Goal: Task Accomplishment & Management: Manage account settings

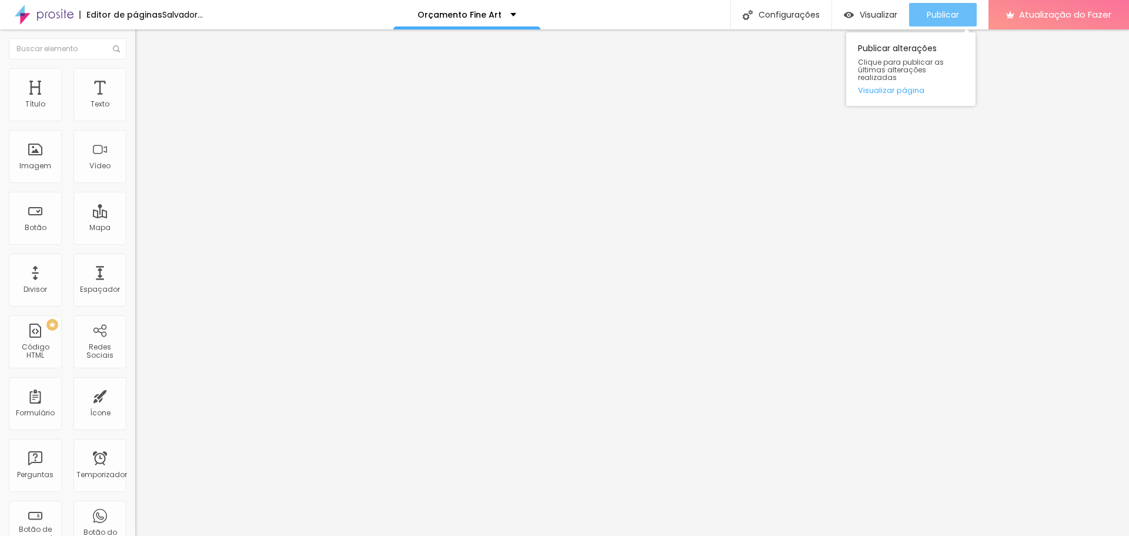
click at [942, 8] on div "Publicar" at bounding box center [943, 15] width 32 height 24
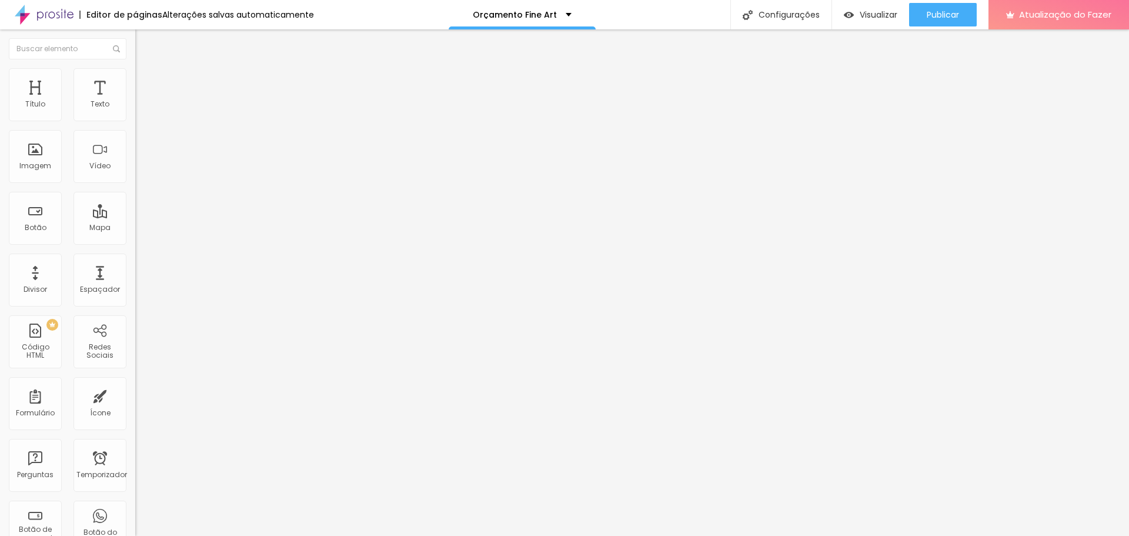
click at [135, 72] on img at bounding box center [140, 73] width 11 height 11
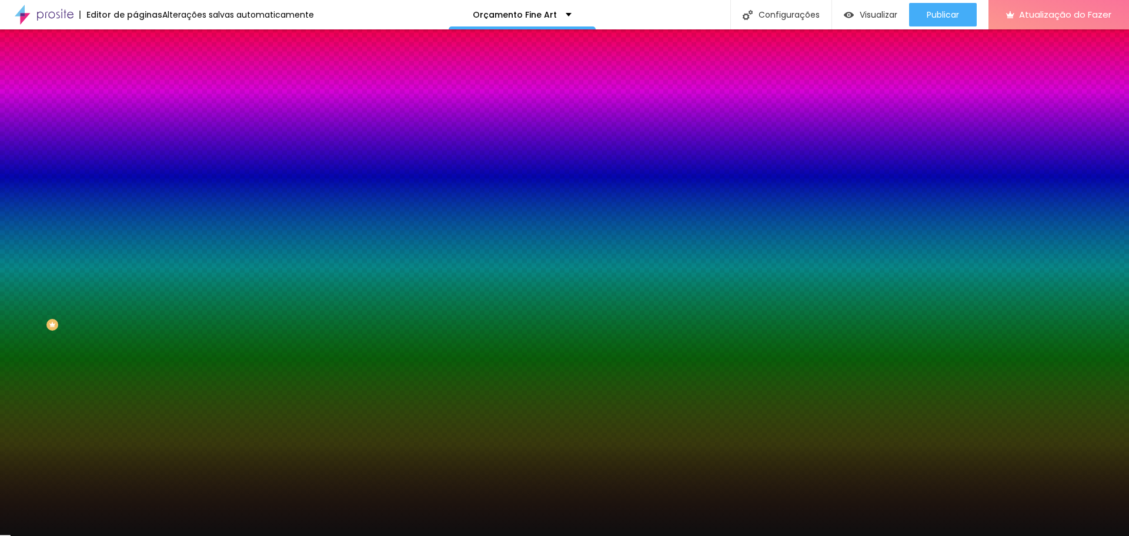
click at [135, 160] on div at bounding box center [202, 160] width 135 height 0
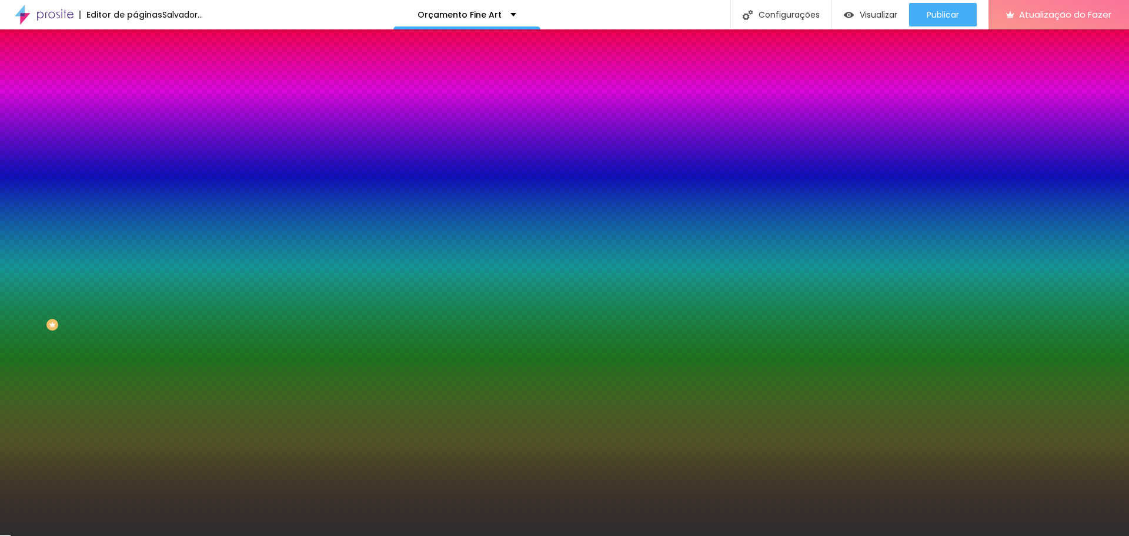
type input "#2E2E2E"
drag, startPoint x: 19, startPoint y: 311, endPoint x: 47, endPoint y: 258, distance: 60.5
click at [135, 244] on div "Imagem de fundo Adicionar imagem Efeito da Imagem Nenhum Nenhum Paralaxe Cor de…" at bounding box center [202, 168] width 135 height 152
drag, startPoint x: 99, startPoint y: 212, endPoint x: 132, endPoint y: 212, distance: 33.5
click at [135, 212] on div "Imagem de fundo Adicionar imagem Efeito da Imagem Nenhum Nenhum Paralaxe Cor de…" at bounding box center [202, 168] width 135 height 152
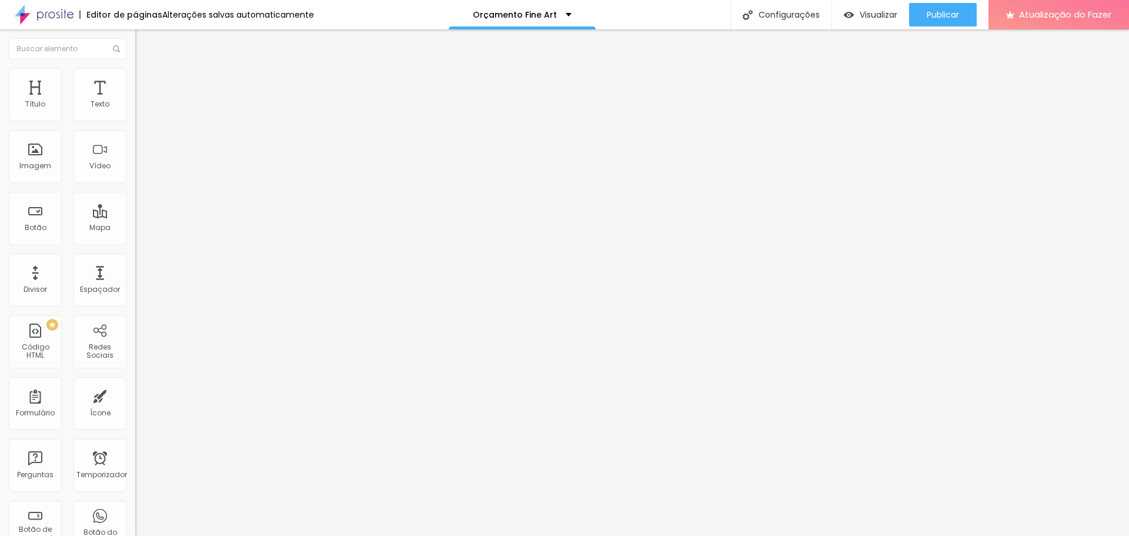
click at [135, 77] on li "Estilo" at bounding box center [202, 74] width 135 height 12
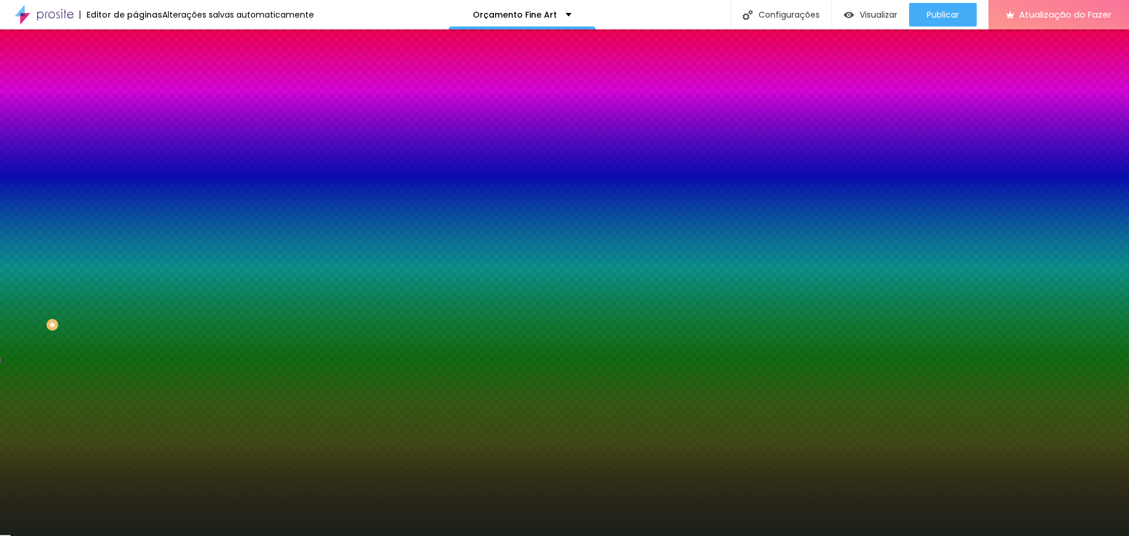
drag, startPoint x: 94, startPoint y: 215, endPoint x: 129, endPoint y: 209, distance: 35.2
click at [135, 212] on div "Imagem de fundo Adicionar imagem Efeito da Imagem Nenhum Nenhum Paralaxe Cor de…" at bounding box center [202, 168] width 135 height 152
paste input "2E2E2E"
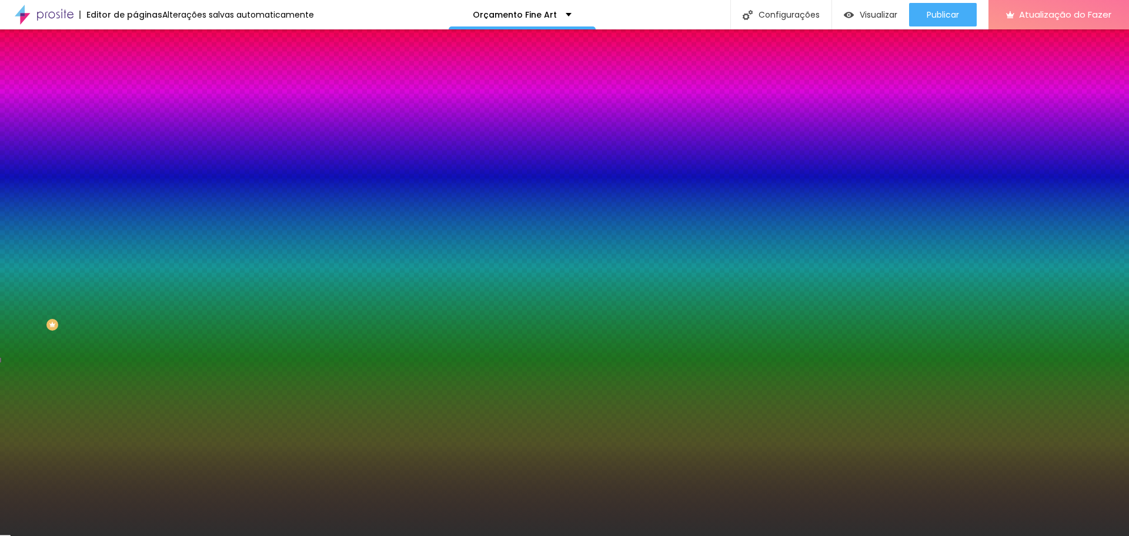
type input "#2E2E2E"
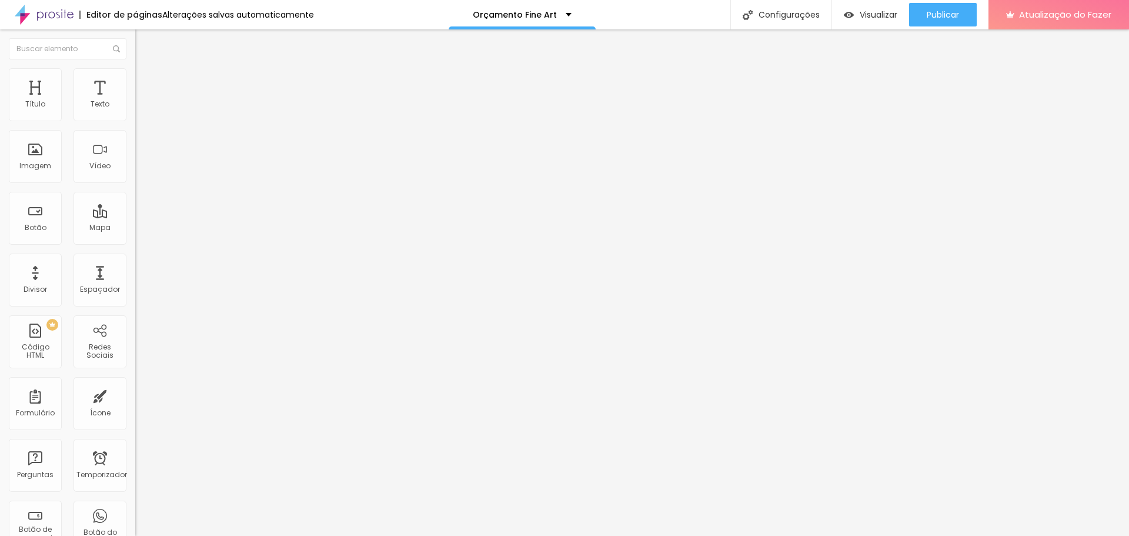
click at [135, 68] on img at bounding box center [140, 73] width 11 height 11
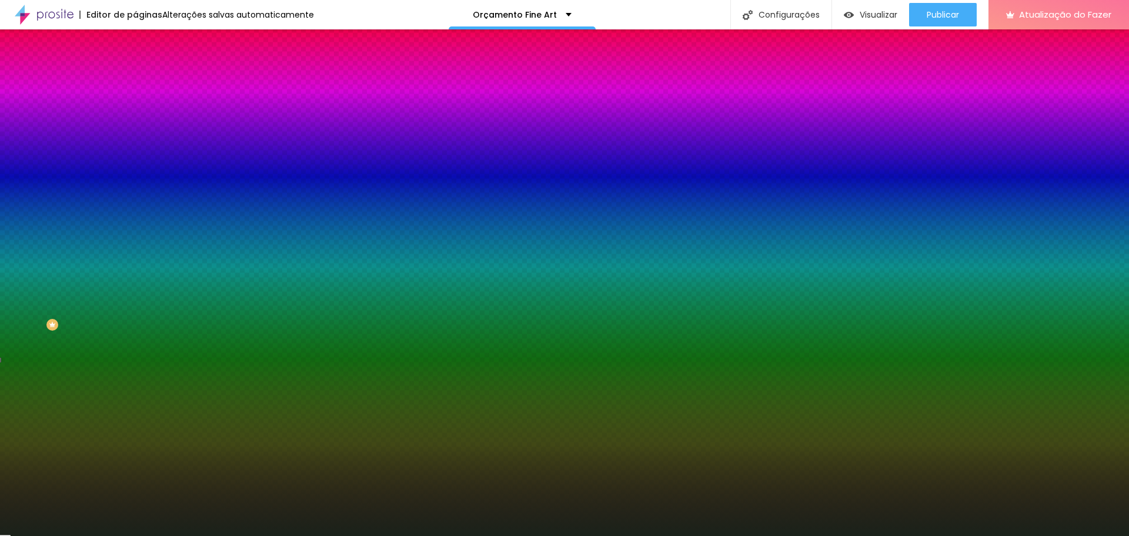
click at [135, 112] on div at bounding box center [202, 112] width 135 height 0
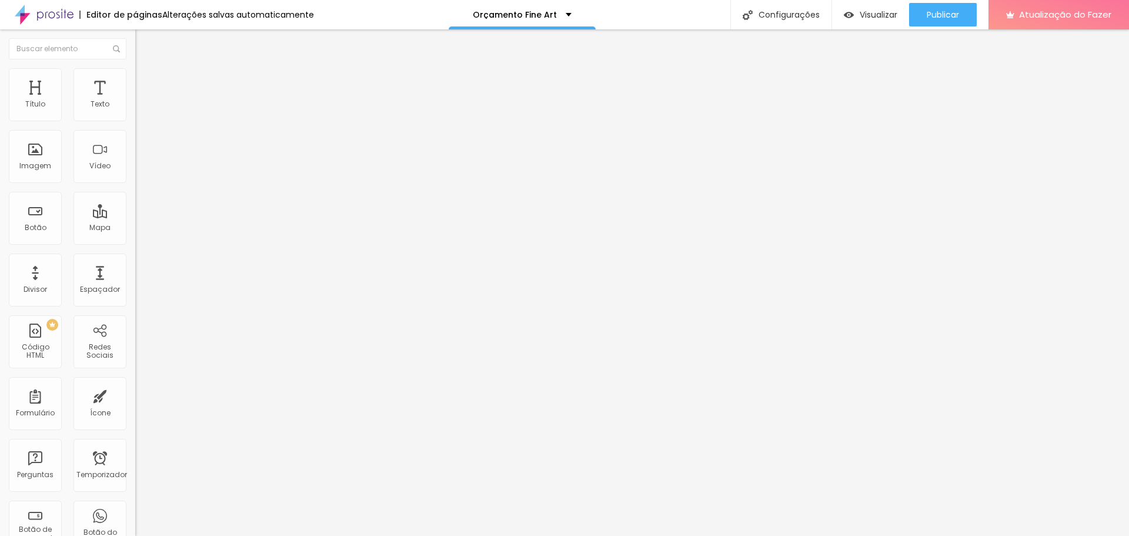
click at [135, 76] on img at bounding box center [140, 73] width 11 height 11
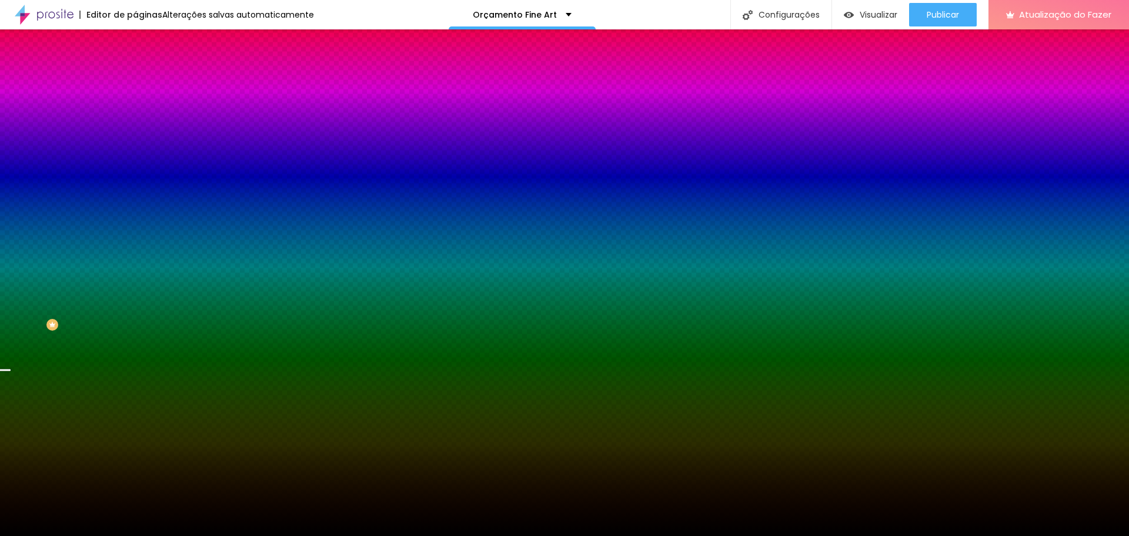
drag, startPoint x: 112, startPoint y: 214, endPoint x: 66, endPoint y: 214, distance: 45.3
click at [135, 172] on div "Voltar ao padrão #000000" at bounding box center [202, 158] width 135 height 25
paste input "2E2E2E"
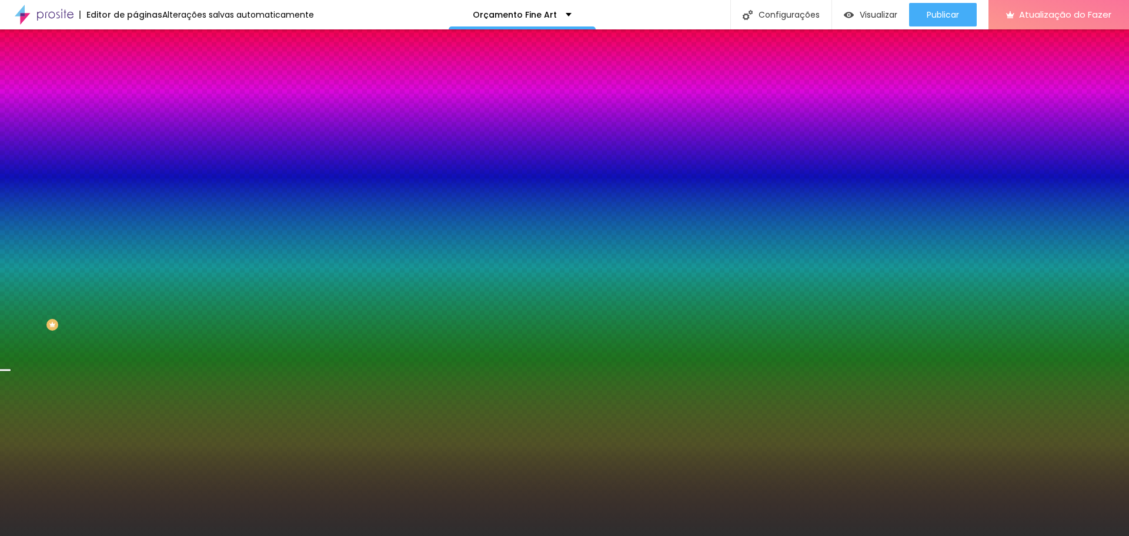
type input "#2E2E2E"
click at [135, 160] on div at bounding box center [202, 160] width 135 height 0
drag, startPoint x: 115, startPoint y: 303, endPoint x: 131, endPoint y: 331, distance: 31.9
click at [135, 345] on div "Editar nulo Conteúdo Estilo Avançado Imagem de fundo Adicionar imagem Efeito da…" at bounding box center [202, 282] width 135 height 506
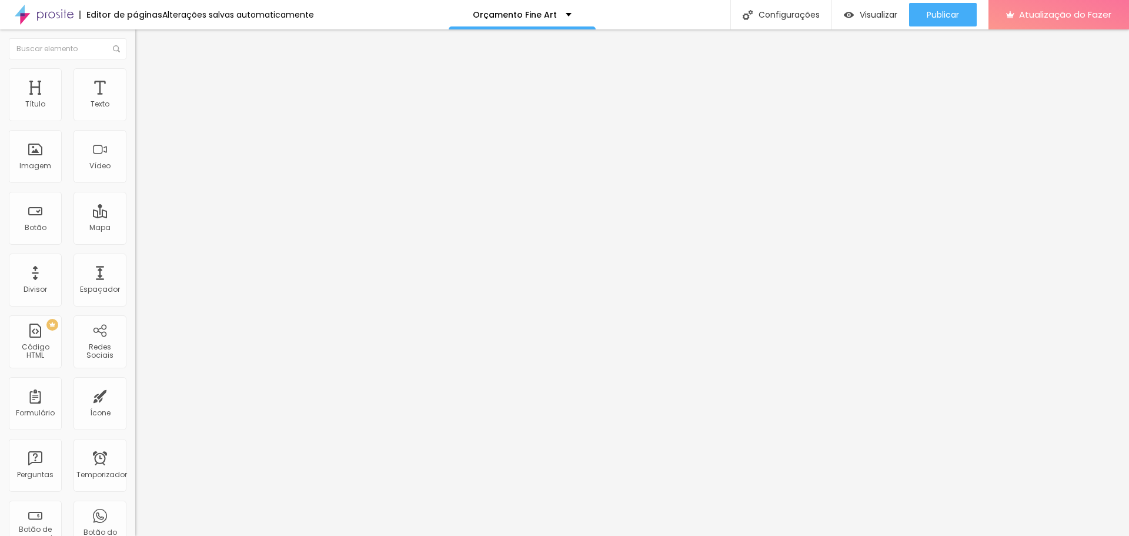
click at [135, 76] on li "Estilo" at bounding box center [202, 74] width 135 height 12
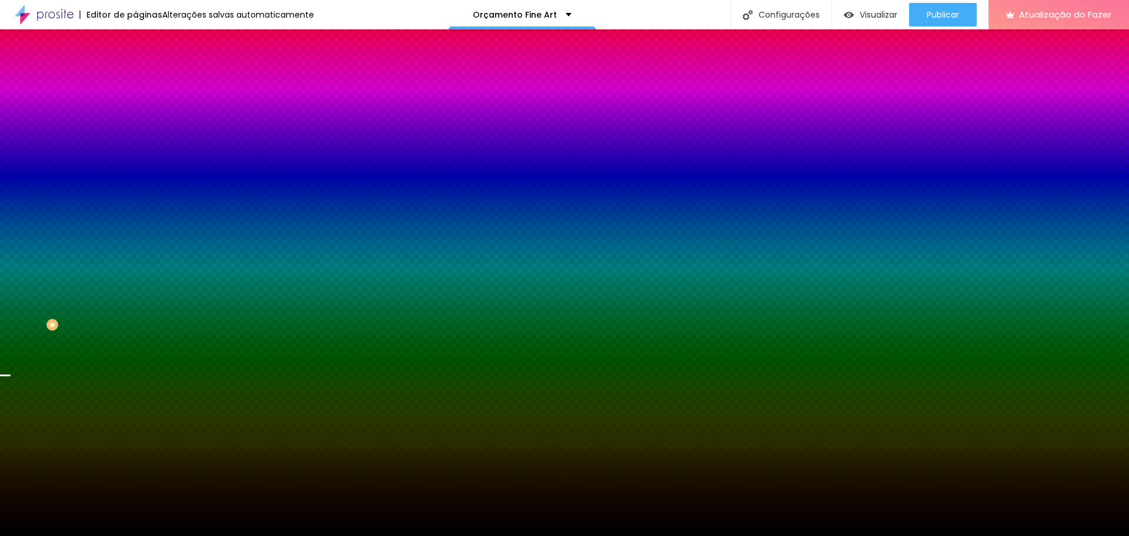
paste input "2E2E2E"
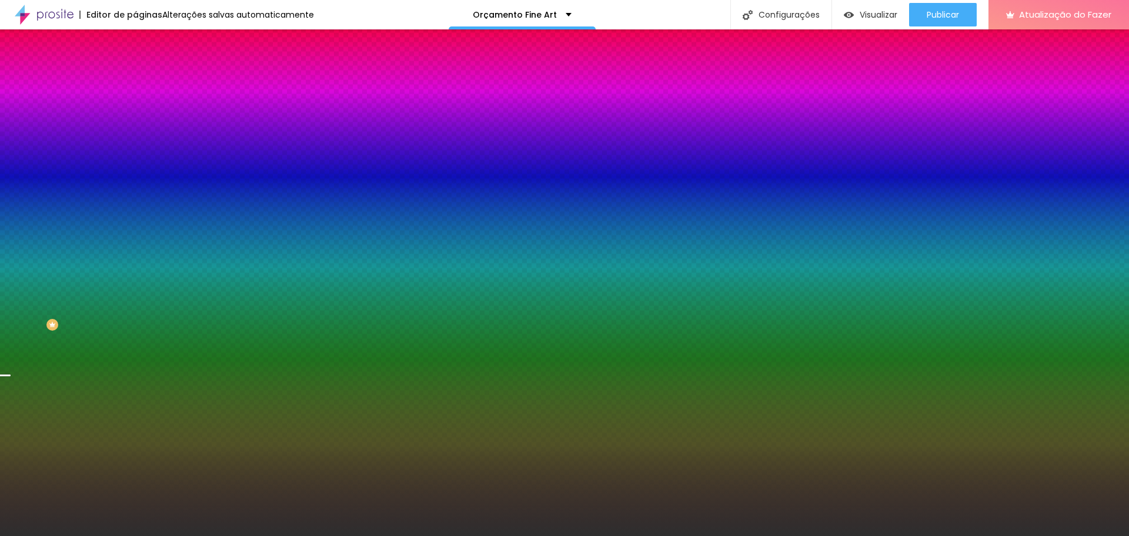
type input "#2E2E2E"
click at [135, 160] on div at bounding box center [202, 160] width 135 height 0
drag, startPoint x: 117, startPoint y: 298, endPoint x: 127, endPoint y: 336, distance: 39.5
click at [135, 352] on div "Editar nulo Conteúdo Estilo Avançado Imagem de fundo Adicionar imagem Efeito da…" at bounding box center [202, 282] width 135 height 506
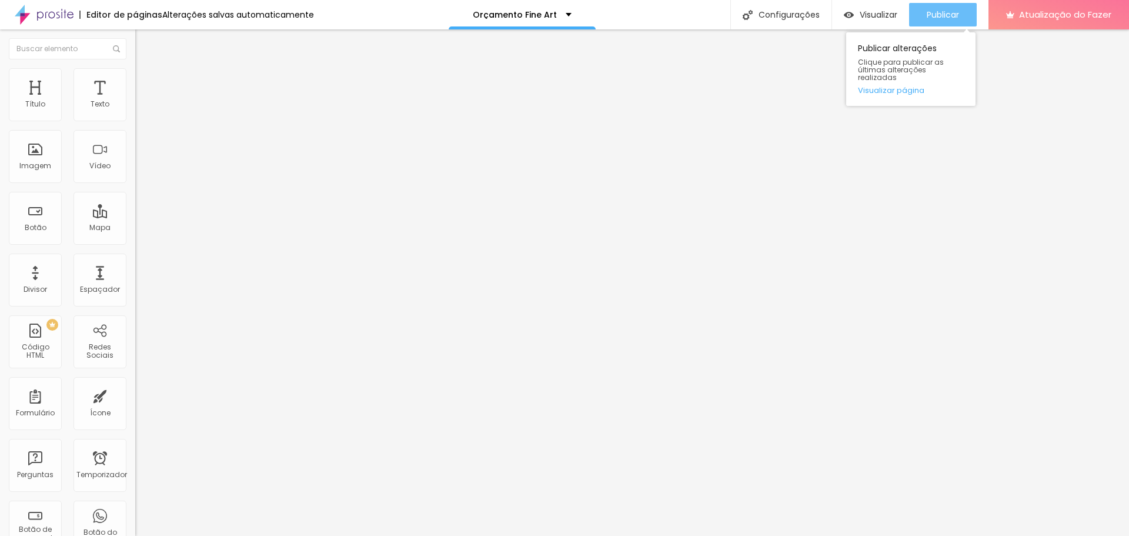
click at [950, 11] on font "Publicar" at bounding box center [943, 15] width 32 height 12
click at [142, 101] on font "Trocar imagem" at bounding box center [170, 96] width 57 height 10
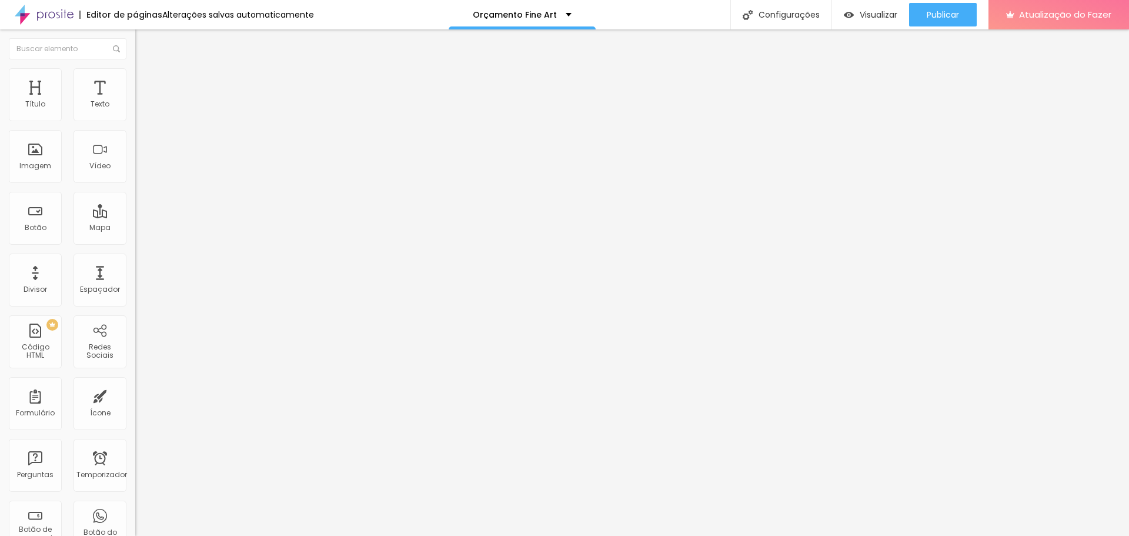
click at [142, 101] on font "Trocar imagem" at bounding box center [170, 96] width 57 height 10
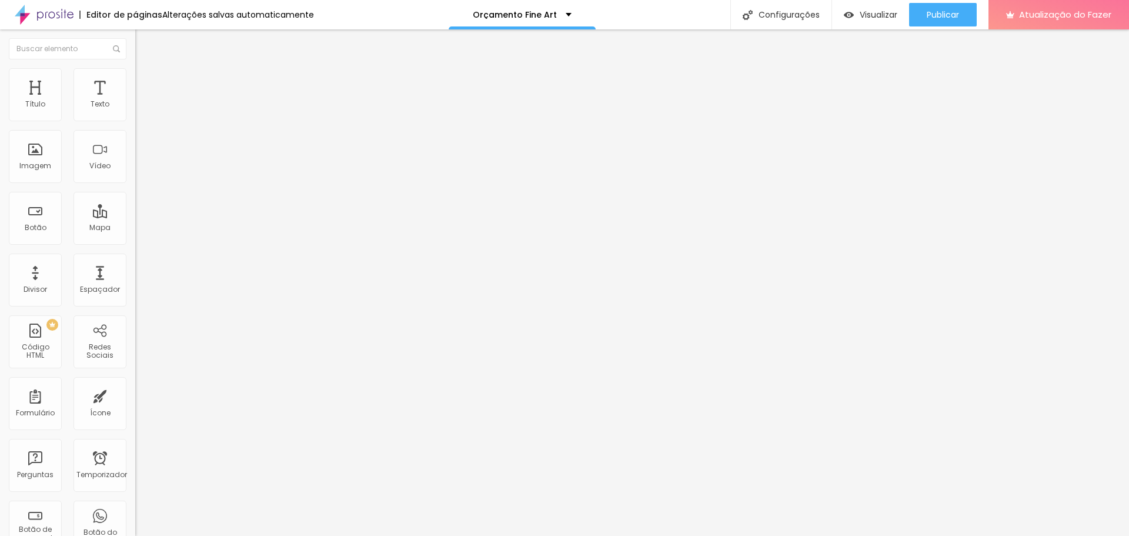
click at [965, 14] on button "Publicar" at bounding box center [943, 15] width 68 height 24
click at [135, 78] on li "Estilo" at bounding box center [202, 74] width 135 height 12
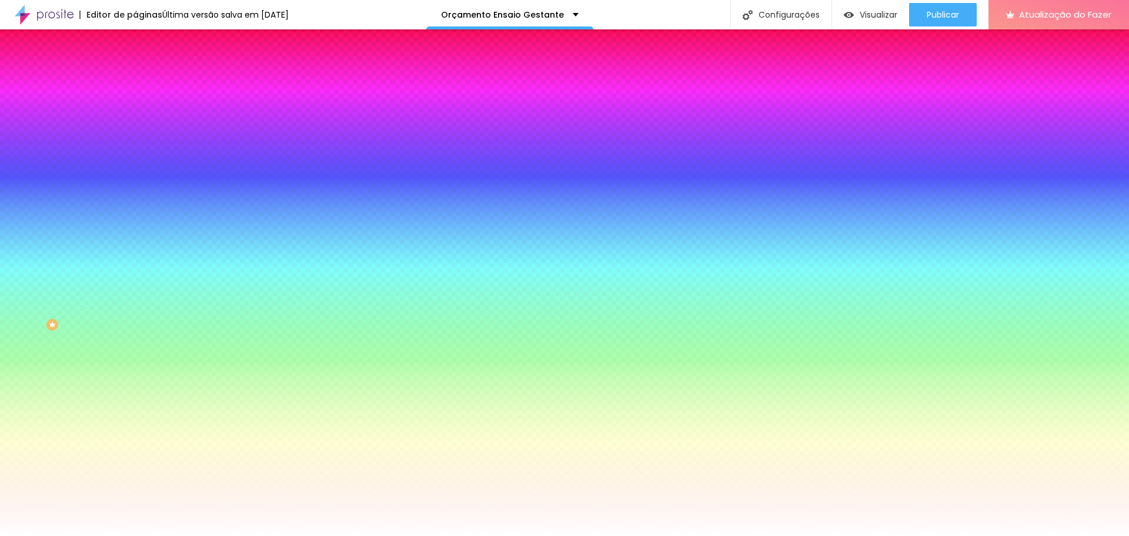
paste input "2E2E2E"
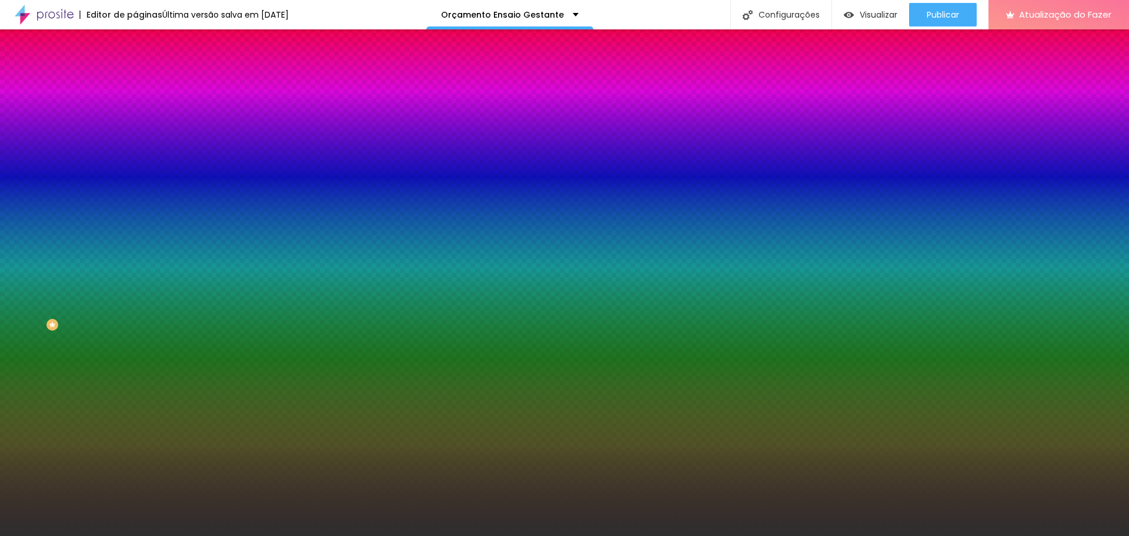
type input "#2E2E2E"
click at [135, 160] on div at bounding box center [202, 160] width 135 height 0
drag, startPoint x: 112, startPoint y: 324, endPoint x: 107, endPoint y: 342, distance: 18.3
click at [135, 342] on div "Editar nulo Conteúdo Estilo Avançado Imagem de fundo Adicionar imagem Efeito da…" at bounding box center [202, 282] width 135 height 506
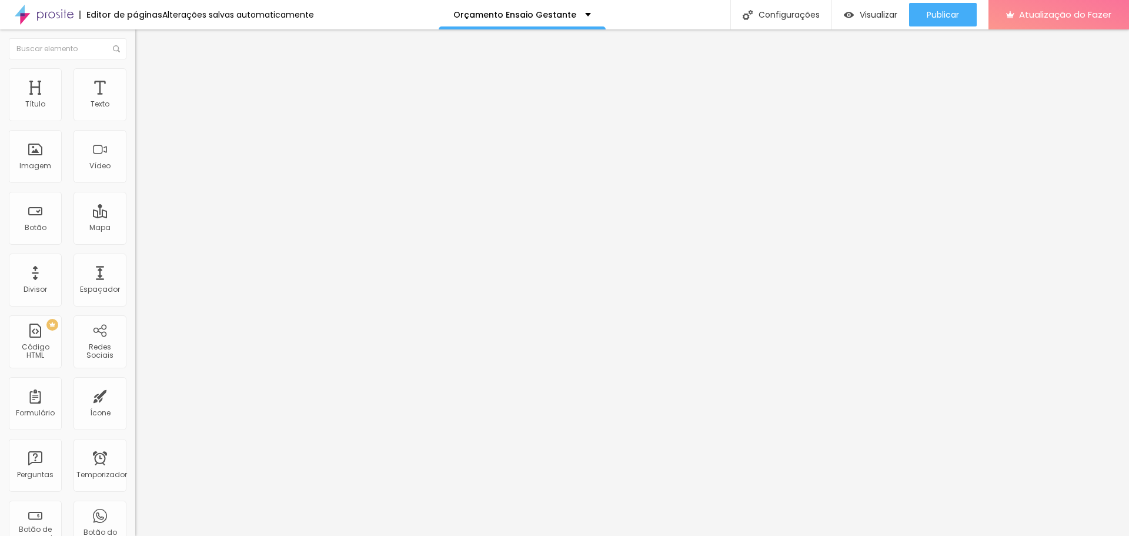
click at [146, 80] on font "Estilo" at bounding box center [155, 76] width 18 height 10
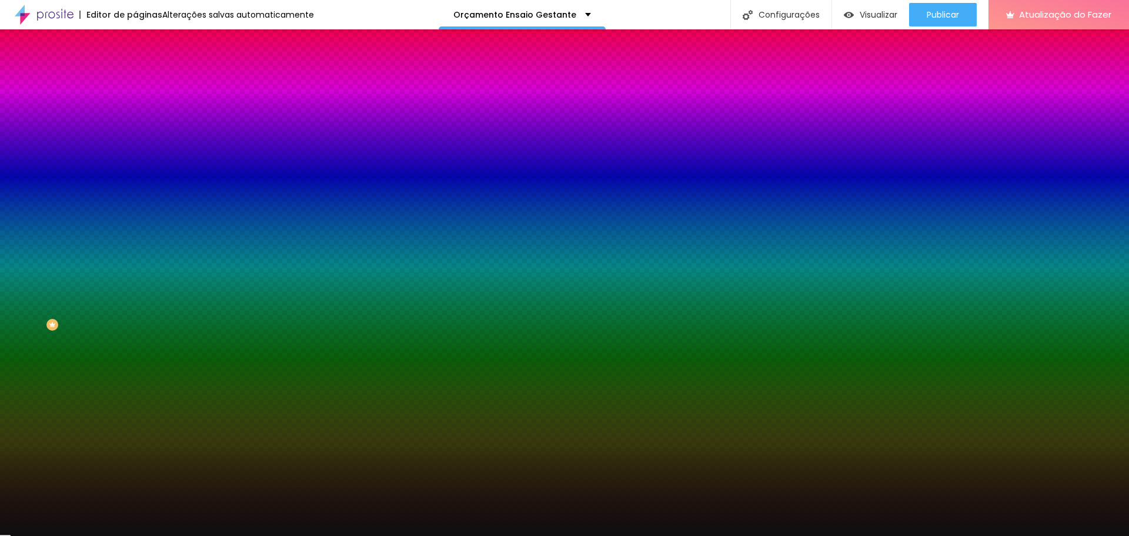
drag, startPoint x: 92, startPoint y: 216, endPoint x: 132, endPoint y: 208, distance: 40.8
click at [135, 208] on div "Imagem de fundo Adicionar imagem Efeito da Imagem Nenhum Nenhum Paralaxe Cor de…" at bounding box center [202, 168] width 135 height 152
paste input "2E2E2E"
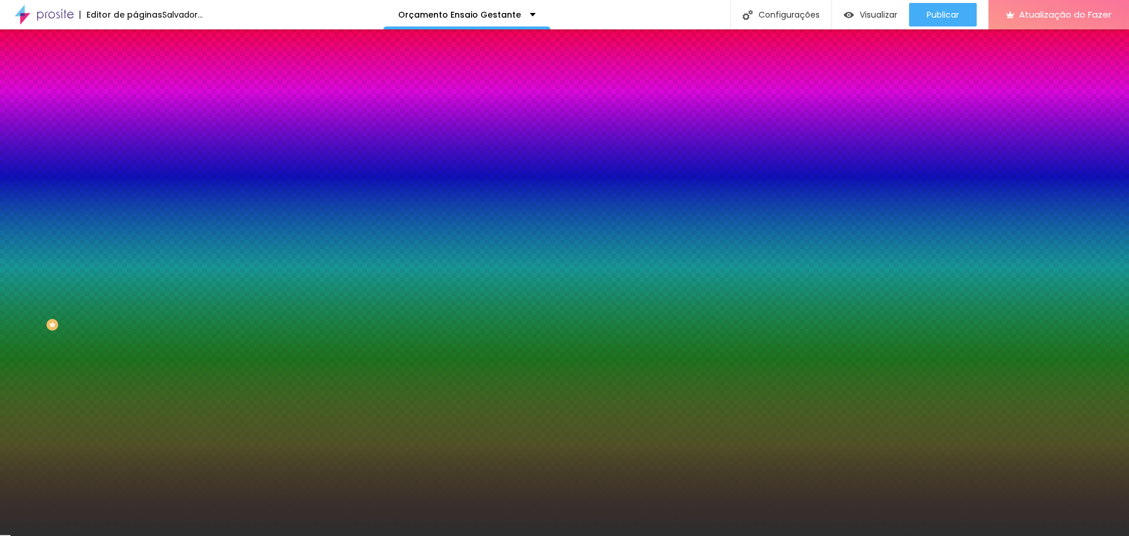
type input "#2E2E2E"
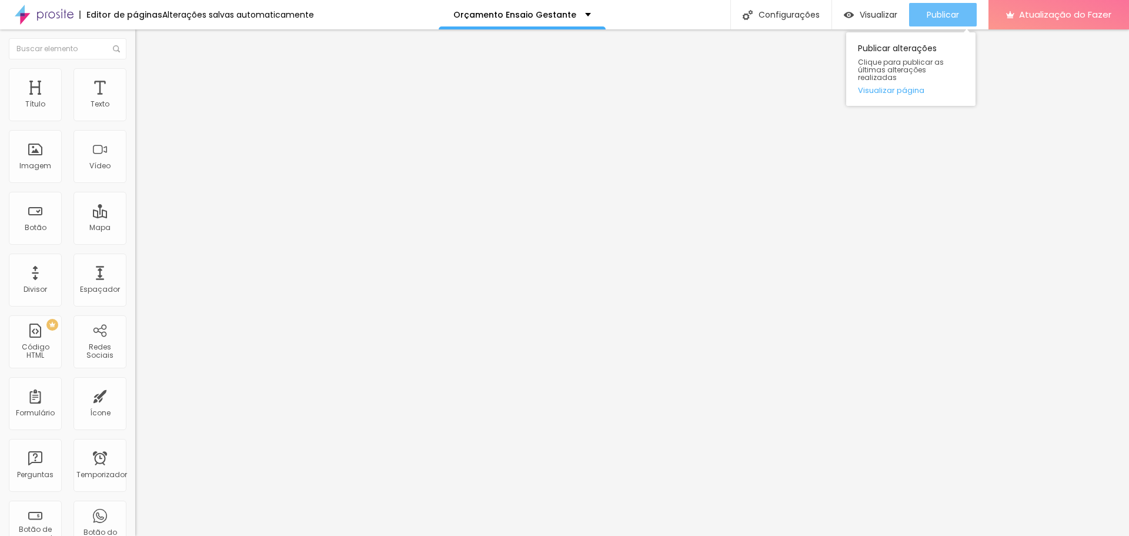
click at [962, 12] on button "Publicar" at bounding box center [943, 15] width 68 height 24
click at [135, 76] on li "Estilo" at bounding box center [202, 74] width 135 height 12
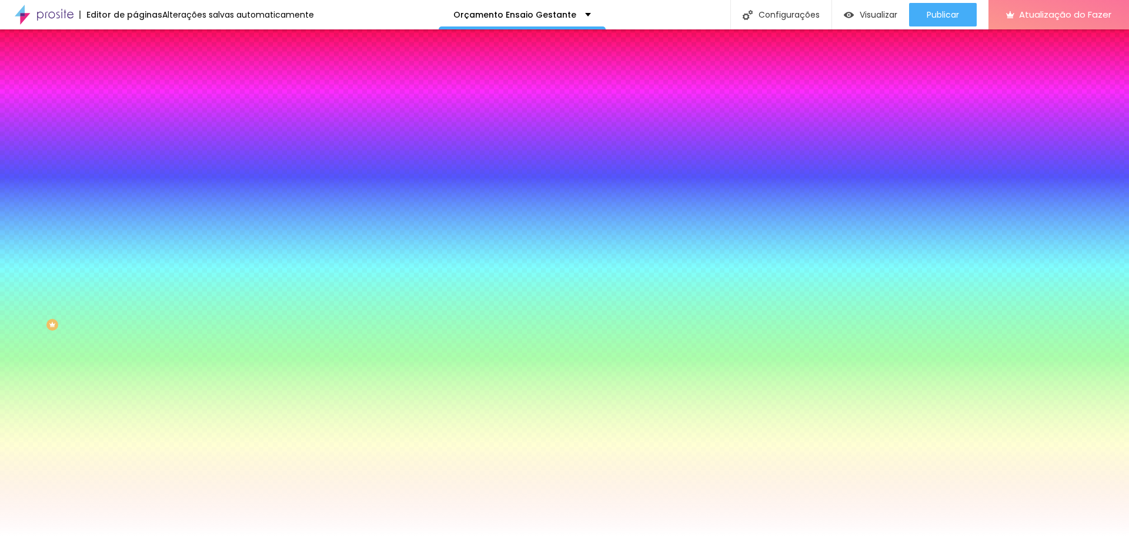
click at [135, 160] on div at bounding box center [202, 160] width 135 height 0
drag, startPoint x: 117, startPoint y: 230, endPoint x: 119, endPoint y: 268, distance: 38.3
click at [12, 243] on div at bounding box center [6, 242] width 12 height 2
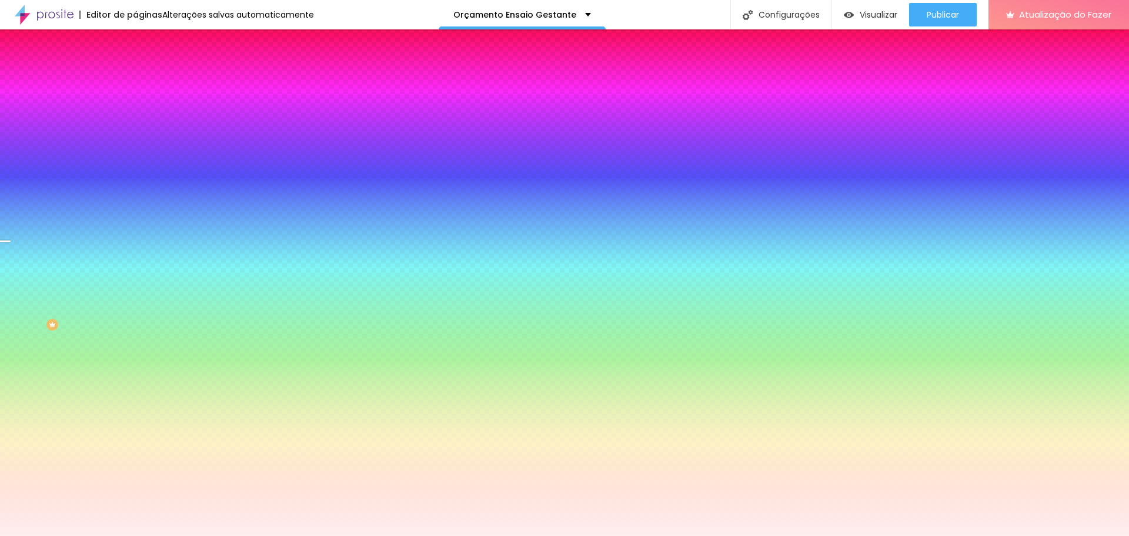
click at [23, 228] on div at bounding box center [564, 268] width 1129 height 536
type input "#FFEFF0"
drag, startPoint x: 102, startPoint y: 313, endPoint x: 111, endPoint y: 229, distance: 84.5
click at [135, 172] on div at bounding box center [202, 172] width 135 height 0
drag, startPoint x: 118, startPoint y: 267, endPoint x: 129, endPoint y: 248, distance: 21.9
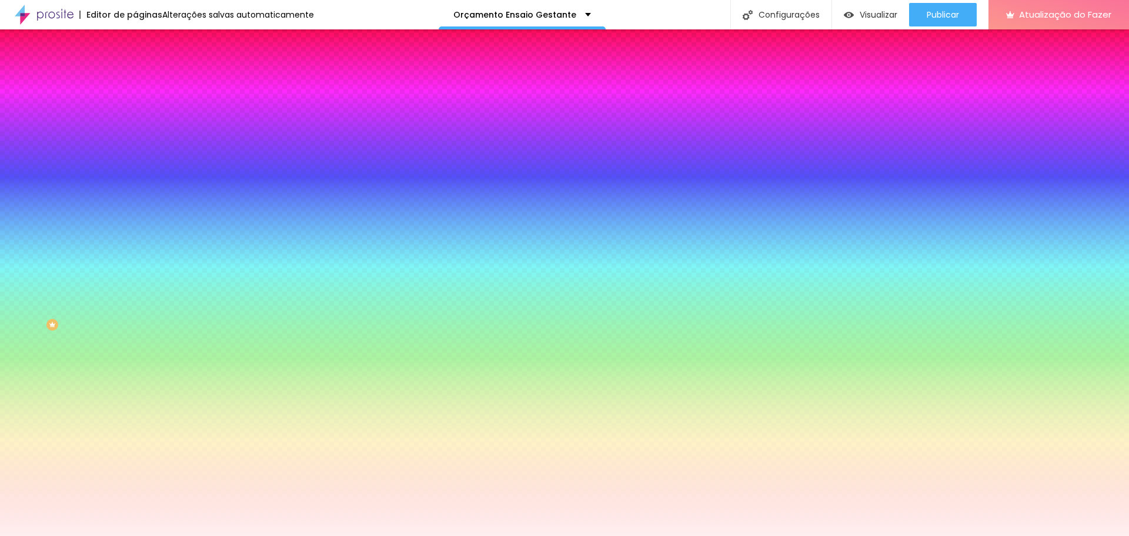
click at [135, 172] on div "Cor de fundo Voltar ao padrão #FFEFF0" at bounding box center [202, 155] width 135 height 32
click at [135, 368] on div "Editar nulo Conteúdo Estilo Avançado Imagem de fundo Adicionar imagem Efeito da…" at bounding box center [202, 282] width 135 height 506
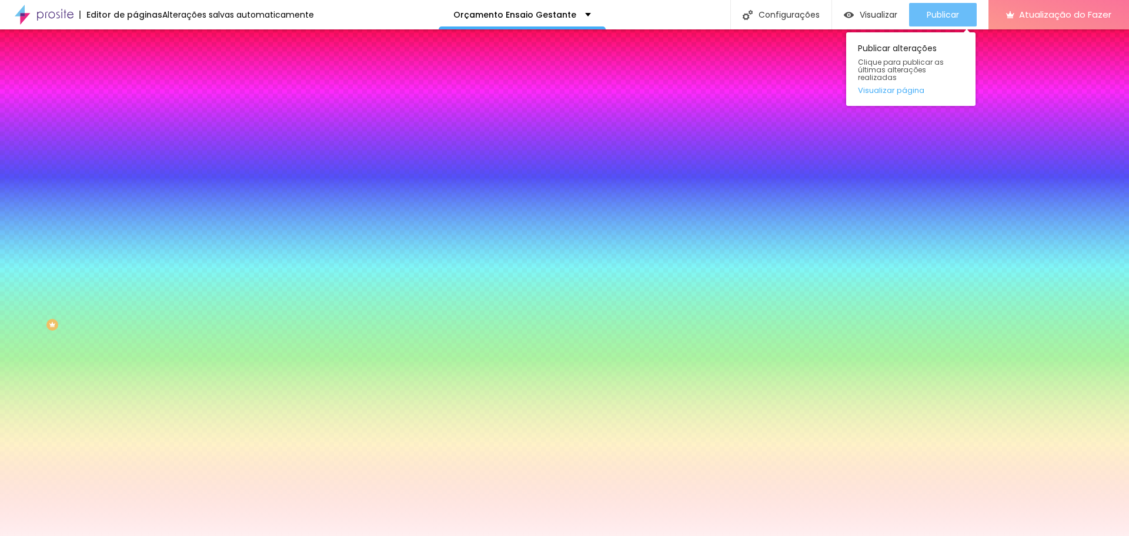
click at [947, 15] on font "Publicar" at bounding box center [943, 15] width 32 height 12
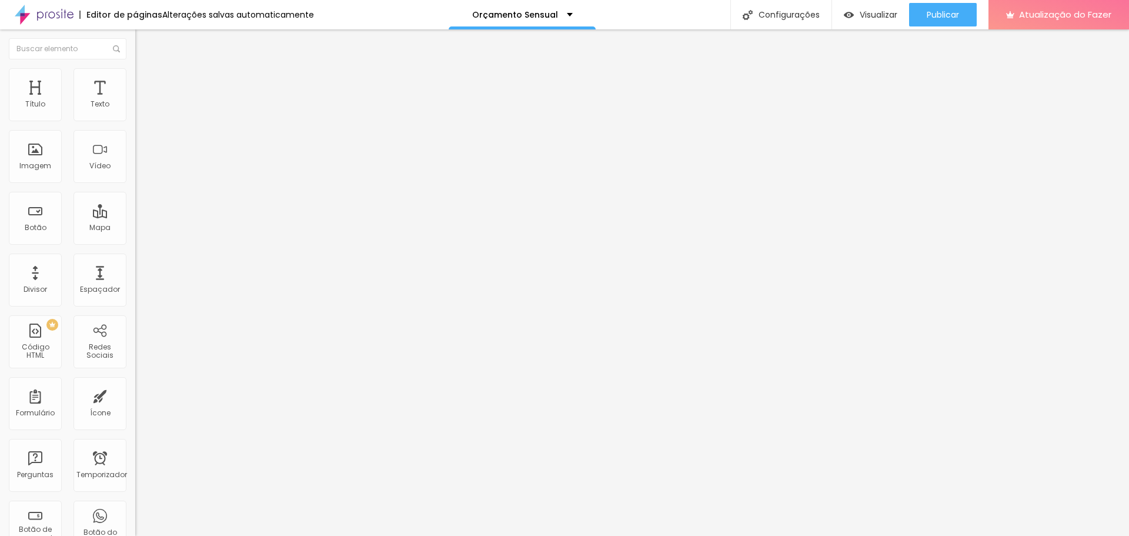
click at [135, 76] on li "Estilo" at bounding box center [202, 74] width 135 height 12
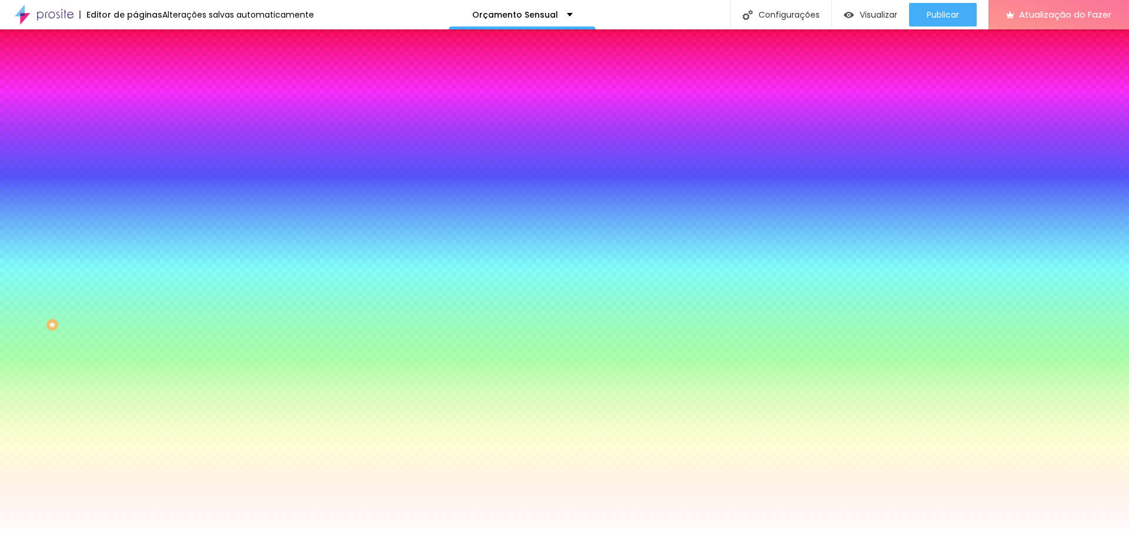
drag, startPoint x: 120, startPoint y: 212, endPoint x: 75, endPoint y: 217, distance: 45.0
click at [135, 172] on div "#FFFFFF" at bounding box center [202, 166] width 135 height 12
paste input "3E3E3E"
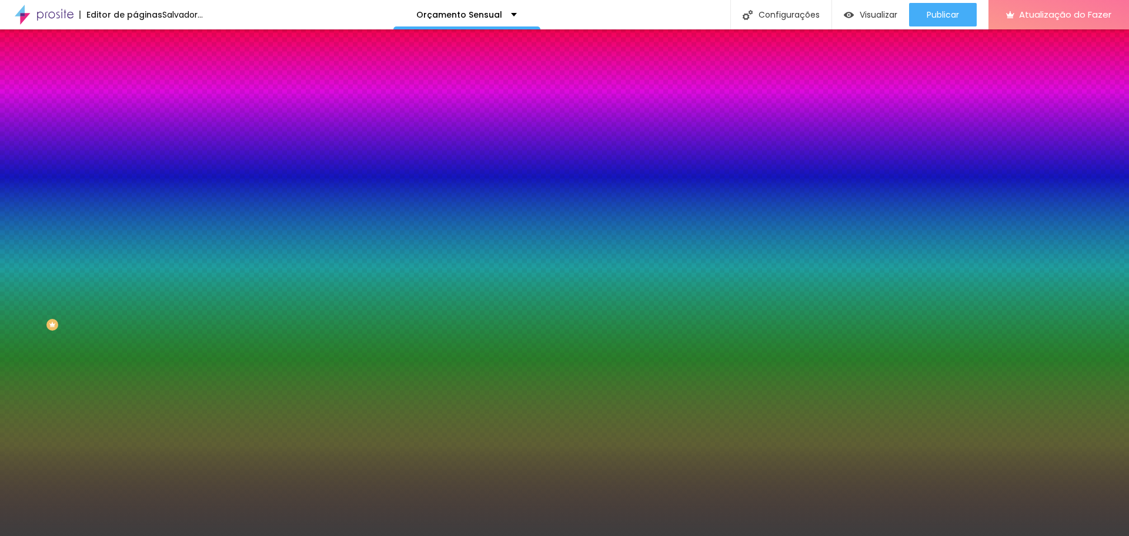
type input "#3E3E3E"
click at [135, 160] on div at bounding box center [202, 160] width 135 height 0
drag, startPoint x: 116, startPoint y: 316, endPoint x: 116, endPoint y: 338, distance: 21.2
click at [135, 338] on div "Editar nulo Conteúdo Estilo Avançado Imagem de fundo Adicionar imagem Efeito da…" at bounding box center [202, 282] width 135 height 506
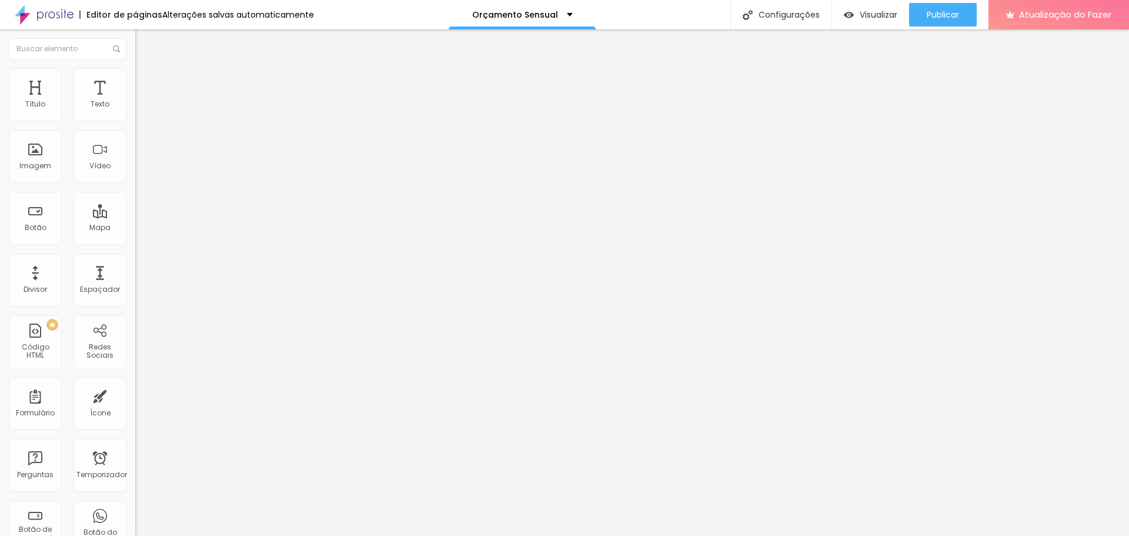
click at [146, 81] on font "Estilo" at bounding box center [155, 76] width 18 height 10
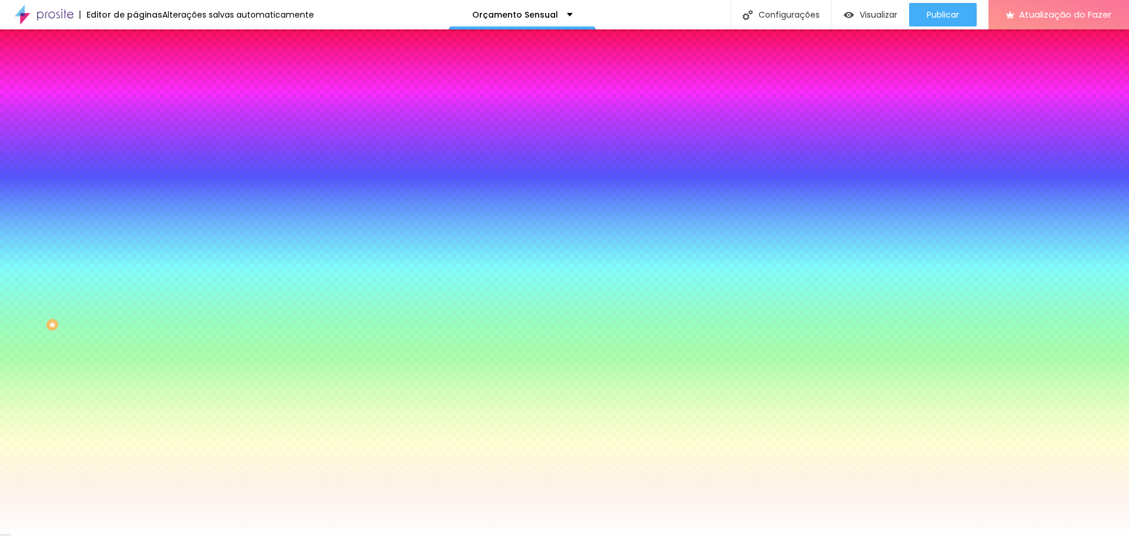
paste input "3E3E3E"
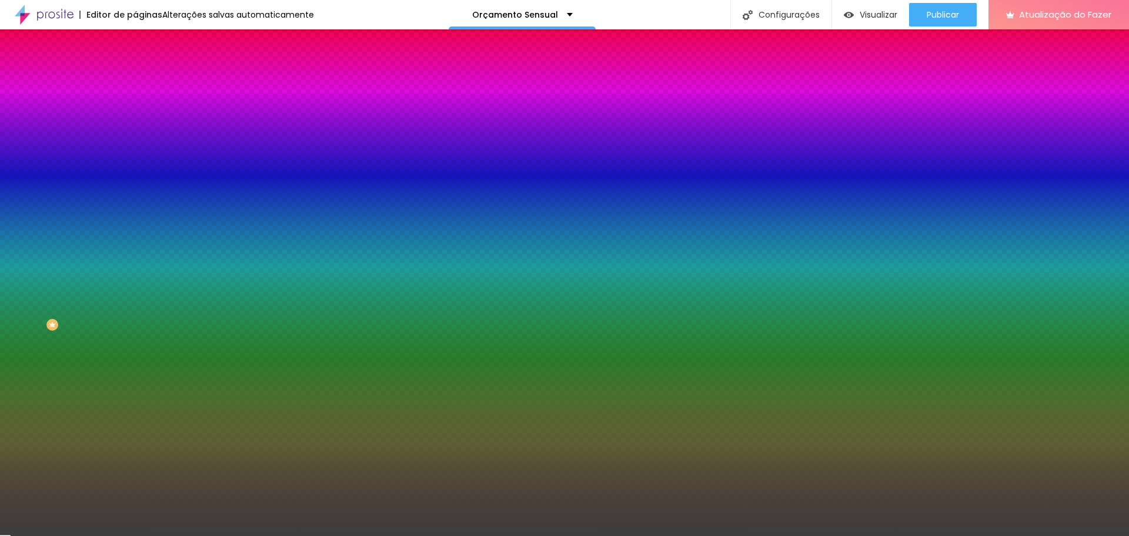
type input "#3E3E3E"
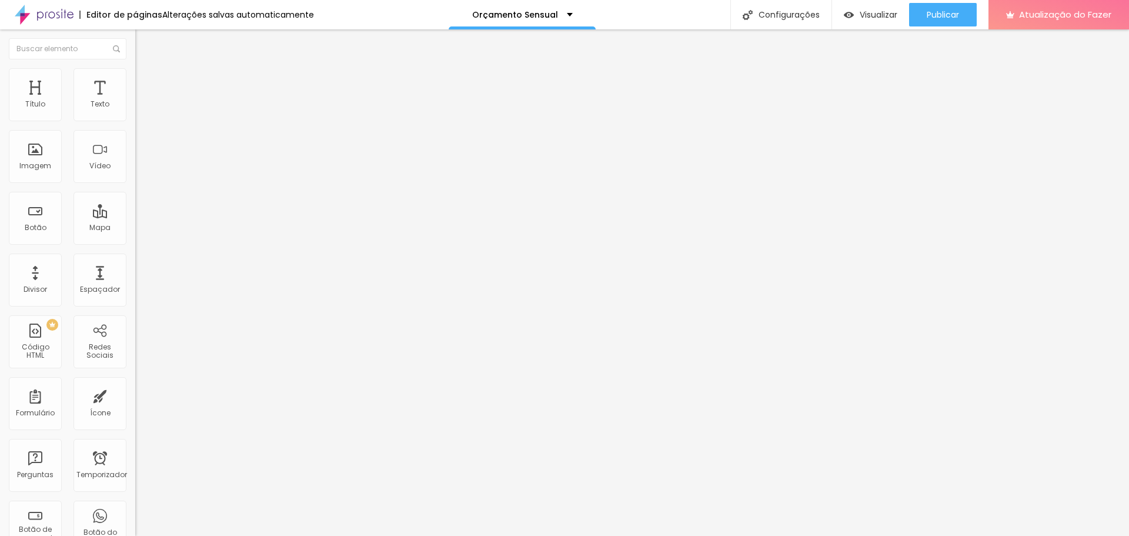
click at [135, 72] on img at bounding box center [140, 73] width 11 height 11
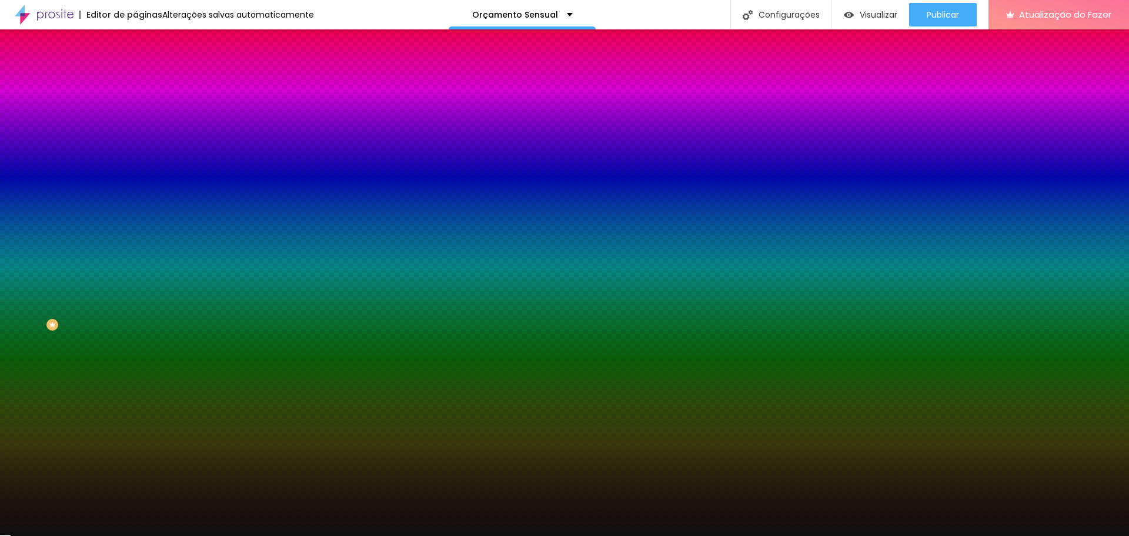
click at [135, 160] on div at bounding box center [202, 160] width 135 height 0
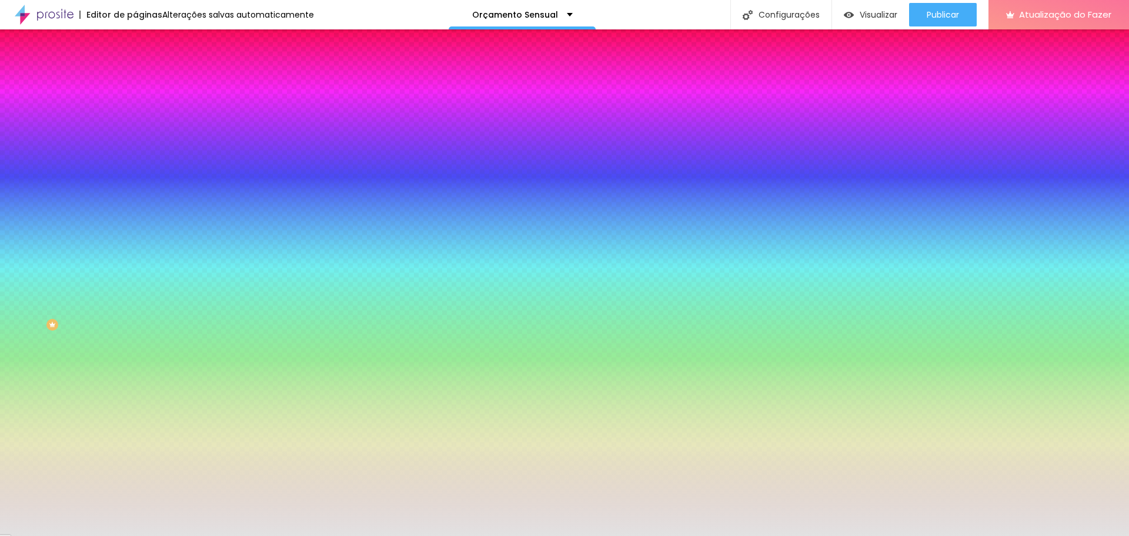
type input "#E2E2E2"
drag, startPoint x: 34, startPoint y: 236, endPoint x: 5, endPoint y: 238, distance: 28.9
click at [135, 238] on div "Imagem de fundo Adicionar imagem Efeito da Imagem Nenhum Nenhum Parallax Cor de…" at bounding box center [202, 168] width 135 height 152
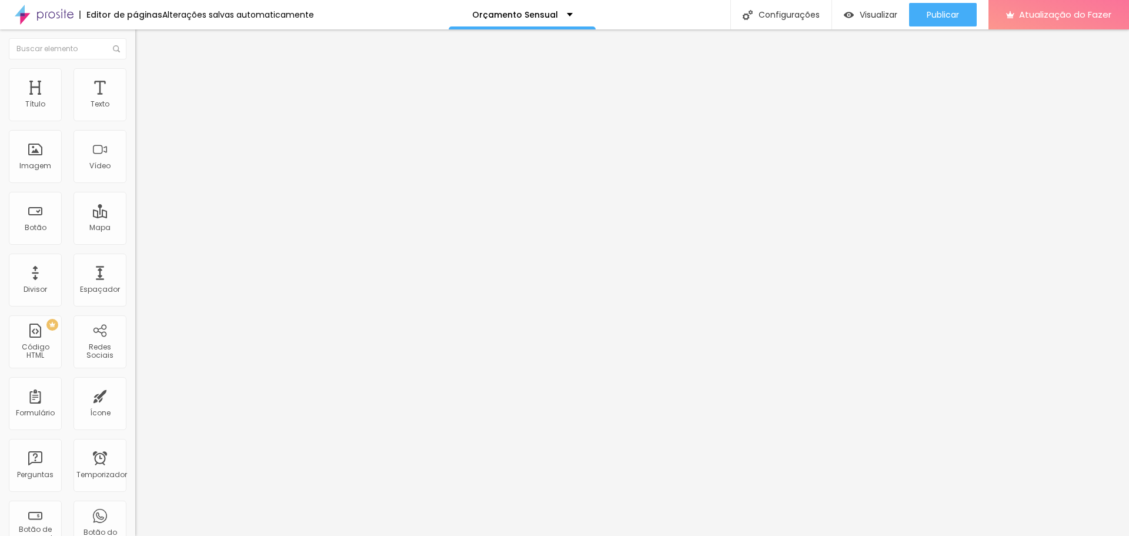
click at [135, 73] on img at bounding box center [140, 73] width 11 height 11
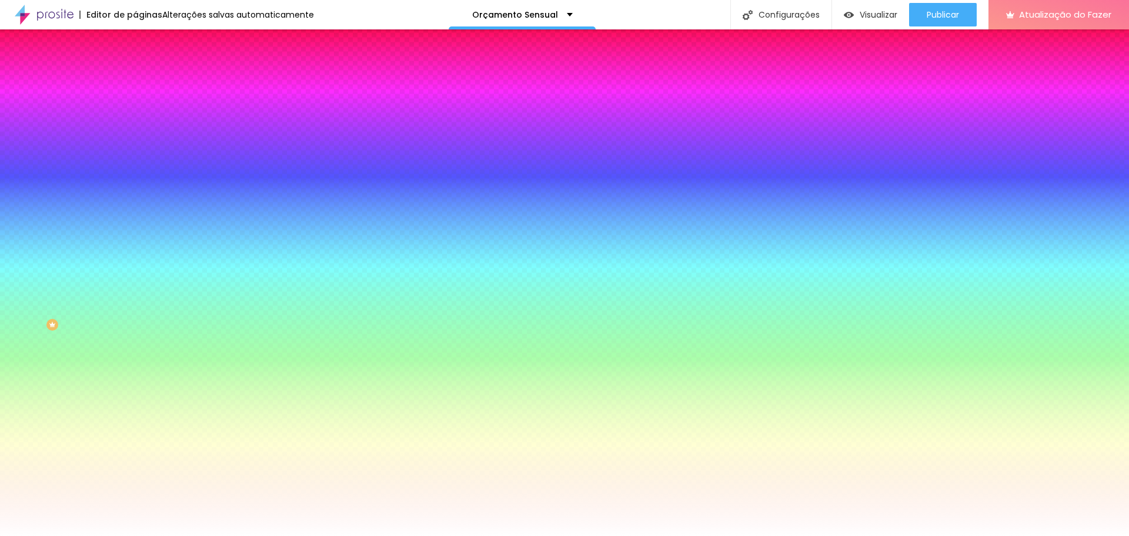
click at [135, 160] on div at bounding box center [202, 160] width 135 height 0
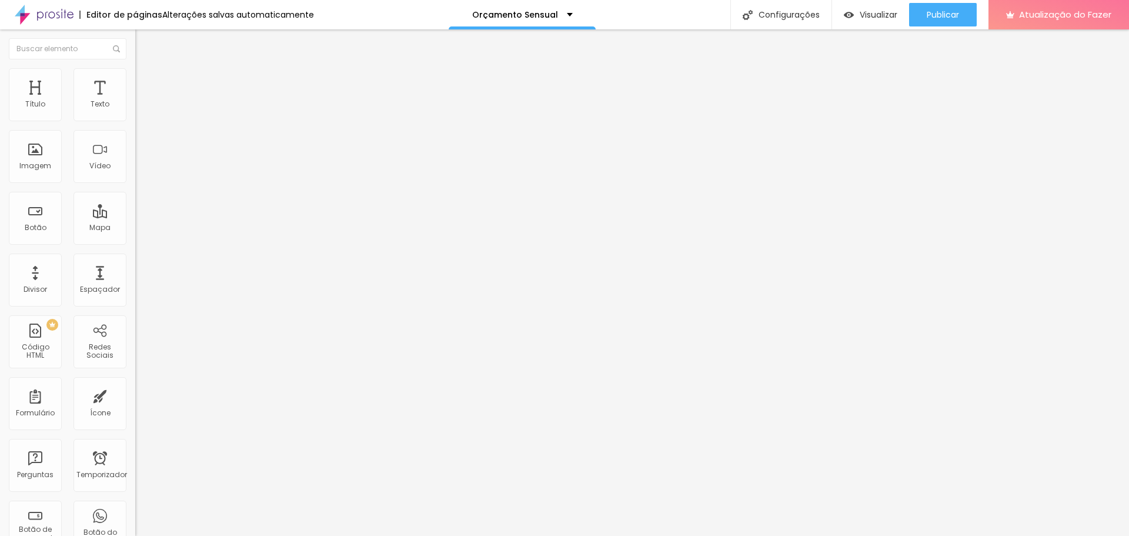
click at [146, 81] on font "Estilo" at bounding box center [155, 76] width 18 height 10
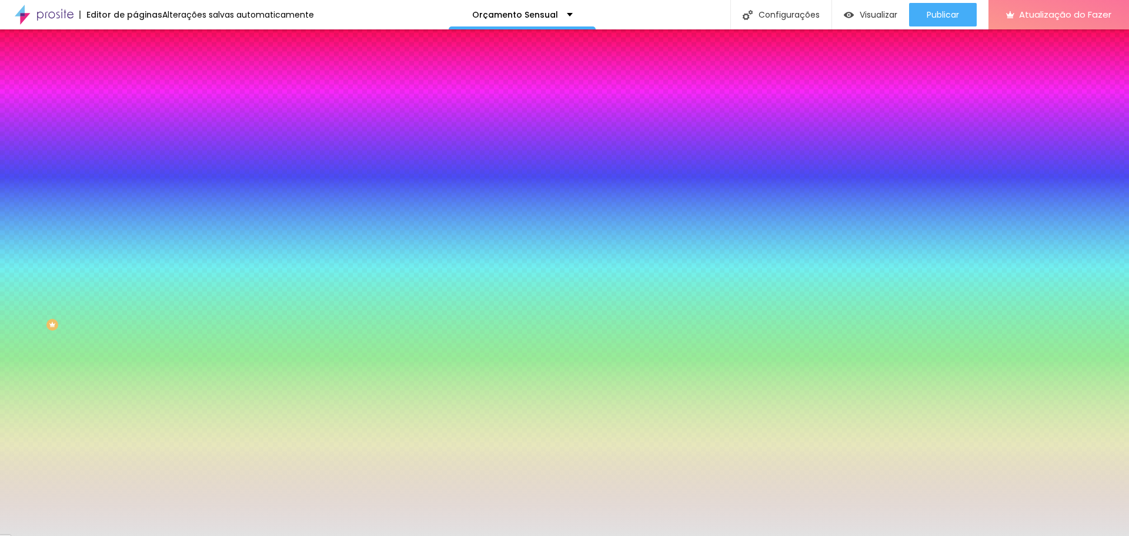
drag, startPoint x: 95, startPoint y: 214, endPoint x: 128, endPoint y: 217, distance: 33.1
click at [135, 217] on div "Imagem de fundo Adicionar imagem Efeito da Imagem Nenhum Nenhum Paralaxe Cor de…" at bounding box center [202, 168] width 135 height 152
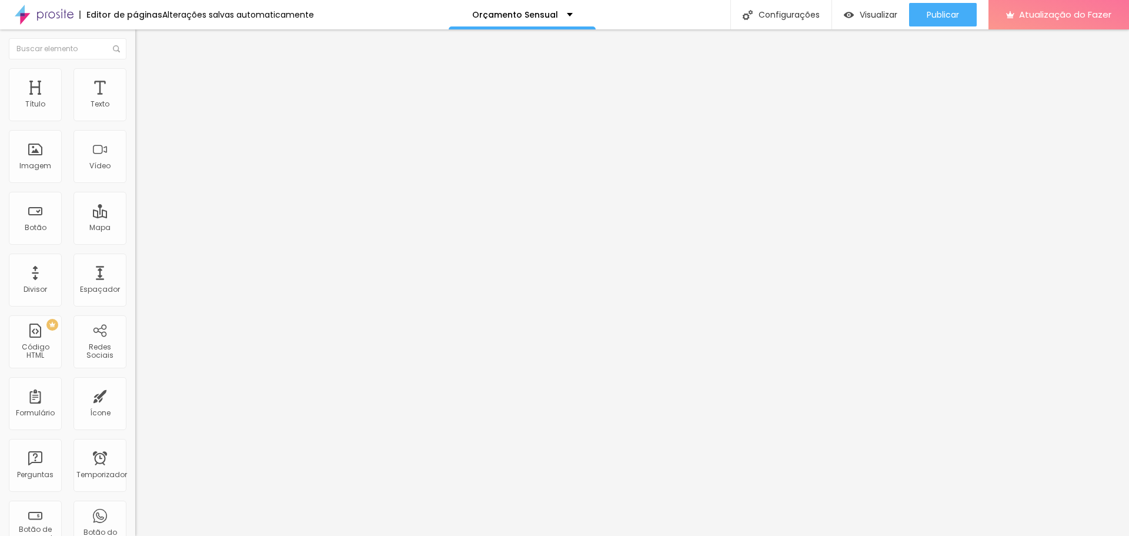
click at [146, 81] on font "Estilo" at bounding box center [155, 76] width 18 height 10
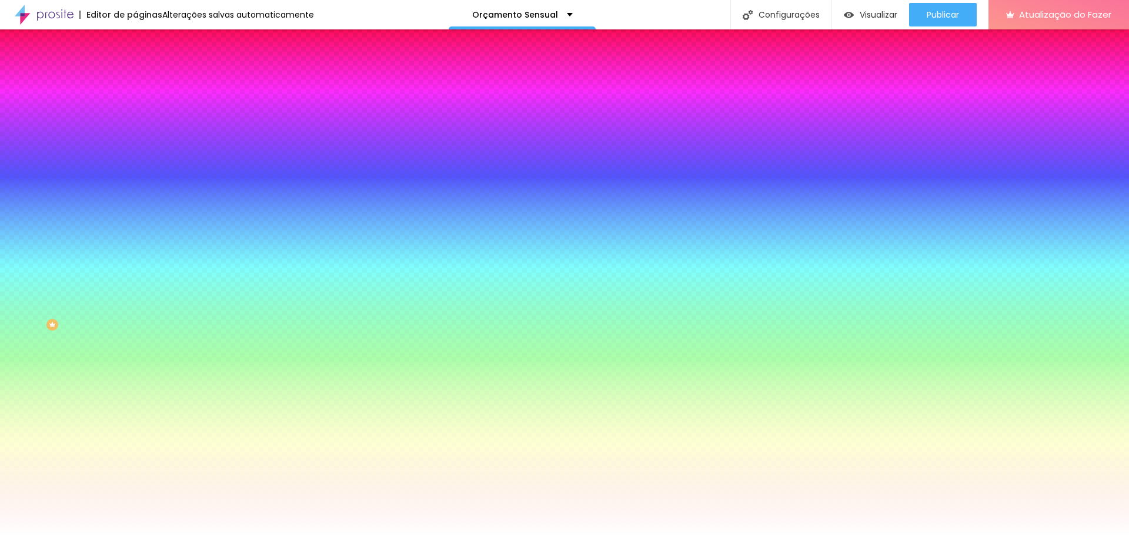
paste input "E2E2E2"
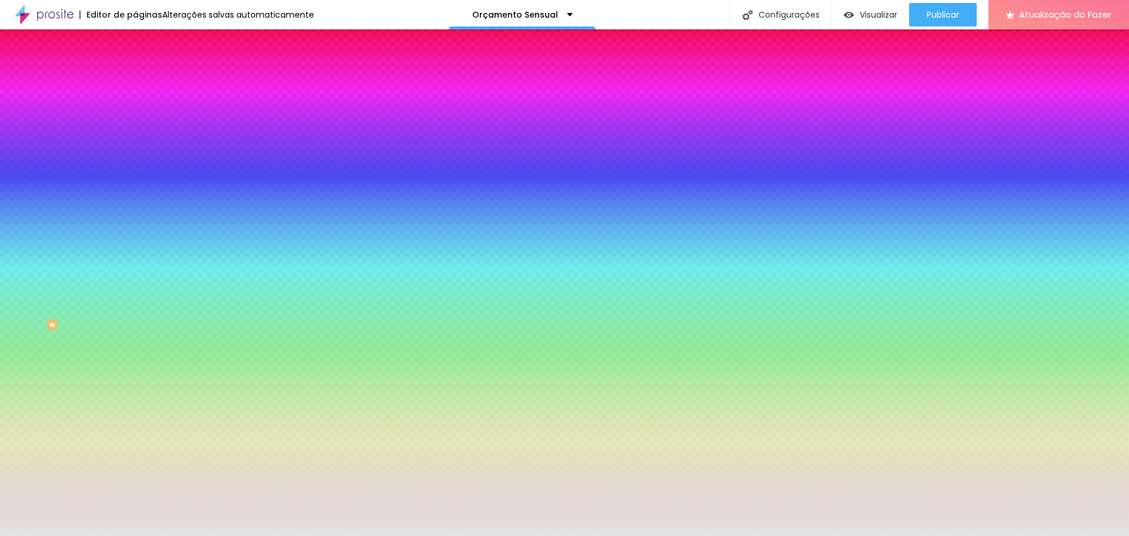
type input "#E2E2E2"
click at [135, 160] on div at bounding box center [202, 160] width 135 height 0
drag, startPoint x: 115, startPoint y: 331, endPoint x: 115, endPoint y: 340, distance: 8.8
click at [135, 340] on div "Editar nulo Conteúdo Estilo Avançado Imagem de fundo Adicionar imagem Efeito da…" at bounding box center [202, 282] width 135 height 506
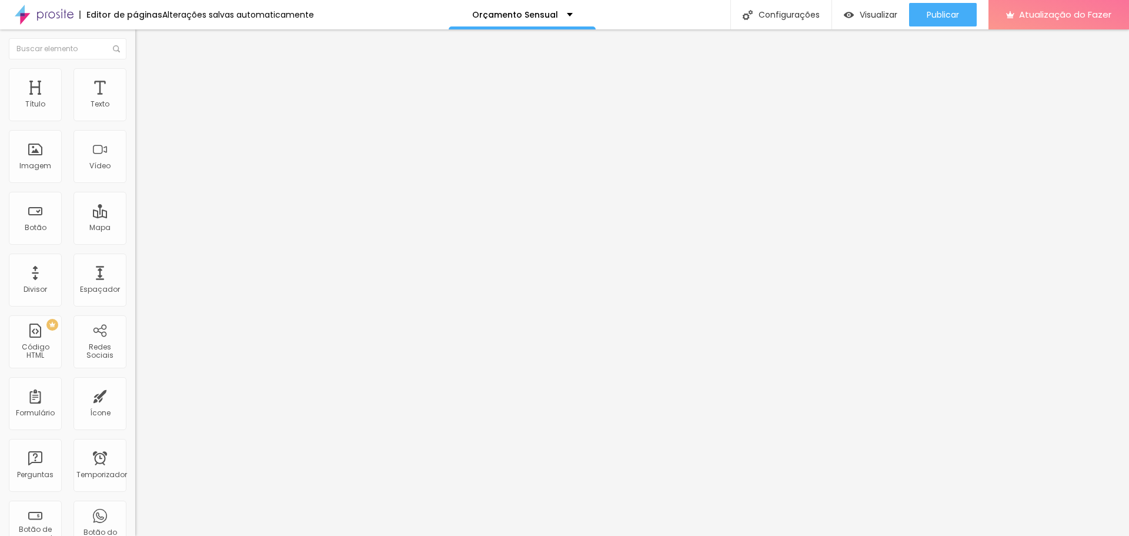
click at [146, 81] on font "Estilo" at bounding box center [155, 76] width 18 height 10
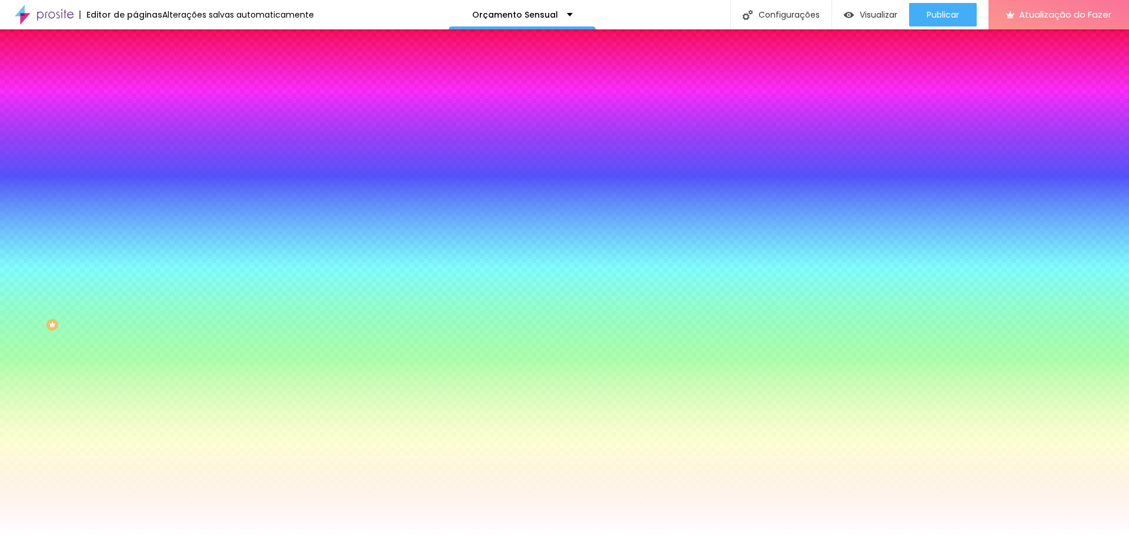
drag, startPoint x: 121, startPoint y: 214, endPoint x: 93, endPoint y: 215, distance: 27.7
click at [135, 172] on input "#FFFFFF" at bounding box center [205, 166] width 141 height 12
paste input "E2E2E2"
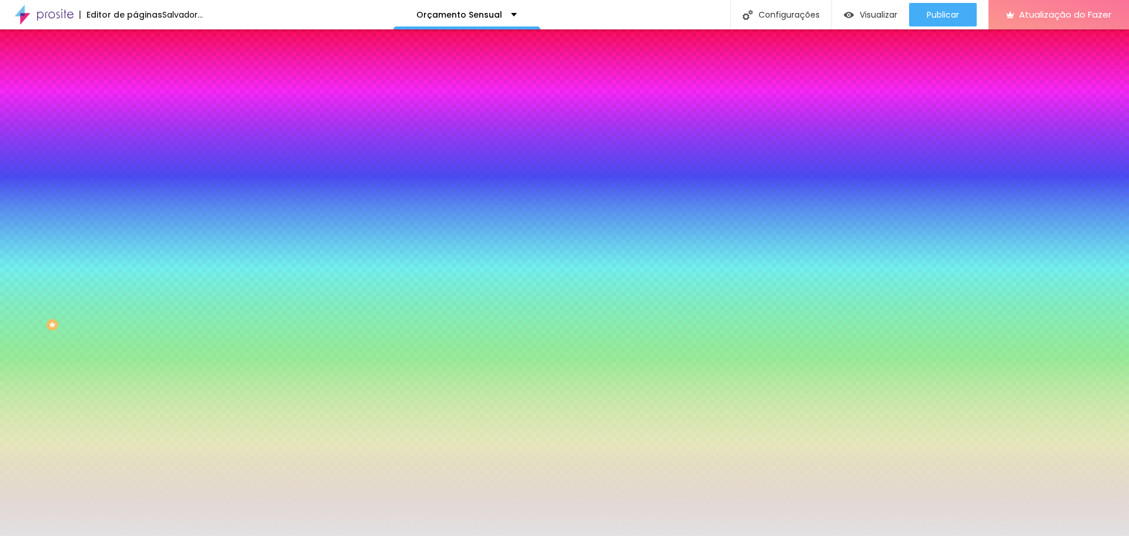
type input "#E2E2E2"
click at [135, 160] on div at bounding box center [202, 160] width 135 height 0
drag, startPoint x: 120, startPoint y: 314, endPoint x: 121, endPoint y: 345, distance: 31.2
click at [135, 340] on div "Editar nulo Conteúdo Estilo Avançado Imagem de fundo Adicionar imagem Efeito da…" at bounding box center [202, 282] width 135 height 506
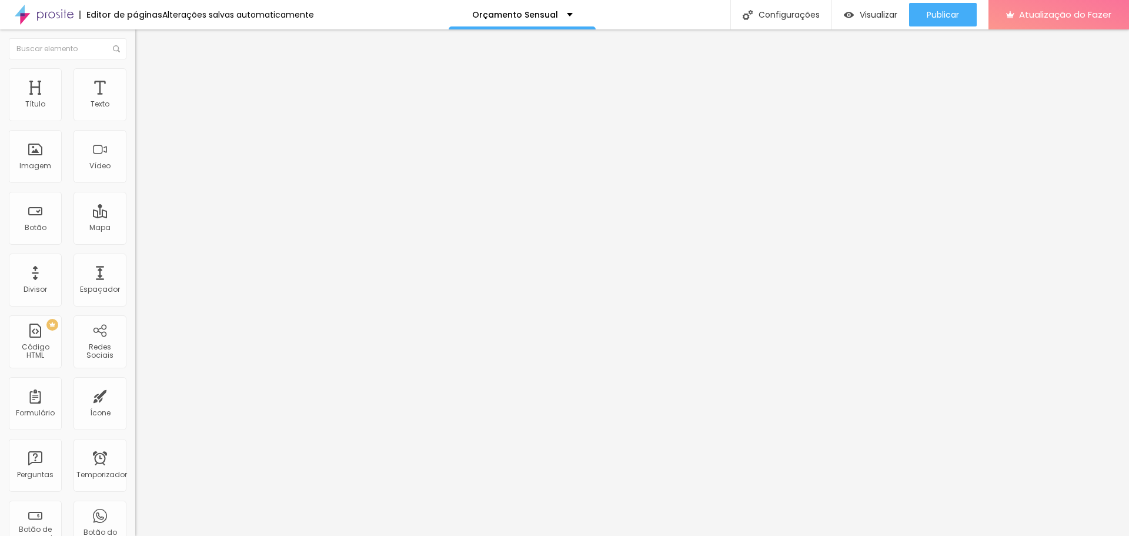
click at [146, 81] on font "Estilo" at bounding box center [155, 76] width 18 height 10
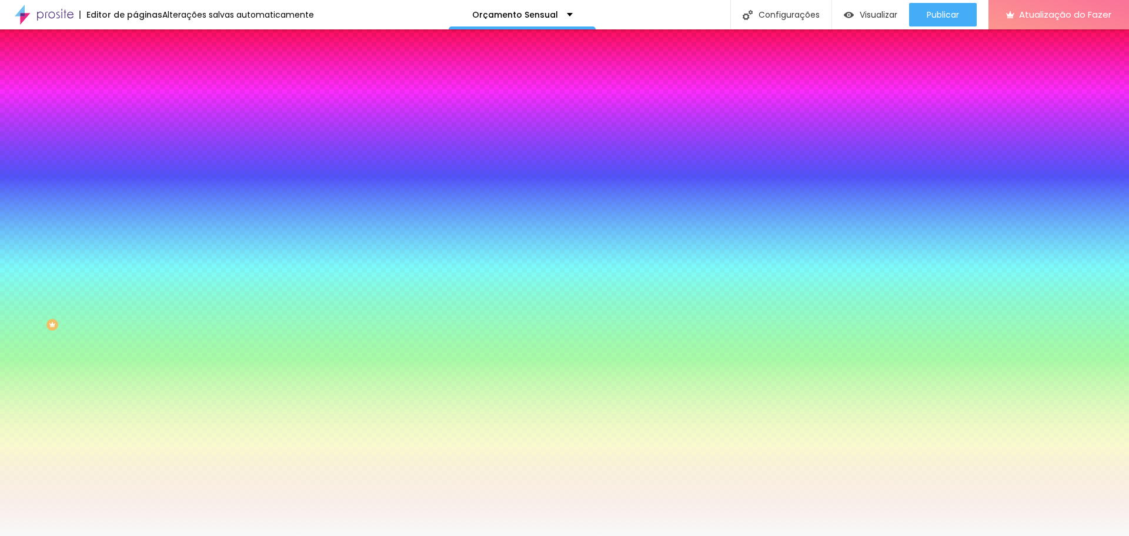
paste input "E2E2E2"
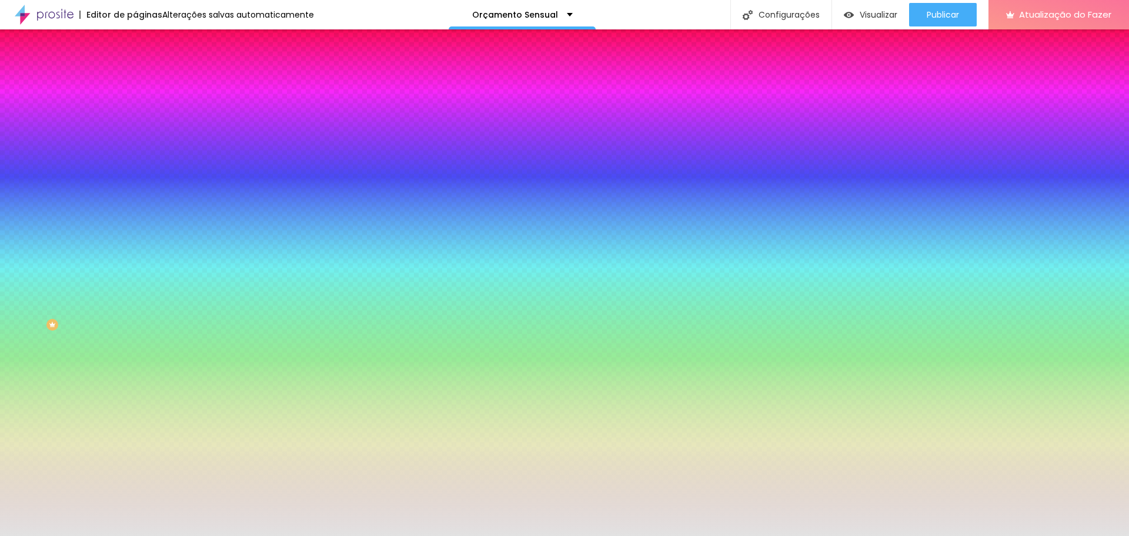
type input "#E2E2E2"
click at [135, 160] on div at bounding box center [202, 160] width 135 height 0
drag, startPoint x: 116, startPoint y: 305, endPoint x: 113, endPoint y: 338, distance: 33.1
click at [135, 338] on div "Editar nulo Conteúdo Estilo Avançado Imagem de fundo Adicionar imagem Efeito da…" at bounding box center [202, 282] width 135 height 506
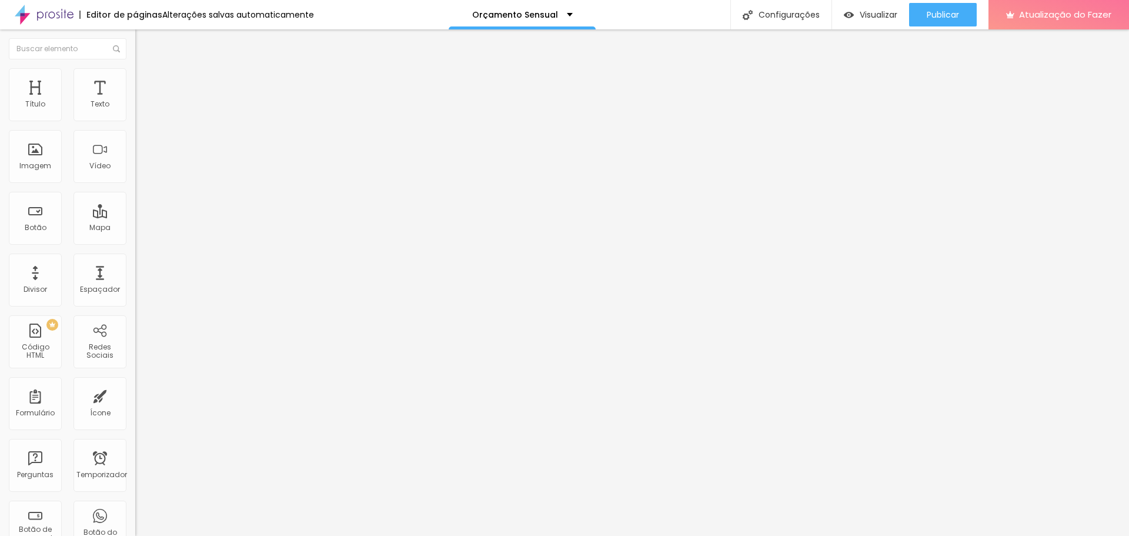
click at [146, 79] on font "Estilo" at bounding box center [155, 76] width 18 height 10
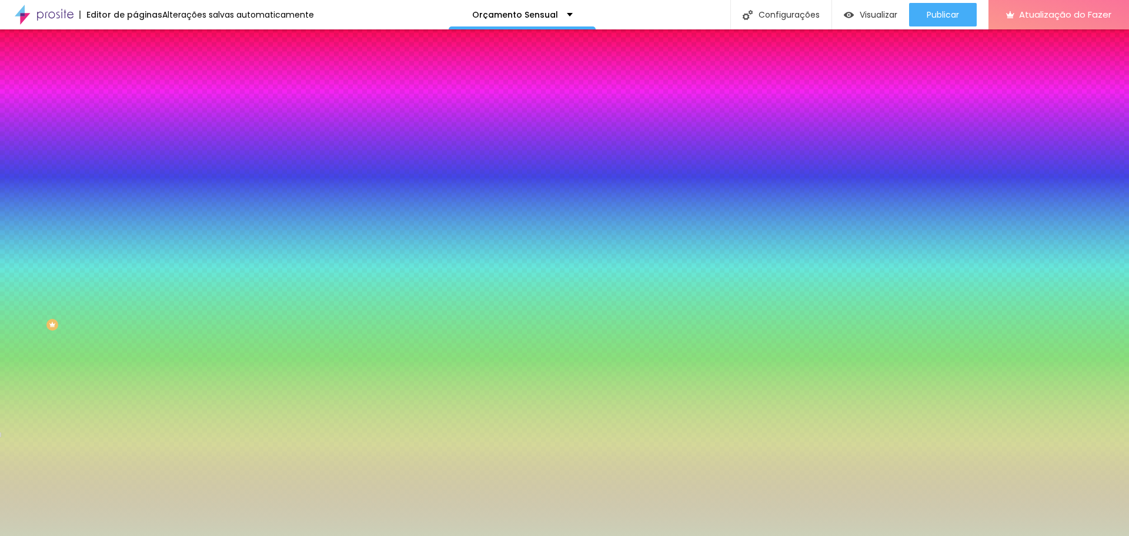
drag, startPoint x: 92, startPoint y: 213, endPoint x: 130, endPoint y: 219, distance: 38.7
click at [135, 219] on div "Imagem de fundo Adicionar imagem Efeito da Imagem Paralaxe Nenhum Paralaxe Cor …" at bounding box center [202, 168] width 135 height 152
paste input "E2E2E2"
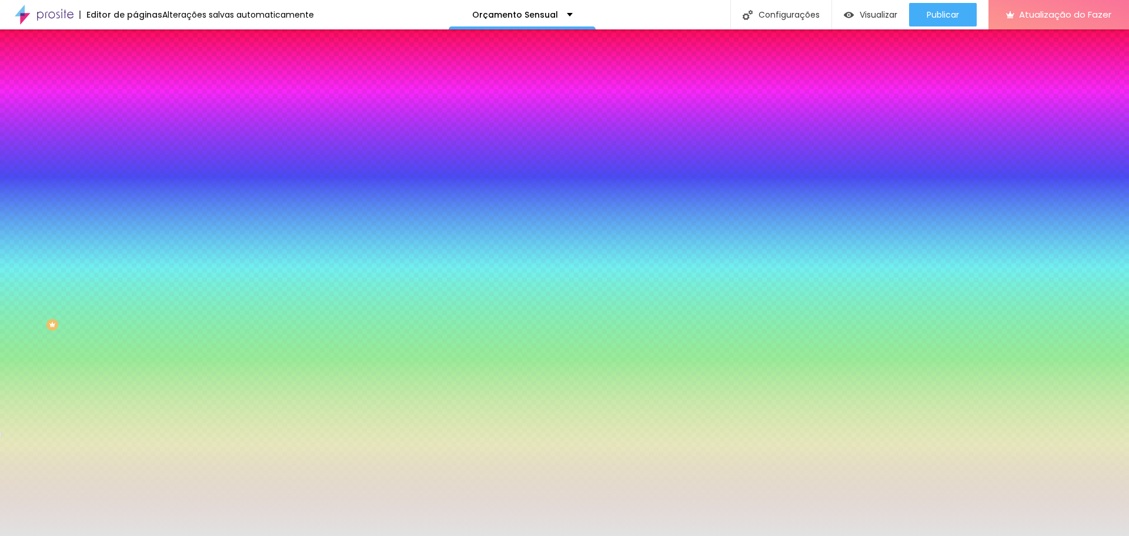
type input "#E2E2E2"
click at [135, 160] on div at bounding box center [202, 160] width 135 height 0
drag, startPoint x: 116, startPoint y: 248, endPoint x: 115, endPoint y: 334, distance: 85.9
click at [135, 334] on div "Editar nulo Conteúdo Estilo Avançado Imagem de fundo Adicionar imagem Efeito da…" at bounding box center [202, 282] width 135 height 506
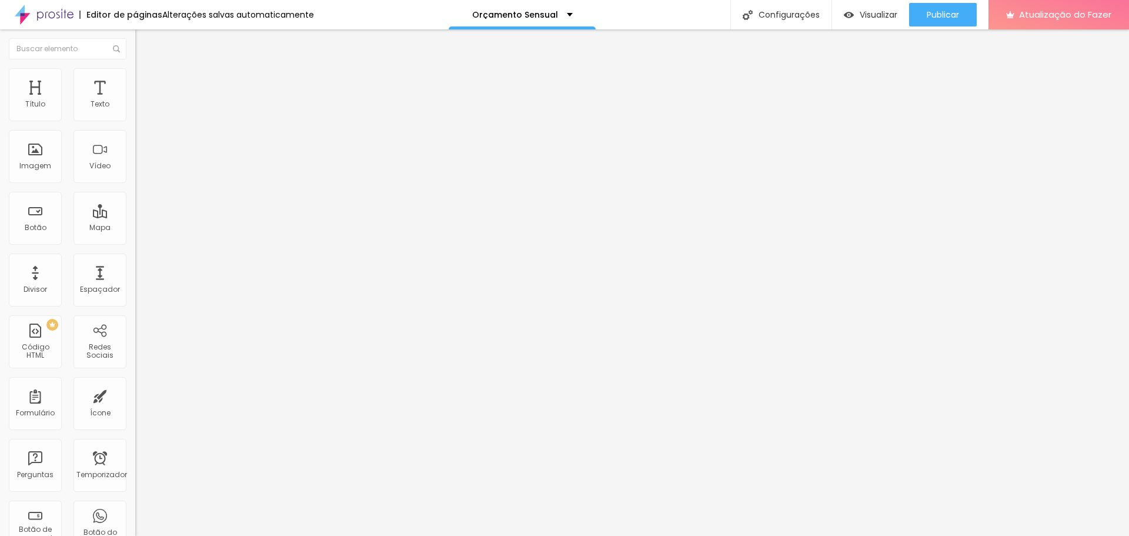
click at [135, 74] on img at bounding box center [140, 73] width 11 height 11
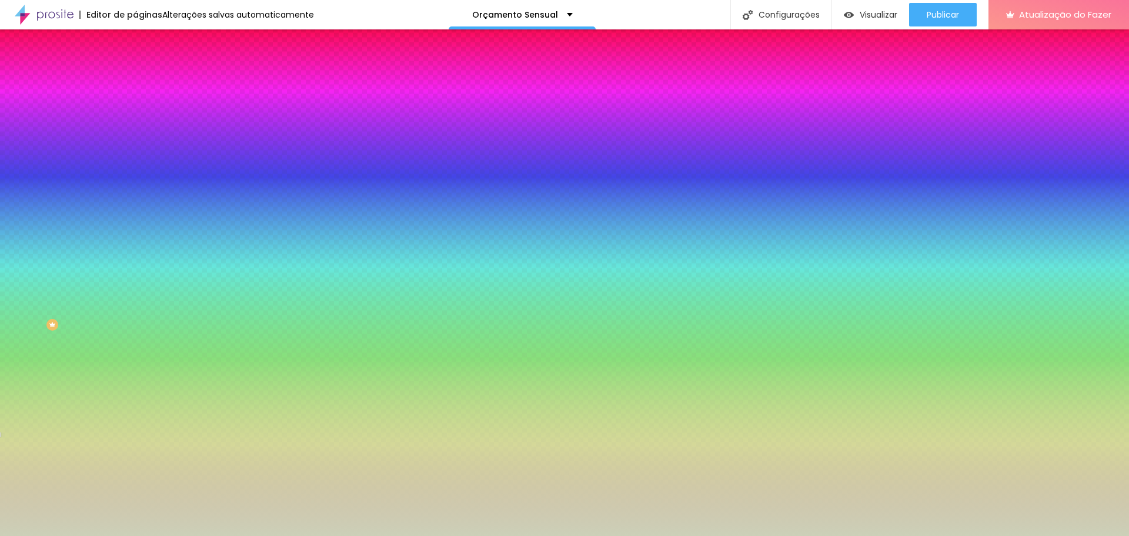
drag, startPoint x: 91, startPoint y: 212, endPoint x: 133, endPoint y: 214, distance: 41.8
click at [135, 214] on div "Imagem de fundo Adicionar imagem Efeito da Imagem Paralaxe Nenhum Paralaxe Cor …" at bounding box center [202, 168] width 135 height 152
paste input "E2E2E2"
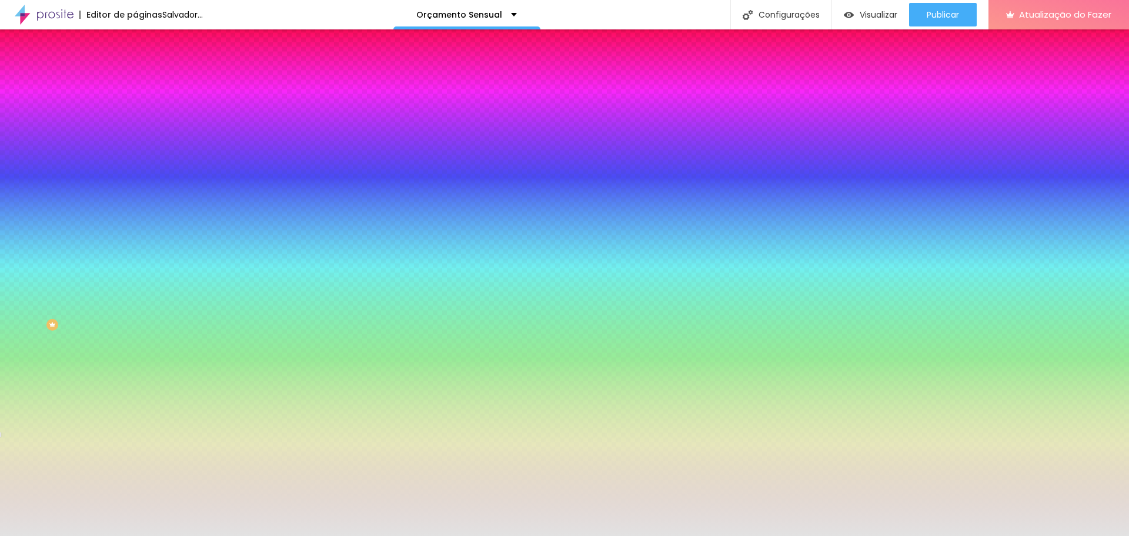
type input "#E2E2E2"
click at [135, 160] on div at bounding box center [202, 160] width 135 height 0
drag, startPoint x: 124, startPoint y: 236, endPoint x: 110, endPoint y: 315, distance: 79.4
click at [135, 172] on div at bounding box center [202, 172] width 135 height 0
click at [135, 160] on div at bounding box center [202, 160] width 135 height 0
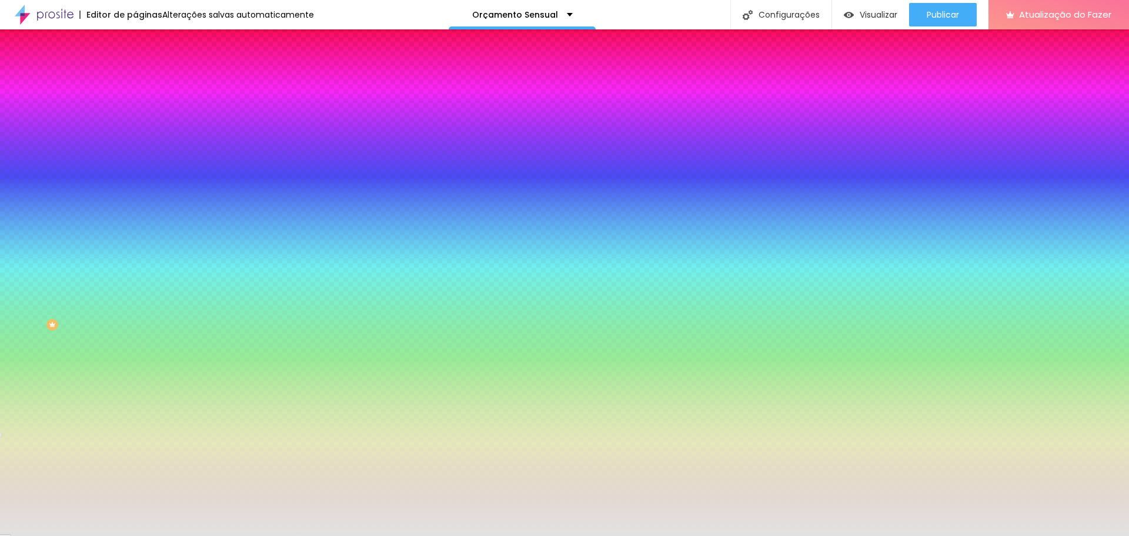
drag, startPoint x: 130, startPoint y: 309, endPoint x: 123, endPoint y: 339, distance: 30.2
click at [135, 339] on div "Editar nulo Conteúdo Estilo Avançado Imagem de fundo Adicionar imagem Efeito da…" at bounding box center [202, 282] width 135 height 506
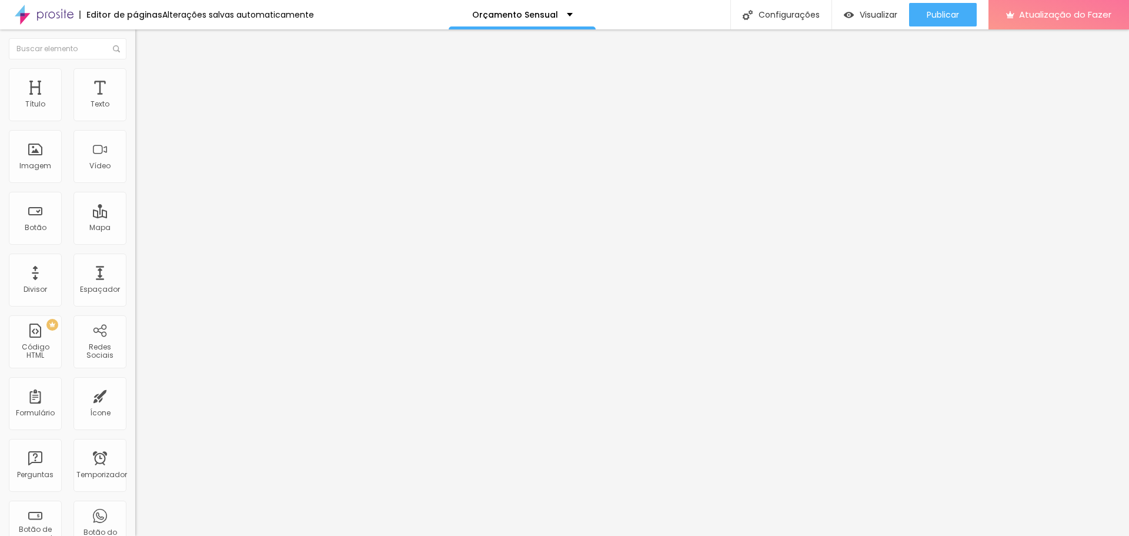
click at [146, 81] on font "Estilo" at bounding box center [155, 76] width 18 height 10
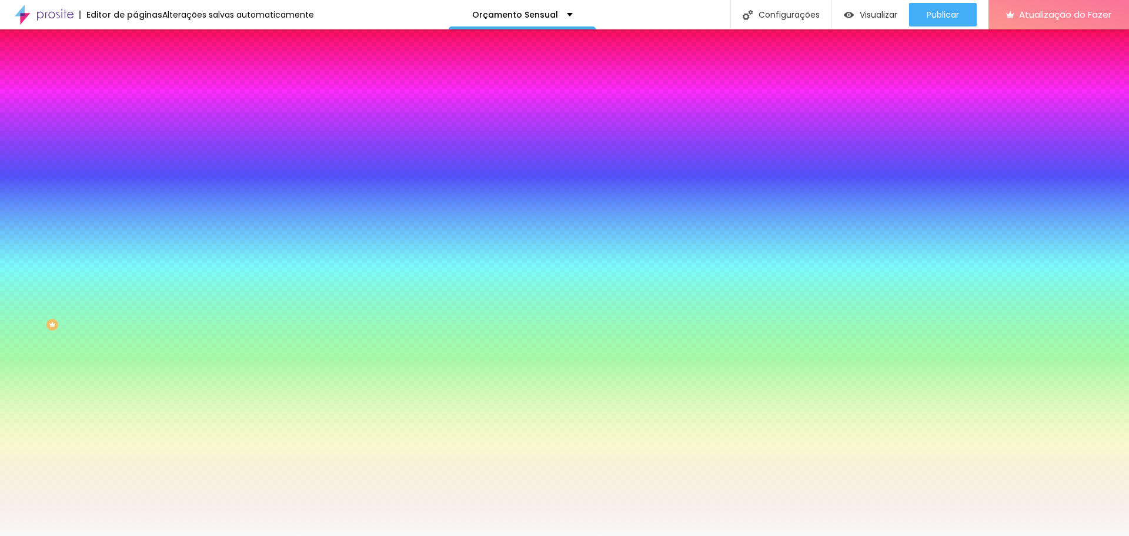
drag, startPoint x: 92, startPoint y: 214, endPoint x: 127, endPoint y: 214, distance: 34.7
click at [135, 214] on div "Imagem de fundo Adicionar imagem Efeito da Imagem Nenhum Nenhum Paralaxe Cor de…" at bounding box center [202, 168] width 135 height 152
paste input "E2E2E2"
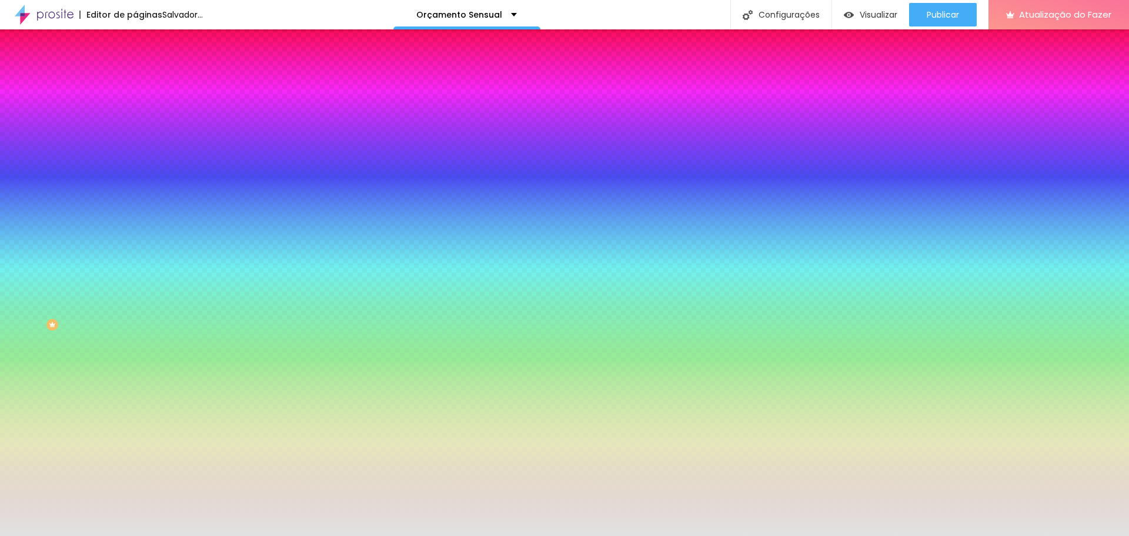
type input "#E2E2E2"
click at [135, 160] on div at bounding box center [202, 160] width 135 height 0
drag, startPoint x: 123, startPoint y: 325, endPoint x: 121, endPoint y: 338, distance: 13.6
click at [135, 338] on div "Editar nulo Conteúdo Estilo Avançado Imagem de fundo Adicionar imagem Efeito da…" at bounding box center [202, 282] width 135 height 506
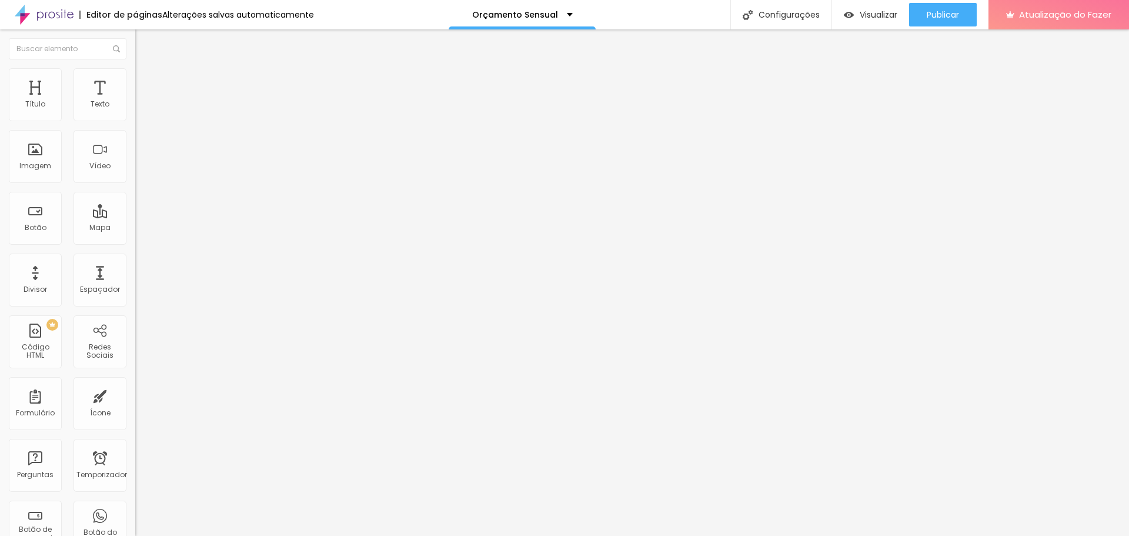
click at [146, 81] on font "Estilo" at bounding box center [155, 76] width 18 height 10
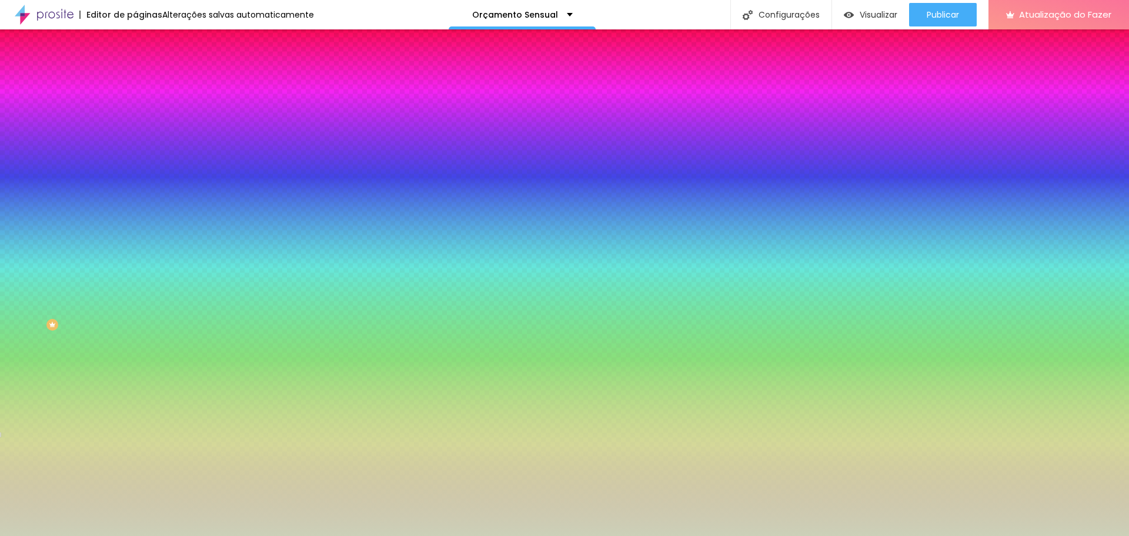
paste input "E2E2E2"
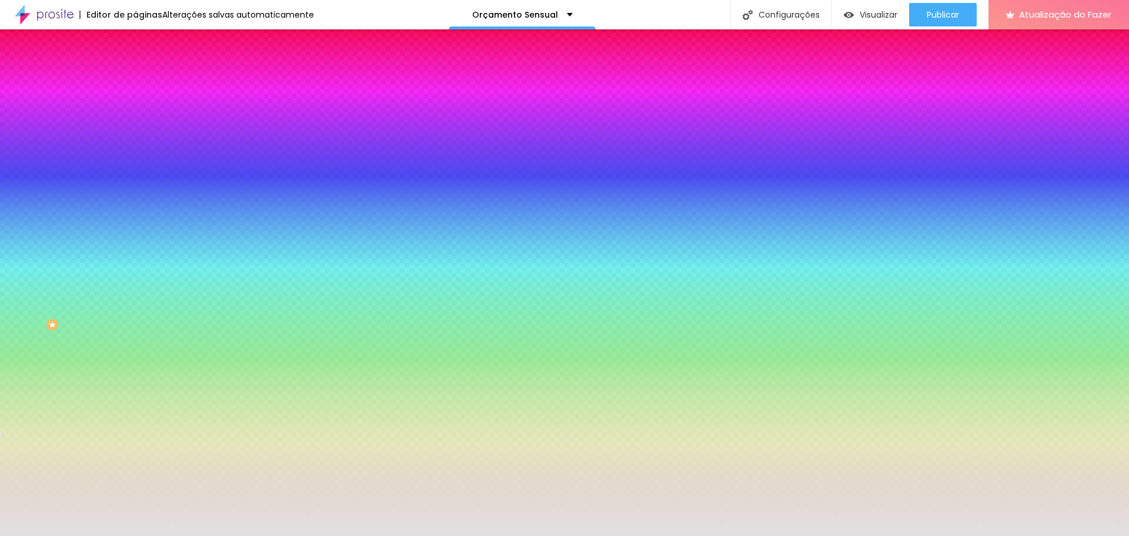
type input "#E2E2E2"
click at [135, 160] on div at bounding box center [202, 160] width 135 height 0
drag, startPoint x: 114, startPoint y: 319, endPoint x: 112, endPoint y: 326, distance: 7.2
click at [135, 326] on div "Editar nulo Conteúdo Estilo Avançado Imagem de fundo Adicionar imagem Efeito da…" at bounding box center [202, 282] width 135 height 506
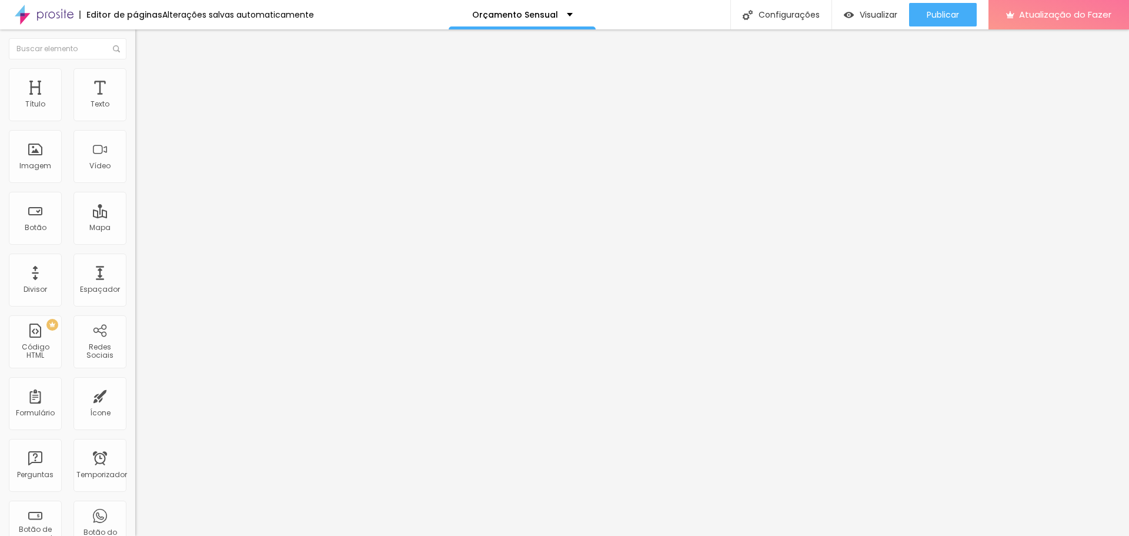
click at [146, 79] on font "Estilo" at bounding box center [155, 76] width 18 height 10
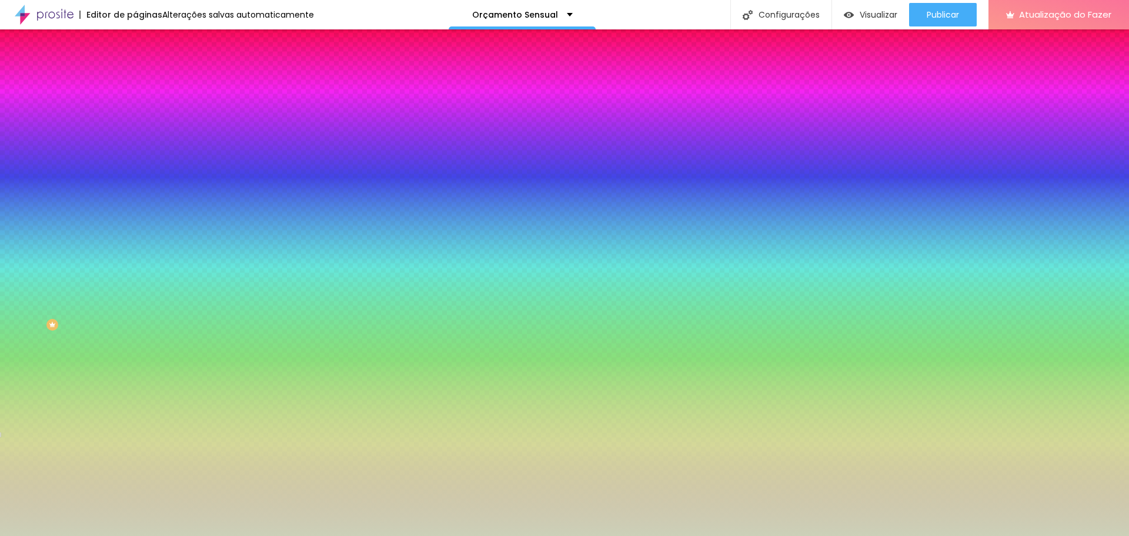
drag, startPoint x: 91, startPoint y: 212, endPoint x: 131, endPoint y: 219, distance: 40.6
click at [135, 219] on div "Imagem de fundo Adicionar imagem Efeito da Imagem Paralaxe Nenhum Paralaxe Cor …" at bounding box center [202, 168] width 135 height 152
paste input "E2E2E2"
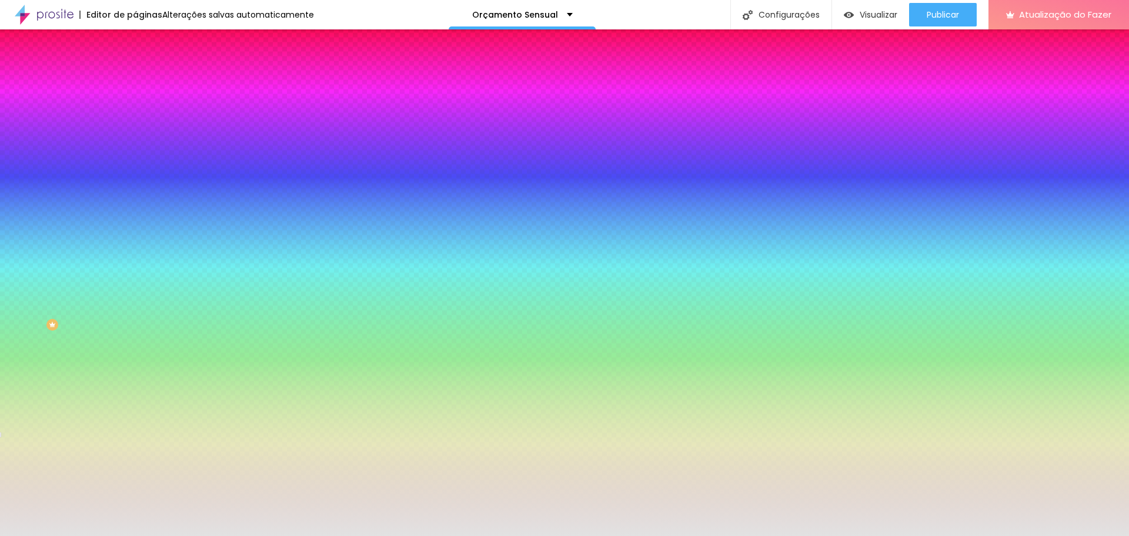
type input "#E2E2E2"
click at [135, 160] on div at bounding box center [202, 160] width 135 height 0
drag, startPoint x: 110, startPoint y: 323, endPoint x: 110, endPoint y: 332, distance: 8.2
click at [135, 332] on div "Editar nulo Conteúdo Estilo Avançado Imagem de fundo Adicionar imagem Efeito da…" at bounding box center [202, 282] width 135 height 506
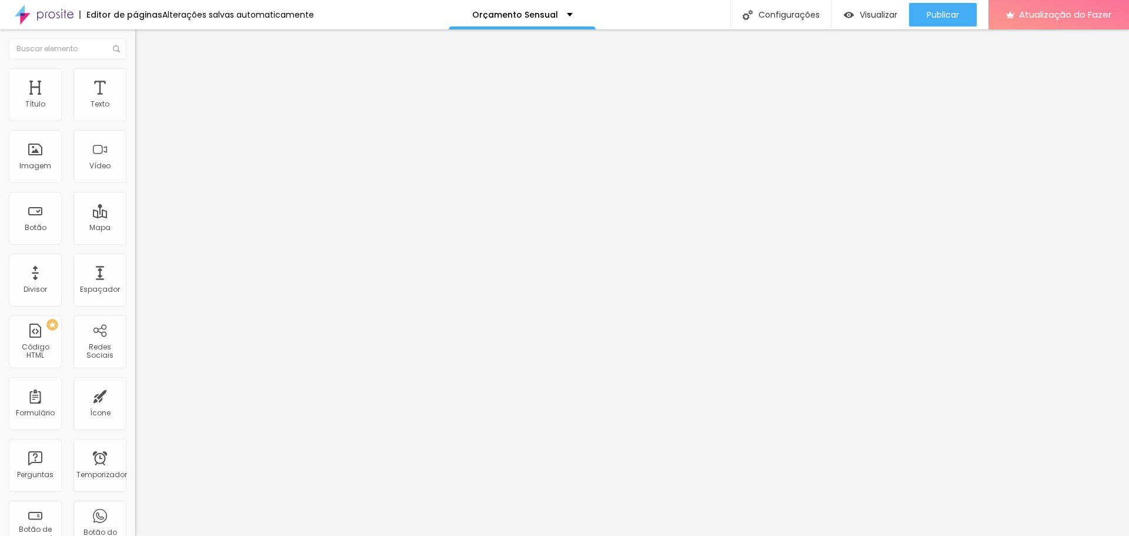
click at [135, 72] on li "Estilo" at bounding box center [202, 74] width 135 height 12
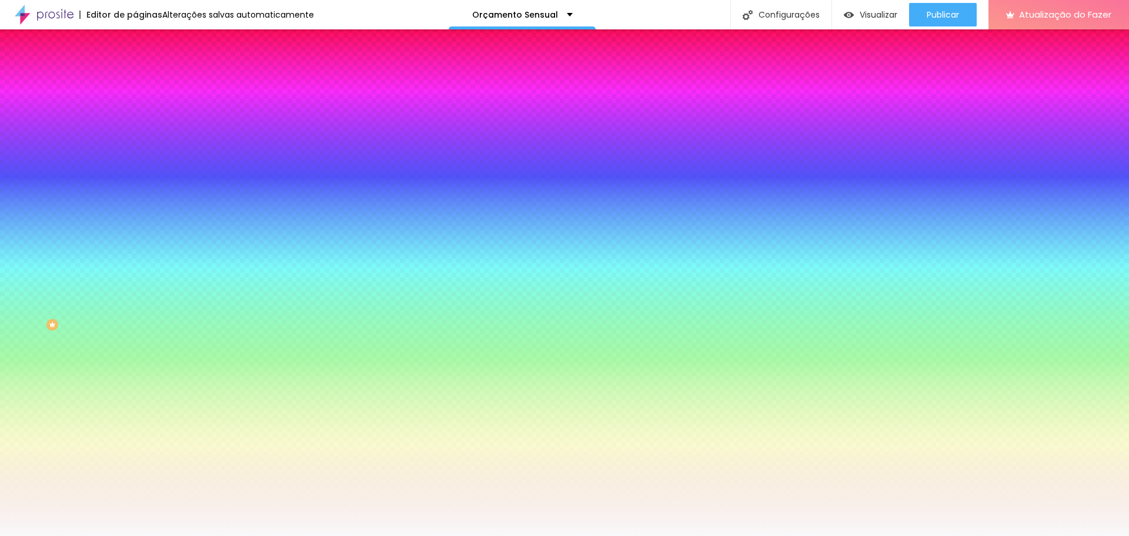
drag, startPoint x: 110, startPoint y: 212, endPoint x: 89, endPoint y: 217, distance: 21.1
click at [135, 172] on input "#F9F9F9" at bounding box center [205, 166] width 141 height 12
paste input "E2E2E2"
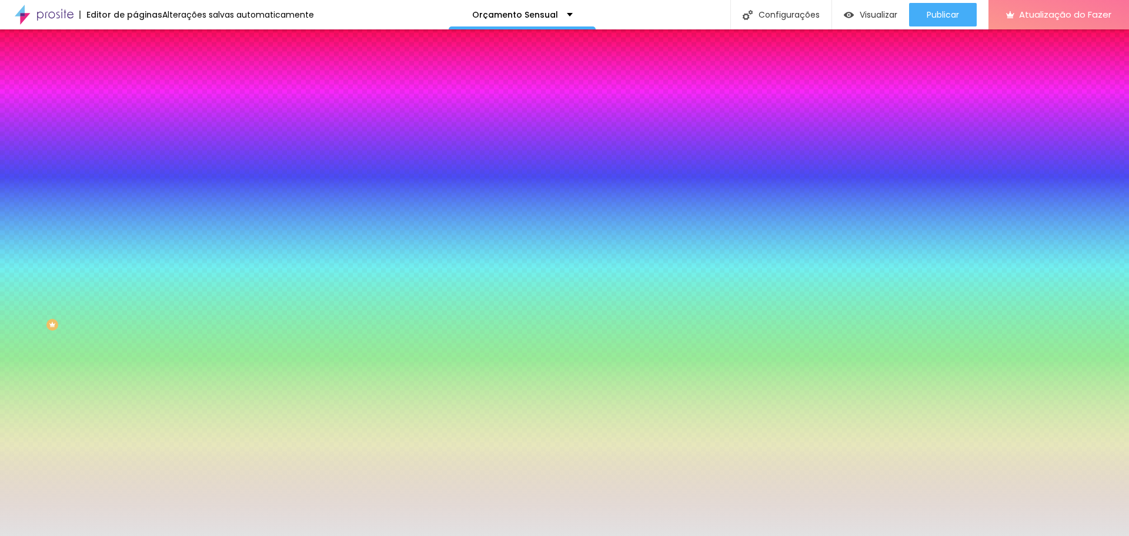
type input "#E2E2E2"
click at [135, 160] on div at bounding box center [202, 160] width 135 height 0
drag, startPoint x: 126, startPoint y: 321, endPoint x: 124, endPoint y: 332, distance: 11.3
click at [135, 332] on div "Editar nulo Conteúdo Estilo Avançado Imagem de fundo Adicionar imagem Efeito da…" at bounding box center [202, 282] width 135 height 506
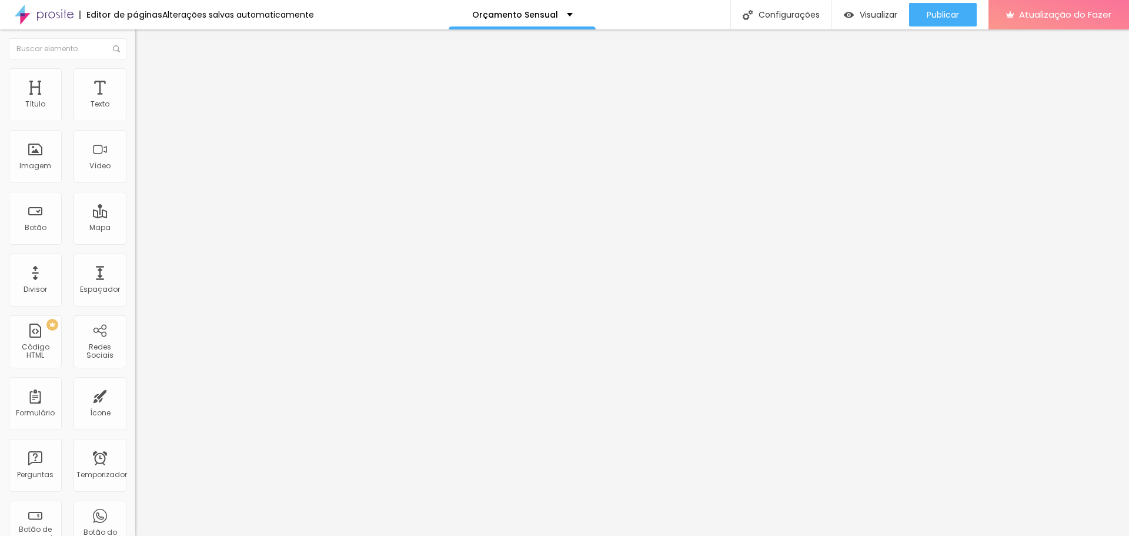
click at [135, 76] on li "Estilo" at bounding box center [202, 74] width 135 height 12
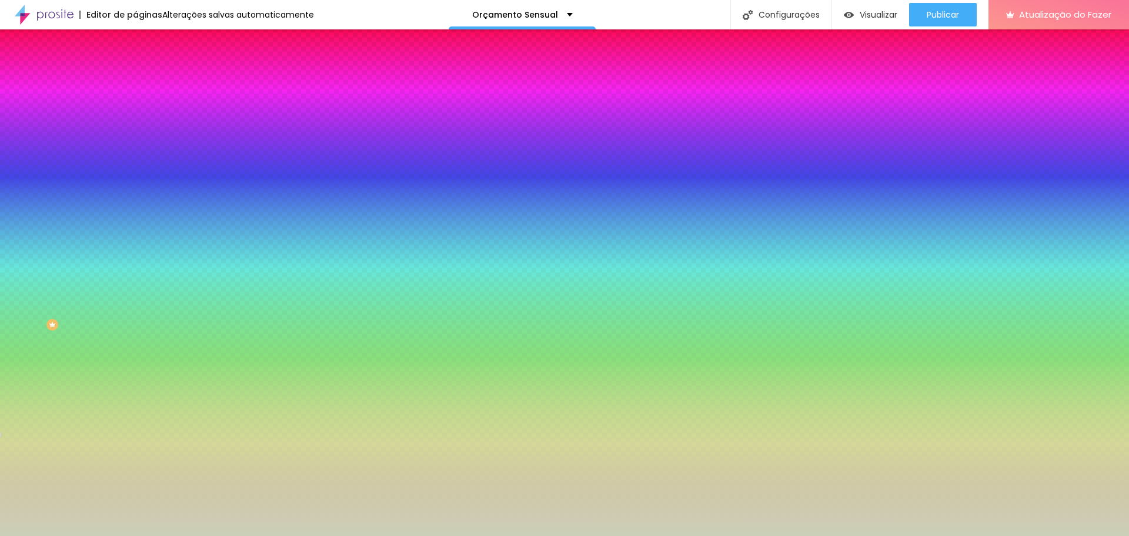
drag, startPoint x: 91, startPoint y: 214, endPoint x: 130, endPoint y: 218, distance: 39.7
click at [135, 218] on div "Imagem de fundo Adicionar imagem Efeito da Imagem Paralaxe Nenhum Paralaxe Cor …" at bounding box center [202, 168] width 135 height 152
paste input "E2E2E2"
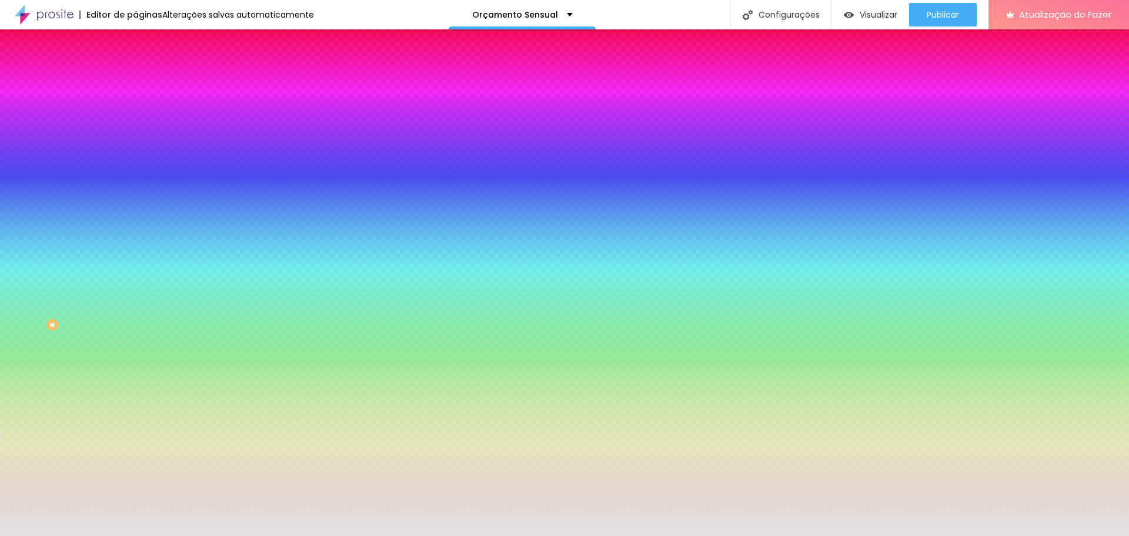
type input "#E2E2E2"
click at [135, 160] on div at bounding box center [202, 160] width 135 height 0
drag, startPoint x: 111, startPoint y: 312, endPoint x: 111, endPoint y: 329, distance: 16.5
click at [135, 329] on div "Editar nulo Conteúdo Estilo Avançado Imagem de fundo Adicionar imagem Efeito da…" at bounding box center [202, 282] width 135 height 506
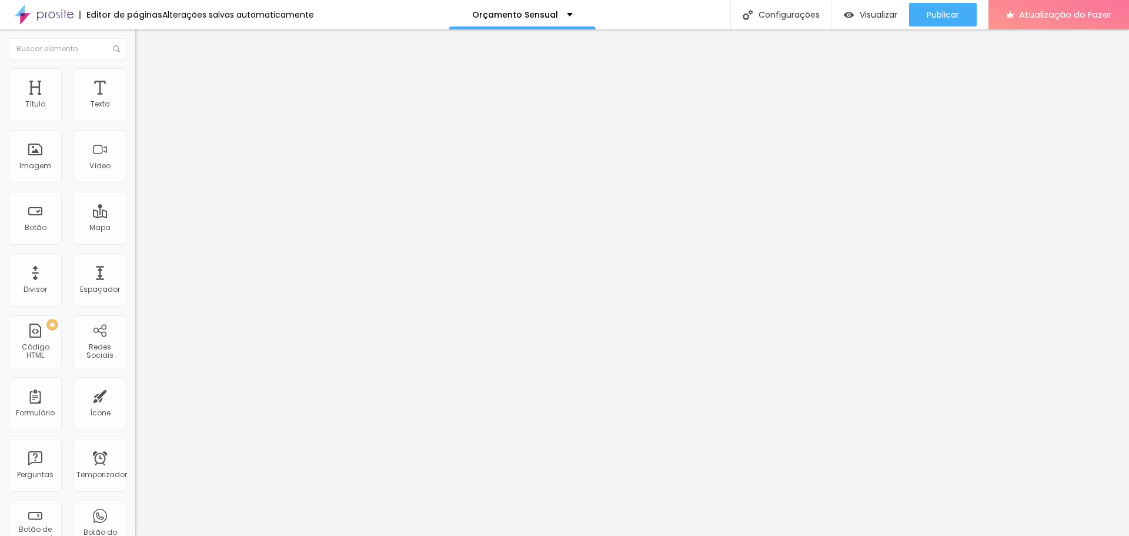
click at [146, 79] on font "Estilo" at bounding box center [155, 76] width 18 height 10
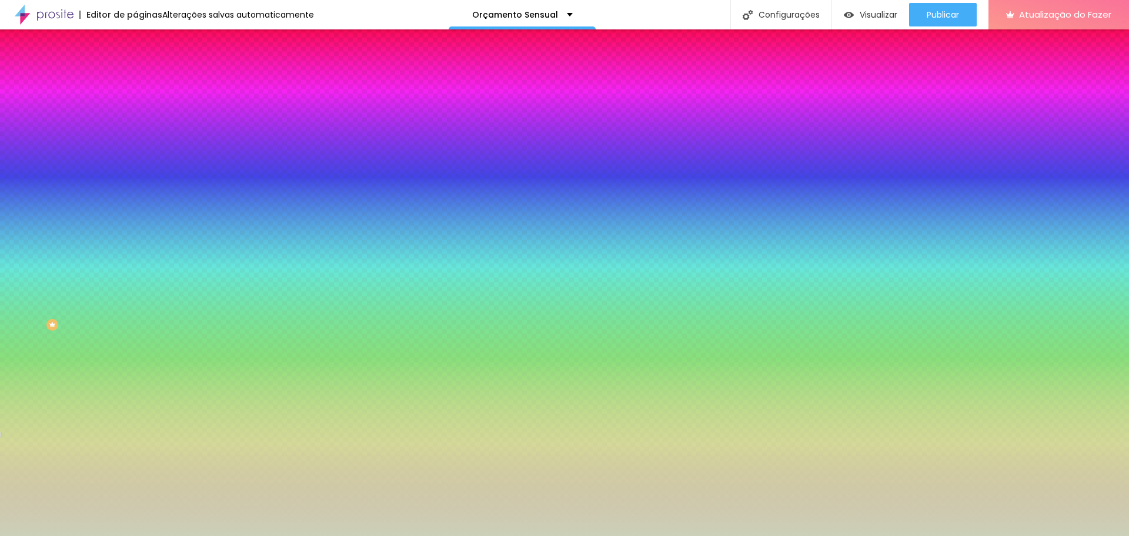
paste input "E2E2E2"
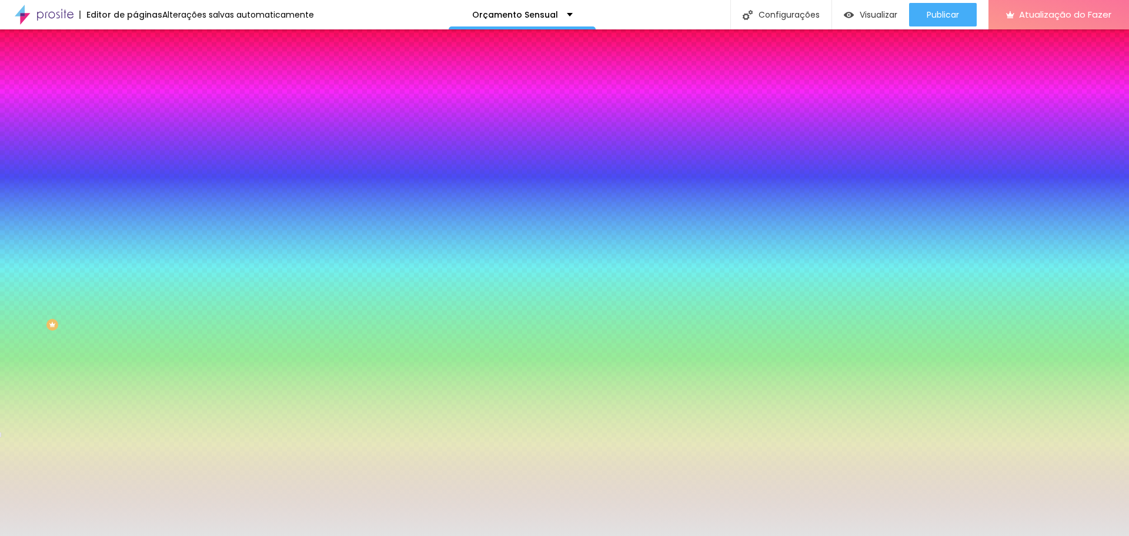
type input "#E2E2E2"
click at [135, 160] on div at bounding box center [202, 160] width 135 height 0
drag, startPoint x: 124, startPoint y: 307, endPoint x: 118, endPoint y: 329, distance: 22.5
click at [135, 329] on div "Editar nulo Conteúdo Estilo Avançado Imagem de fundo Adicionar imagem Efeito da…" at bounding box center [202, 282] width 135 height 506
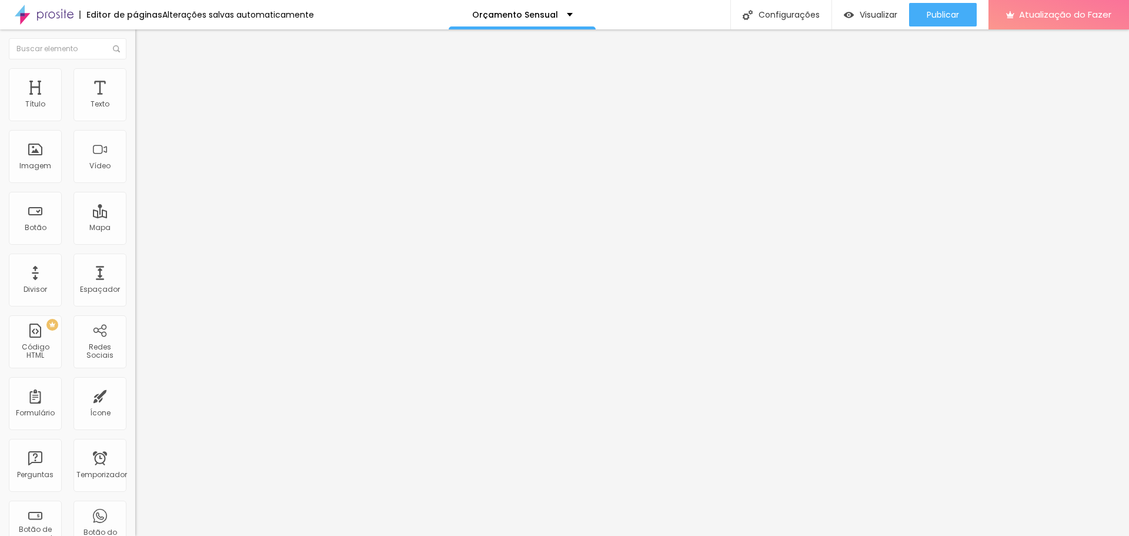
click at [135, 68] on li "Estilo" at bounding box center [202, 74] width 135 height 12
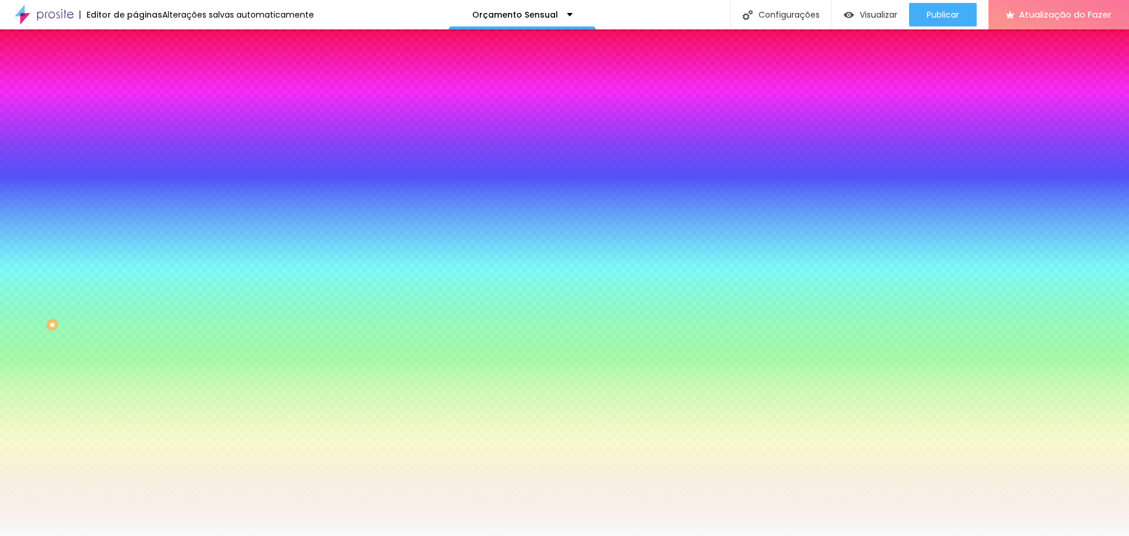
drag, startPoint x: 91, startPoint y: 214, endPoint x: 134, endPoint y: 214, distance: 42.9
click at [135, 214] on div "Imagem de fundo Adicionar imagem Efeito da Imagem Nenhum Nenhum Paralaxe Cor de…" at bounding box center [202, 168] width 135 height 152
paste input "E2E2E2"
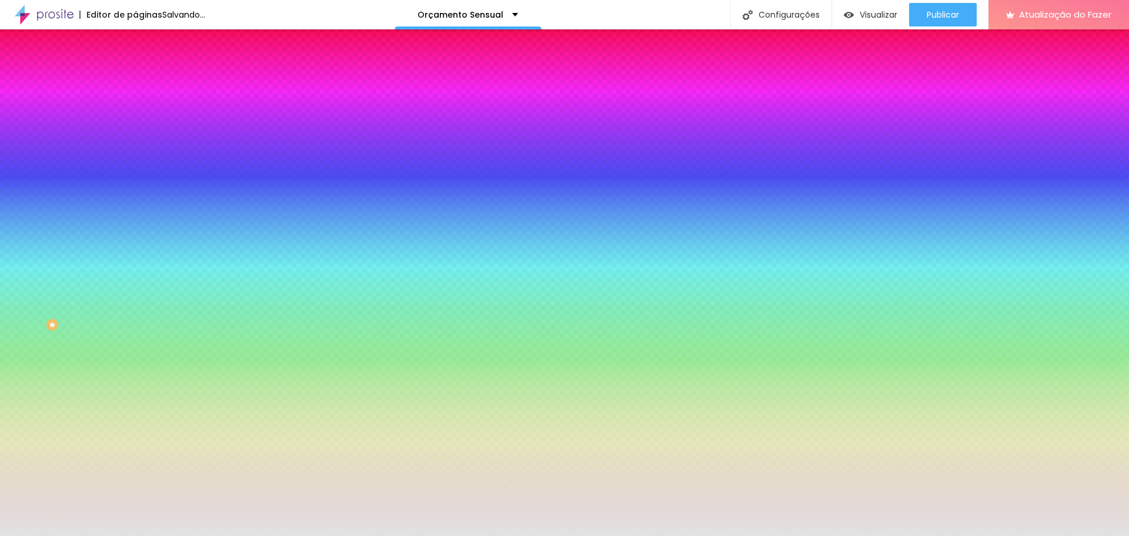
type input "#E2E2E2"
click at [135, 160] on div at bounding box center [202, 160] width 135 height 0
drag, startPoint x: 121, startPoint y: 316, endPoint x: 127, endPoint y: 337, distance: 21.6
click at [135, 337] on div "Editar nulo Conteúdo Estilo Avançado Imagem de fundo Adicionar imagem Efeito da…" at bounding box center [202, 282] width 135 height 506
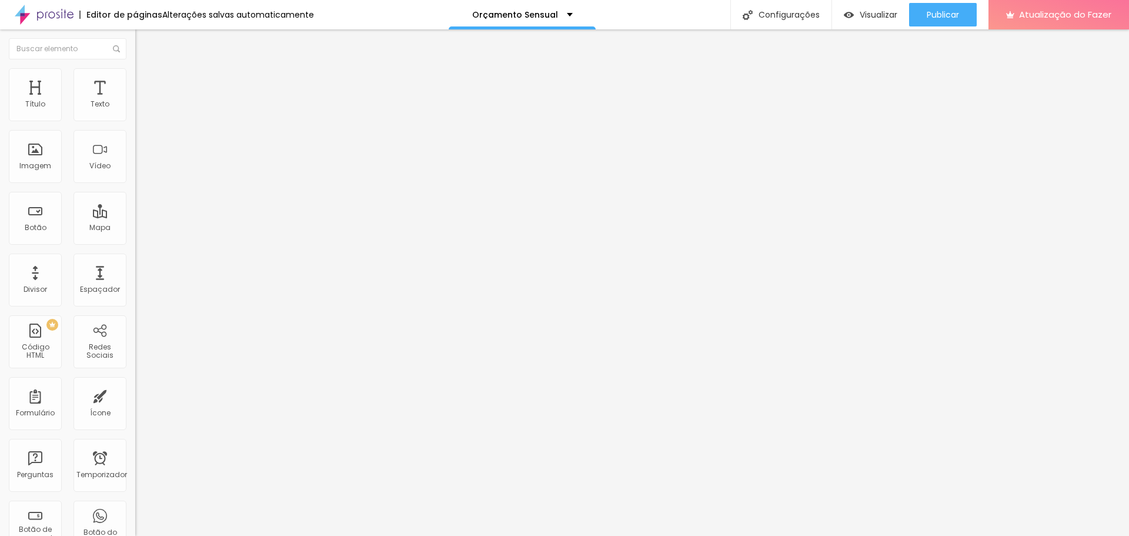
click at [135, 68] on li "Estilo" at bounding box center [202, 74] width 135 height 12
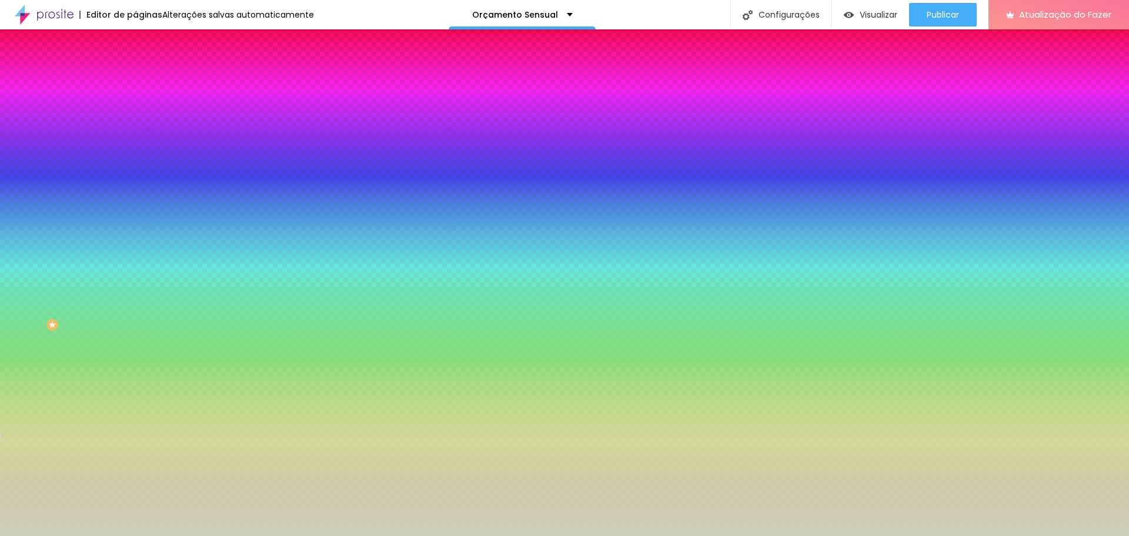
drag, startPoint x: 89, startPoint y: 211, endPoint x: 128, endPoint y: 218, distance: 38.9
click at [135, 218] on div "Imagem de fundo Adicionar imagem Efeito da Imagem Paralaxe Nenhum Paralaxe Cor …" at bounding box center [202, 168] width 135 height 152
paste input "E2E2E2"
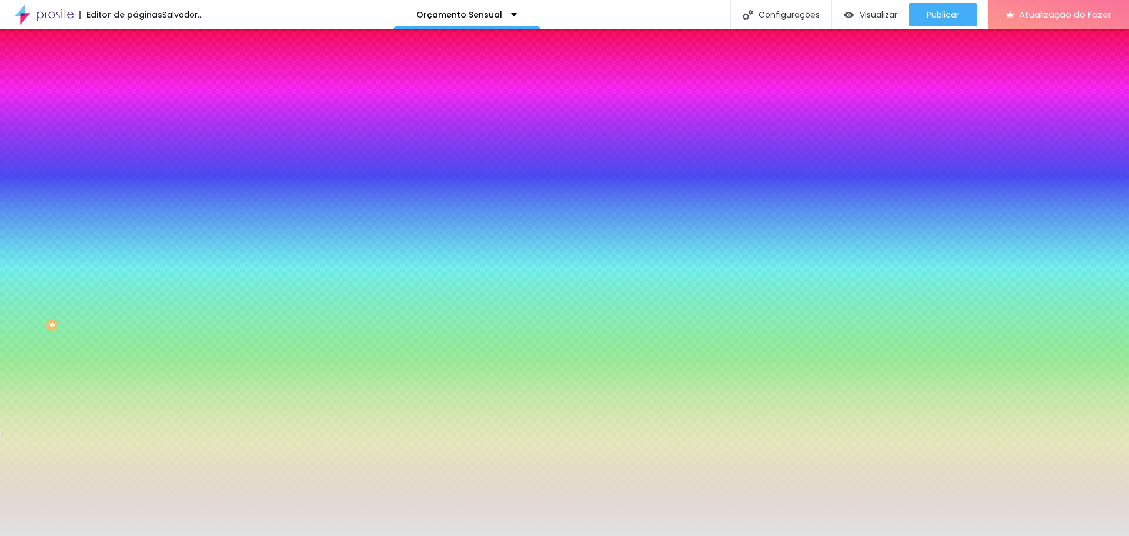
type input "#E2E2E2"
click at [135, 160] on div at bounding box center [202, 160] width 135 height 0
drag, startPoint x: 118, startPoint y: 321, endPoint x: 116, endPoint y: 332, distance: 11.2
click at [135, 332] on div "Editar nulo Conteúdo Estilo Avançado Imagem de fundo Adicionar imagem Efeito da…" at bounding box center [202, 282] width 135 height 506
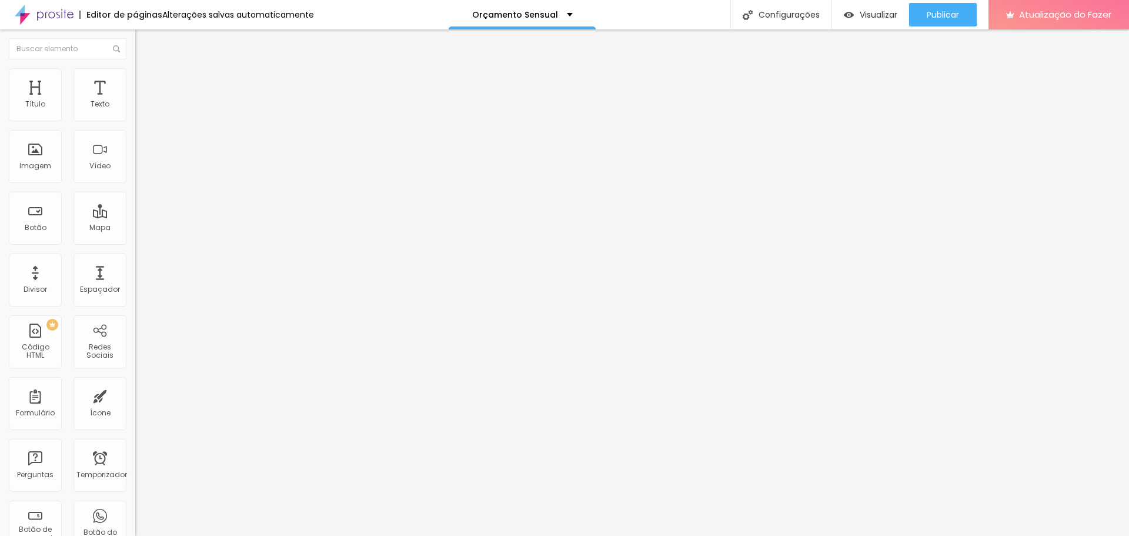
click at [146, 81] on font "Estilo" at bounding box center [155, 76] width 18 height 10
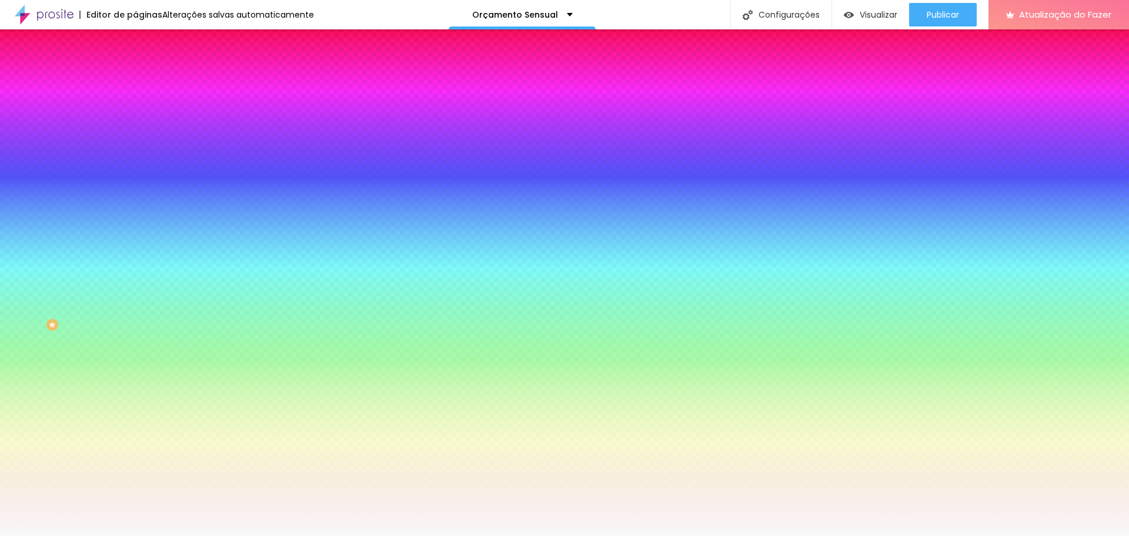
drag, startPoint x: 92, startPoint y: 215, endPoint x: 126, endPoint y: 219, distance: 34.3
click at [135, 172] on div "#F9F9F9" at bounding box center [202, 166] width 135 height 12
paste input "E2E2E2"
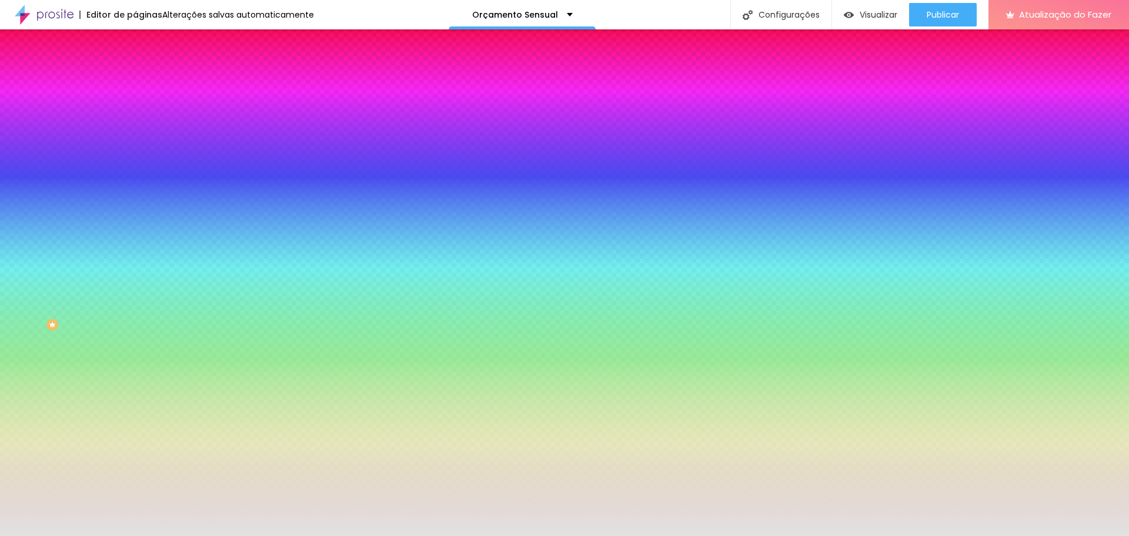
type input "#E2E2E2"
click at [135, 160] on div at bounding box center [202, 160] width 135 height 0
drag, startPoint x: 120, startPoint y: 311, endPoint x: 115, endPoint y: 331, distance: 20.7
click at [135, 331] on div "Editar nulo Conteúdo Estilo Avançado Imagem de fundo Adicionar imagem Efeito da…" at bounding box center [202, 282] width 135 height 506
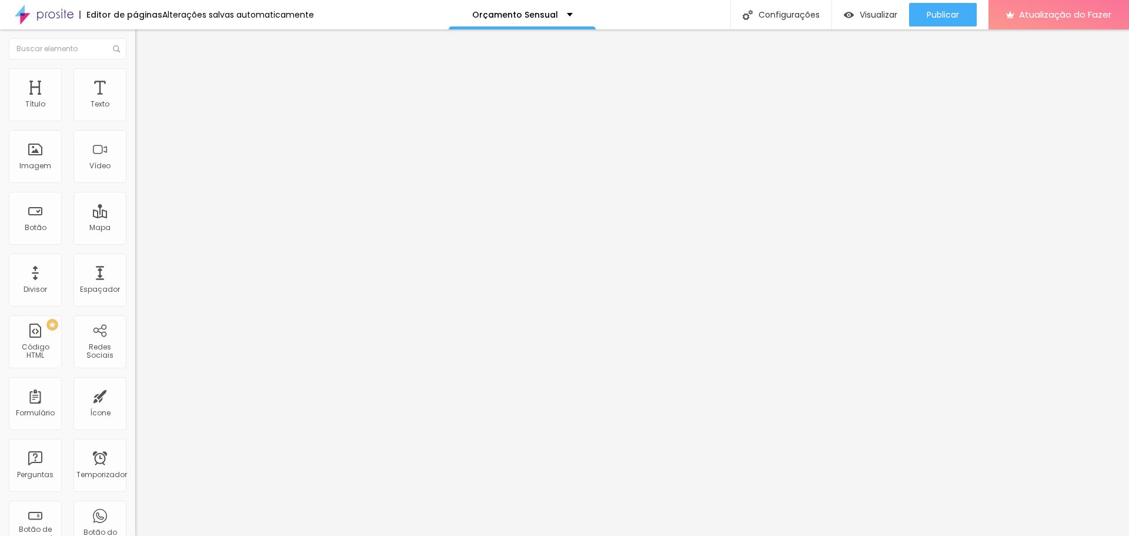
click at [146, 81] on font "Estilo" at bounding box center [155, 76] width 18 height 10
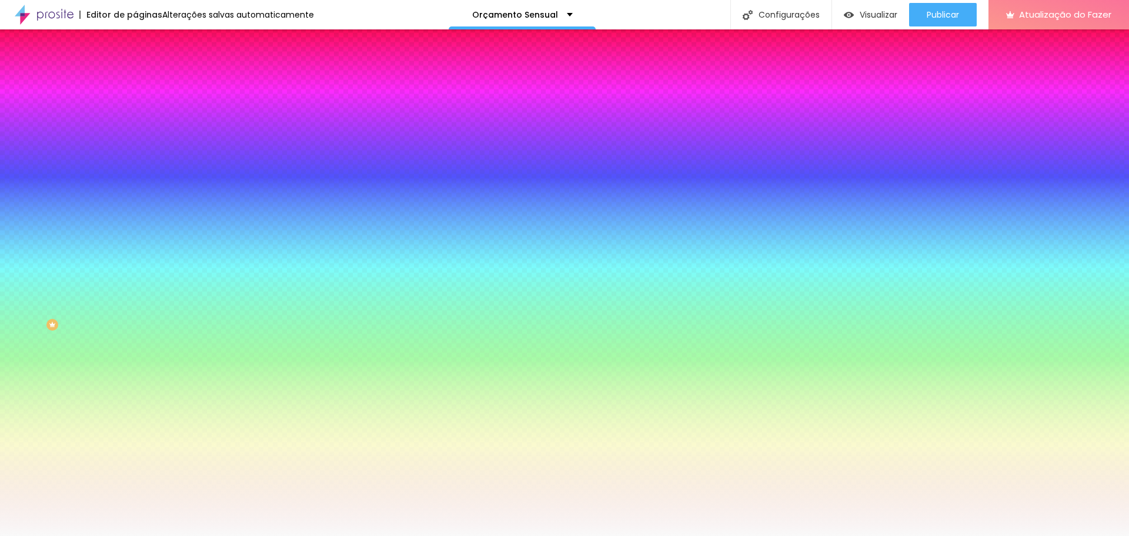
drag, startPoint x: 92, startPoint y: 213, endPoint x: 131, endPoint y: 219, distance: 39.3
click at [135, 219] on div "Imagem de fundo Adicionar imagem Efeito da Imagem Nenhum Nenhum Paralaxe Cor de…" at bounding box center [202, 168] width 135 height 152
paste input "E2E2E2"
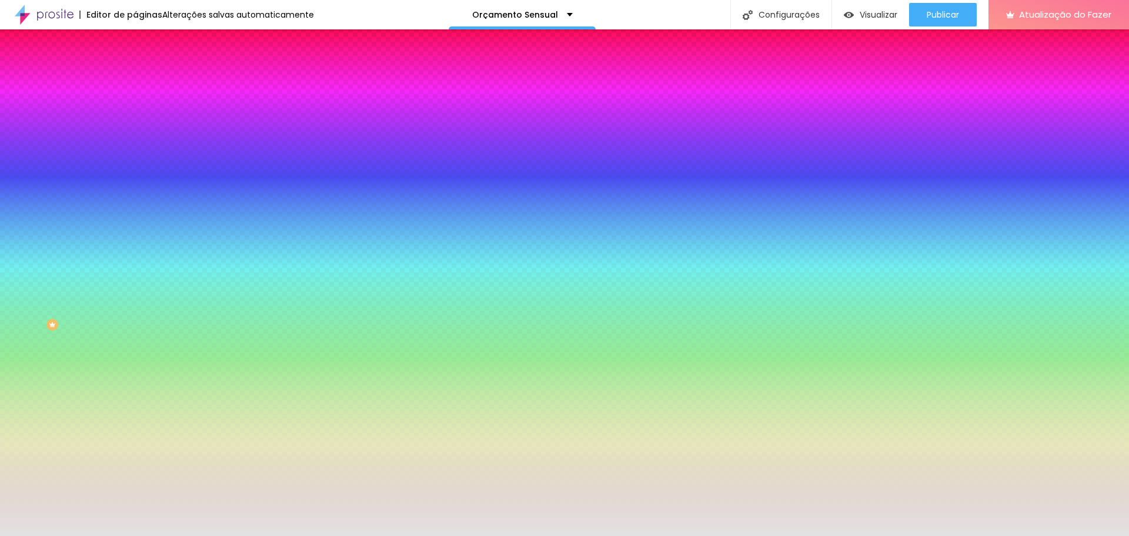
type input "#E2E2E2"
click at [135, 160] on div at bounding box center [202, 160] width 135 height 0
drag, startPoint x: 111, startPoint y: 289, endPoint x: 110, endPoint y: 332, distance: 43.0
click at [135, 332] on div "Editar nulo Conteúdo Estilo Avançado Imagem de fundo Adicionar imagem Efeito da…" at bounding box center [202, 282] width 135 height 506
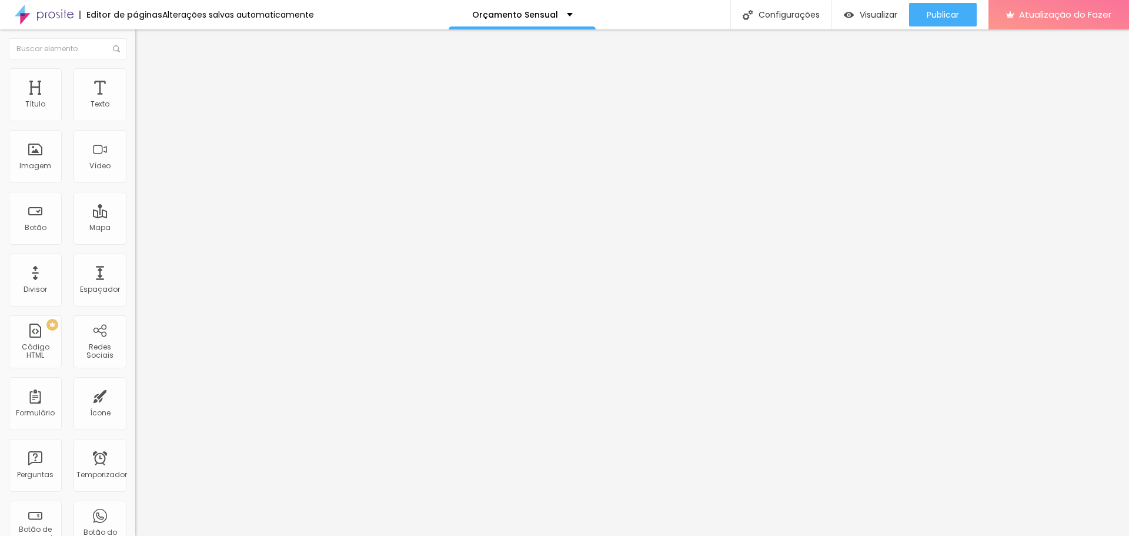
click at [146, 81] on font "Estilo" at bounding box center [155, 76] width 18 height 10
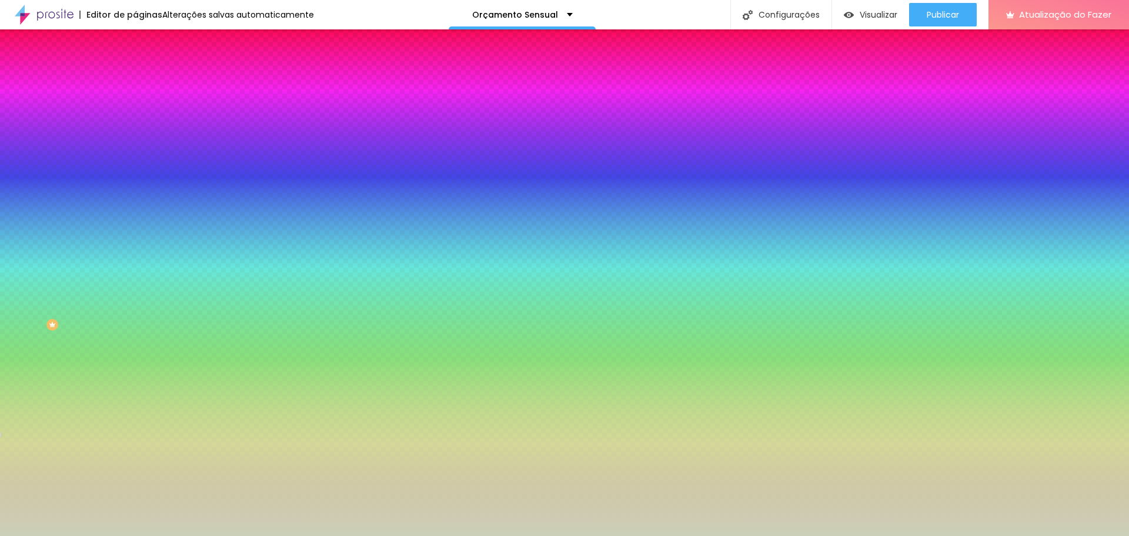
drag, startPoint x: 92, startPoint y: 211, endPoint x: 131, endPoint y: 213, distance: 38.9
click at [135, 213] on div "Imagem de fundo Adicionar imagem Efeito da Imagem Paralaxe Nenhum Paralaxe Cor …" at bounding box center [202, 168] width 135 height 152
paste input "E2E2E2"
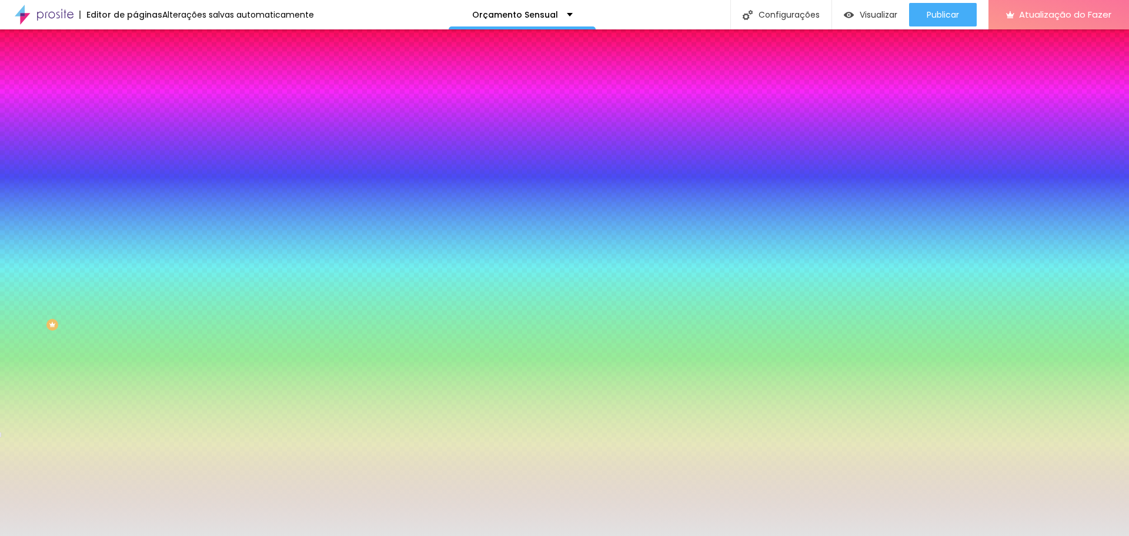
type input "#E2E2E2"
click at [135, 160] on div at bounding box center [202, 160] width 135 height 0
drag, startPoint x: 123, startPoint y: 281, endPoint x: 122, endPoint y: 336, distance: 55.3
click at [135, 336] on div "Editar nulo Conteúdo Estilo Avançado Imagem de fundo Adicionar imagem Efeito da…" at bounding box center [202, 282] width 135 height 506
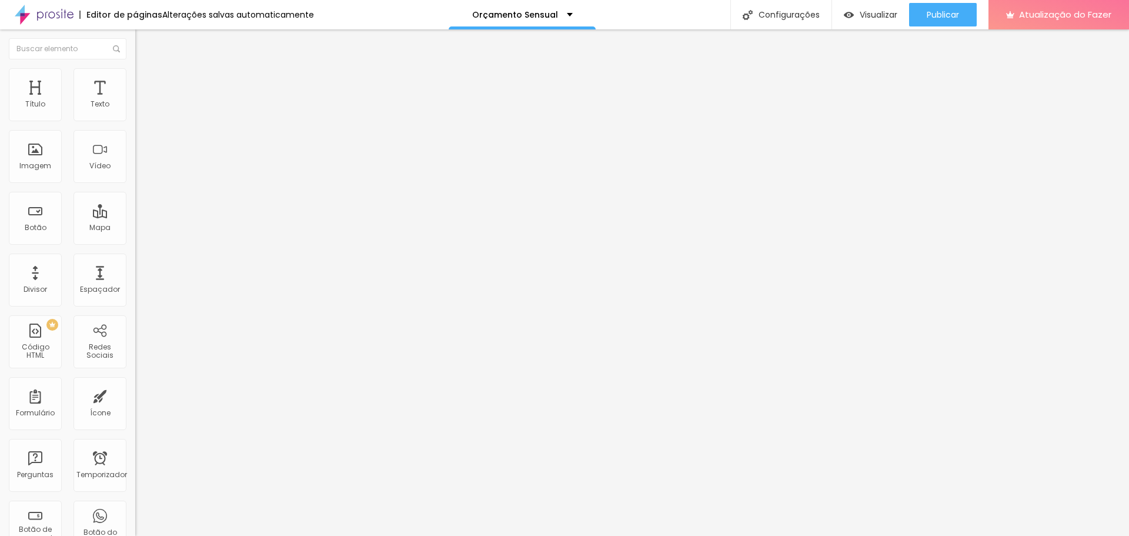
click at [146, 80] on font "Estilo" at bounding box center [155, 76] width 18 height 10
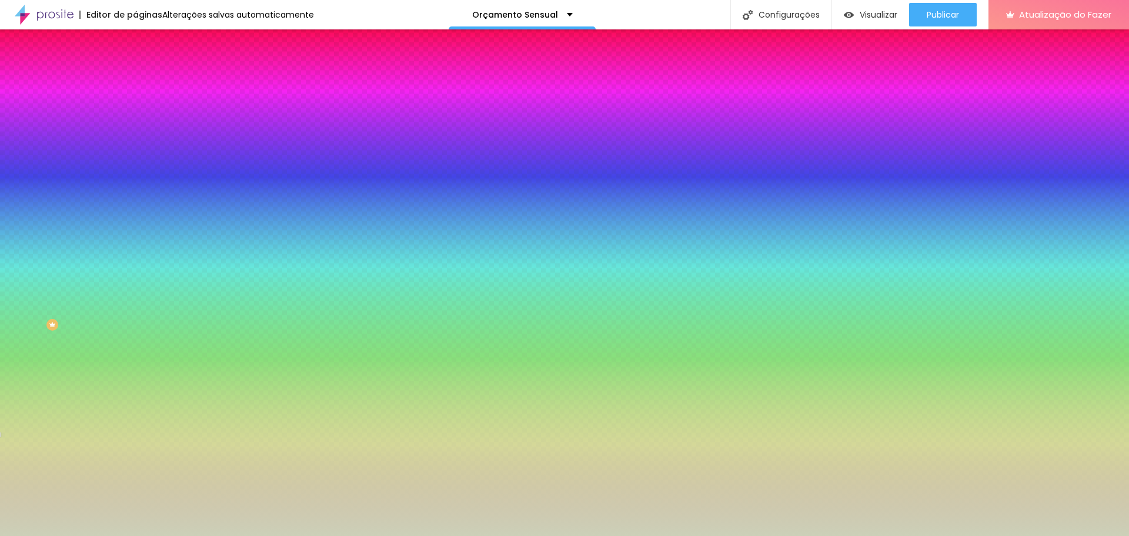
drag, startPoint x: 89, startPoint y: 212, endPoint x: 131, endPoint y: 213, distance: 41.2
click at [135, 213] on div "Imagem de fundo Adicionar imagem Efeito da Imagem Paralaxe Nenhum Paralaxe Cor …" at bounding box center [202, 168] width 135 height 152
paste input "E2E2E2"
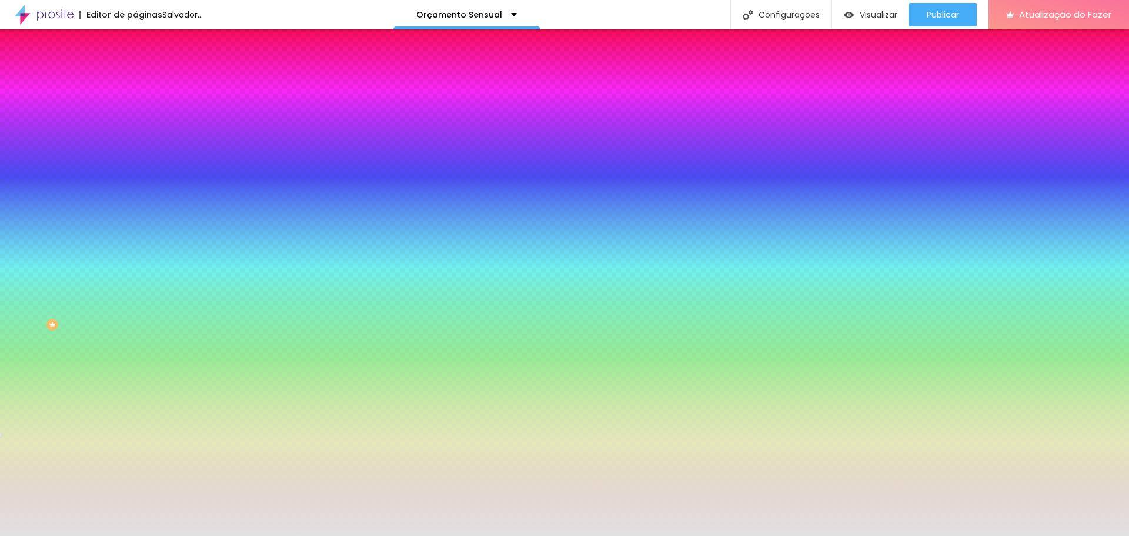
type input "#E2E2E2"
click at [135, 160] on div at bounding box center [202, 160] width 135 height 0
drag, startPoint x: 115, startPoint y: 235, endPoint x: 120, endPoint y: 332, distance: 97.2
click at [135, 333] on div "Editar nulo Conteúdo Estilo Avançado Imagem de fundo Adicionar imagem Efeito da…" at bounding box center [202, 282] width 135 height 506
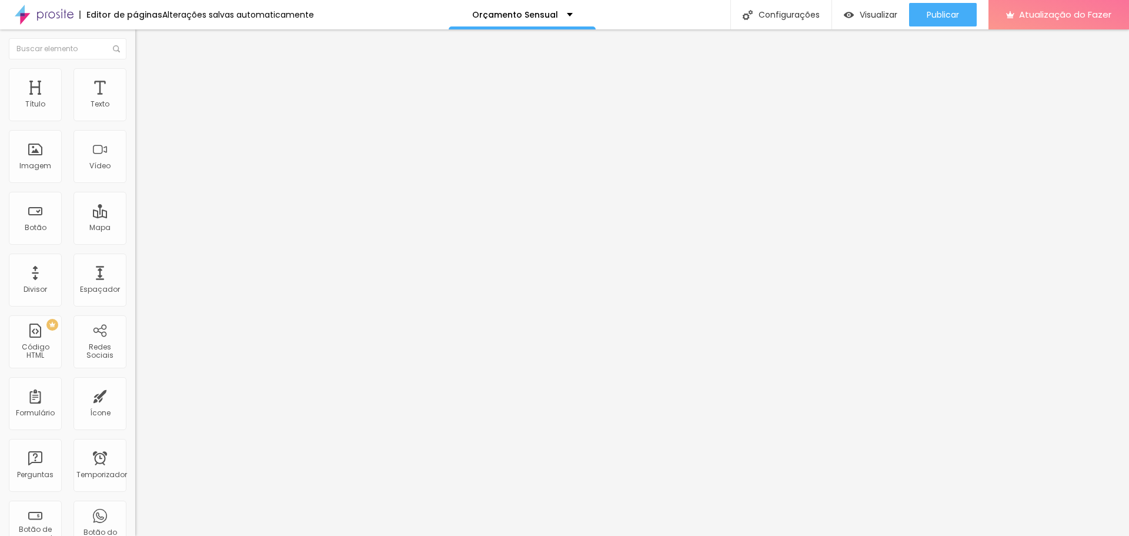
click at [146, 81] on font "Estilo" at bounding box center [155, 76] width 18 height 10
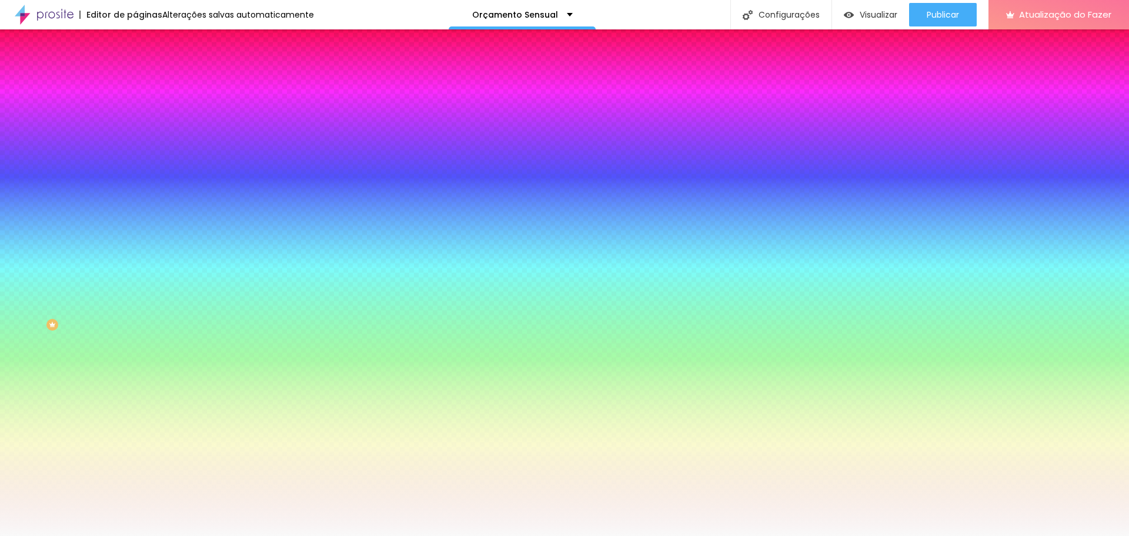
drag, startPoint x: 92, startPoint y: 212, endPoint x: 128, endPoint y: 215, distance: 35.4
click at [135, 215] on div "Imagem de fundo Adicionar imagem Efeito da Imagem Nenhum Nenhum Paralaxe Cor de…" at bounding box center [202, 168] width 135 height 152
paste input "E2E2E2"
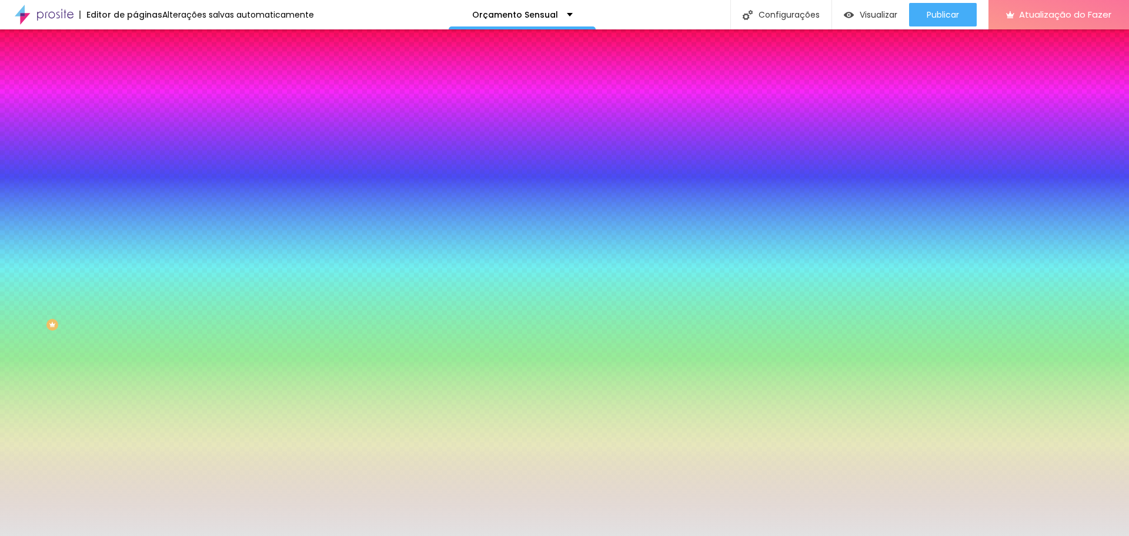
type input "#E2E2E2"
click at [135, 160] on div at bounding box center [202, 160] width 135 height 0
drag, startPoint x: 116, startPoint y: 266, endPoint x: 118, endPoint y: 332, distance: 65.9
click at [135, 332] on div "Editar nulo Conteúdo Estilo Avançado Imagem de fundo Adicionar imagem Efeito da…" at bounding box center [202, 282] width 135 height 506
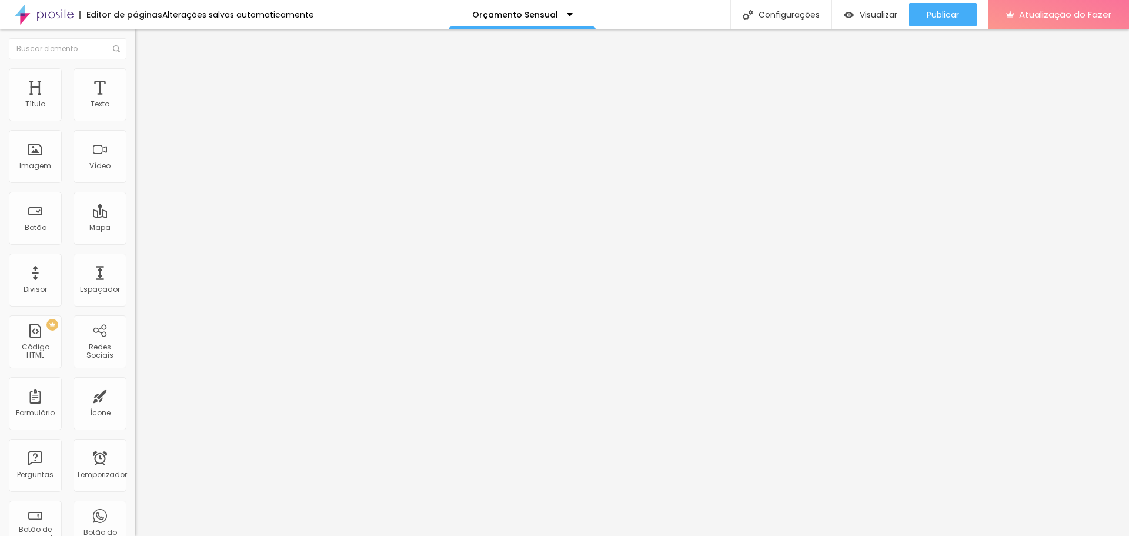
click at [135, 76] on li "Estilo" at bounding box center [202, 74] width 135 height 12
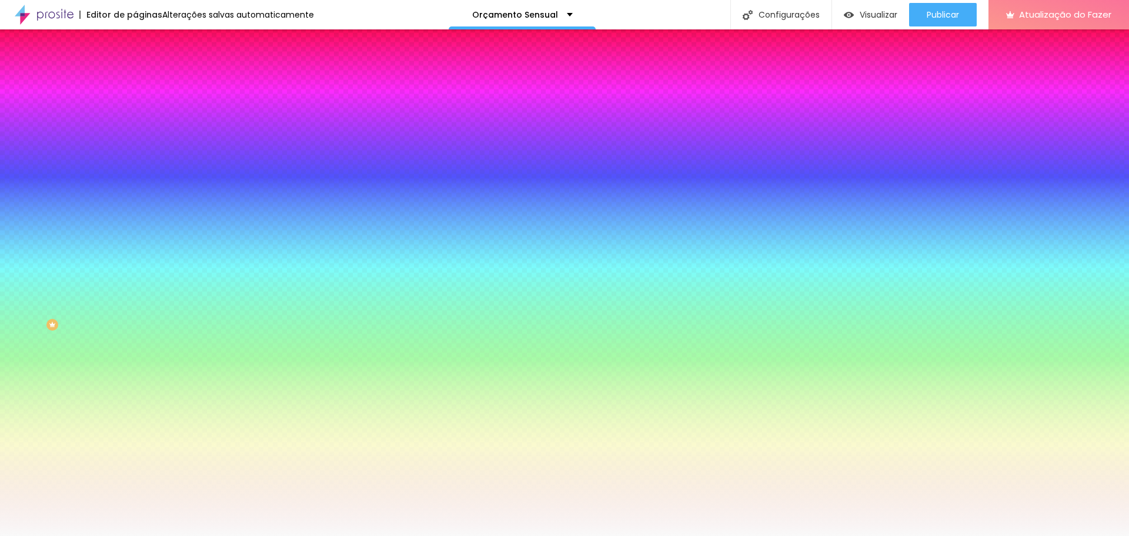
drag, startPoint x: 94, startPoint y: 214, endPoint x: 125, endPoint y: 217, distance: 32.0
click at [135, 172] on input "#F9F9F9" at bounding box center [205, 166] width 141 height 12
paste input "E2E2E2"
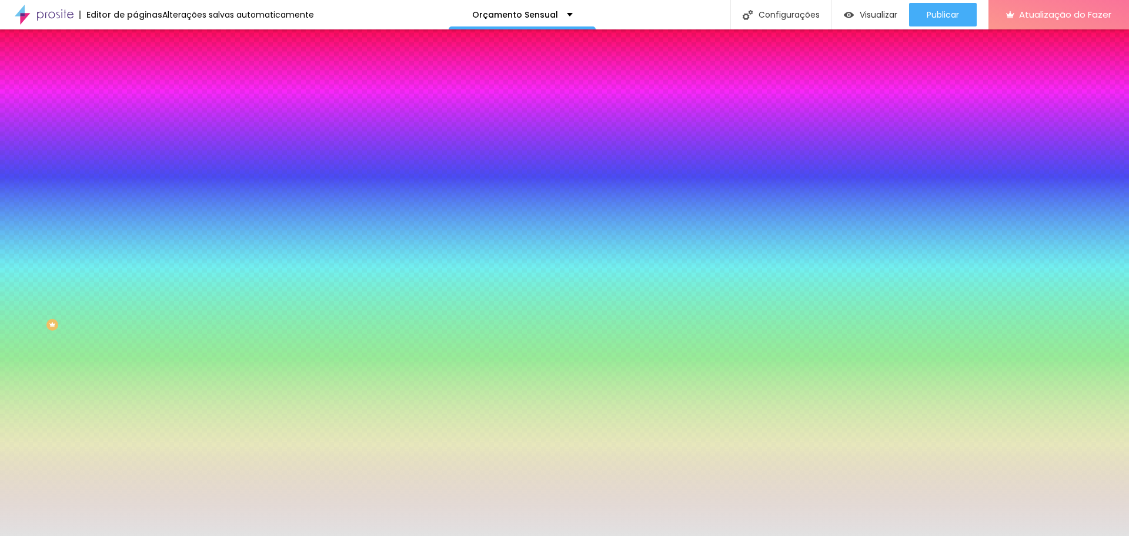
type input "#E2E2E2"
click at [135, 160] on div at bounding box center [202, 160] width 135 height 0
click at [135, 172] on div "#E2E2E2" at bounding box center [202, 166] width 135 height 12
click at [135, 160] on div at bounding box center [202, 160] width 135 height 0
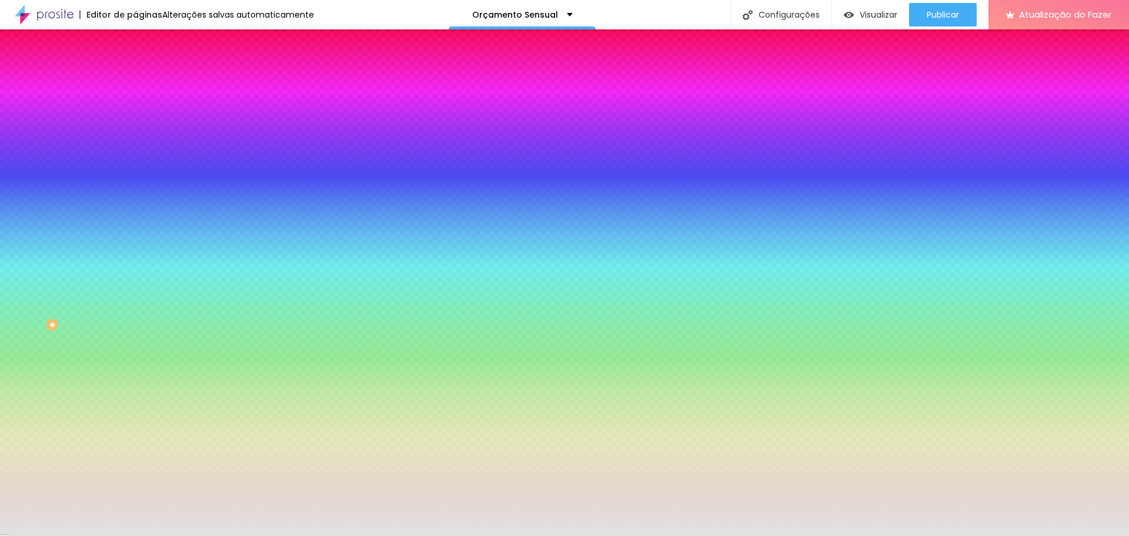
drag, startPoint x: 119, startPoint y: 251, endPoint x: 116, endPoint y: 346, distance: 95.3
click at [135, 346] on div "Editar nulo Conteúdo Estilo Avançado Imagem de fundo Adicionar imagem Efeito da…" at bounding box center [202, 282] width 135 height 506
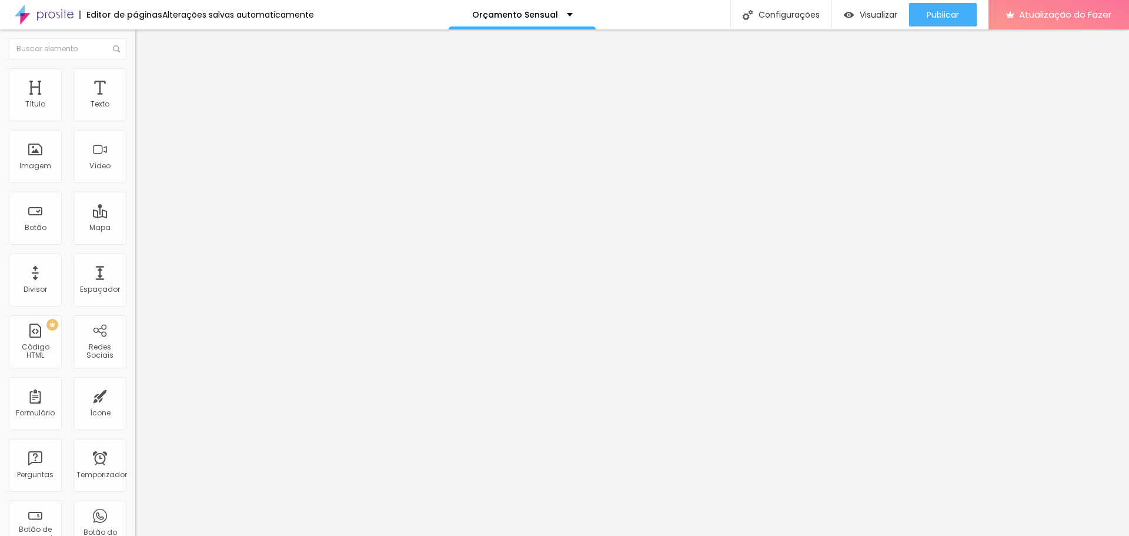
click at [135, 75] on img at bounding box center [140, 73] width 11 height 11
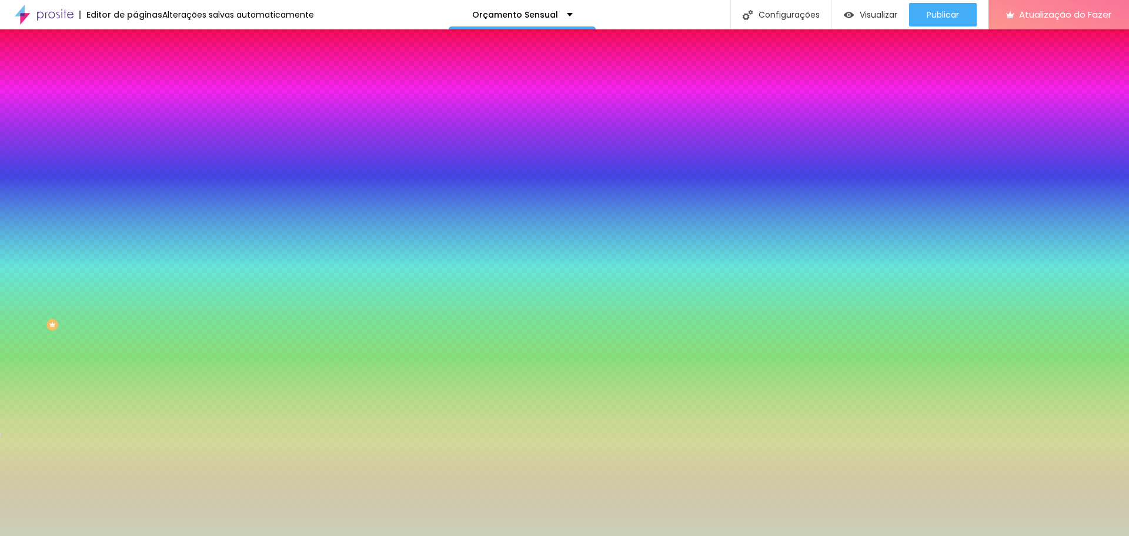
drag, startPoint x: 92, startPoint y: 212, endPoint x: 128, endPoint y: 215, distance: 35.4
click at [135, 215] on div "Imagem de fundo Adicionar imagem Efeito da Imagem Paralaxe Nenhum Paralaxe Cor …" at bounding box center [202, 168] width 135 height 152
paste input "E2E2E2"
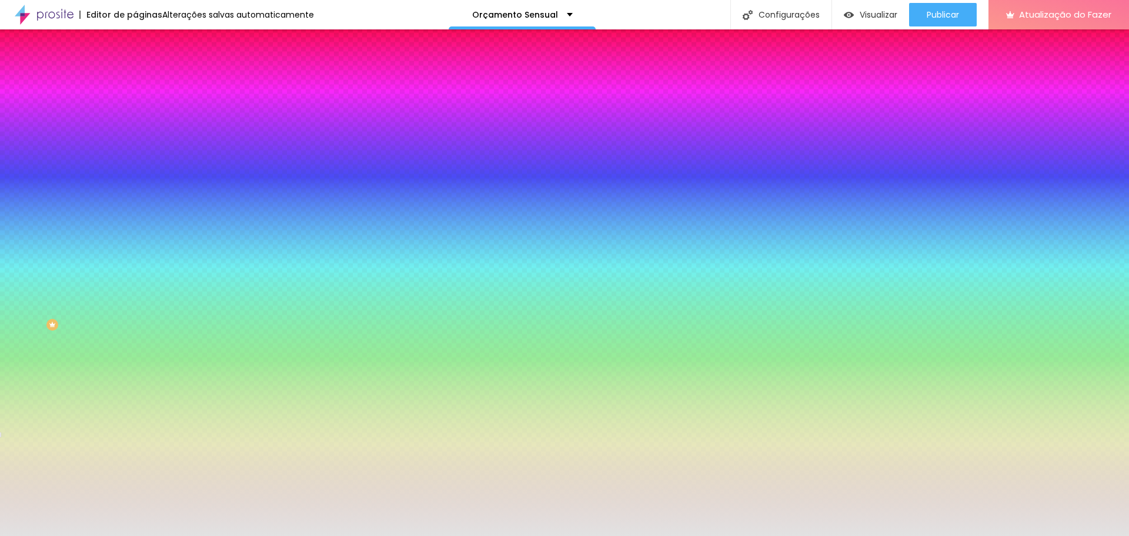
type input "#E2E2E2"
click at [135, 160] on div at bounding box center [202, 160] width 135 height 0
drag, startPoint x: 119, startPoint y: 293, endPoint x: 118, endPoint y: 334, distance: 40.6
click at [135, 334] on div "Editar nulo Conteúdo Estilo Avançado Imagem de fundo Adicionar imagem Efeito da…" at bounding box center [202, 282] width 135 height 506
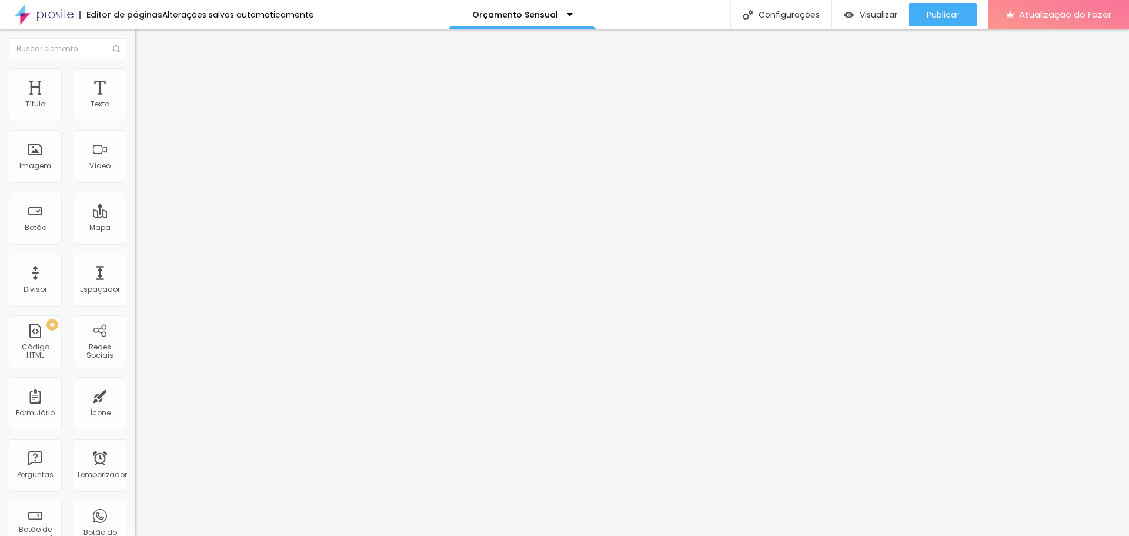
click at [135, 78] on li "Estilo" at bounding box center [202, 74] width 135 height 12
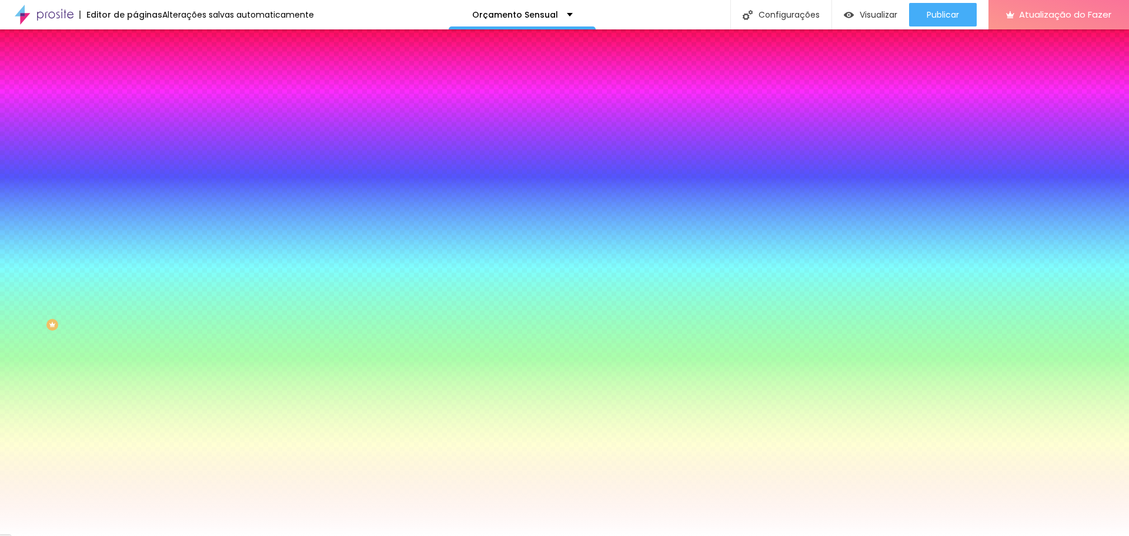
paste input "E2E2E2"
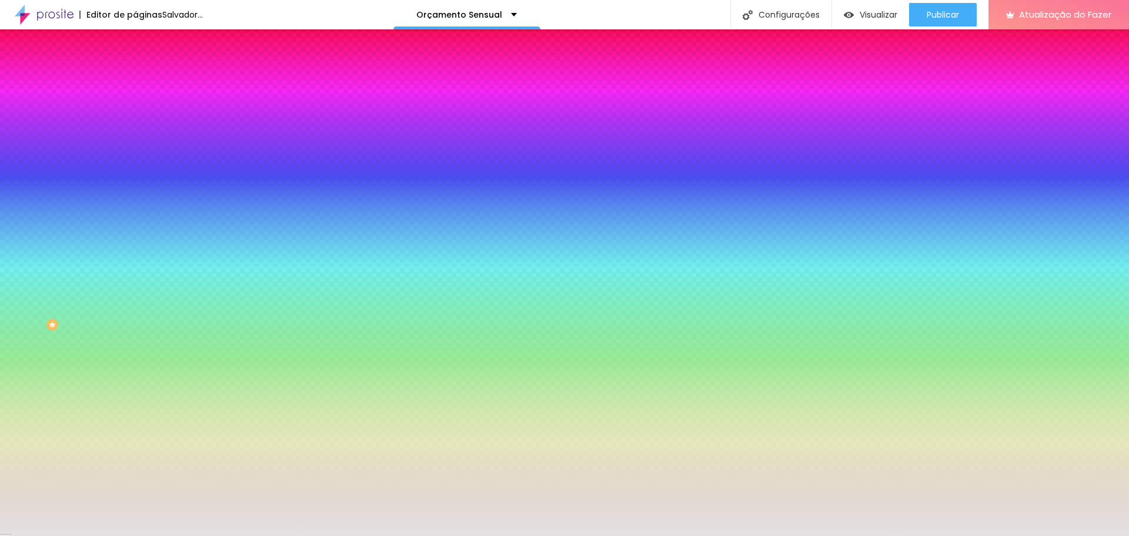
type input "#E2E2E2"
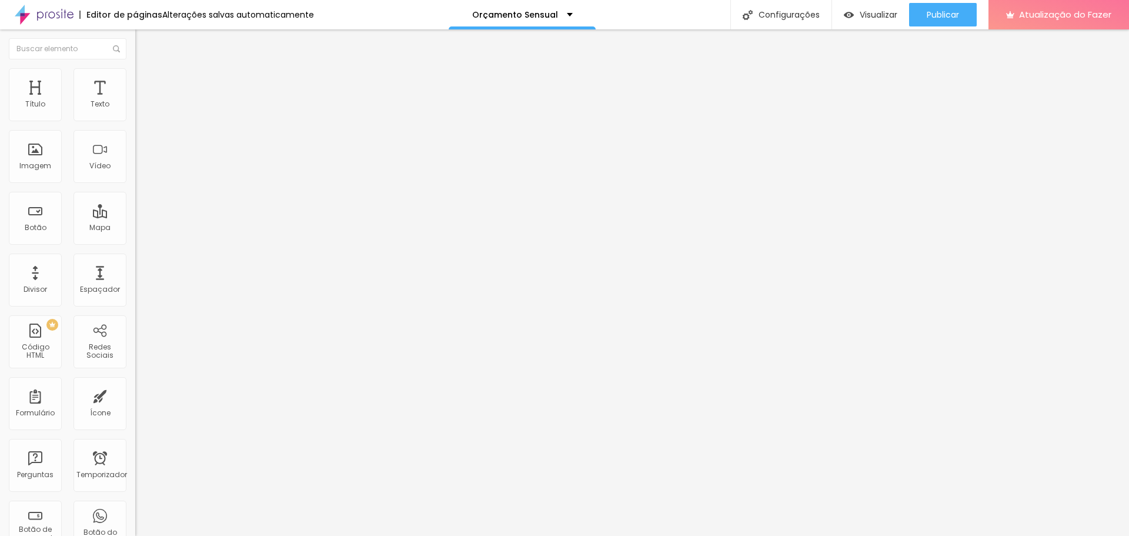
click at [135, 77] on li "Estilo" at bounding box center [202, 74] width 135 height 12
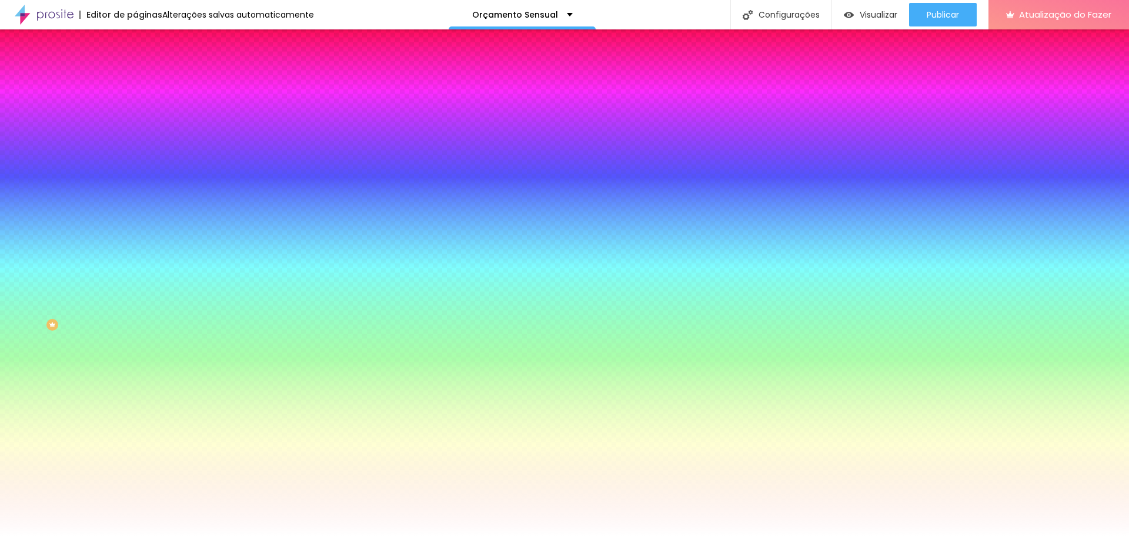
drag, startPoint x: 103, startPoint y: 215, endPoint x: 129, endPoint y: 215, distance: 25.9
click at [135, 215] on div "Imagem de fundo Adicionar imagem Efeito da Imagem Paralaxe Nenhum Paralaxe Cor …" at bounding box center [202, 168] width 135 height 152
paste input "E2E2E2"
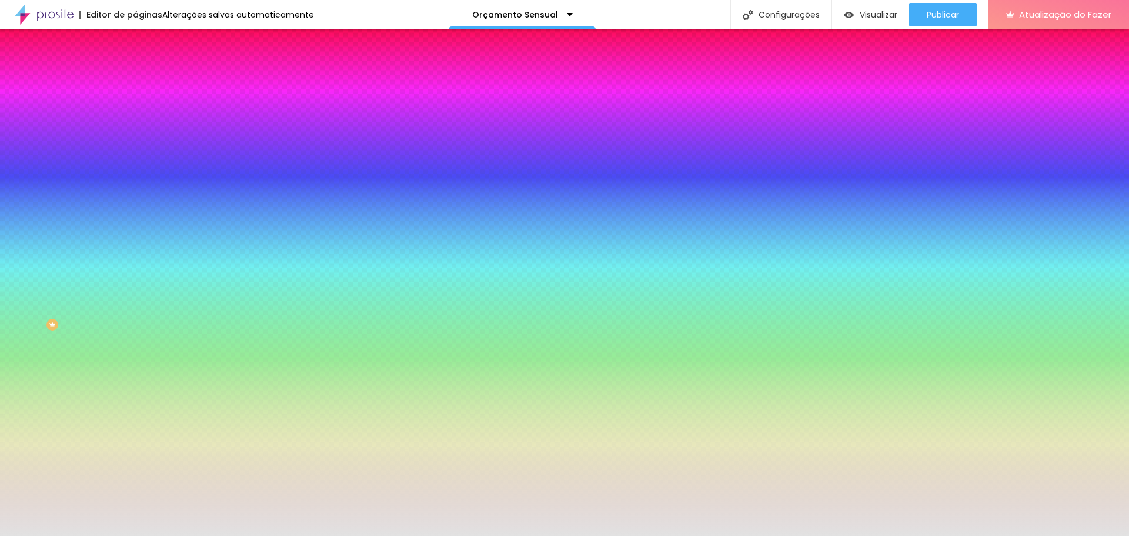
type input "#E2E2E2"
click at [135, 160] on div at bounding box center [202, 160] width 135 height 0
drag, startPoint x: 122, startPoint y: 305, endPoint x: 119, endPoint y: 337, distance: 31.8
click at [135, 337] on div "Editar nulo Conteúdo Estilo Avançado Imagem de fundo Adicionar imagem Efeito da…" at bounding box center [202, 282] width 135 height 506
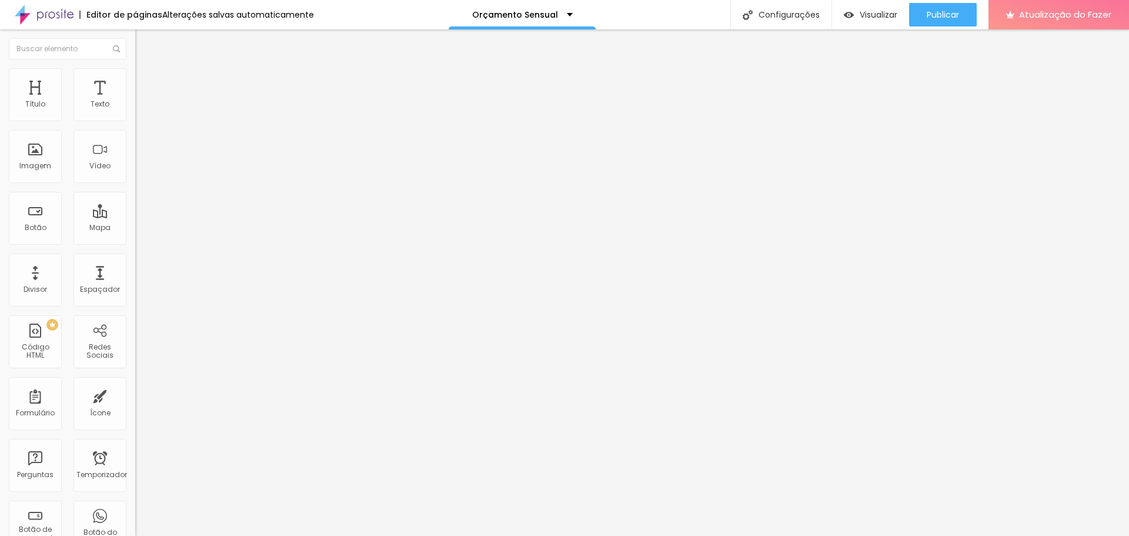
click at [135, 74] on img at bounding box center [140, 73] width 11 height 11
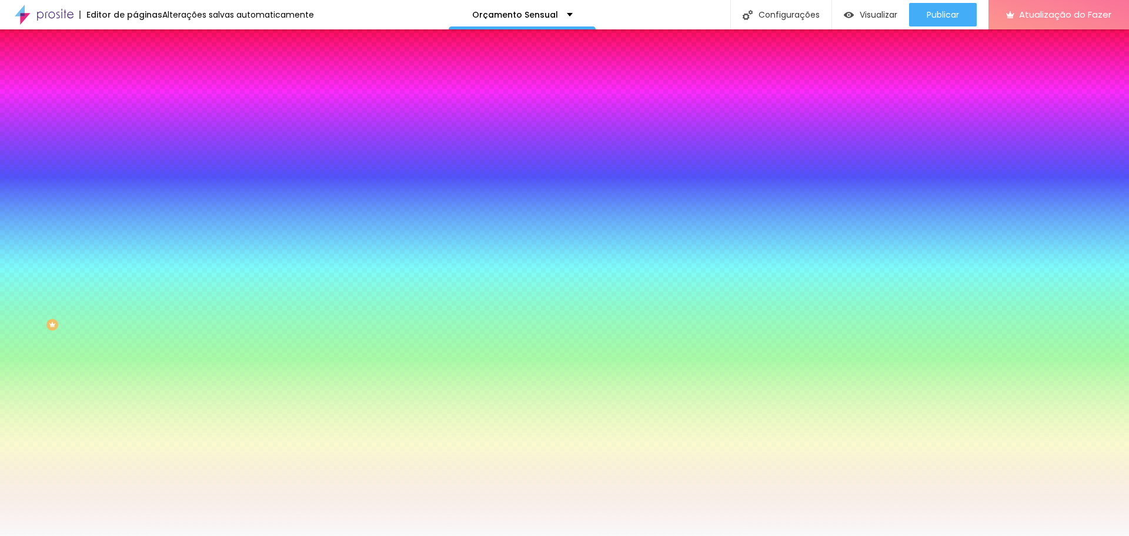
drag, startPoint x: 108, startPoint y: 211, endPoint x: 124, endPoint y: 211, distance: 16.5
click at [135, 172] on input "#F9F9F9" at bounding box center [205, 166] width 141 height 12
paste input "E2E2E2"
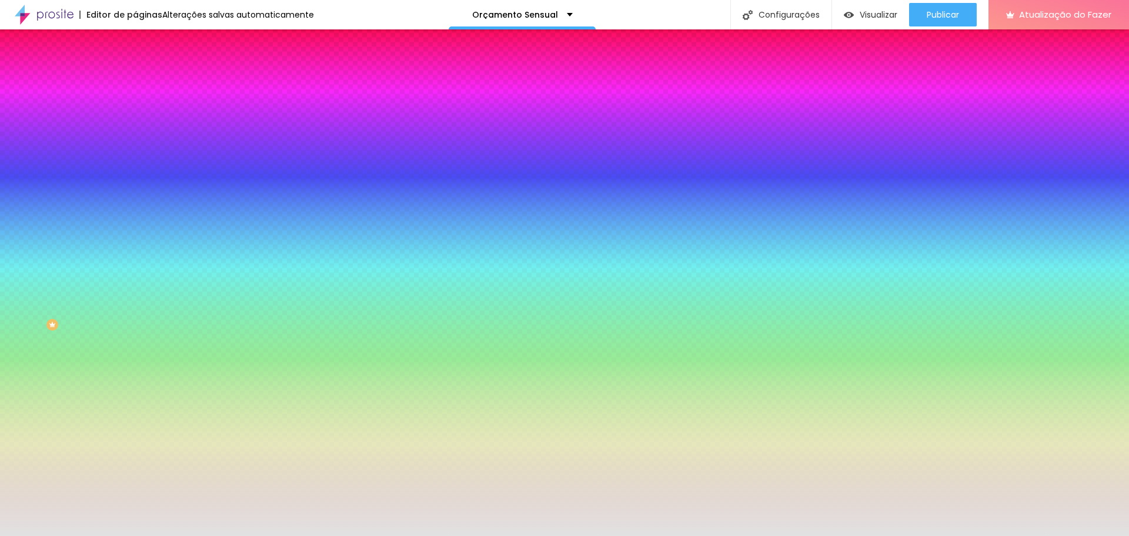
type input "#E2E2E2"
click at [135, 160] on div at bounding box center [202, 160] width 135 height 0
drag, startPoint x: 116, startPoint y: 319, endPoint x: 120, endPoint y: 329, distance: 10.6
click at [135, 334] on div "Editar nulo Conteúdo Estilo Avançado Imagem de fundo Adicionar imagem Efeito da…" at bounding box center [202, 282] width 135 height 506
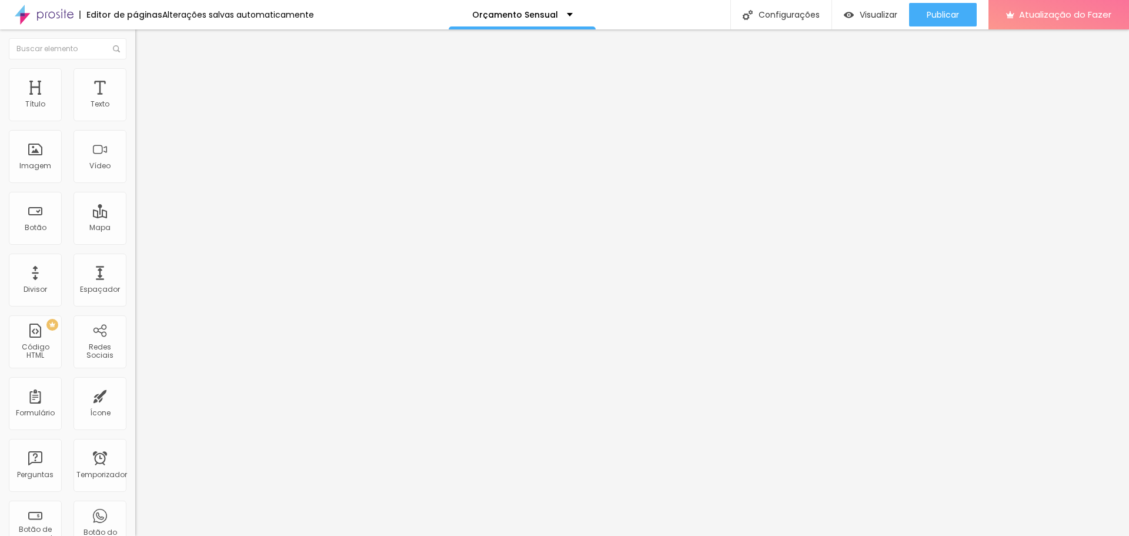
click at [146, 81] on font "Estilo" at bounding box center [155, 76] width 18 height 10
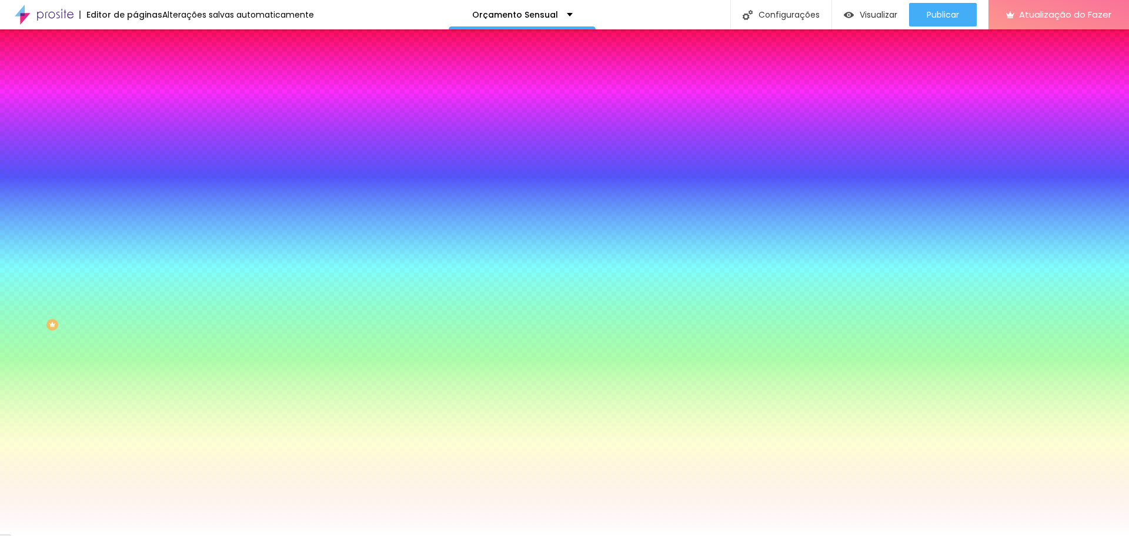
drag, startPoint x: 94, startPoint y: 215, endPoint x: 129, endPoint y: 215, distance: 35.3
click at [135, 215] on div "Imagem de fundo Adicionar imagem Efeito da Imagem Nenhum Nenhum Paralaxe Cor de…" at bounding box center [202, 168] width 135 height 152
paste input "E2E2E2"
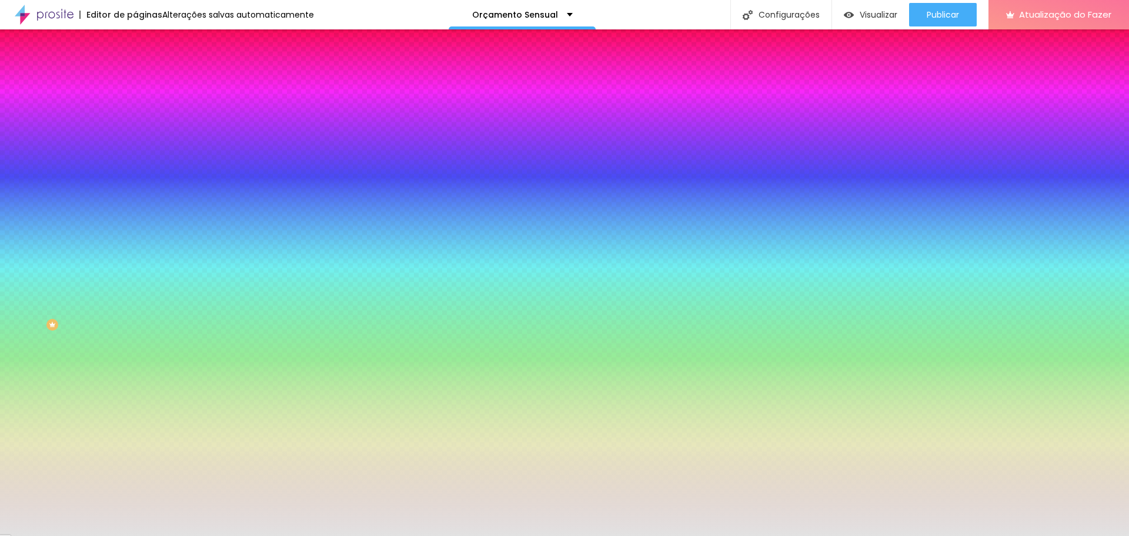
type input "#E2E2E2"
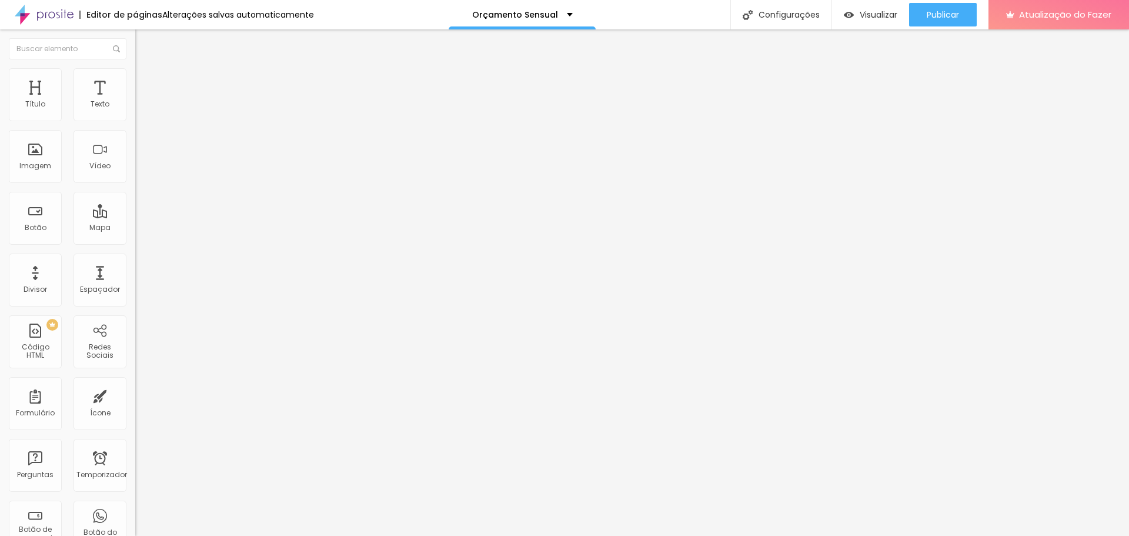
click at [146, 79] on font "Estilo" at bounding box center [155, 76] width 18 height 10
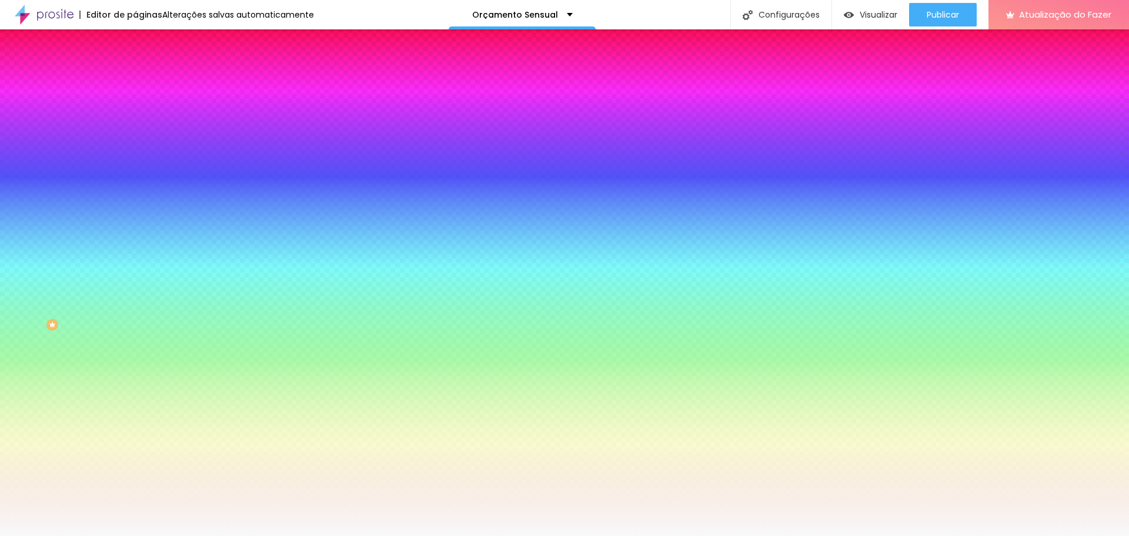
drag, startPoint x: 94, startPoint y: 208, endPoint x: 125, endPoint y: 213, distance: 31.6
click at [135, 172] on input "#F9F9F9" at bounding box center [205, 166] width 141 height 12
paste input "E2E2E2"
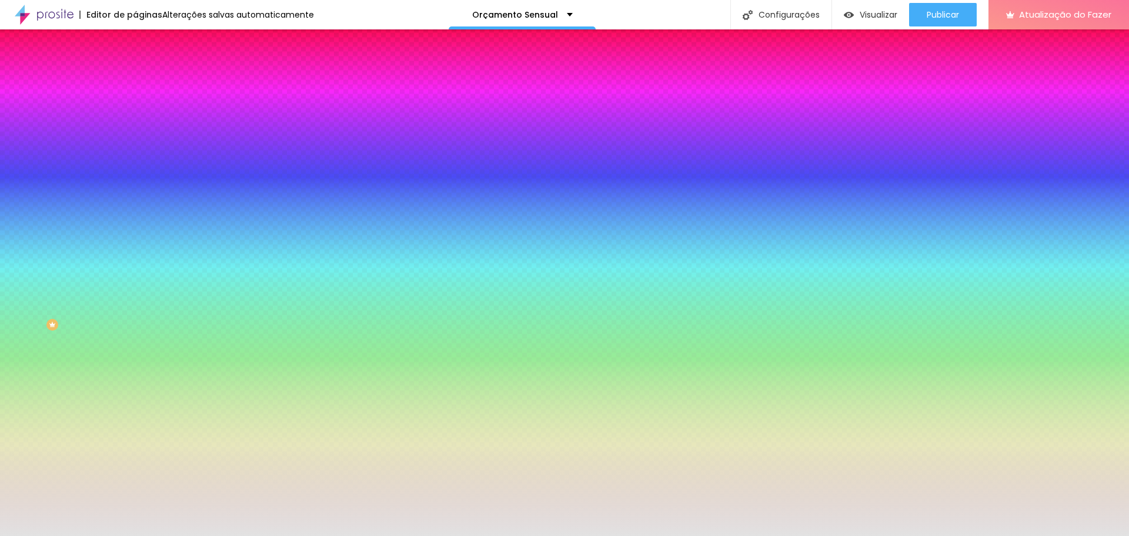
type input "#E2E2E2"
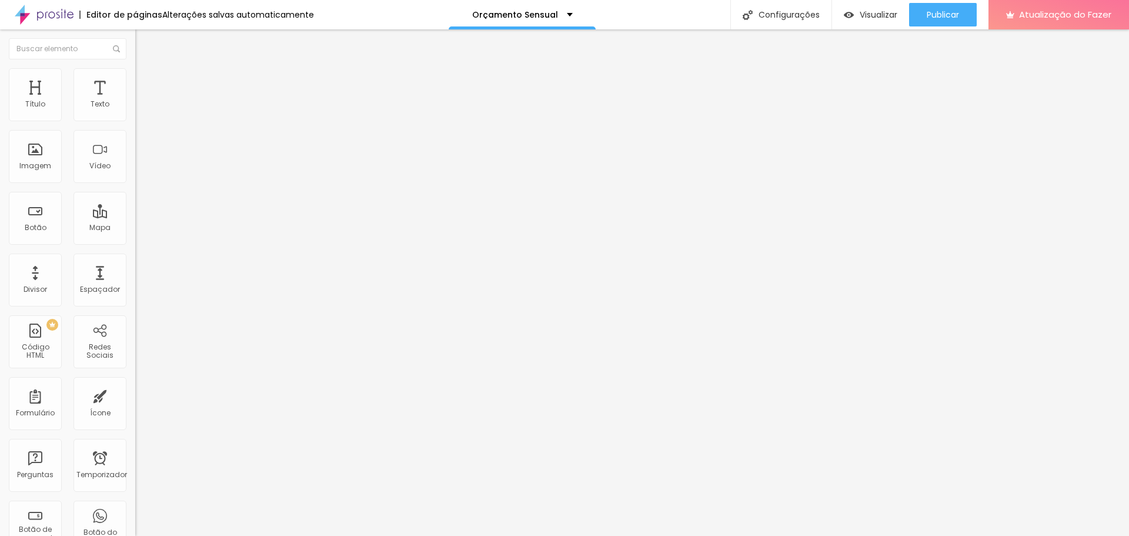
click at [135, 75] on img at bounding box center [140, 73] width 11 height 11
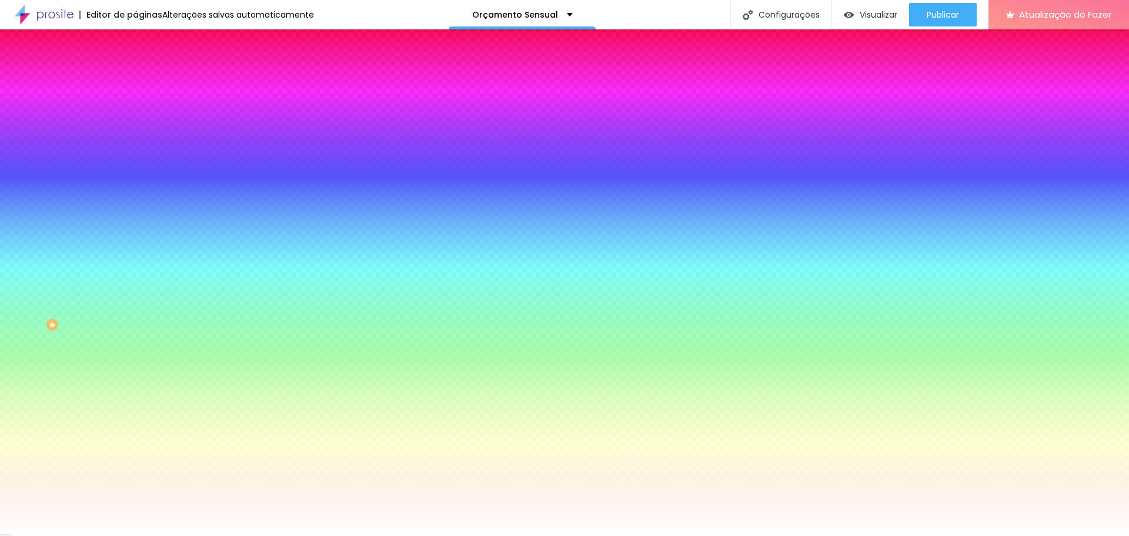
drag, startPoint x: 93, startPoint y: 211, endPoint x: 126, endPoint y: 212, distance: 33.0
click at [135, 172] on div "#FFFFFF" at bounding box center [202, 166] width 135 height 12
paste input "E2E2E2"
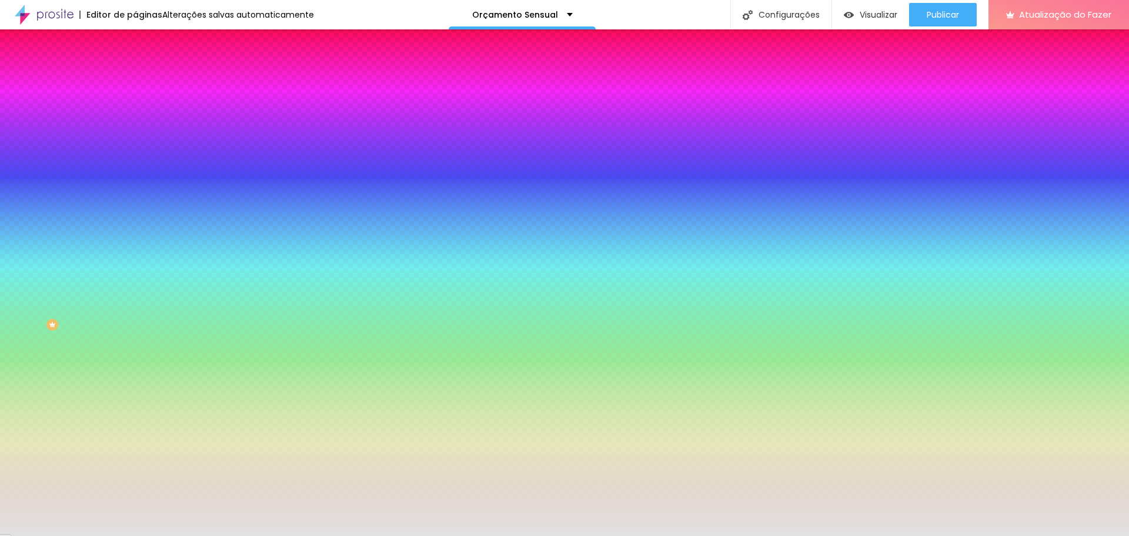
type input "#E2E2E2"
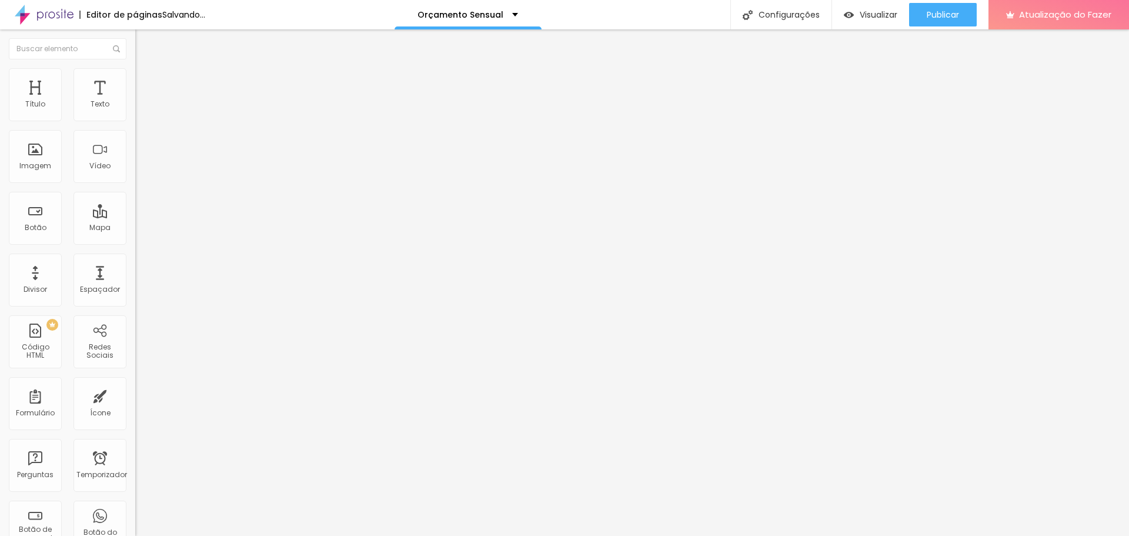
click at [146, 79] on font "Estilo" at bounding box center [155, 76] width 18 height 10
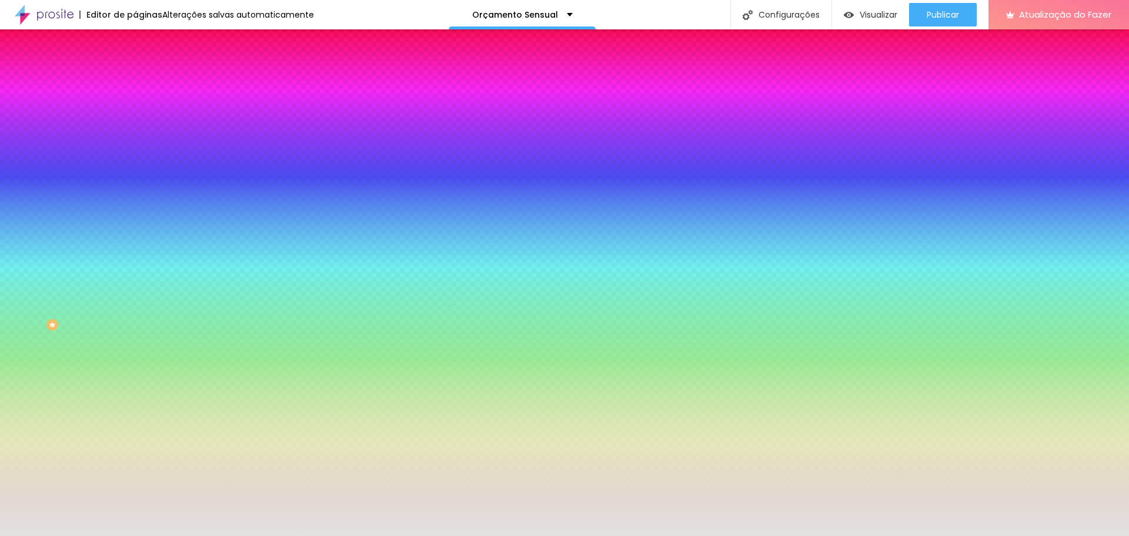
drag, startPoint x: 92, startPoint y: 212, endPoint x: 134, endPoint y: 216, distance: 41.3
click at [135, 216] on div "Imagem de fundo Adicionar imagem Efeito da Imagem Nenhum Nenhum Paralaxe Cor de…" at bounding box center [202, 168] width 135 height 152
click at [135, 160] on div at bounding box center [202, 160] width 135 height 0
drag, startPoint x: 122, startPoint y: 325, endPoint x: 124, endPoint y: 338, distance: 13.1
click at [135, 335] on div "Editar nulo Conteúdo Estilo Avançado Imagem de fundo Adicionar imagem Efeito da…" at bounding box center [202, 282] width 135 height 506
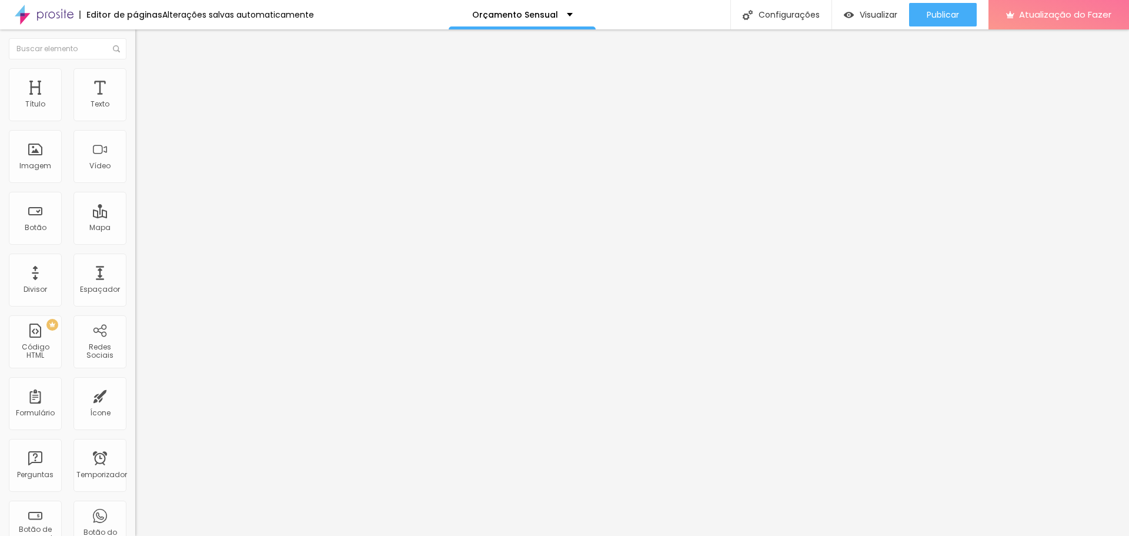
click at [135, 69] on img at bounding box center [140, 73] width 11 height 11
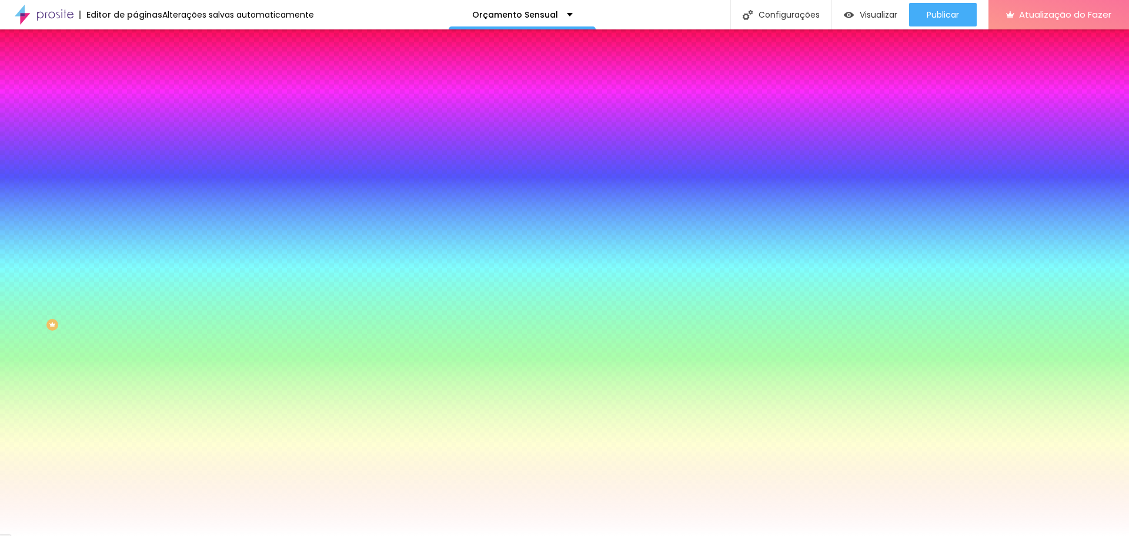
click at [135, 227] on div at bounding box center [202, 227] width 135 height 0
drag, startPoint x: 18, startPoint y: 222, endPoint x: 10, endPoint y: 242, distance: 20.9
click at [135, 239] on div at bounding box center [202, 239] width 135 height 0
click at [135, 227] on div at bounding box center [202, 227] width 135 height 0
click at [135, 239] on div at bounding box center [202, 239] width 135 height 0
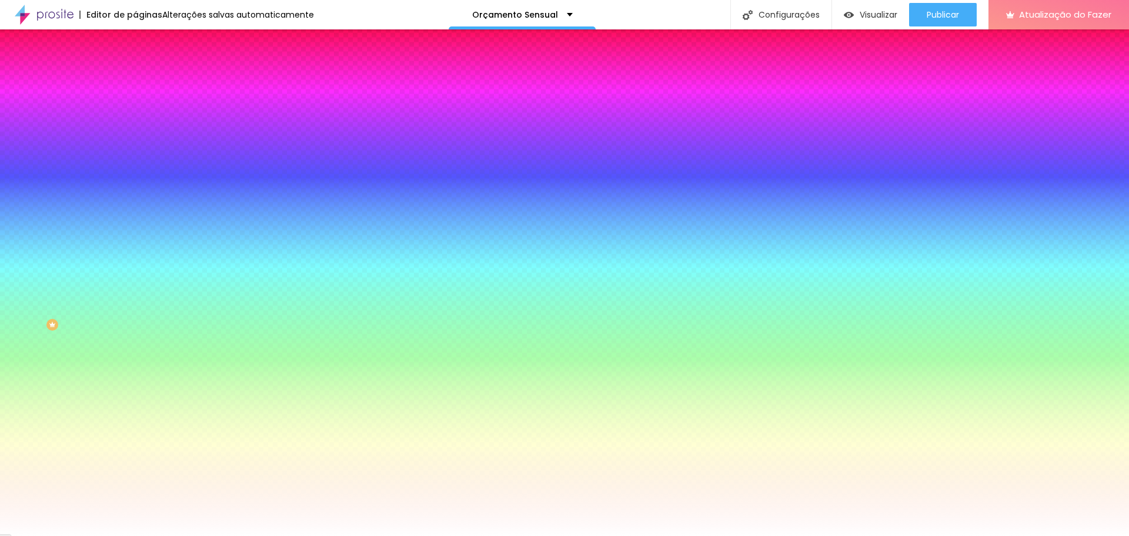
click at [135, 227] on div at bounding box center [202, 227] width 135 height 0
type input "#3C3C3C"
drag, startPoint x: 25, startPoint y: 244, endPoint x: 0, endPoint y: 289, distance: 51.9
click at [135, 289] on div "Visual Cor de fundo Voltar ao padrão #F4F3F4 Cor da fonte Voltar ao padrão #3C3…" at bounding box center [202, 237] width 135 height 290
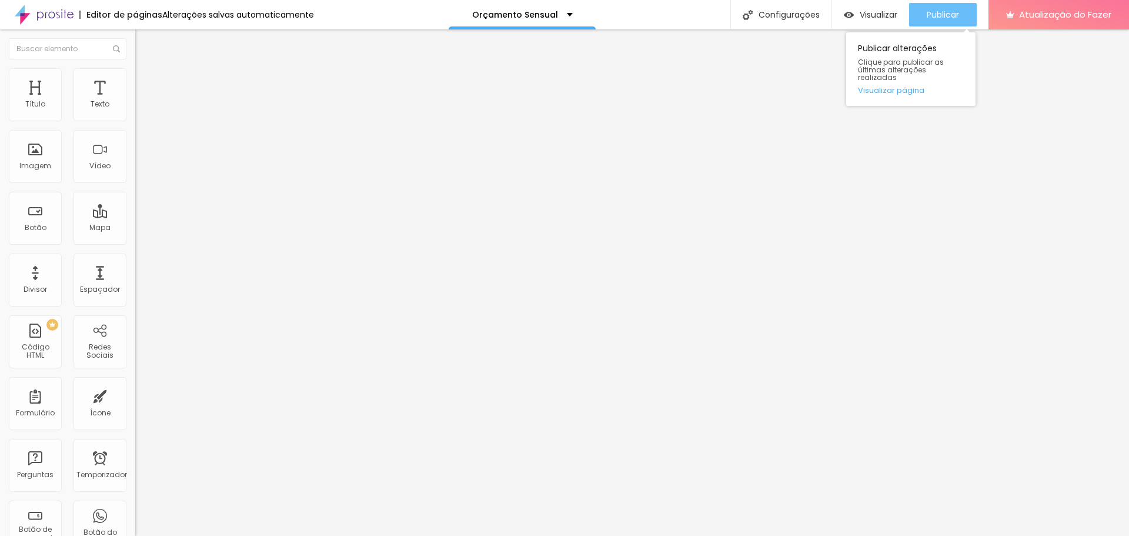
click at [930, 15] on font "Publicar" at bounding box center [943, 15] width 32 height 12
click at [146, 81] on font "Estilo" at bounding box center [155, 76] width 18 height 10
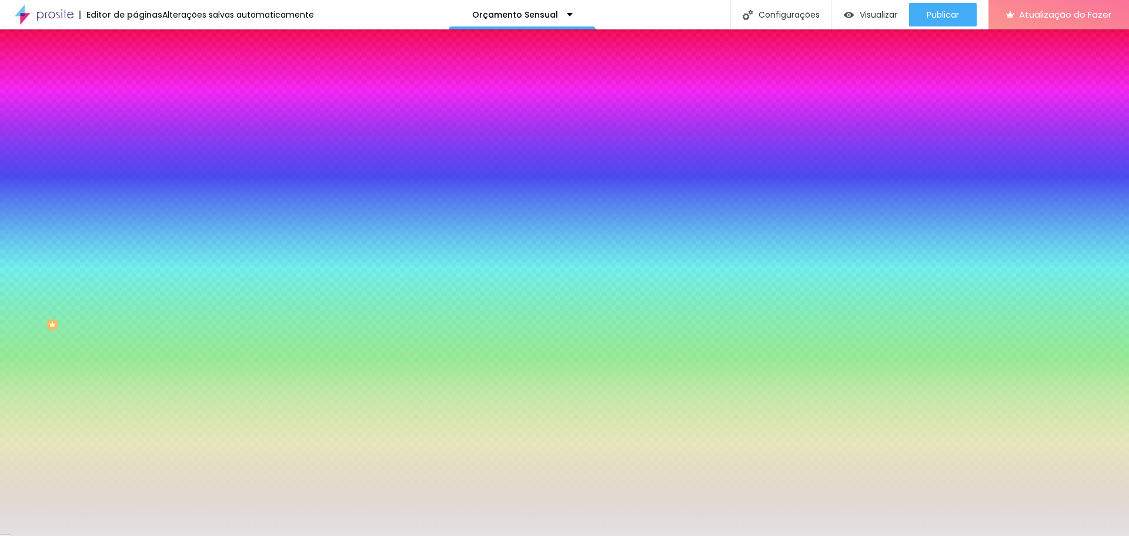
drag, startPoint x: 95, startPoint y: 209, endPoint x: 132, endPoint y: 214, distance: 37.3
click at [135, 214] on div "Imagem de fundo Adicionar imagem Efeito da Imagem Nenhum Nenhum Parallax Cor de…" at bounding box center [202, 168] width 135 height 152
paste input "3E3E3E"
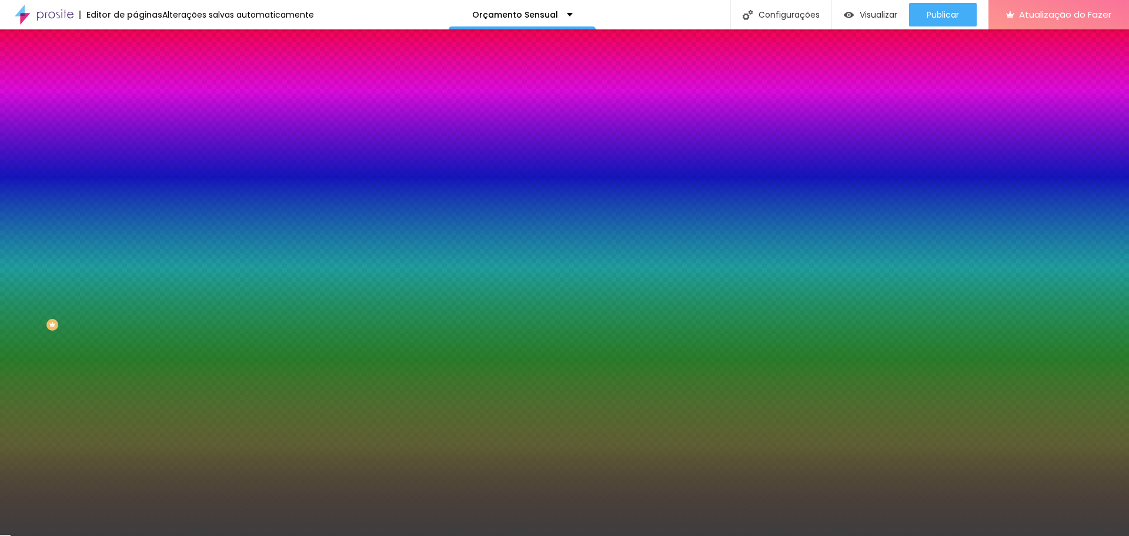
type input "#3E3E3E"
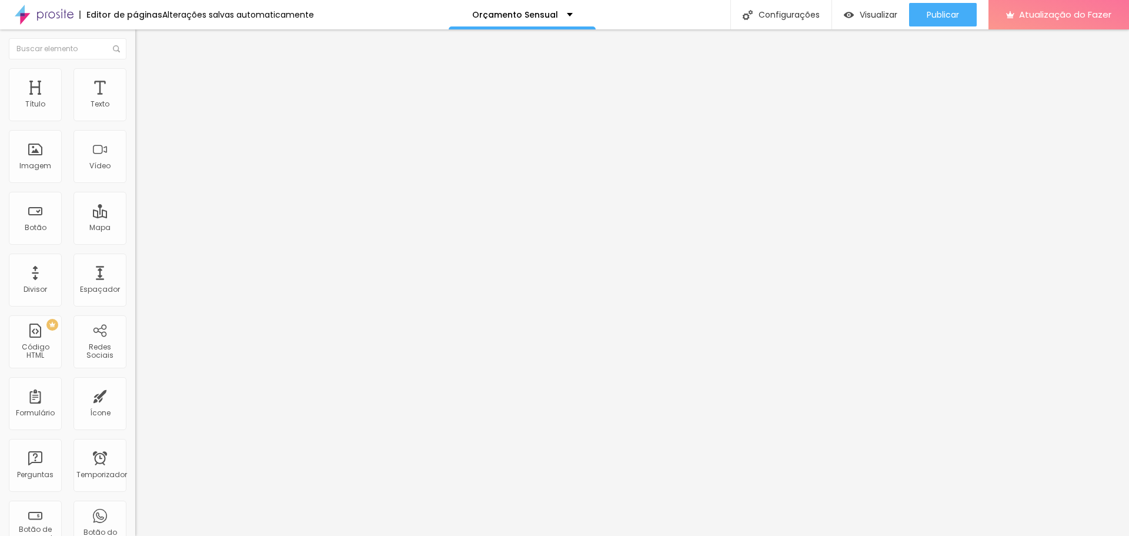
click at [146, 81] on font "Estilo" at bounding box center [155, 76] width 18 height 10
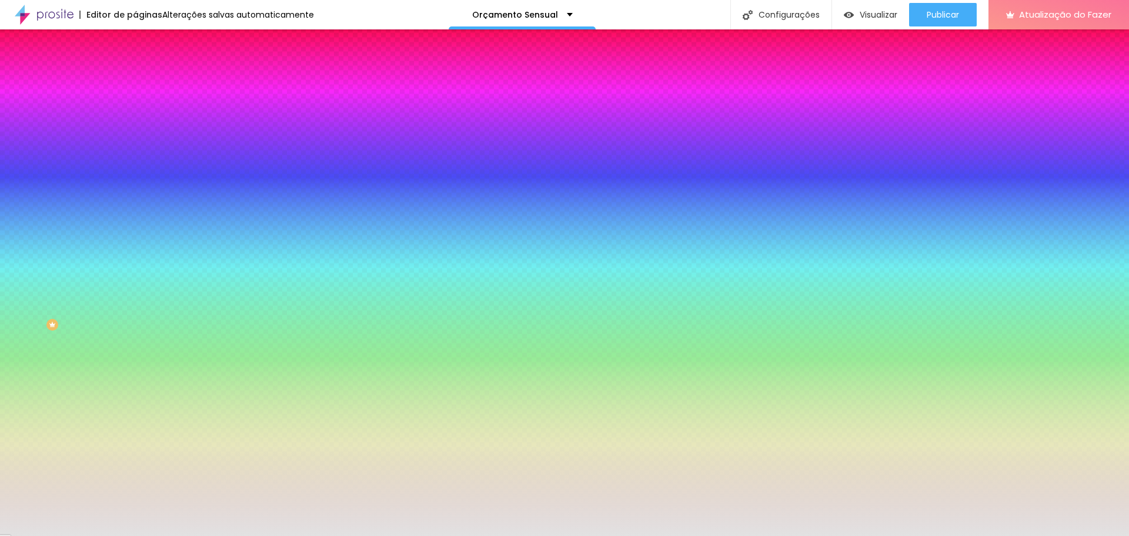
drag, startPoint x: 92, startPoint y: 214, endPoint x: 128, endPoint y: 215, distance: 36.5
click at [135, 215] on div "Imagem de fundo Adicionar imagem Efeito da Imagem Nenhum Nenhum Paralaxe Cor de…" at bounding box center [202, 168] width 135 height 152
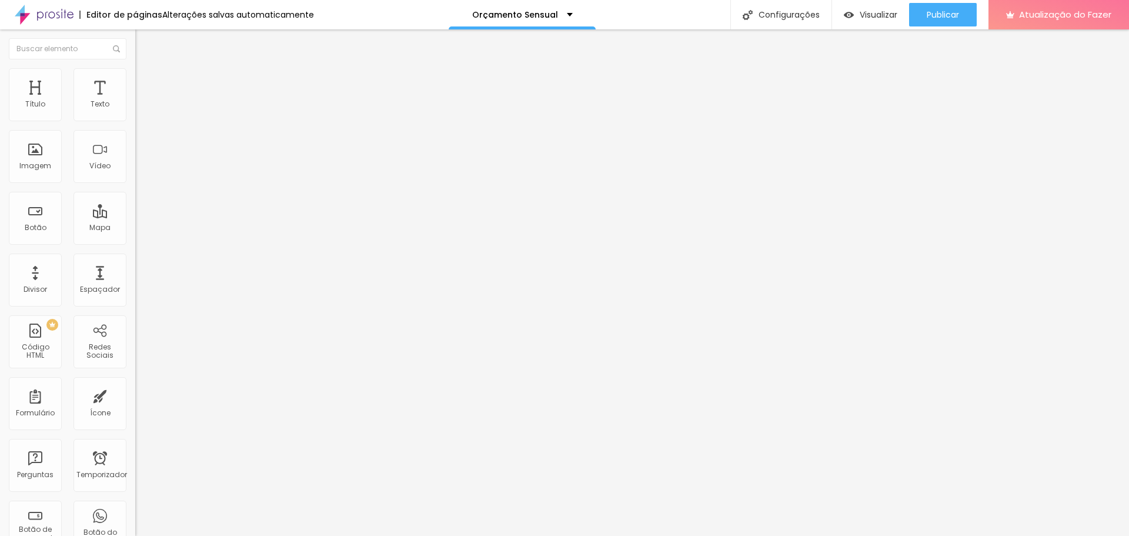
type input "22"
type input "10"
drag, startPoint x: 29, startPoint y: 114, endPoint x: 16, endPoint y: 113, distance: 13.5
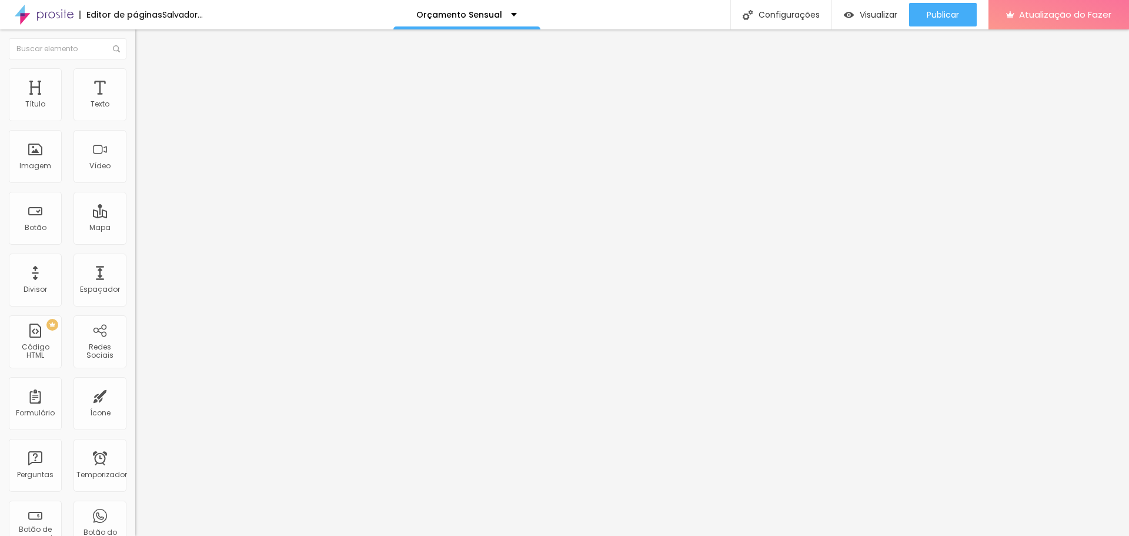
type input "10"
click at [135, 216] on input "range" at bounding box center [173, 220] width 76 height 9
click at [135, 77] on li "Estilo" at bounding box center [202, 74] width 135 height 12
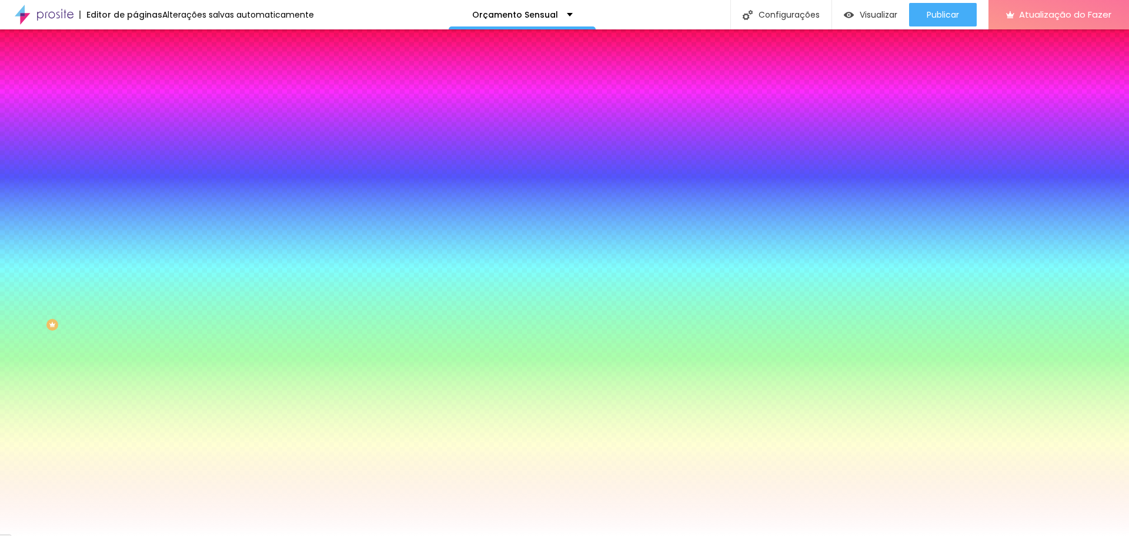
click at [146, 83] on font "Avançado" at bounding box center [165, 88] width 39 height 10
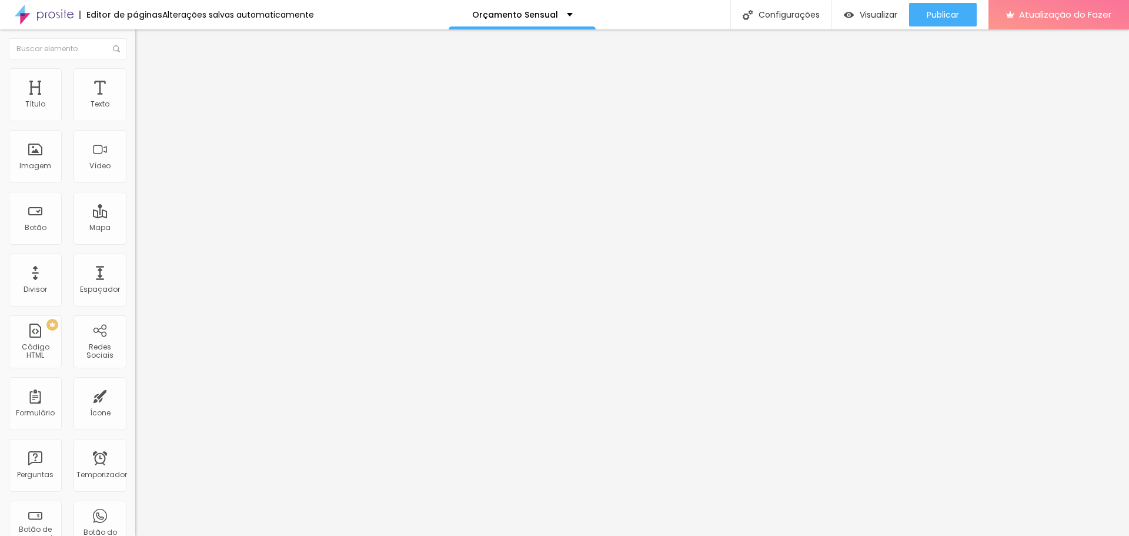
type input "5"
type input "0"
type input "5"
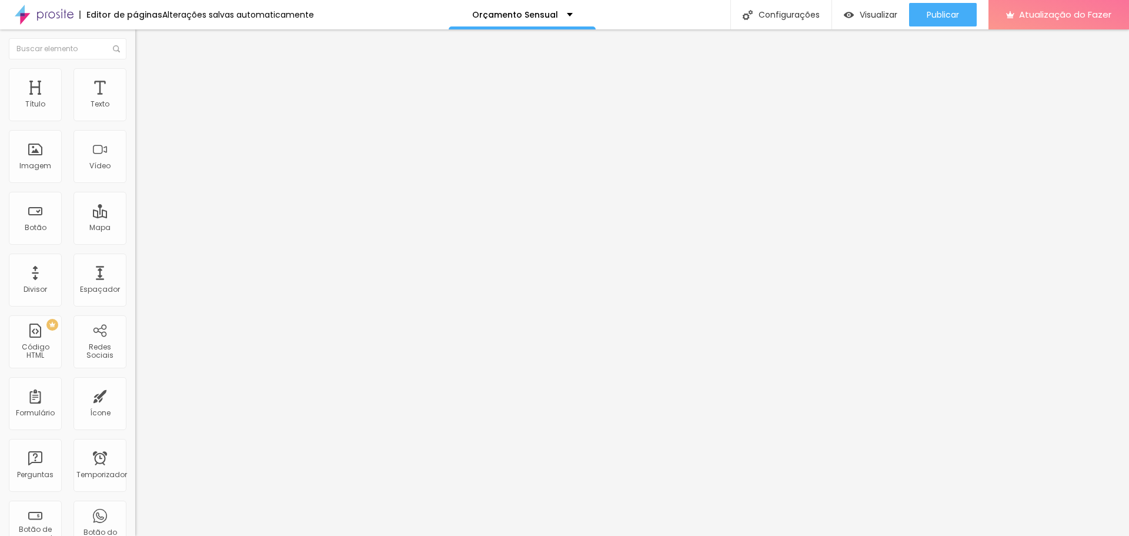
type input "5"
drag, startPoint x: 40, startPoint y: 115, endPoint x: 31, endPoint y: 115, distance: 9.4
type input "5"
click at [135, 228] on input "range" at bounding box center [173, 232] width 76 height 9
click at [146, 80] on font "Estilo" at bounding box center [155, 76] width 18 height 10
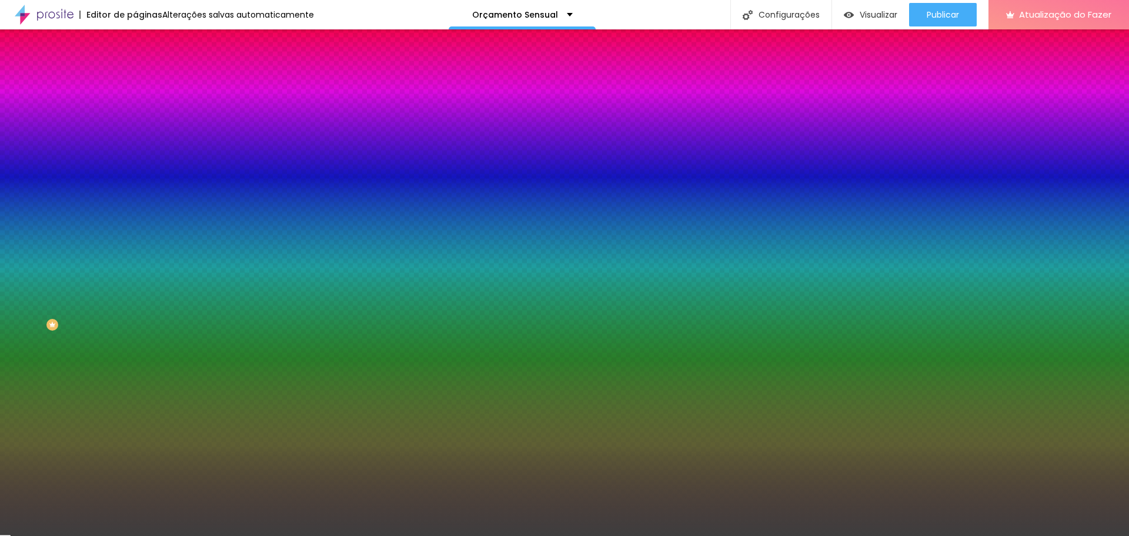
scroll to position [1, 0]
drag, startPoint x: 122, startPoint y: 215, endPoint x: 89, endPoint y: 222, distance: 34.3
click at [135, 172] on div "#3E3E3E" at bounding box center [202, 166] width 135 height 12
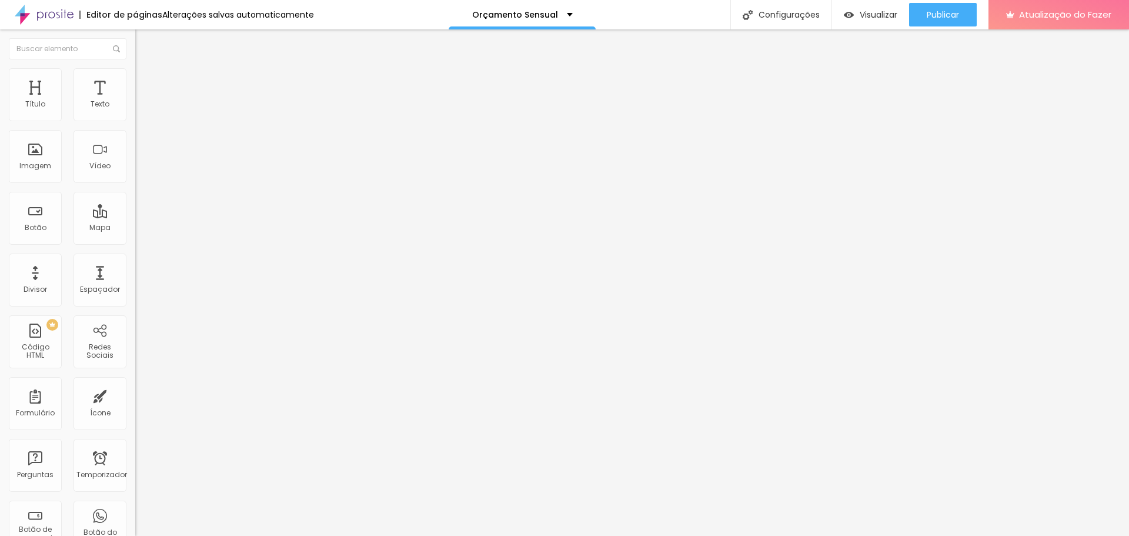
drag, startPoint x: 74, startPoint y: 84, endPoint x: 75, endPoint y: 96, distance: 13.0
click at [146, 81] on font "Estilo" at bounding box center [155, 76] width 18 height 10
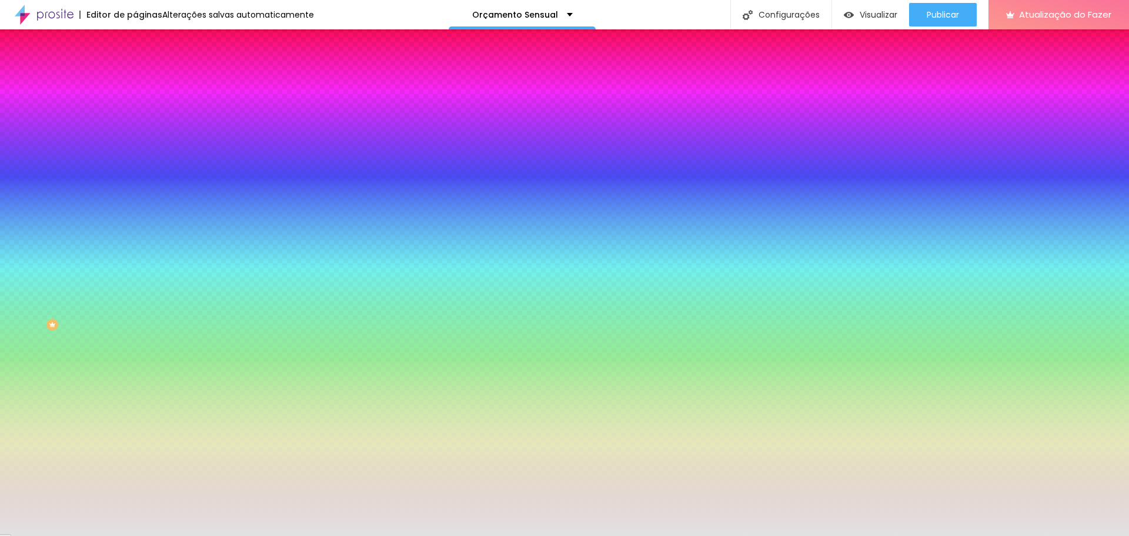
drag, startPoint x: 120, startPoint y: 216, endPoint x: 88, endPoint y: 218, distance: 31.8
click at [135, 172] on div "#E2E2E2" at bounding box center [202, 166] width 135 height 12
paste input "3E3E3E"
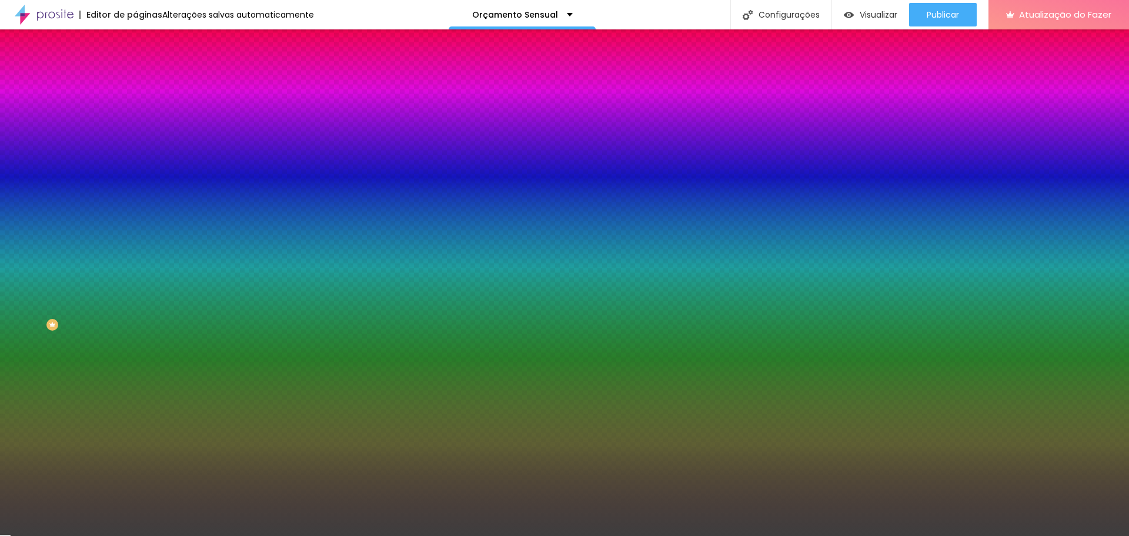
type input "#3E3E3E"
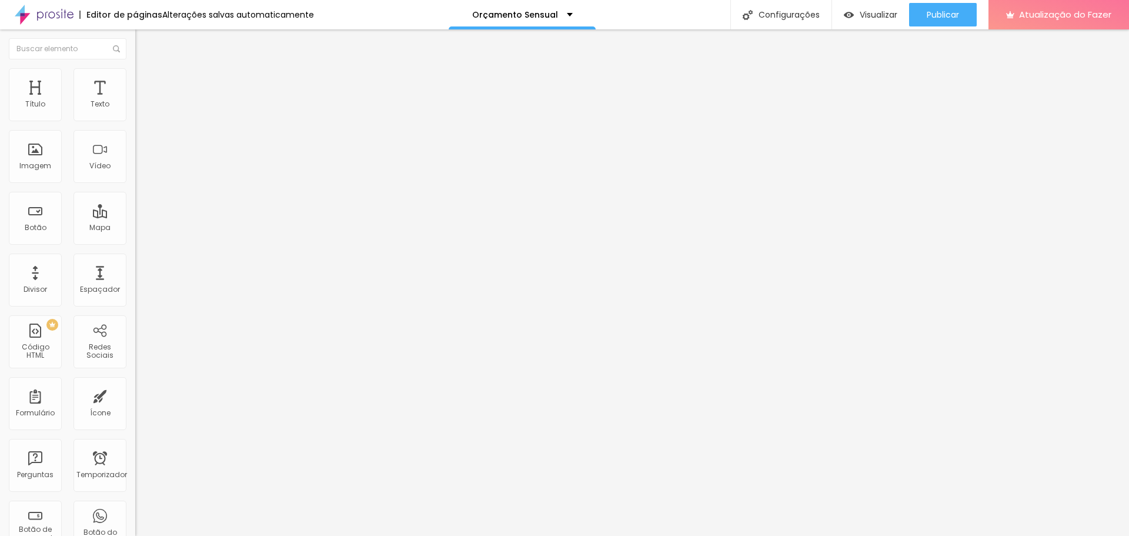
click at [135, 77] on li "Estilo" at bounding box center [202, 74] width 135 height 12
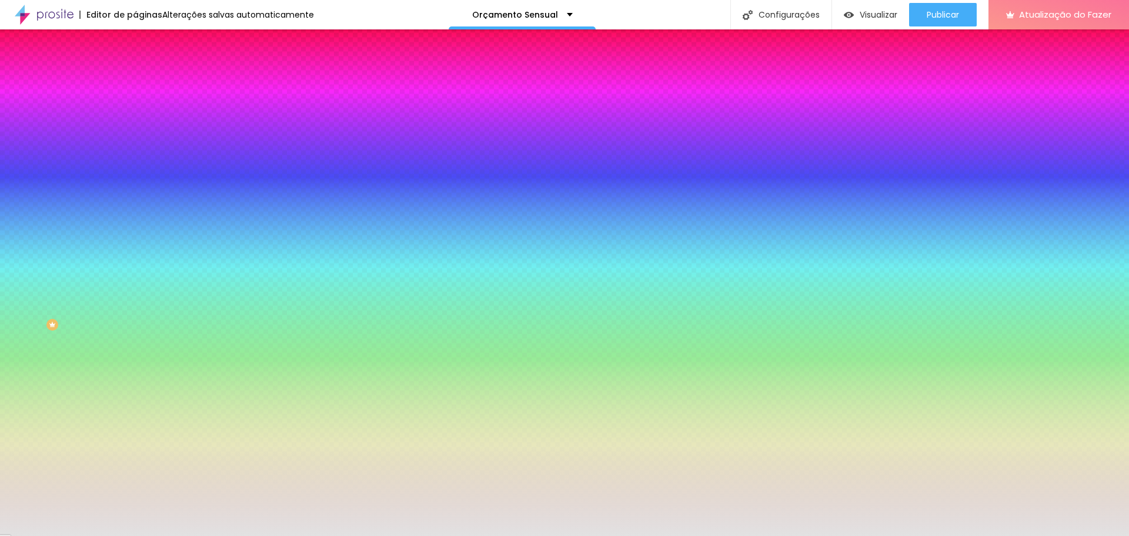
drag, startPoint x: 94, startPoint y: 212, endPoint x: 125, endPoint y: 214, distance: 31.2
click at [135, 172] on input "#E2E2E2" at bounding box center [205, 166] width 141 height 12
paste input "3E3E3E"
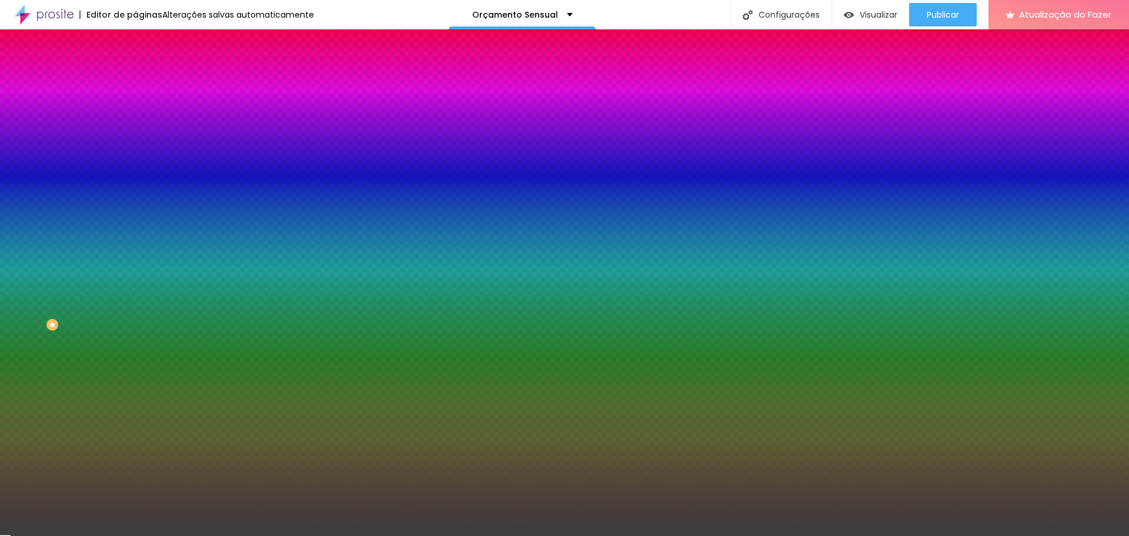
type input "#3E3E3E"
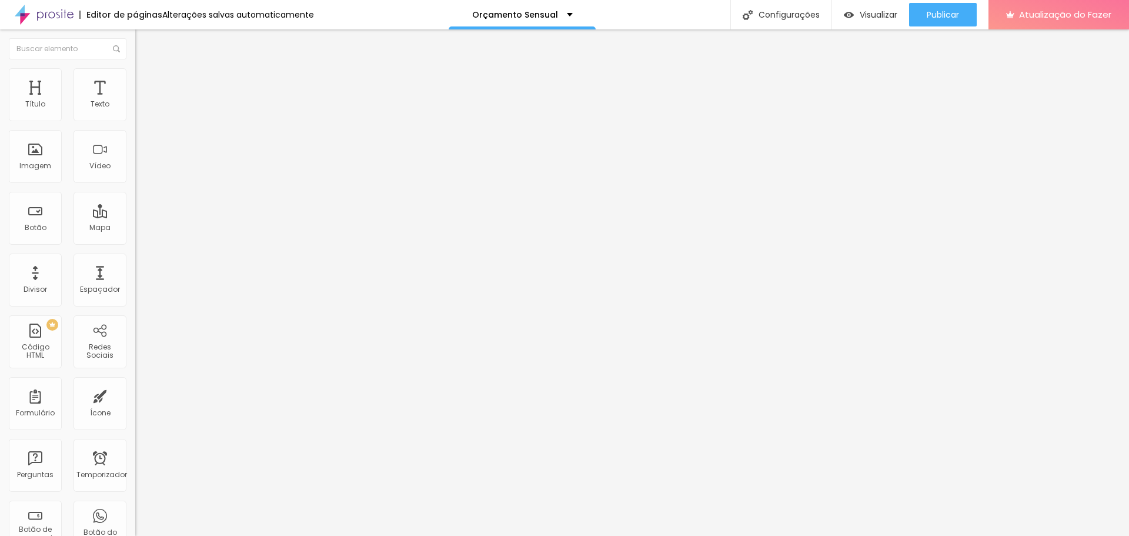
click at [146, 81] on font "Estilo" at bounding box center [155, 76] width 18 height 10
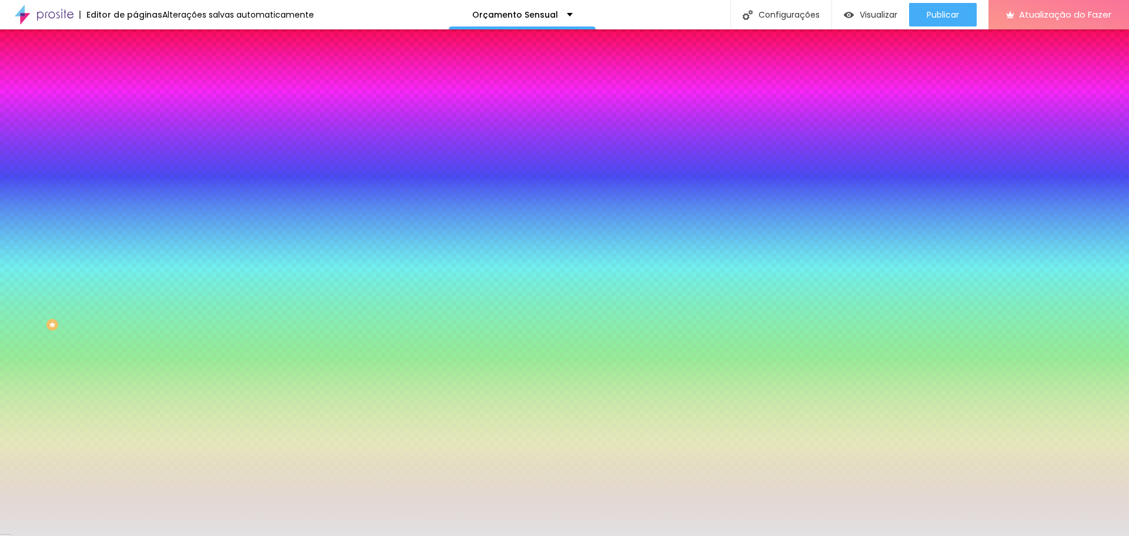
drag, startPoint x: 122, startPoint y: 211, endPoint x: 94, endPoint y: 212, distance: 28.3
click at [135, 172] on input "#E2E2E2" at bounding box center [205, 166] width 141 height 12
paste input "3E3E3E"
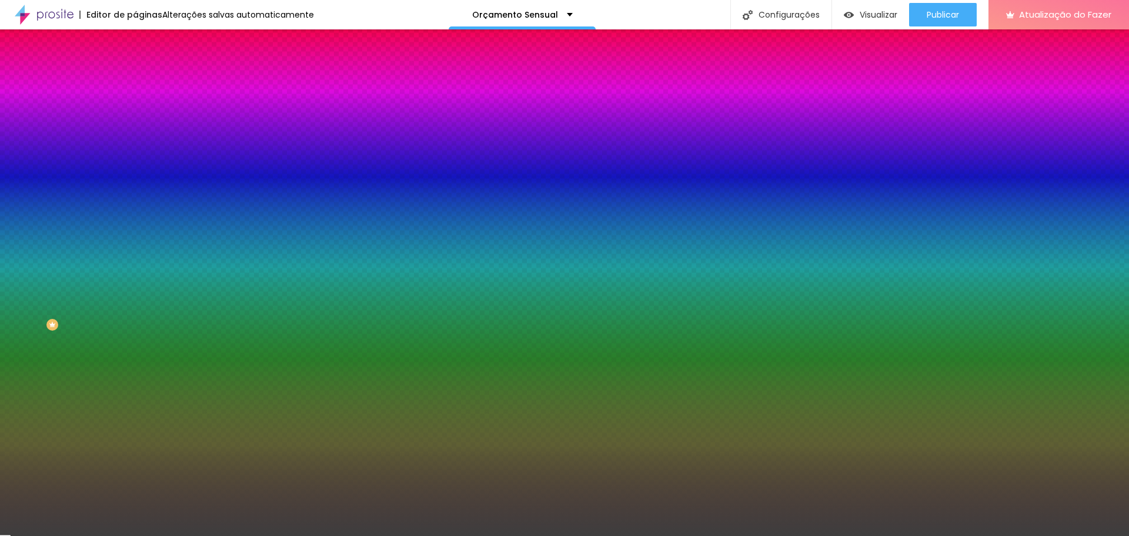
type input "#3E3E3E"
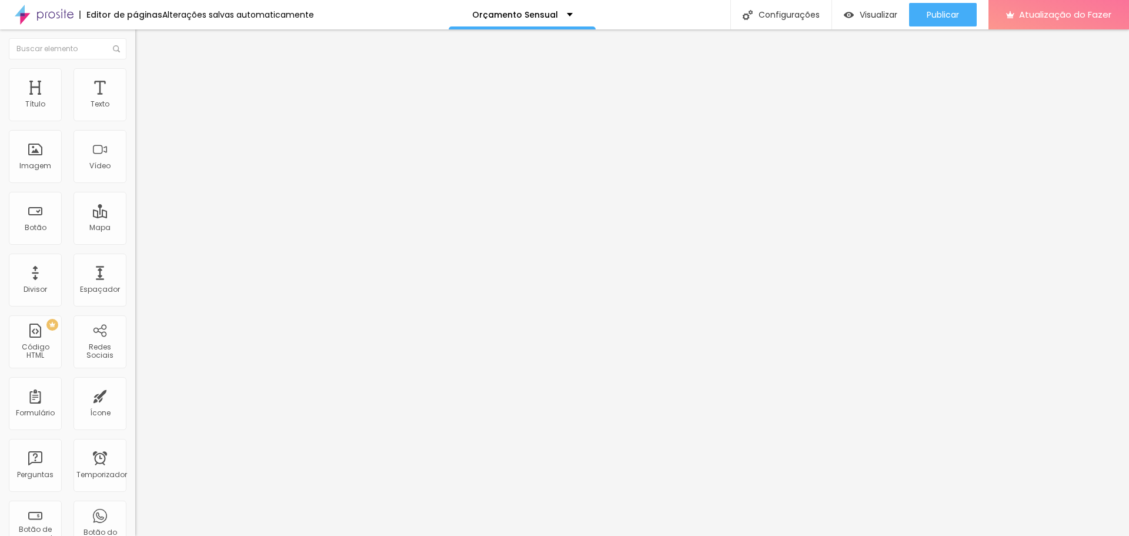
click at [146, 79] on font "Estilo" at bounding box center [155, 76] width 18 height 10
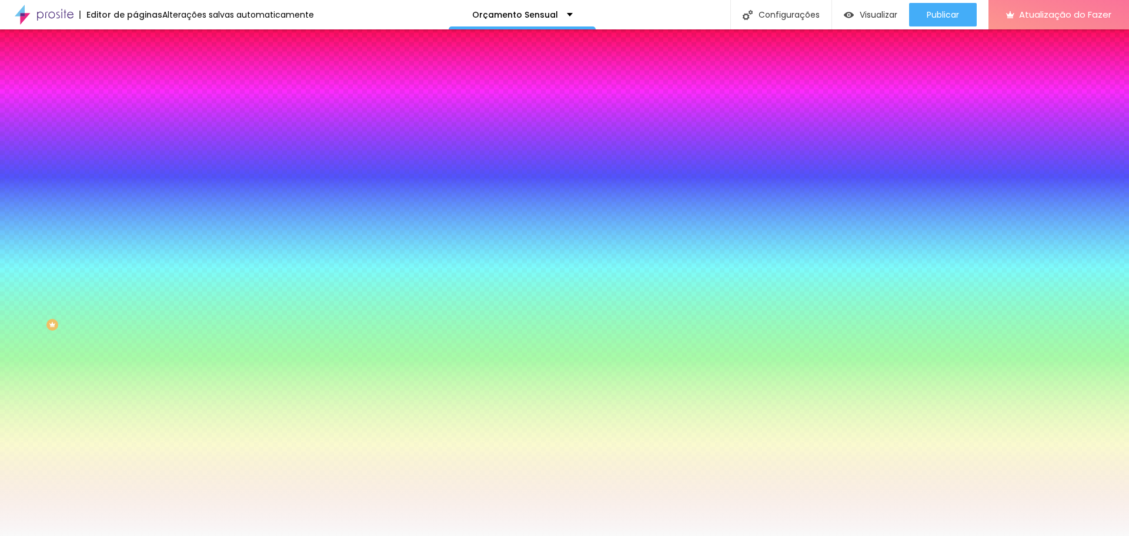
paste input "3E3E3E"
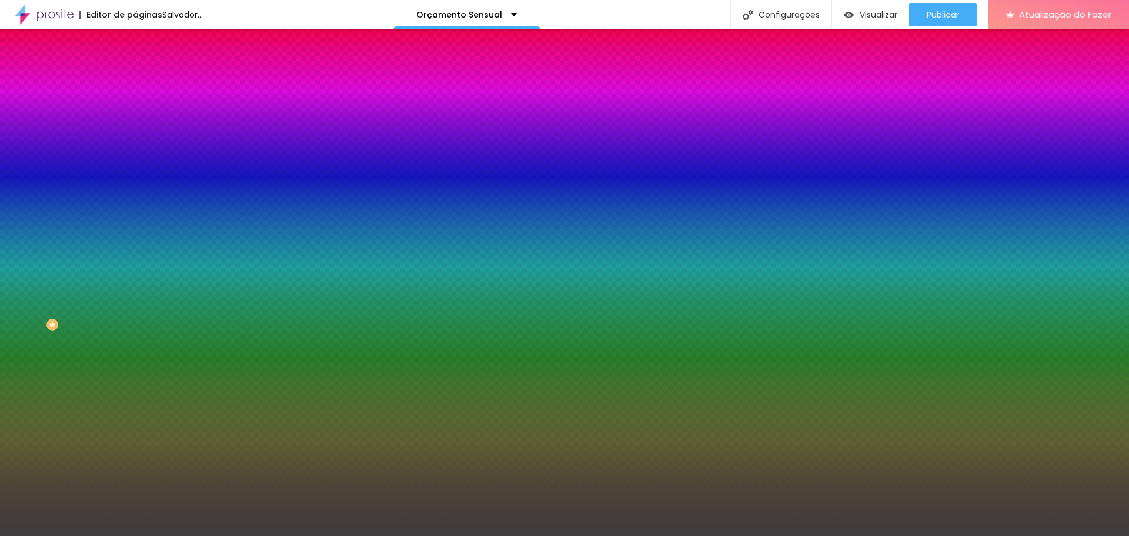
type input "#3E3E3E"
click at [135, 160] on div at bounding box center [202, 160] width 135 height 0
drag, startPoint x: 115, startPoint y: 300, endPoint x: 119, endPoint y: 336, distance: 36.7
click at [135, 336] on div "Editar nulo Conteúdo Estilo Avançado Imagem de fundo Adicionar imagem Efeito da…" at bounding box center [202, 282] width 135 height 506
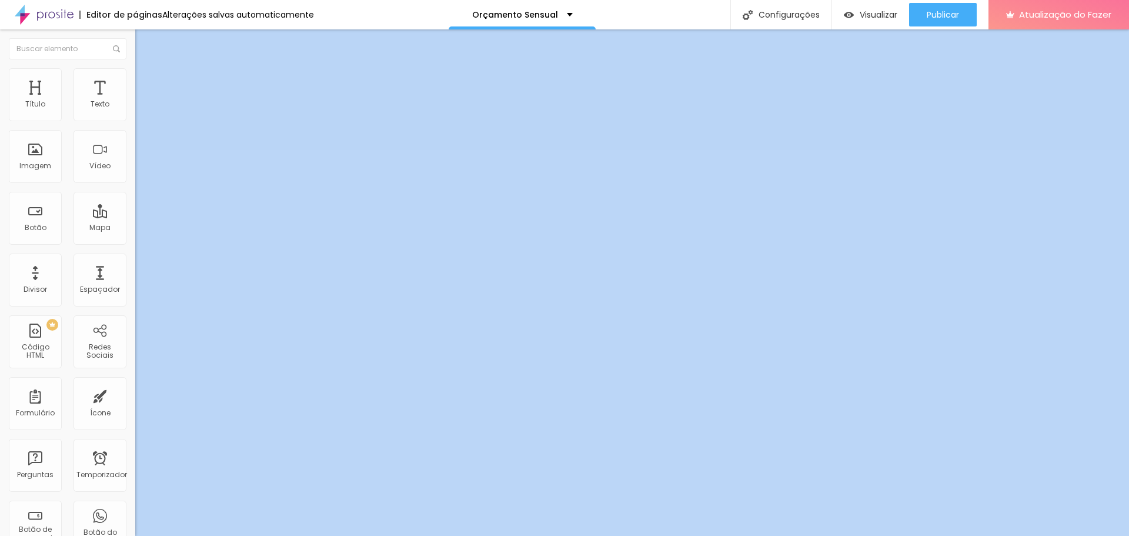
click at [146, 80] on font "Estilo" at bounding box center [155, 76] width 18 height 10
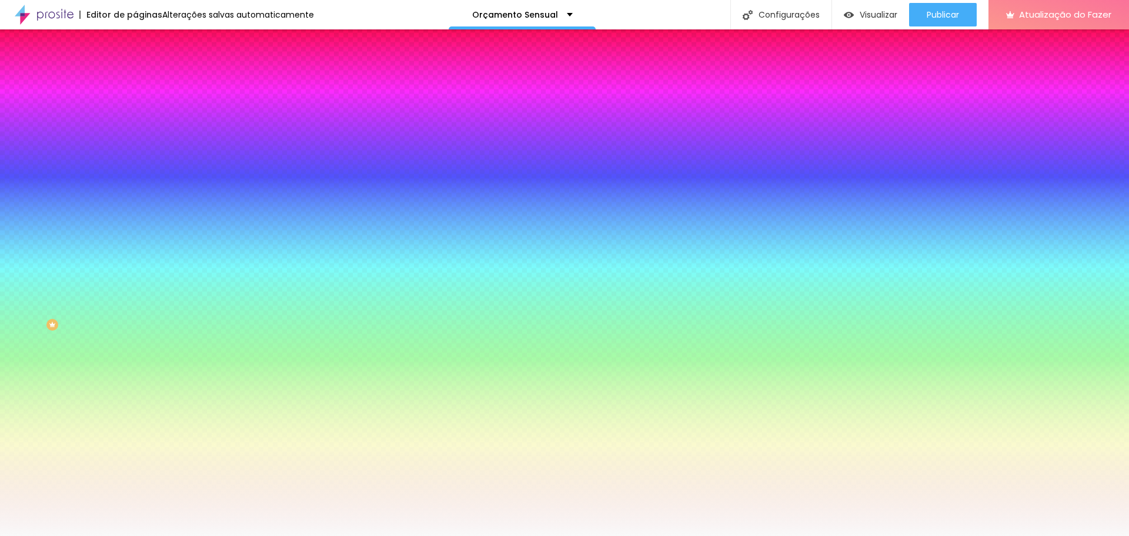
drag, startPoint x: 94, startPoint y: 213, endPoint x: 123, endPoint y: 213, distance: 28.8
click at [135, 172] on input "#F9F9F9" at bounding box center [205, 166] width 141 height 12
paste input "3E3E3E"
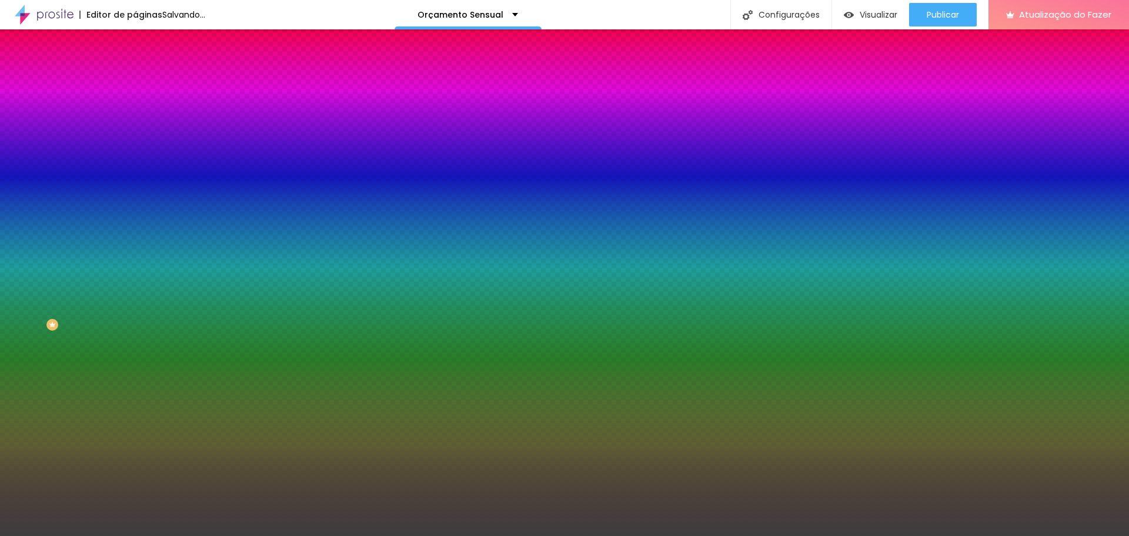
type input "#3E3E3E"
click at [135, 160] on div at bounding box center [202, 160] width 135 height 0
drag, startPoint x: 124, startPoint y: 308, endPoint x: 118, endPoint y: 337, distance: 30.1
click at [135, 336] on div "Editar nulo Conteúdo Estilo Avançado Imagem de fundo Adicionar imagem Efeito da…" at bounding box center [202, 282] width 135 height 506
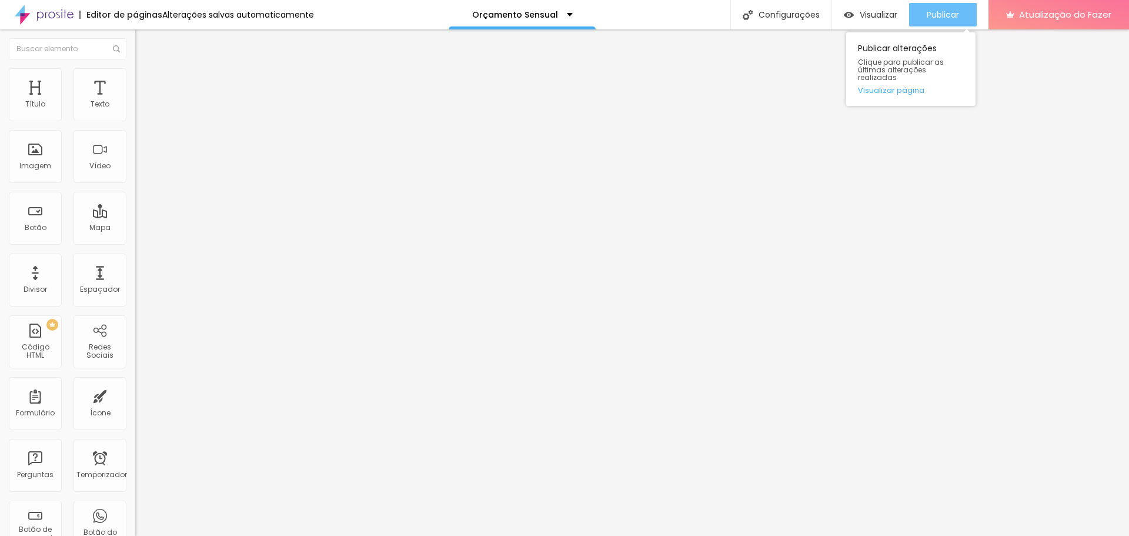
click at [952, 9] on font "Publicar" at bounding box center [943, 15] width 32 height 12
click at [146, 83] on font "Avançado" at bounding box center [165, 88] width 39 height 10
type input "20"
type input "30"
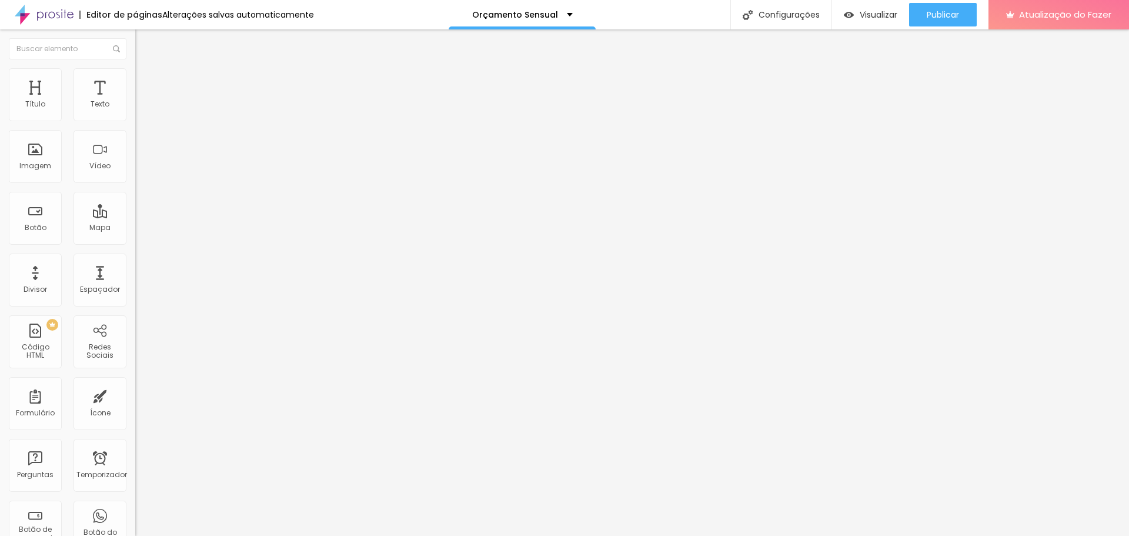
type input "30"
type input "25"
click at [135, 228] on input "range" at bounding box center [173, 232] width 76 height 9
type input "57"
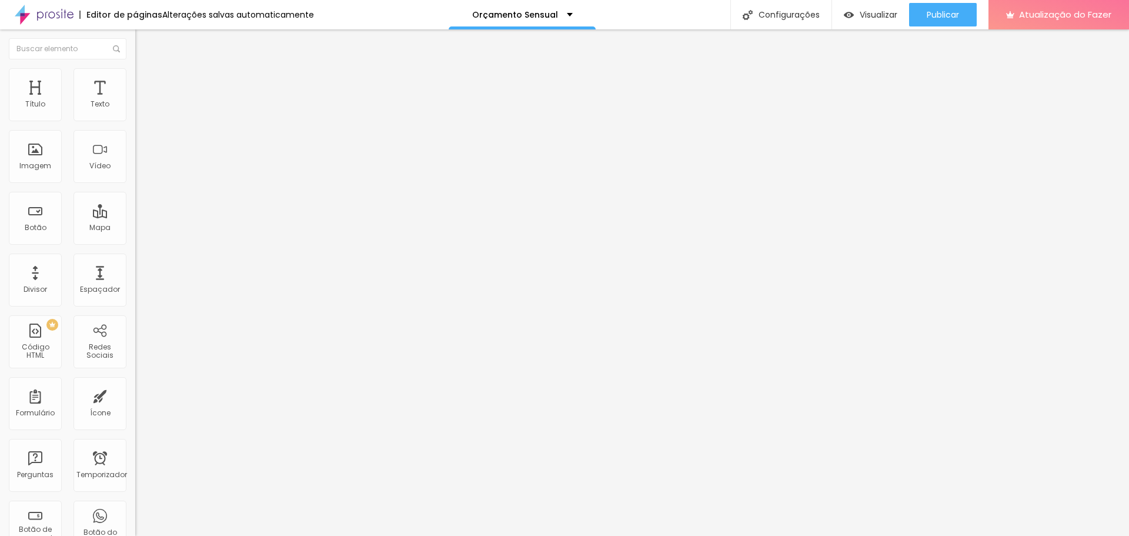
type input "57"
type input "102"
type input "39"
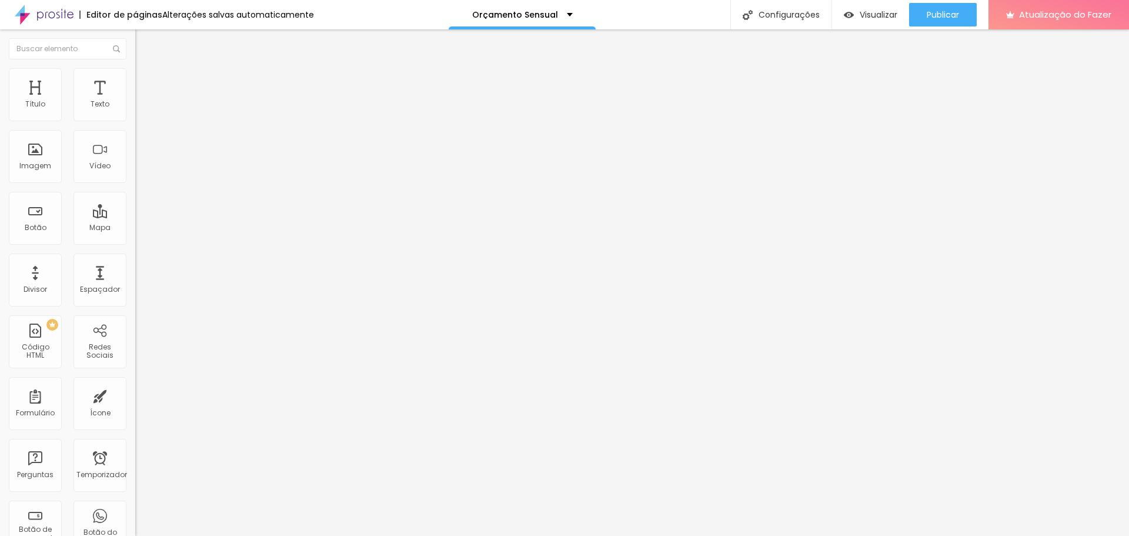
type input "0"
drag, startPoint x: 29, startPoint y: 136, endPoint x: 7, endPoint y: 136, distance: 21.8
click at [135, 395] on input "range" at bounding box center [173, 399] width 76 height 9
click at [135, 76] on li "Estilo" at bounding box center [202, 74] width 135 height 12
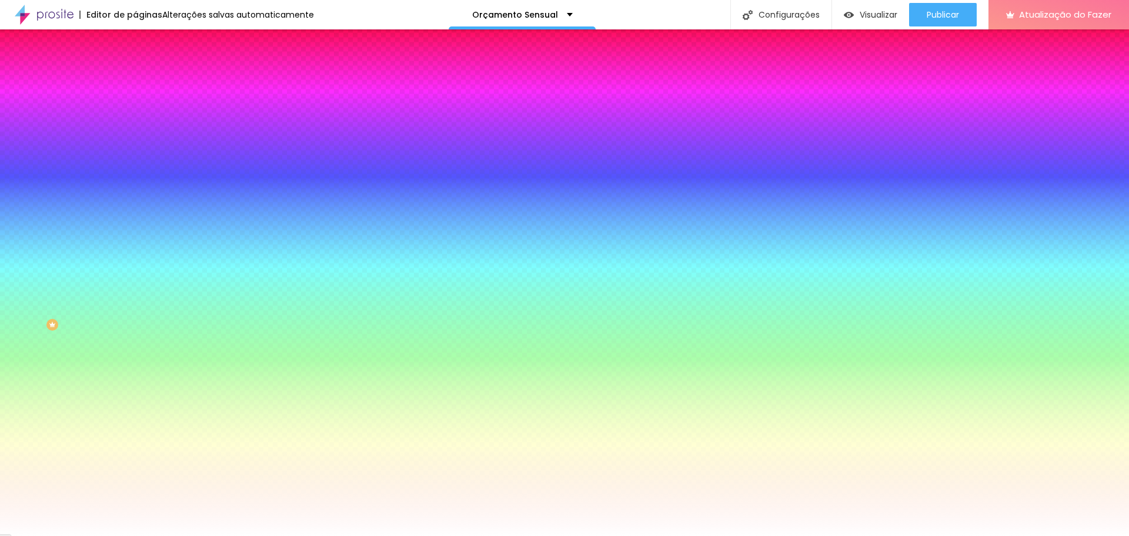
click at [146, 83] on font "Avançado" at bounding box center [165, 88] width 39 height 10
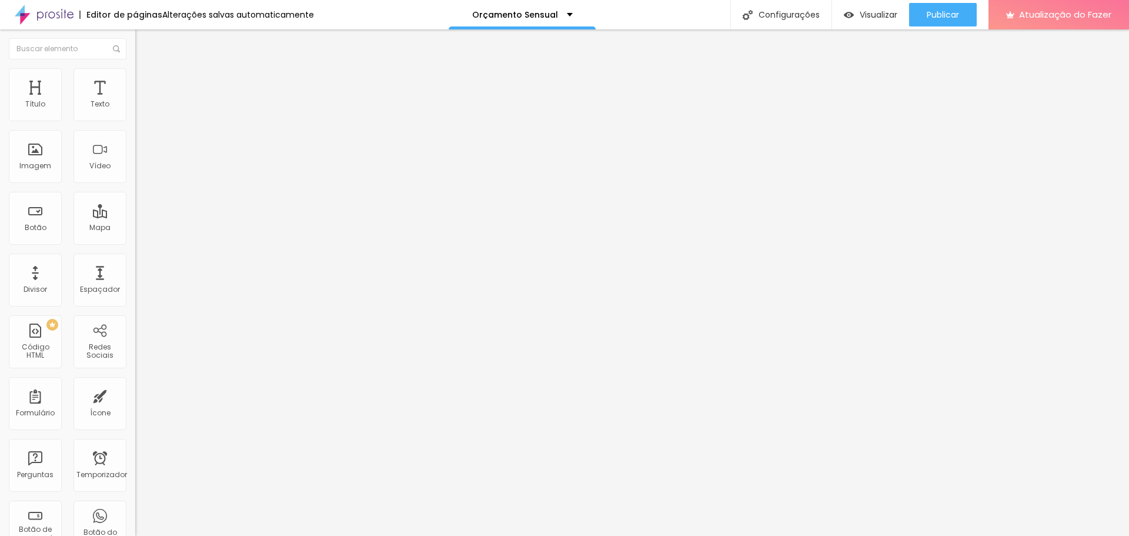
type input "0"
click at [135, 228] on input "range" at bounding box center [173, 232] width 76 height 9
click at [942, 15] on font "Publicar" at bounding box center [943, 15] width 32 height 12
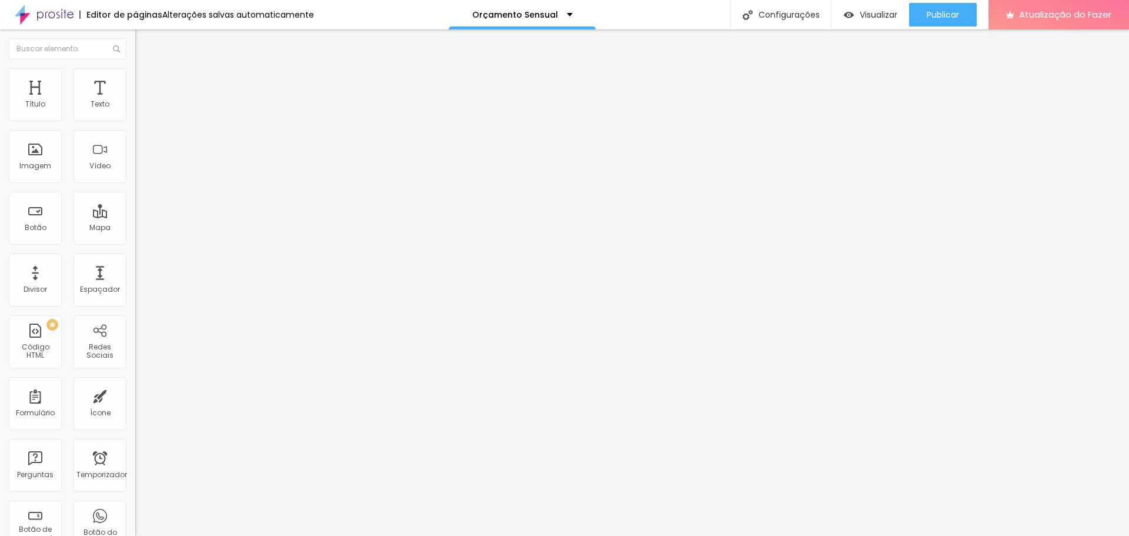
click at [142, 101] on font "Trocar imagem" at bounding box center [170, 96] width 57 height 10
click at [135, 78] on li "Estilo" at bounding box center [202, 74] width 135 height 12
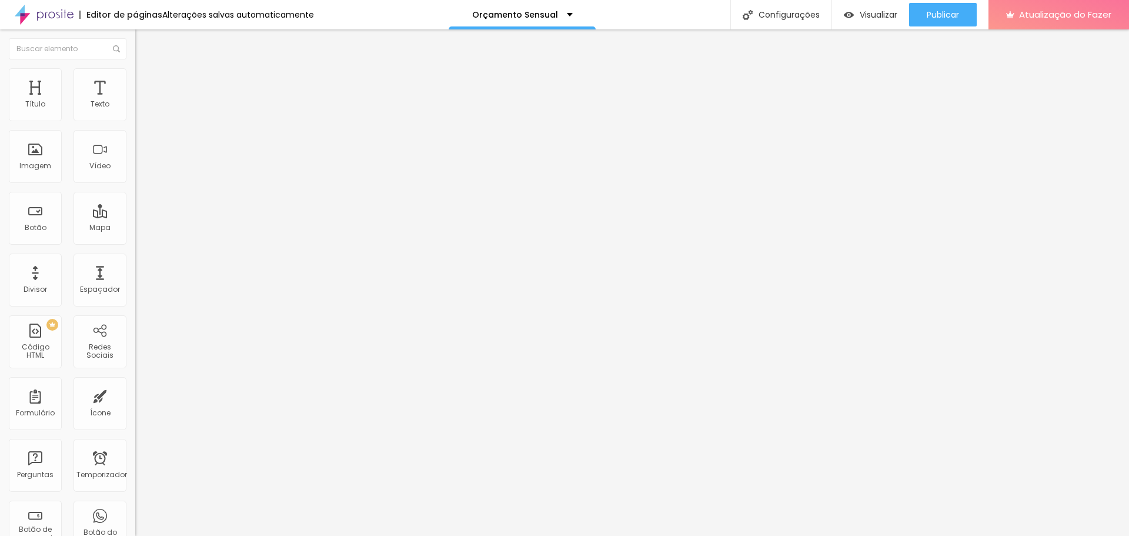
click at [135, 80] on img at bounding box center [140, 85] width 11 height 11
click at [135, 75] on img at bounding box center [140, 73] width 11 height 11
click at [135, 80] on li "Avançado" at bounding box center [202, 86] width 135 height 12
click at [945, 15] on font "Publicar" at bounding box center [943, 15] width 32 height 12
click at [882, 16] on font "Visualizar" at bounding box center [868, 15] width 38 height 12
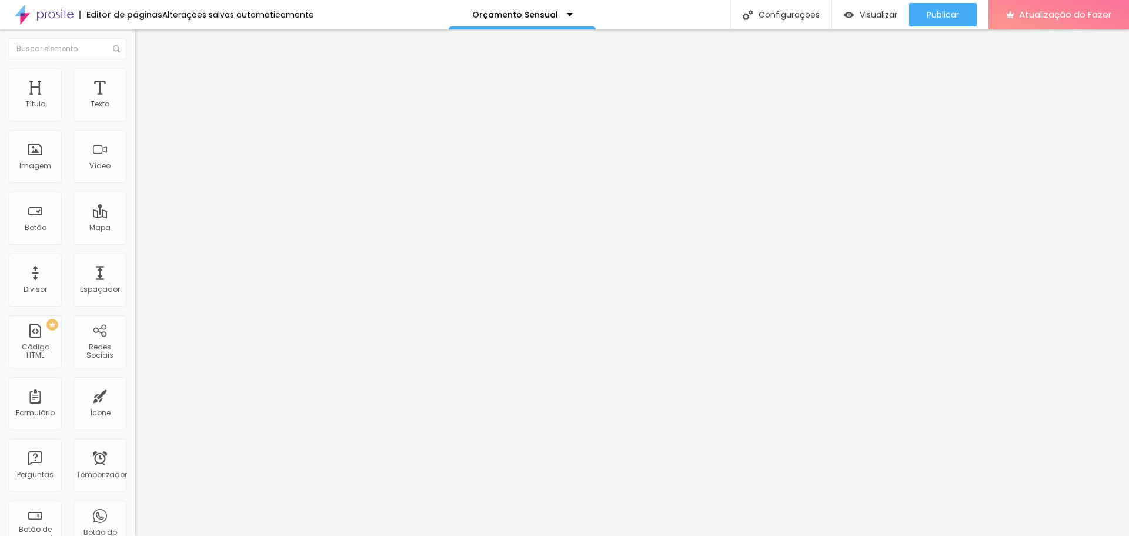
click at [135, 78] on li "Estilo" at bounding box center [202, 74] width 135 height 12
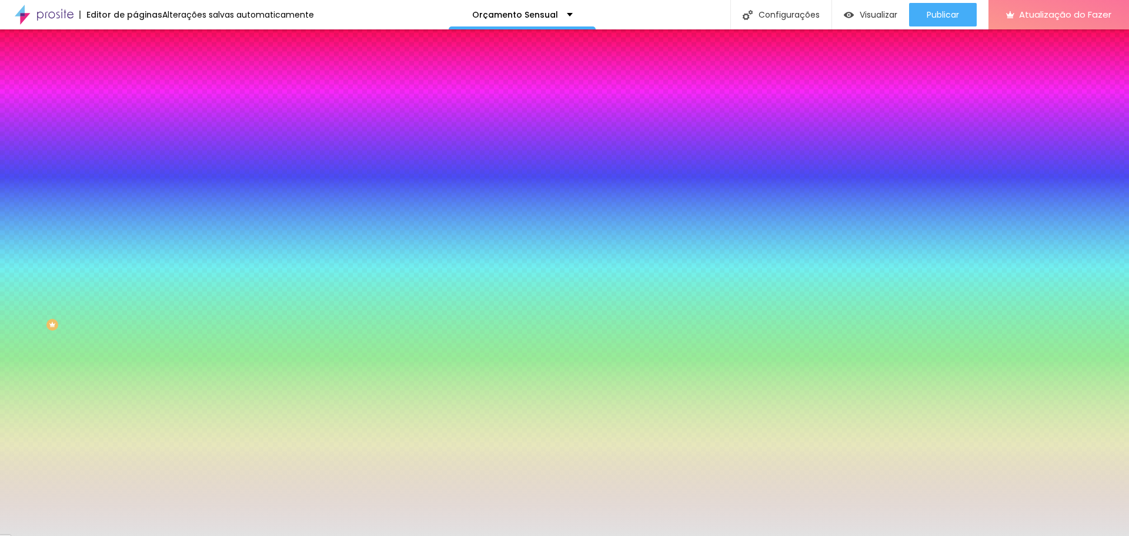
click at [135, 160] on div at bounding box center [202, 160] width 135 height 0
click at [101, 310] on div at bounding box center [564, 268] width 1129 height 536
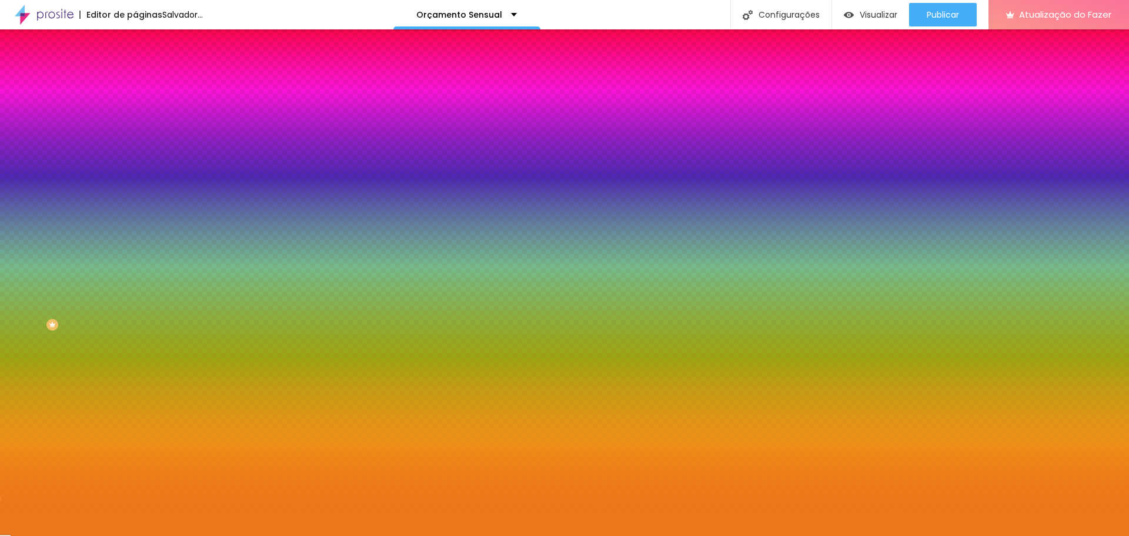
click at [86, 235] on div at bounding box center [564, 268] width 1129 height 536
click at [116, 314] on div at bounding box center [564, 268] width 1129 height 536
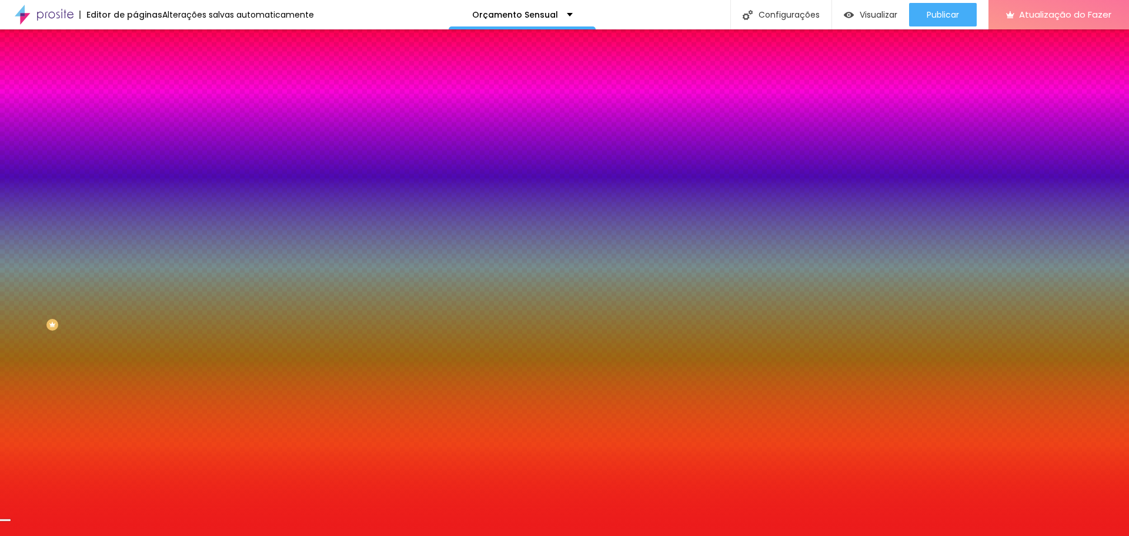
click at [1, 535] on div at bounding box center [0, 538] width 2 height 5
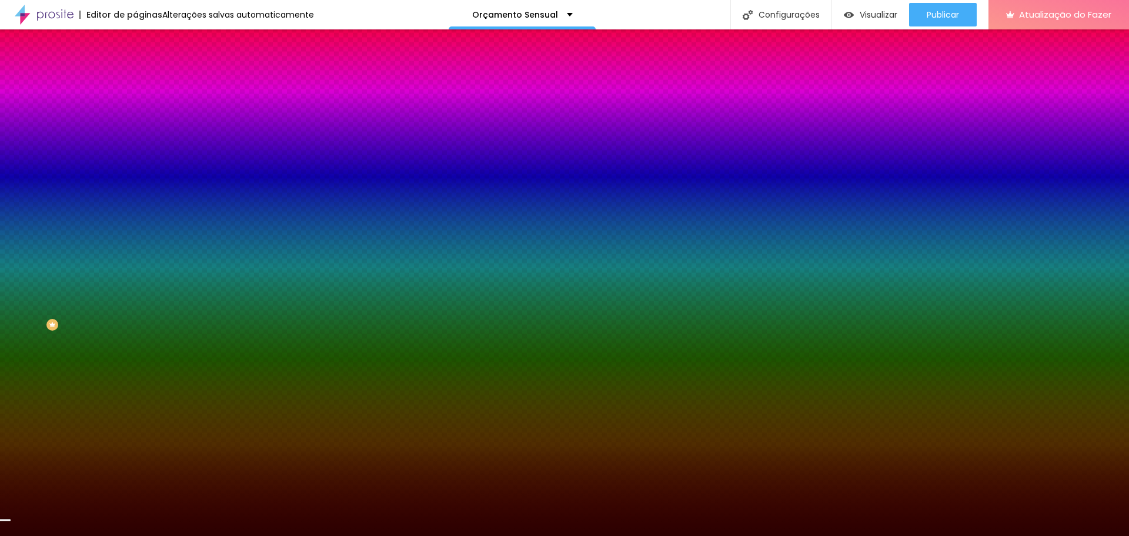
type input "#2B0101"
drag, startPoint x: 84, startPoint y: 235, endPoint x: 94, endPoint y: 303, distance: 68.9
click at [94, 303] on div at bounding box center [564, 268] width 1129 height 536
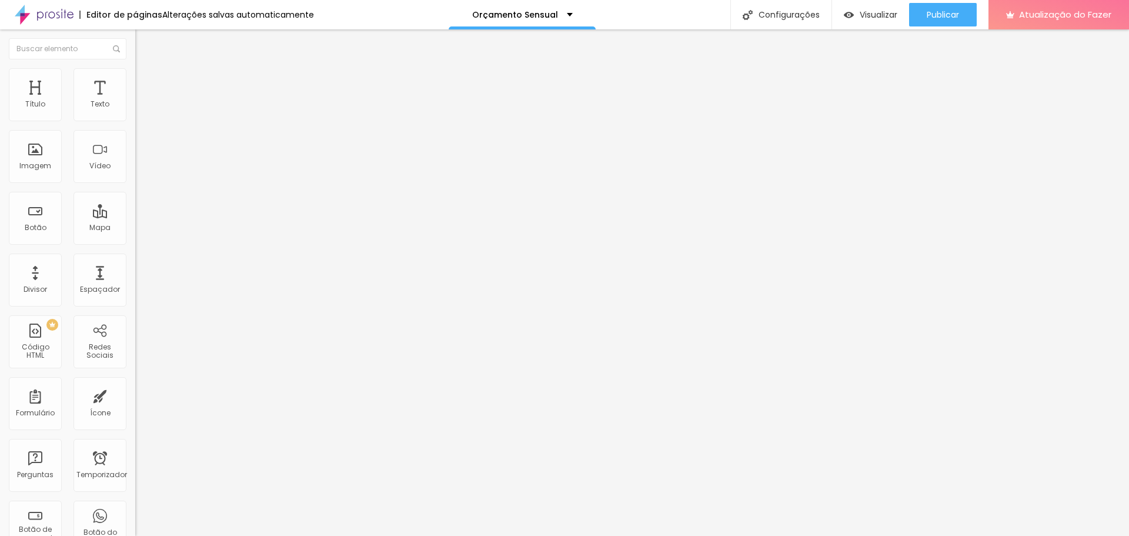
click at [135, 76] on li "Avançado" at bounding box center [202, 74] width 135 height 12
click at [135, 68] on li "Estilo" at bounding box center [202, 62] width 135 height 12
click at [952, 12] on font "Publicar" at bounding box center [943, 15] width 32 height 12
click at [135, 73] on img at bounding box center [140, 73] width 11 height 11
click at [135, 78] on li "Estilo" at bounding box center [202, 74] width 135 height 12
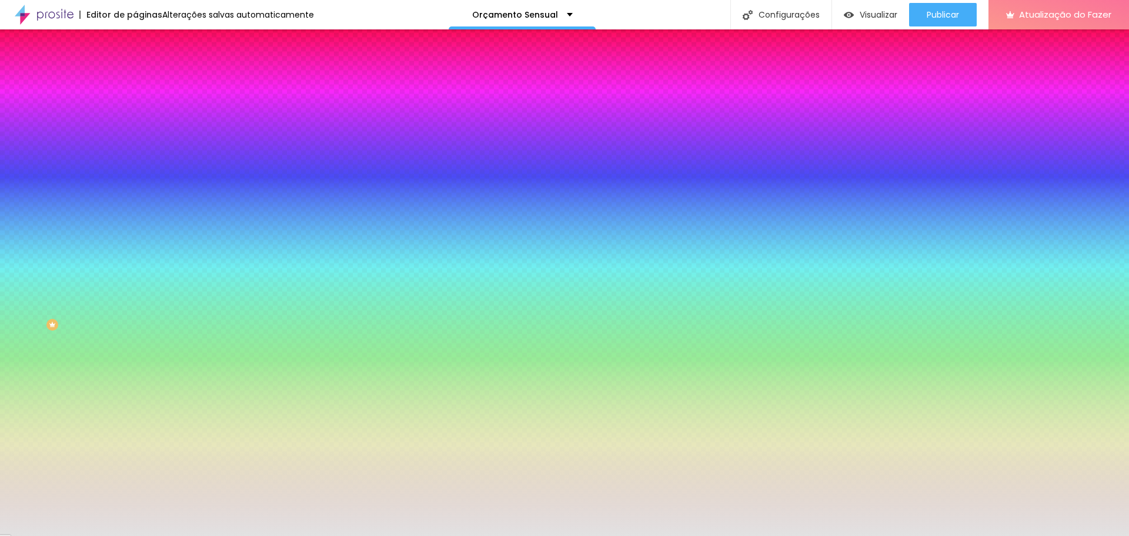
drag, startPoint x: 94, startPoint y: 213, endPoint x: 129, endPoint y: 213, distance: 34.7
click at [135, 213] on div "Imagem de fundo Adicionar imagem Efeito da Imagem Paralaxe Nenhum Paralaxe Cor …" at bounding box center [202, 168] width 135 height 152
paste input "3E3E3E"
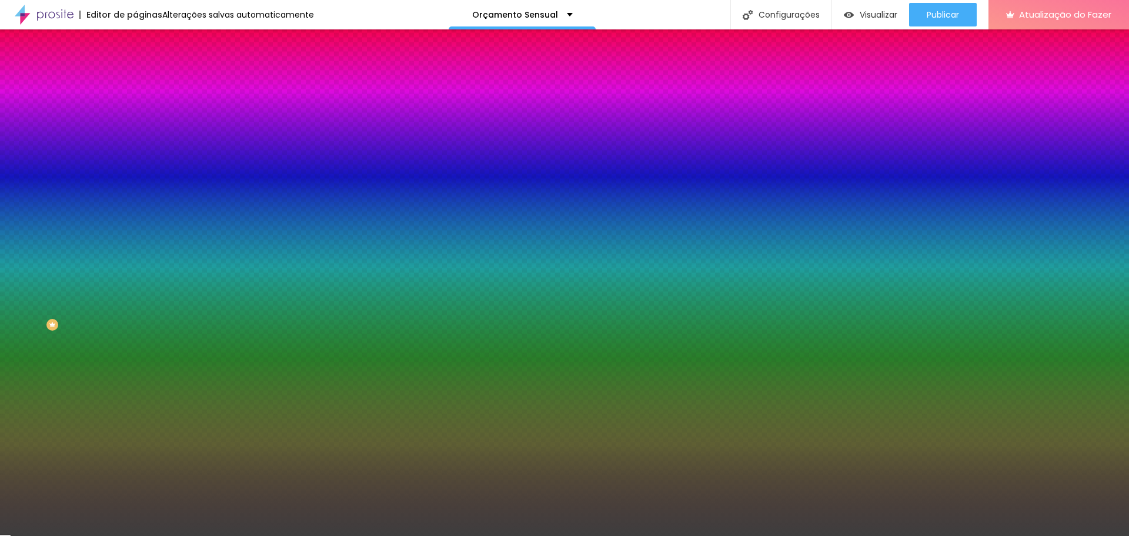
type input "#3E3E3E"
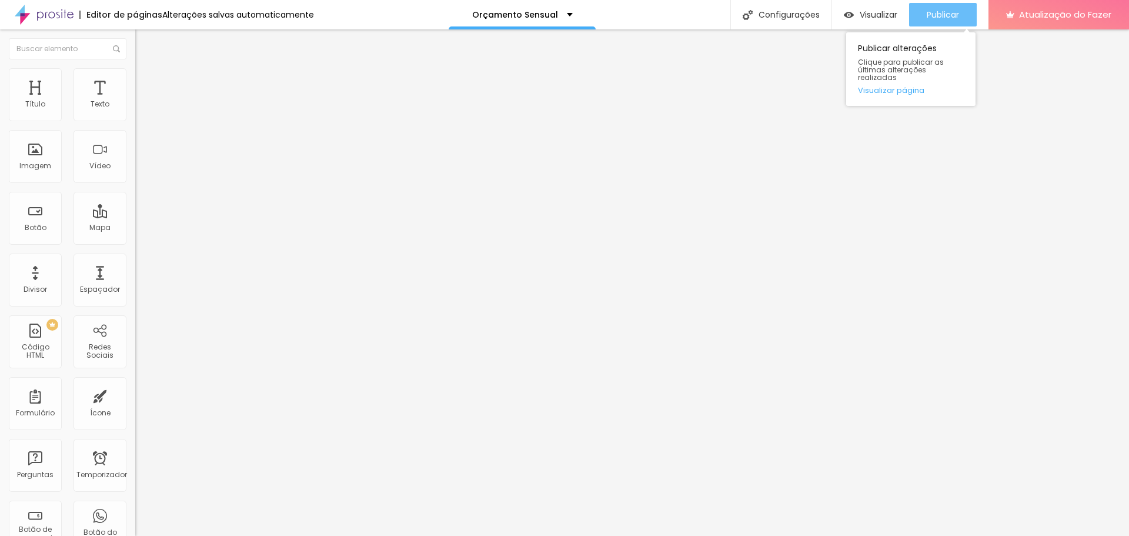
click at [949, 9] on font "Publicar" at bounding box center [943, 15] width 32 height 12
click at [135, 71] on img at bounding box center [140, 73] width 11 height 11
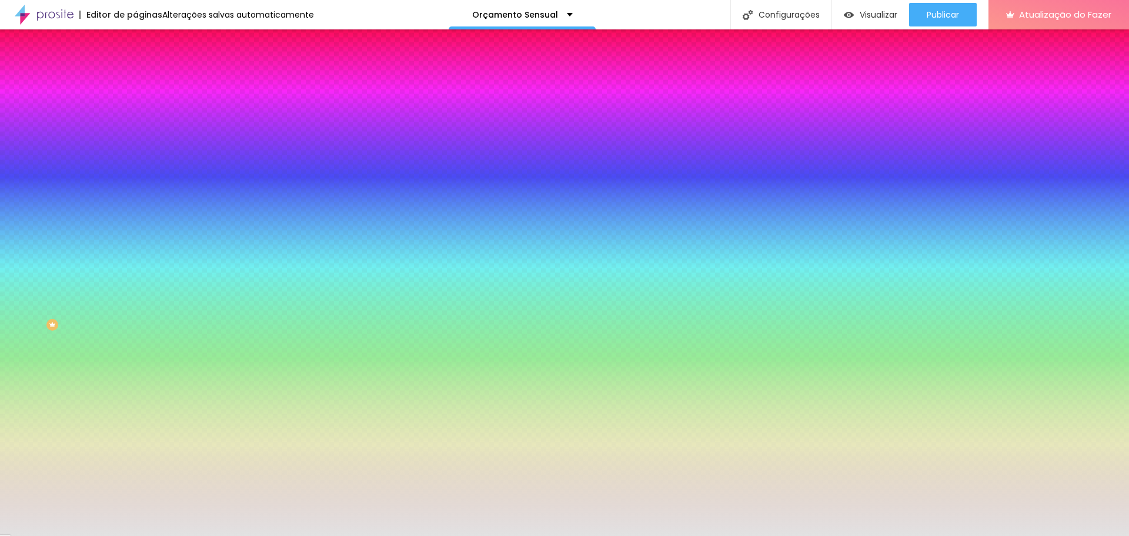
drag, startPoint x: 92, startPoint y: 214, endPoint x: 131, endPoint y: 212, distance: 38.3
click at [135, 212] on div "Imagem de fundo Adicionar imagem Efeito da Imagem Nenhum Nenhum Paralaxe Cor de…" at bounding box center [202, 168] width 135 height 152
paste input "3E3E3E"
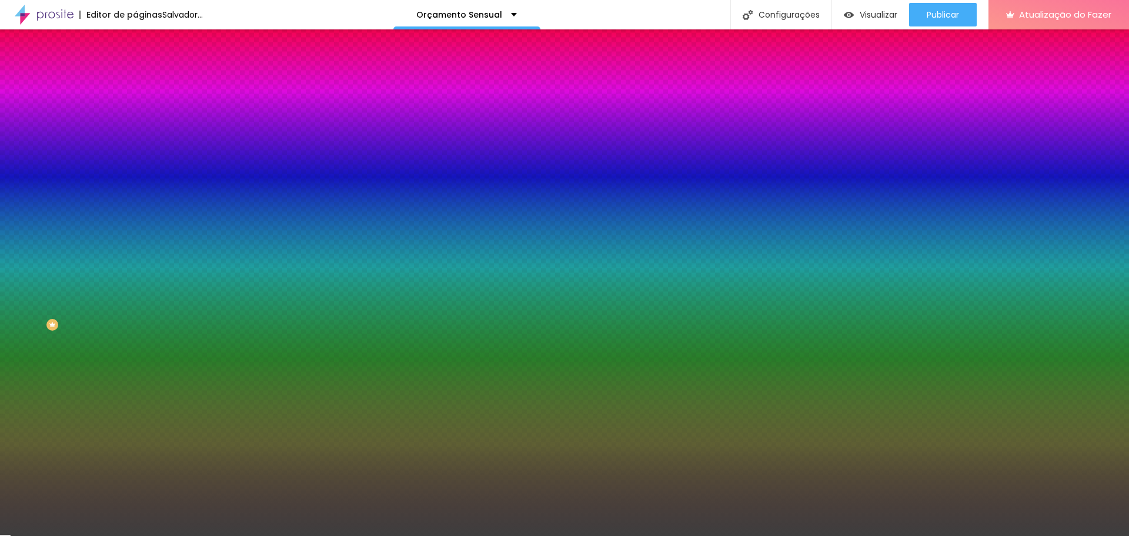
click at [135, 160] on div at bounding box center [202, 160] width 135 height 0
drag, startPoint x: 101, startPoint y: 316, endPoint x: 102, endPoint y: 264, distance: 52.4
click at [102, 264] on div at bounding box center [564, 268] width 1129 height 536
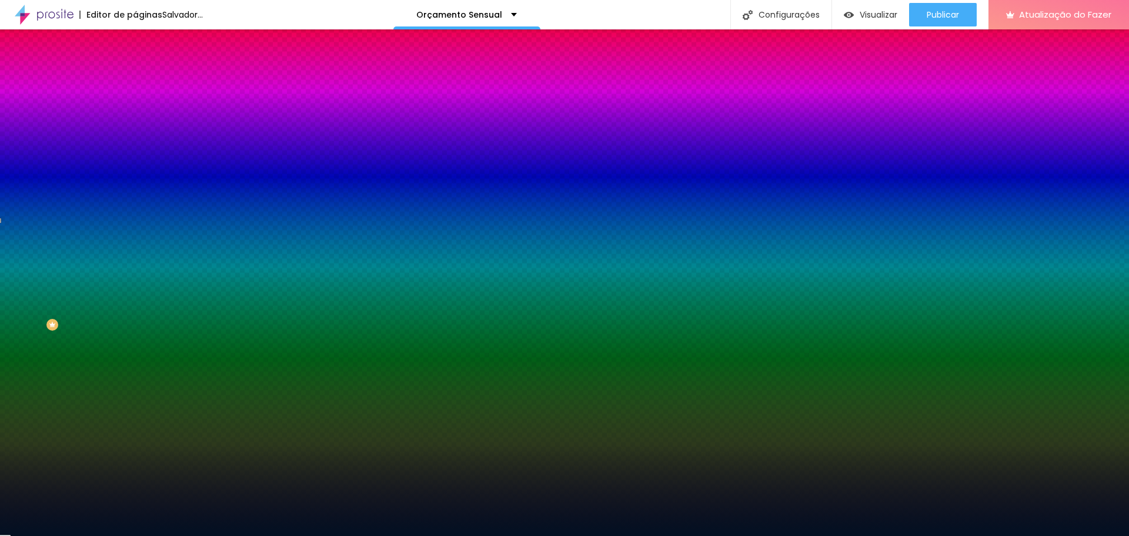
type input "#021022"
drag, startPoint x: 87, startPoint y: 296, endPoint x: 92, endPoint y: 305, distance: 10.5
click at [92, 305] on div at bounding box center [564, 268] width 1129 height 536
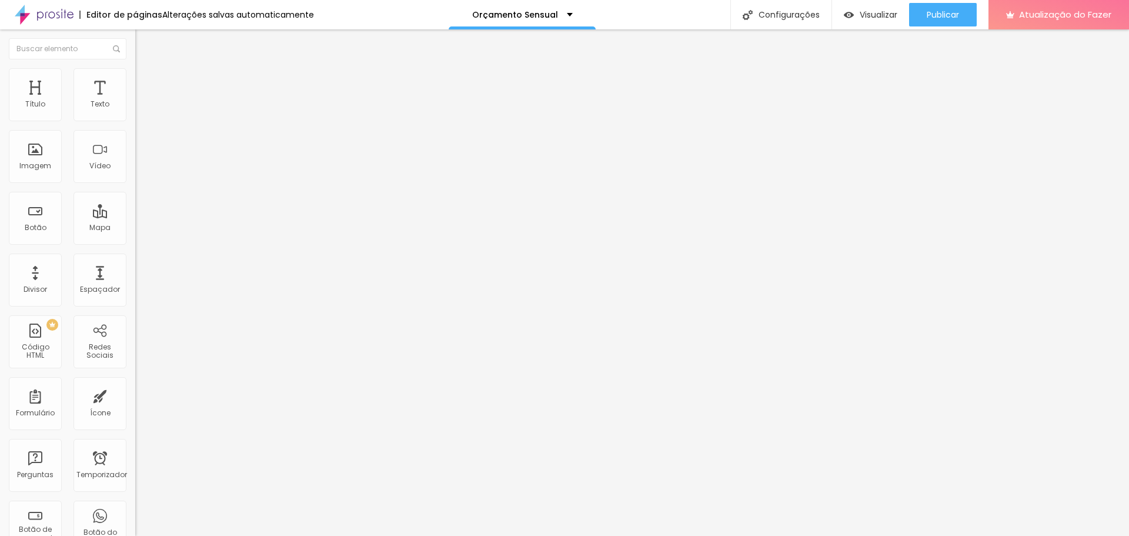
click at [146, 81] on font "Estilo" at bounding box center [155, 76] width 18 height 10
click at [135, 76] on img at bounding box center [140, 73] width 11 height 11
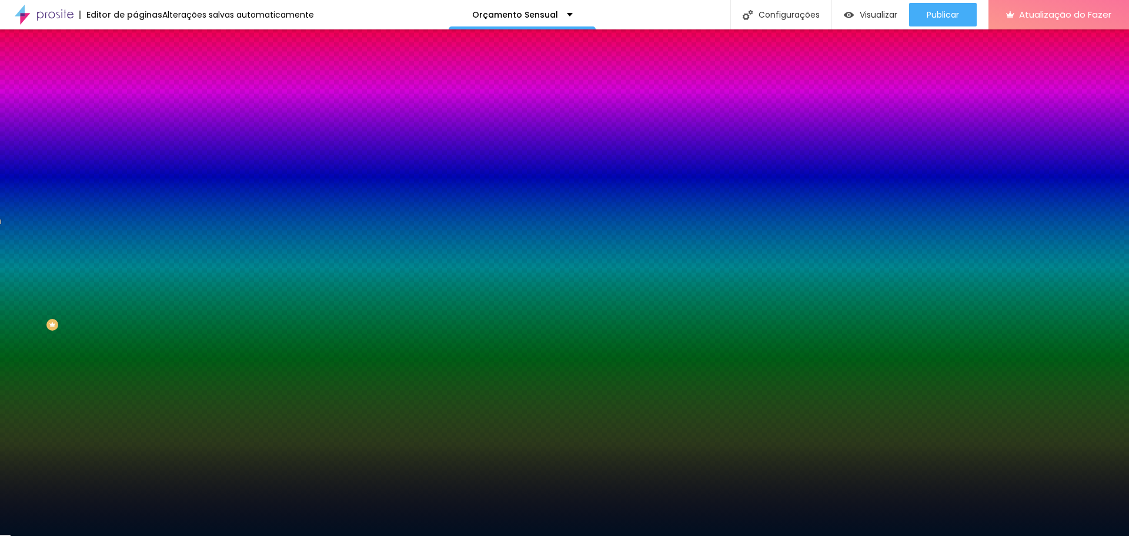
click at [135, 160] on div at bounding box center [202, 160] width 135 height 0
drag, startPoint x: 93, startPoint y: 212, endPoint x: 130, endPoint y: 211, distance: 37.1
click at [135, 211] on div "Imagem de fundo Adicionar imagem Efeito da Imagem Nenhum Nenhum Paralaxe Cor de…" at bounding box center [202, 168] width 135 height 152
click at [135, 104] on div "Imagem de fundo Adicionar imagem Efeito da Imagem Nenhum Nenhum Paralaxe Cor de…" at bounding box center [202, 168] width 135 height 152
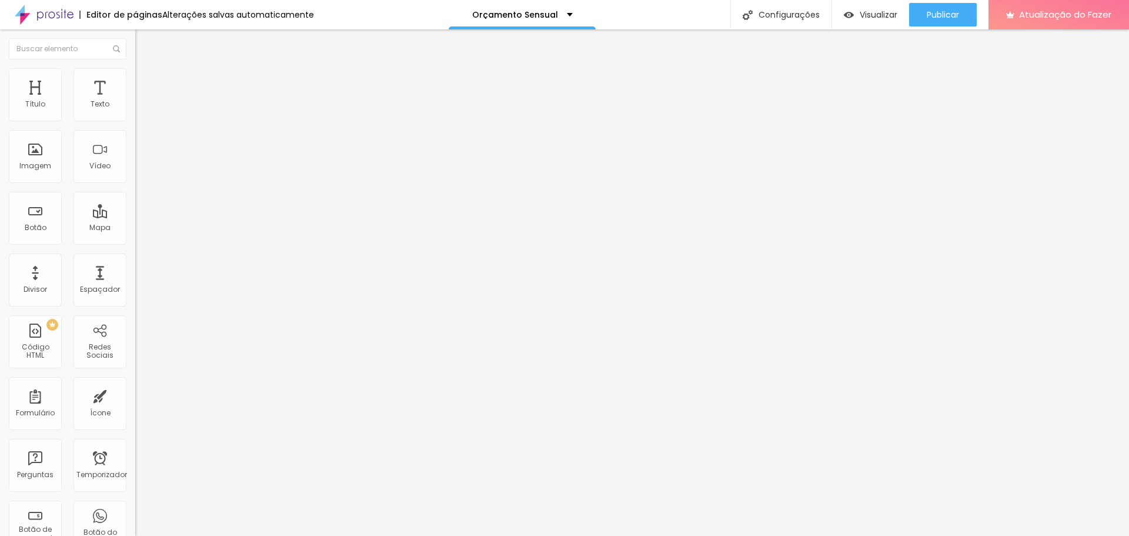
click at [146, 81] on font "Estilo" at bounding box center [155, 76] width 18 height 10
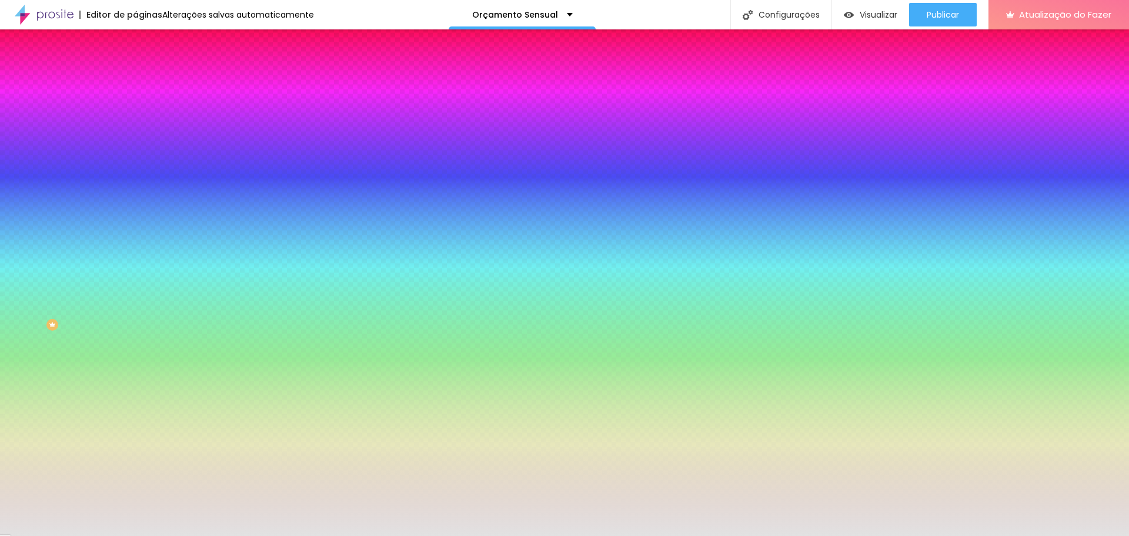
drag, startPoint x: 124, startPoint y: 214, endPoint x: 72, endPoint y: 218, distance: 51.9
click at [135, 172] on div "Voltar ao padrão #E2E2E2" at bounding box center [202, 158] width 135 height 25
paste input "010F20"
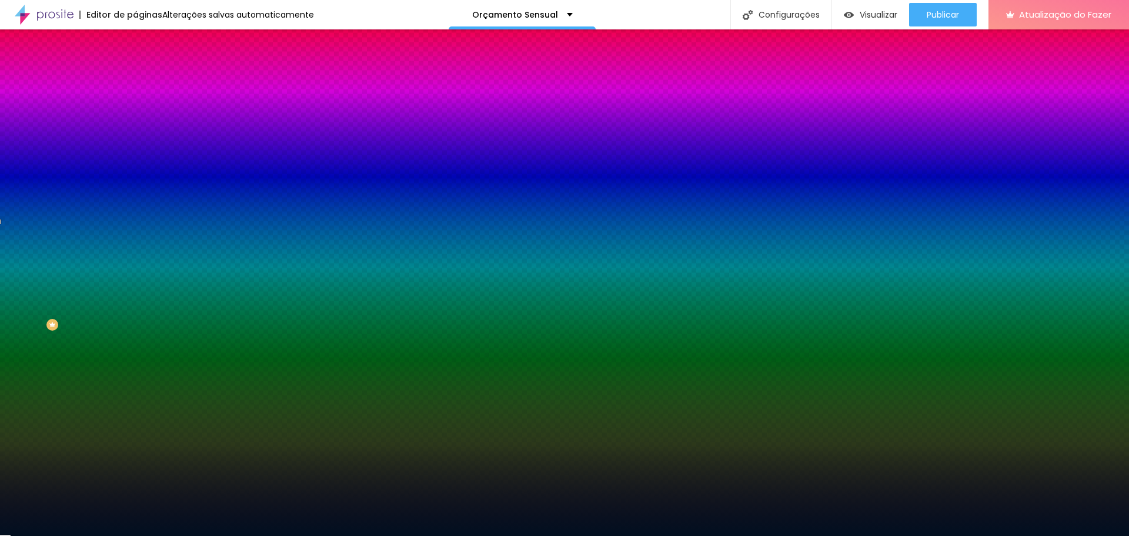
type input "#010F20"
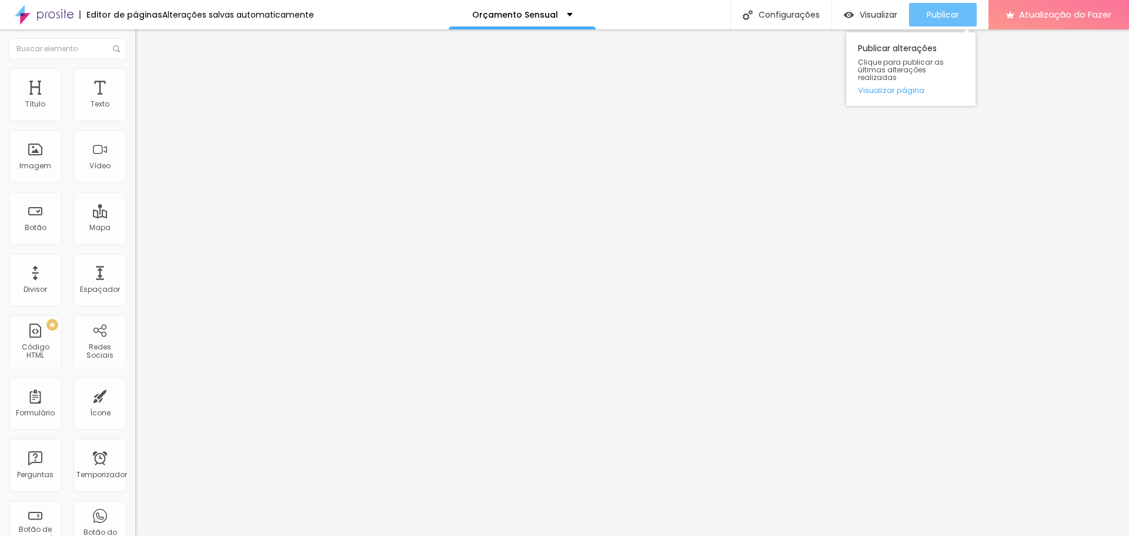
click at [950, 13] on font "Publicar" at bounding box center [943, 15] width 32 height 12
click at [146, 81] on font "Estilo" at bounding box center [155, 76] width 18 height 10
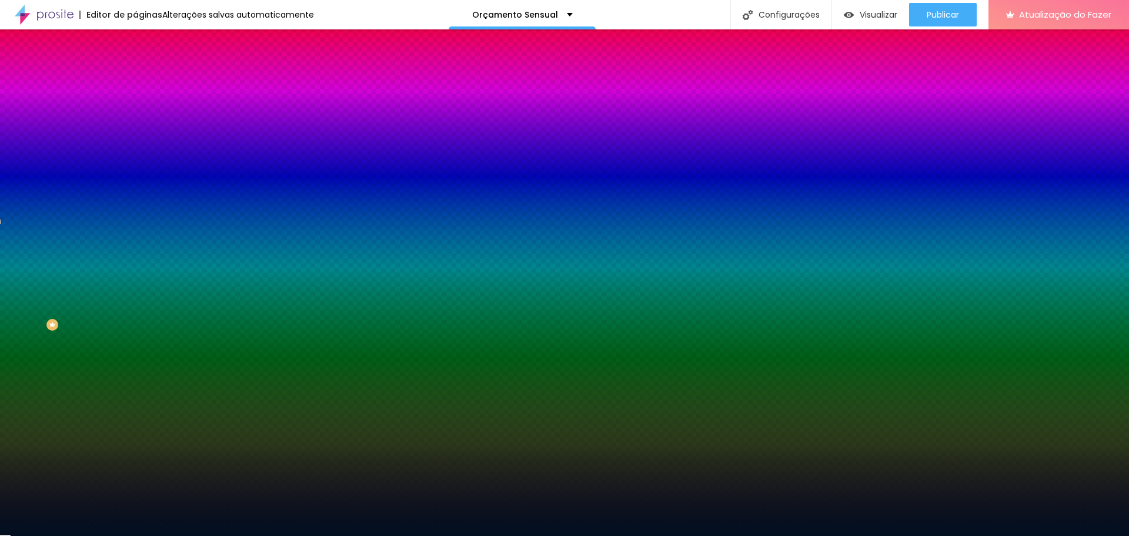
drag, startPoint x: 125, startPoint y: 213, endPoint x: 76, endPoint y: 215, distance: 48.3
click at [135, 172] on div "#010F20" at bounding box center [202, 166] width 135 height 12
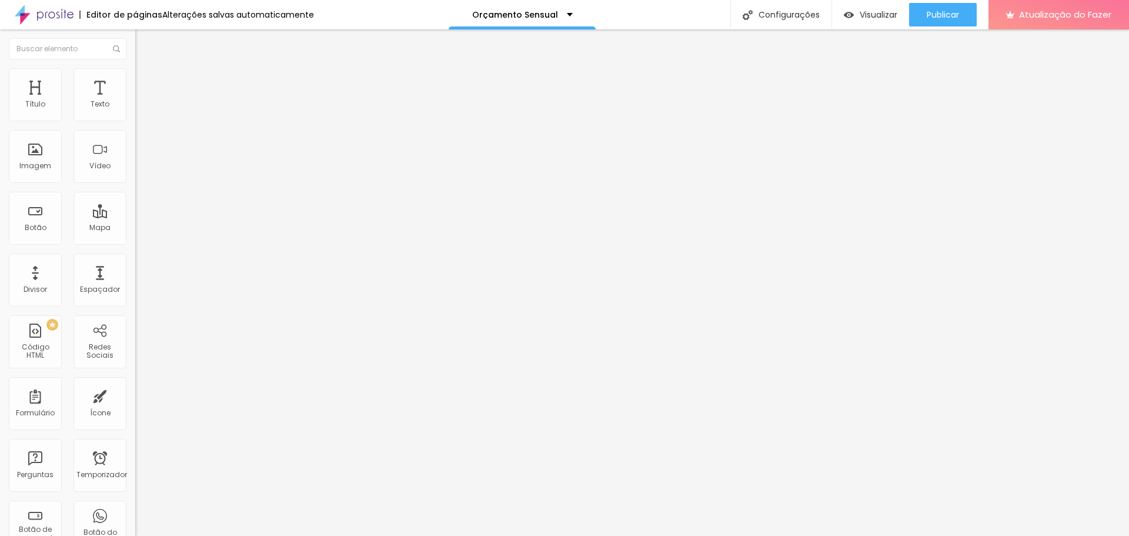
click at [146, 81] on font "Estilo" at bounding box center [155, 76] width 18 height 10
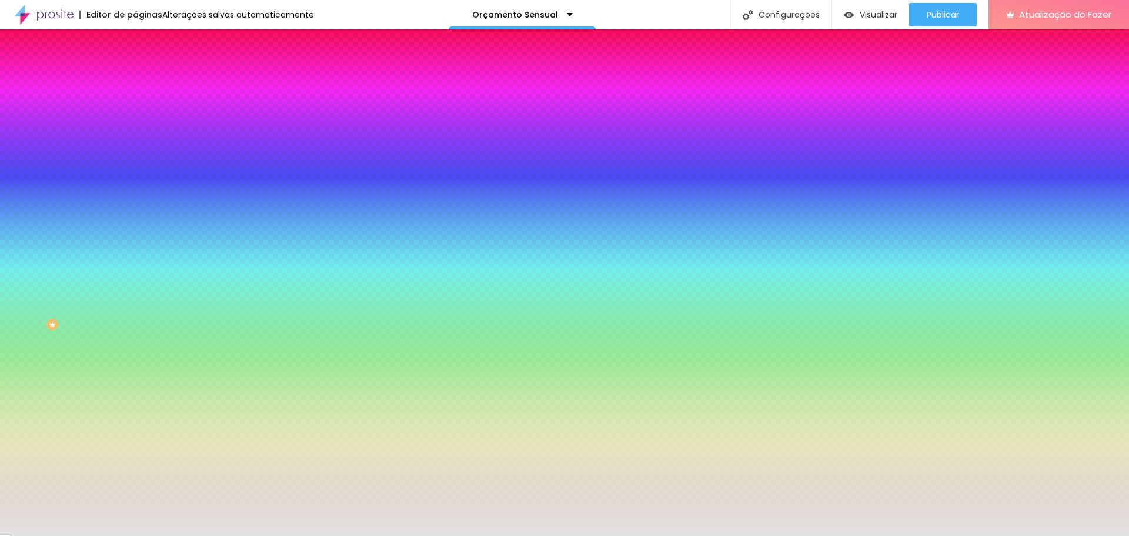
drag, startPoint x: 124, startPoint y: 213, endPoint x: 83, endPoint y: 213, distance: 40.6
click at [135, 172] on div "#E2E2E2" at bounding box center [202, 166] width 135 height 12
paste input "010F20"
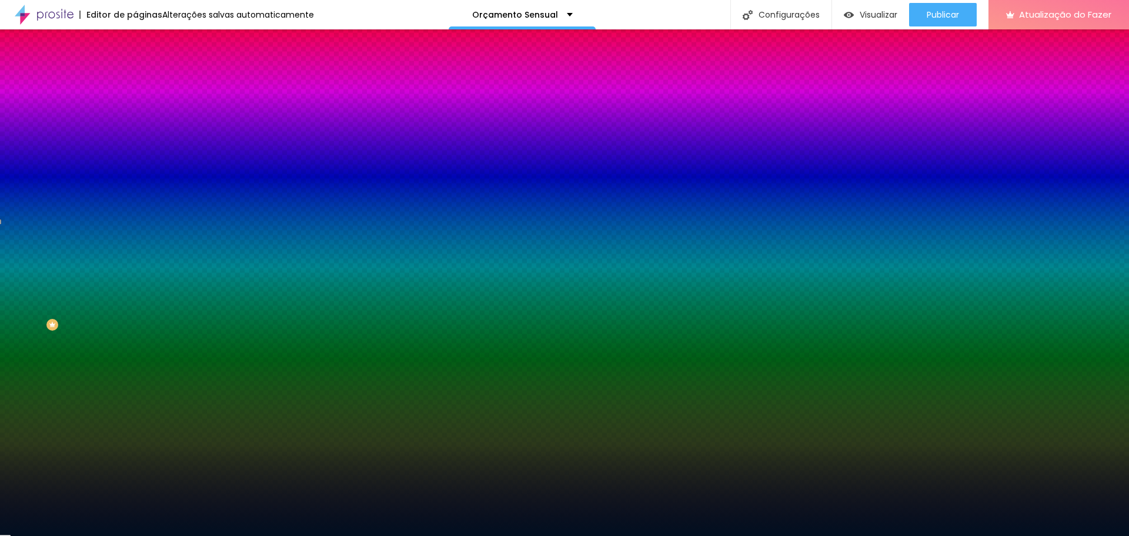
type input "#010F20"
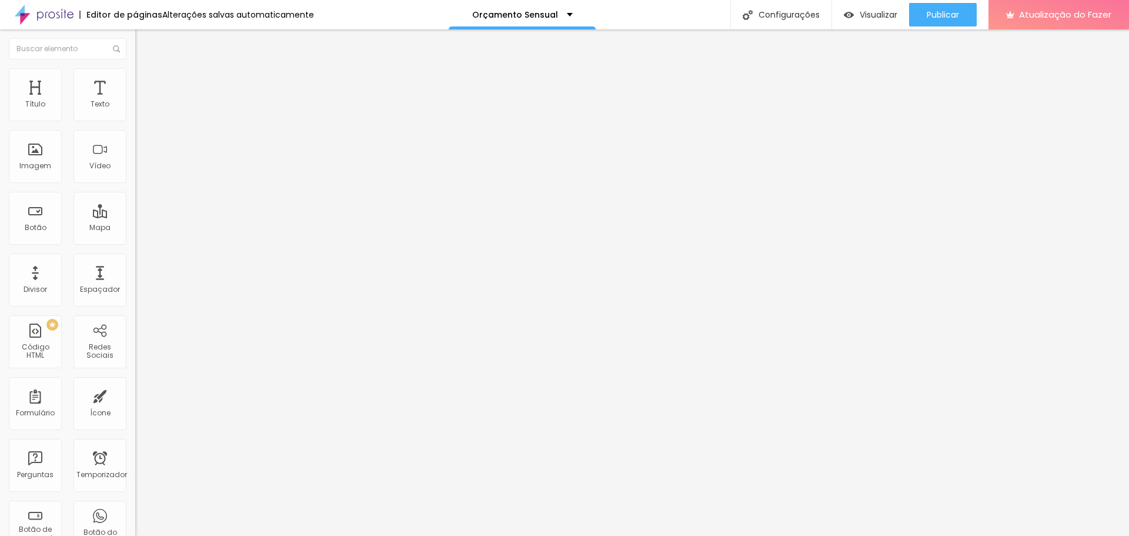
click at [135, 76] on img at bounding box center [140, 73] width 11 height 11
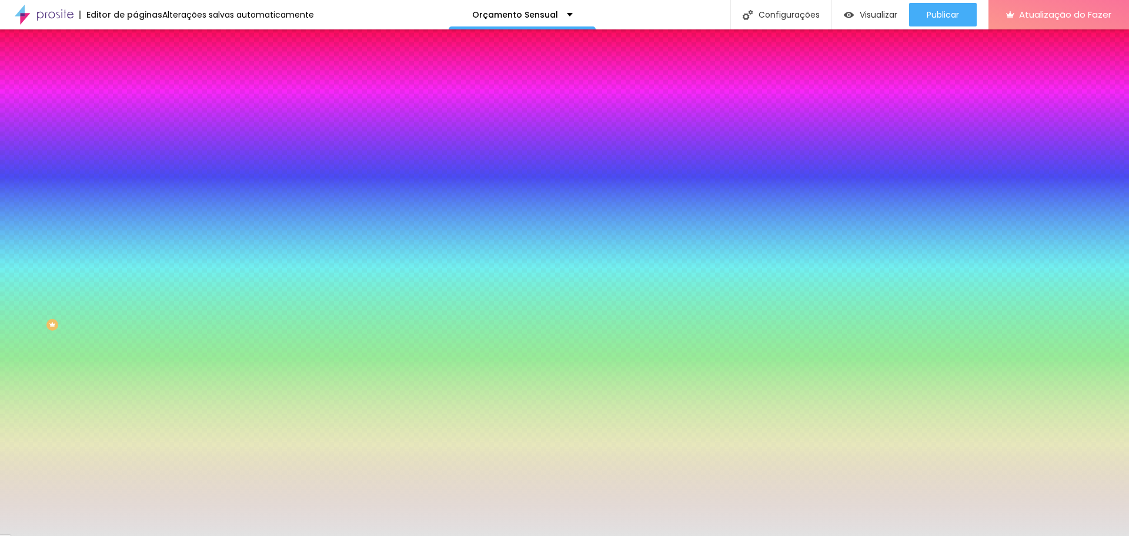
drag, startPoint x: 91, startPoint y: 216, endPoint x: 131, endPoint y: 221, distance: 40.2
click at [135, 221] on div "Imagem de fundo Adicionar imagem Efeito da Imagem Paralaxe Nenhum Paralaxe Cor …" at bounding box center [202, 168] width 135 height 152
paste input "010F20"
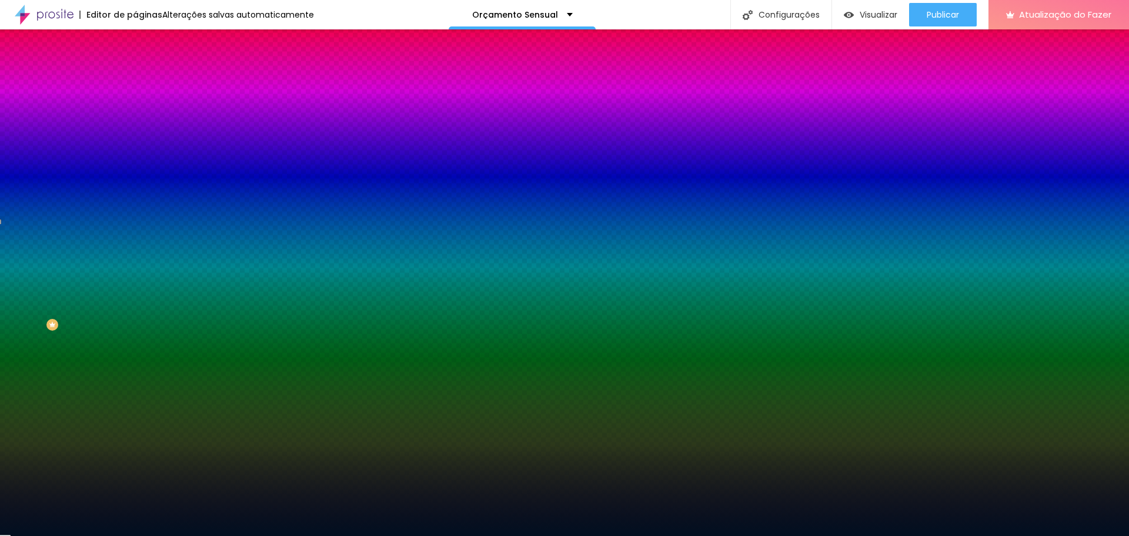
type input "#010F20"
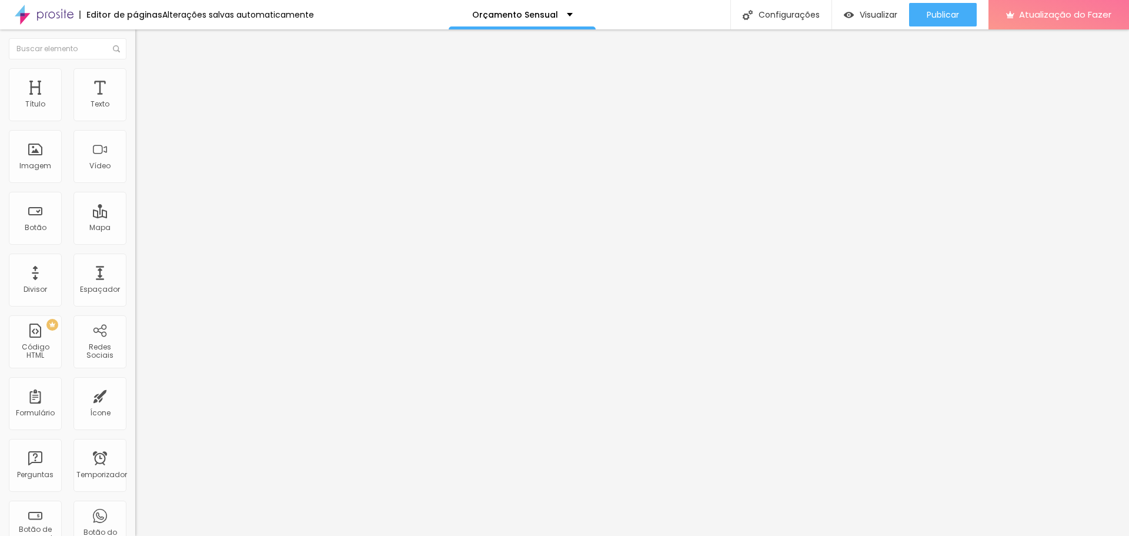
click at [135, 75] on img at bounding box center [140, 73] width 11 height 11
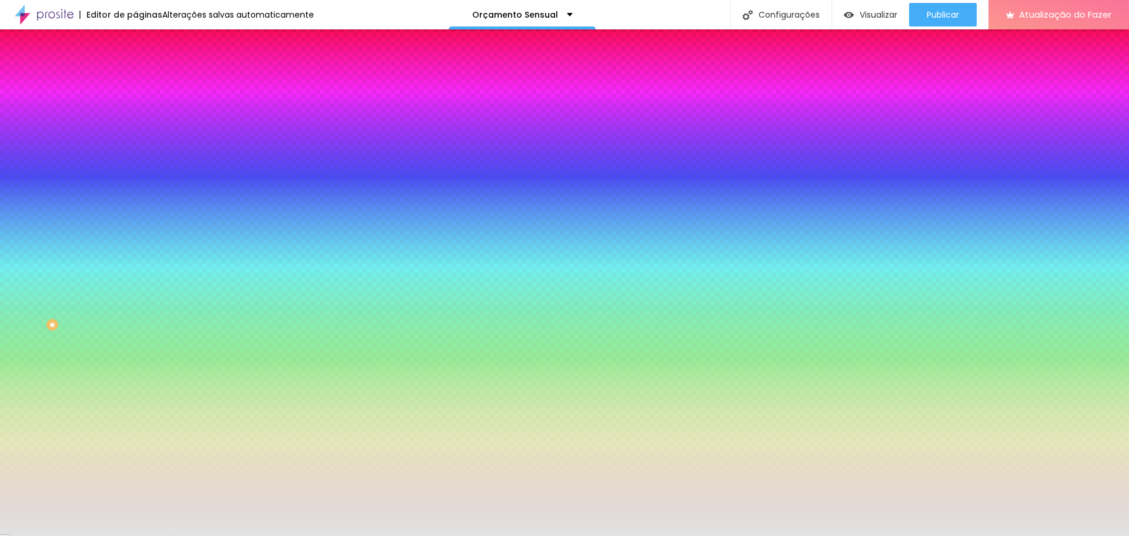
paste input "010F20"
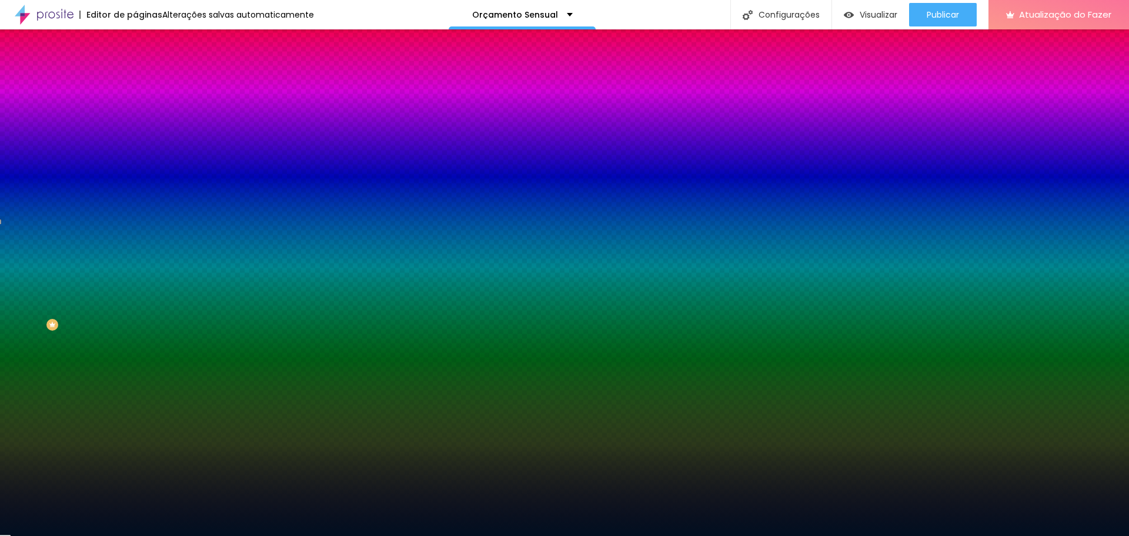
type input "#010F20"
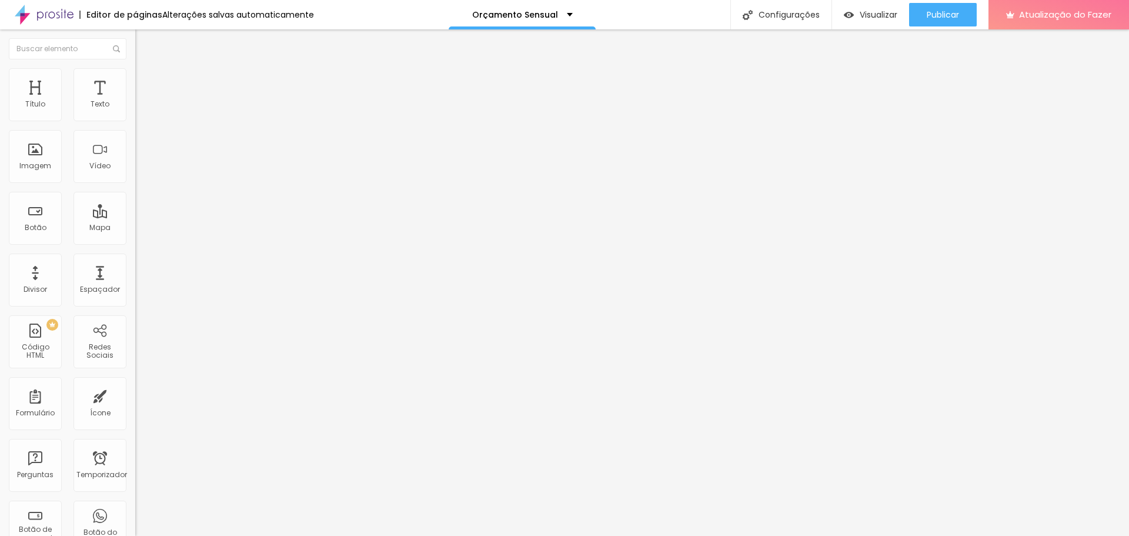
click at [135, 78] on li "Estilo" at bounding box center [202, 74] width 135 height 12
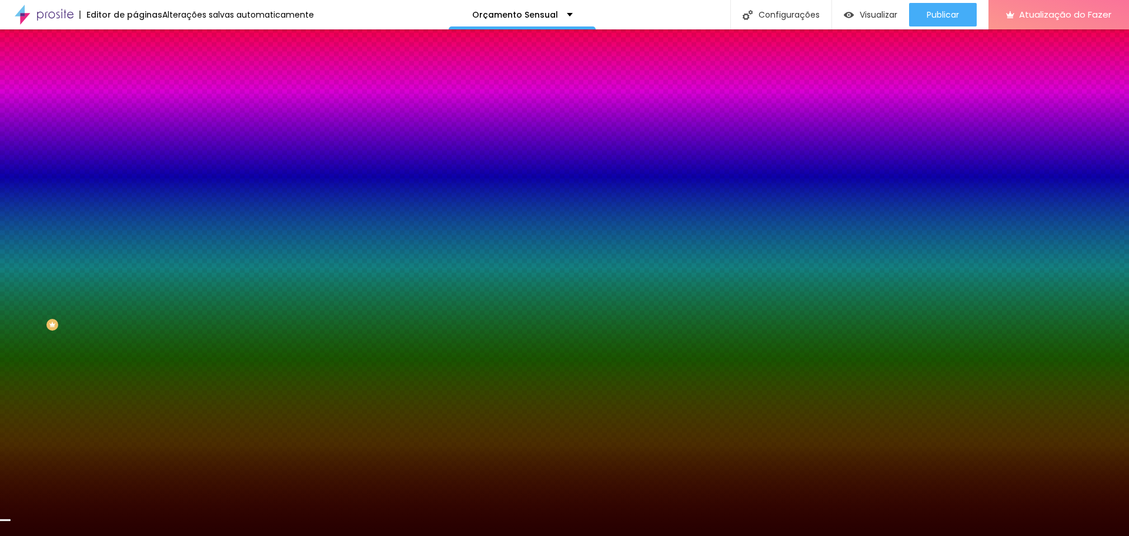
drag, startPoint x: 91, startPoint y: 216, endPoint x: 130, endPoint y: 216, distance: 39.4
click at [135, 216] on div "Imagem de fundo Adicionar imagem Efeito da Imagem Nenhum Nenhum Paralaxe Cor de…" at bounding box center [202, 168] width 135 height 152
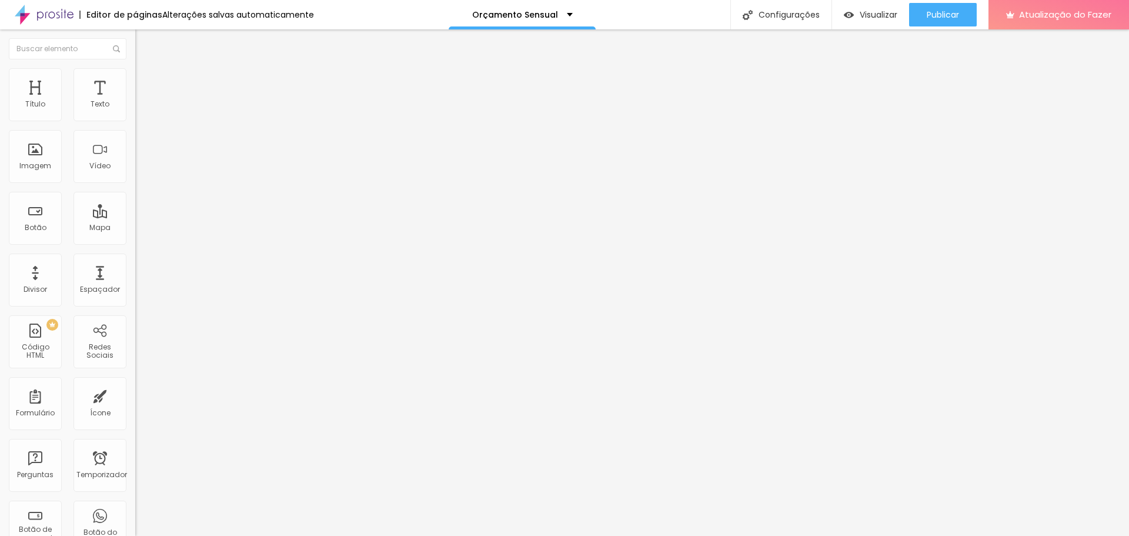
click at [146, 81] on font "Estilo" at bounding box center [155, 76] width 18 height 10
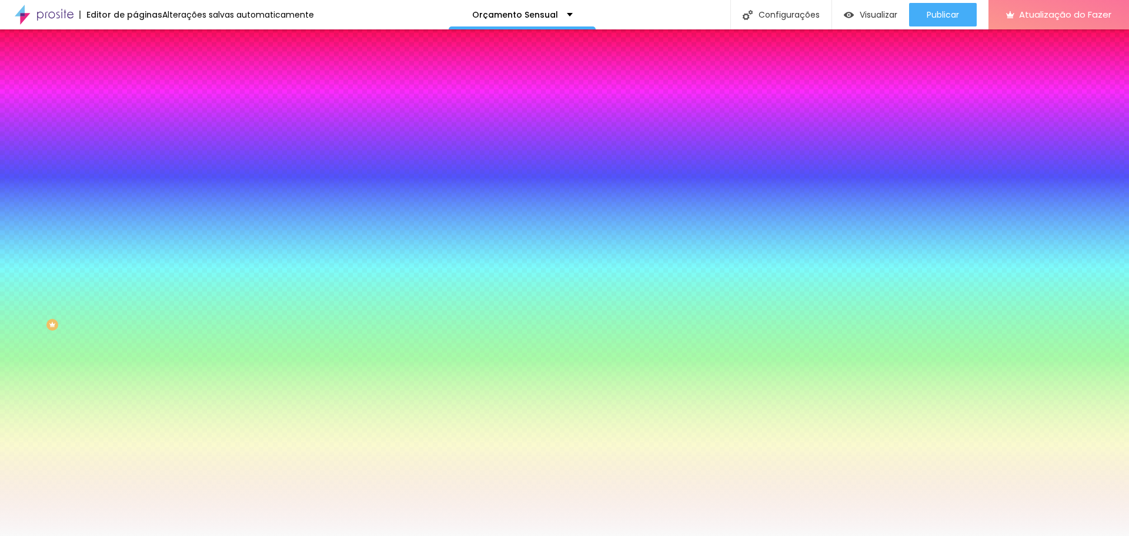
drag, startPoint x: 92, startPoint y: 215, endPoint x: 129, endPoint y: 214, distance: 37.7
click at [135, 214] on div "Imagem de fundo Adicionar imagem Efeito da Imagem Nenhum Nenhum Paralaxe Cor de…" at bounding box center [202, 168] width 135 height 152
paste input "260101"
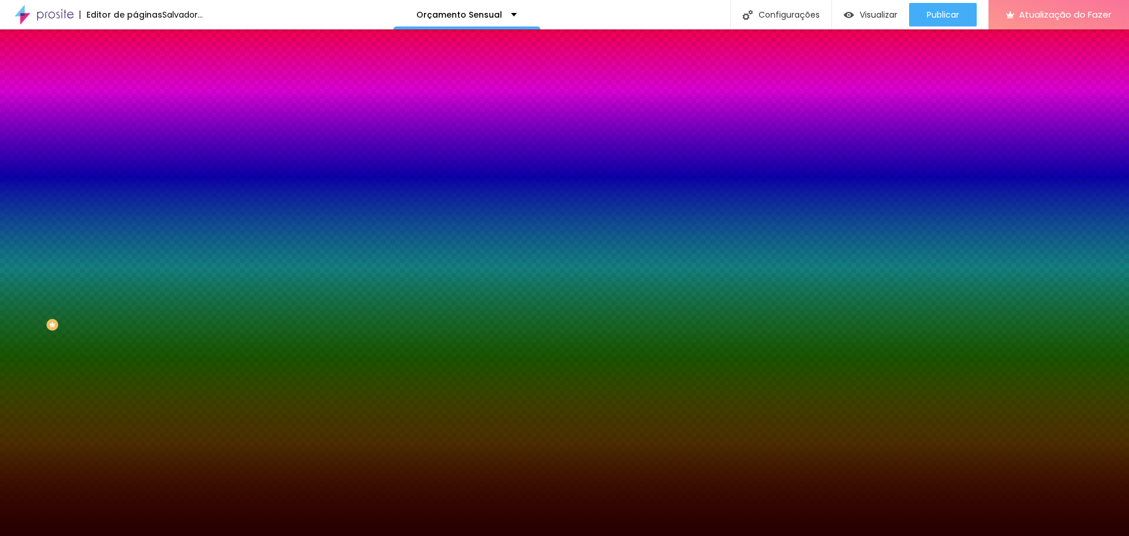
type input "#260101"
click at [135, 160] on div at bounding box center [202, 160] width 135 height 0
drag, startPoint x: 118, startPoint y: 293, endPoint x: 118, endPoint y: 328, distance: 35.3
click at [135, 328] on div "Editar nulo Conteúdo Estilo Avançado Imagem de fundo Adicionar imagem Efeito da…" at bounding box center [202, 282] width 135 height 506
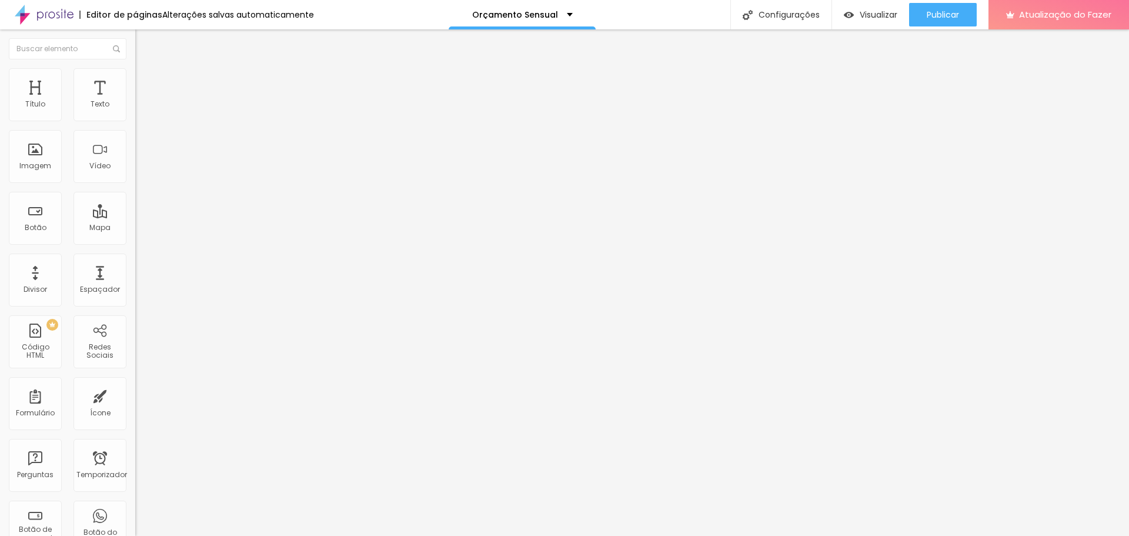
click at [135, 80] on li "Avançado" at bounding box center [202, 86] width 135 height 12
click at [146, 79] on font "Estilo" at bounding box center [155, 76] width 18 height 10
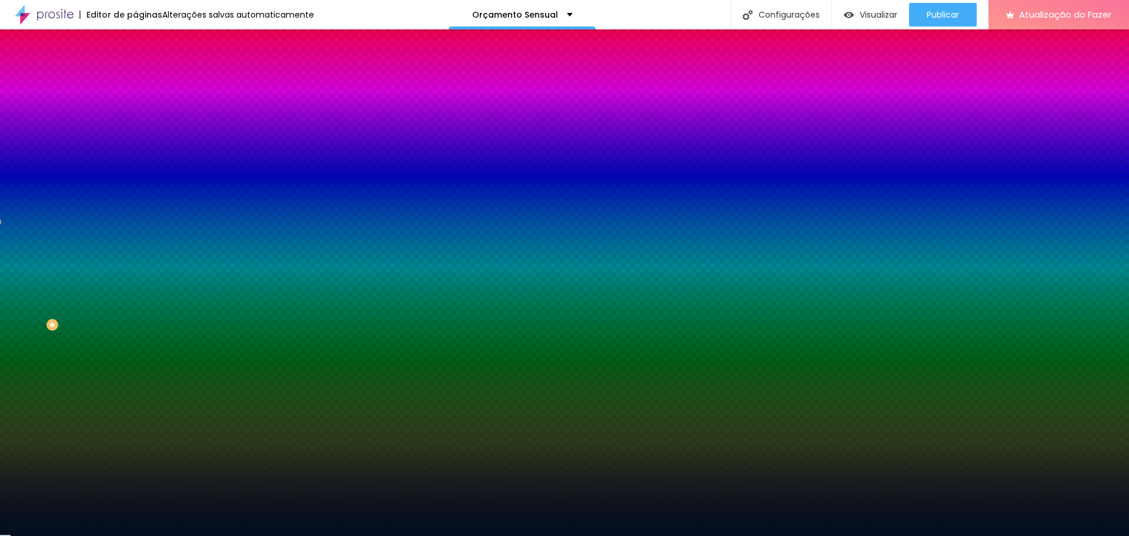
click at [135, 68] on li "Conteúdo" at bounding box center [202, 62] width 135 height 12
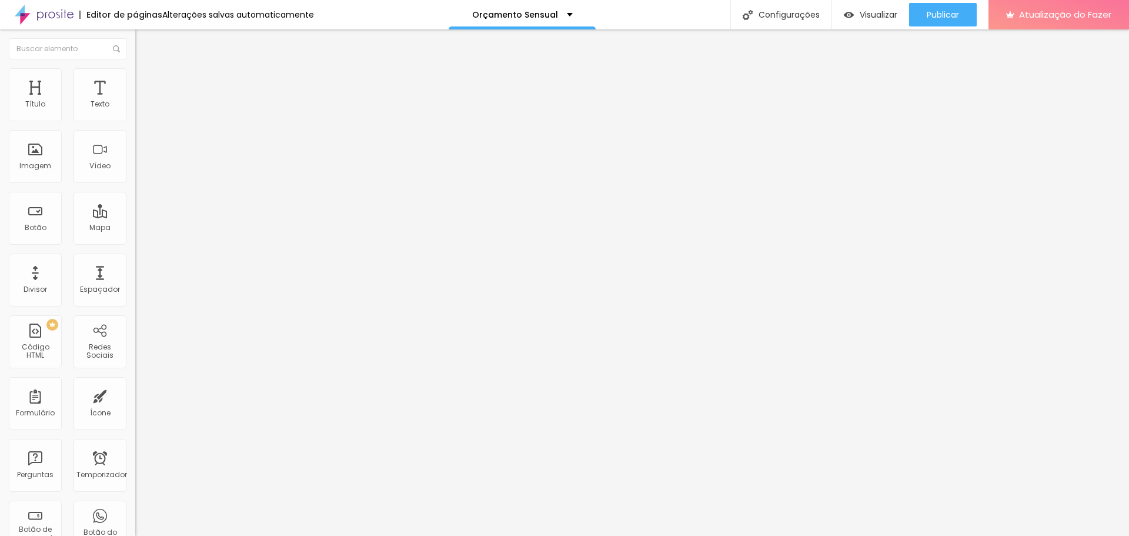
click at [146, 84] on font "Avançado" at bounding box center [165, 88] width 39 height 10
click at [135, 74] on li "Estilo" at bounding box center [202, 74] width 135 height 12
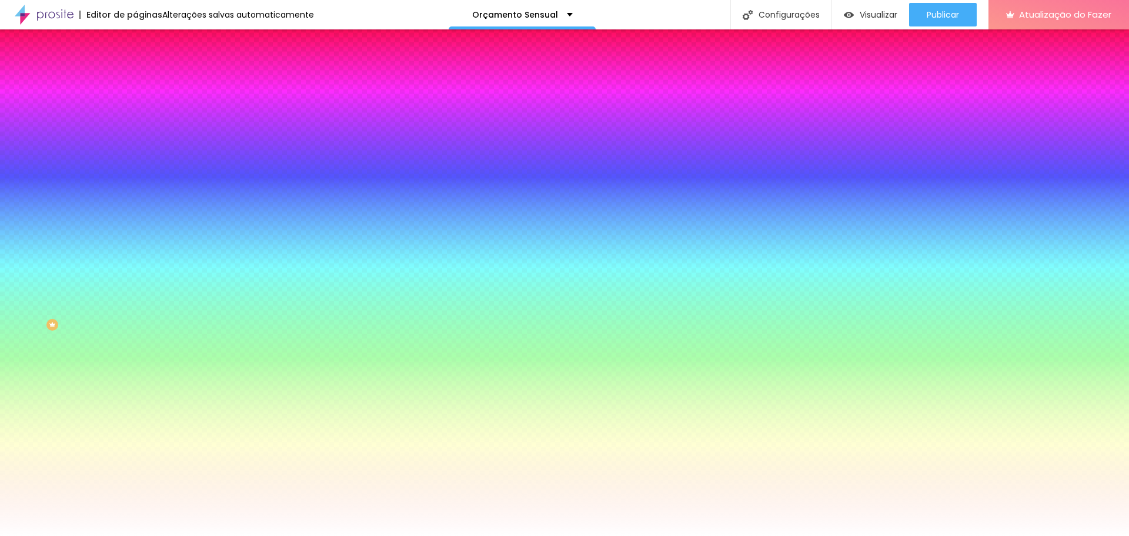
click at [135, 68] on li "Conteúdo" at bounding box center [202, 62] width 135 height 12
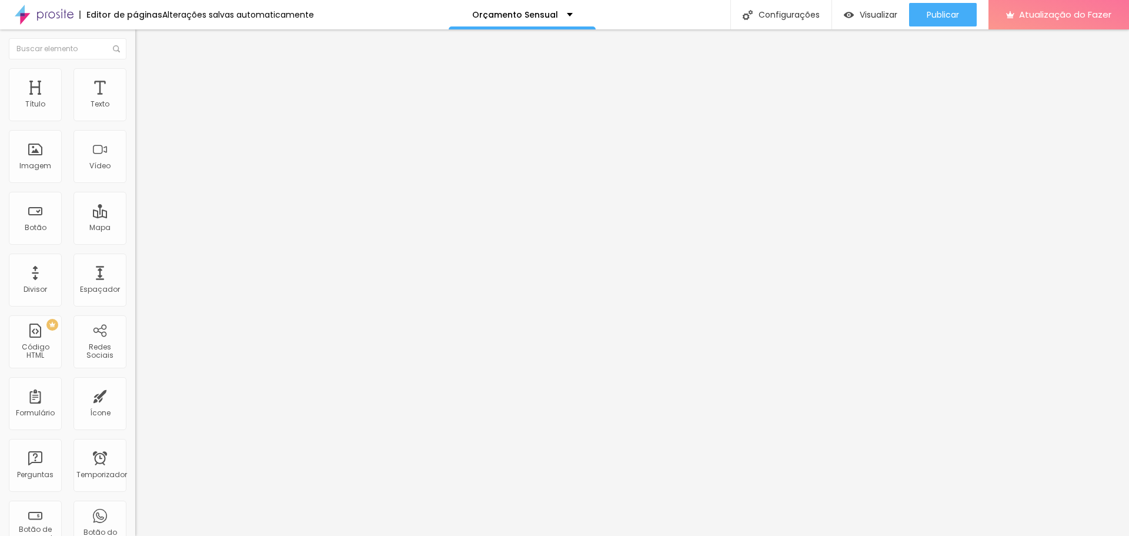
click at [135, 80] on img at bounding box center [140, 85] width 11 height 11
type input "13"
type input "6"
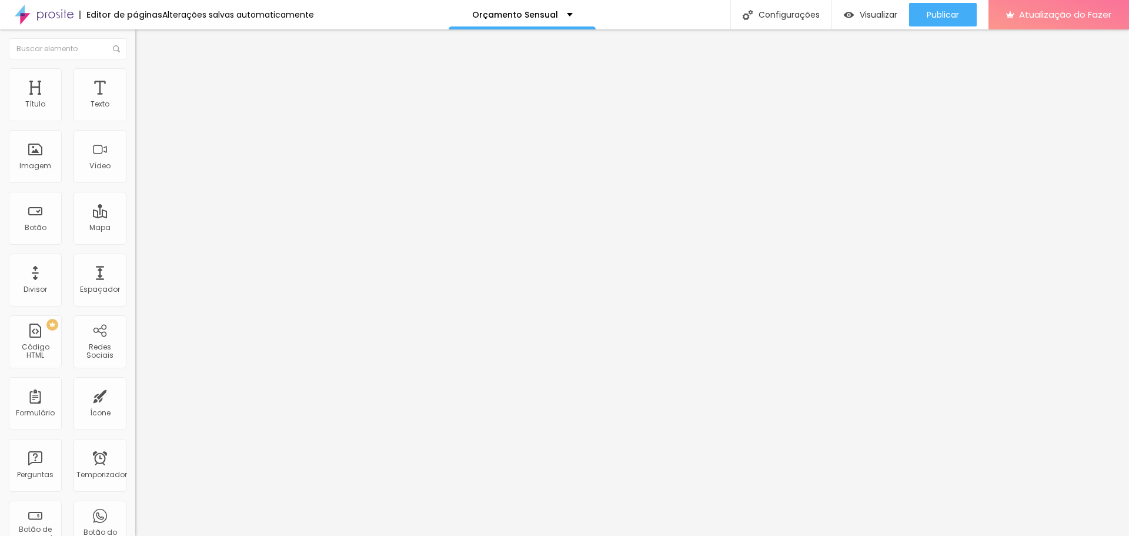
type input "3"
type input "2"
type input "1"
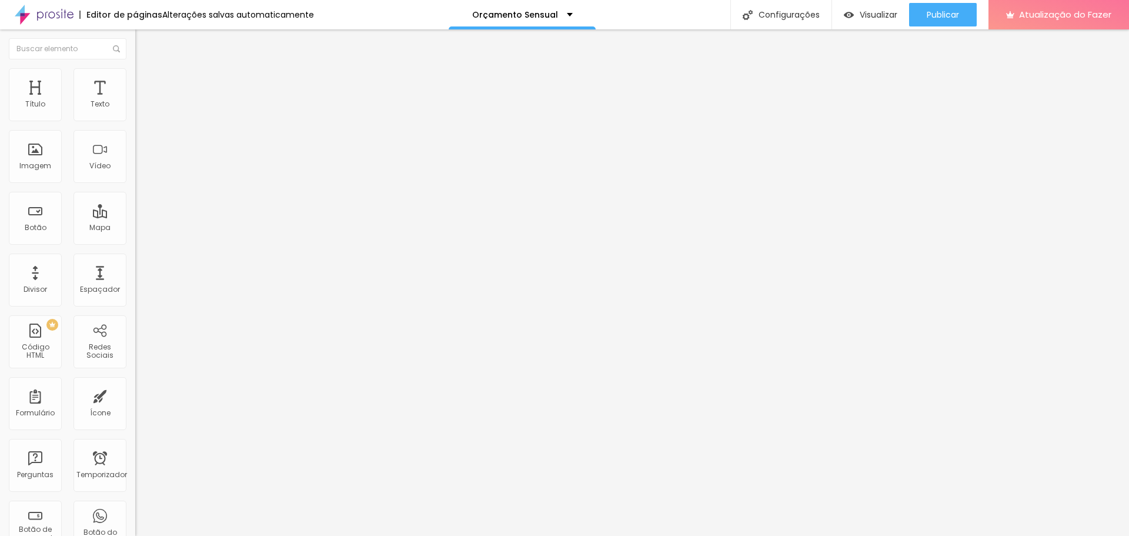
type input "1"
type input "0"
type input "1"
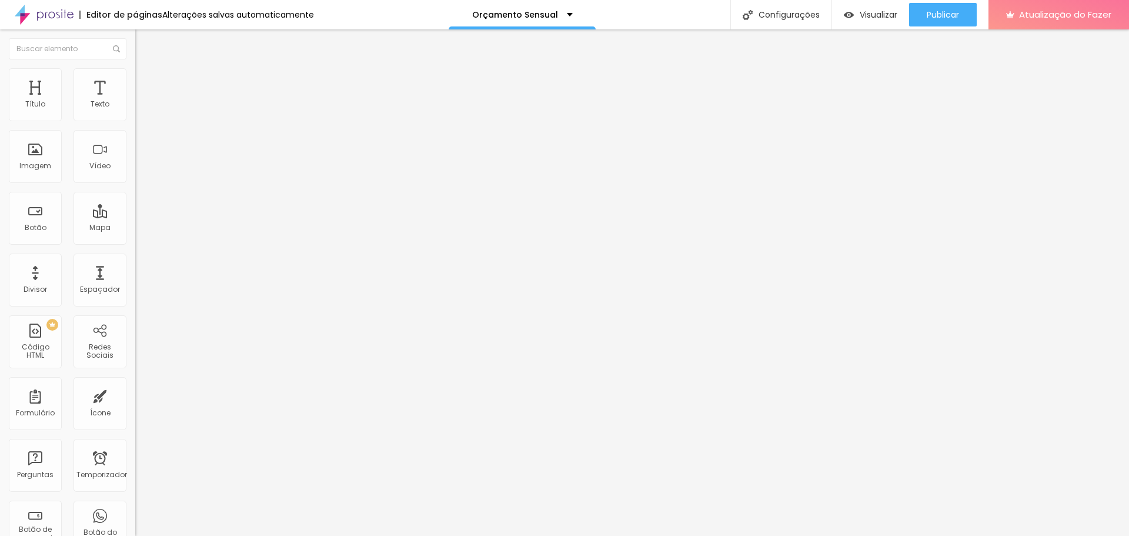
type input "2"
type input "3"
type input "5"
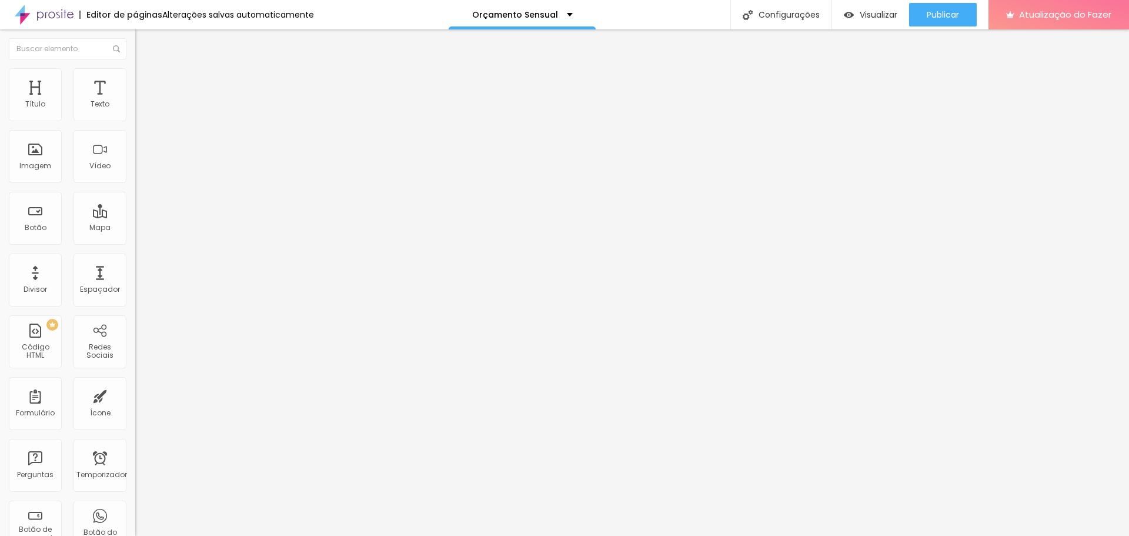
type input "5"
drag, startPoint x: 38, startPoint y: 113, endPoint x: 31, endPoint y: 114, distance: 6.5
type input "5"
click at [135, 228] on input "range" at bounding box center [173, 232] width 76 height 9
click at [135, 425] on div "ID HTML" at bounding box center [202, 428] width 135 height 7
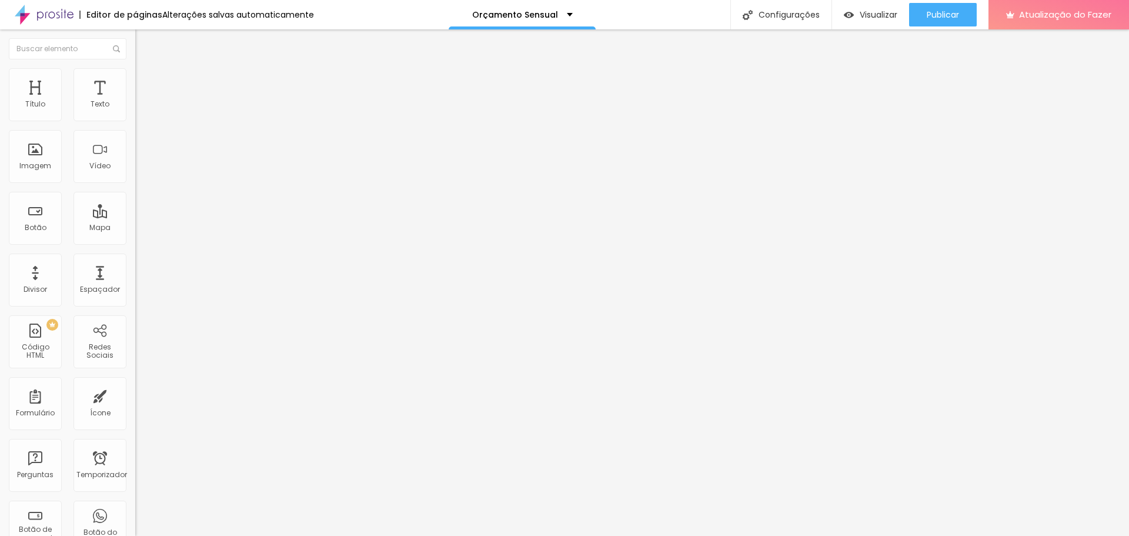
click at [135, 75] on img at bounding box center [140, 73] width 11 height 11
click at [146, 81] on font "Estilo" at bounding box center [155, 76] width 18 height 10
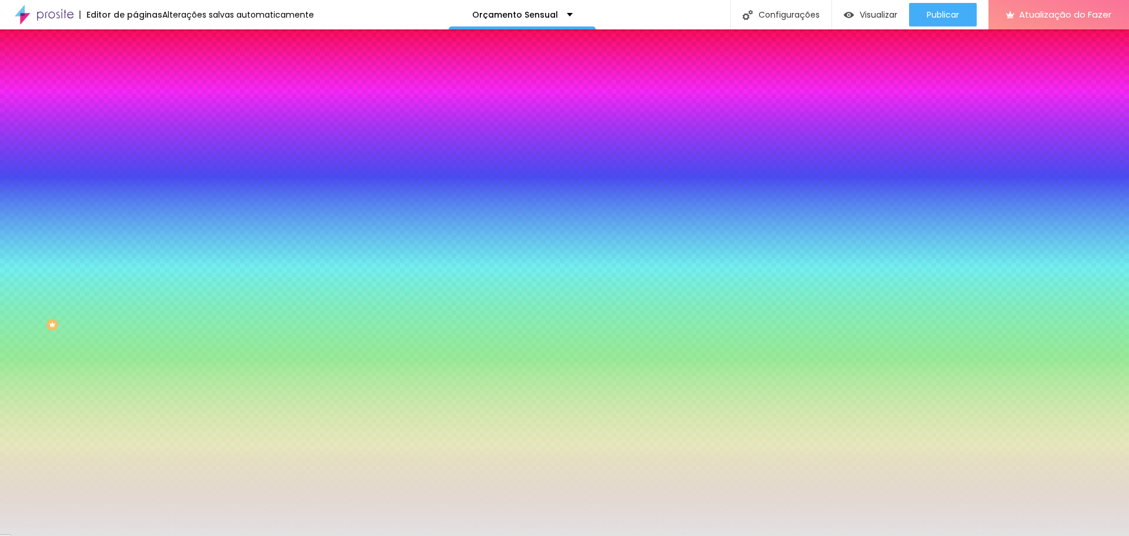
drag, startPoint x: 122, startPoint y: 216, endPoint x: 81, endPoint y: 215, distance: 40.6
click at [135, 172] on div "#E2E2E2" at bounding box center [202, 166] width 135 height 12
paste input "260101"
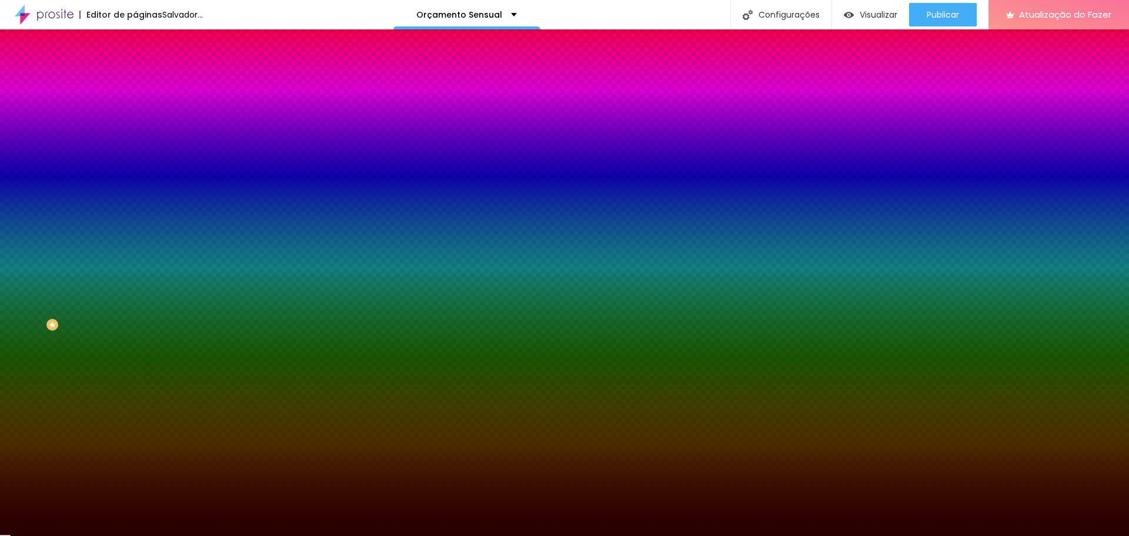
type input "#260101"
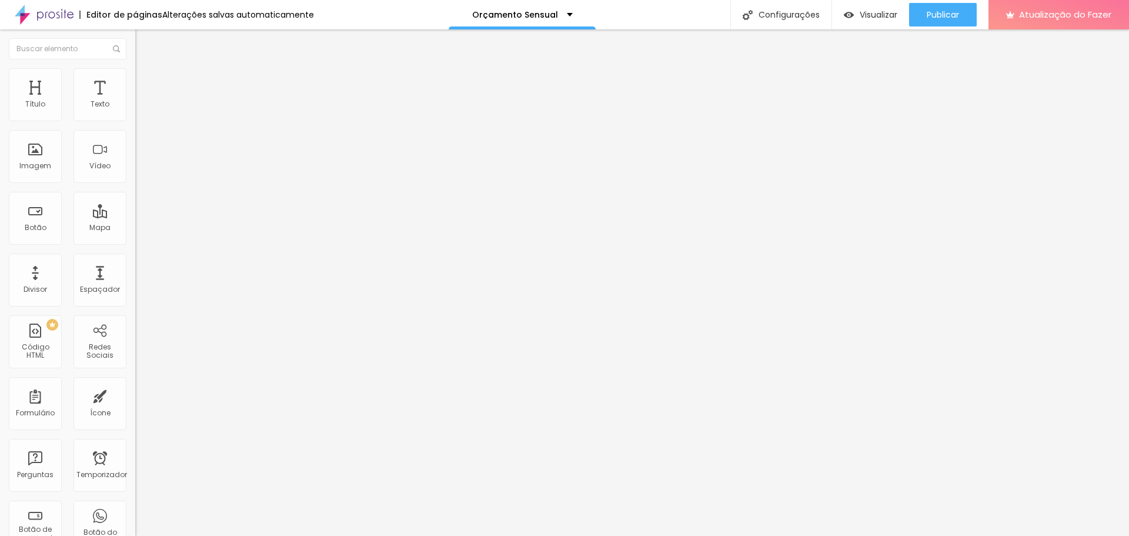
click at [135, 74] on img at bounding box center [140, 73] width 11 height 11
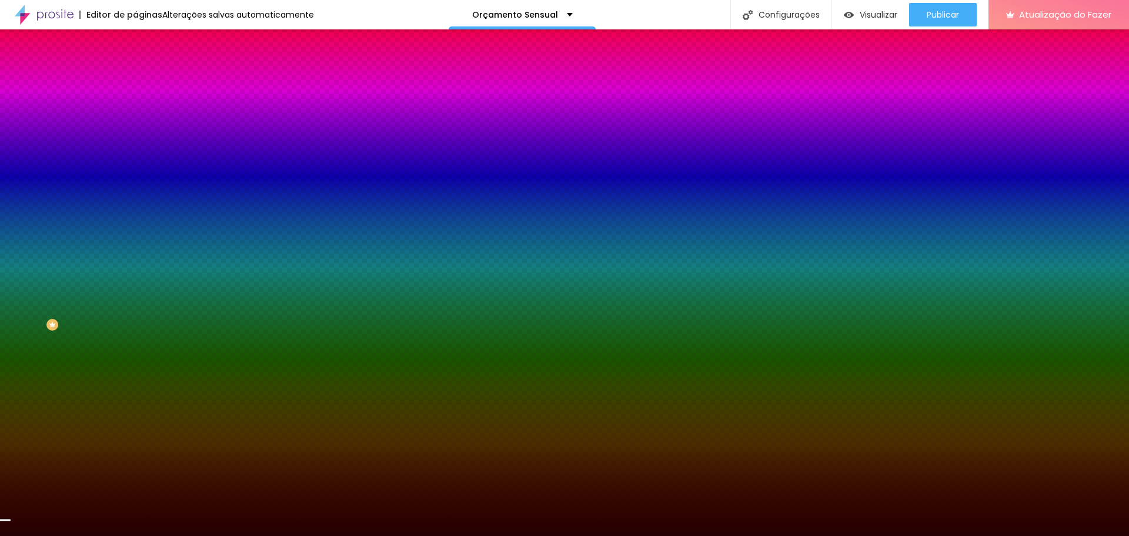
drag, startPoint x: 123, startPoint y: 209, endPoint x: 84, endPoint y: 214, distance: 39.1
click at [135, 172] on div "#260101" at bounding box center [202, 166] width 135 height 12
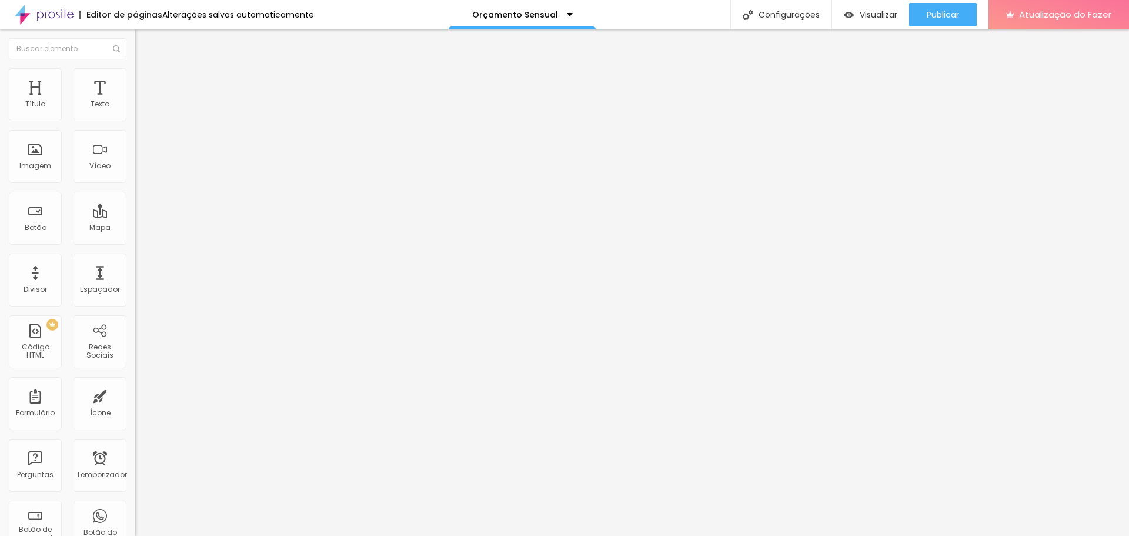
click at [135, 68] on li "Estilo" at bounding box center [202, 74] width 135 height 12
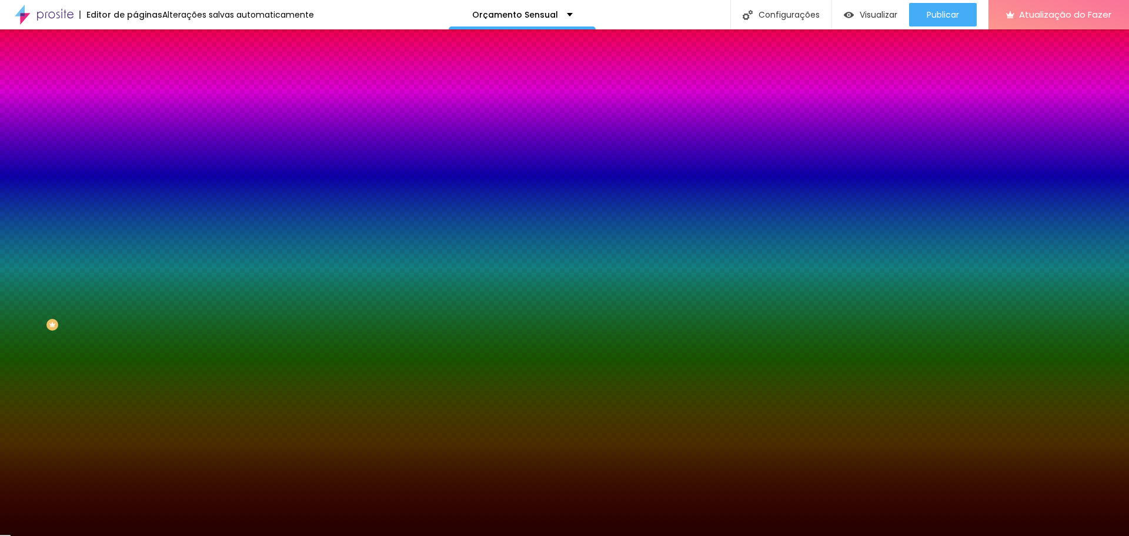
drag, startPoint x: 122, startPoint y: 212, endPoint x: 91, endPoint y: 212, distance: 31.2
click at [135, 172] on input "#260101" at bounding box center [205, 166] width 141 height 12
click at [135, 160] on div at bounding box center [202, 160] width 135 height 0
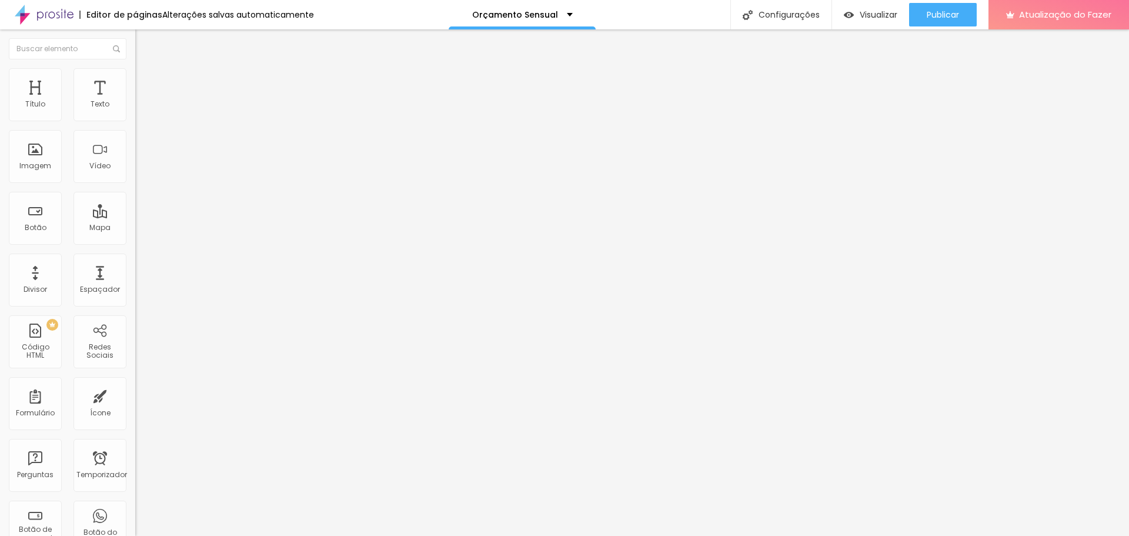
click at [146, 81] on font "Estilo" at bounding box center [155, 76] width 18 height 10
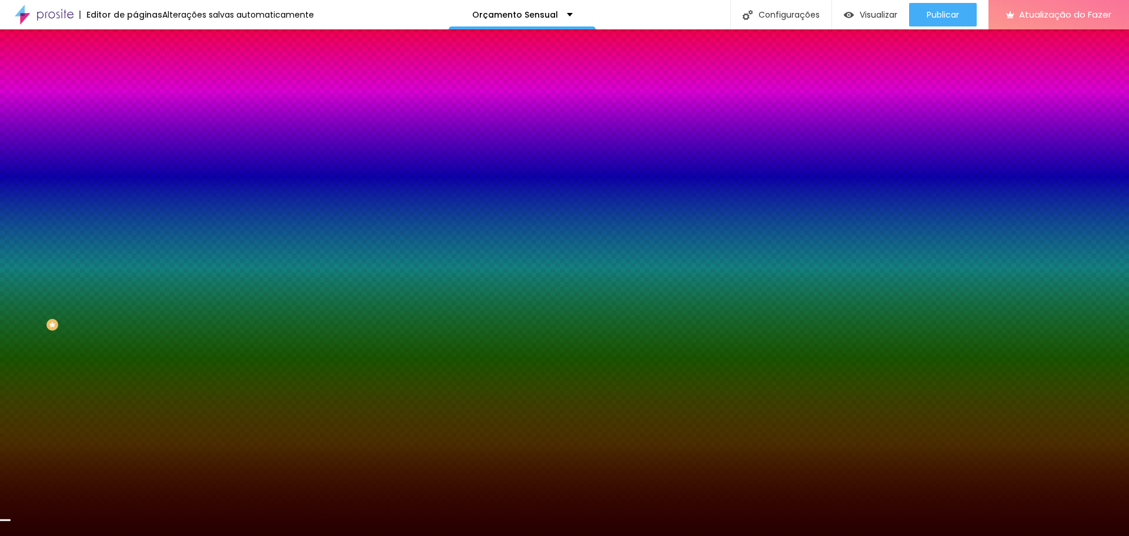
click at [135, 160] on div at bounding box center [202, 160] width 135 height 0
drag, startPoint x: 119, startPoint y: 315, endPoint x: 120, endPoint y: 325, distance: 10.0
click at [135, 325] on div "Editar nulo Conteúdo Estilo Avançado Imagem de fundo Adicionar imagem Efeito da…" at bounding box center [202, 282] width 135 height 506
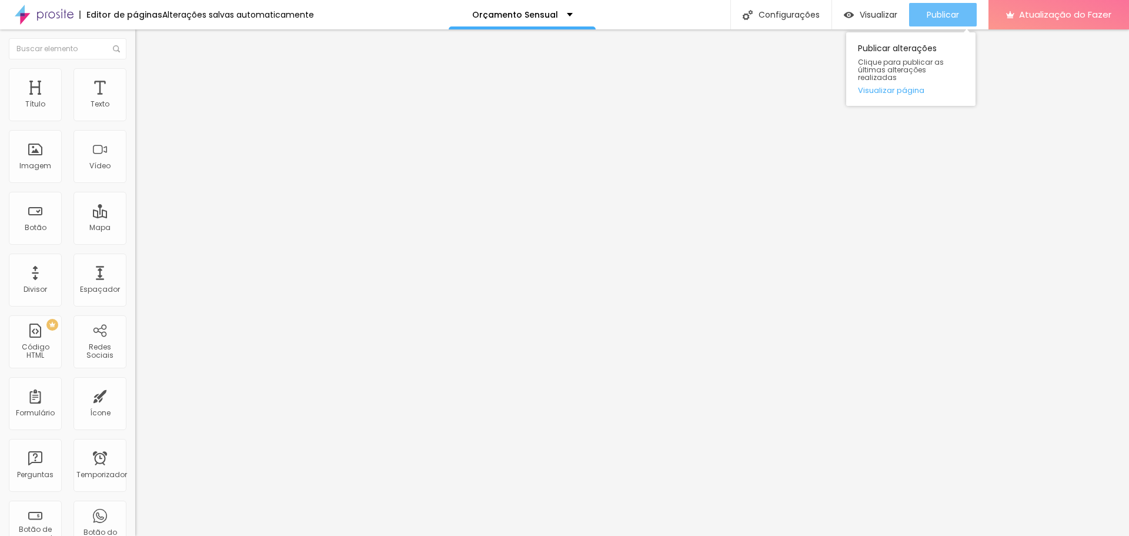
click at [959, 14] on font "Publicar" at bounding box center [943, 15] width 32 height 12
click at [135, 73] on img at bounding box center [140, 73] width 11 height 11
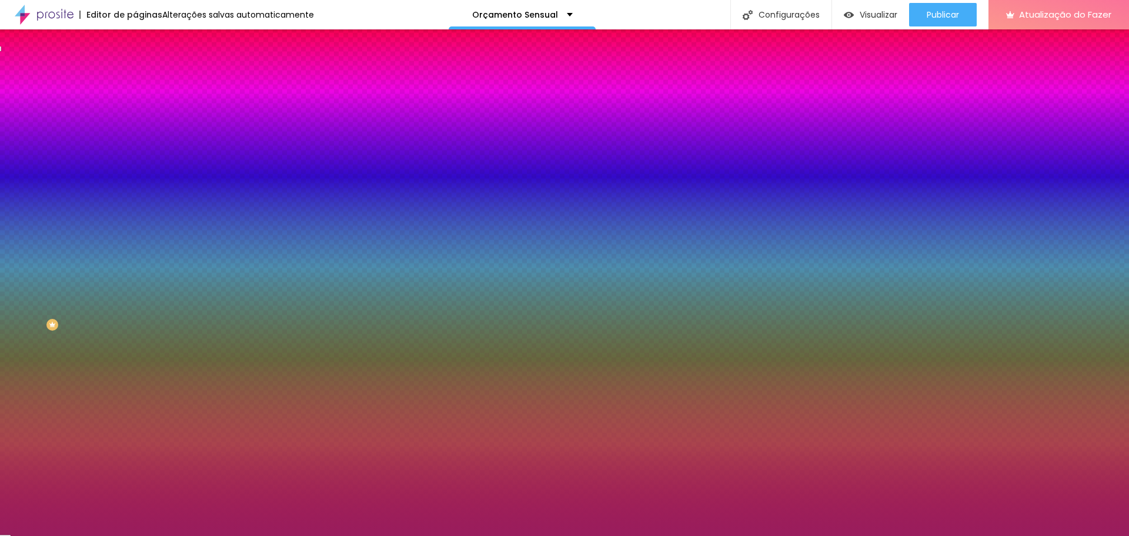
click at [135, 144] on div at bounding box center [202, 144] width 135 height 0
drag, startPoint x: 121, startPoint y: 239, endPoint x: 119, endPoint y: 139, distance: 99.4
click at [135, 139] on div "Cor de fundo Voltar ao padrão #991D5D" at bounding box center [202, 140] width 135 height 32
click at [135, 248] on div "Editar nulo Conteúdo Estilo Avançado Cor do ícone Voltar ao padrão #FFFFFF Cor …" at bounding box center [202, 282] width 135 height 506
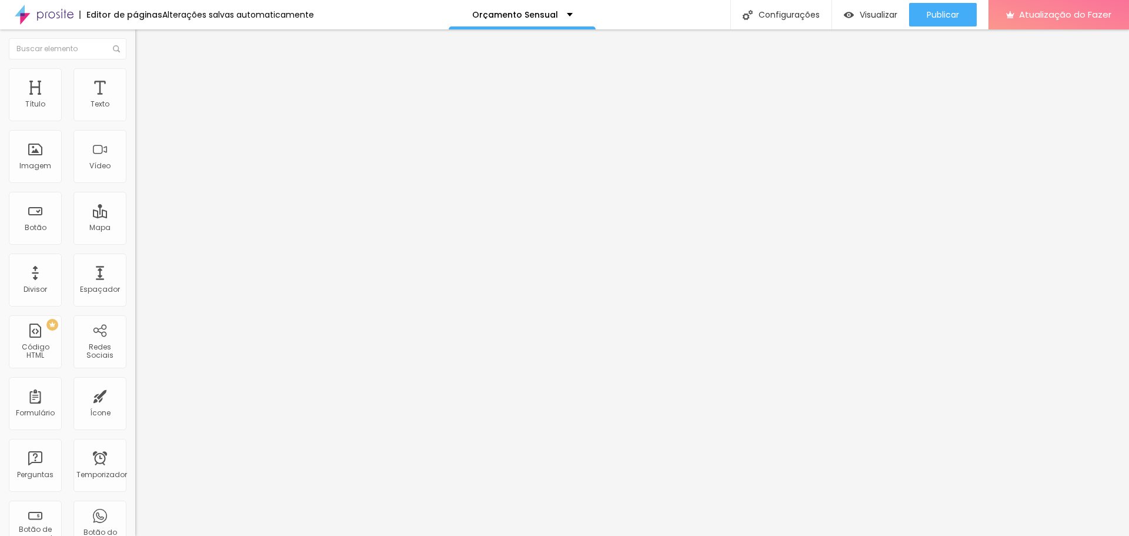
click at [135, 80] on li "Avançado" at bounding box center [202, 86] width 135 height 12
type input "1"
type input "0"
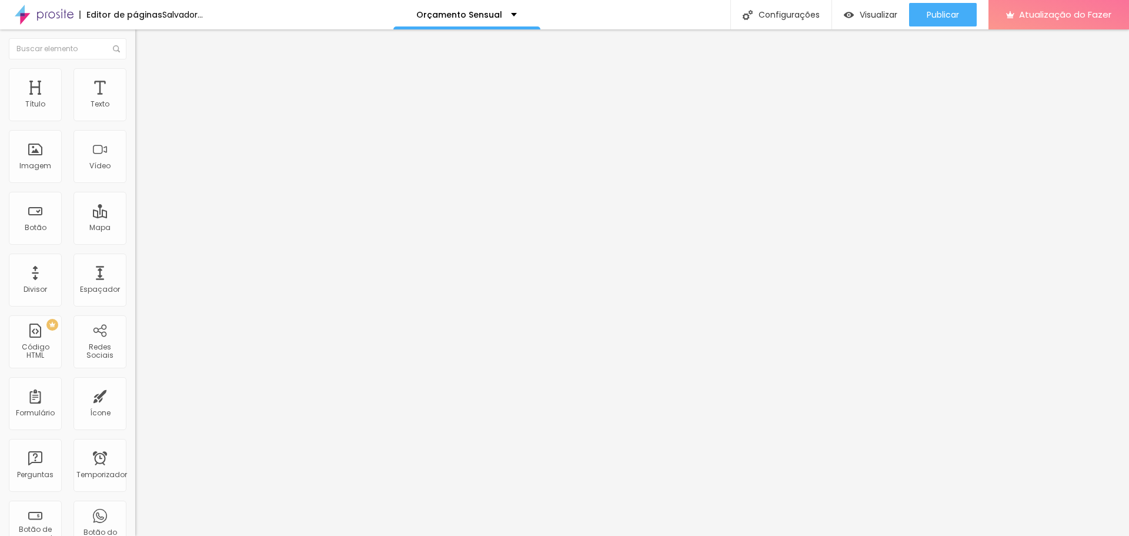
drag, startPoint x: 29, startPoint y: 115, endPoint x: 0, endPoint y: 121, distance: 29.4
type input "0"
click at [135, 228] on input "range" at bounding box center [173, 232] width 76 height 9
type input "5"
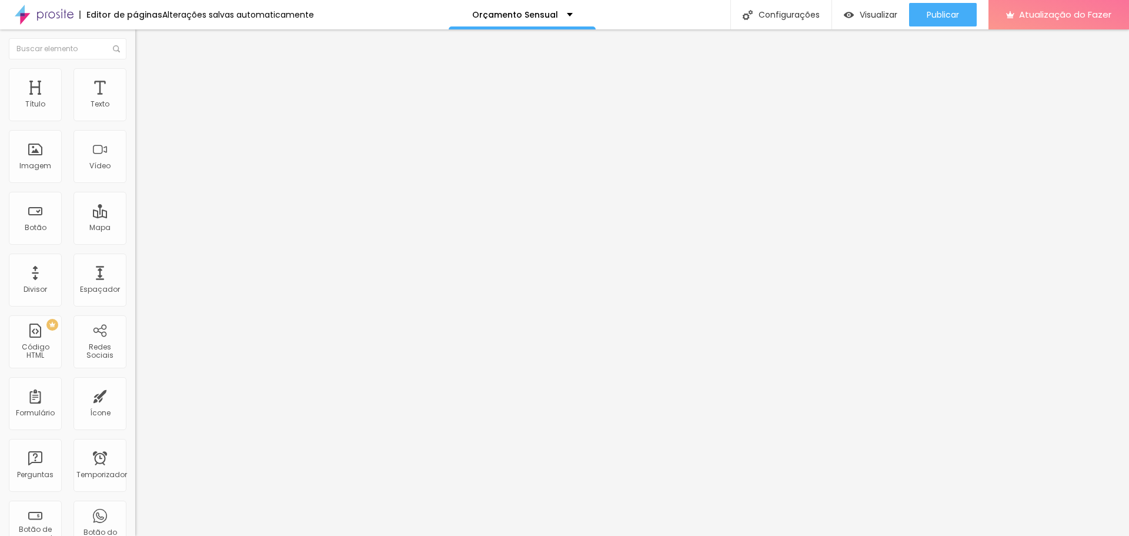
type input "0"
drag, startPoint x: 31, startPoint y: 135, endPoint x: 111, endPoint y: 269, distance: 155.6
type input "0"
click at [135, 395] on input "range" at bounding box center [173, 399] width 76 height 9
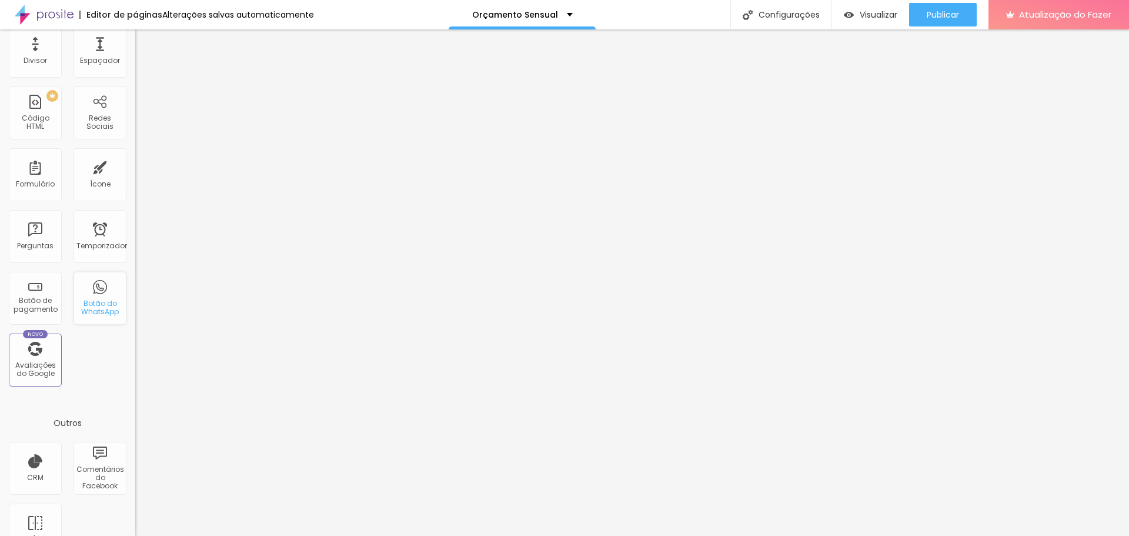
scroll to position [258, 0]
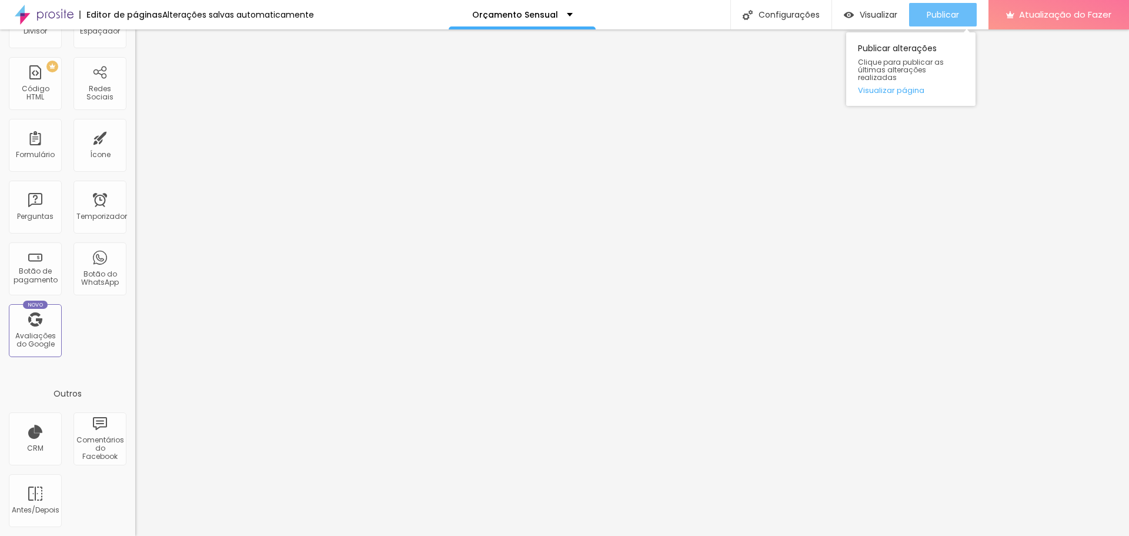
click at [936, 6] on div "Publicar" at bounding box center [943, 15] width 32 height 24
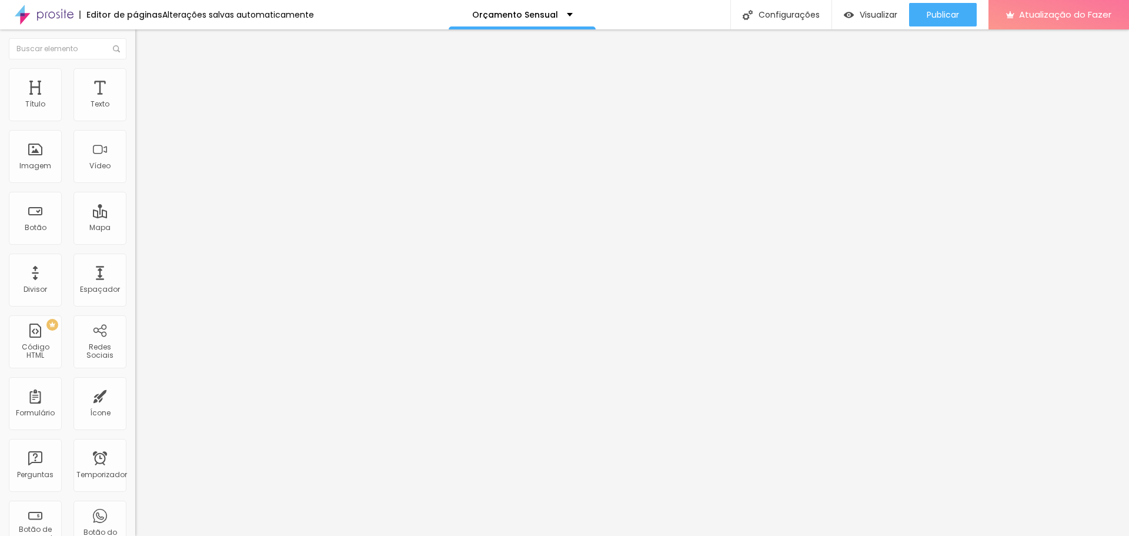
click at [142, 101] on font "Trocar imagem" at bounding box center [170, 96] width 57 height 10
click at [135, 80] on img at bounding box center [140, 85] width 11 height 11
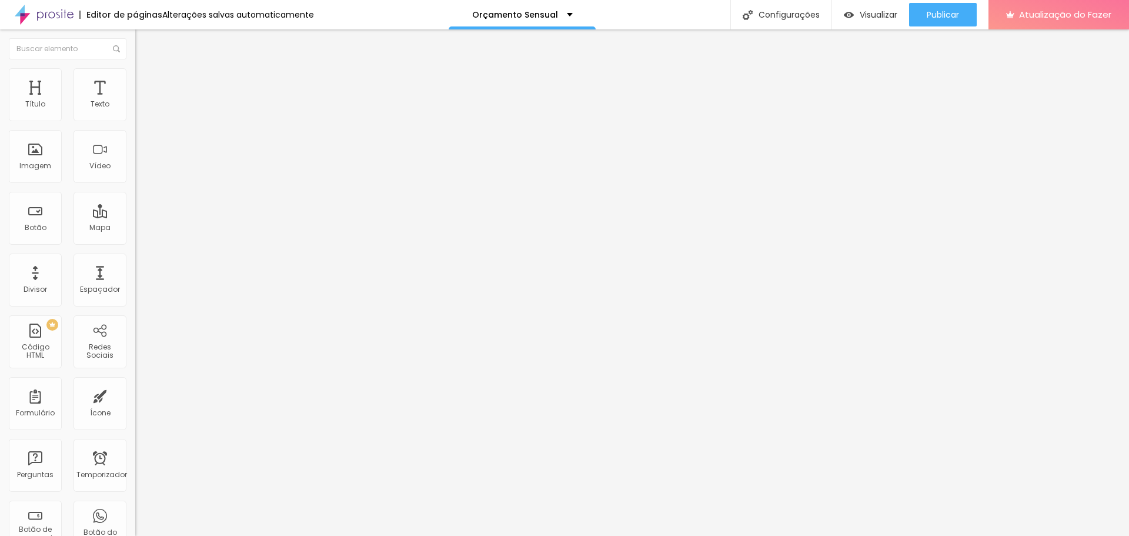
type input "15"
type input "10"
type input "5"
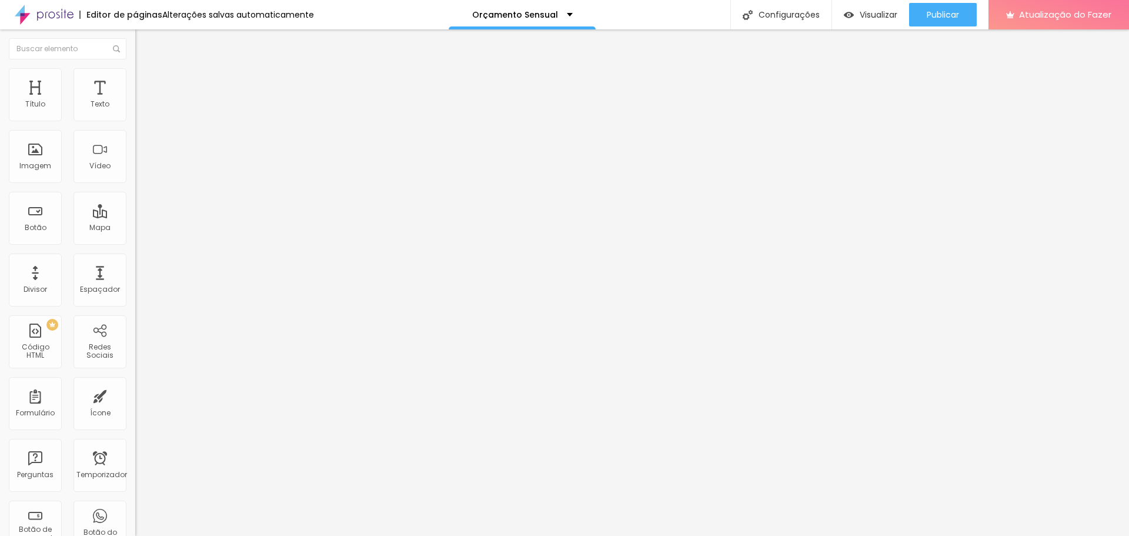
type input "5"
type input "15"
type input "20"
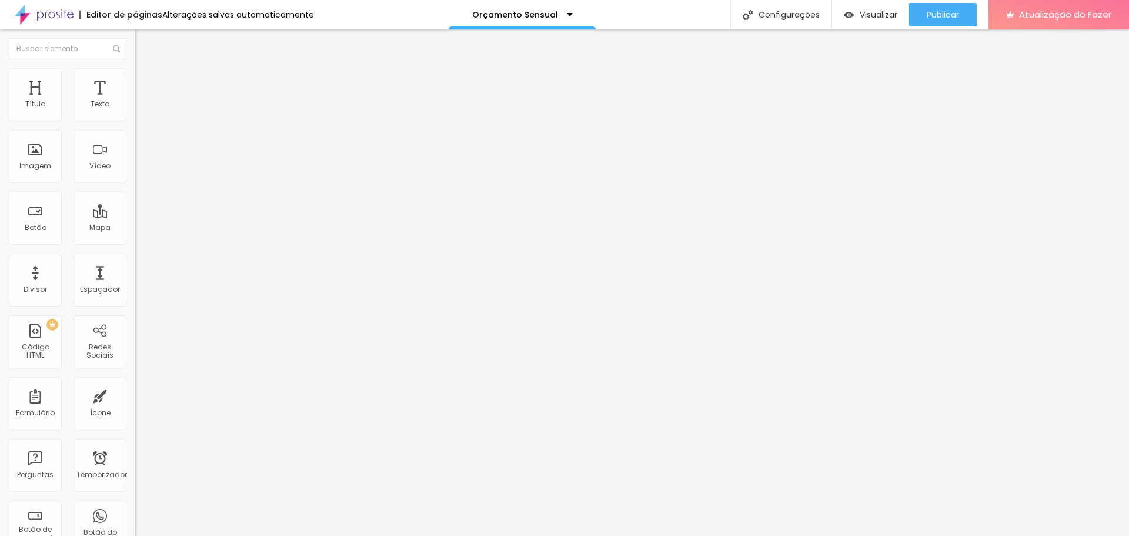
type input "25"
type input "30"
drag, startPoint x: 46, startPoint y: 119, endPoint x: 64, endPoint y: 94, distance: 31.2
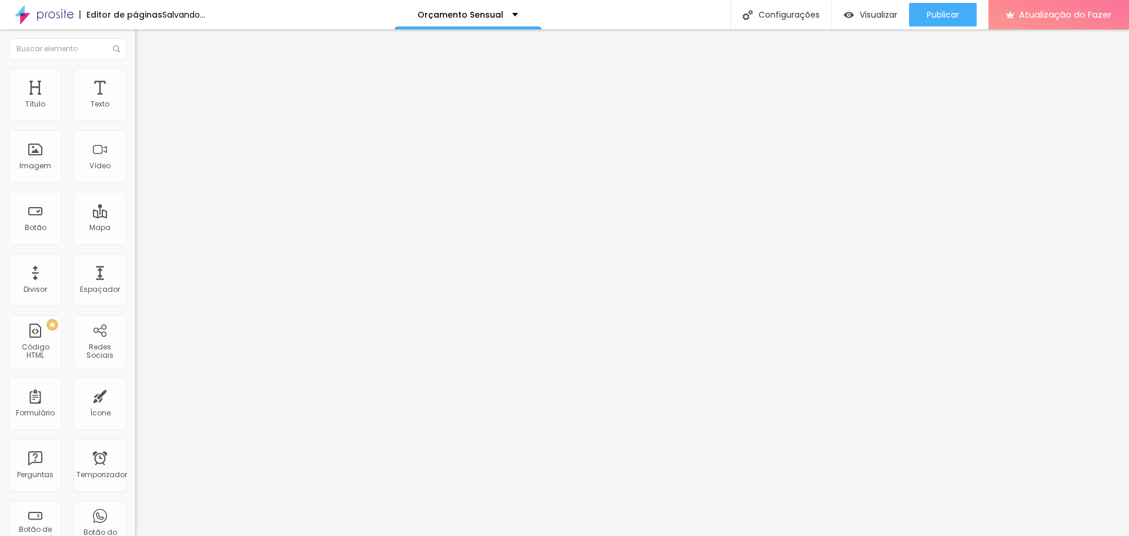
type input "30"
click at [135, 228] on input "range" at bounding box center [173, 232] width 76 height 9
click at [135, 68] on li "Conteúdo" at bounding box center [202, 62] width 135 height 12
click at [135, 75] on li "Estilo" at bounding box center [202, 74] width 135 height 12
click at [146, 81] on font "Estilo" at bounding box center [155, 76] width 18 height 10
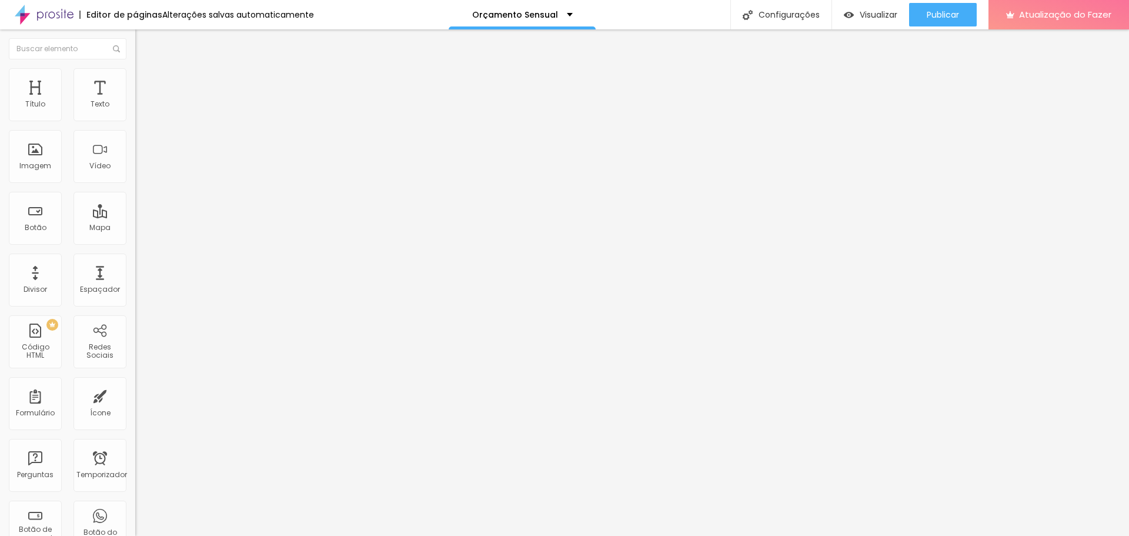
click at [135, 76] on img at bounding box center [140, 73] width 11 height 11
click at [135, 77] on li "Estilo" at bounding box center [202, 74] width 135 height 12
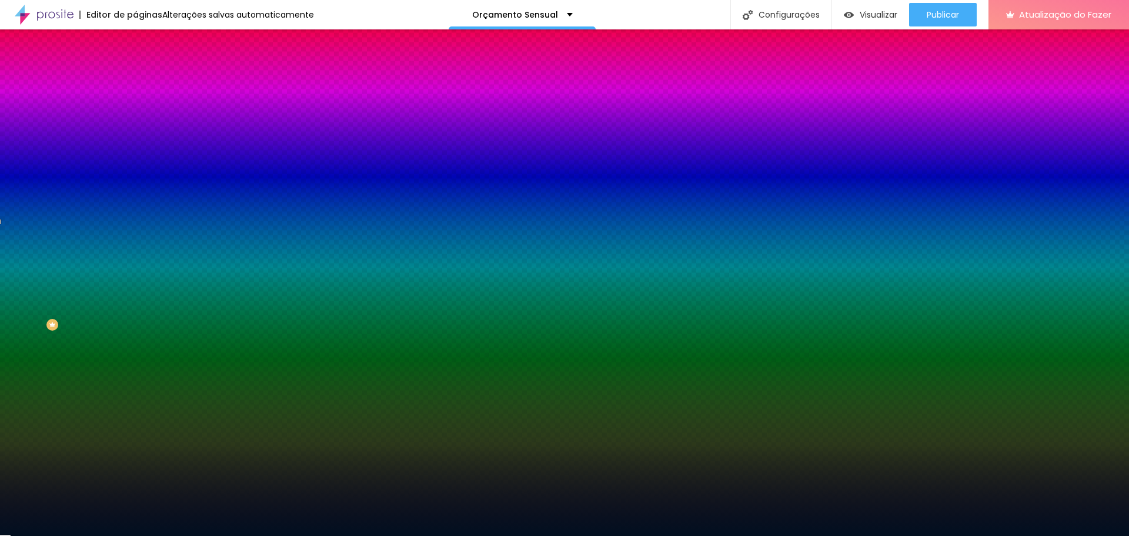
drag, startPoint x: 122, startPoint y: 212, endPoint x: 91, endPoint y: 218, distance: 32.4
click at [135, 172] on input "#010F20" at bounding box center [205, 166] width 141 height 12
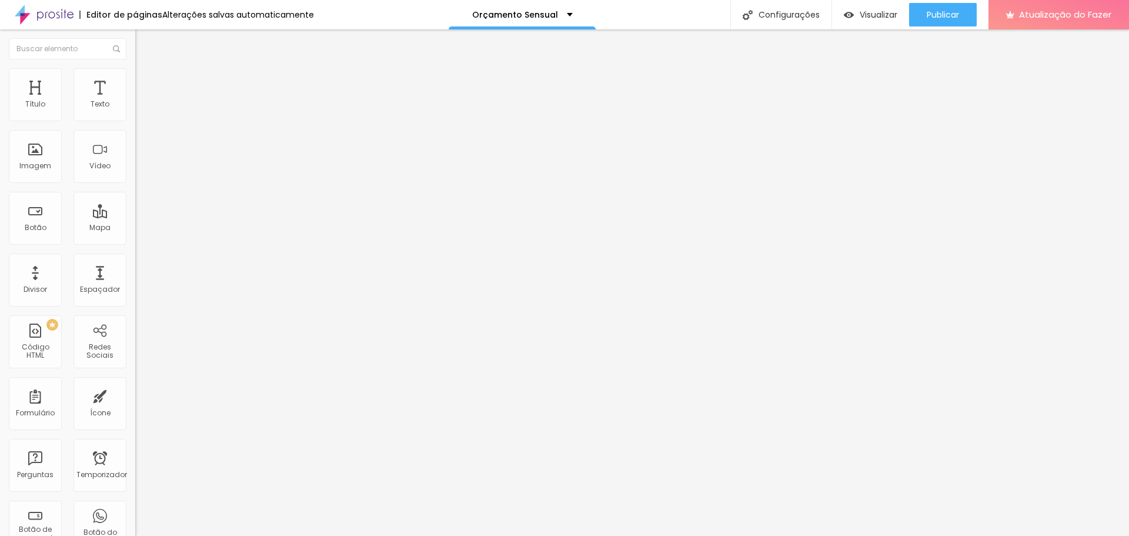
click at [135, 76] on li "Estilo" at bounding box center [202, 74] width 135 height 12
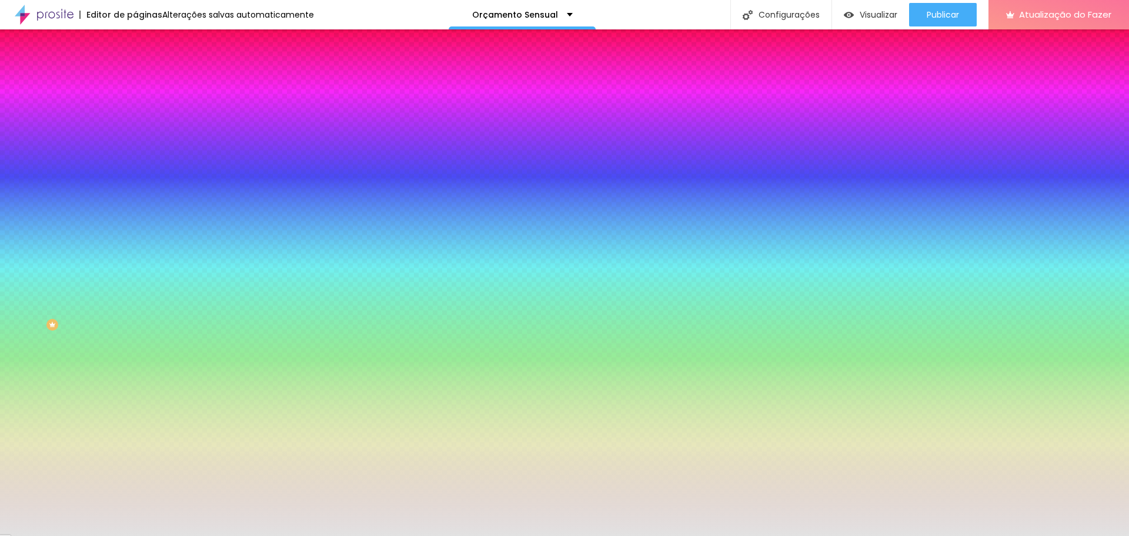
drag, startPoint x: 122, startPoint y: 211, endPoint x: 92, endPoint y: 212, distance: 30.0
click at [135, 172] on input "#E2E2E2" at bounding box center [205, 166] width 141 height 12
paste input "010F20"
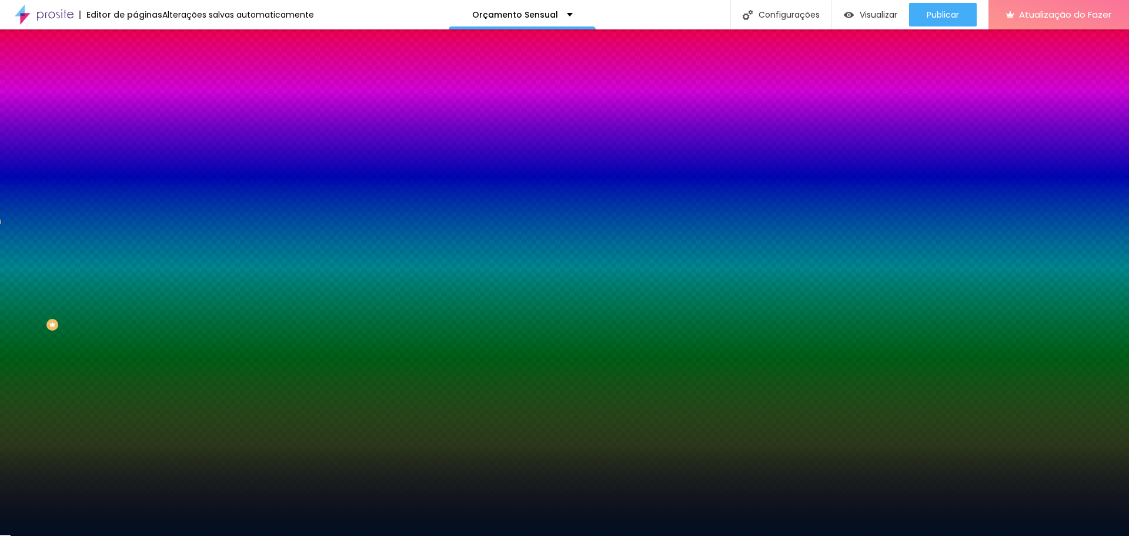
type input "#010F20"
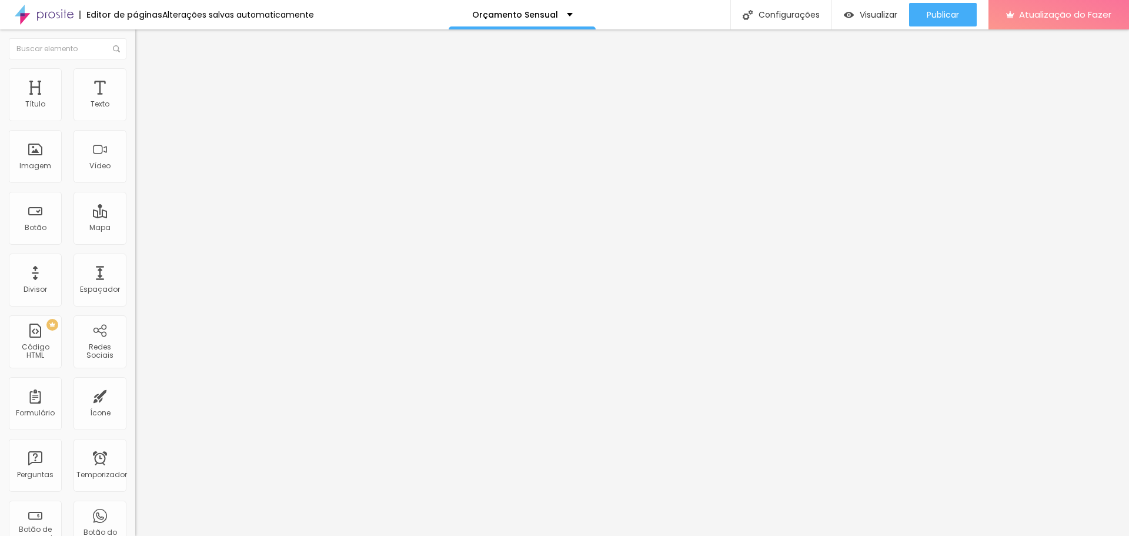
click at [146, 80] on font "Estilo" at bounding box center [155, 76] width 18 height 10
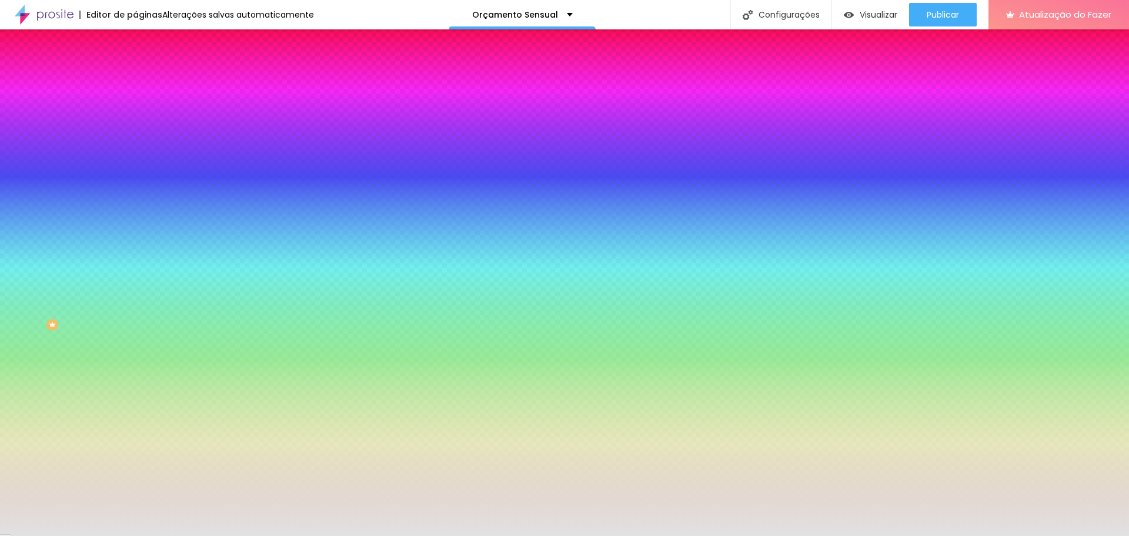
drag, startPoint x: 122, startPoint y: 216, endPoint x: 84, endPoint y: 216, distance: 38.8
click at [135, 172] on div "#E2E2E2" at bounding box center [202, 166] width 135 height 12
paste input "010F20"
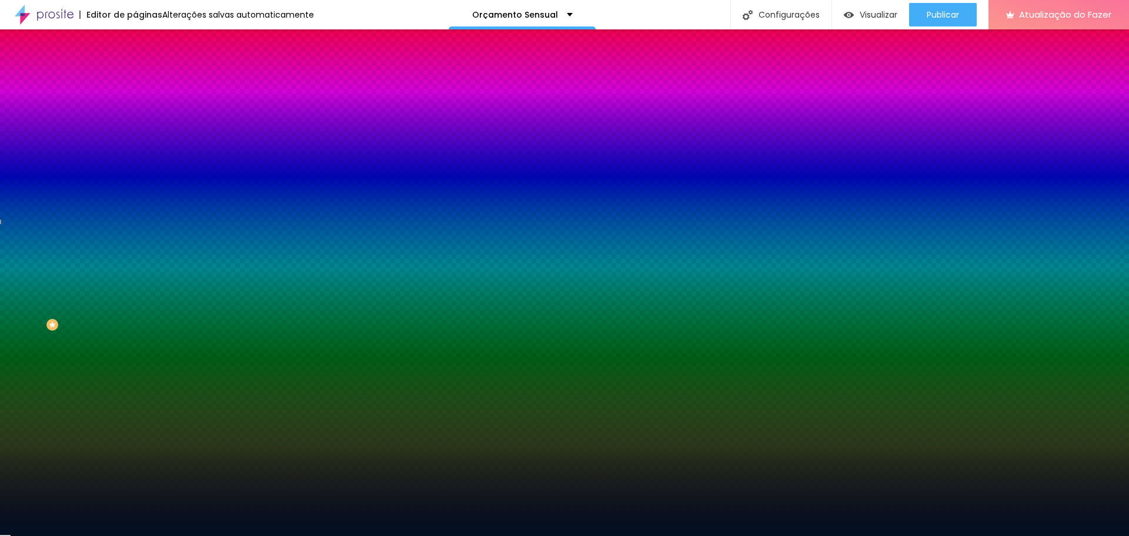
type input "#010F20"
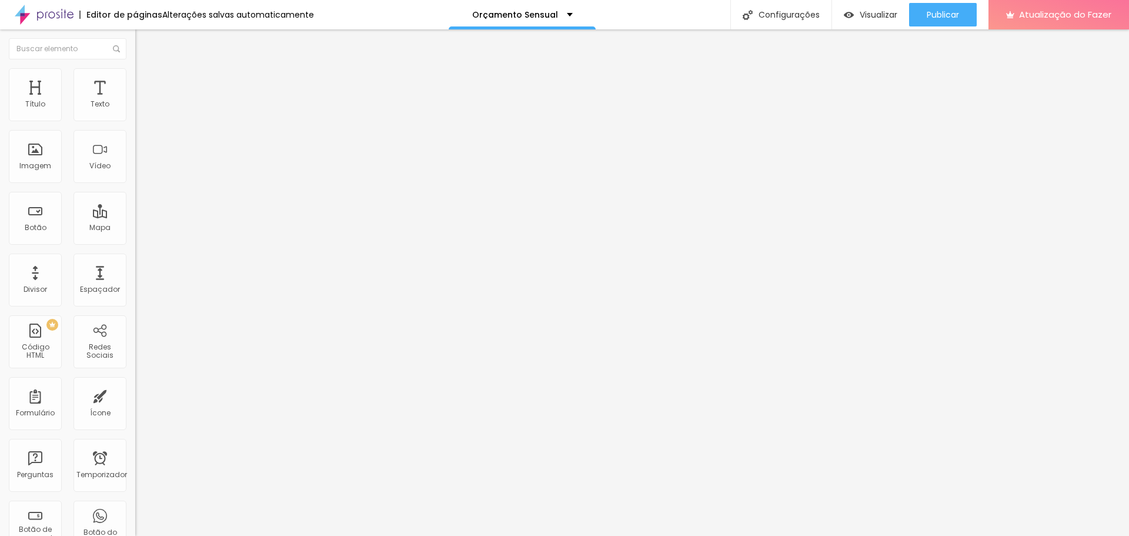
click at [146, 81] on font "Estilo" at bounding box center [155, 76] width 18 height 10
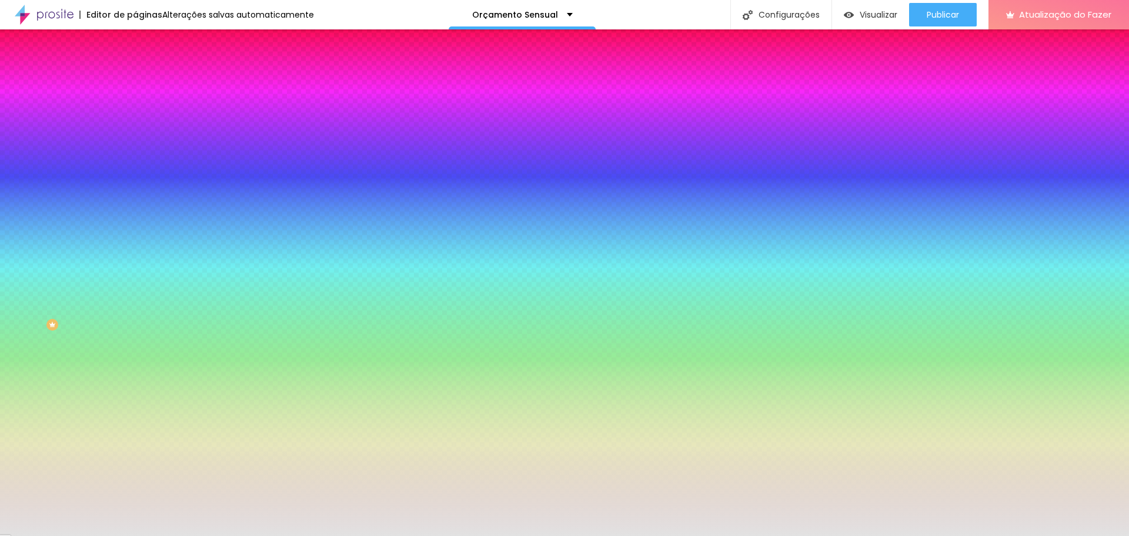
drag, startPoint x: 91, startPoint y: 214, endPoint x: 130, endPoint y: 217, distance: 39.6
click at [135, 217] on div "Imagem de fundo Adicionar imagem Efeito da Imagem Paralaxe Nenhum Paralaxe Cor …" at bounding box center [202, 168] width 135 height 152
paste input "010F20"
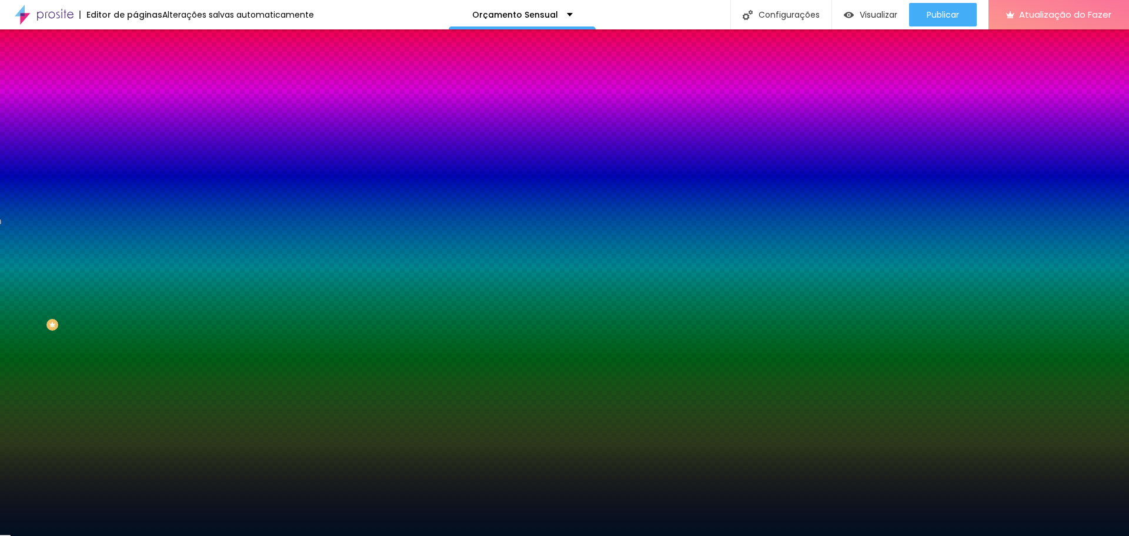
type input "#010F20"
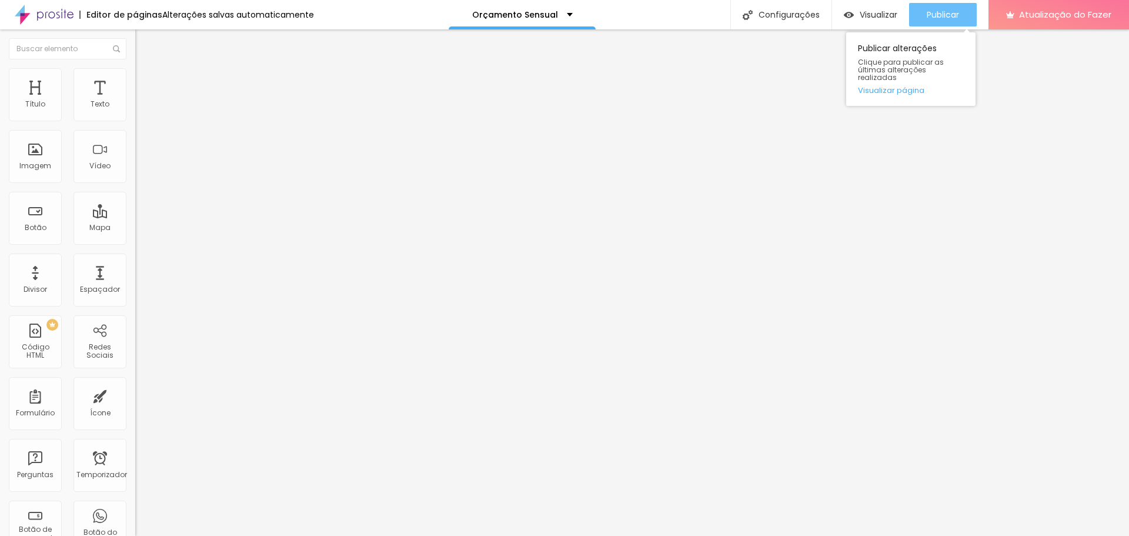
click at [963, 5] on button "Publicar" at bounding box center [943, 15] width 68 height 24
click at [135, 78] on li "Estilo" at bounding box center [202, 74] width 135 height 12
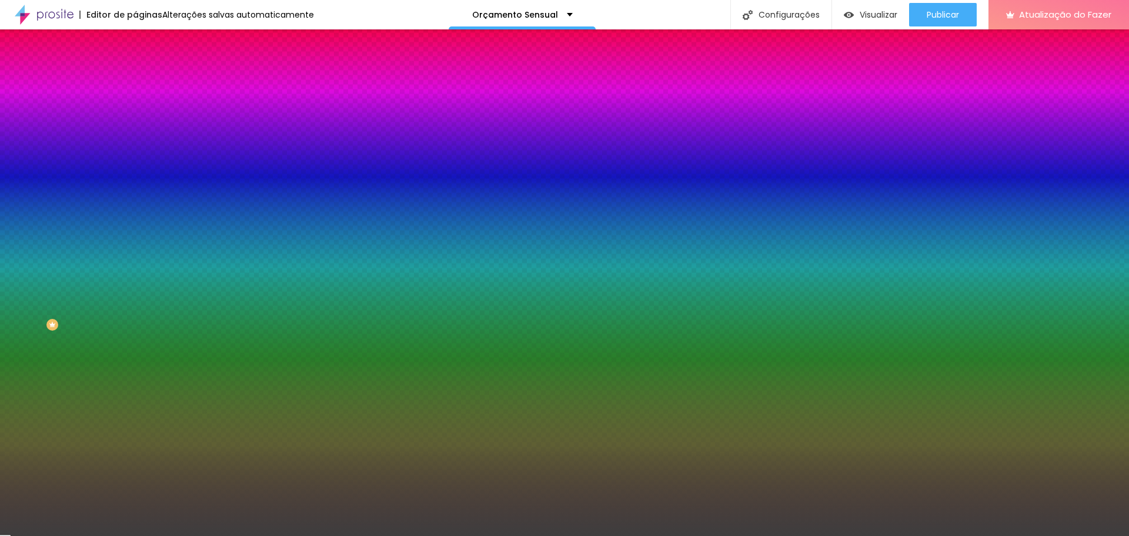
click at [135, 160] on div at bounding box center [202, 160] width 135 height 0
drag, startPoint x: 17, startPoint y: 295, endPoint x: 12, endPoint y: 301, distance: 7.1
click at [135, 244] on div "Imagem de fundo Adicionar imagem Efeito da Imagem Nenhum Nenhum Paralaxe Cor de…" at bounding box center [202, 168] width 135 height 152
click at [135, 160] on div at bounding box center [202, 160] width 135 height 0
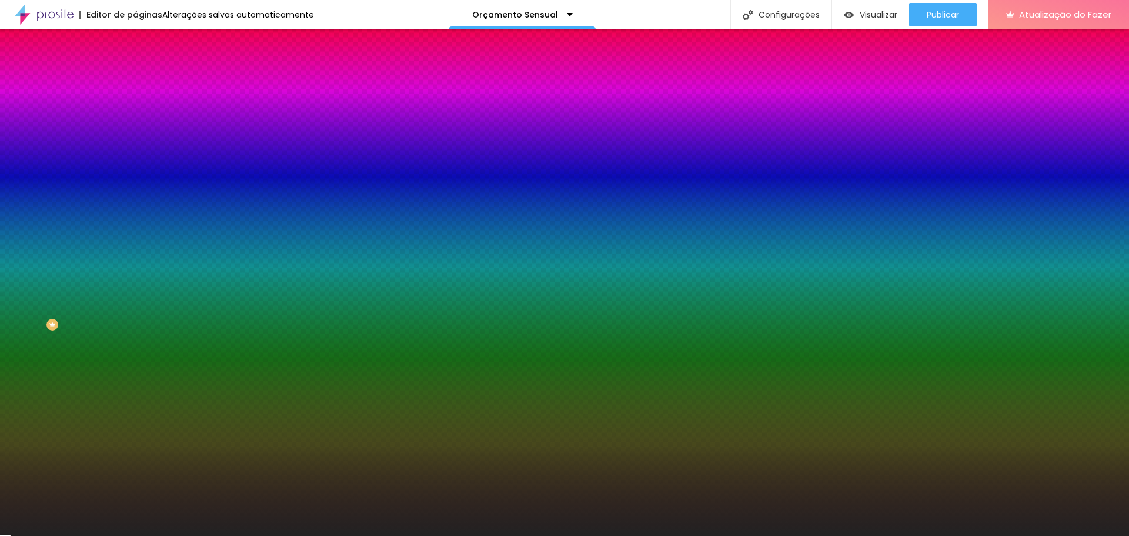
drag, startPoint x: 21, startPoint y: 295, endPoint x: 14, endPoint y: 305, distance: 11.8
click at [135, 244] on div "Imagem de fundo Adicionar imagem Efeito da Imagem Nenhum Nenhum Parallax Cor de…" at bounding box center [202, 168] width 135 height 152
type input "#222222"
click at [135, 172] on div "#222222" at bounding box center [202, 166] width 135 height 12
drag, startPoint x: 121, startPoint y: 213, endPoint x: 89, endPoint y: 215, distance: 31.3
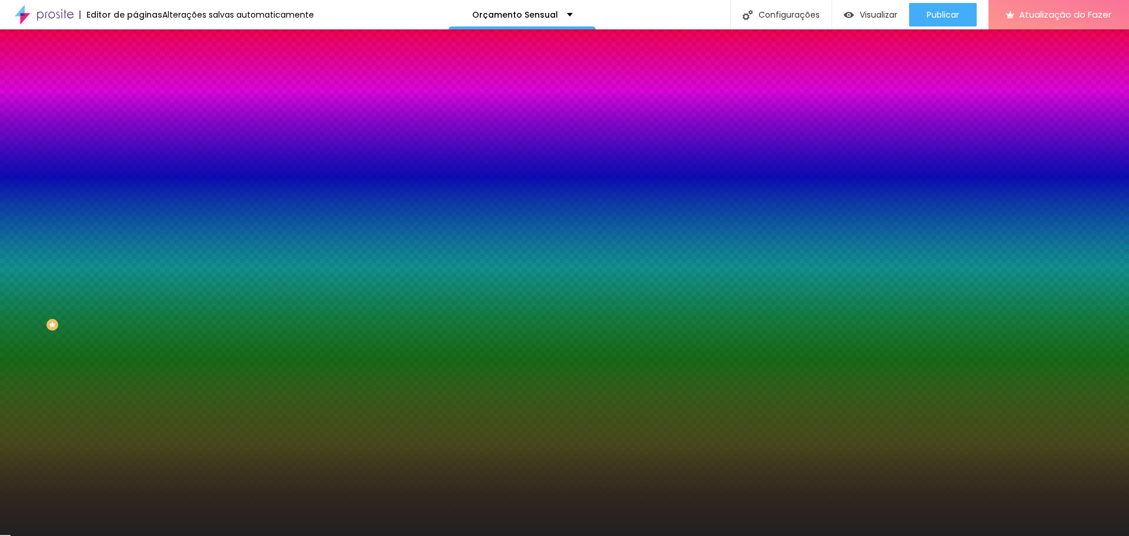
click at [135, 172] on input "#222222" at bounding box center [205, 166] width 141 height 12
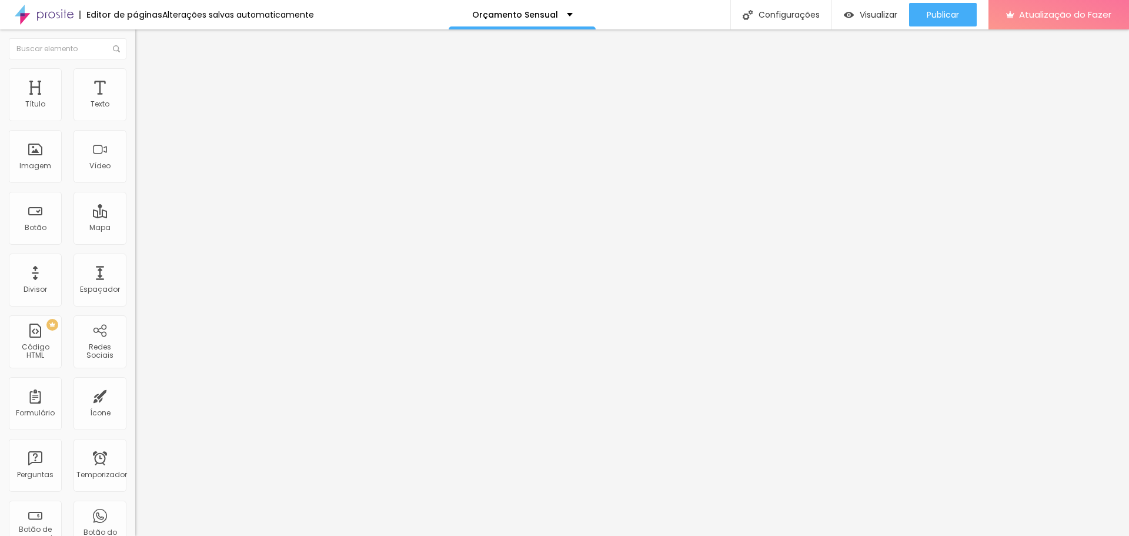
click at [135, 76] on li "Estilo" at bounding box center [202, 74] width 135 height 12
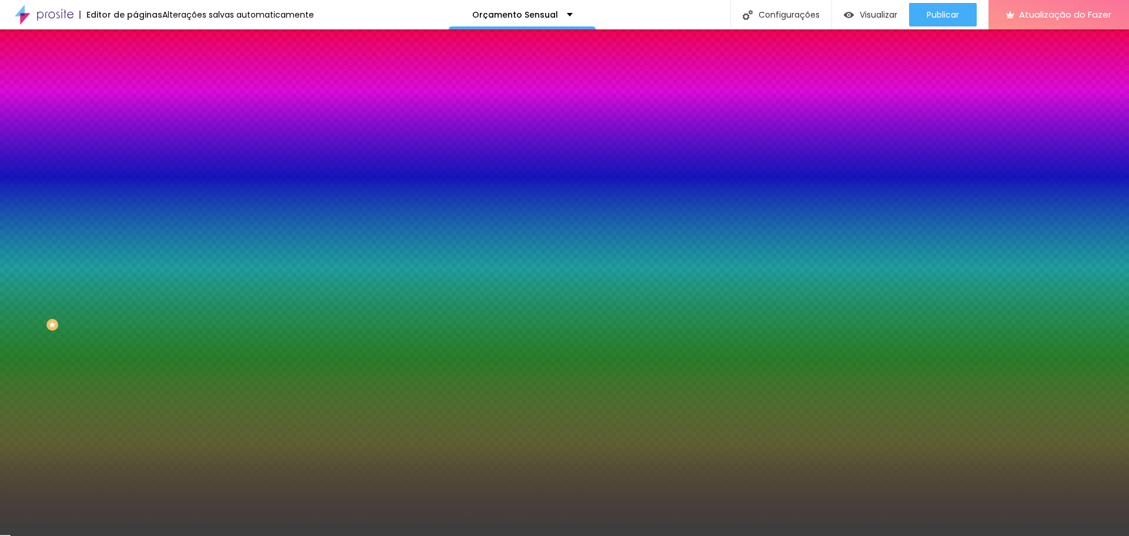
drag, startPoint x: 107, startPoint y: 215, endPoint x: 91, endPoint y: 219, distance: 16.4
click at [135, 172] on input "#3E3E3E" at bounding box center [205, 166] width 141 height 12
paste input "222222"
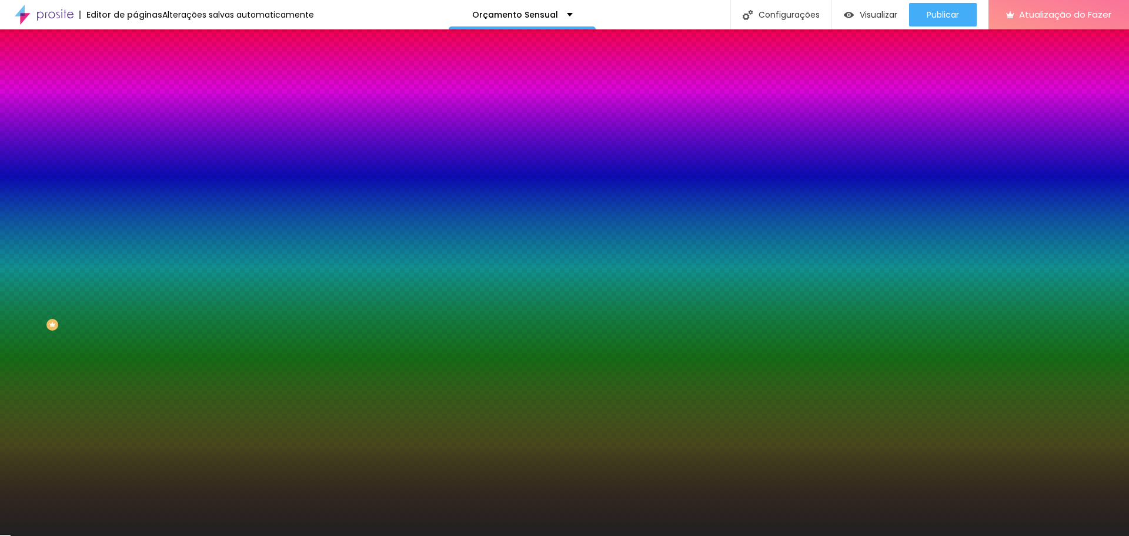
type input "#222222"
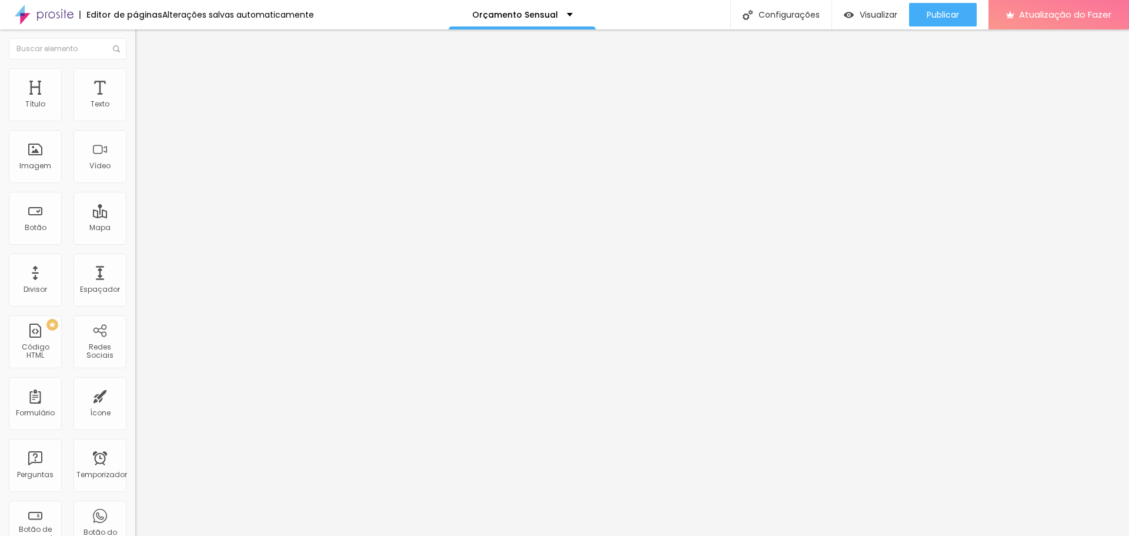
click at [135, 75] on img at bounding box center [140, 73] width 11 height 11
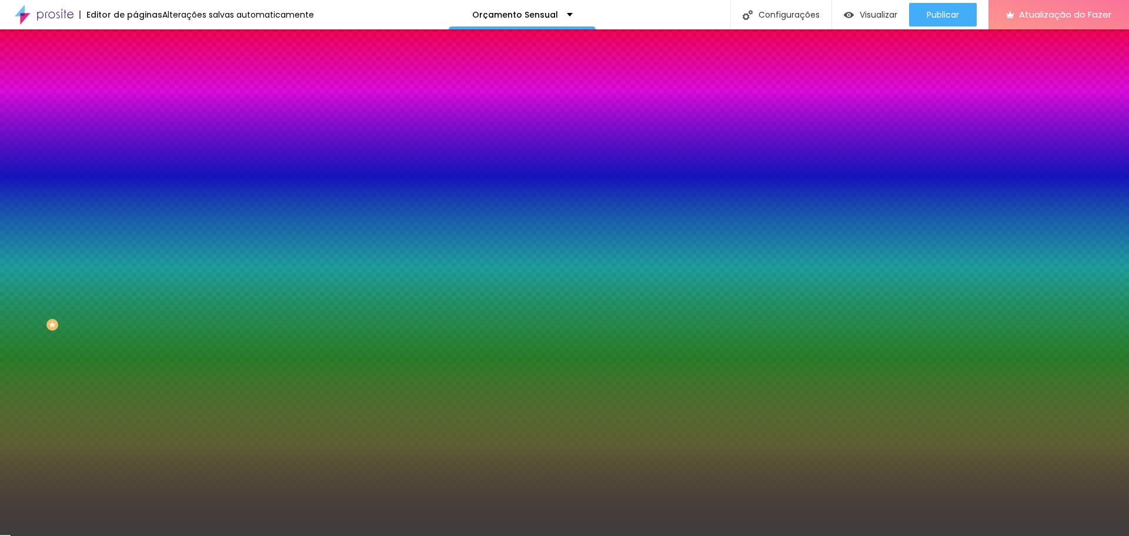
paste input "222222"
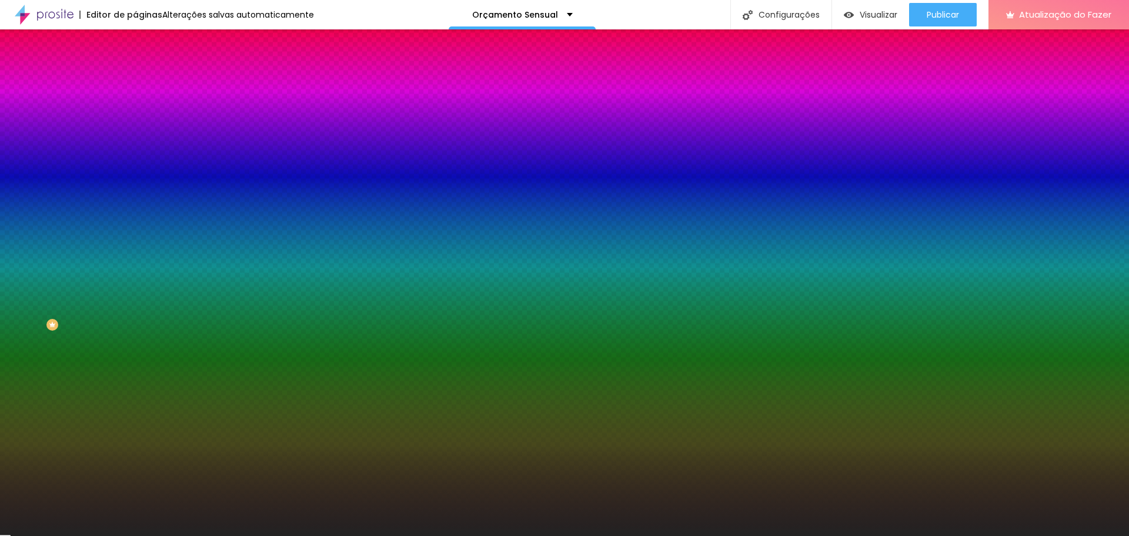
type input "#222222"
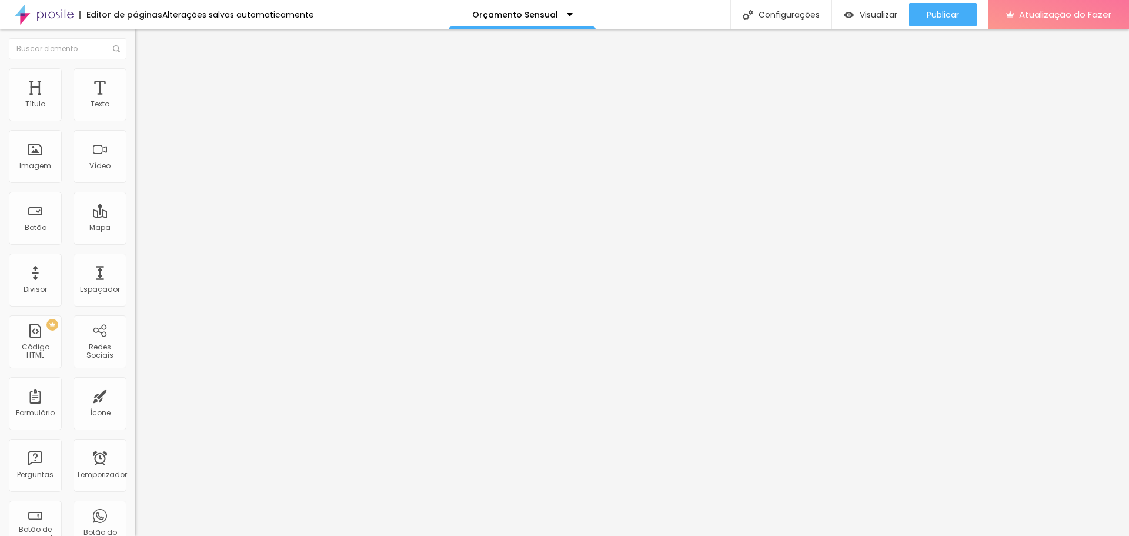
click at [135, 78] on li "Estilo" at bounding box center [202, 74] width 135 height 12
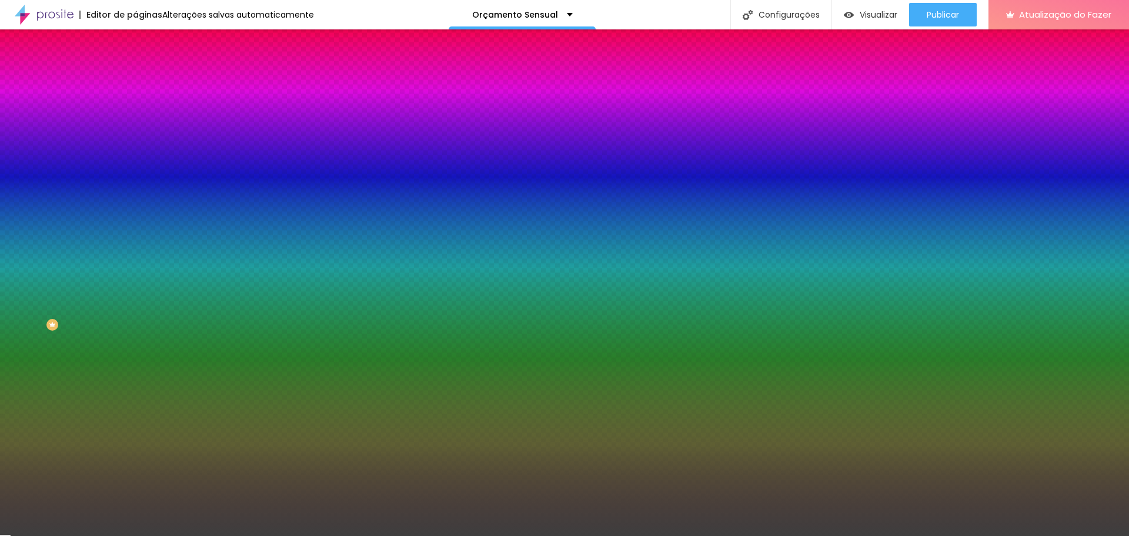
paste input "222222"
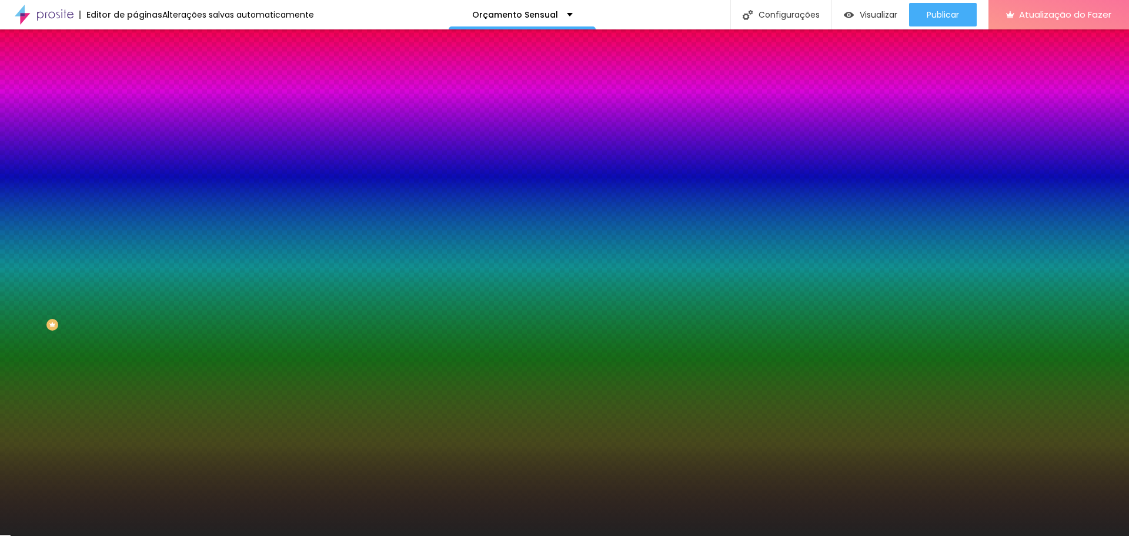
type input "#222222"
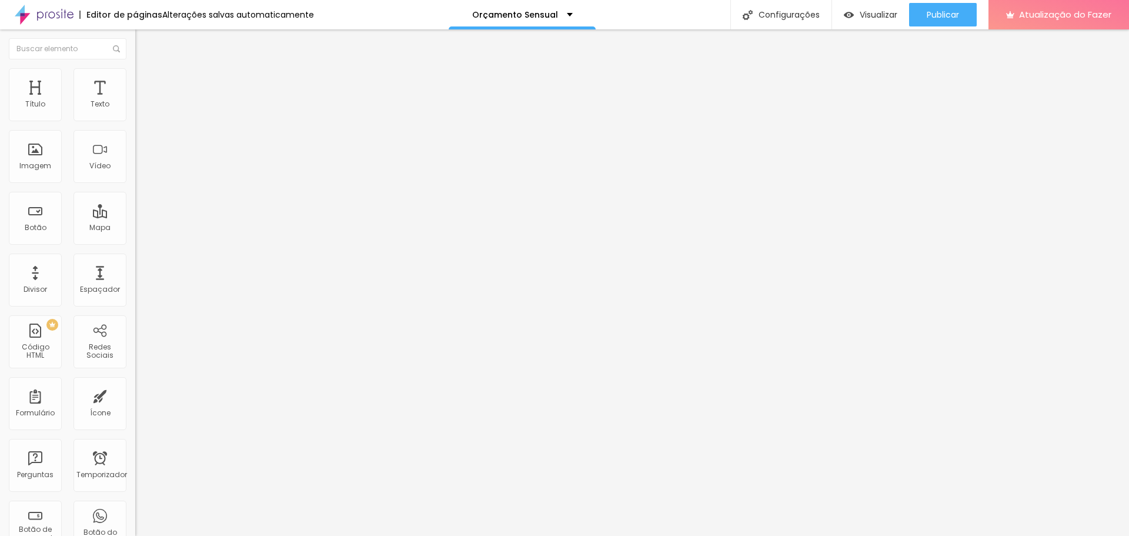
click at [135, 74] on img at bounding box center [140, 73] width 11 height 11
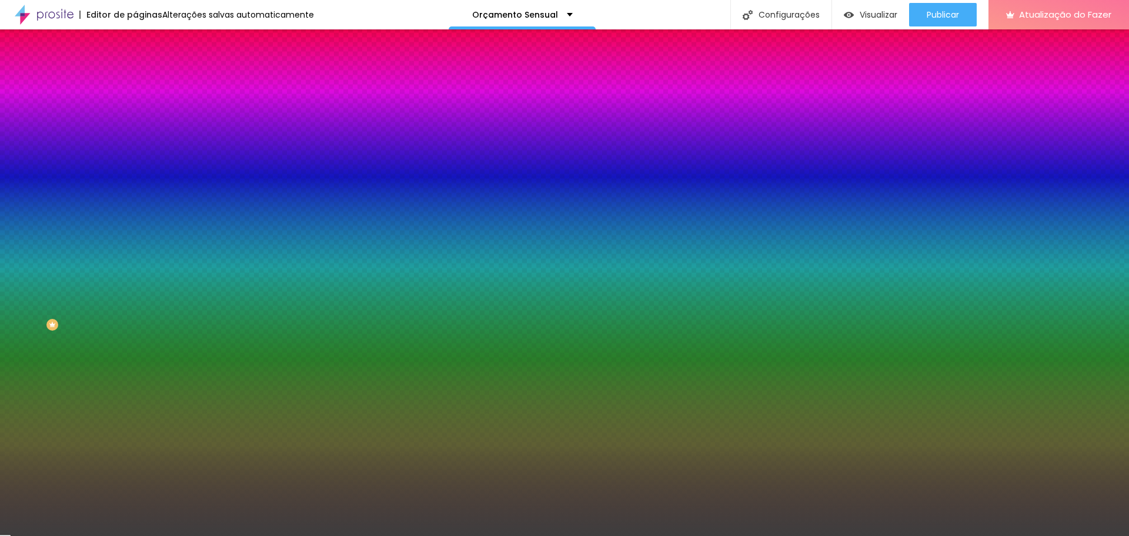
paste input "222222"
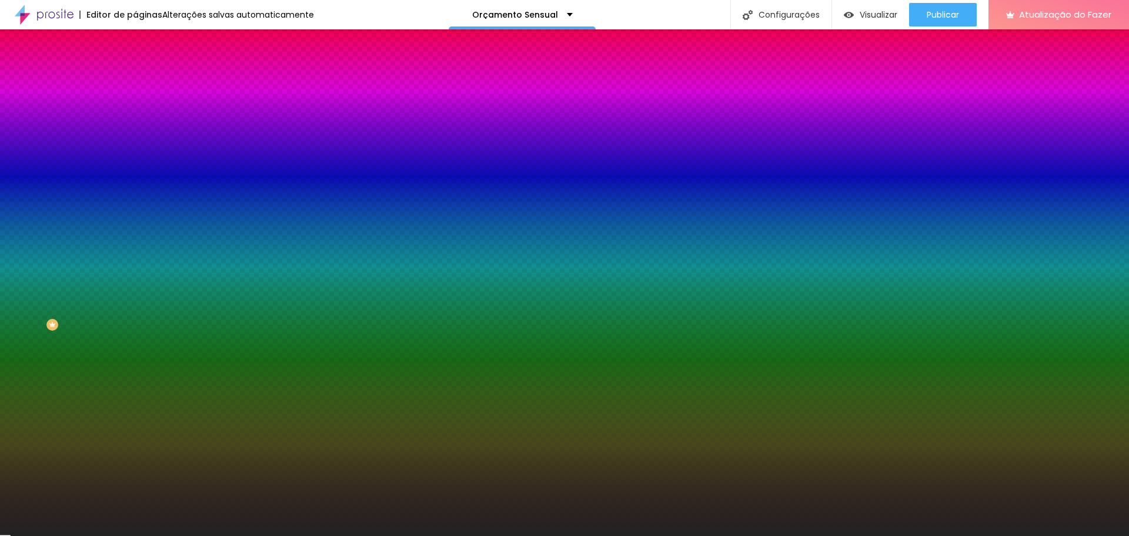
type input "#222222"
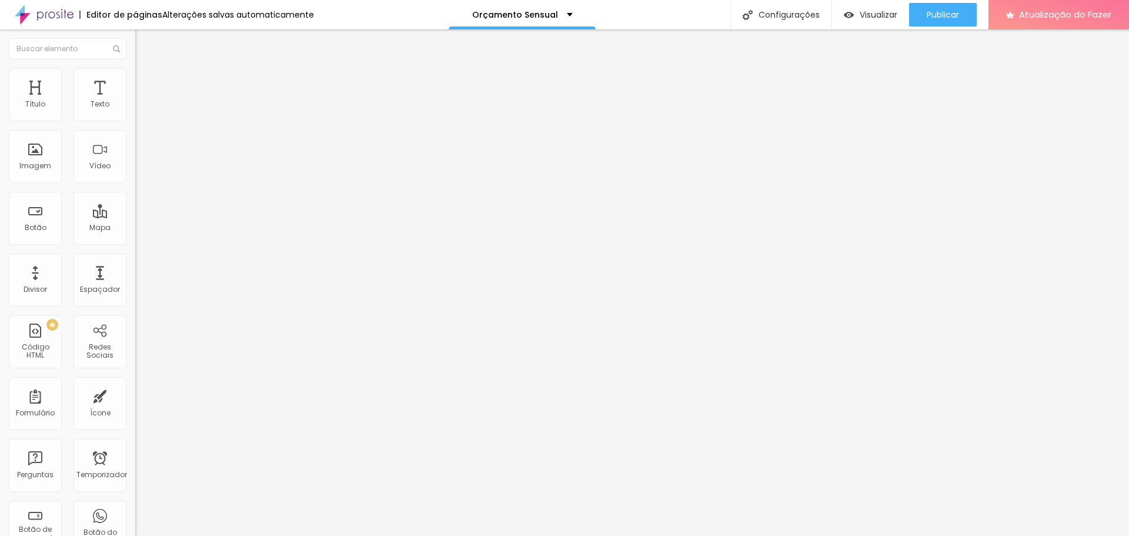
click at [146, 81] on font "Estilo" at bounding box center [155, 76] width 18 height 10
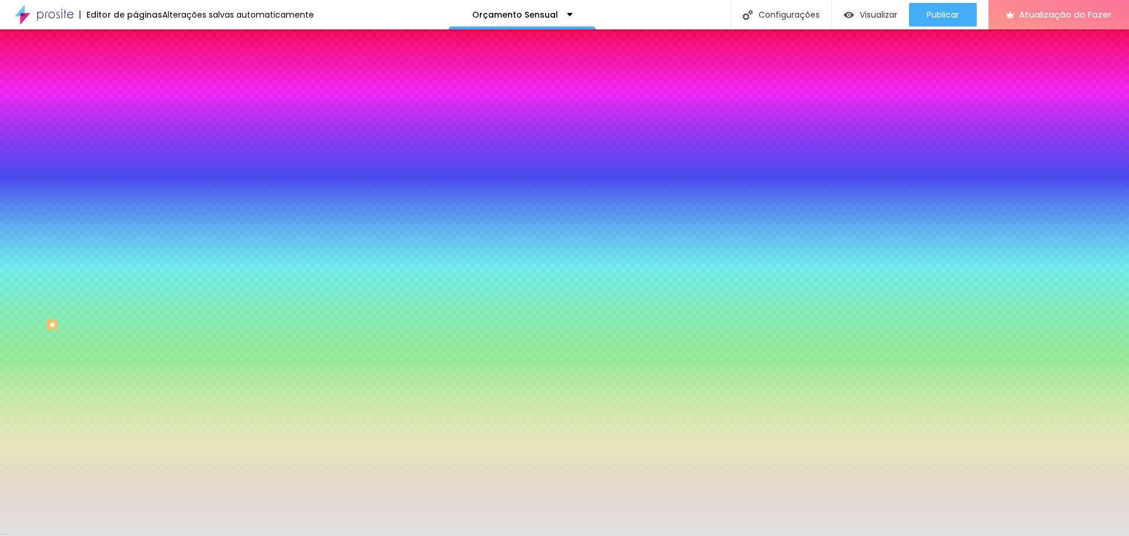
paste input "22222"
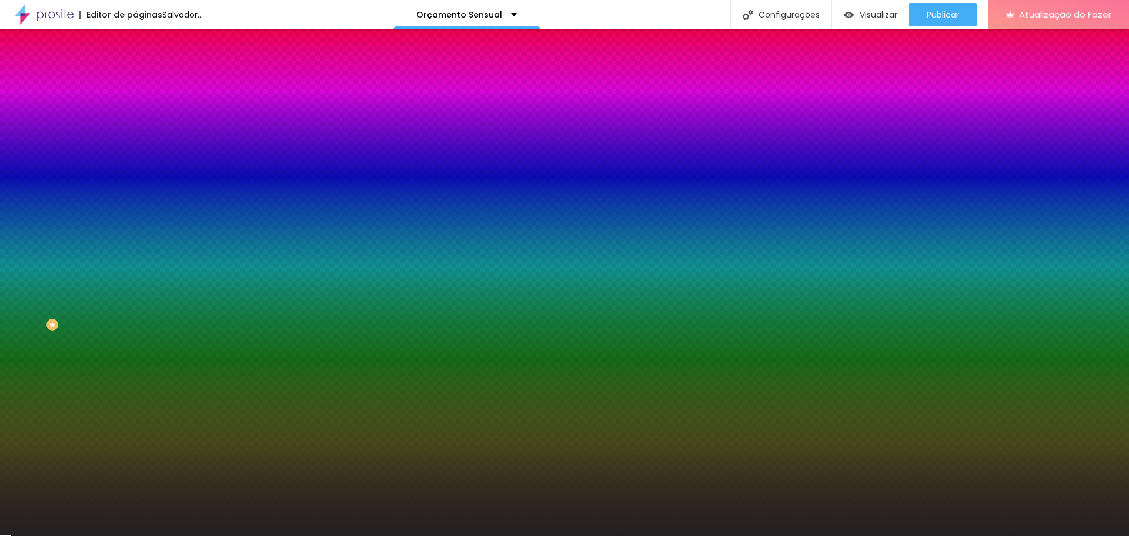
type input "#222222"
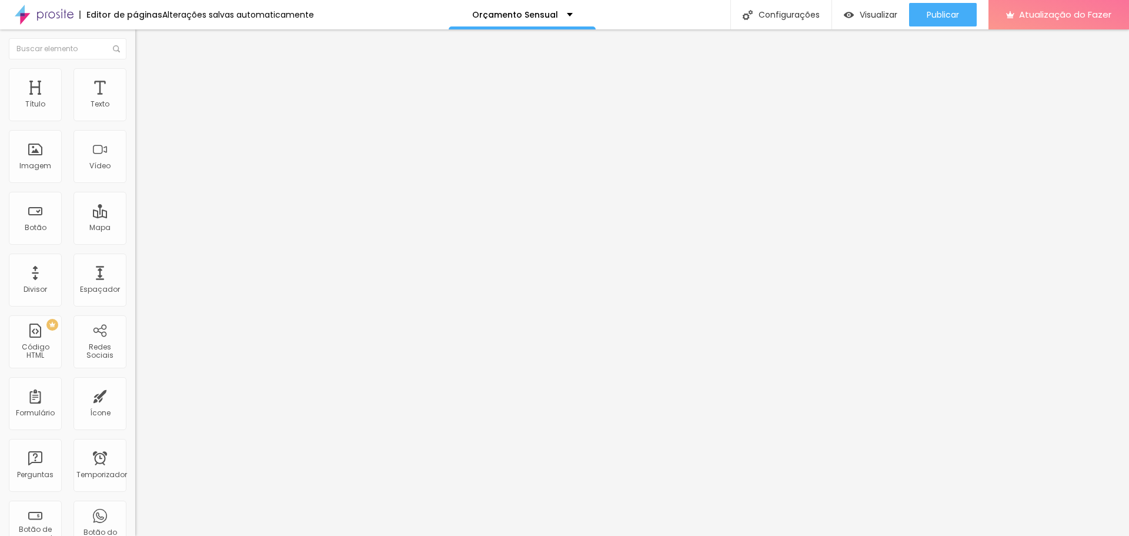
click at [146, 81] on font "Estilo" at bounding box center [155, 76] width 18 height 10
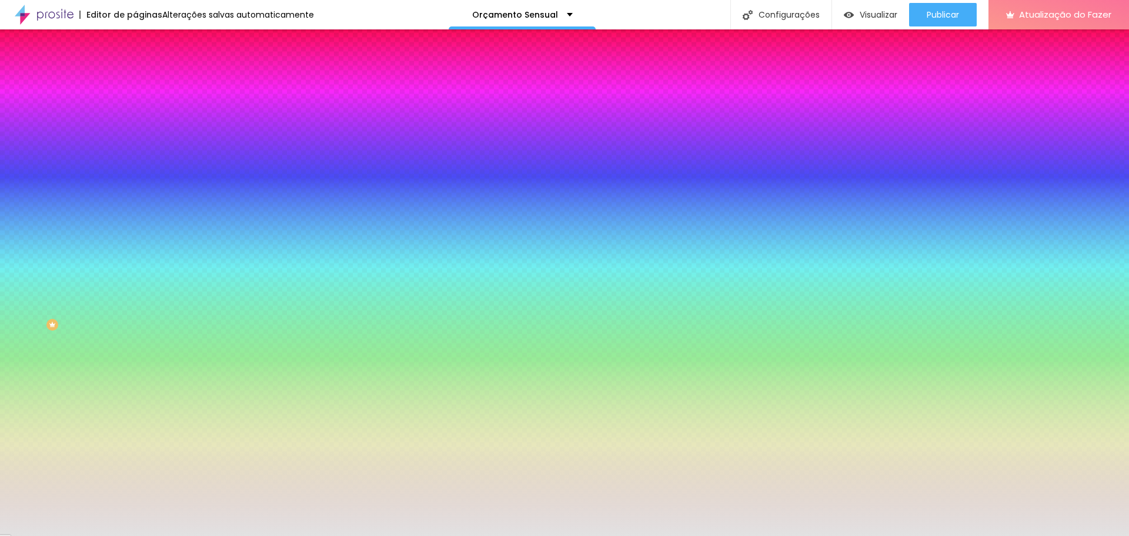
drag, startPoint x: 94, startPoint y: 214, endPoint x: 126, endPoint y: 216, distance: 32.4
click at [135, 172] on div "#E2E2E2" at bounding box center [202, 166] width 135 height 12
paste input "22222"
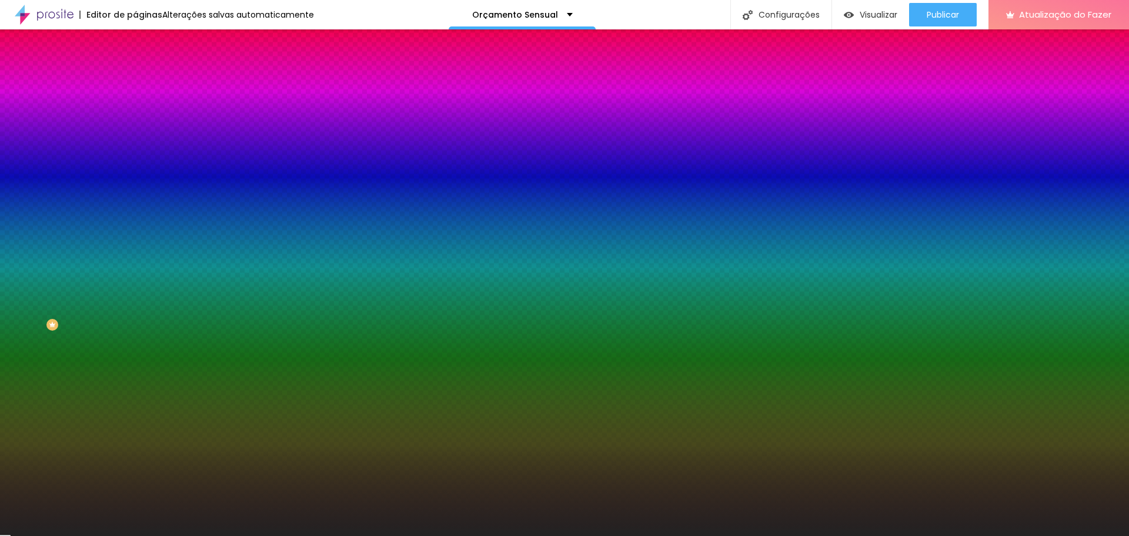
type input "#222222"
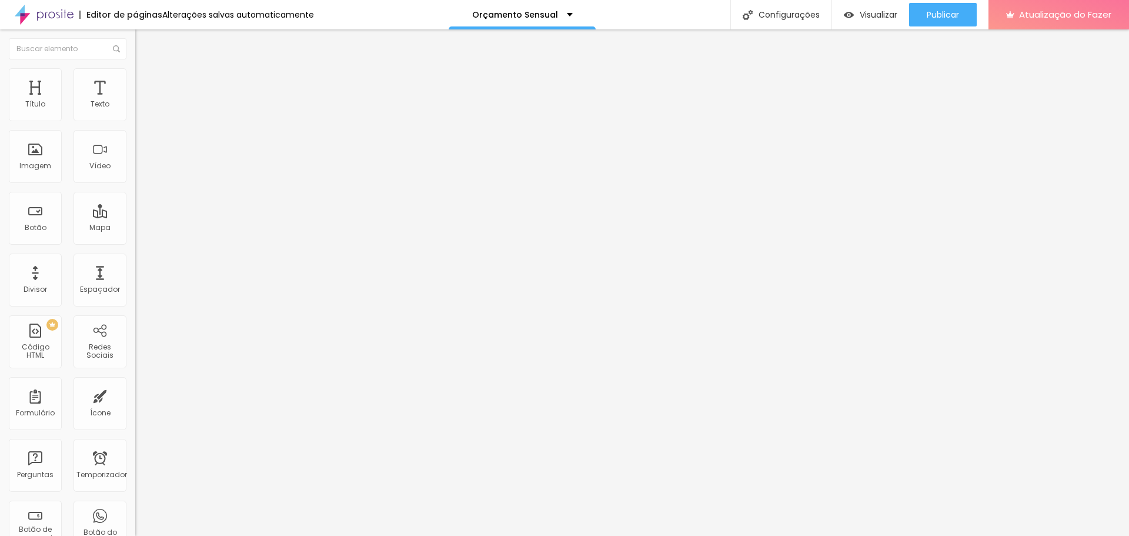
click at [135, 73] on img at bounding box center [140, 73] width 11 height 11
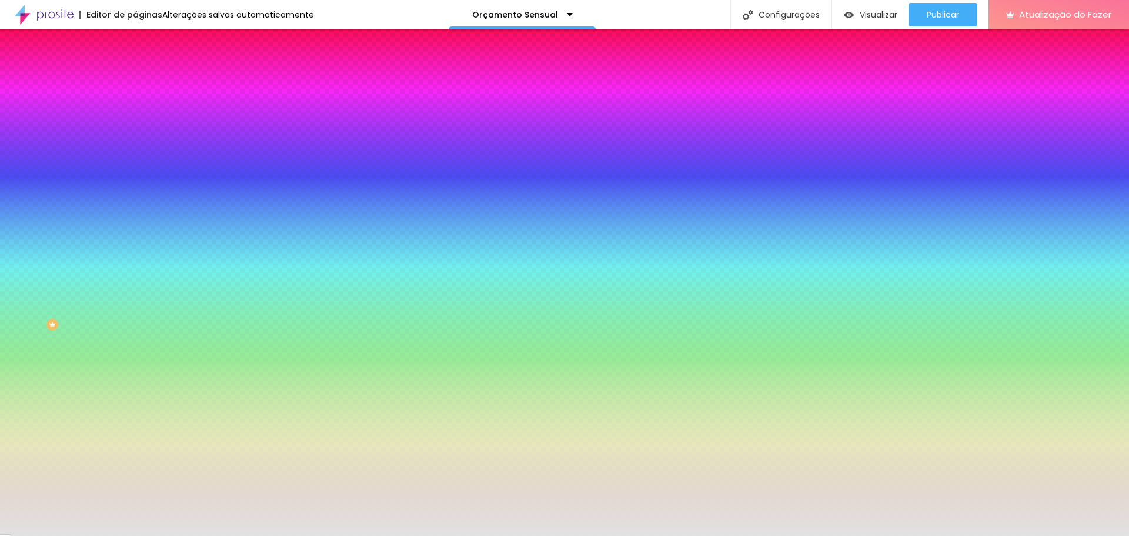
click at [135, 212] on div "Imagem de fundo Adicionar imagem Efeito da Imagem Nenhum Nenhum Paralaxe Cor de…" at bounding box center [202, 168] width 135 height 152
paste input "22222"
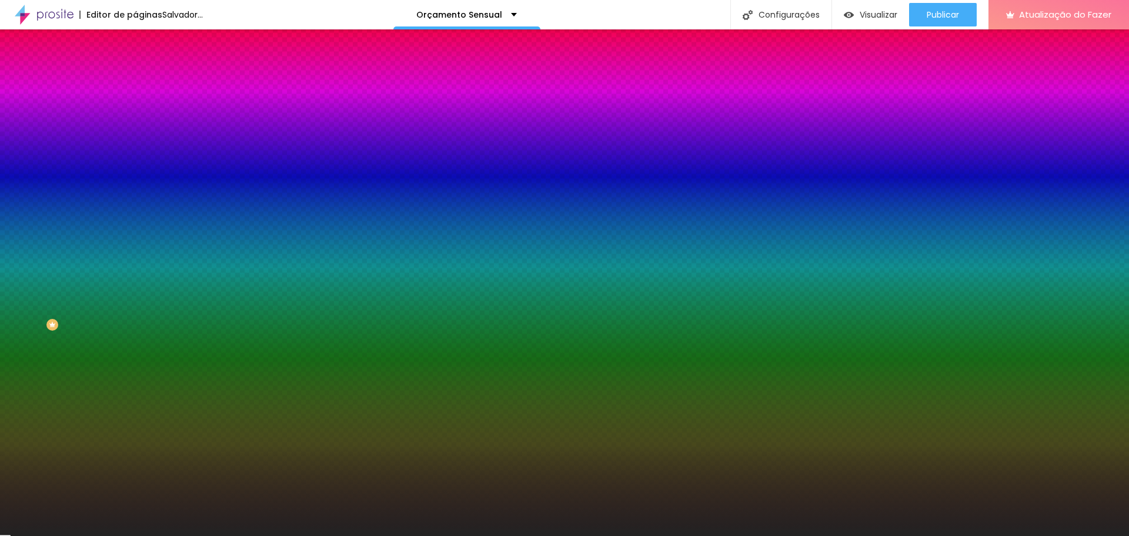
type input "#222222"
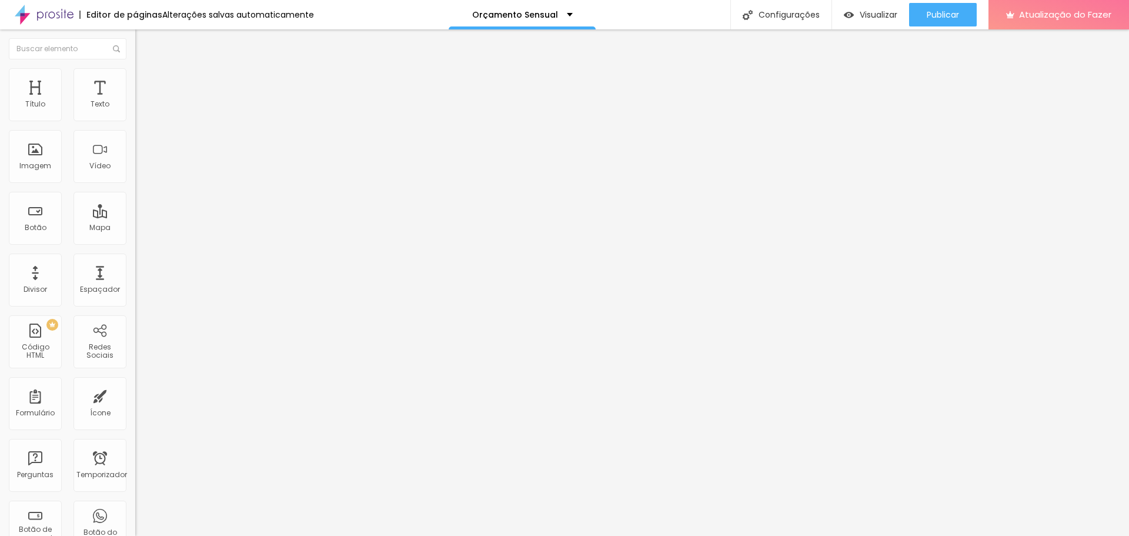
click at [135, 76] on img at bounding box center [140, 73] width 11 height 11
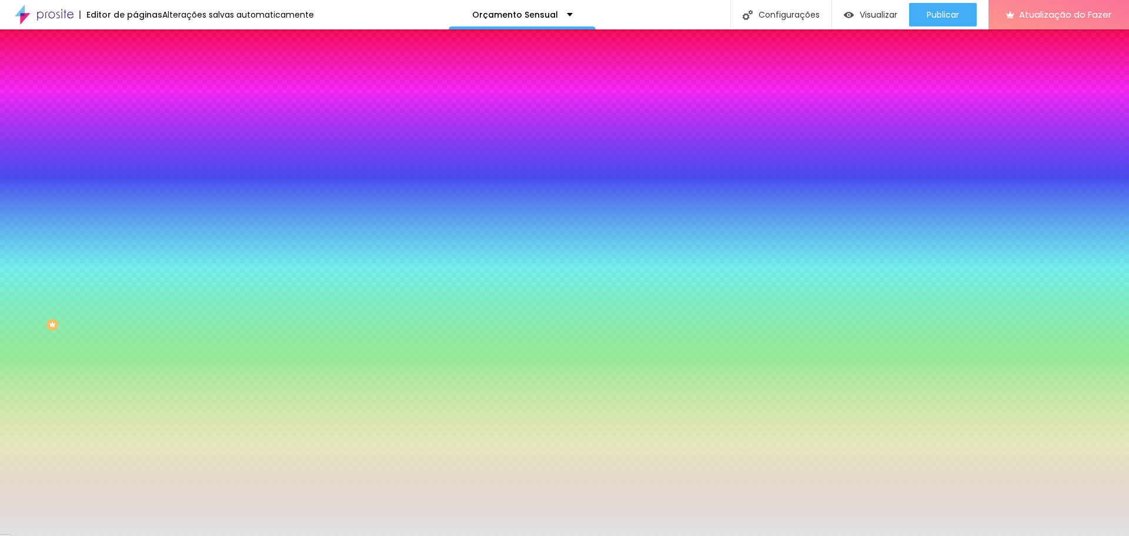
drag, startPoint x: 98, startPoint y: 213, endPoint x: 132, endPoint y: 213, distance: 34.1
click at [135, 213] on div "Imagem de fundo Adicionar imagem Efeito da Imagem Paralaxe Nenhum Paralaxe Cor …" at bounding box center [202, 168] width 135 height 152
paste input "22222"
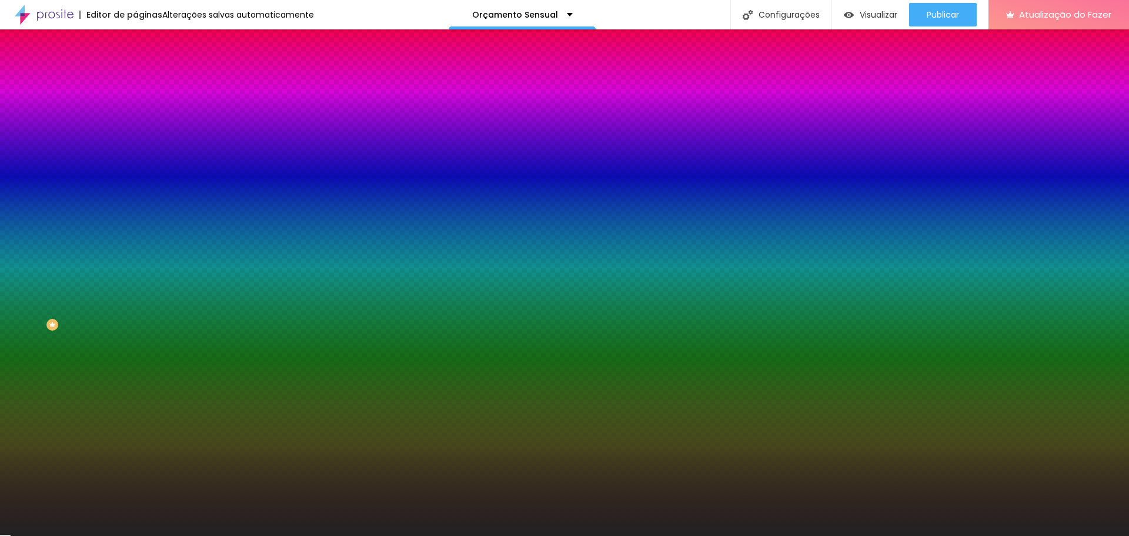
type input "#222222"
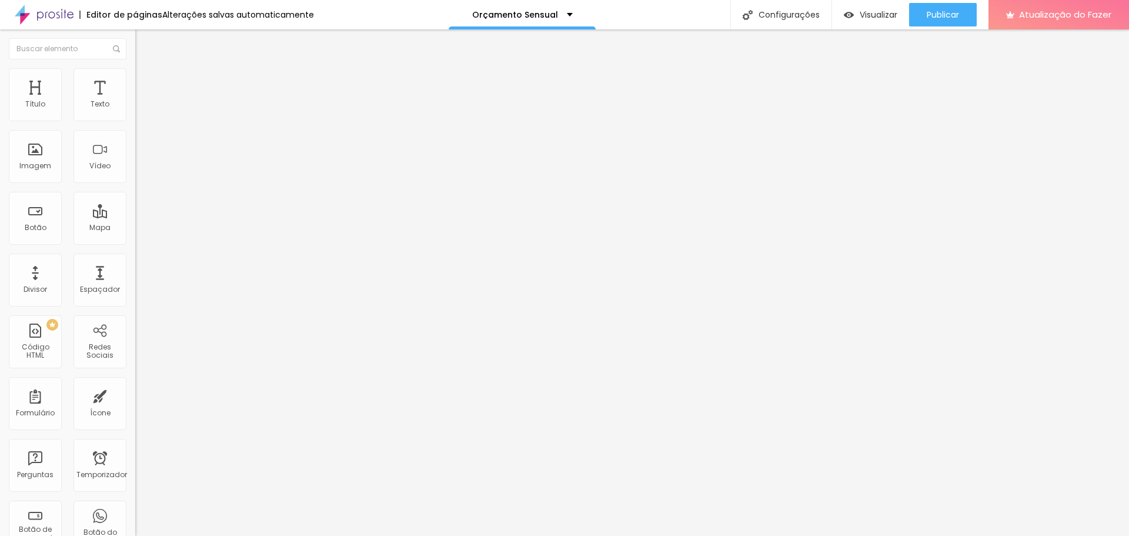
click at [135, 78] on li "Estilo" at bounding box center [202, 74] width 135 height 12
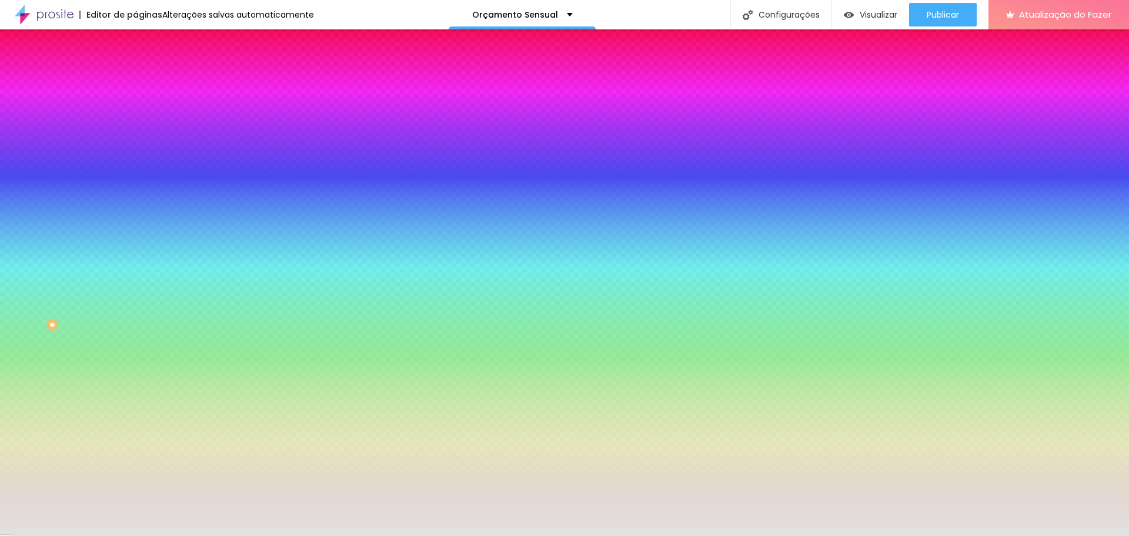
drag, startPoint x: 94, startPoint y: 213, endPoint x: 123, endPoint y: 213, distance: 28.8
click at [135, 172] on input "#E2E2E2" at bounding box center [205, 166] width 141 height 12
paste input "22222"
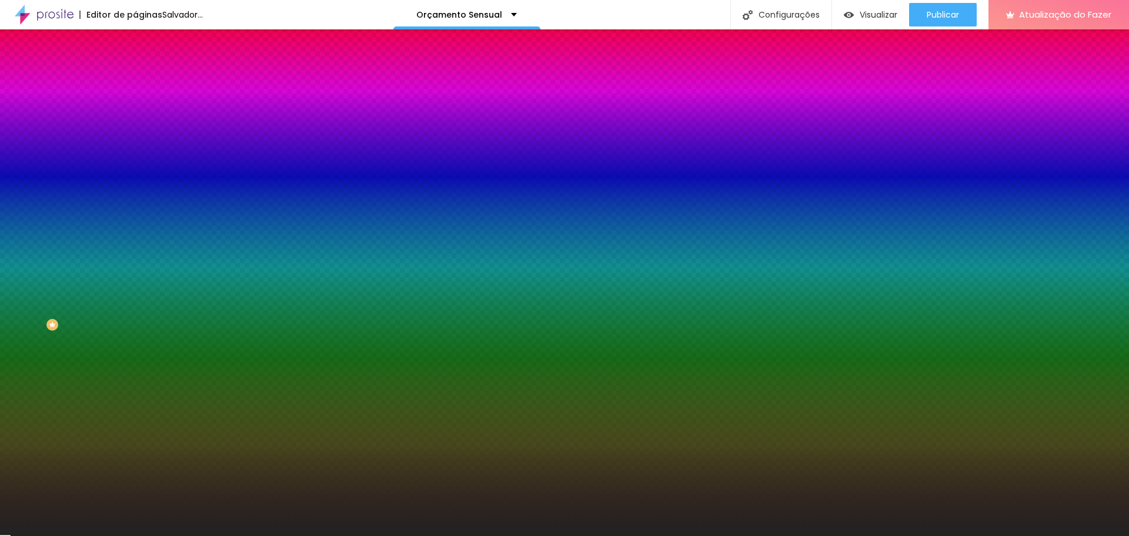
type input "#222222"
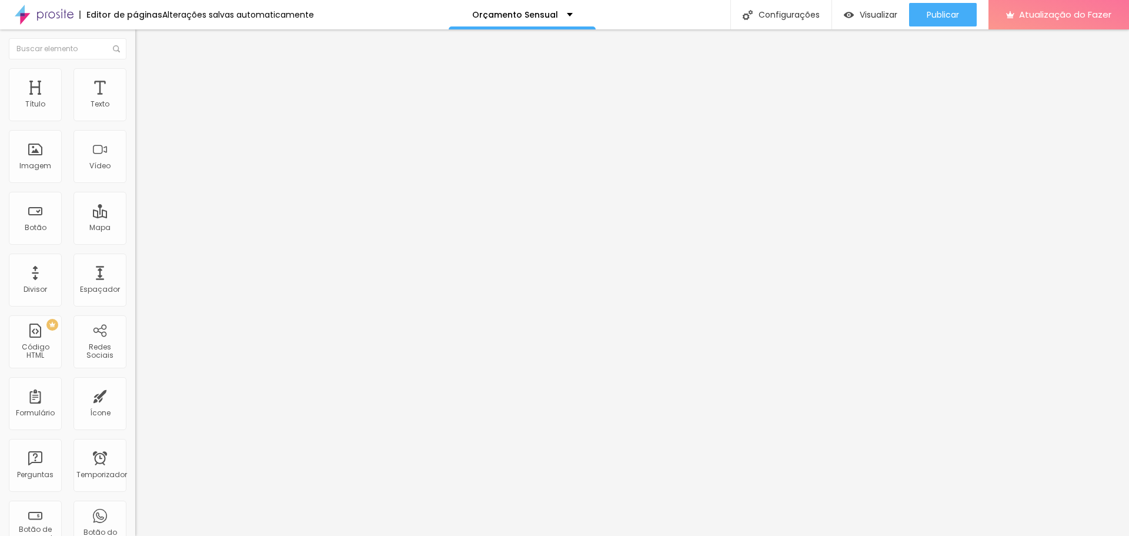
click at [146, 81] on font "Estilo" at bounding box center [155, 76] width 18 height 10
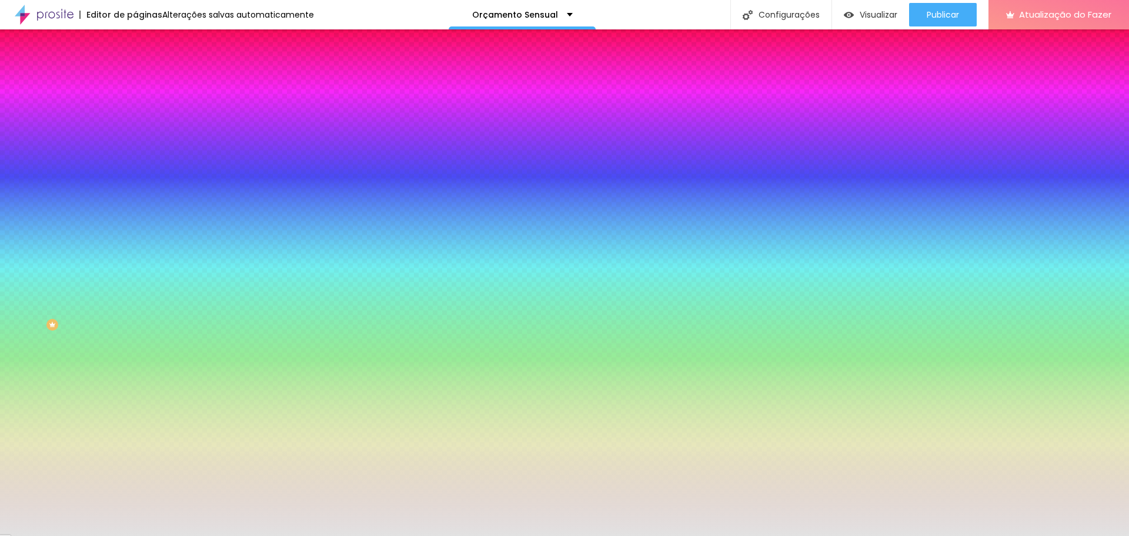
drag, startPoint x: 92, startPoint y: 213, endPoint x: 125, endPoint y: 213, distance: 32.9
click at [135, 172] on input "#E2E2E2" at bounding box center [205, 166] width 141 height 12
paste input "22222"
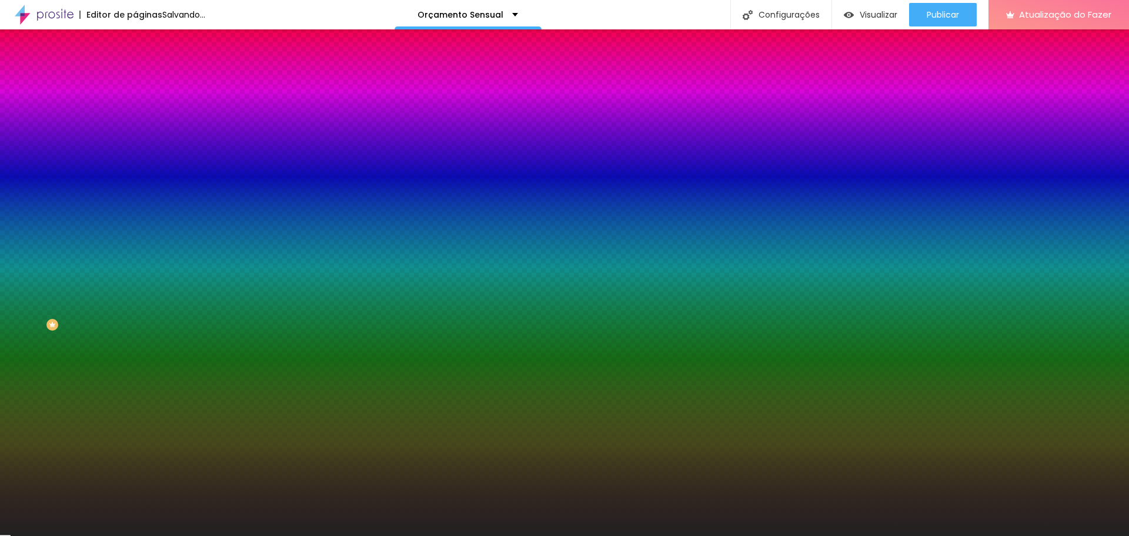
type input "#222222"
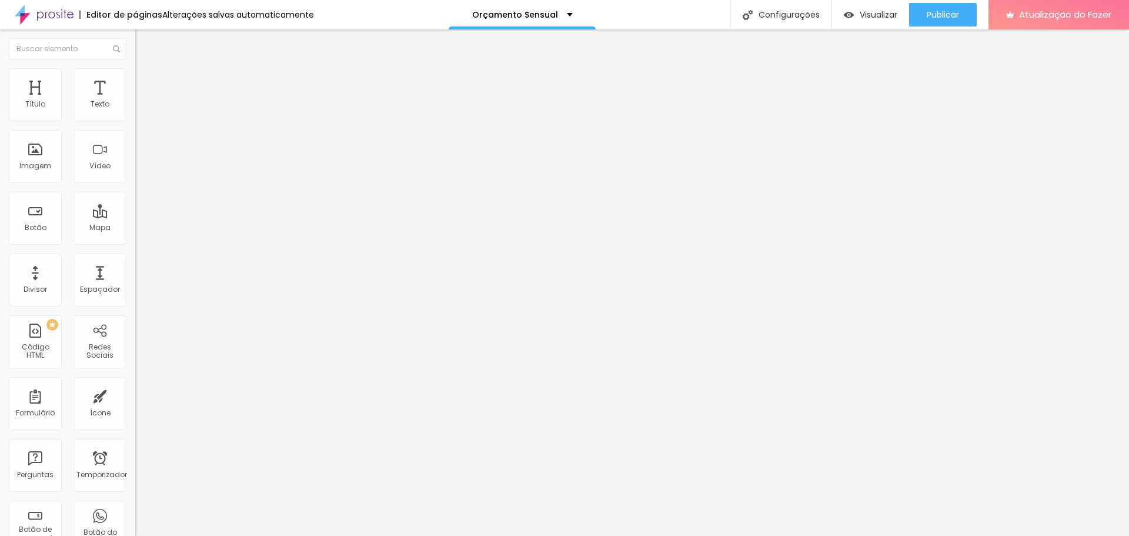
click at [135, 74] on img at bounding box center [140, 73] width 11 height 11
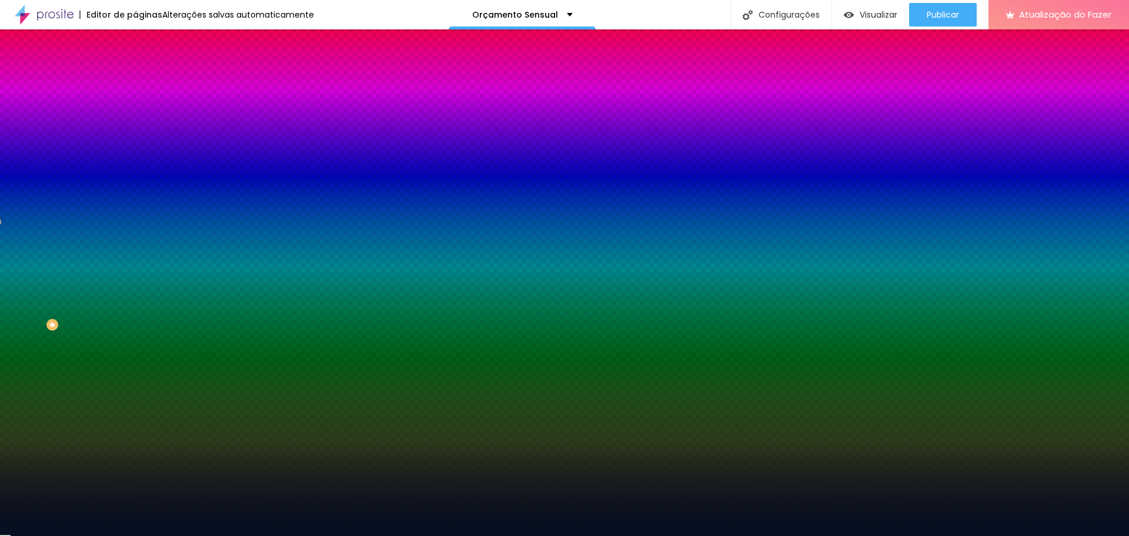
drag, startPoint x: 95, startPoint y: 214, endPoint x: 129, endPoint y: 214, distance: 34.1
click at [135, 214] on div "Imagem de fundo Adicionar imagem Efeito da Imagem Paralaxe Nenhum Paralaxe Cor …" at bounding box center [202, 168] width 135 height 152
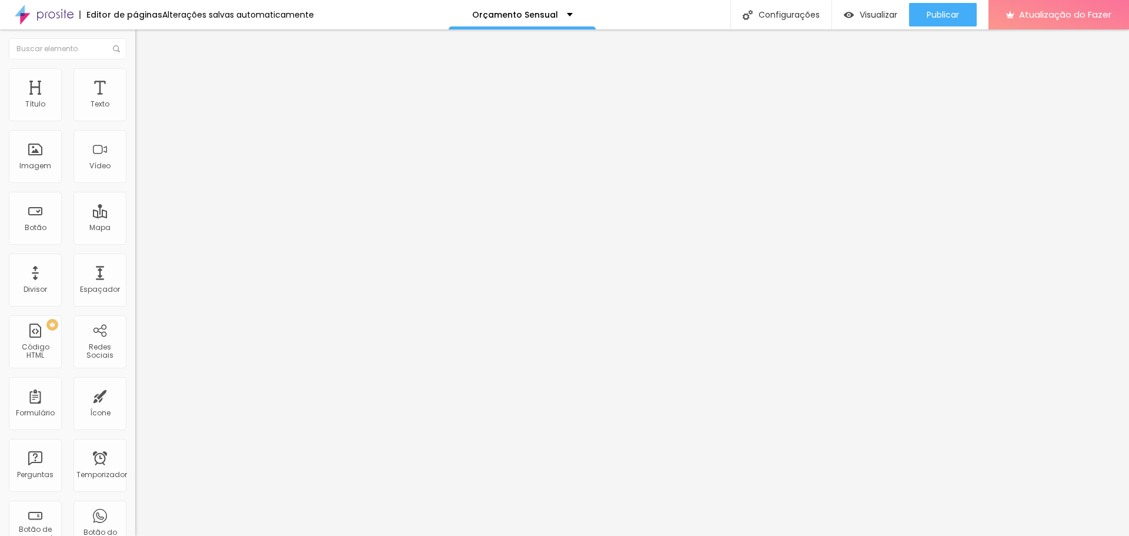
click at [146, 81] on font "Estilo" at bounding box center [155, 76] width 18 height 10
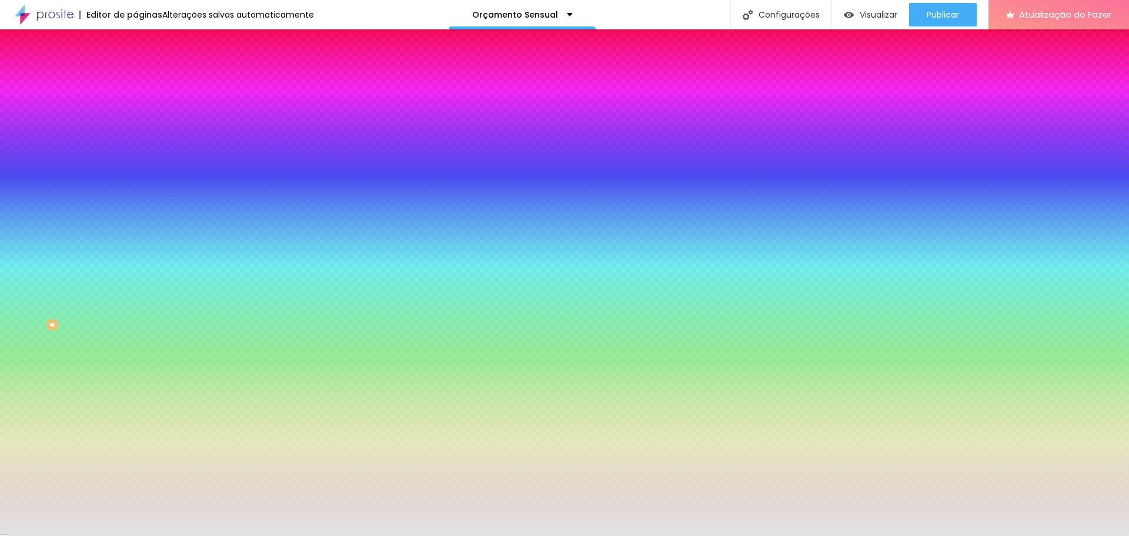
paste input "010F20"
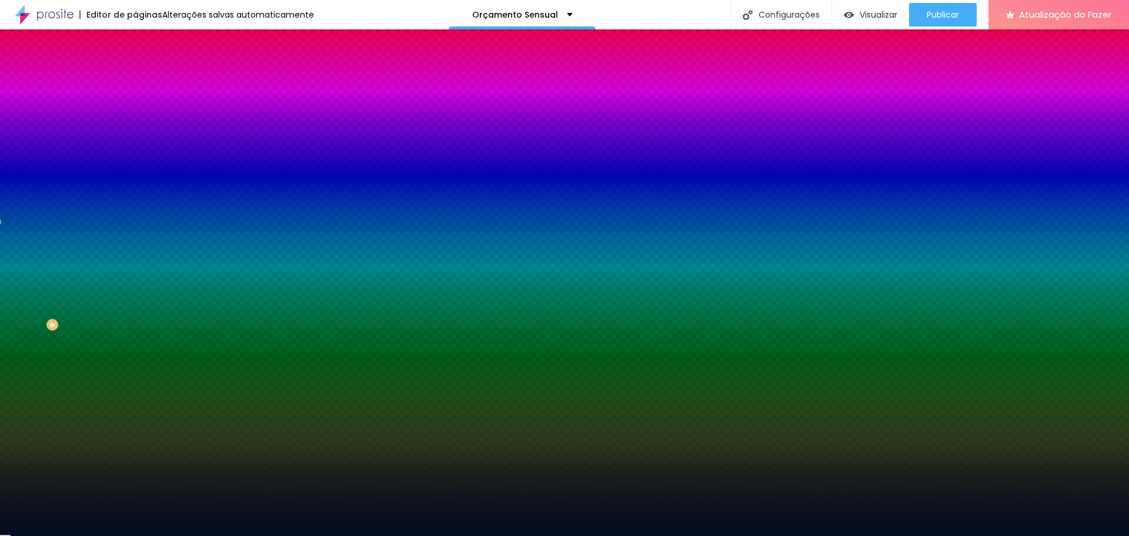
type input "#010F20"
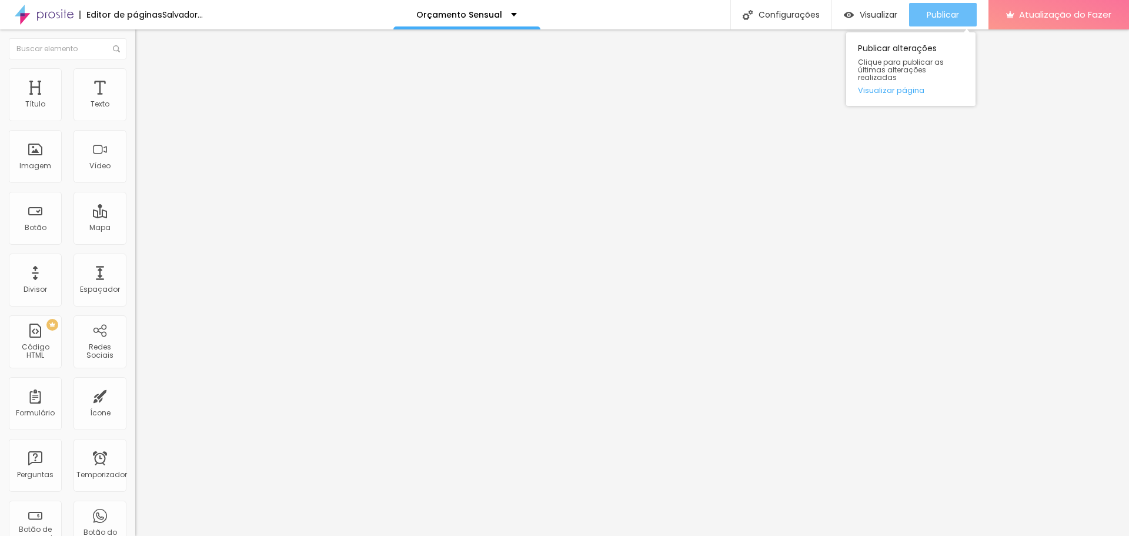
click at [960, 17] on button "Publicar" at bounding box center [943, 15] width 68 height 24
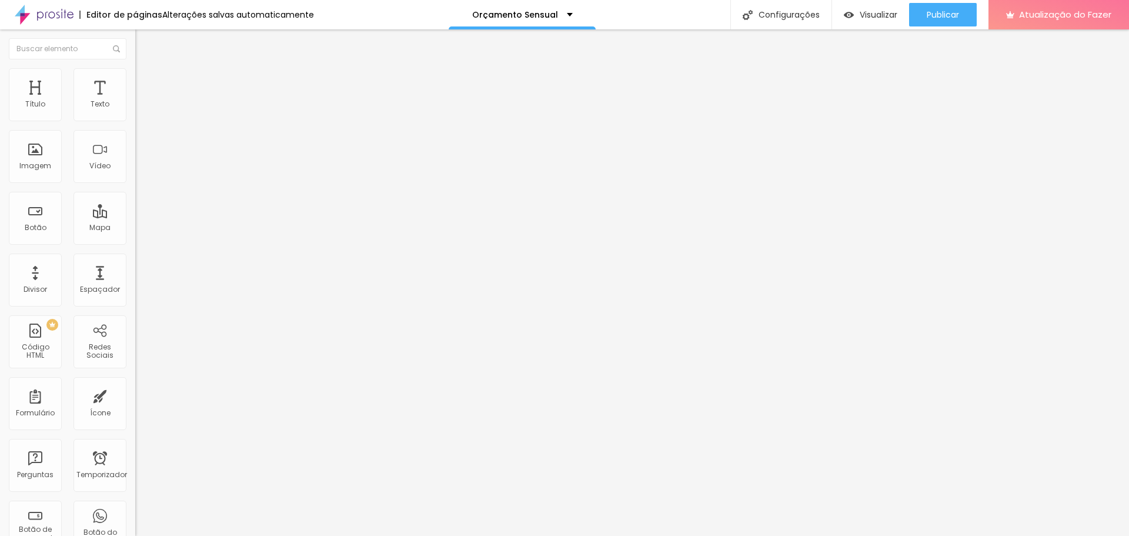
click at [146, 80] on font "Estilo" at bounding box center [155, 76] width 18 height 10
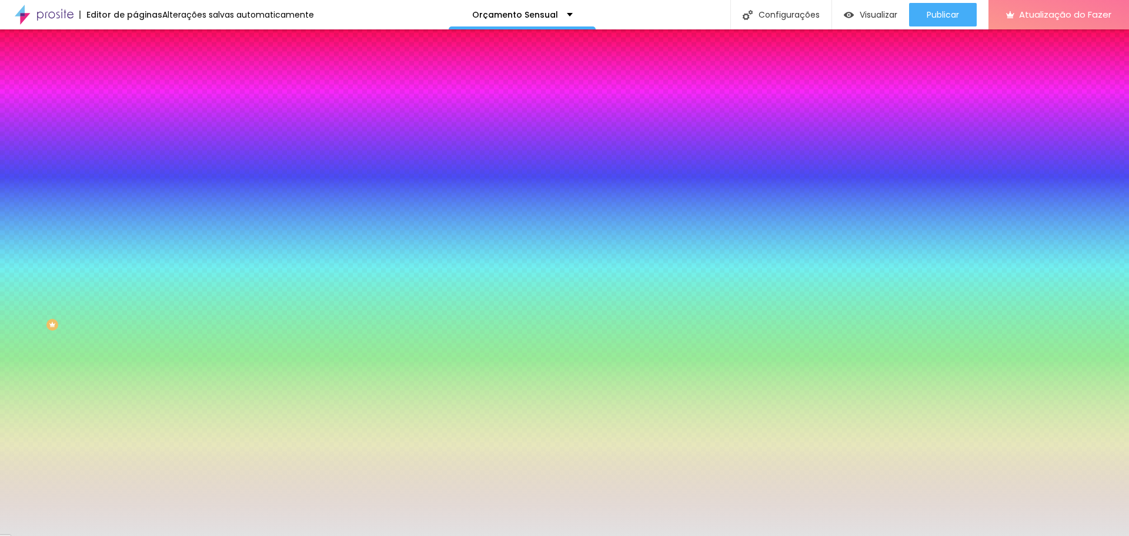
drag, startPoint x: 124, startPoint y: 215, endPoint x: 89, endPoint y: 218, distance: 34.9
click at [135, 172] on input "#E2E2E2" at bounding box center [205, 166] width 141 height 12
paste input "010F20"
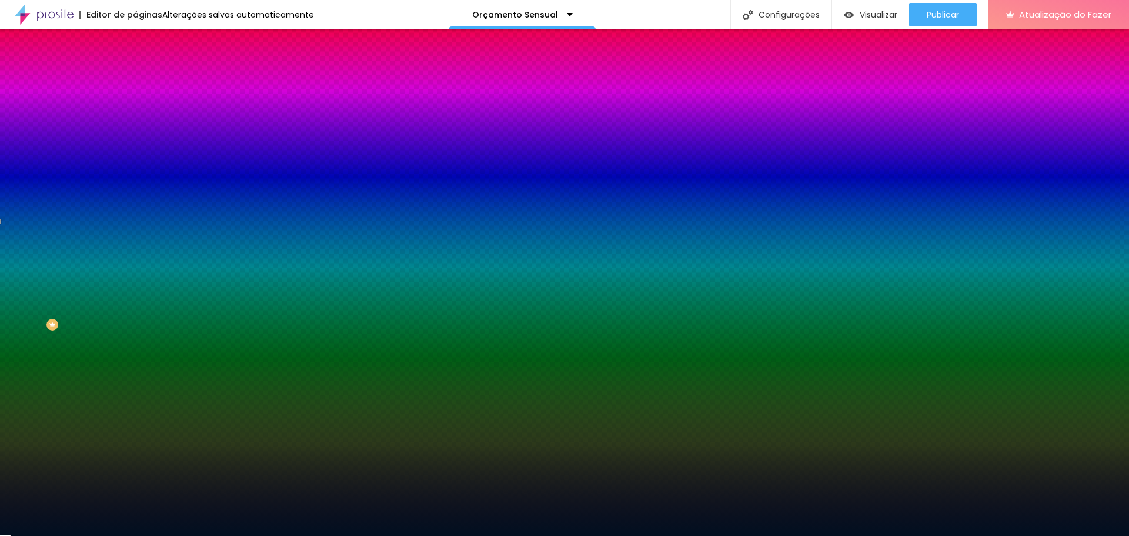
type input "#010F20"
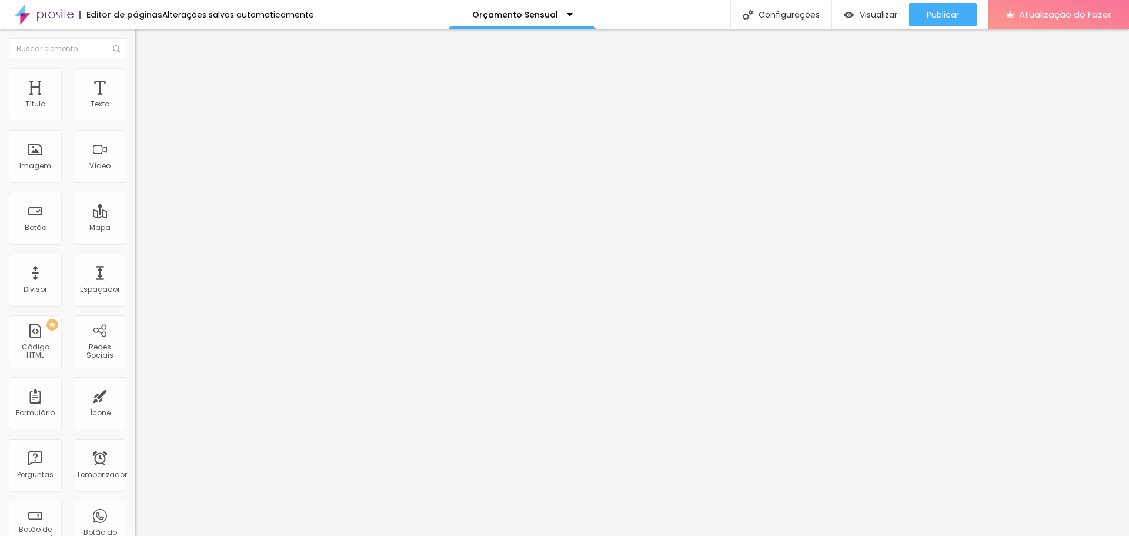
click at [135, 72] on img at bounding box center [140, 73] width 11 height 11
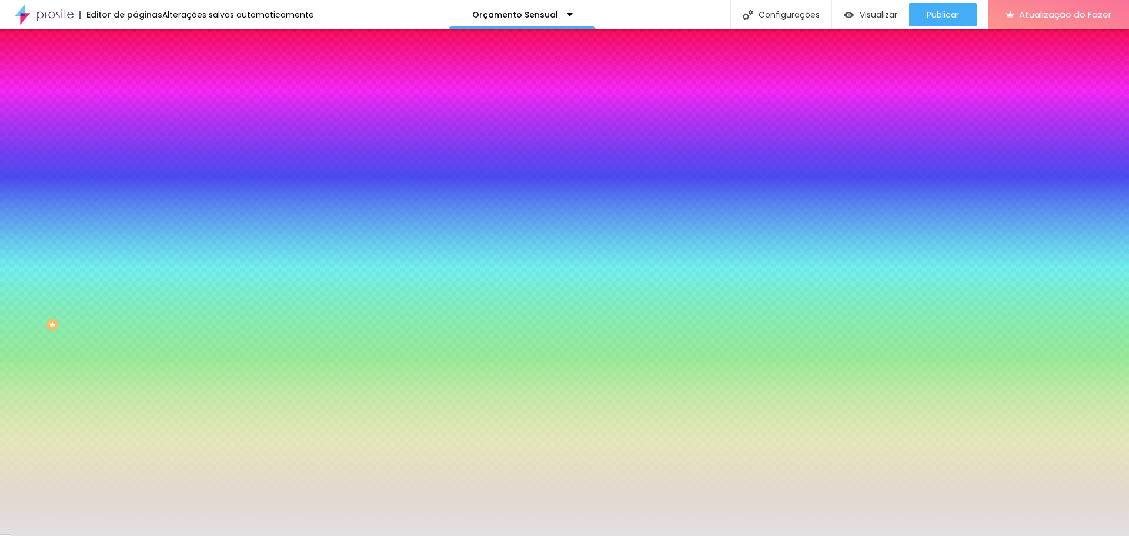
paste input "010F20"
type input "#010F20"
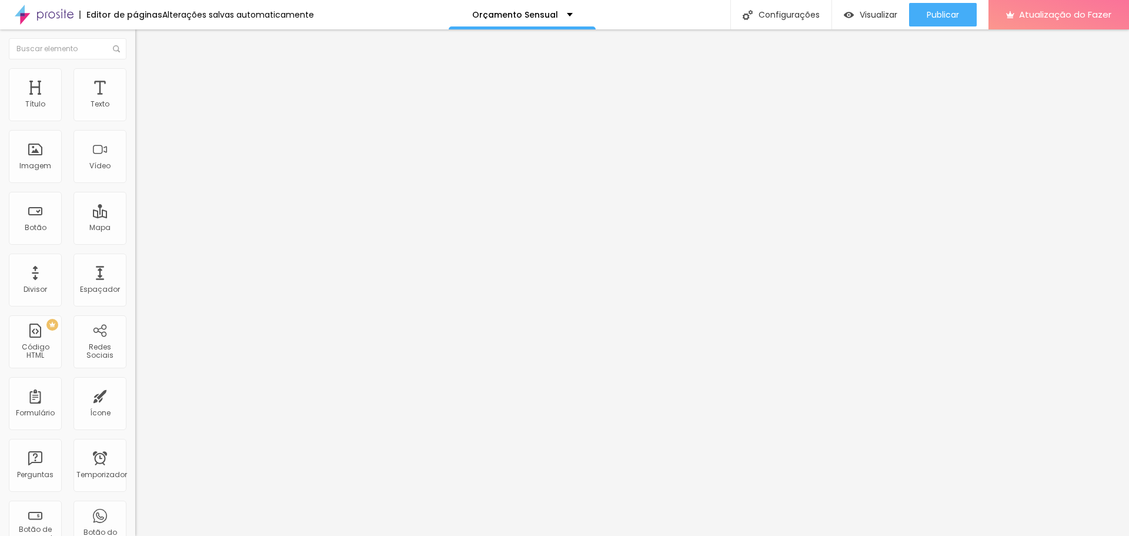
click at [142, 101] on font "Trocar imagem" at bounding box center [170, 96] width 57 height 10
click at [962, 14] on button "Publicar" at bounding box center [943, 15] width 68 height 24
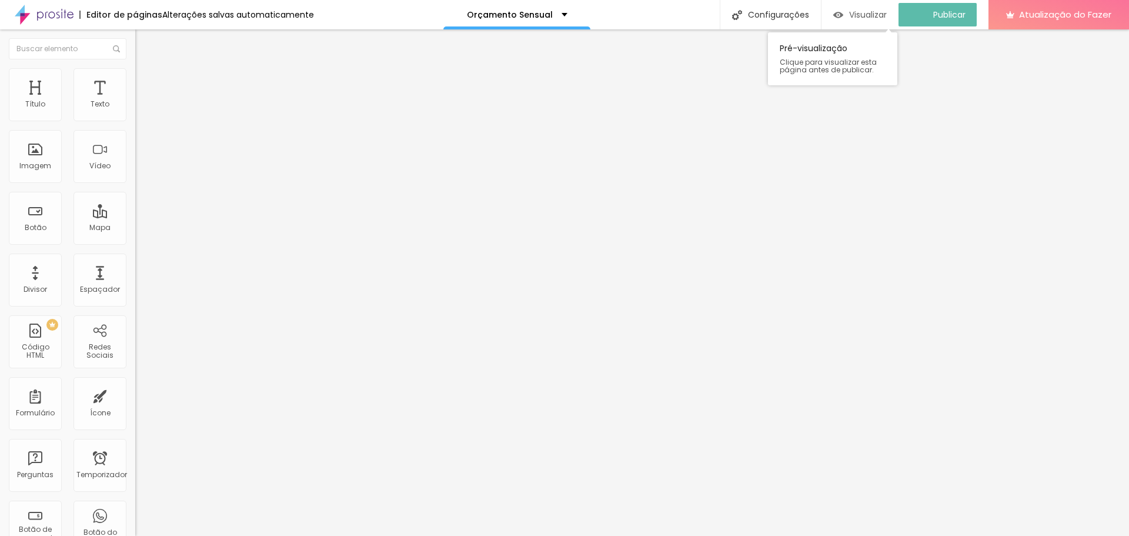
click at [881, 15] on font "Visualizar" at bounding box center [868, 15] width 38 height 12
click at [142, 101] on font "Trocar imagem" at bounding box center [170, 96] width 57 height 10
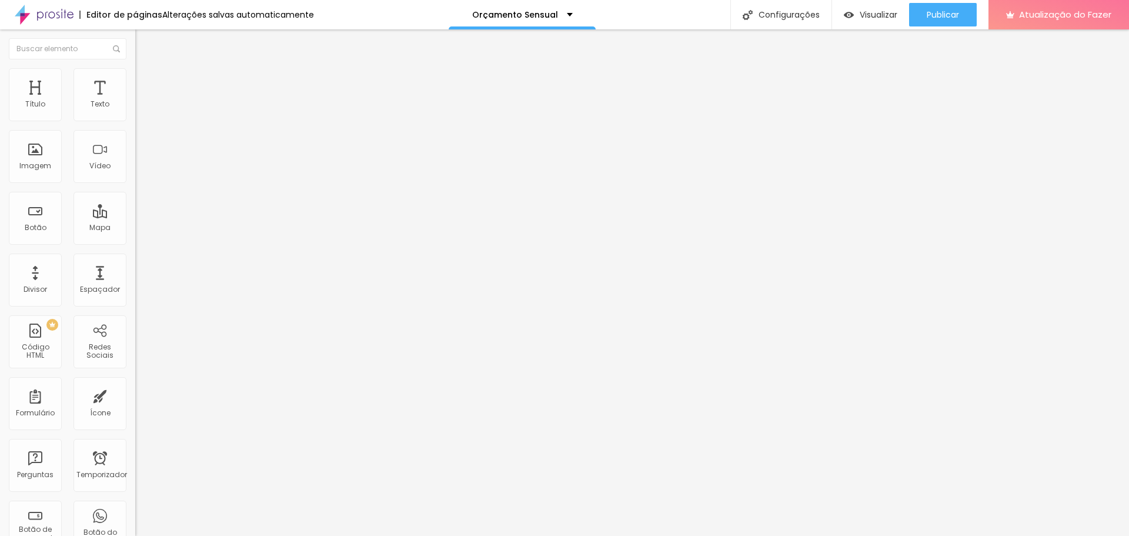
scroll to position [353, 0]
click at [142, 101] on font "Trocar imagem" at bounding box center [170, 96] width 57 height 10
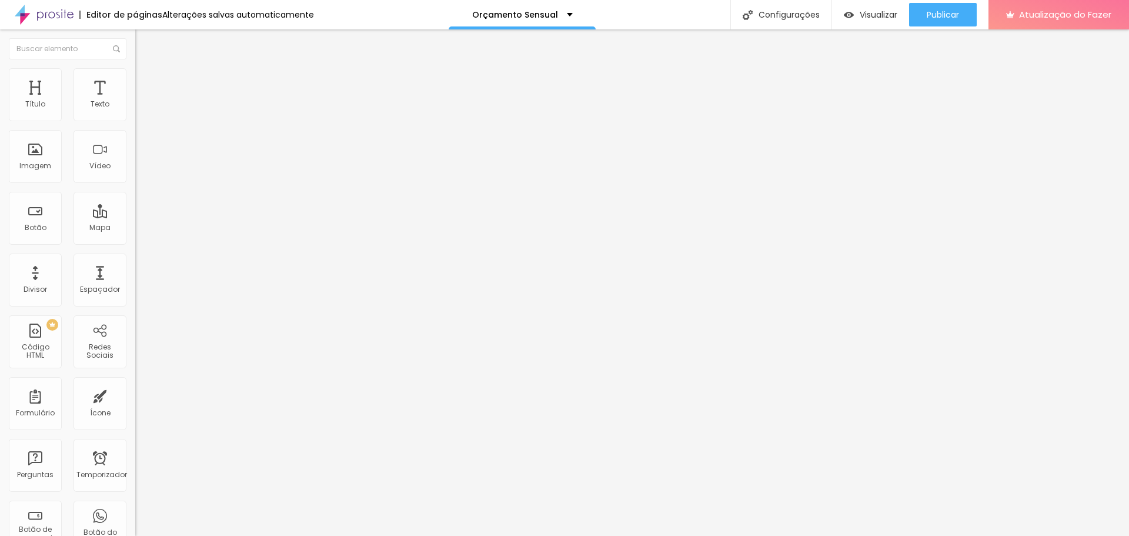
click at [142, 101] on font "Trocar imagem" at bounding box center [170, 96] width 57 height 10
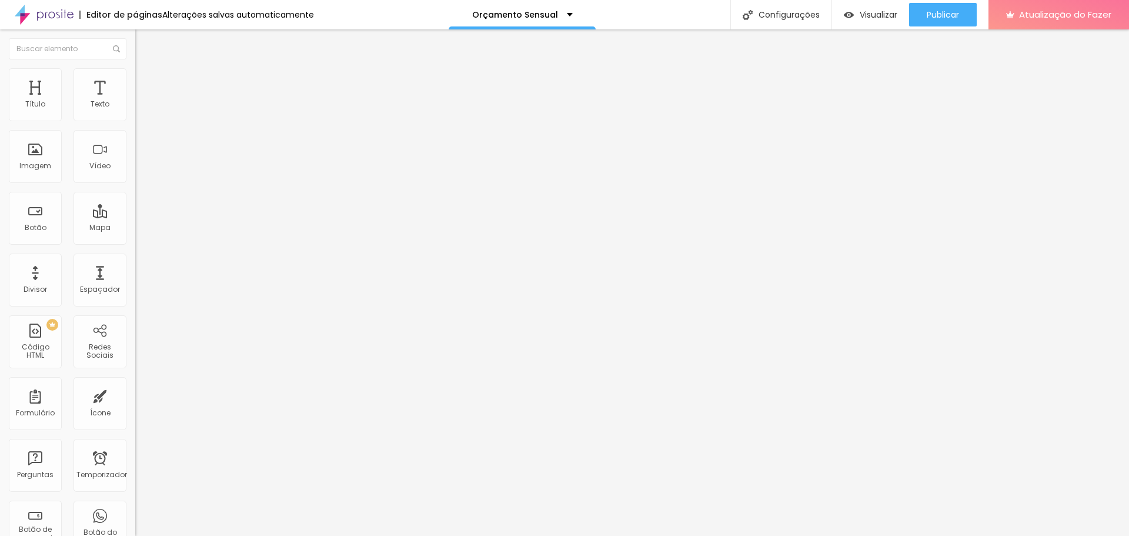
scroll to position [176, 0]
click at [950, 7] on div "Publicar" at bounding box center [943, 15] width 32 height 24
click at [866, 14] on font "Visualizar" at bounding box center [868, 15] width 38 height 12
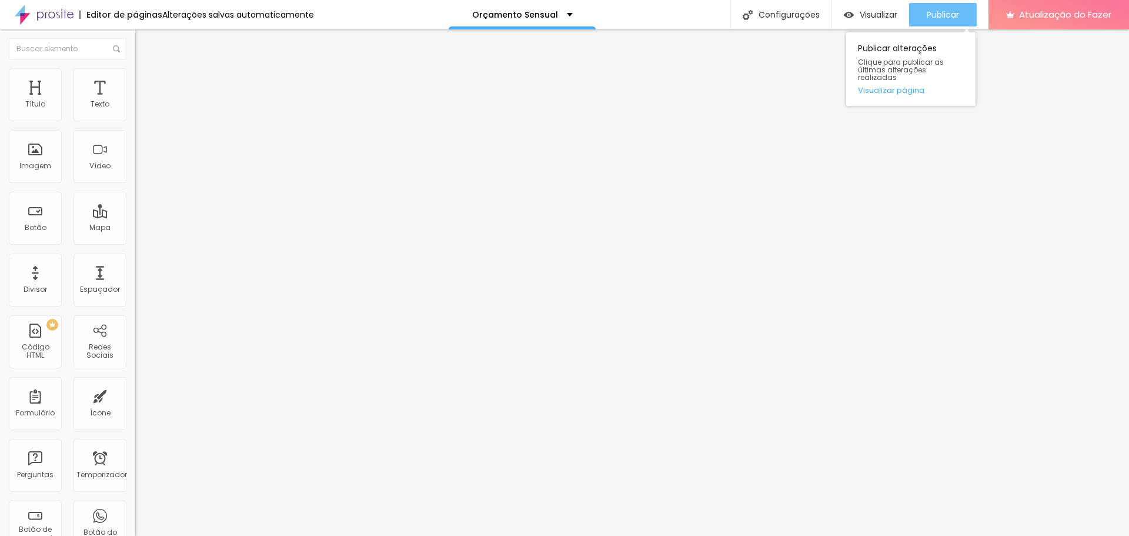
click at [922, 12] on button "Publicar" at bounding box center [943, 15] width 68 height 24
click at [945, 15] on font "Publicar" at bounding box center [943, 15] width 32 height 12
click at [146, 81] on font "Estilo" at bounding box center [155, 76] width 18 height 10
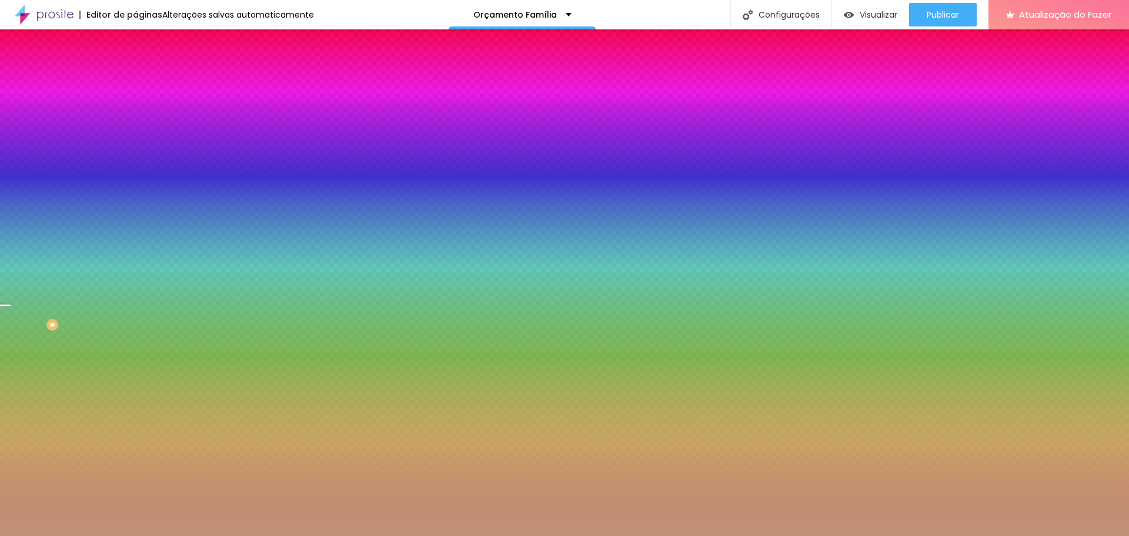
click at [135, 112] on div at bounding box center [202, 112] width 135 height 0
drag, startPoint x: 116, startPoint y: 185, endPoint x: 115, endPoint y: 213, distance: 28.2
click at [12, 488] on div at bounding box center [6, 489] width 12 height 2
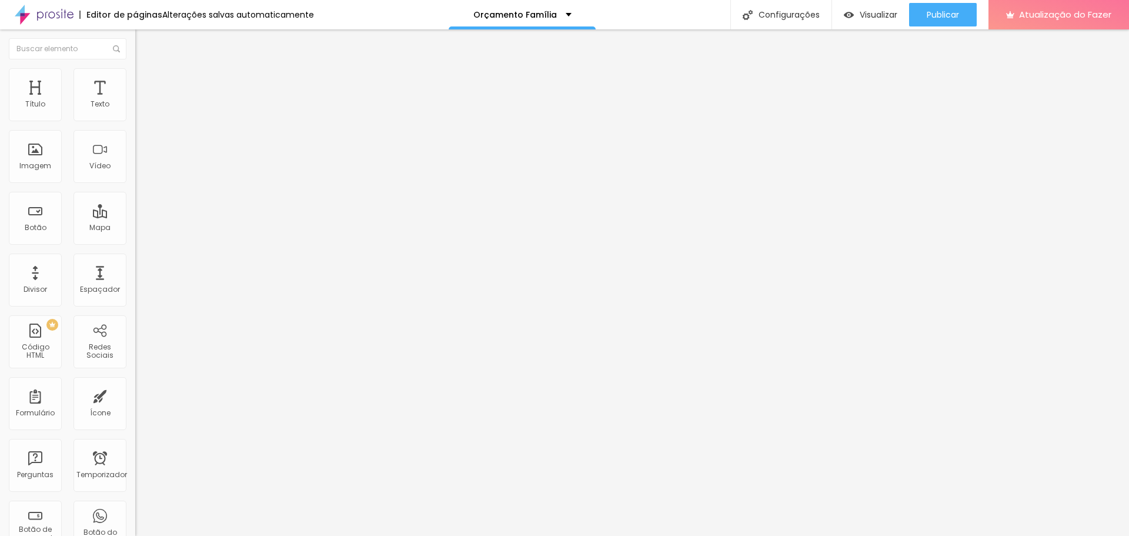
click at [135, 72] on img at bounding box center [140, 73] width 11 height 11
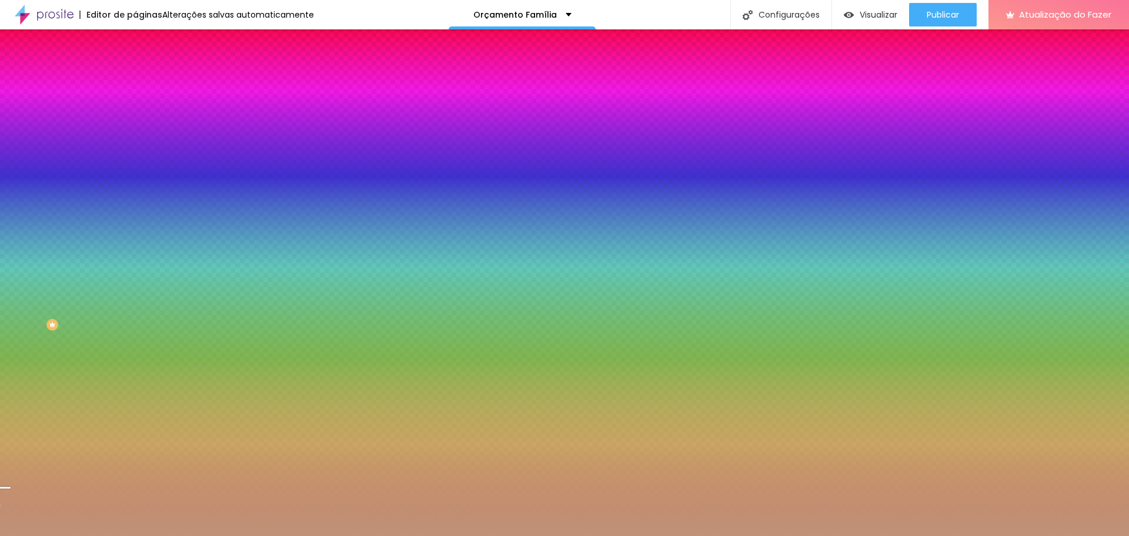
click at [135, 112] on div at bounding box center [202, 112] width 135 height 0
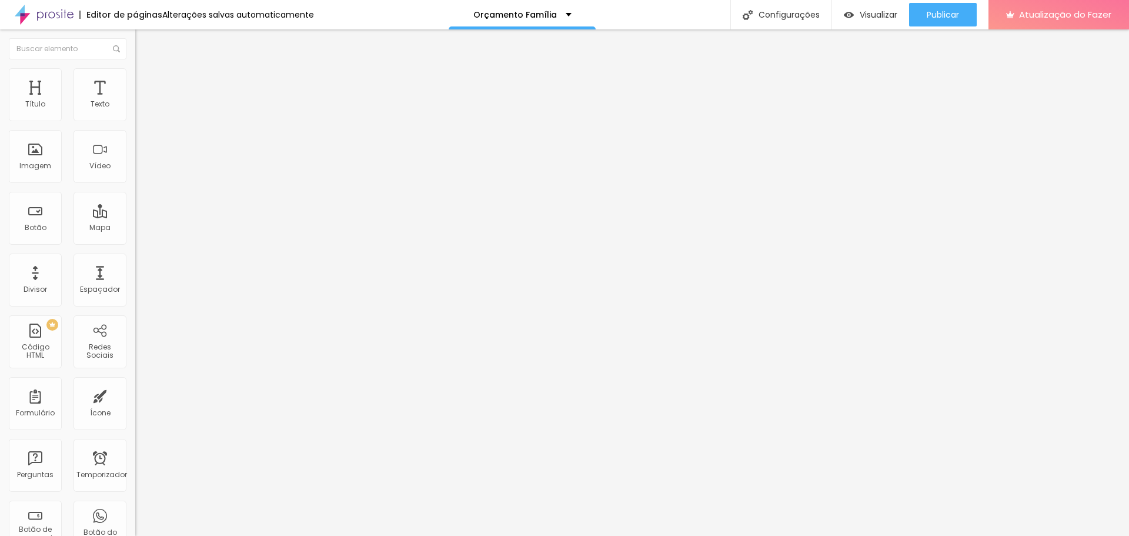
click at [146, 81] on font "Estilo" at bounding box center [155, 76] width 18 height 10
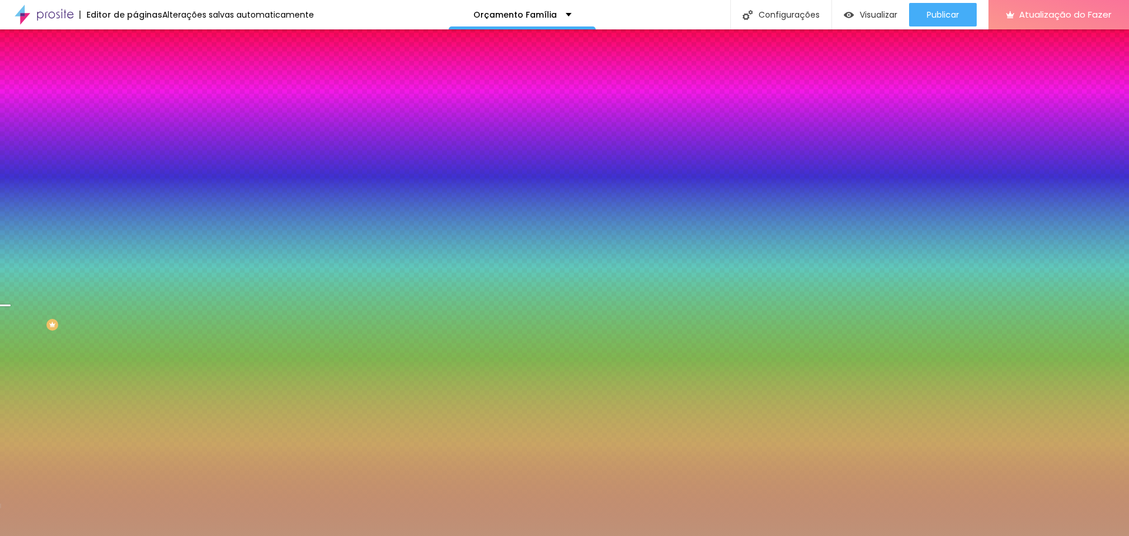
click at [135, 112] on div at bounding box center [202, 112] width 135 height 0
drag, startPoint x: 120, startPoint y: 185, endPoint x: 125, endPoint y: 209, distance: 25.3
click at [135, 124] on div at bounding box center [202, 124] width 135 height 0
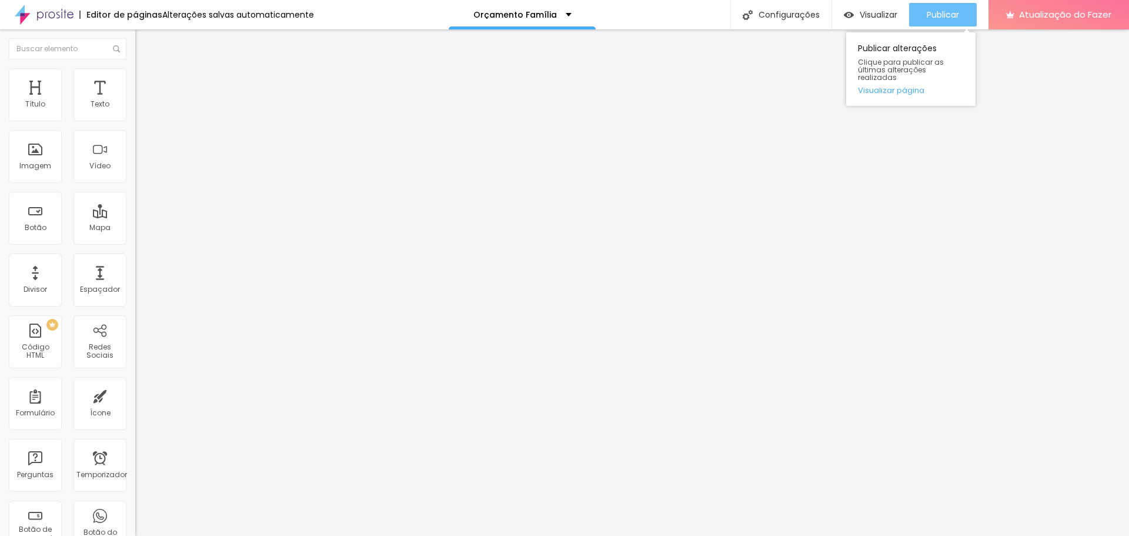
click at [960, 13] on button "Publicar" at bounding box center [943, 15] width 68 height 24
click at [135, 77] on li "Estilo" at bounding box center [202, 74] width 135 height 12
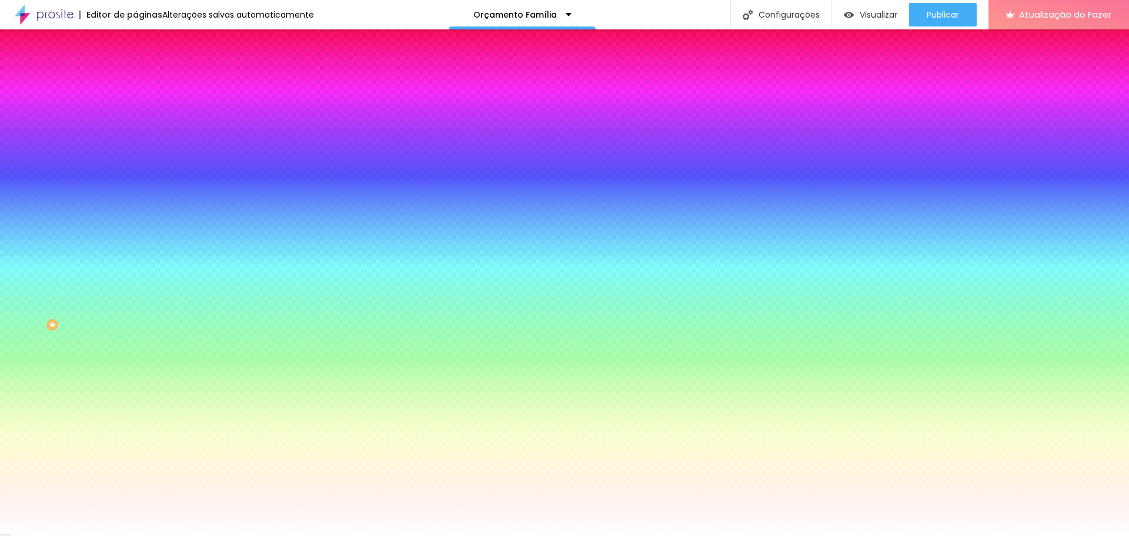
click at [135, 112] on div at bounding box center [202, 112] width 135 height 0
drag, startPoint x: 123, startPoint y: 118, endPoint x: 81, endPoint y: 125, distance: 43.0
click at [135, 124] on div "#8C5946" at bounding box center [202, 118] width 135 height 12
paste input "FFFFFF"
type input "#FFFFFF"
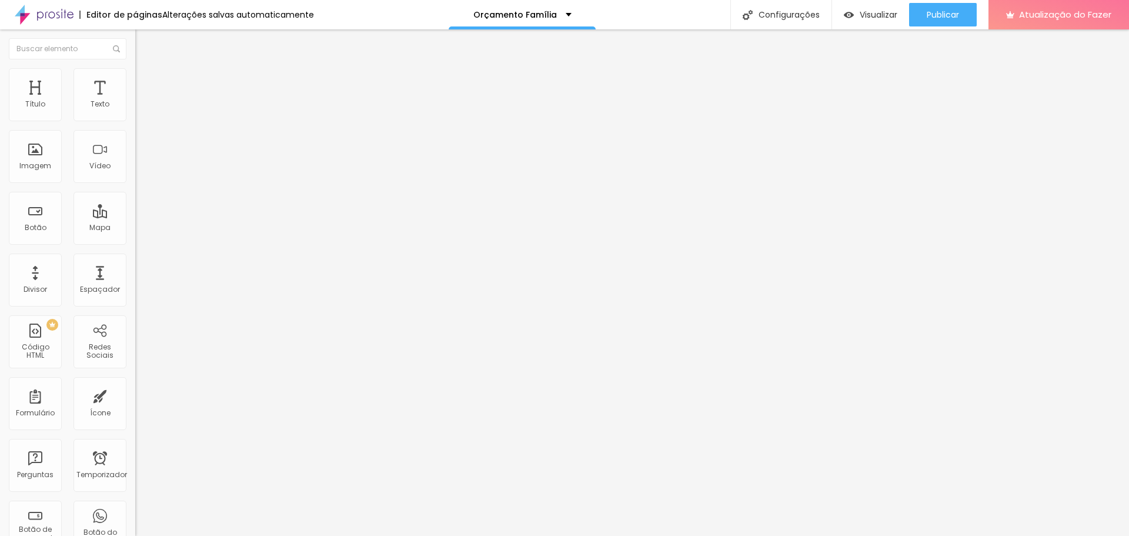
click at [135, 78] on li "Estilo" at bounding box center [202, 74] width 135 height 12
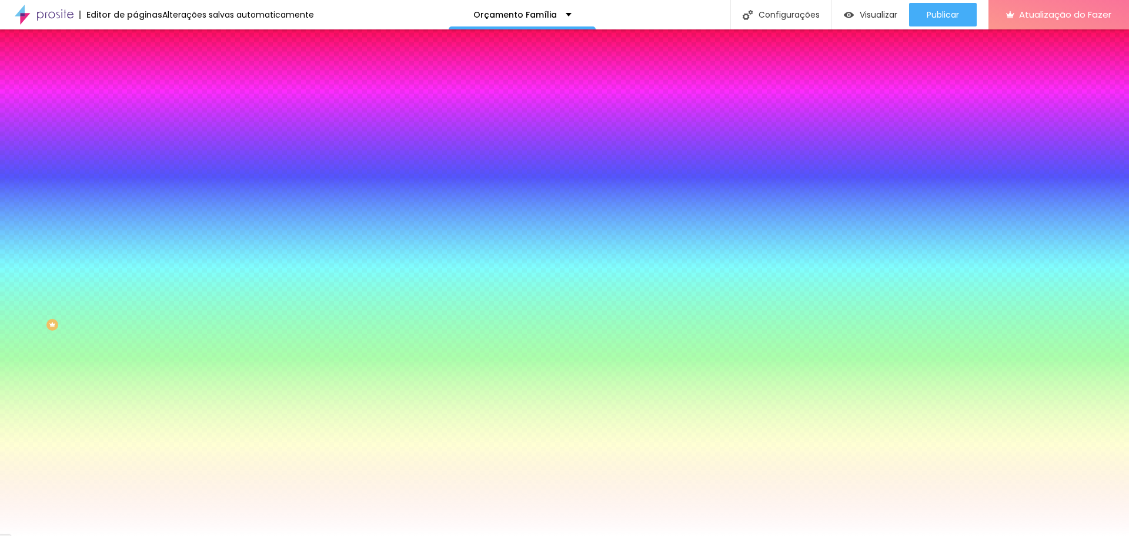
drag, startPoint x: 91, startPoint y: 119, endPoint x: 125, endPoint y: 122, distance: 34.9
click at [135, 122] on input "#8C5946" at bounding box center [205, 118] width 141 height 12
paste input "FFFFFF"
type input "#FFFFFF"
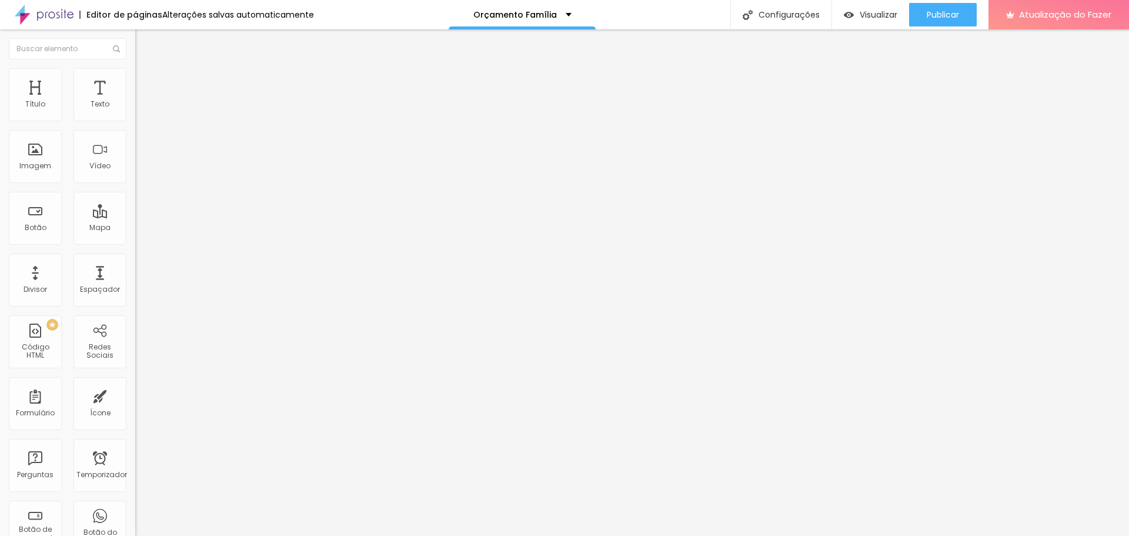
click at [135, 78] on li "Estilo" at bounding box center [202, 74] width 135 height 12
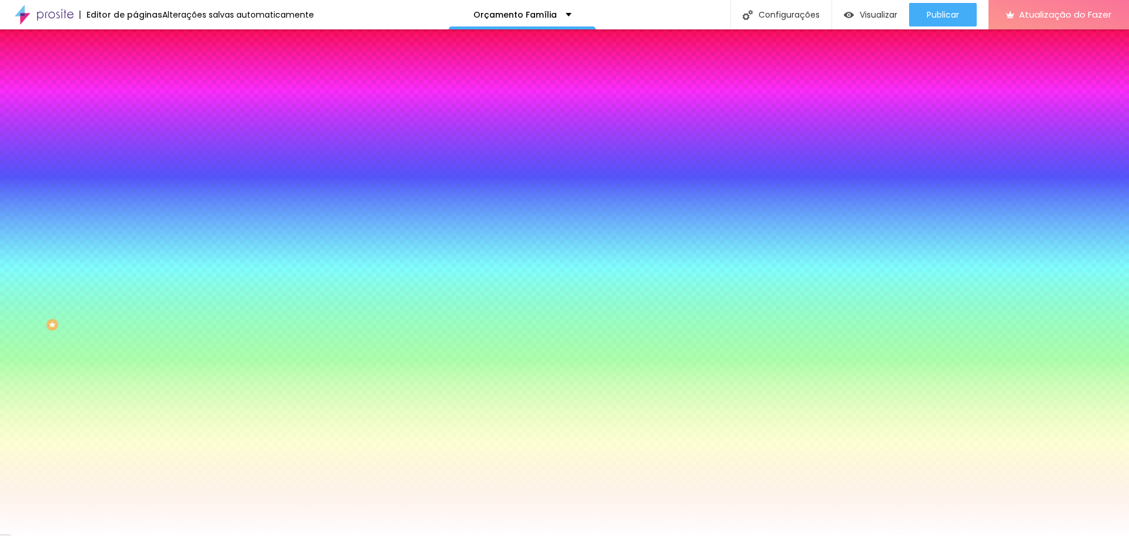
paste input "FFFFFF"
type input "#FFFFFF"
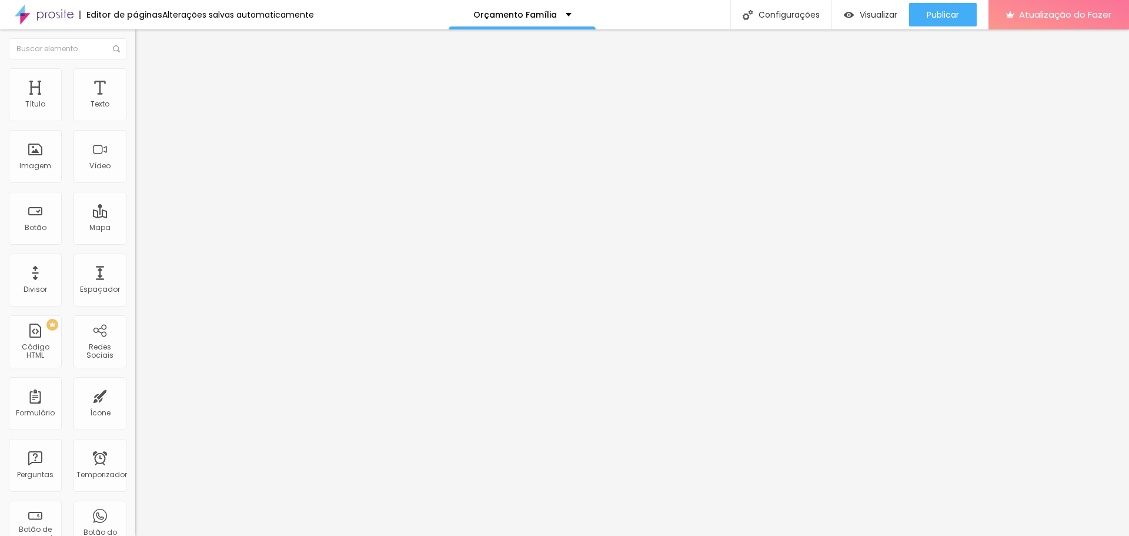
click at [146, 81] on font "Estilo" at bounding box center [155, 76] width 18 height 10
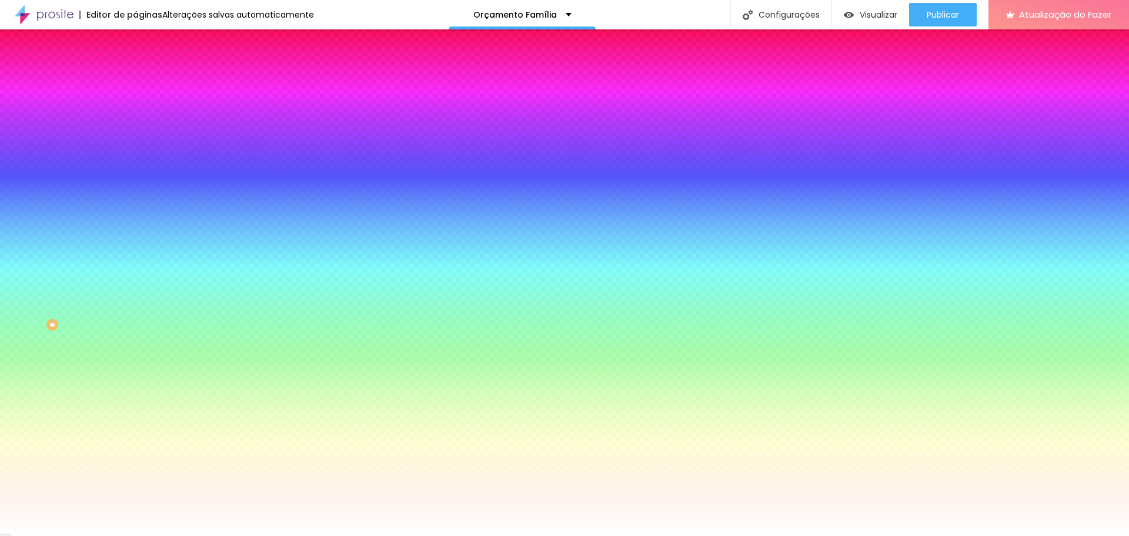
drag, startPoint x: 92, startPoint y: 118, endPoint x: 135, endPoint y: 124, distance: 43.3
click at [135, 124] on div "Cor do ícone Voltar ao padrão #8C5946 Cor de fundo Voltar ao padrão #FFFFFF Bor…" at bounding box center [202, 223] width 135 height 263
paste input "FFFFFF"
type input "#FFFFFF"
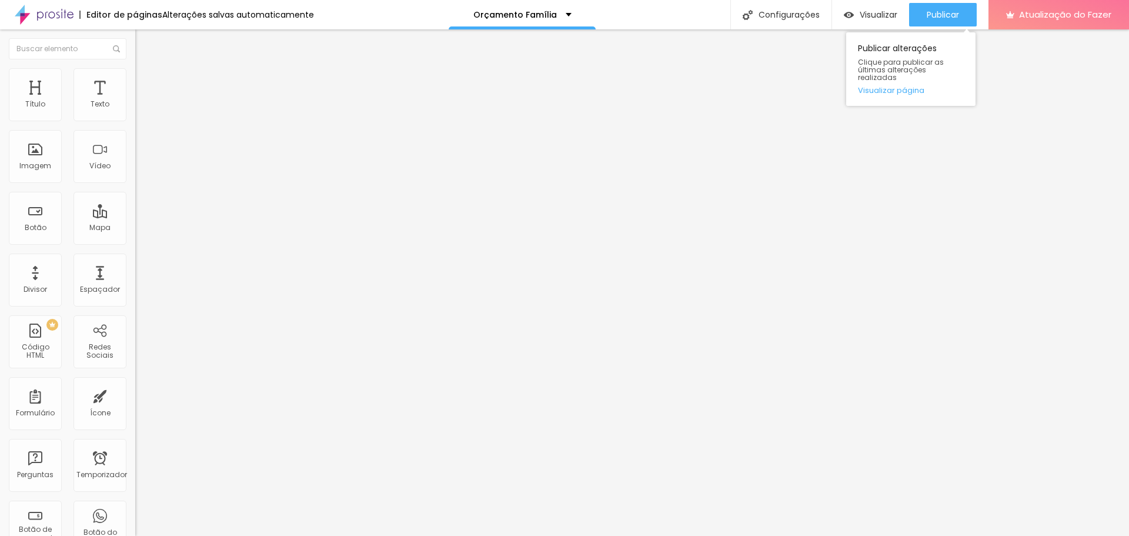
drag, startPoint x: 966, startPoint y: 9, endPoint x: 949, endPoint y: 28, distance: 25.5
click at [966, 8] on button "Publicar" at bounding box center [943, 15] width 68 height 24
click at [958, 9] on font "Publicar" at bounding box center [943, 15] width 32 height 12
type input "10"
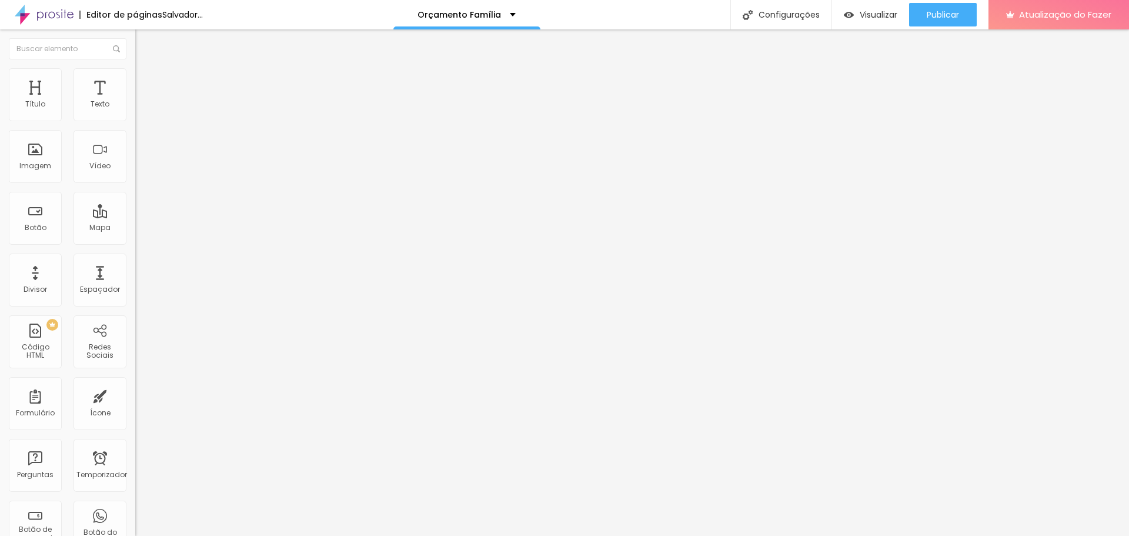
drag, startPoint x: 24, startPoint y: 116, endPoint x: 0, endPoint y: 115, distance: 24.1
type input "10"
click at [135, 216] on input "range" at bounding box center [173, 220] width 76 height 9
click at [135, 80] on li "Avançado" at bounding box center [202, 86] width 135 height 12
type input "13"
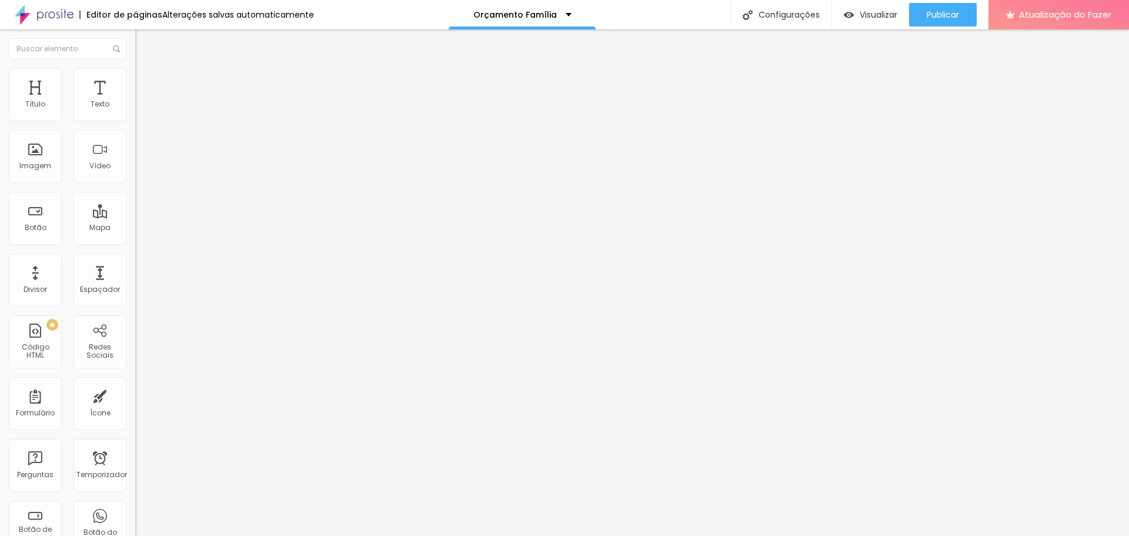
type input "13"
type input "0"
drag, startPoint x: 28, startPoint y: 142, endPoint x: 0, endPoint y: 138, distance: 27.9
type input "0"
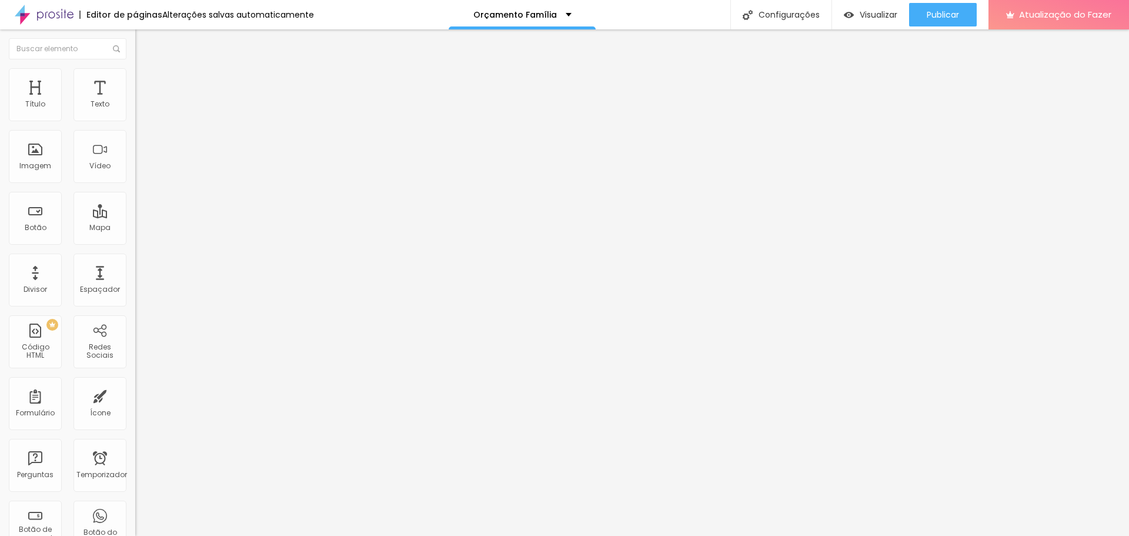
click at [135, 395] on input "range" at bounding box center [173, 399] width 76 height 9
drag, startPoint x: 64, startPoint y: 81, endPoint x: 74, endPoint y: 101, distance: 22.4
click at [146, 81] on font "Estilo" at bounding box center [155, 76] width 18 height 10
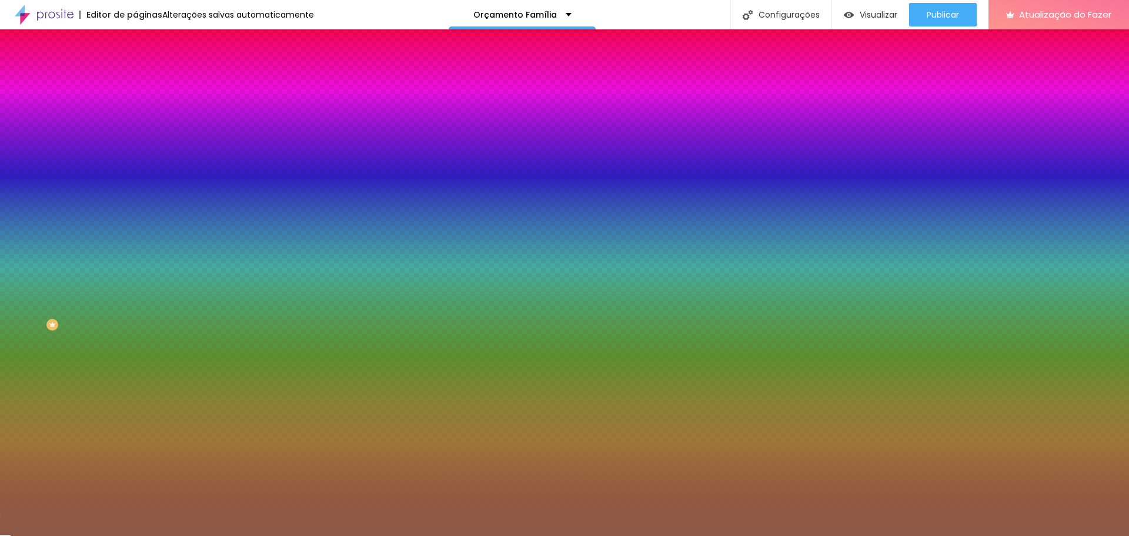
drag, startPoint x: 92, startPoint y: 115, endPoint x: 132, endPoint y: 115, distance: 39.4
click at [135, 115] on div "Cor Voltar ao padrão #8C5946 Tamanho 100 % Peso 8" at bounding box center [202, 138] width 135 height 92
paste input "FFFFFF"
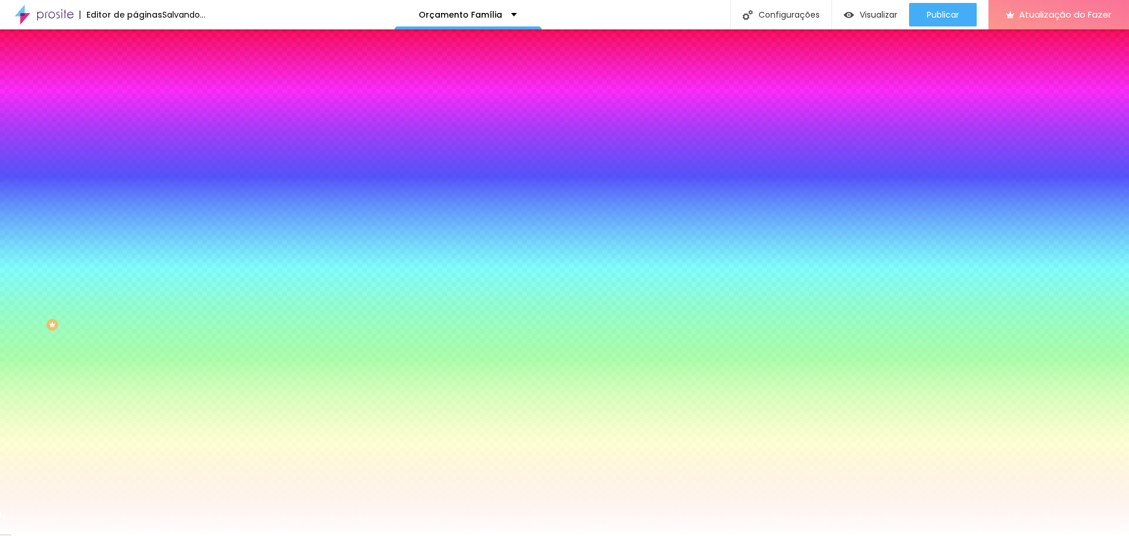
type input "#FFFFFF"
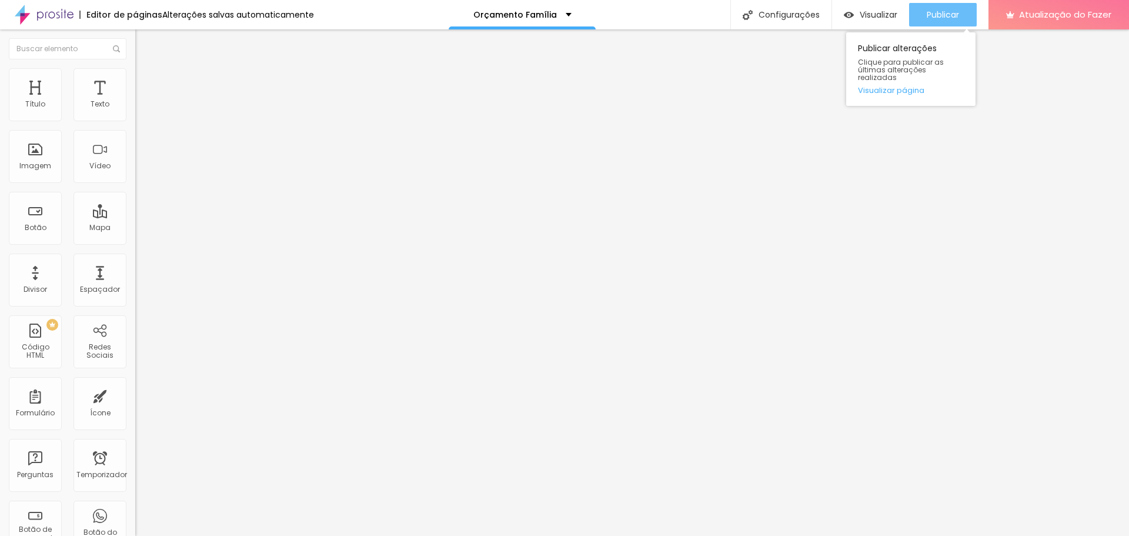
click at [949, 15] on font "Publicar" at bounding box center [943, 15] width 32 height 12
click at [135, 78] on li "Estilo" at bounding box center [202, 74] width 135 height 12
type input "90"
type input "85"
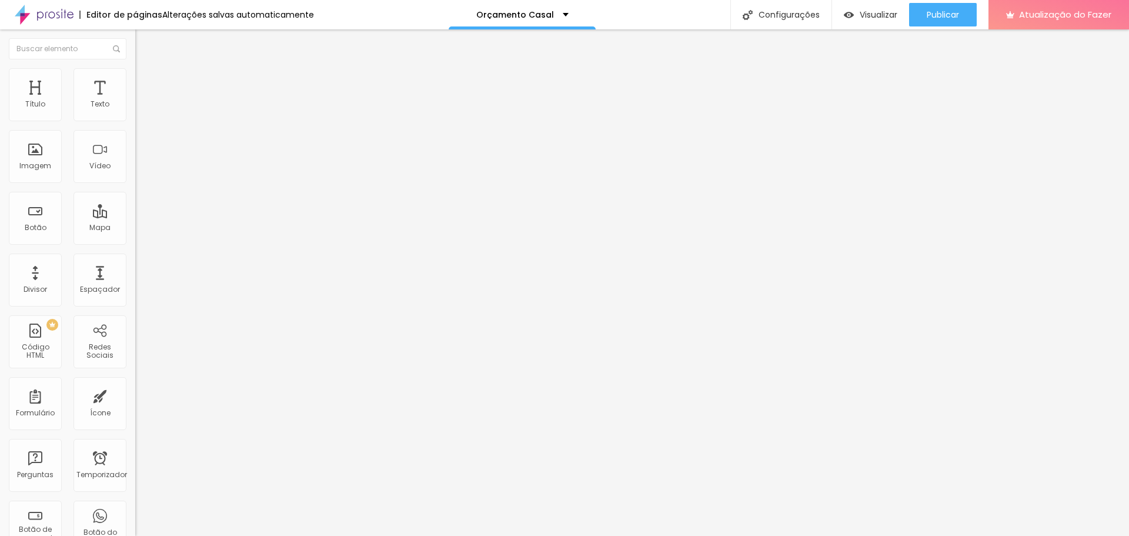
type input "85"
type input "80"
type input "75"
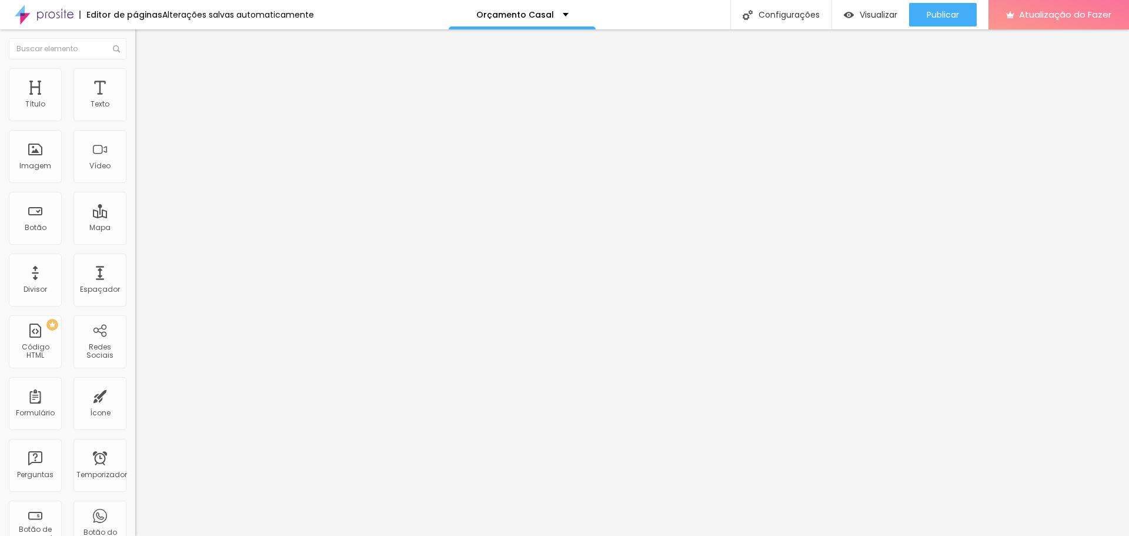
type input "65"
type input "70"
type input "75"
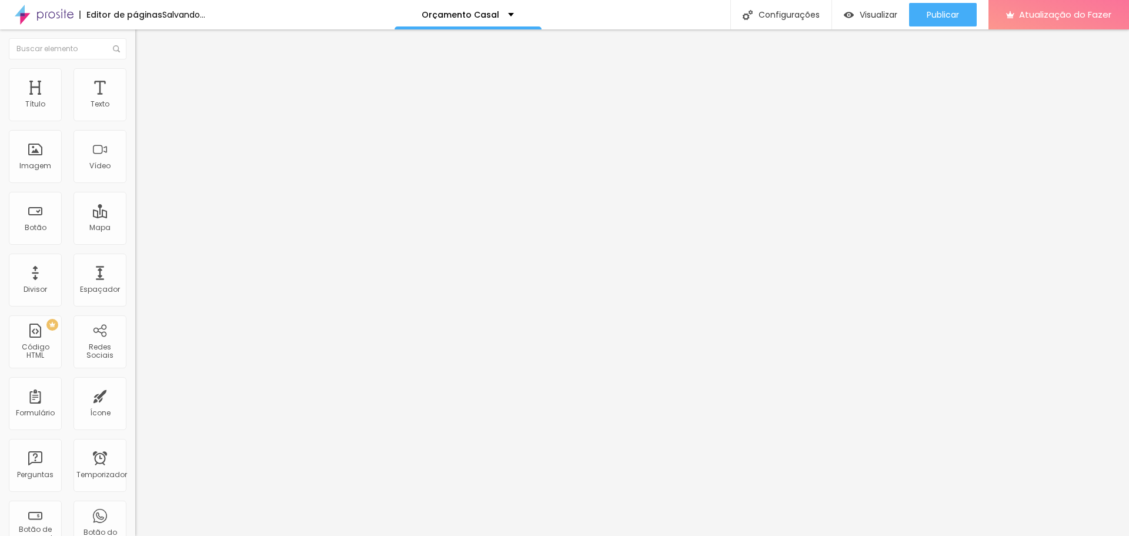
type input "75"
type input "80"
drag, startPoint x: 118, startPoint y: 125, endPoint x: 96, endPoint y: 126, distance: 21.8
type input "80"
click at [135, 121] on input "range" at bounding box center [173, 115] width 76 height 9
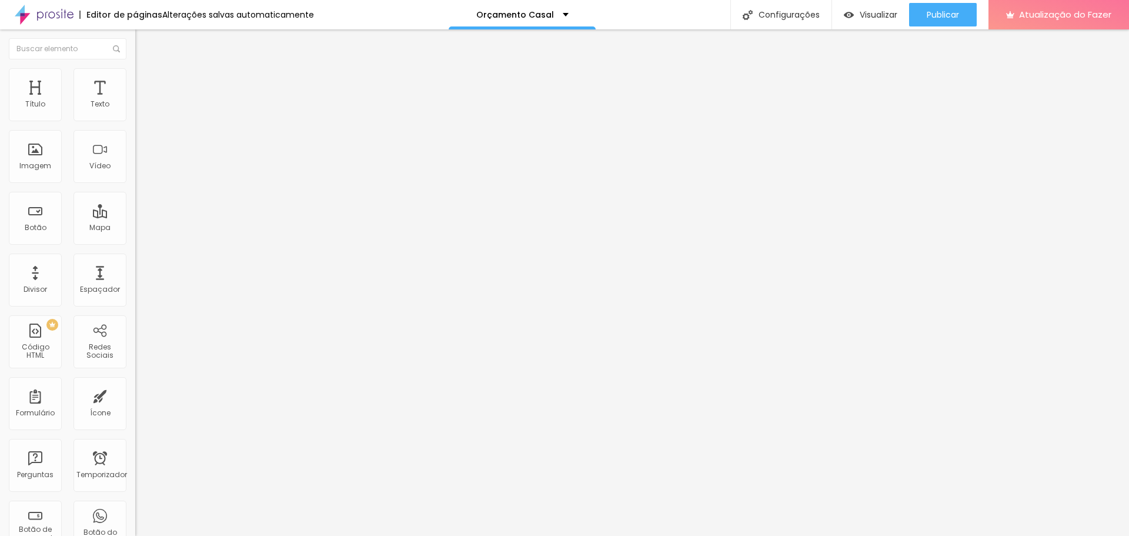
click at [142, 101] on font "Trocar imagem" at bounding box center [170, 96] width 57 height 10
drag, startPoint x: 933, startPoint y: 11, endPoint x: 912, endPoint y: 11, distance: 20.6
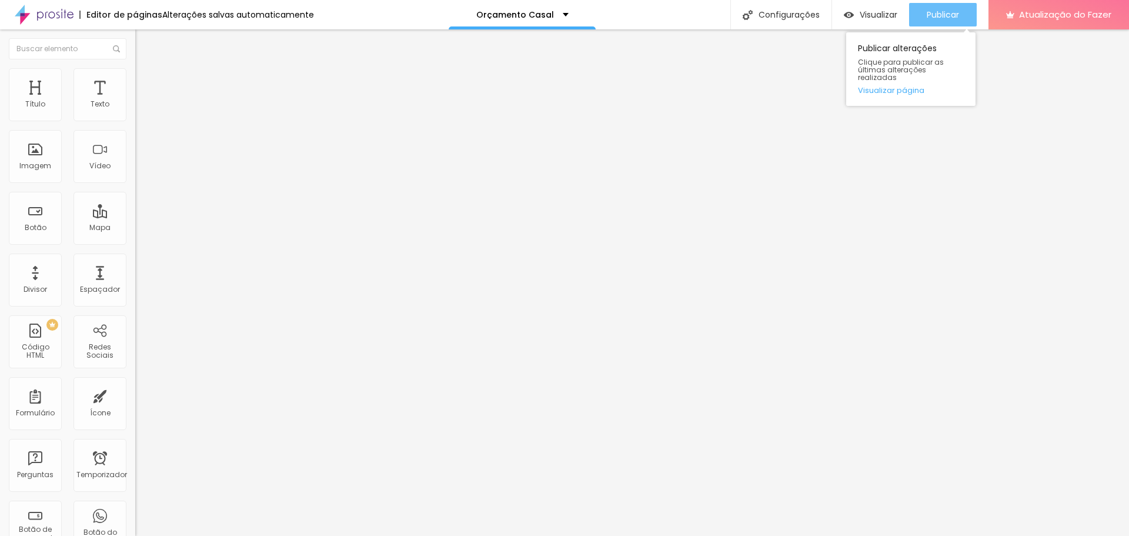
click at [932, 11] on font "Publicar" at bounding box center [943, 15] width 32 height 12
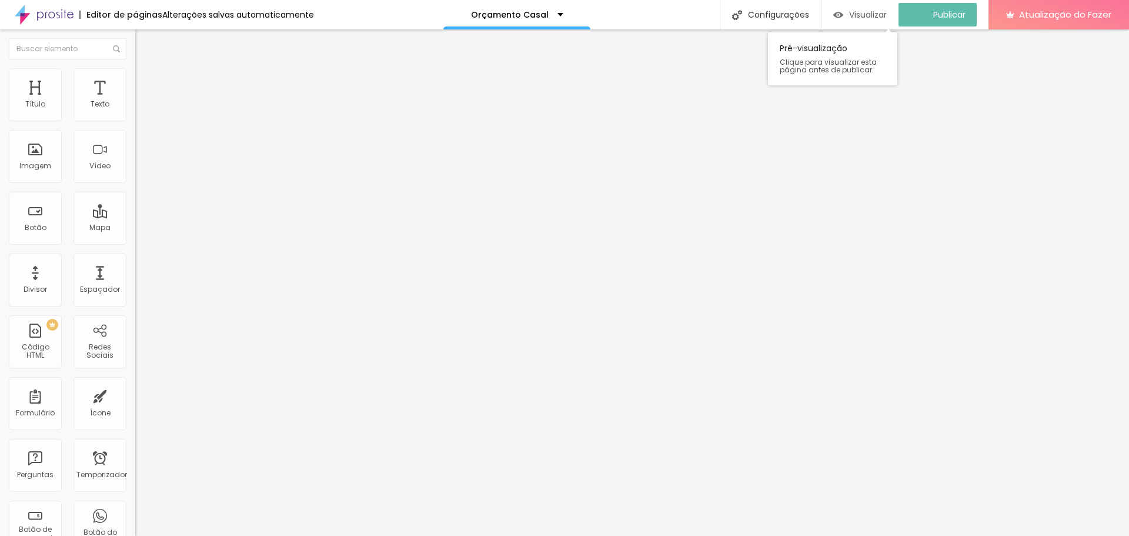
click at [881, 11] on font "Visualizar" at bounding box center [868, 15] width 38 height 12
click at [135, 76] on img at bounding box center [140, 73] width 11 height 11
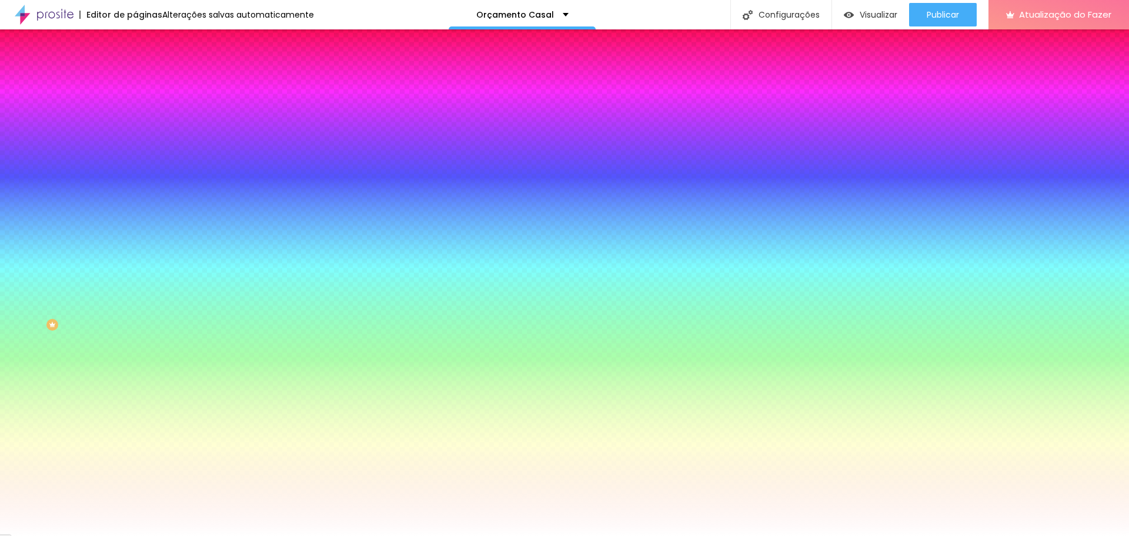
click at [135, 112] on div at bounding box center [202, 112] width 135 height 0
drag, startPoint x: 119, startPoint y: 221, endPoint x: 129, endPoint y: 116, distance: 105.1
click at [135, 116] on div "Cor de fundo Voltar ao padrão #FFFFFF 0 Borda arredondada" at bounding box center [202, 191] width 135 height 199
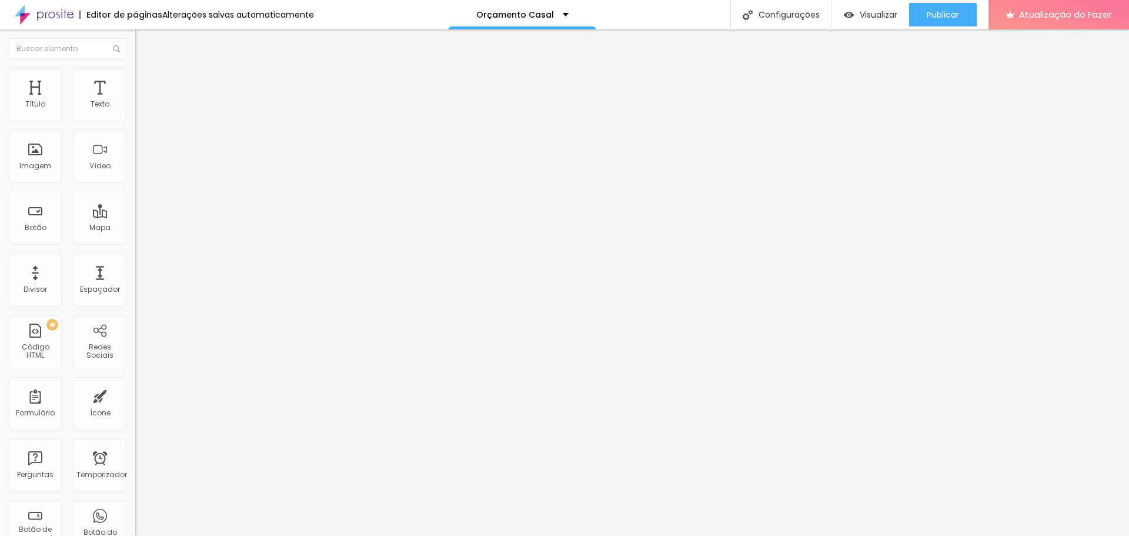
click at [146, 79] on font "Estilo" at bounding box center [155, 76] width 18 height 10
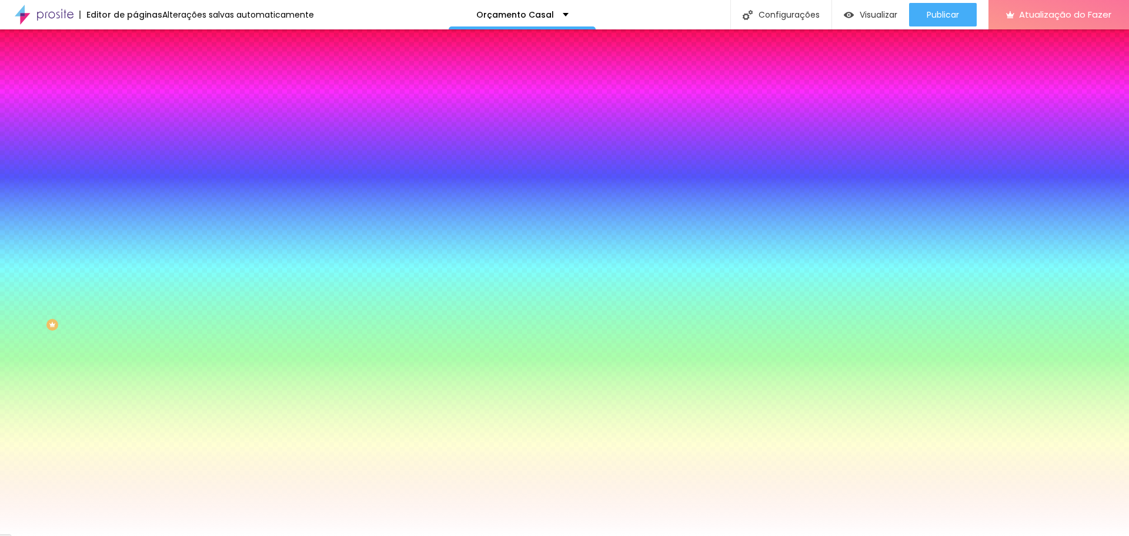
click at [135, 112] on div at bounding box center [202, 112] width 135 height 0
drag, startPoint x: 119, startPoint y: 217, endPoint x: 135, endPoint y: 114, distance: 104.1
click at [135, 116] on div "Cor de fundo Voltar ao padrão #FFFFFF 0 Borda arredondada" at bounding box center [202, 191] width 135 height 199
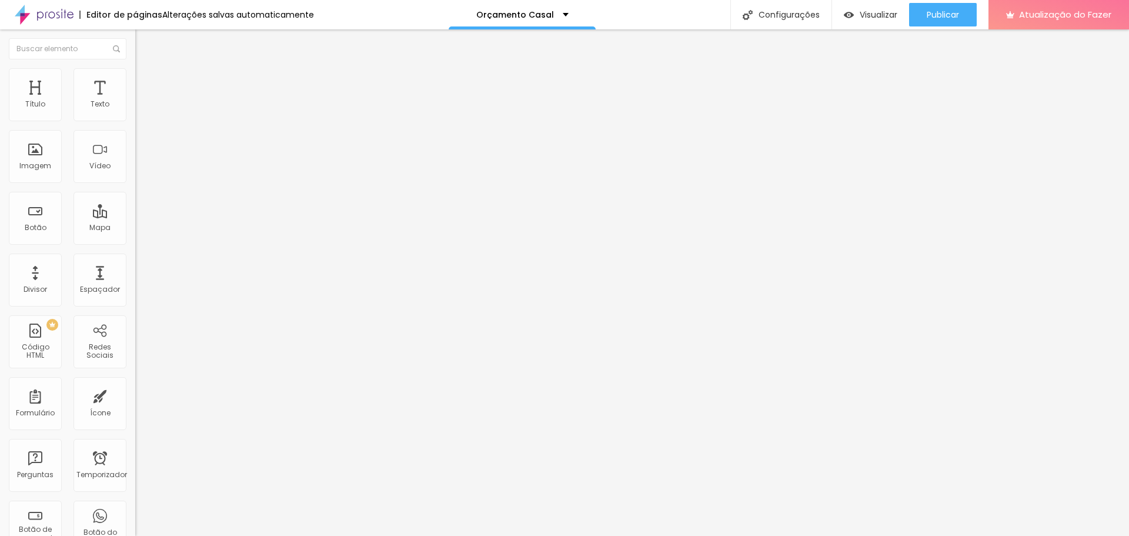
scroll to position [258, 0]
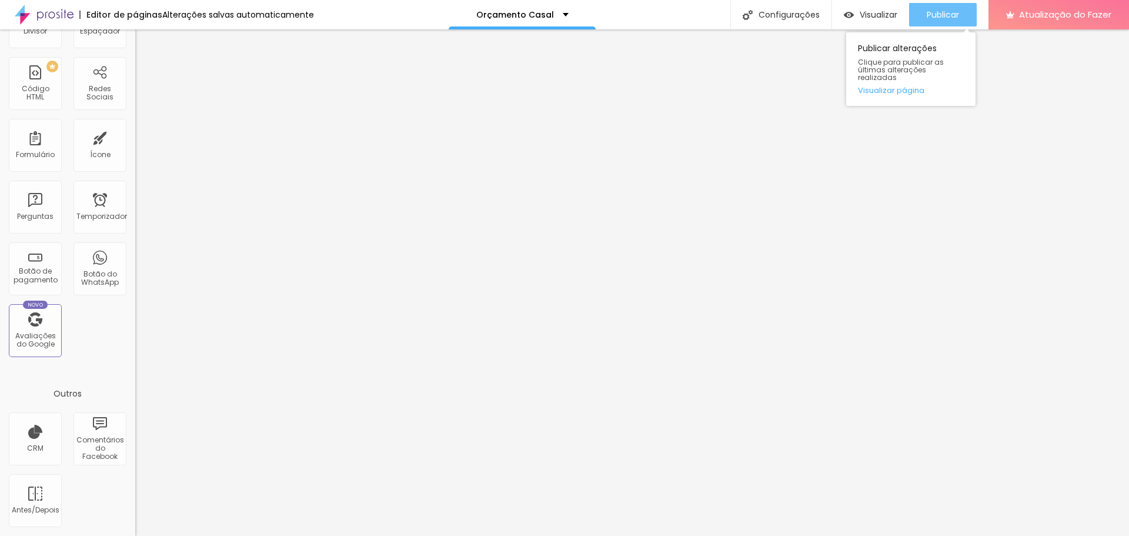
click at [942, 15] on font "Publicar" at bounding box center [943, 15] width 32 height 12
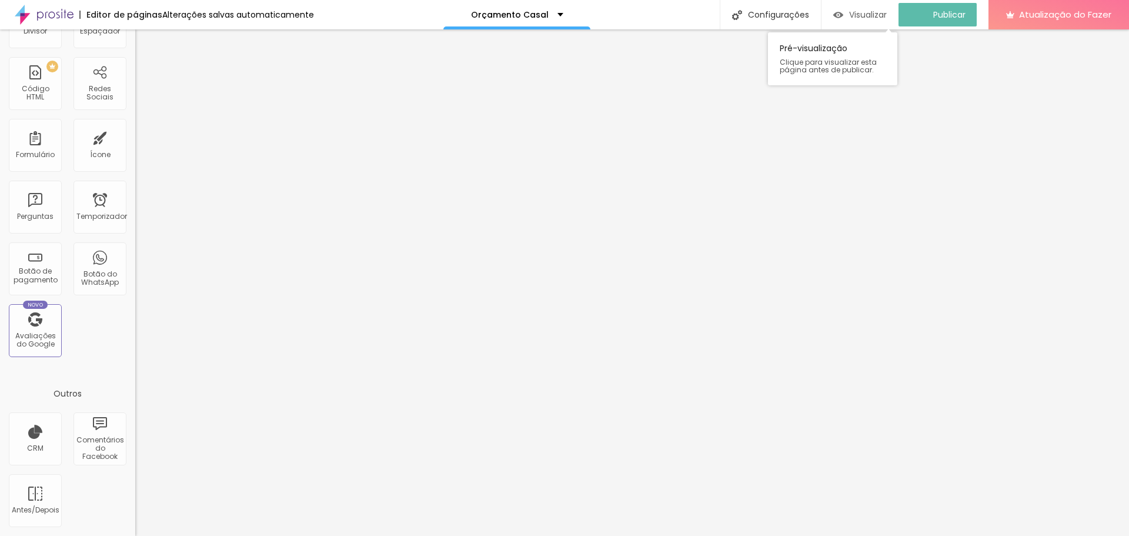
click at [885, 12] on font "Visualizar" at bounding box center [868, 15] width 38 height 12
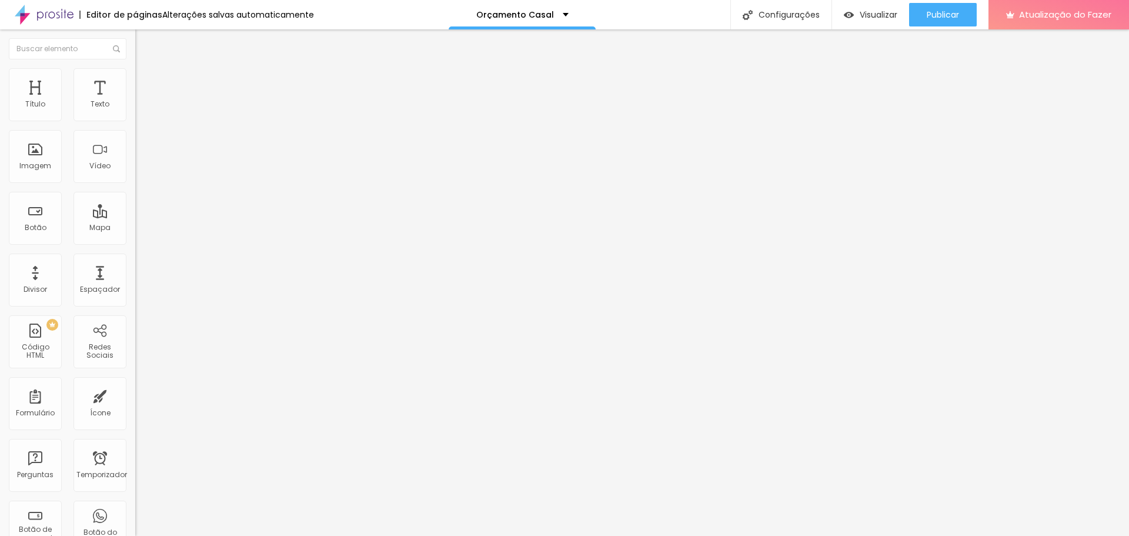
click at [135, 74] on li "Estilo" at bounding box center [202, 74] width 135 height 12
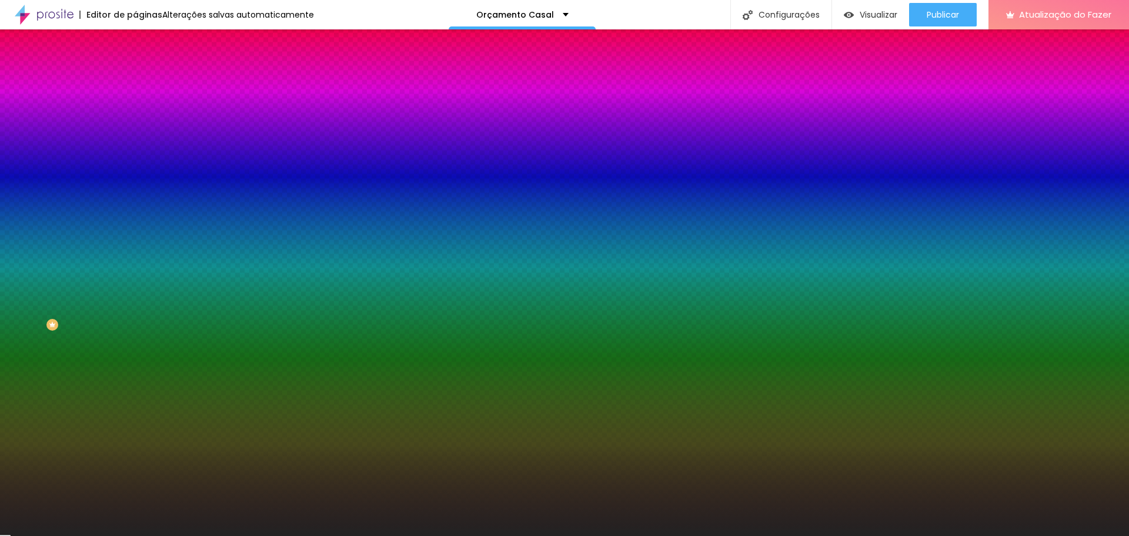
drag, startPoint x: 94, startPoint y: 213, endPoint x: 124, endPoint y: 217, distance: 30.9
click at [135, 172] on input "#222222" at bounding box center [205, 166] width 141 height 12
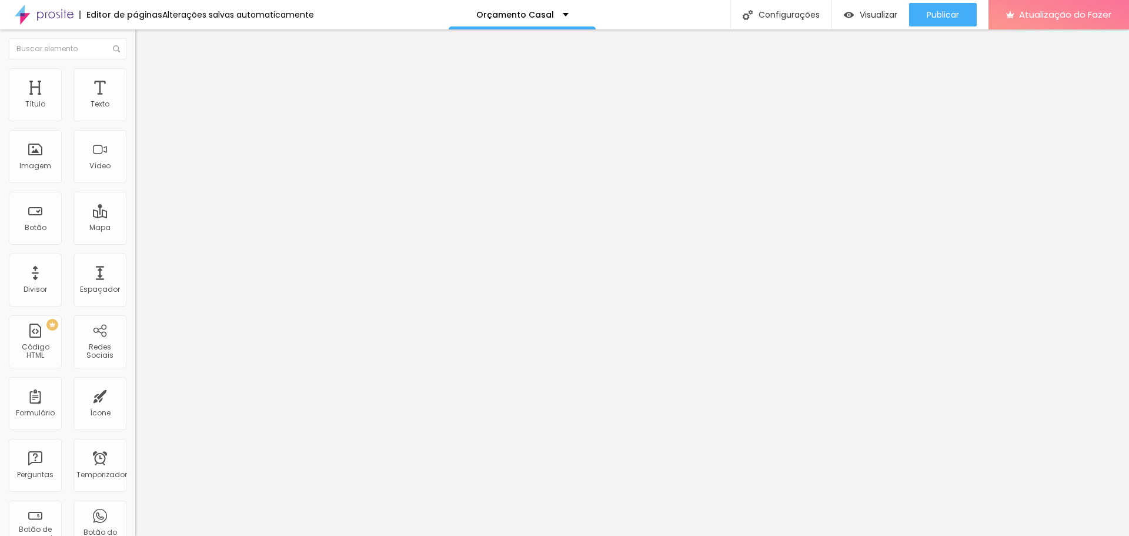
click at [146, 79] on font "Estilo" at bounding box center [155, 76] width 18 height 10
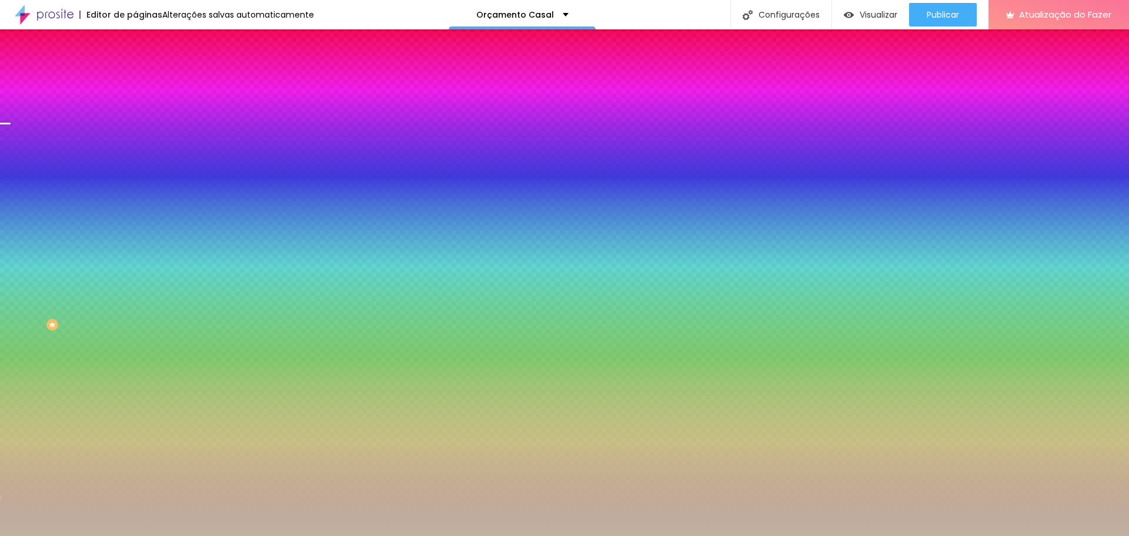
drag, startPoint x: 96, startPoint y: 212, endPoint x: 128, endPoint y: 218, distance: 32.9
click at [135, 218] on div "Imagem de fundo Adicionar imagem Efeito da Imagem Nenhum Nenhum Paralaxe Cor de…" at bounding box center [202, 168] width 135 height 152
paste input "222222"
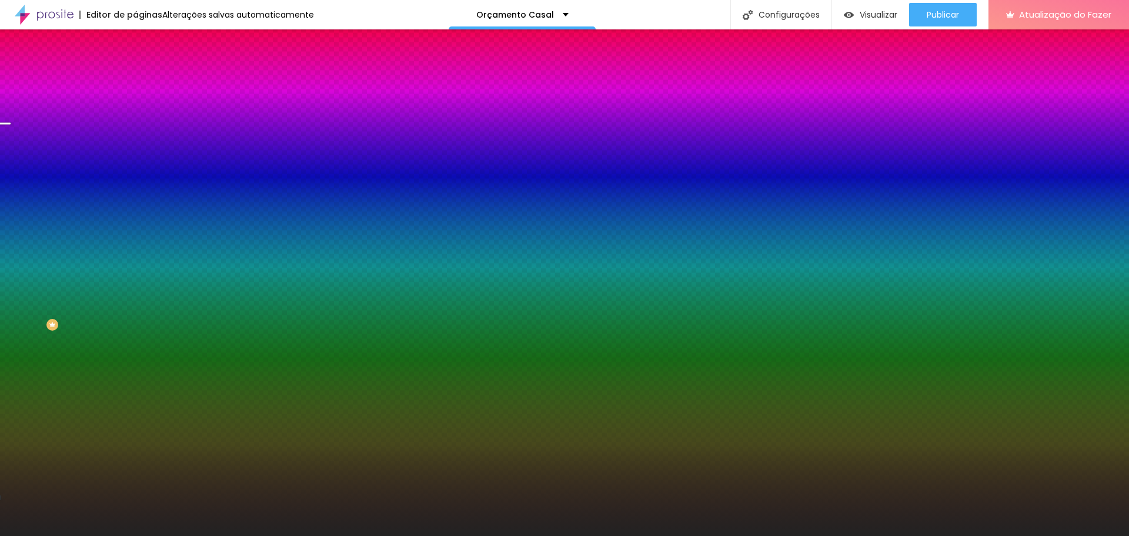
type input "#222222"
click at [135, 160] on div at bounding box center [202, 160] width 135 height 0
drag, startPoint x: 118, startPoint y: 280, endPoint x: 114, endPoint y: 343, distance: 63.7
click at [135, 343] on div "Editar nulo Conteúdo Estilo Avançado Imagem de fundo Adicionar imagem Efeito da…" at bounding box center [202, 282] width 135 height 506
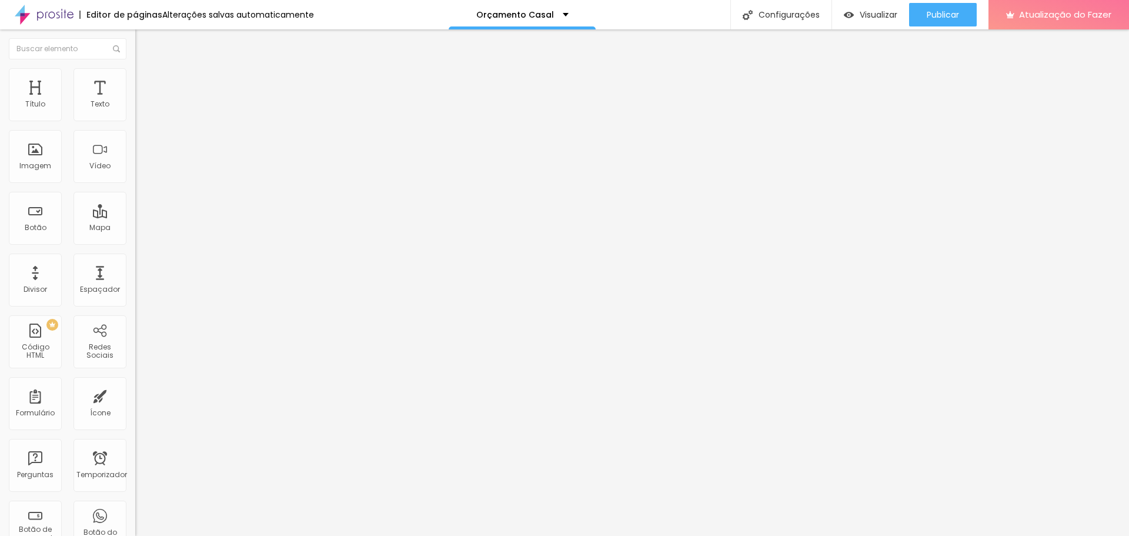
click at [146, 81] on font "Estilo" at bounding box center [155, 76] width 18 height 10
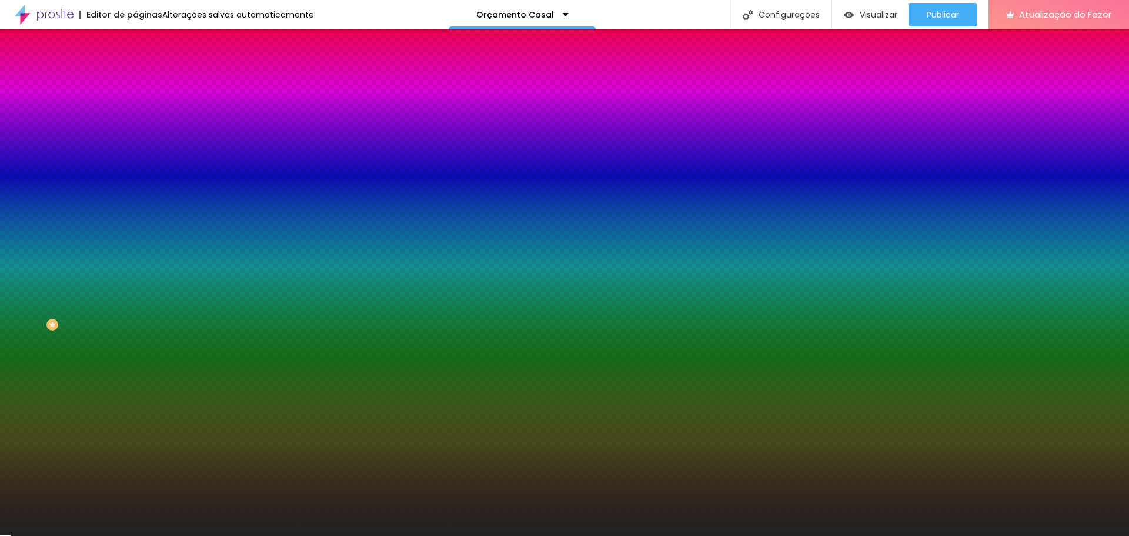
click at [135, 172] on input "#222222" at bounding box center [205, 166] width 141 height 12
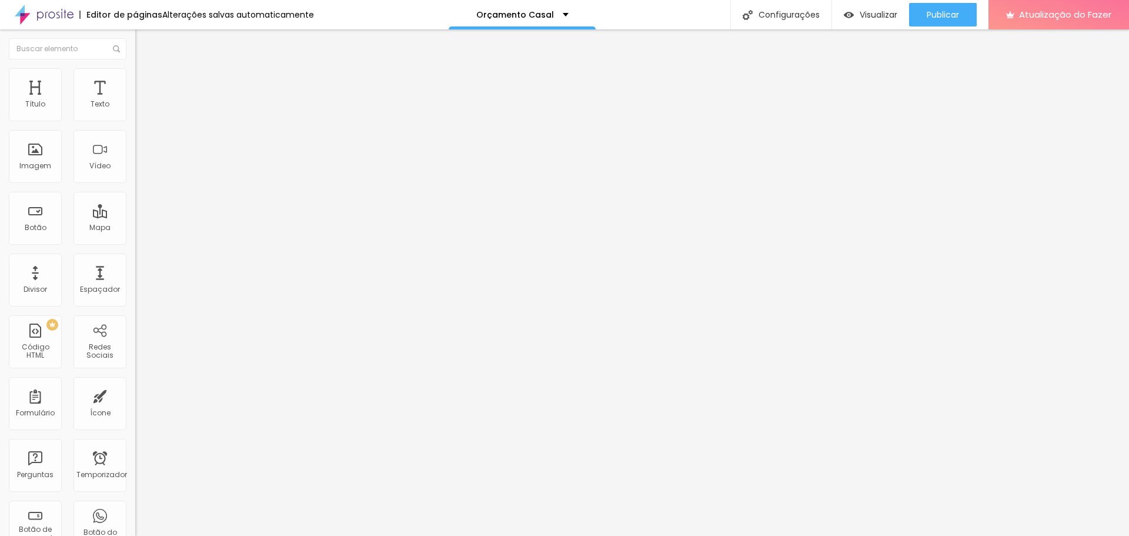
click at [135, 76] on li "Estilo" at bounding box center [202, 74] width 135 height 12
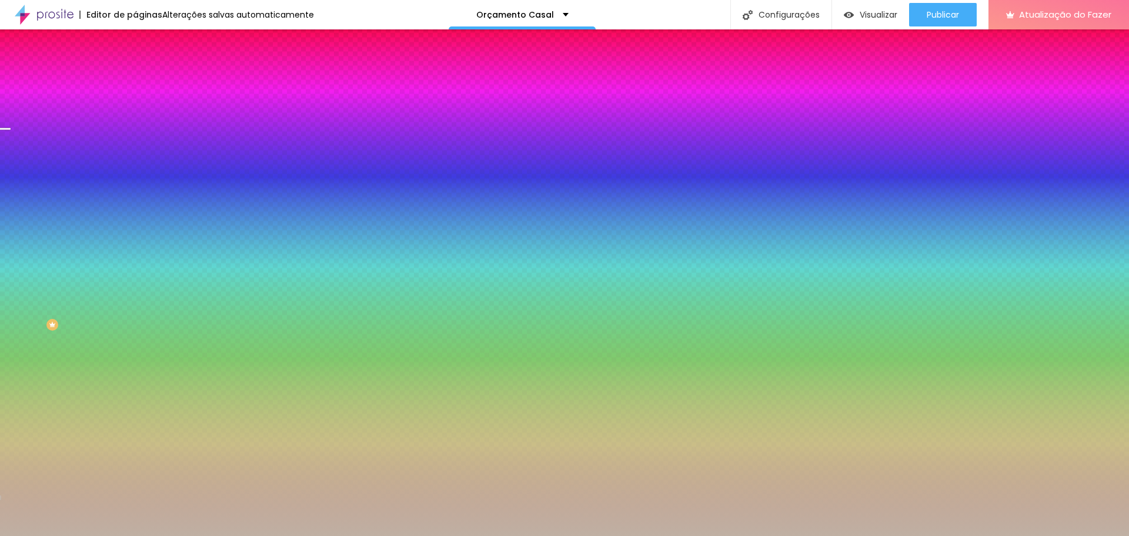
drag, startPoint x: 90, startPoint y: 214, endPoint x: 134, endPoint y: 209, distance: 44.3
click at [135, 209] on div "Imagem de fundo Adicionar imagem Efeito da Imagem Nenhum Nenhum Paralaxe Cor de…" at bounding box center [202, 168] width 135 height 152
paste input "222222"
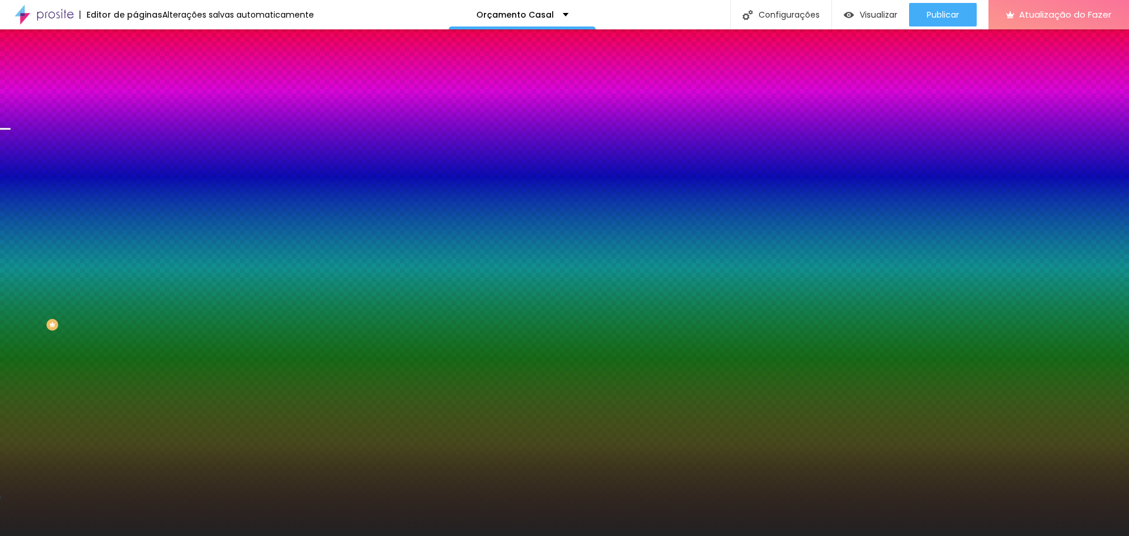
type input "#222222"
click at [135, 160] on div at bounding box center [202, 160] width 135 height 0
drag, startPoint x: 124, startPoint y: 321, endPoint x: 132, endPoint y: 331, distance: 13.0
click at [135, 335] on div "Editar nulo Conteúdo Estilo Avançado Imagem de fundo Adicionar imagem Efeito da…" at bounding box center [202, 282] width 135 height 506
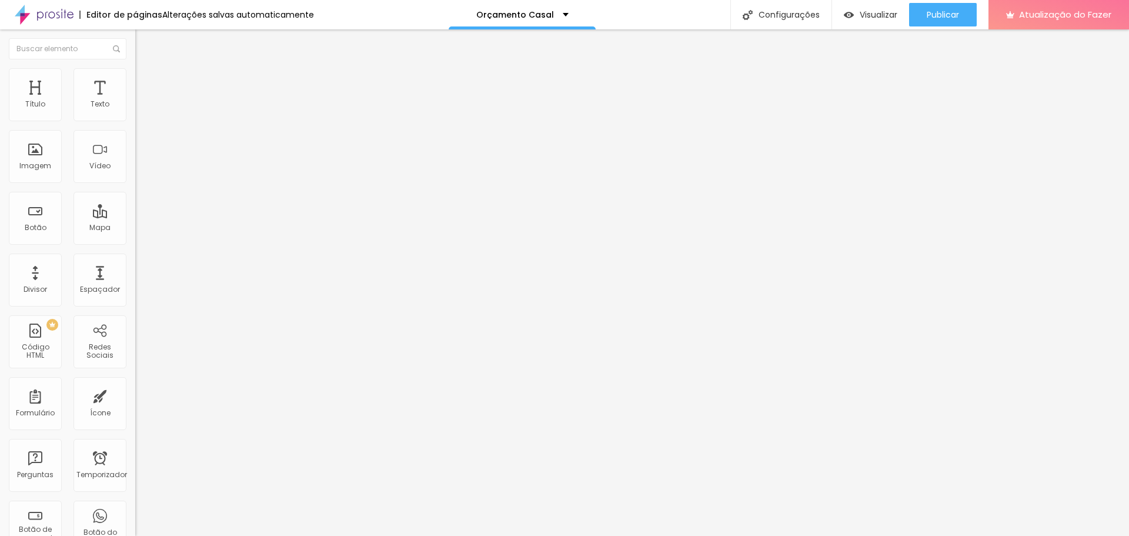
click at [146, 79] on font "Estilo" at bounding box center [155, 76] width 18 height 10
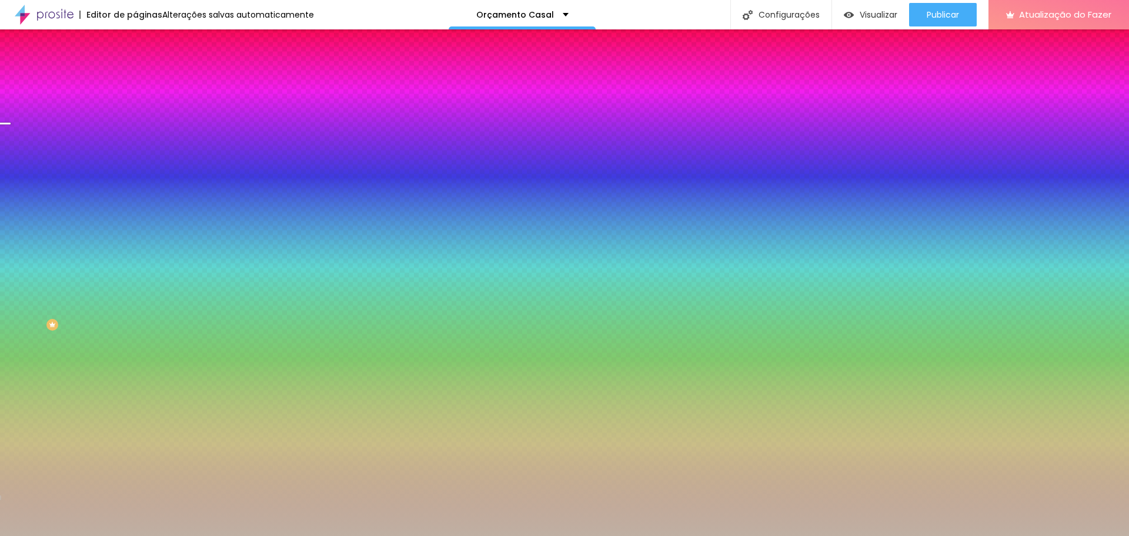
drag, startPoint x: 123, startPoint y: 211, endPoint x: 91, endPoint y: 211, distance: 32.3
click at [135, 172] on input "#BFB0A3" at bounding box center [205, 166] width 141 height 12
paste input "222222"
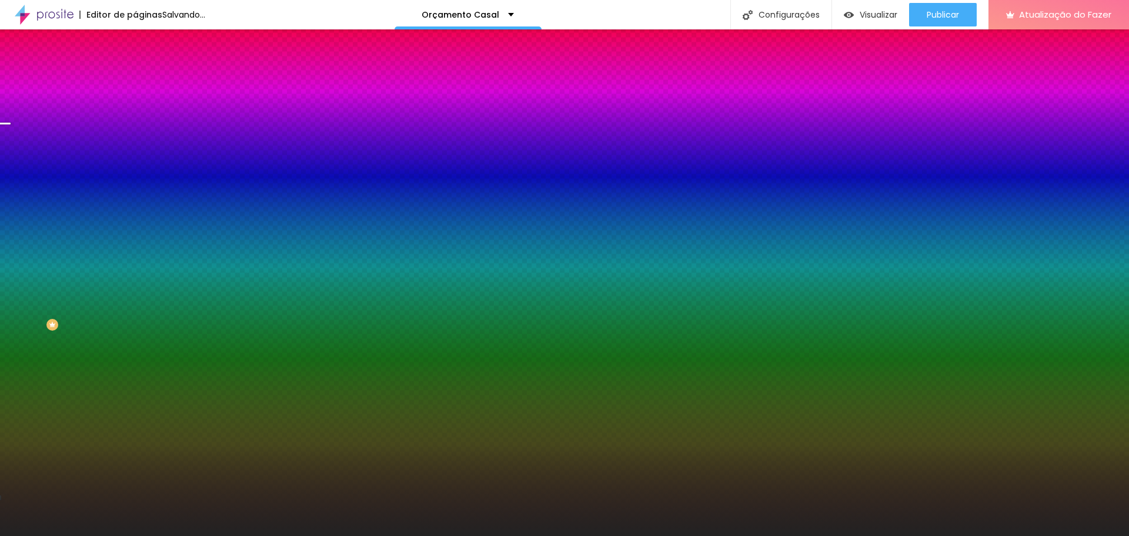
type input "#222222"
click at [135, 160] on div at bounding box center [202, 160] width 135 height 0
drag, startPoint x: 119, startPoint y: 302, endPoint x: 116, endPoint y: 333, distance: 31.4
click at [135, 333] on div "Editar nulo Conteúdo Estilo Avançado Imagem de fundo Adicionar imagem Efeito da…" at bounding box center [202, 282] width 135 height 506
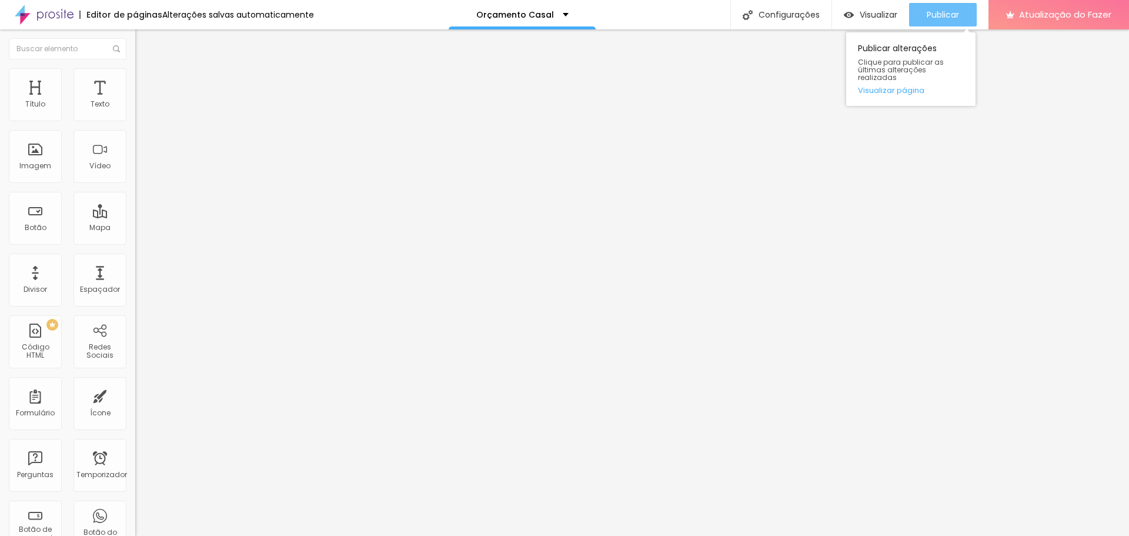
click at [955, 13] on font "Publicar" at bounding box center [943, 15] width 32 height 12
click at [146, 79] on font "Estilo" at bounding box center [155, 76] width 18 height 10
click at [135, 76] on img at bounding box center [140, 73] width 11 height 11
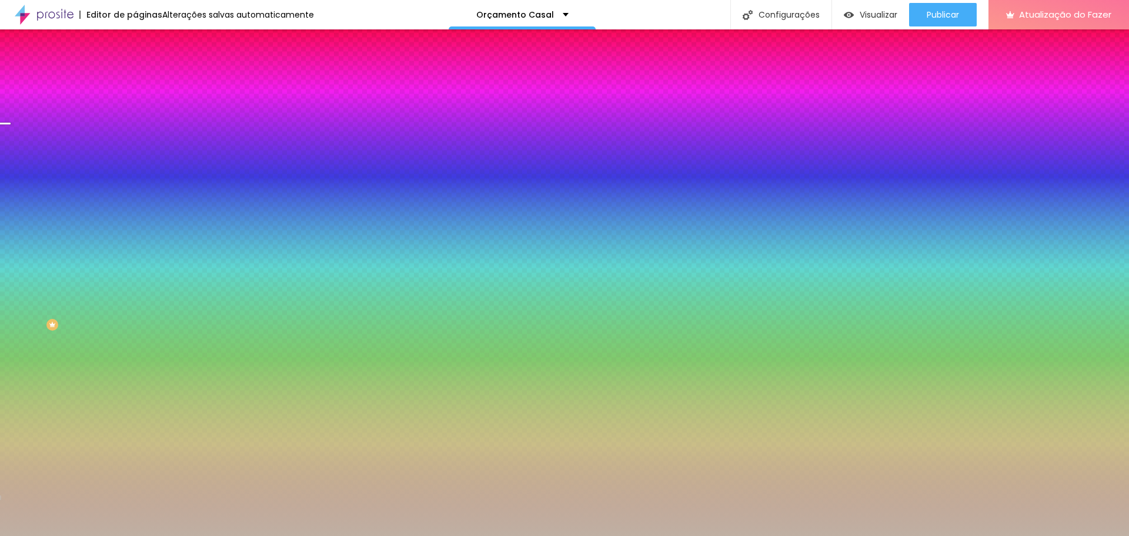
paste input "222222"
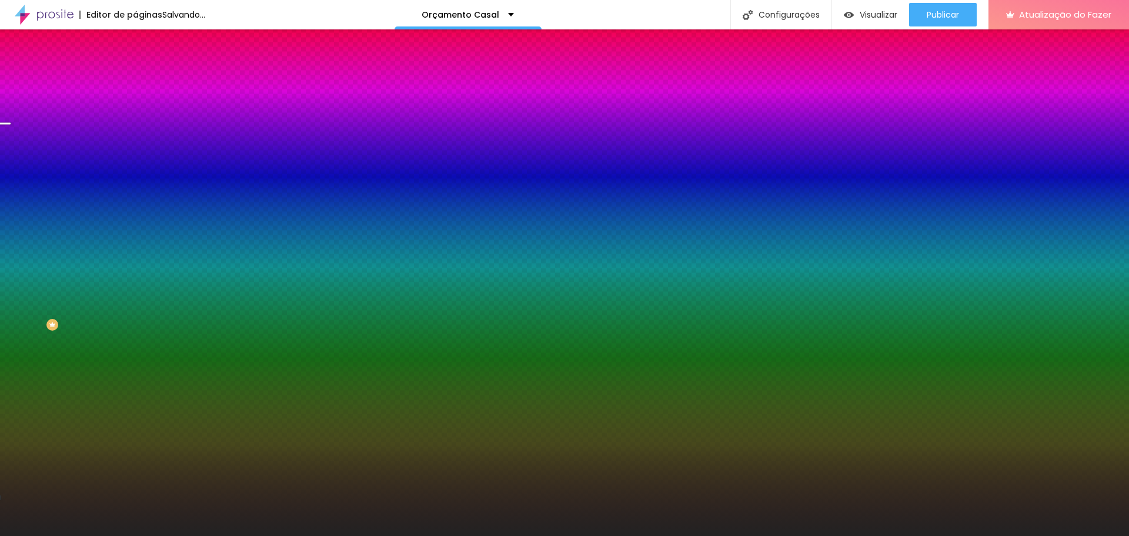
type input "#222222"
click at [135, 160] on div at bounding box center [202, 160] width 135 height 0
drag, startPoint x: 117, startPoint y: 252, endPoint x: 122, endPoint y: 328, distance: 75.4
click at [135, 328] on div "Editar nulo Conteúdo Estilo Avançado Imagem de fundo Adicionar imagem Efeito da…" at bounding box center [202, 282] width 135 height 506
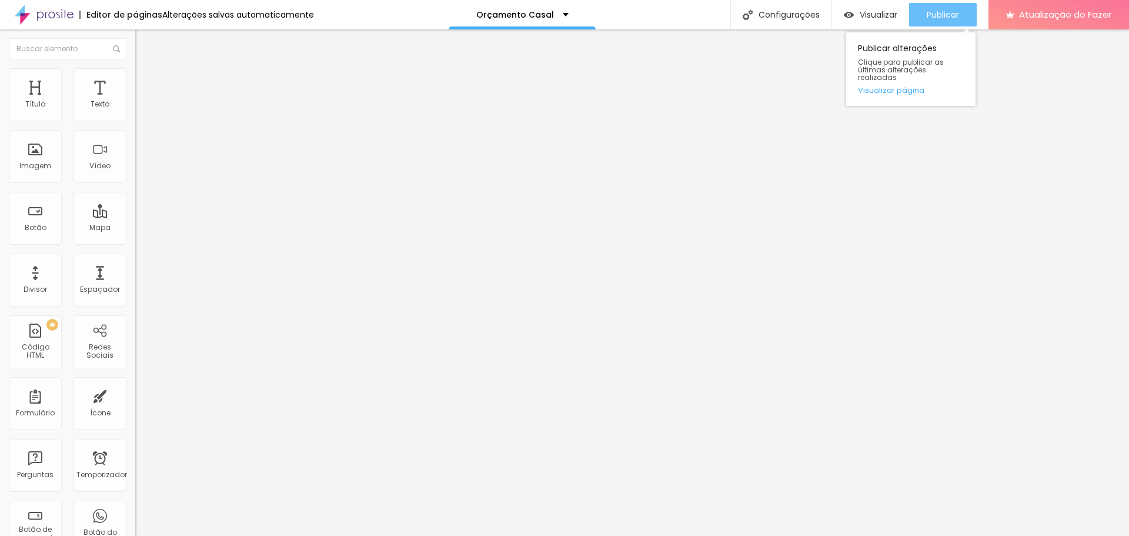
drag, startPoint x: 943, startPoint y: 11, endPoint x: 930, endPoint y: 15, distance: 13.8
click at [942, 11] on font "Publicar" at bounding box center [943, 15] width 32 height 12
click at [146, 80] on font "Estilo" at bounding box center [155, 76] width 18 height 10
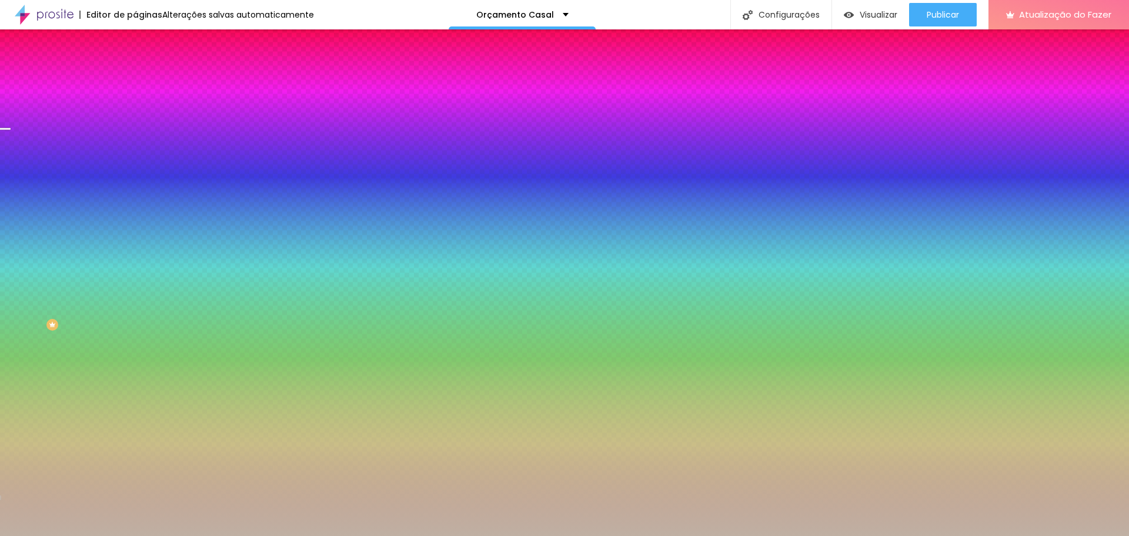
drag, startPoint x: 92, startPoint y: 213, endPoint x: 128, endPoint y: 213, distance: 35.9
click at [135, 213] on div "Imagem de fundo Adicionar imagem Efeito da Imagem Nenhum Nenhum Paralaxe Cor de…" at bounding box center [202, 168] width 135 height 152
paste input "222222"
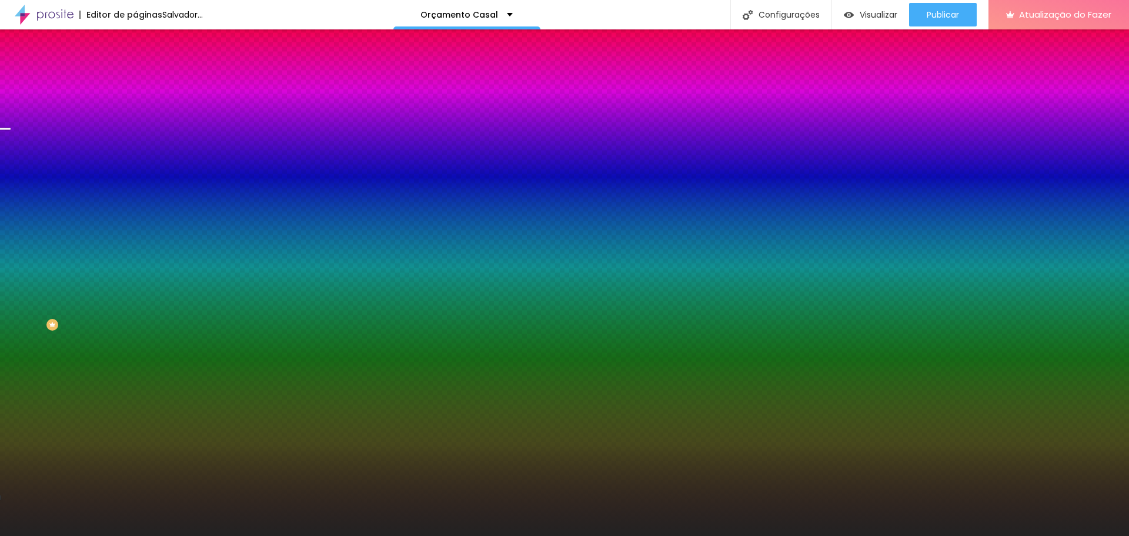
type input "#222222"
click at [135, 160] on div at bounding box center [202, 160] width 135 height 0
drag, startPoint x: 118, startPoint y: 271, endPoint x: 116, endPoint y: 329, distance: 58.8
click at [135, 329] on div "Editar nulo Conteúdo Estilo Avançado Imagem de fundo Adicionar imagem Efeito da…" at bounding box center [202, 282] width 135 height 506
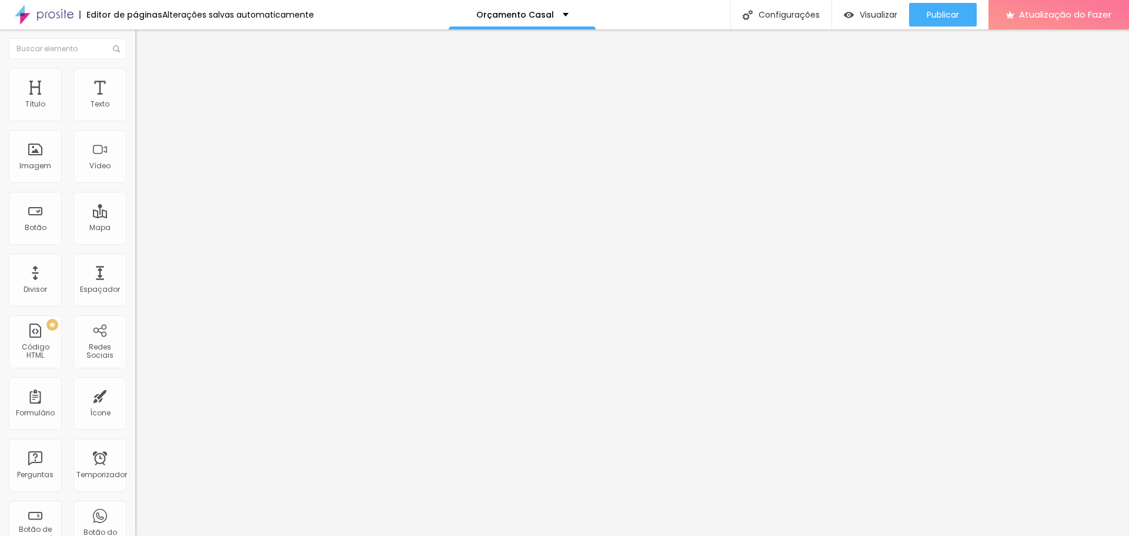
click at [146, 81] on font "Estilo" at bounding box center [155, 76] width 18 height 10
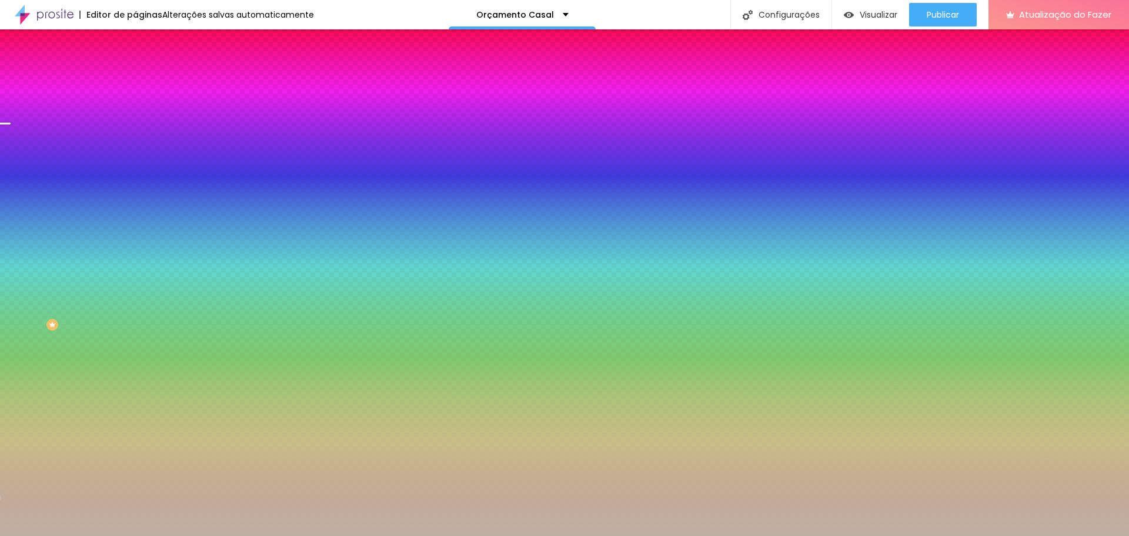
paste input "222222"
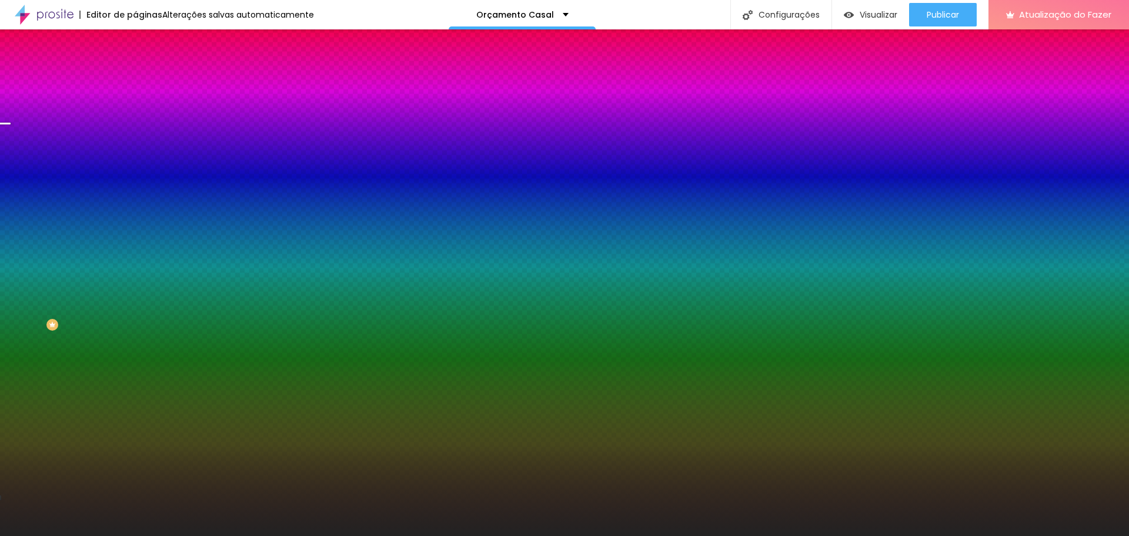
type input "#222222"
click at [135, 160] on div at bounding box center [202, 160] width 135 height 0
drag, startPoint x: 116, startPoint y: 258, endPoint x: 112, endPoint y: 340, distance: 81.9
click at [135, 340] on div "Editar nulo Conteúdo Estilo Avançado Imagem de fundo Adicionar imagem Efeito da…" at bounding box center [202, 282] width 135 height 506
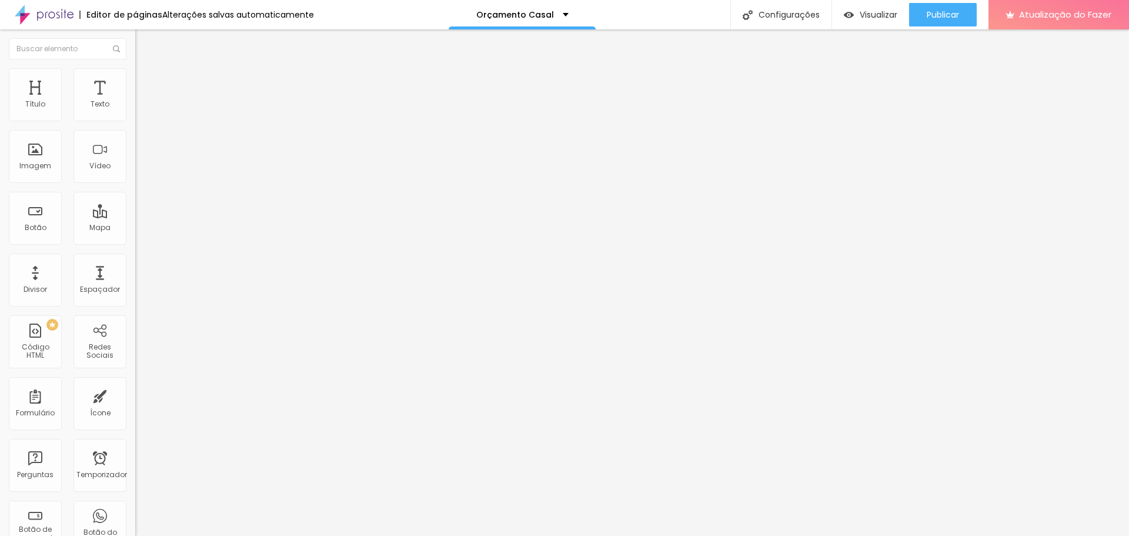
click at [146, 79] on font "Estilo" at bounding box center [155, 76] width 18 height 10
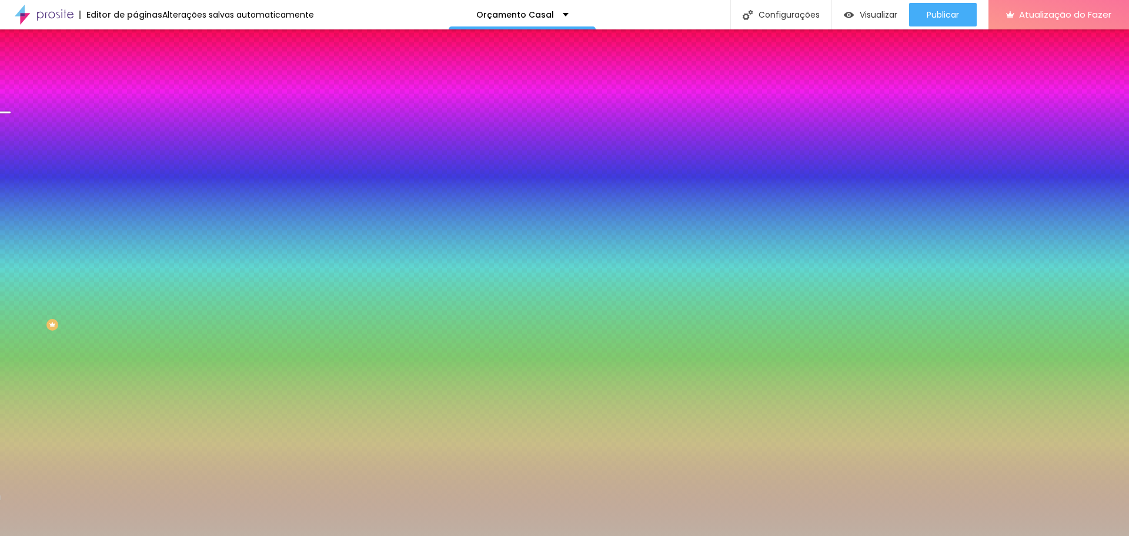
paste input "222222"
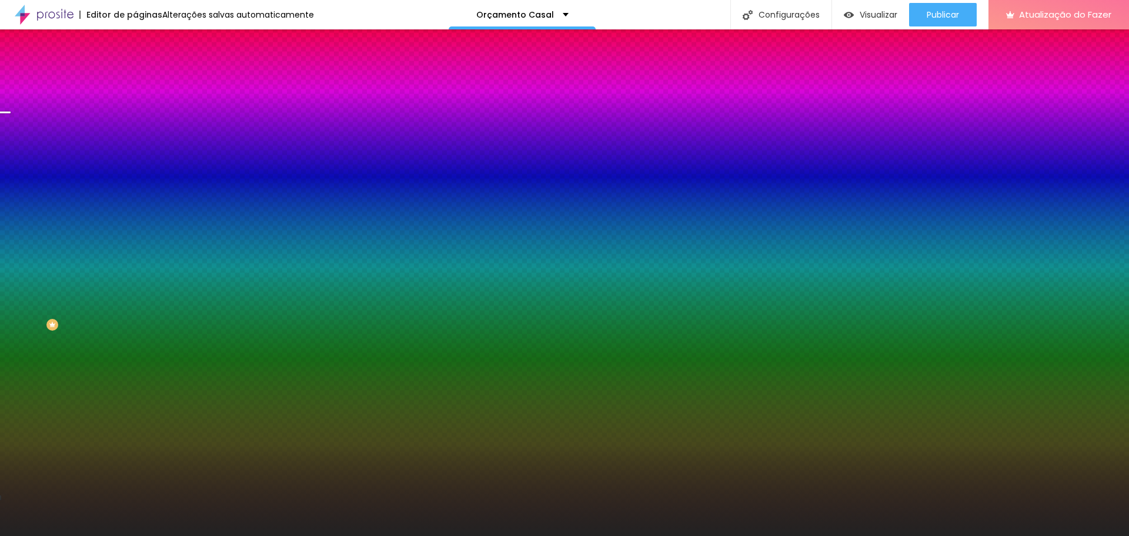
type input "#222222"
click at [135, 160] on div at bounding box center [202, 160] width 135 height 0
drag, startPoint x: 106, startPoint y: 317, endPoint x: 111, endPoint y: 376, distance: 59.6
click at [135, 376] on div "Editar nulo Conteúdo Estilo Avançado Imagem de fundo Adicionar imagem Efeito da…" at bounding box center [202, 282] width 135 height 506
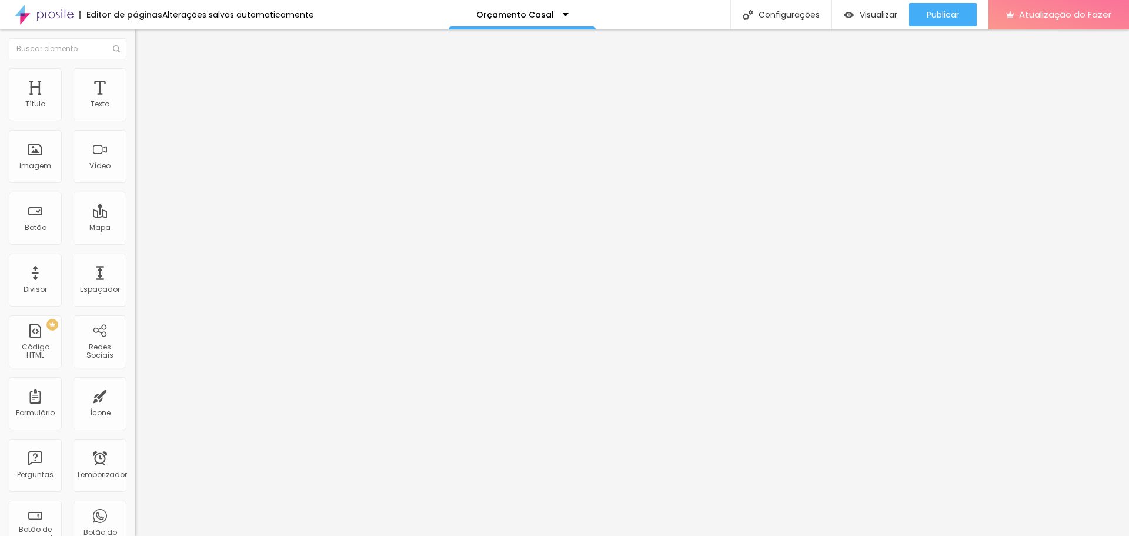
click at [135, 78] on li "Estilo" at bounding box center [202, 74] width 135 height 12
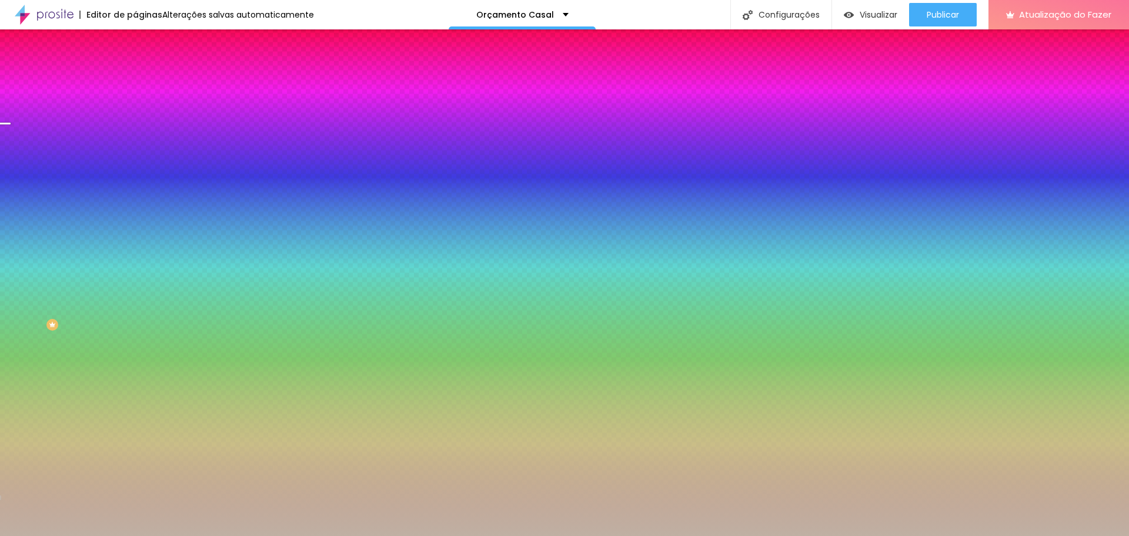
drag, startPoint x: 92, startPoint y: 214, endPoint x: 128, endPoint y: 216, distance: 36.0
click at [135, 216] on div "Imagem de fundo Adicionar imagem Efeito da Imagem Paralaxe Nenhum Paralaxe Cor …" at bounding box center [202, 168] width 135 height 152
paste input "222222"
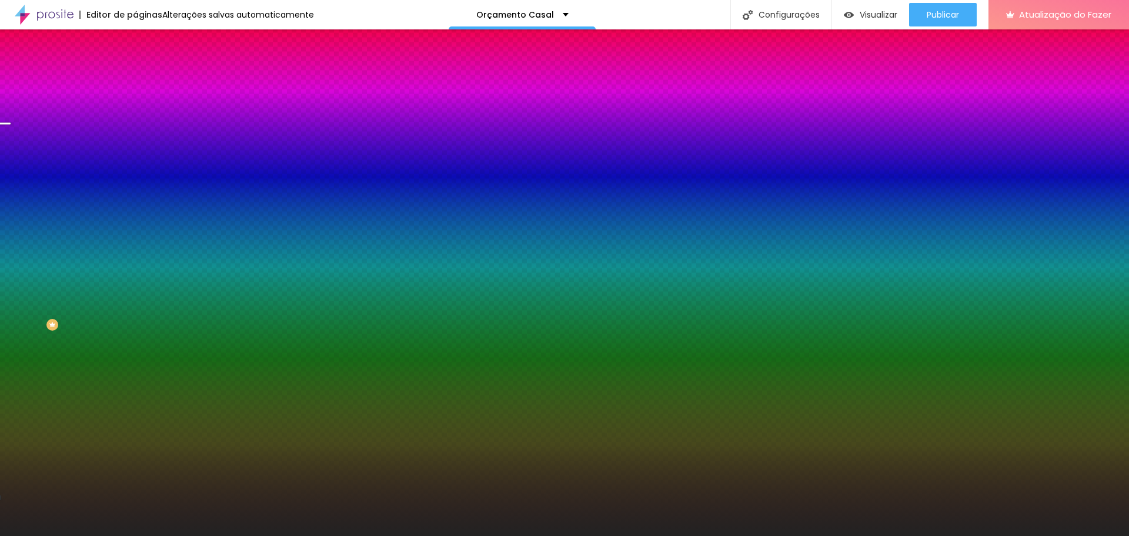
type input "#222222"
click at [135, 160] on div at bounding box center [202, 160] width 135 height 0
drag, startPoint x: 116, startPoint y: 297, endPoint x: 101, endPoint y: 344, distance: 49.5
click at [135, 353] on div "Editar nulo Conteúdo Estilo Avançado Imagem de fundo Adicionar imagem Efeito da…" at bounding box center [202, 282] width 135 height 506
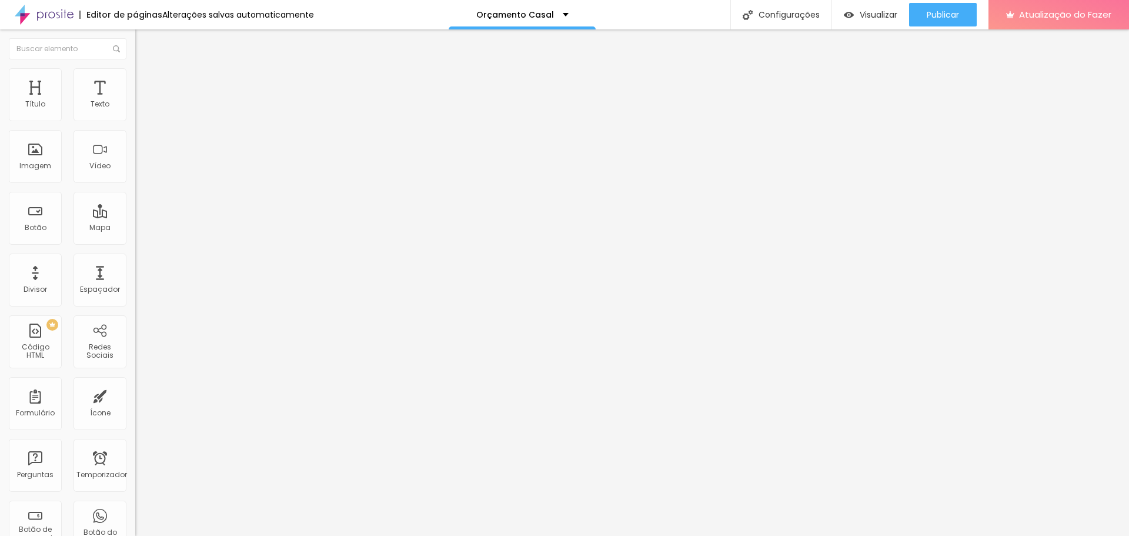
click at [146, 79] on font "Estilo" at bounding box center [155, 76] width 18 height 10
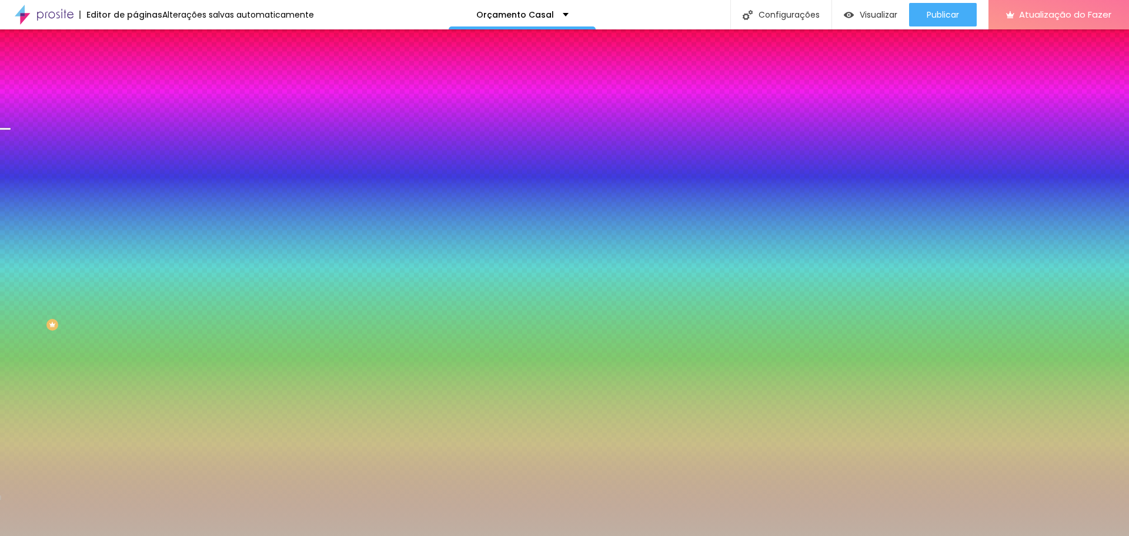
drag, startPoint x: 93, startPoint y: 215, endPoint x: 128, endPoint y: 219, distance: 35.5
click at [135, 219] on div "Imagem de fundo Adicionar imagem Efeito da Imagem Nenhum Nenhum Paralaxe Cor de…" at bounding box center [202, 168] width 135 height 152
paste input "222222"
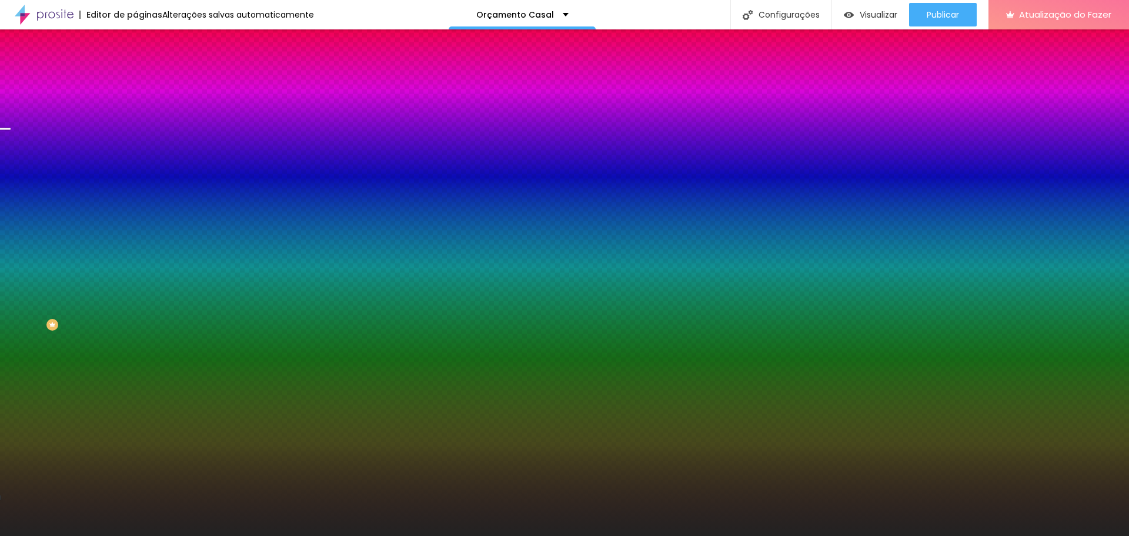
type input "#222222"
click at [135, 160] on div at bounding box center [202, 160] width 135 height 0
drag, startPoint x: 111, startPoint y: 309, endPoint x: 112, endPoint y: 328, distance: 18.9
click at [135, 342] on div "Editar nulo Conteúdo Estilo Avançado Imagem de fundo Adicionar imagem Efeito da…" at bounding box center [202, 282] width 135 height 506
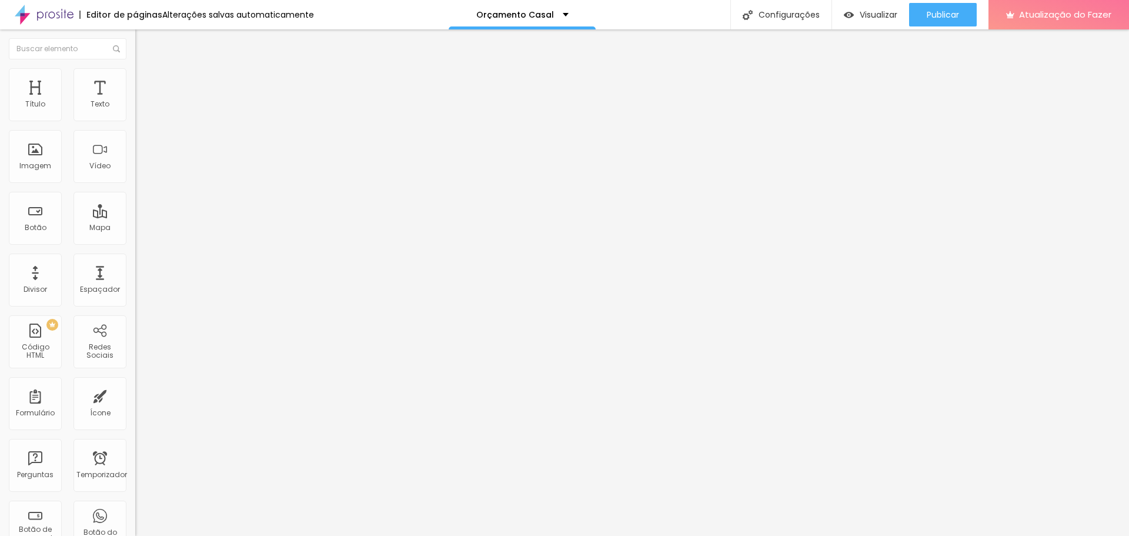
click at [146, 79] on font "Estilo" at bounding box center [155, 76] width 18 height 10
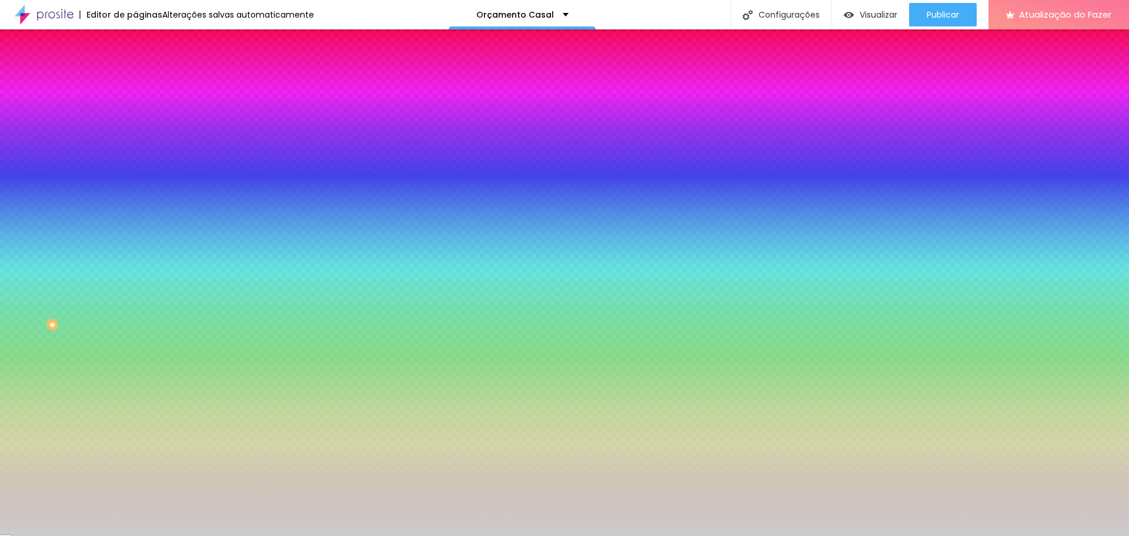
scroll to position [0, 3]
paste input "222222"
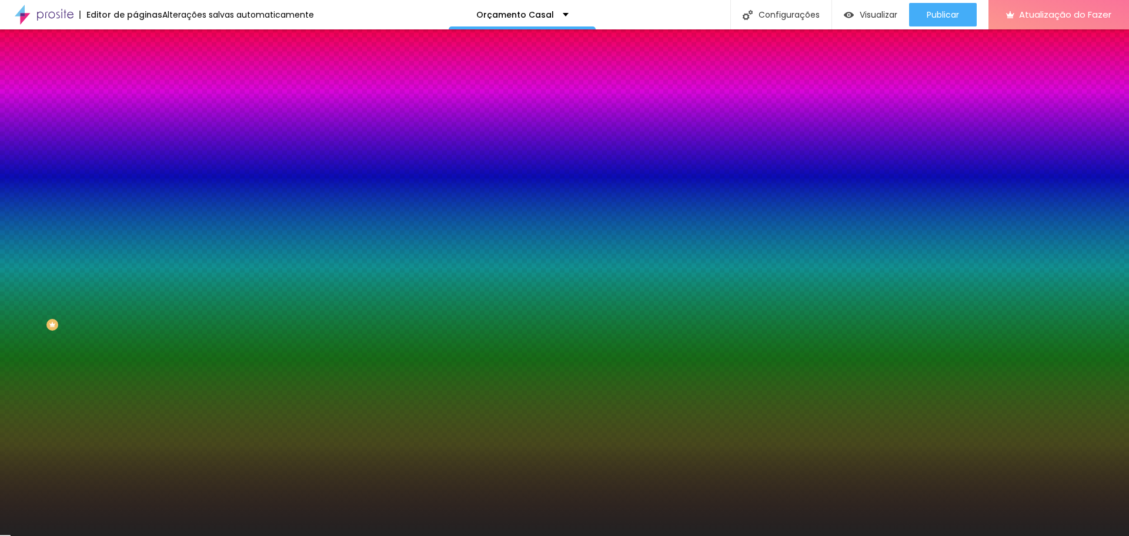
type input "#222222"
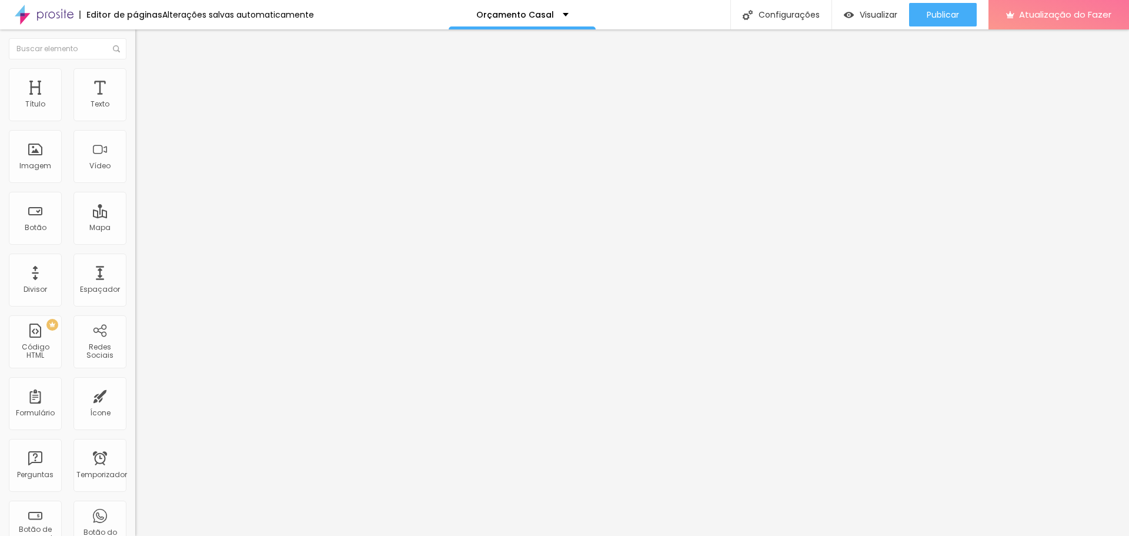
click at [146, 81] on font "Estilo" at bounding box center [155, 76] width 18 height 10
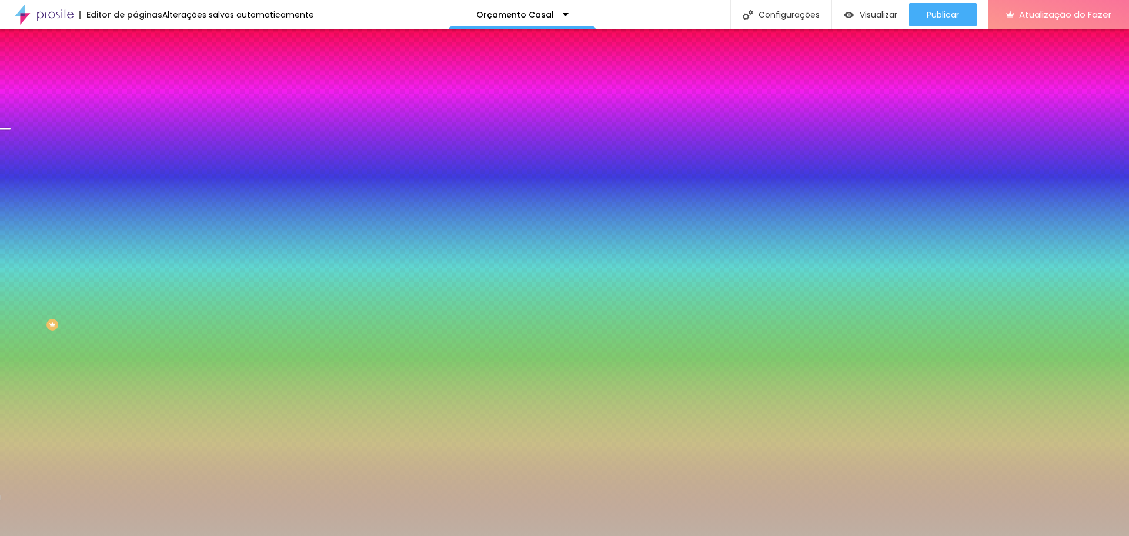
paste input "222222"
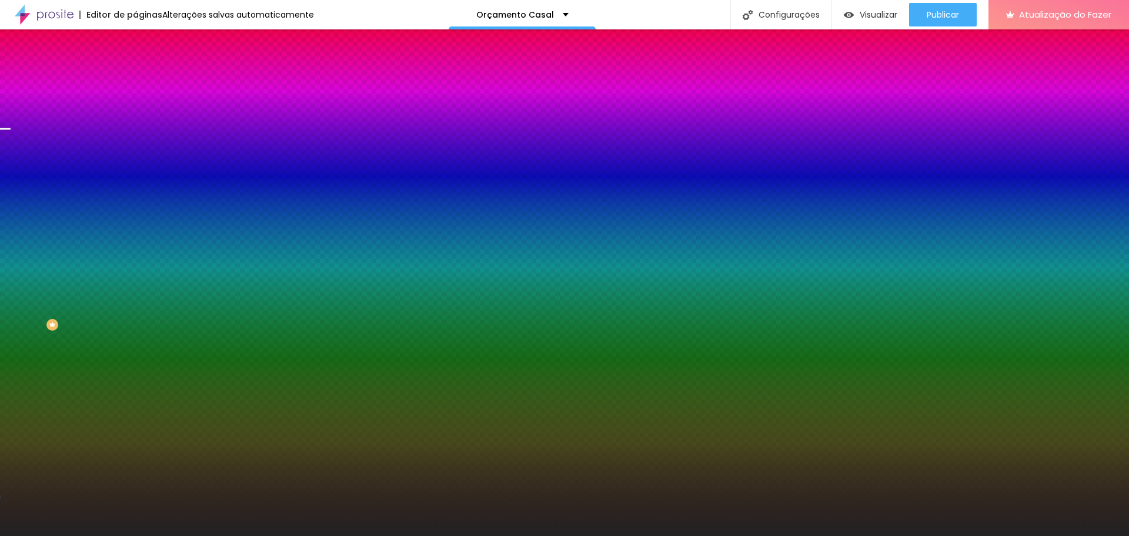
type input "#222222"
click at [135, 160] on div at bounding box center [202, 160] width 135 height 0
drag, startPoint x: 102, startPoint y: 319, endPoint x: 104, endPoint y: 348, distance: 28.3
click at [135, 348] on div "Editar nulo Conteúdo Estilo Avançado Imagem de fundo Adicionar imagem Efeito da…" at bounding box center [202, 282] width 135 height 506
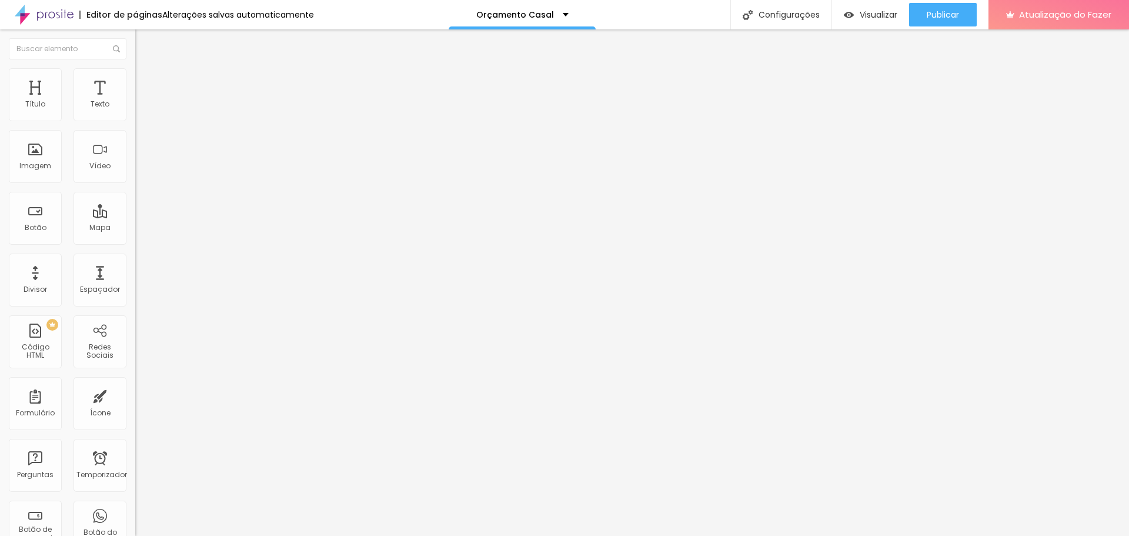
click at [135, 78] on li "Estilo" at bounding box center [202, 74] width 135 height 12
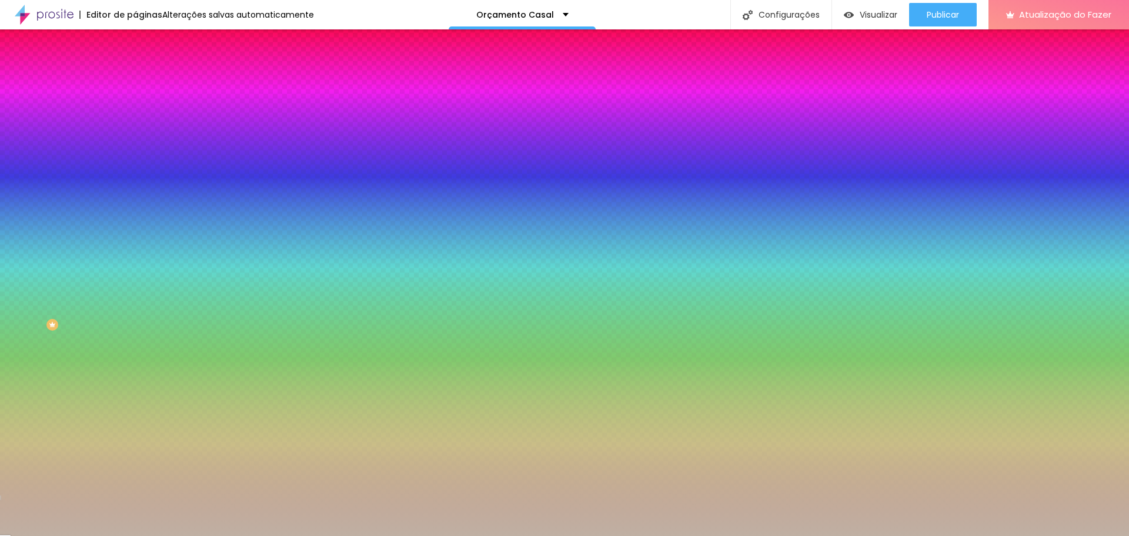
drag, startPoint x: 91, startPoint y: 212, endPoint x: 129, endPoint y: 212, distance: 38.8
click at [135, 212] on div "Imagem de fundo Adicionar imagem Efeito da Imagem Nenhum Nenhum Paralaxe Cor de…" at bounding box center [202, 168] width 135 height 152
paste input "222222"
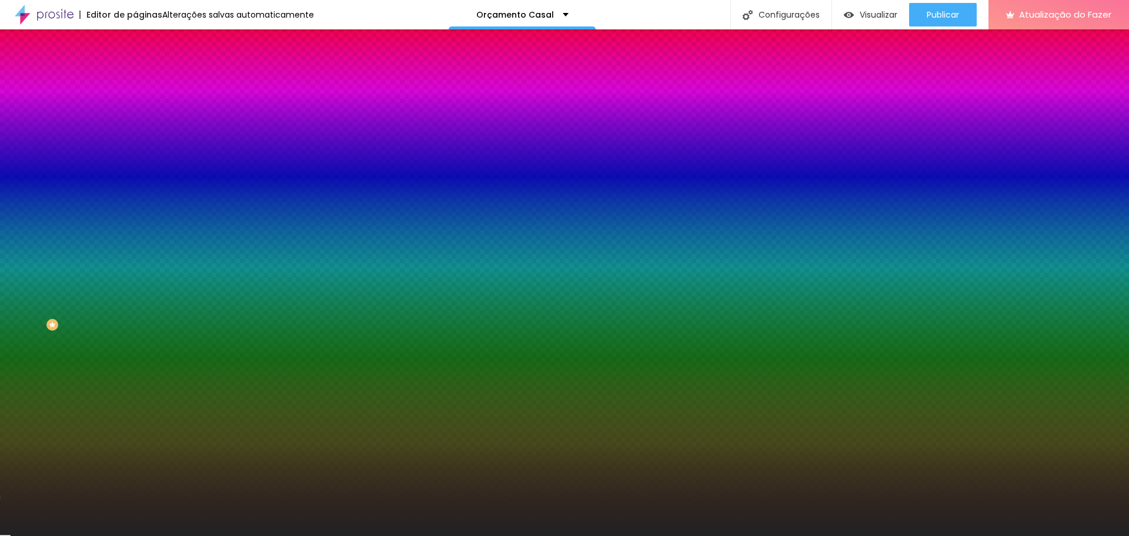
type input "#222222"
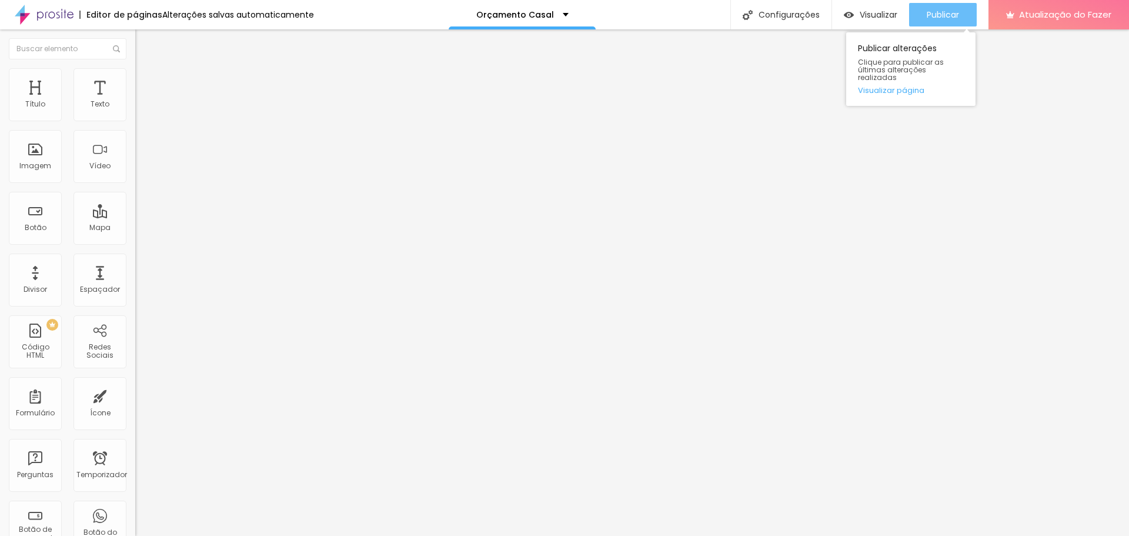
click at [948, 13] on font "Publicar" at bounding box center [943, 15] width 32 height 12
click at [960, 18] on button "Publicar" at bounding box center [943, 15] width 68 height 24
click at [135, 78] on li "Estilo" at bounding box center [202, 74] width 135 height 12
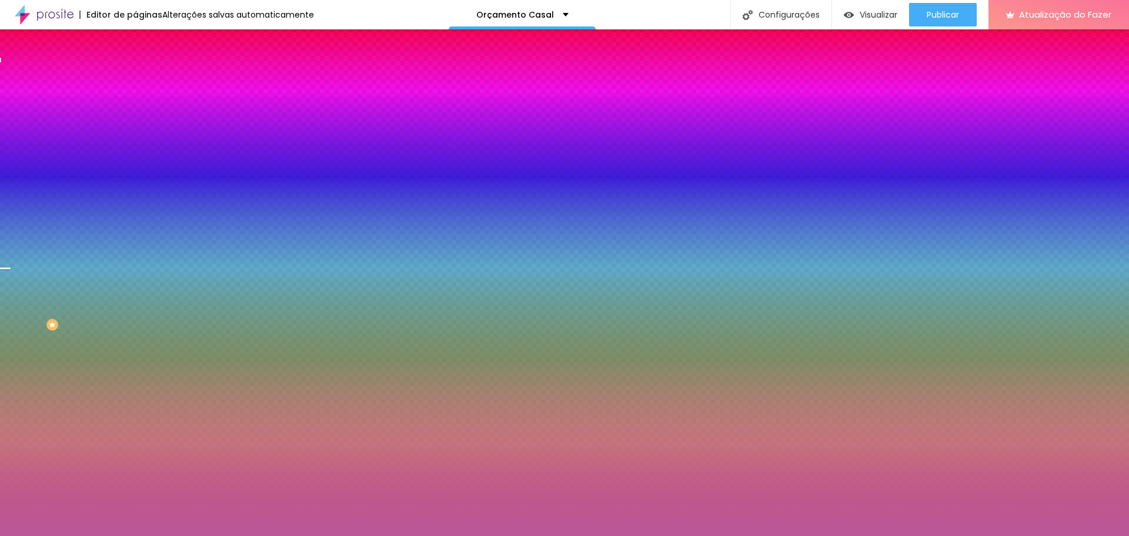
click at [135, 121] on div "Voltar ao padrão #BB5797" at bounding box center [202, 111] width 135 height 25
click at [135, 112] on div at bounding box center [202, 112] width 135 height 0
drag, startPoint x: 118, startPoint y: 178, endPoint x: 121, endPoint y: 192, distance: 13.7
click at [12, 359] on div at bounding box center [6, 360] width 12 height 2
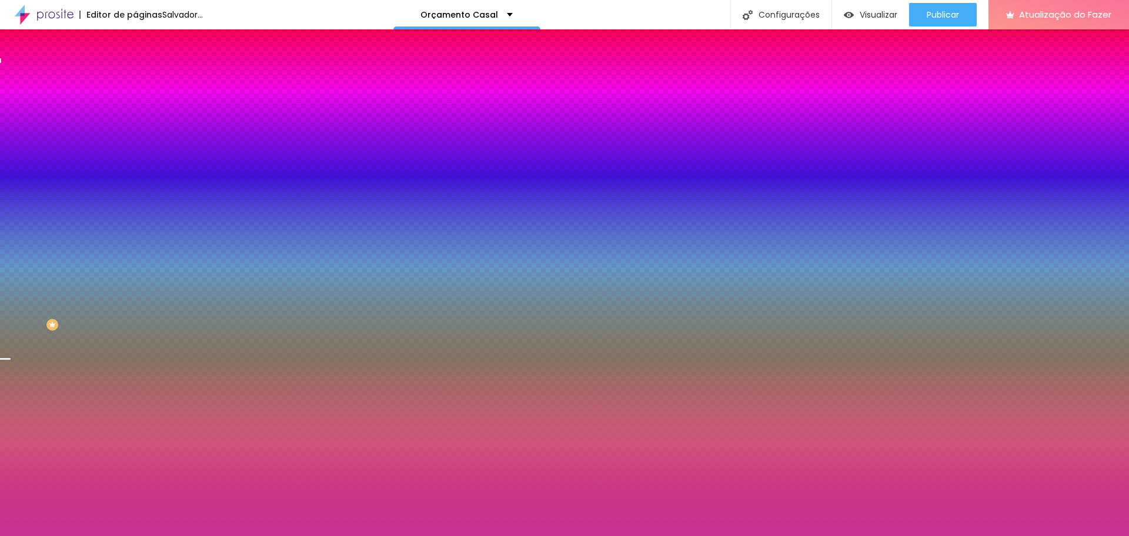
type input "#C73292"
drag, startPoint x: 61, startPoint y: 155, endPoint x: 76, endPoint y: 152, distance: 16.2
click at [76, 152] on div at bounding box center [564, 268] width 1129 height 536
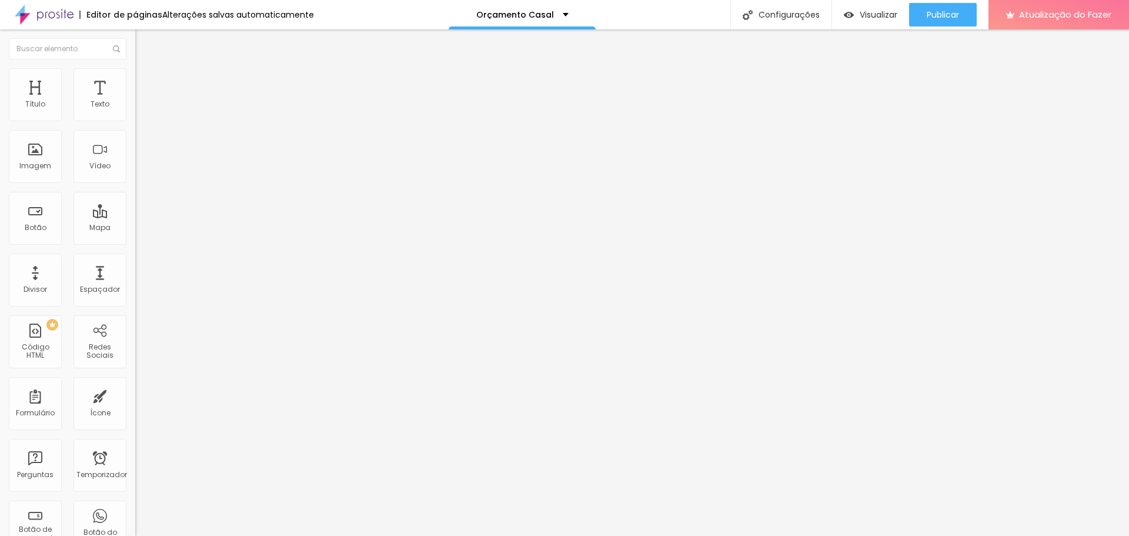
click at [135, 74] on li "Estilo" at bounding box center [202, 74] width 135 height 12
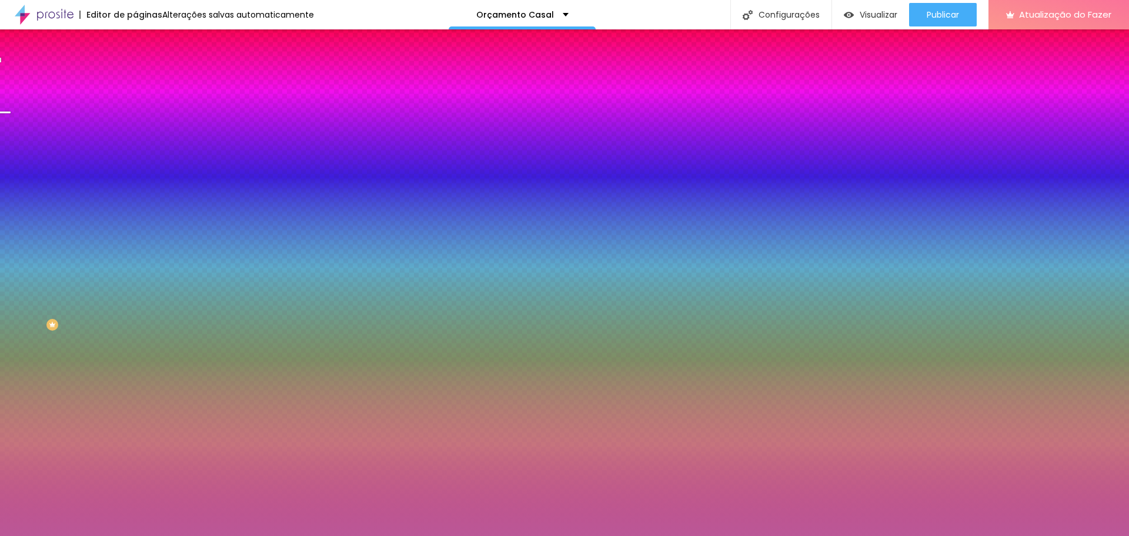
click at [135, 112] on div at bounding box center [202, 112] width 135 height 0
drag, startPoint x: 119, startPoint y: 154, endPoint x: 61, endPoint y: 159, distance: 57.9
click at [118, 187] on div at bounding box center [564, 268] width 1129 height 536
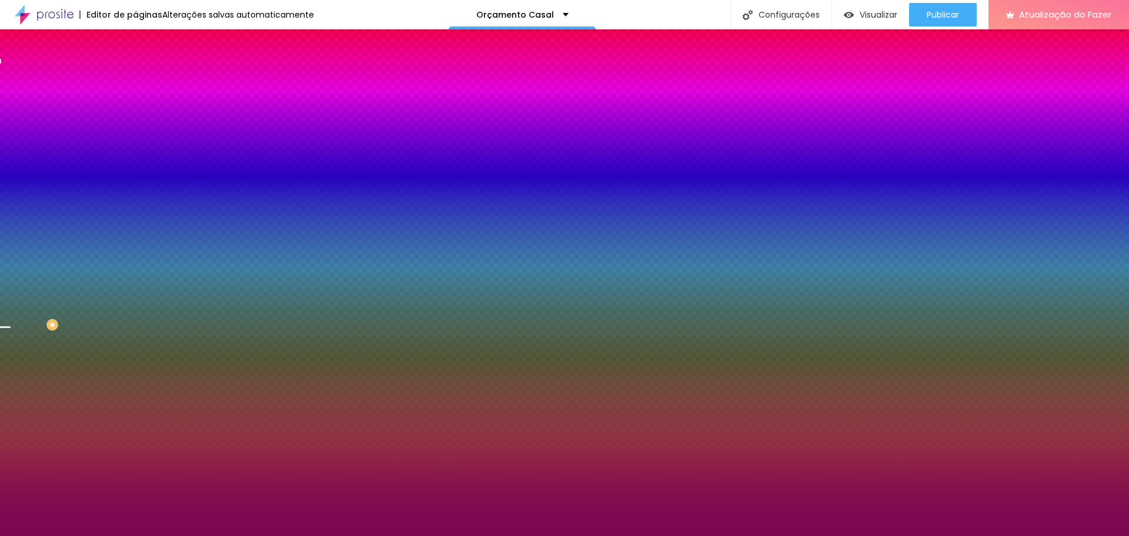
drag, startPoint x: 65, startPoint y: 155, endPoint x: 91, endPoint y: 178, distance: 35.0
click at [91, 178] on div at bounding box center [564, 268] width 1129 height 536
type input "#7C0753"
click at [11, 353] on div at bounding box center [5, 354] width 12 height 2
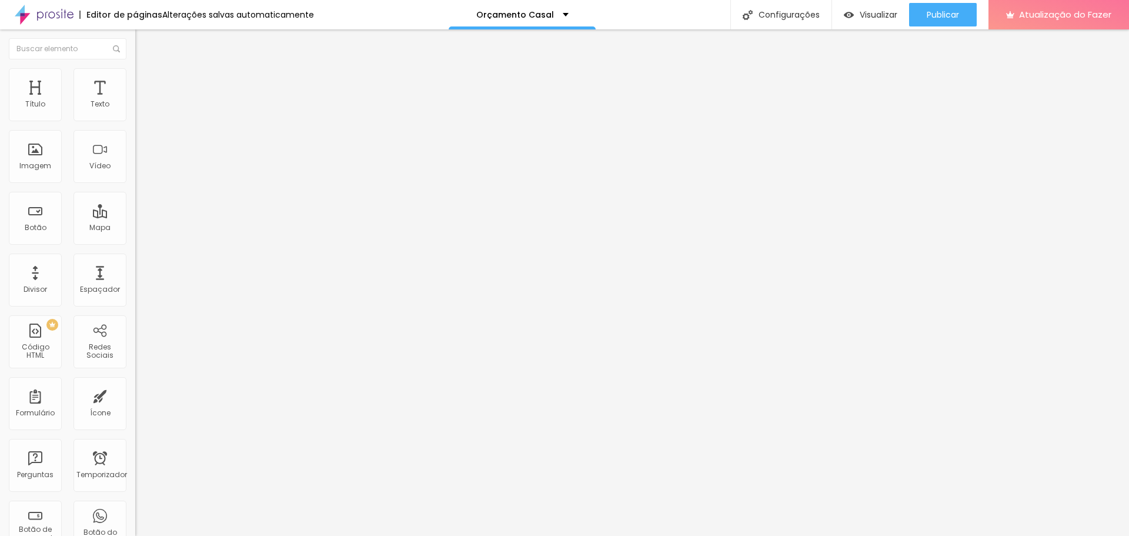
click at [135, 75] on img at bounding box center [140, 73] width 11 height 11
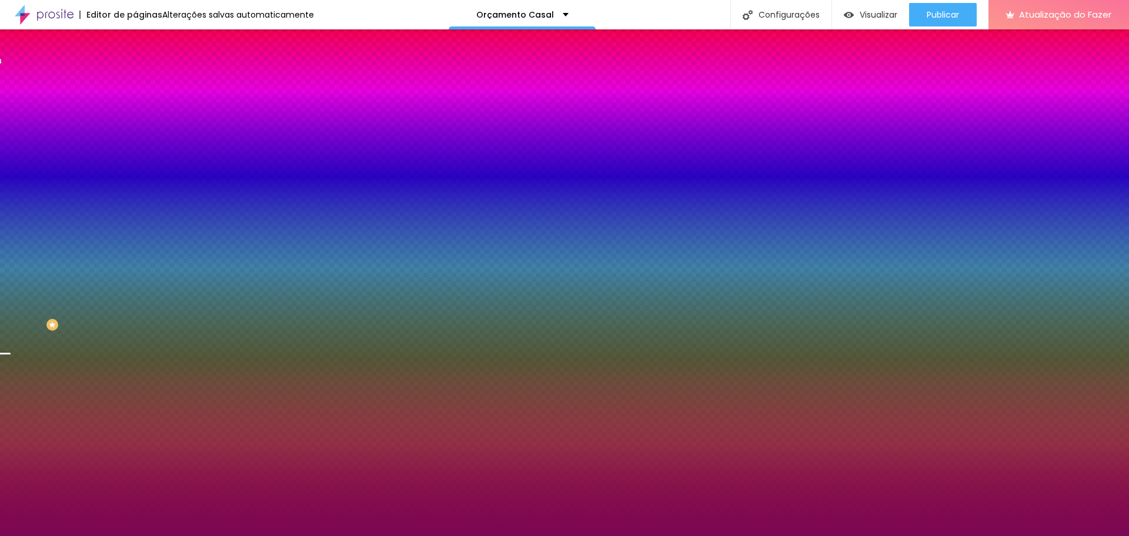
drag, startPoint x: 94, startPoint y: 118, endPoint x: 131, endPoint y: 118, distance: 37.6
click at [135, 118] on div "Cor de fundo Voltar ao padrão #7C0753 24 Borda arredondada" at bounding box center [202, 191] width 135 height 199
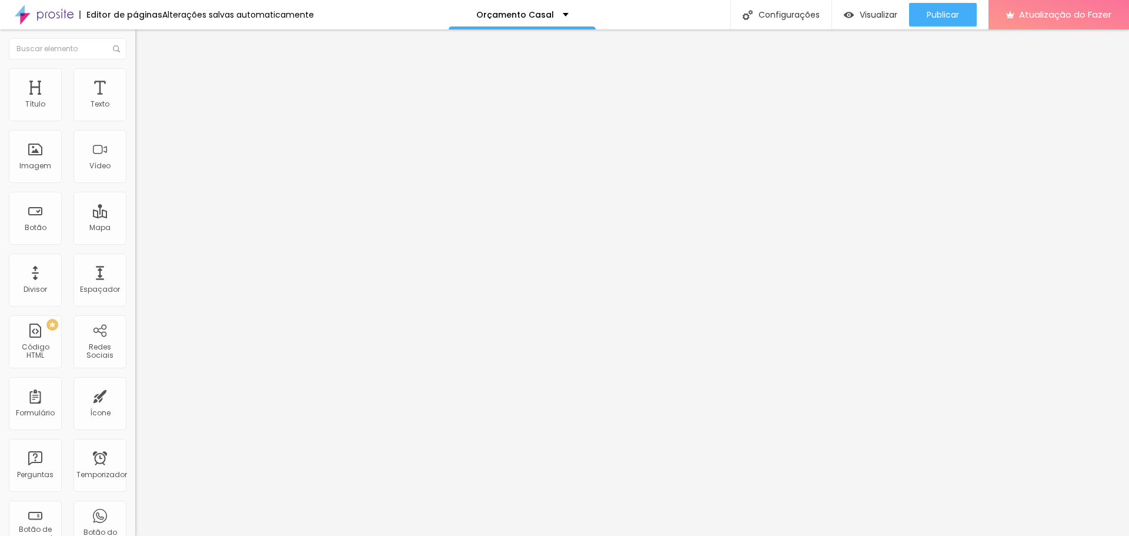
click at [135, 76] on li "Estilo" at bounding box center [202, 74] width 135 height 12
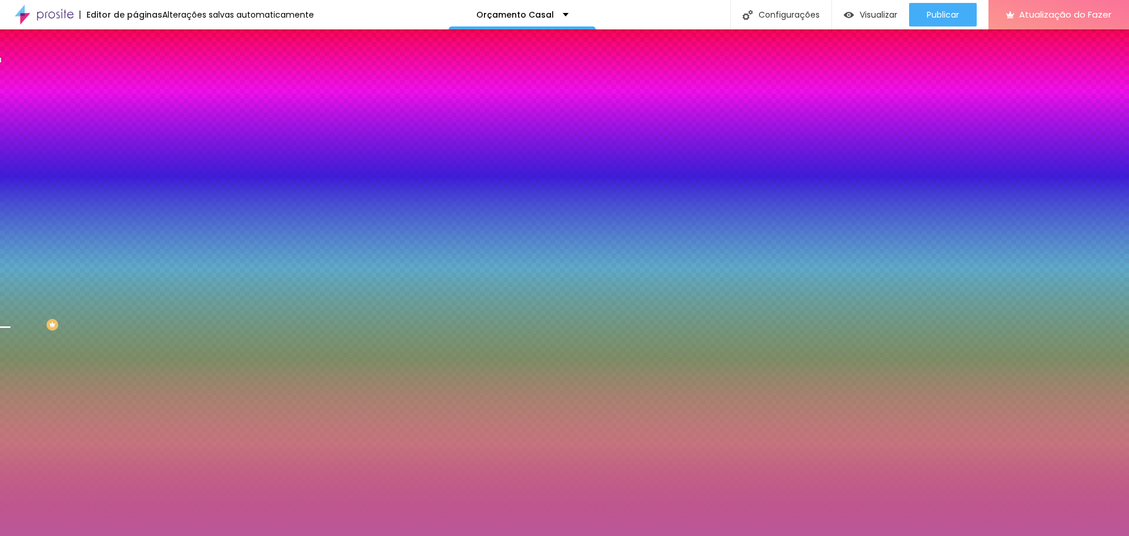
drag, startPoint x: 91, startPoint y: 118, endPoint x: 126, endPoint y: 119, distance: 35.3
click at [135, 119] on div "#BB5797" at bounding box center [202, 118] width 135 height 12
paste input "7C0753"
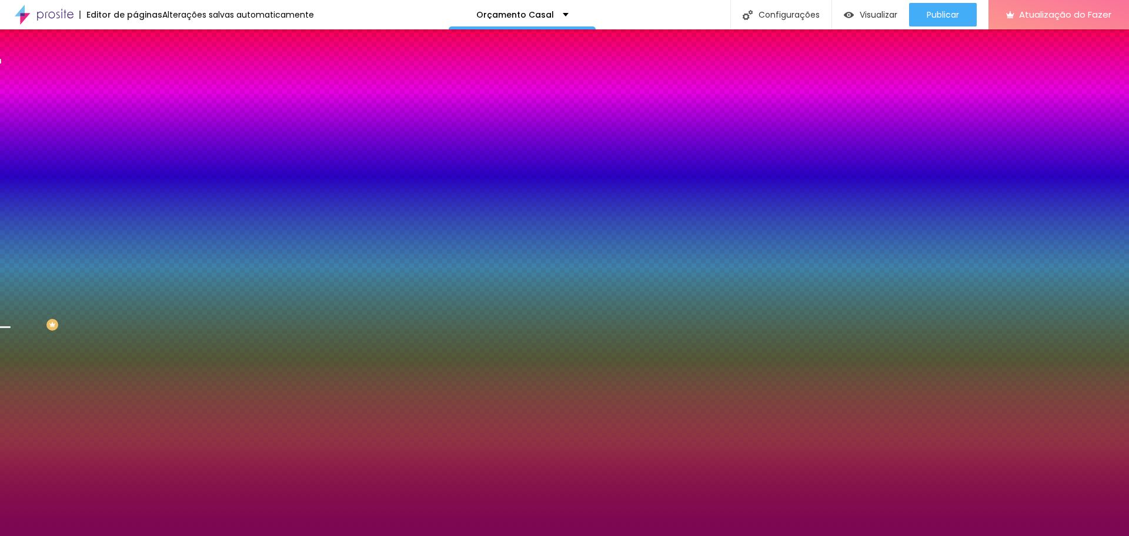
type input "#7C0753"
click at [135, 112] on div at bounding box center [202, 112] width 135 height 0
drag, startPoint x: 119, startPoint y: 186, endPoint x: 123, endPoint y: 201, distance: 15.8
click at [11, 412] on div at bounding box center [5, 413] width 12 height 2
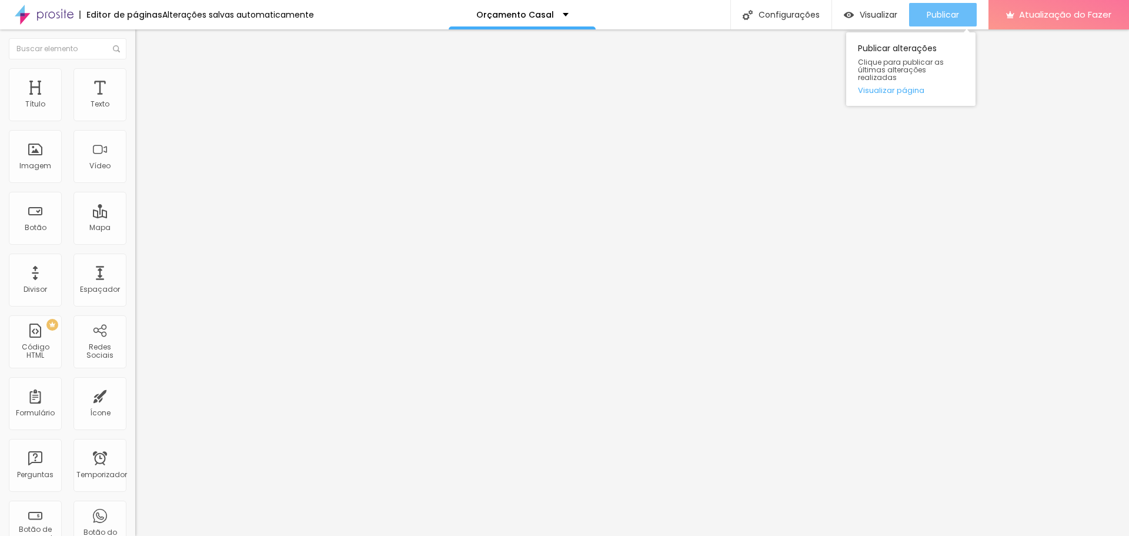
click at [943, 9] on font "Publicar" at bounding box center [943, 15] width 32 height 12
click at [949, 10] on font "Publicar" at bounding box center [943, 15] width 32 height 12
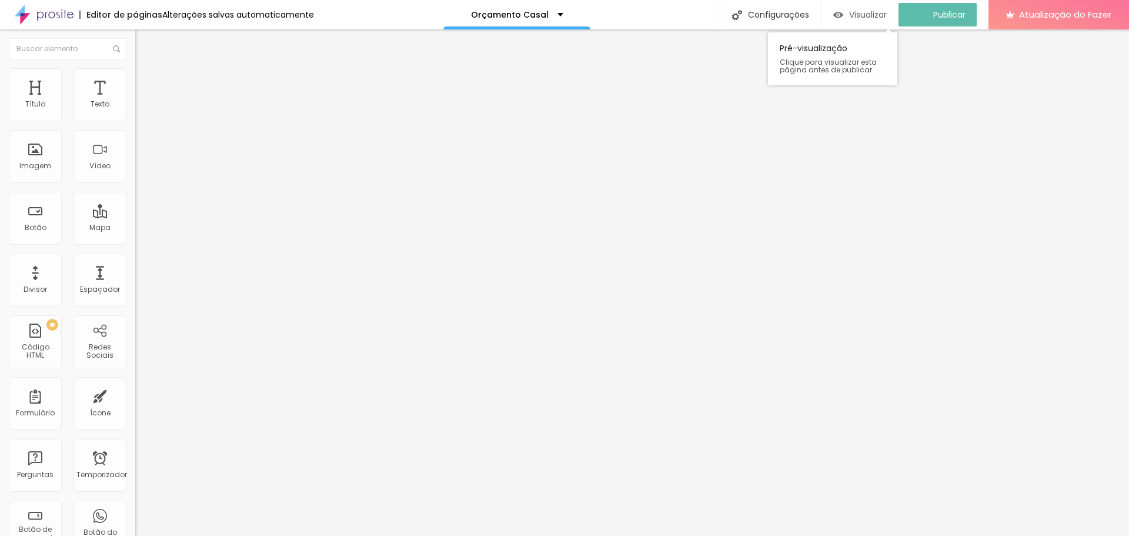
click at [886, 13] on font "Visualizar" at bounding box center [868, 15] width 38 height 12
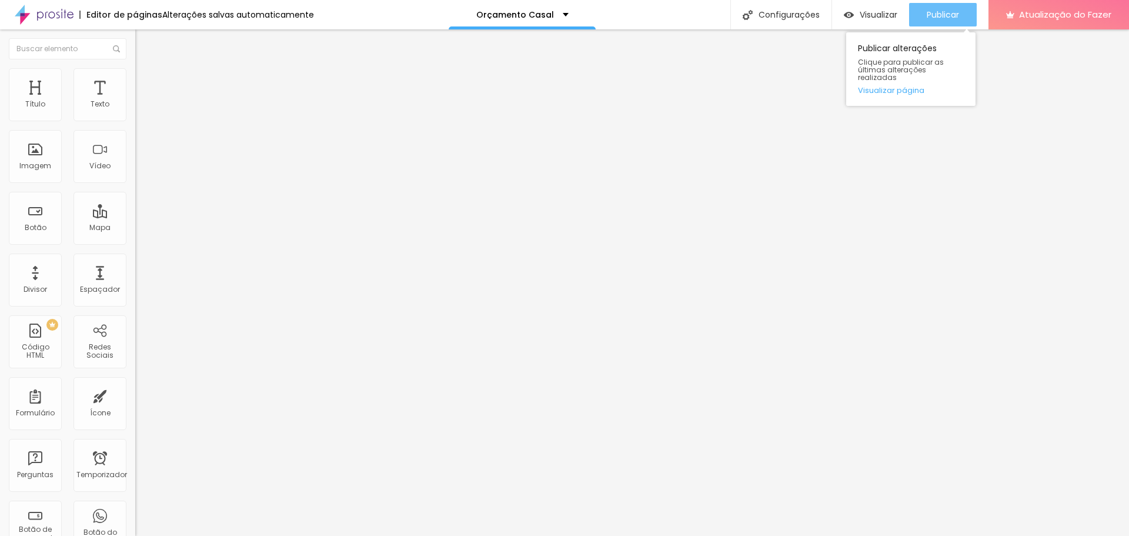
click at [925, 16] on button "Publicar" at bounding box center [943, 15] width 68 height 24
click at [950, 17] on font "Publicar" at bounding box center [943, 15] width 32 height 12
click at [135, 74] on li "Estilo" at bounding box center [202, 74] width 135 height 12
click at [135, 76] on li "Estilo" at bounding box center [202, 74] width 135 height 12
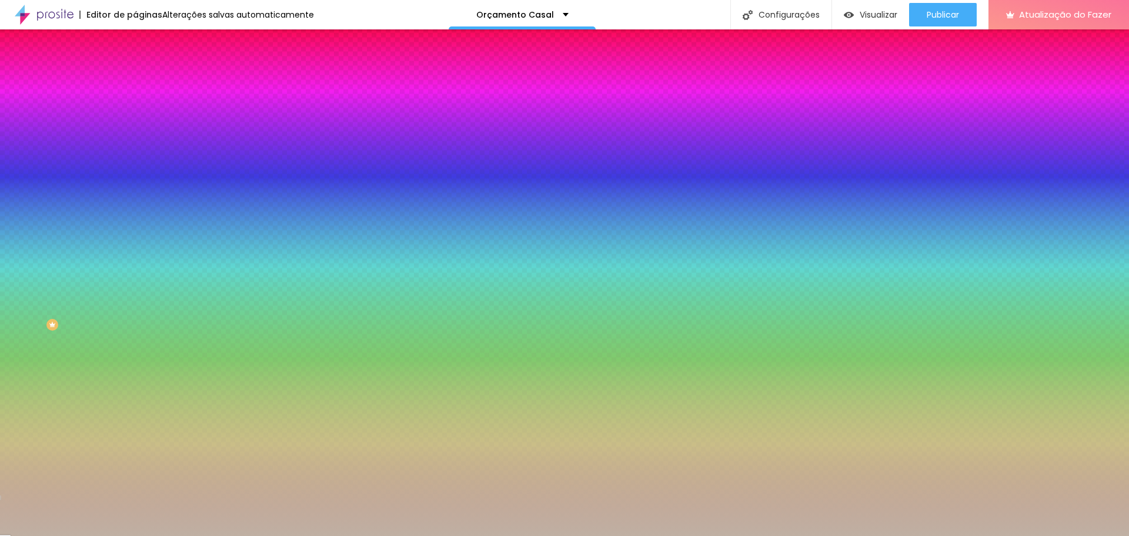
drag, startPoint x: 92, startPoint y: 212, endPoint x: 127, endPoint y: 213, distance: 34.7
click at [135, 213] on div "Imagem de fundo Adicionar imagem Efeito da Imagem Nenhum Nenhum Paralaxe Cor de…" at bounding box center [202, 168] width 135 height 152
paste input "222222"
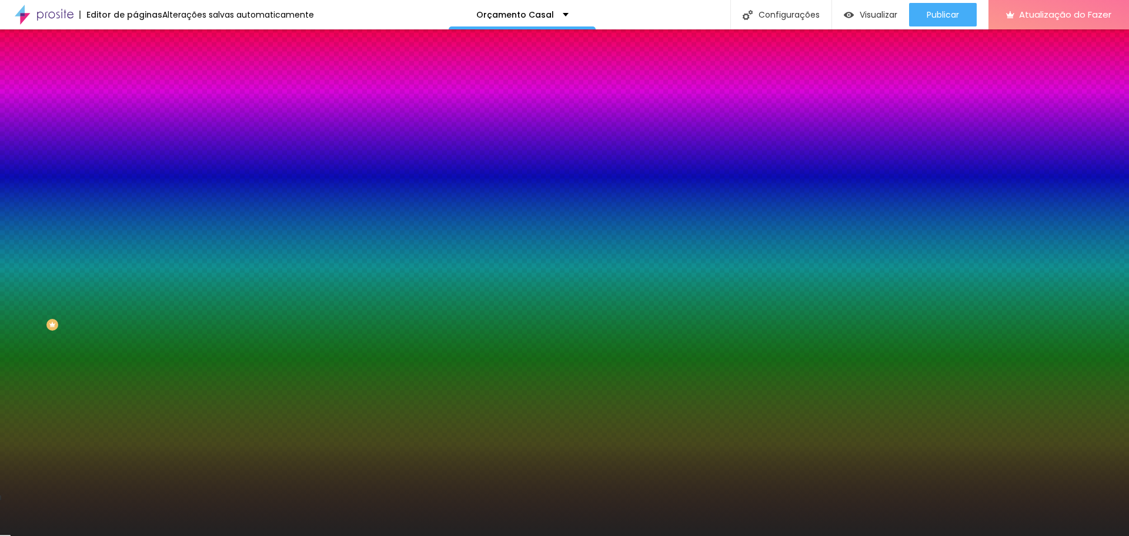
type input "#222222"
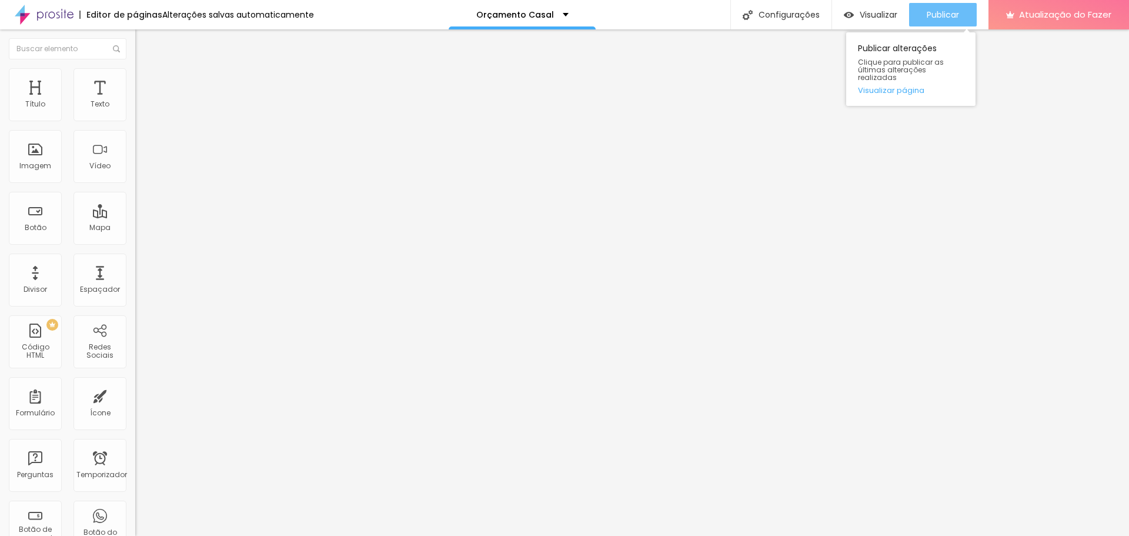
click at [937, 21] on div "Publicar" at bounding box center [943, 15] width 32 height 24
click at [951, 16] on font "Publicar" at bounding box center [943, 15] width 32 height 12
click at [146, 79] on font "Estilo" at bounding box center [155, 76] width 18 height 10
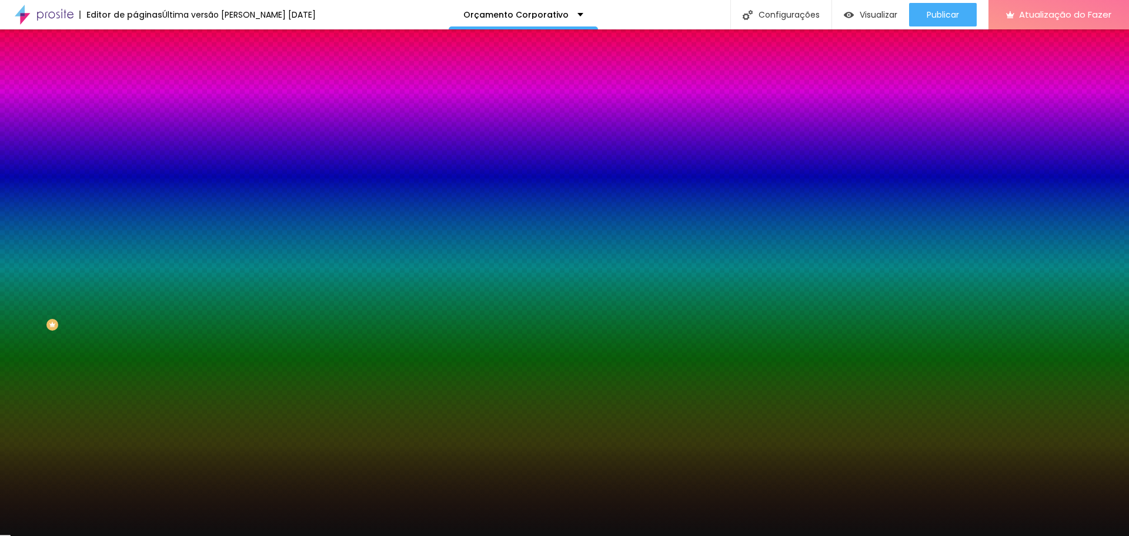
drag, startPoint x: 93, startPoint y: 211, endPoint x: 128, endPoint y: 211, distance: 35.3
click at [135, 211] on div "Imagem de fundo Adicionar imagem Efeito da Imagem Nenhum Nenhum Paralaxe Cor de…" at bounding box center [202, 168] width 135 height 152
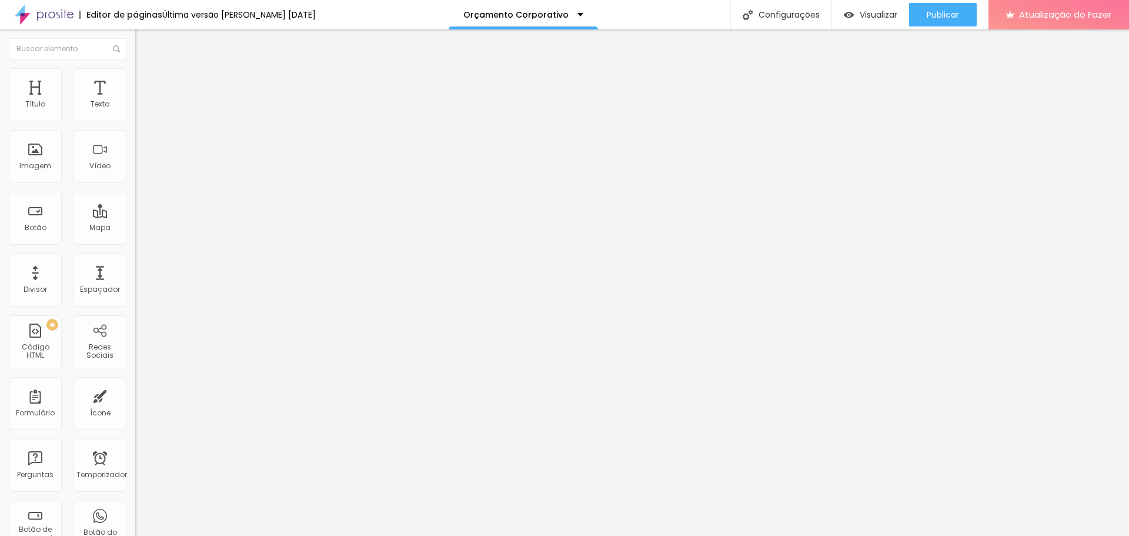
click at [146, 81] on font "Estilo" at bounding box center [155, 76] width 18 height 10
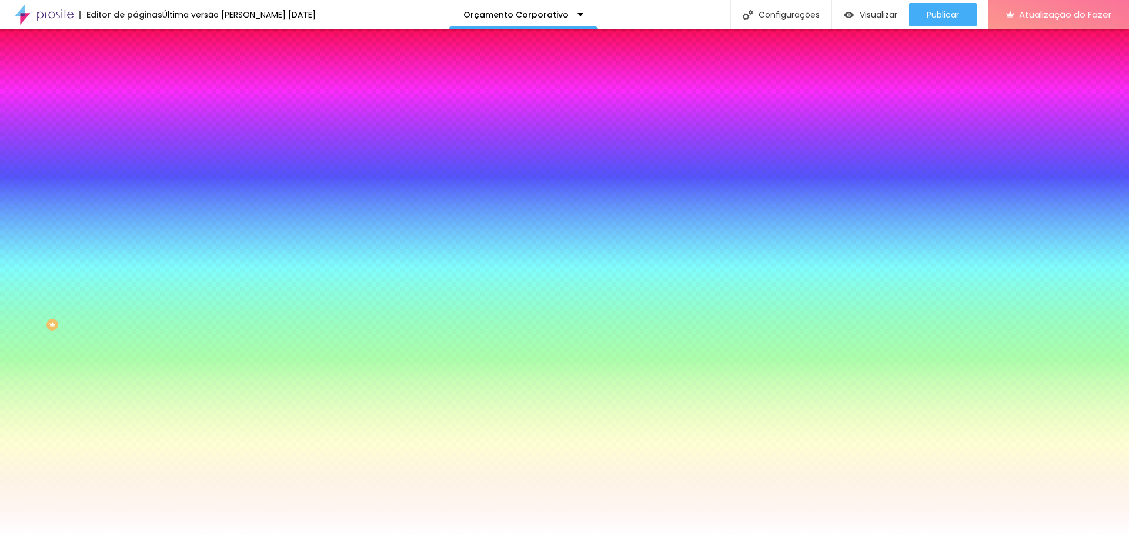
paste input "0F0F0"
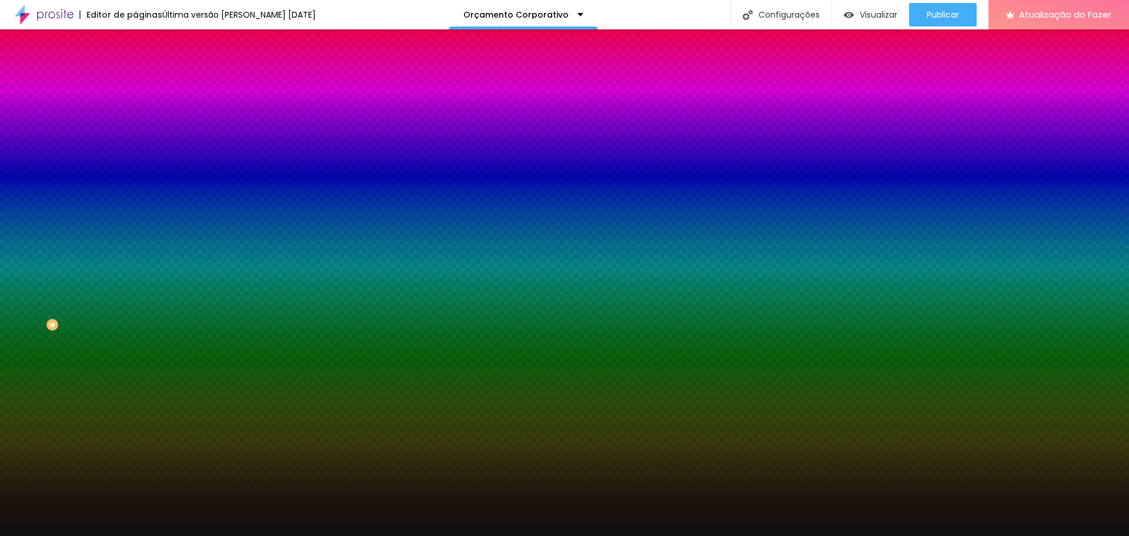
type input "#0F0F0F"
click at [135, 160] on div at bounding box center [202, 160] width 135 height 0
drag, startPoint x: 117, startPoint y: 310, endPoint x: 118, endPoint y: 330, distance: 20.0
click at [135, 330] on div "Editar nulo Conteúdo Estilo Avançado Imagem de fundo Adicionar imagem Efeito da…" at bounding box center [202, 282] width 135 height 506
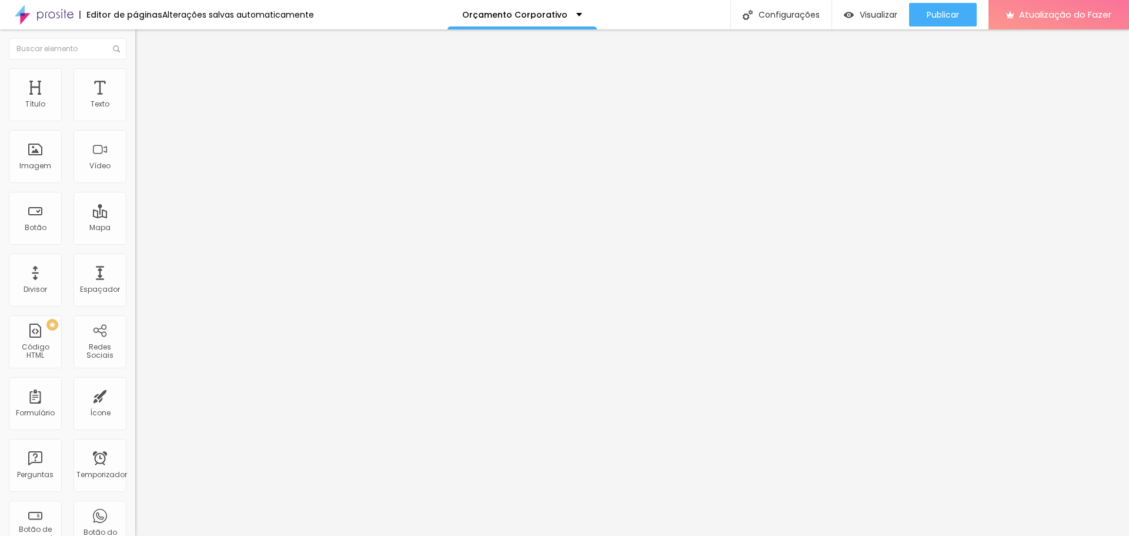
click at [146, 79] on font "Estilo" at bounding box center [155, 76] width 18 height 10
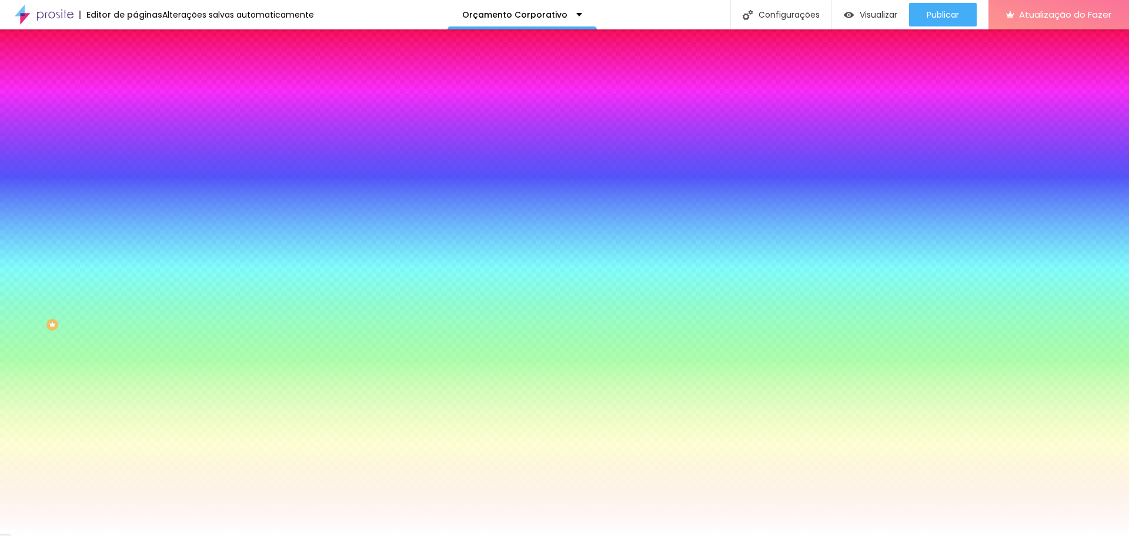
drag, startPoint x: 93, startPoint y: 215, endPoint x: 125, endPoint y: 216, distance: 32.4
click at [135, 172] on input "#FFFFFF" at bounding box center [205, 166] width 141 height 12
paste input "0F0F0"
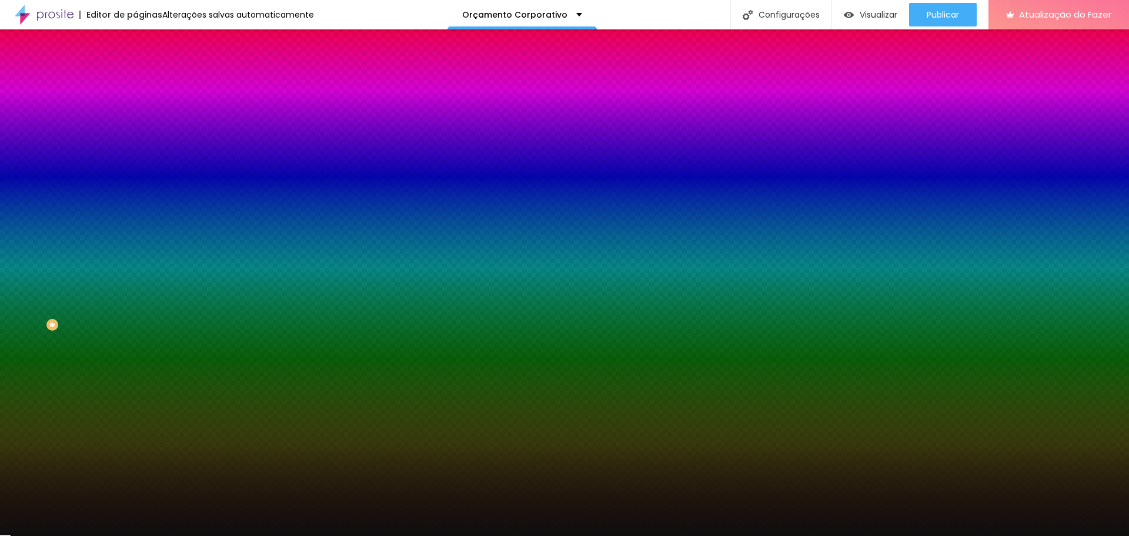
type input "#0F0F0F"
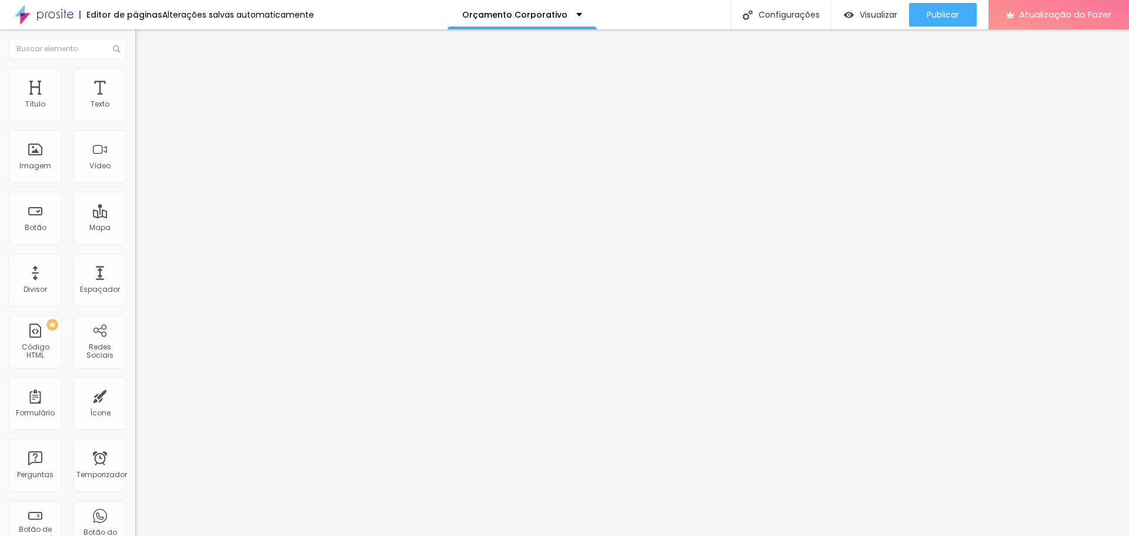
click at [146, 79] on font "Estilo" at bounding box center [155, 76] width 18 height 10
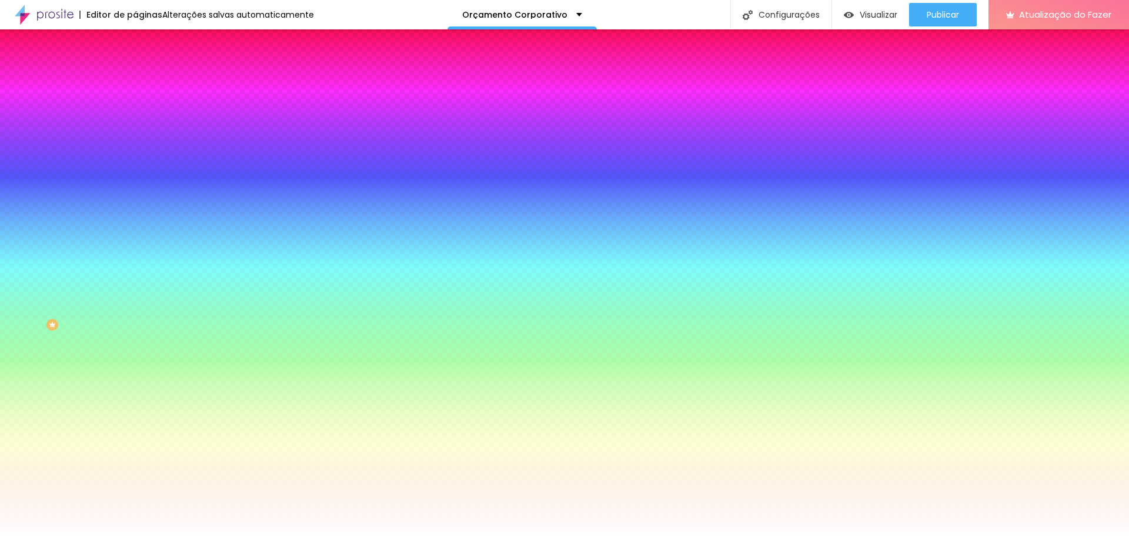
drag, startPoint x: 124, startPoint y: 212, endPoint x: 82, endPoint y: 219, distance: 42.8
click at [135, 172] on div "#FFFFFF" at bounding box center [202, 166] width 135 height 12
paste input "0F0F0"
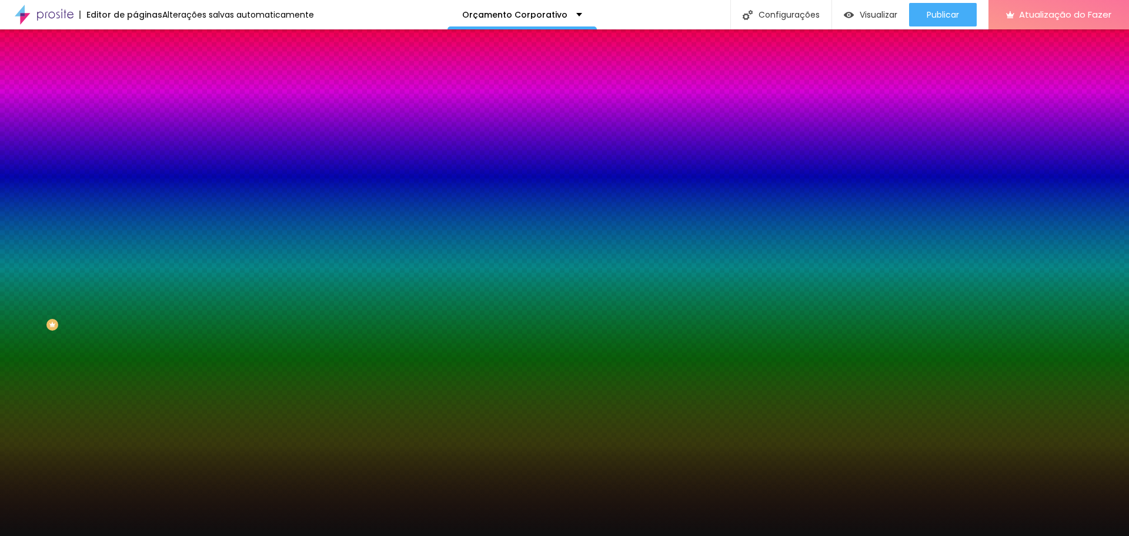
type input "#0F0F0F"
click at [135, 160] on div at bounding box center [202, 160] width 135 height 0
drag, startPoint x: 121, startPoint y: 313, endPoint x: 125, endPoint y: 333, distance: 21.0
click at [135, 333] on div "Editar nulo Conteúdo Estilo Avançado Imagem de fundo Adicionar imagem Efeito da…" at bounding box center [202, 282] width 135 height 506
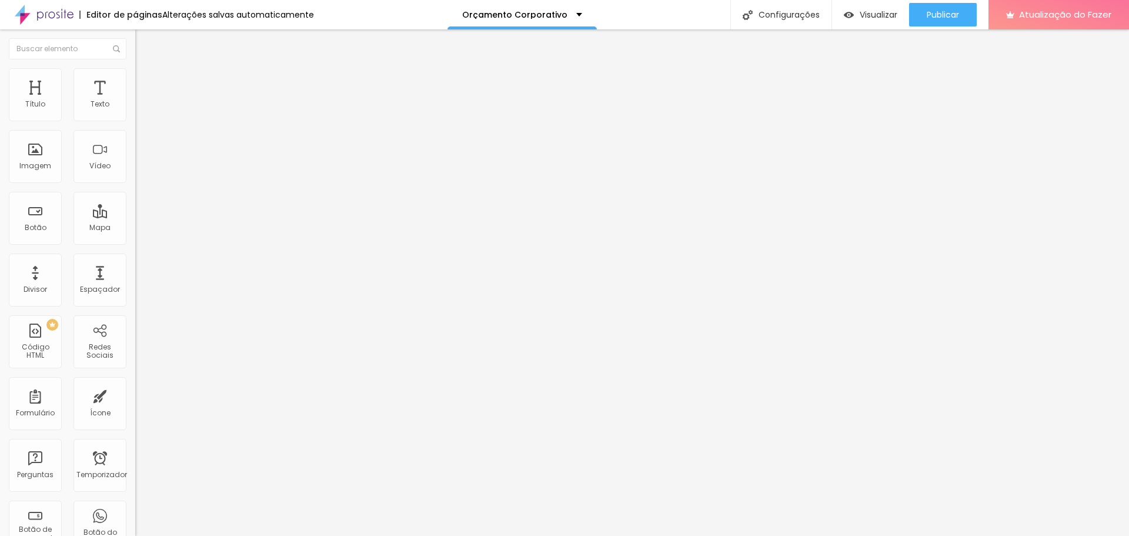
click at [135, 76] on li "Estilo" at bounding box center [202, 74] width 135 height 12
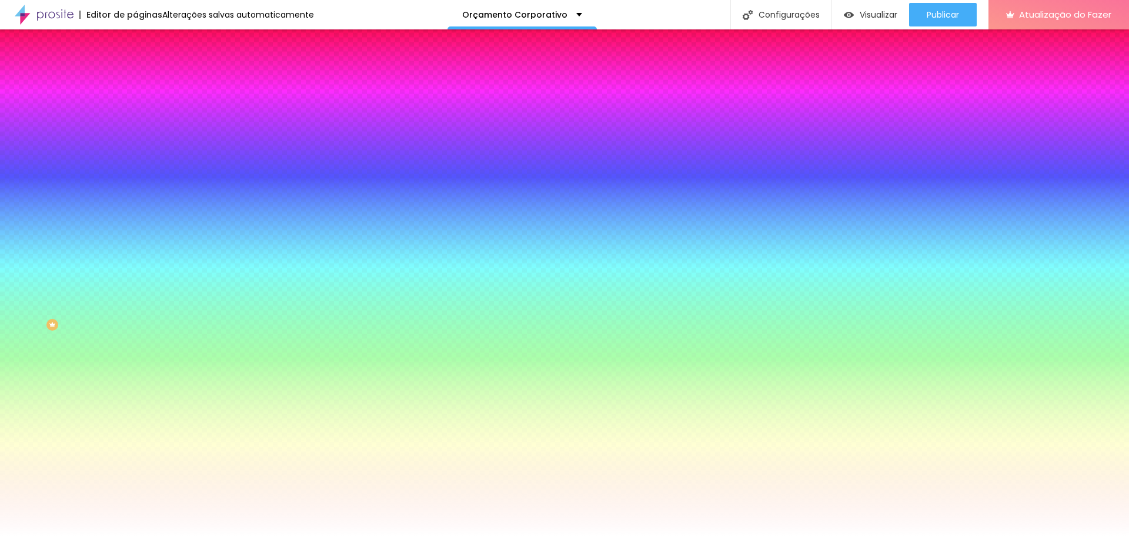
drag, startPoint x: 95, startPoint y: 212, endPoint x: 129, endPoint y: 212, distance: 34.1
click at [135, 212] on div "Imagem de fundo Adicionar imagem Efeito da Imagem Nenhum Nenhum Paralaxe Cor de…" at bounding box center [202, 168] width 135 height 152
paste input "0F0F0"
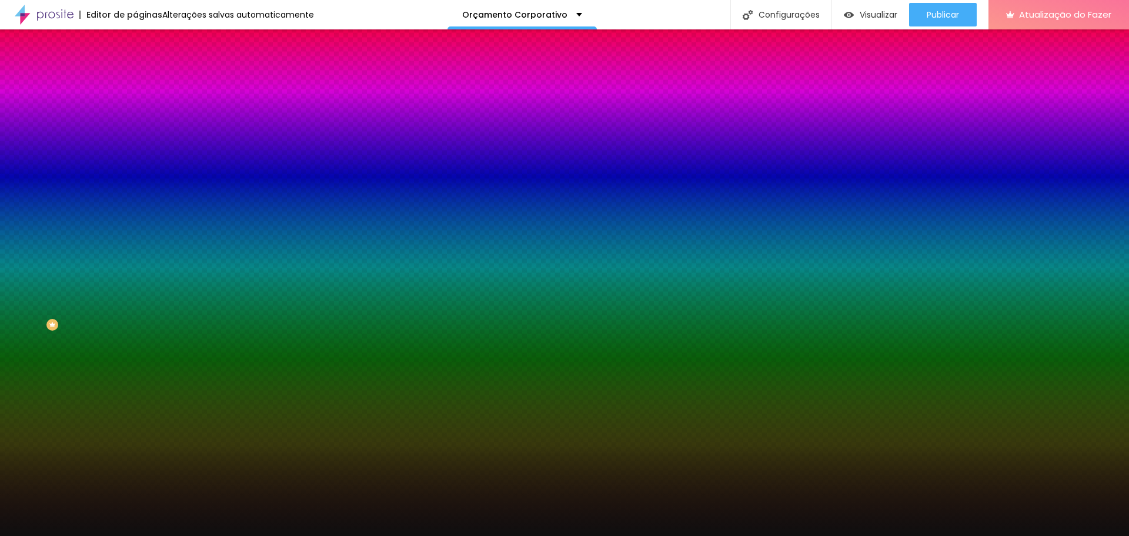
type input "#0F0F0F"
click at [135, 160] on div at bounding box center [202, 160] width 135 height 0
drag, startPoint x: 118, startPoint y: 234, endPoint x: 118, endPoint y: 332, distance: 97.6
click at [135, 332] on div "Editar nulo Conteúdo Estilo Avançado Imagem de fundo Adicionar imagem Efeito da…" at bounding box center [202, 282] width 135 height 506
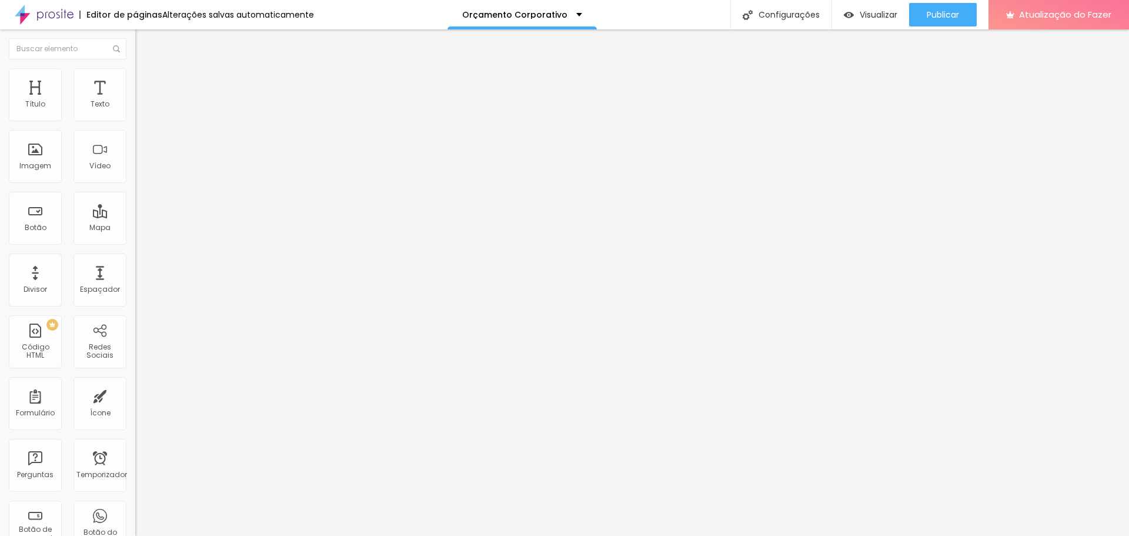
drag, startPoint x: 65, startPoint y: 73, endPoint x: 63, endPoint y: 79, distance: 6.7
click at [135, 74] on img at bounding box center [140, 73] width 11 height 11
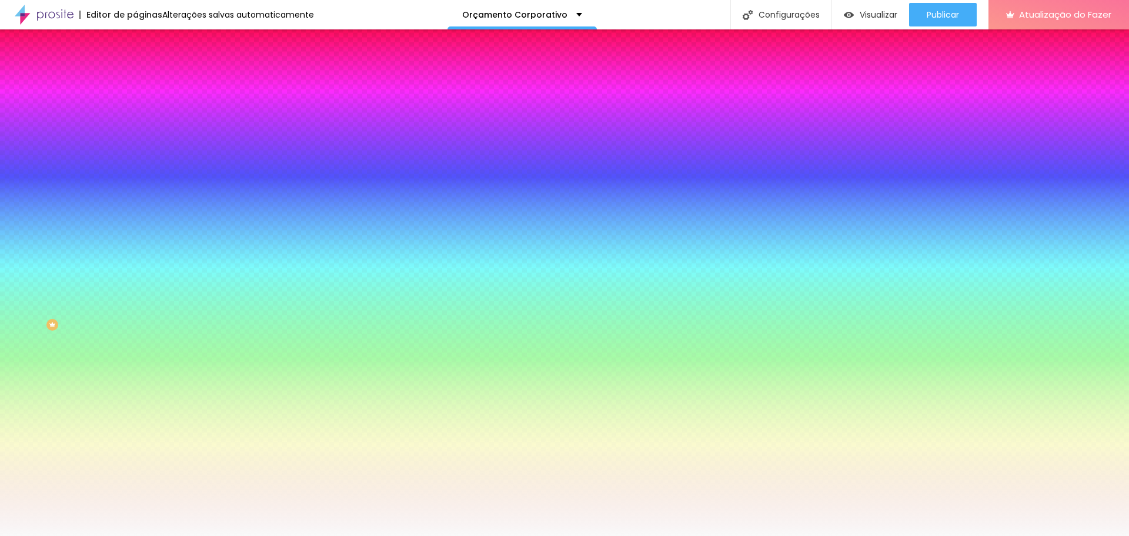
paste input "0F0F0F"
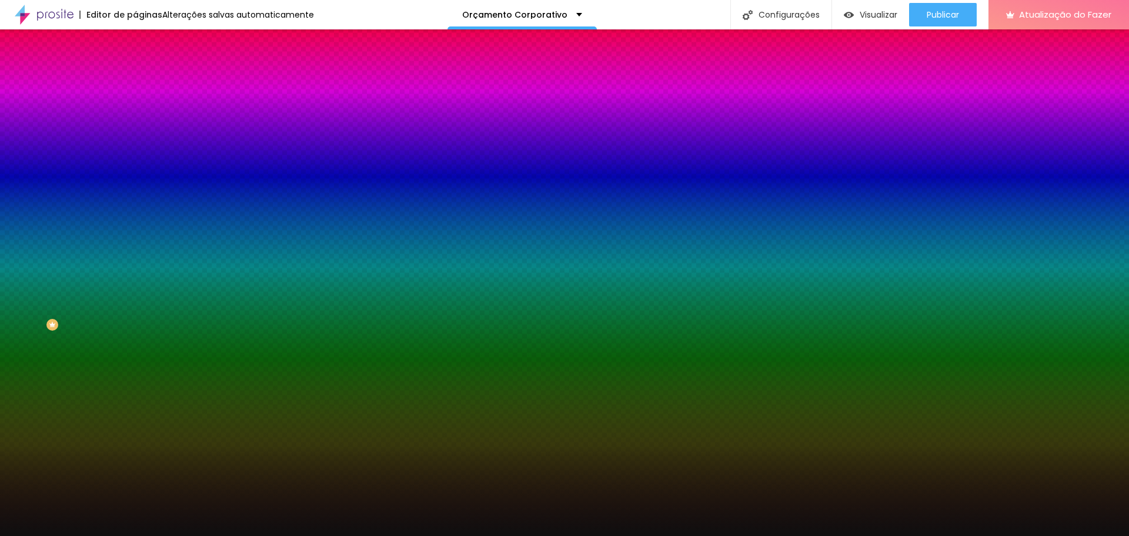
type input "#0F0F0F"
click at [135, 160] on div at bounding box center [202, 160] width 135 height 0
drag, startPoint x: 127, startPoint y: 319, endPoint x: 127, endPoint y: 349, distance: 29.4
click at [135, 349] on div "Editar nulo Conteúdo Estilo Avançado Imagem de fundo Adicionar imagem Efeito da…" at bounding box center [202, 282] width 135 height 506
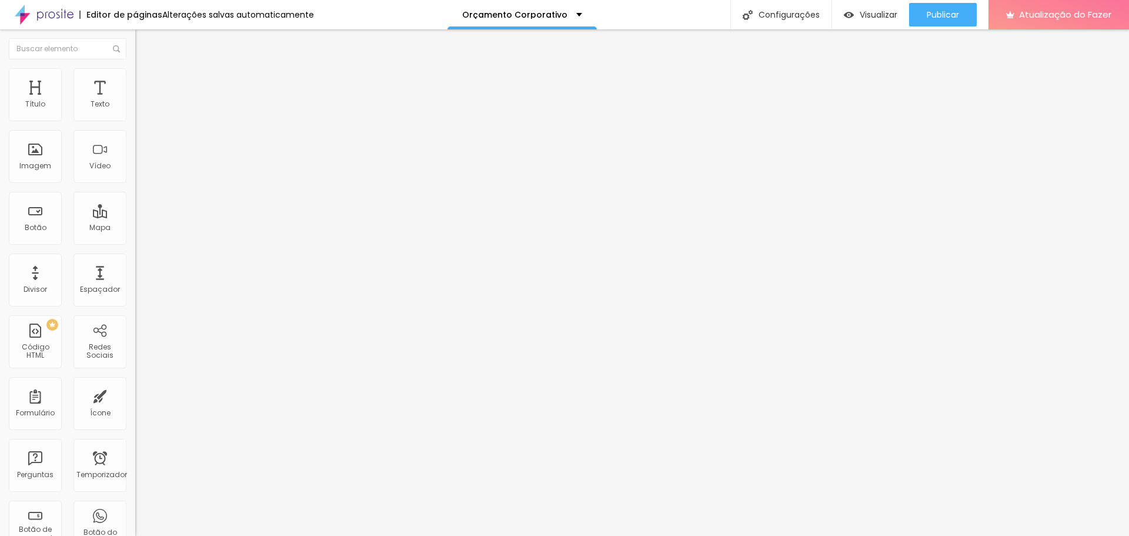
click at [135, 78] on li "Estilo" at bounding box center [202, 74] width 135 height 12
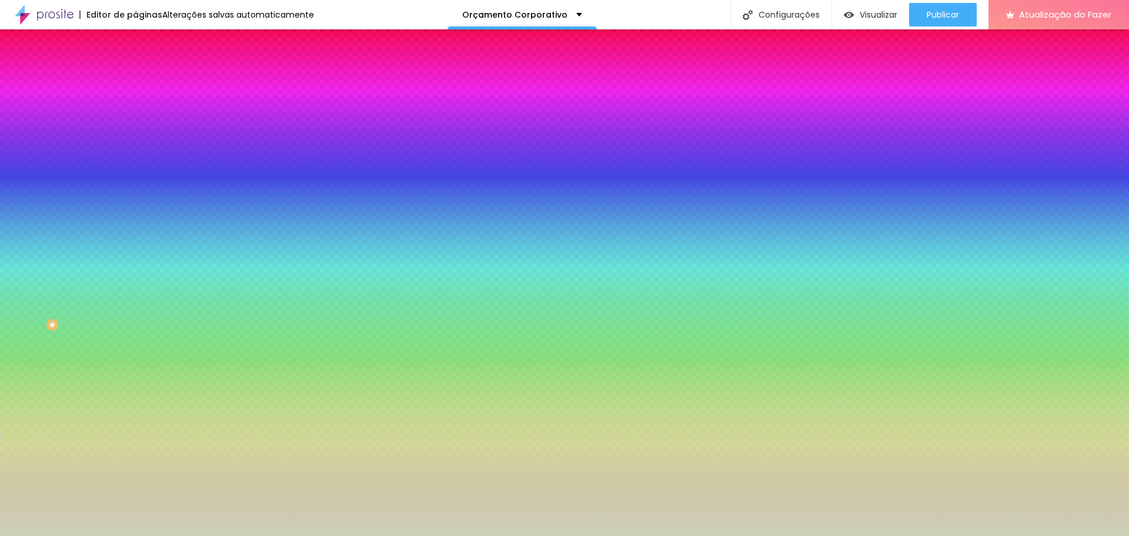
paste input "0F0F0F"
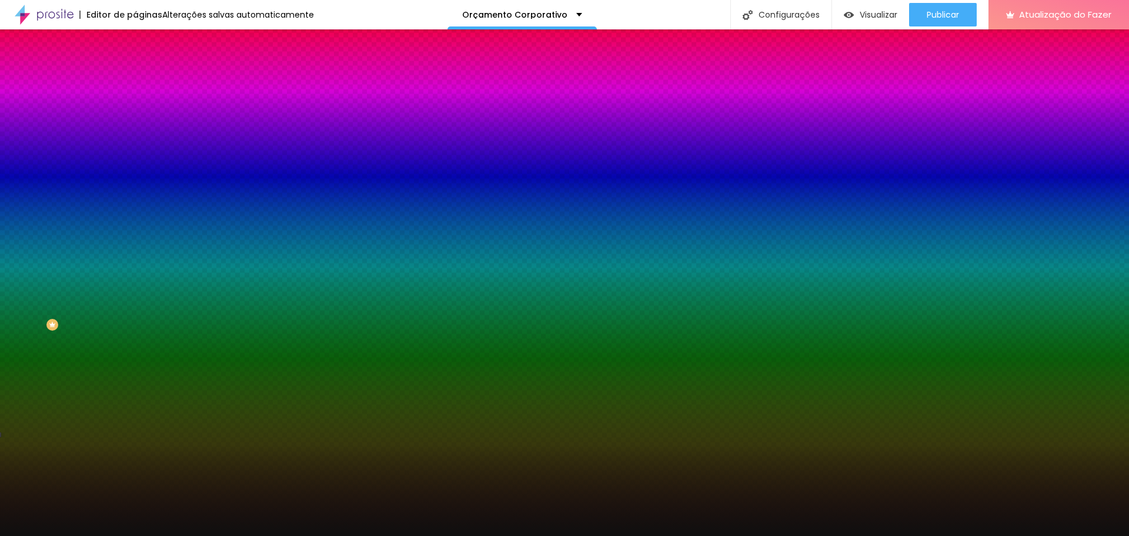
type input "#0F0F0F"
click at [135, 160] on div at bounding box center [202, 160] width 135 height 0
drag, startPoint x: 112, startPoint y: 333, endPoint x: 116, endPoint y: 339, distance: 6.7
click at [135, 339] on div "Editar nulo Conteúdo Estilo Avançado Imagem de fundo Adicionar imagem Efeito da…" at bounding box center [202, 282] width 135 height 506
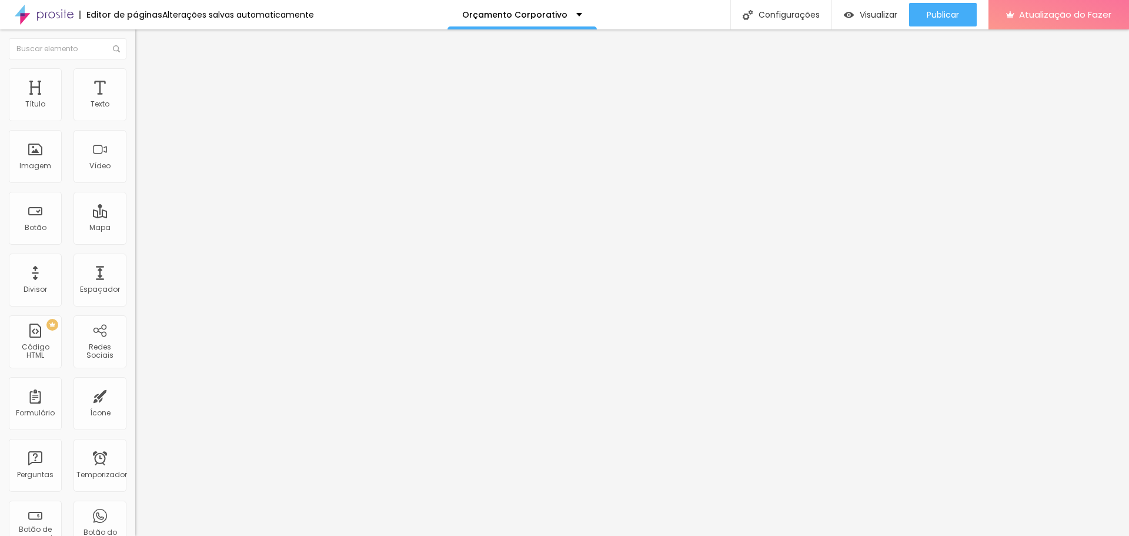
click at [146, 80] on font "Estilo" at bounding box center [155, 76] width 18 height 10
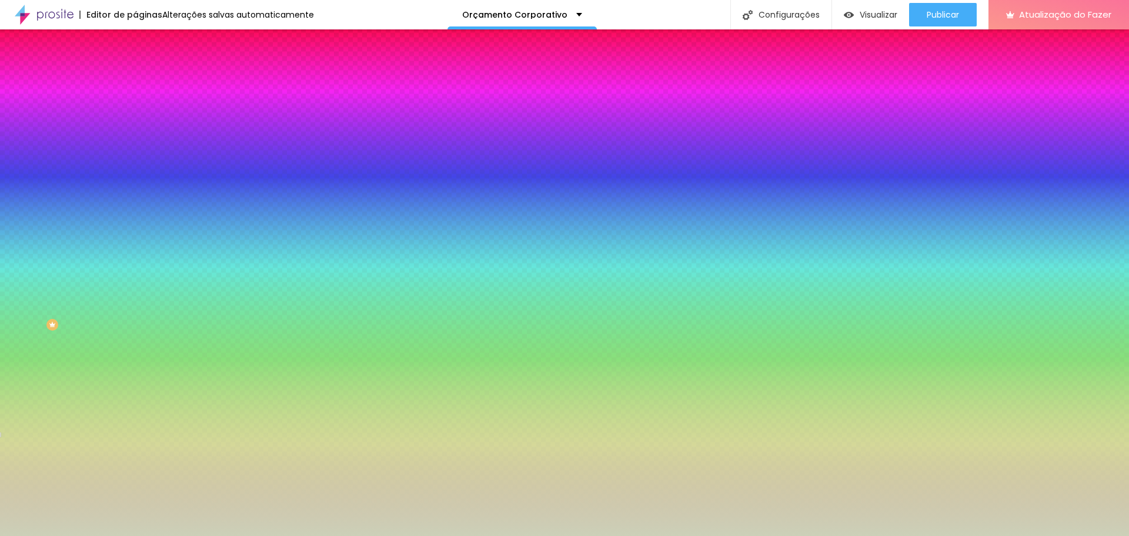
drag, startPoint x: 90, startPoint y: 215, endPoint x: 123, endPoint y: 215, distance: 32.9
click at [135, 172] on input "#CCD0B8" at bounding box center [205, 166] width 141 height 12
paste input "0F0F0F"
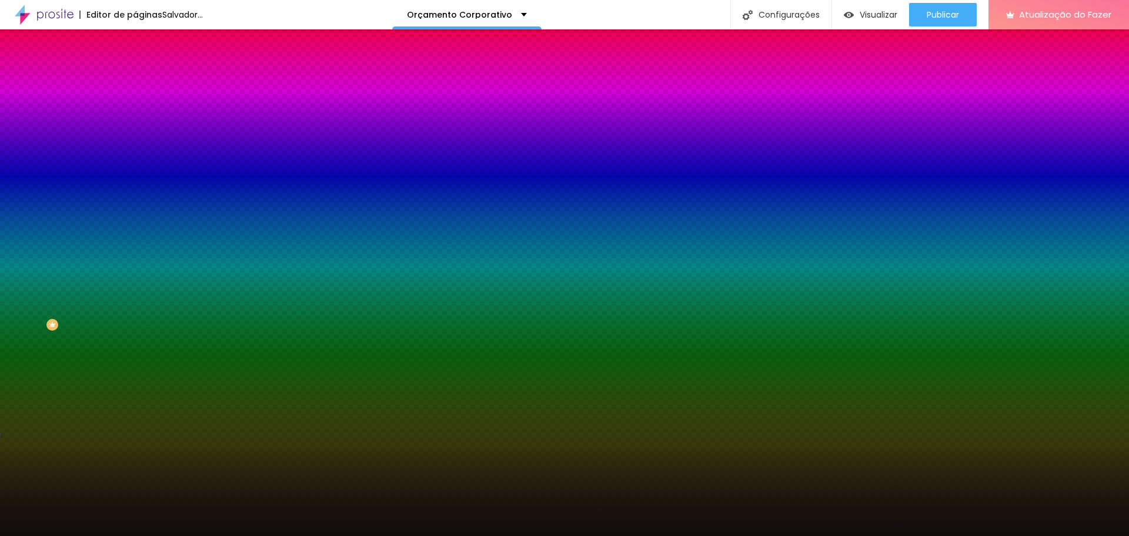
type input "#0F0F0F"
click at [135, 160] on div at bounding box center [202, 160] width 135 height 0
drag, startPoint x: 119, startPoint y: 323, endPoint x: 118, endPoint y: 339, distance: 16.0
click at [135, 339] on div "Editar nulo Conteúdo Estilo Avançado Imagem de fundo Adicionar imagem Efeito da…" at bounding box center [202, 282] width 135 height 506
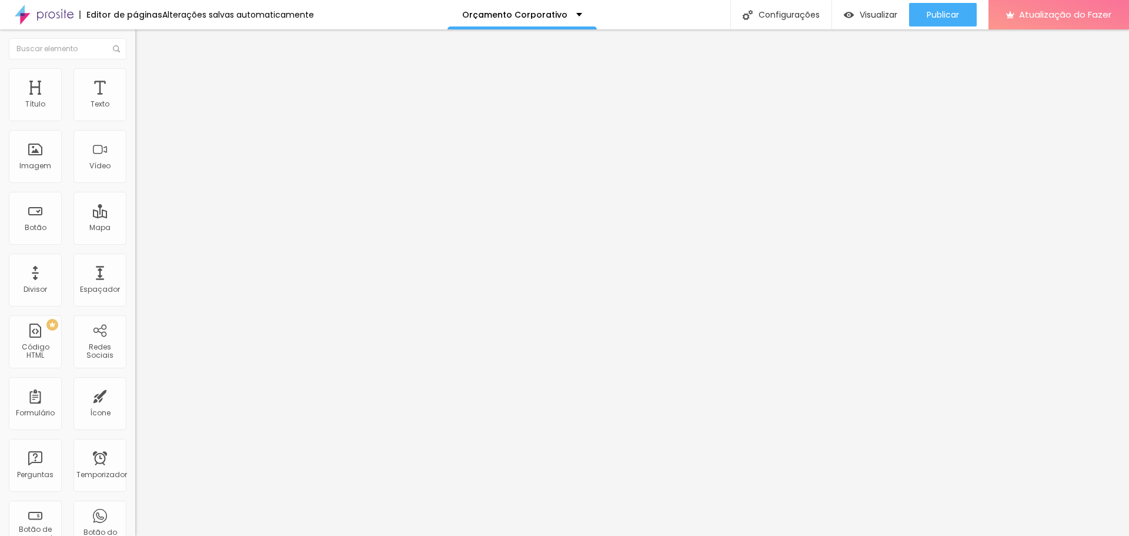
click at [146, 81] on font "Estilo" at bounding box center [155, 76] width 18 height 10
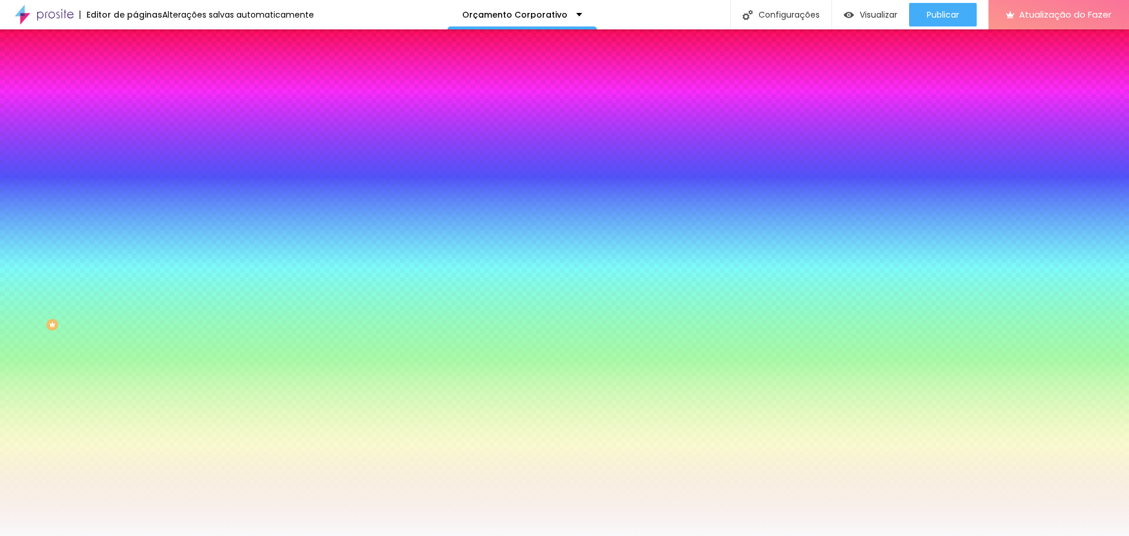
drag, startPoint x: 97, startPoint y: 215, endPoint x: 126, endPoint y: 215, distance: 28.8
click at [135, 172] on div "#F9F9F9" at bounding box center [202, 166] width 135 height 12
paste input "0F0F0F"
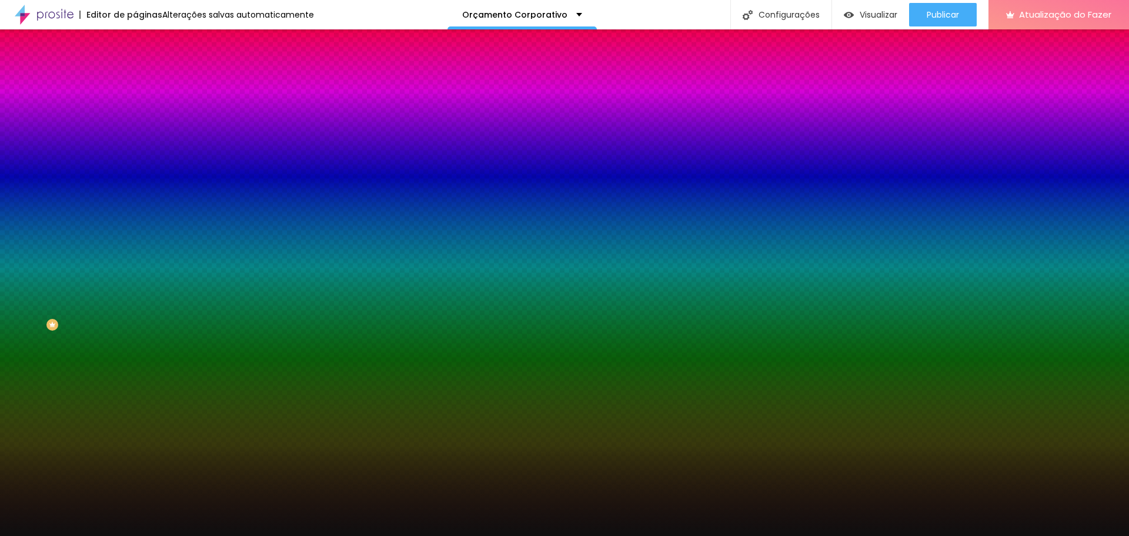
type input "#0F0F0F"
click at [135, 160] on div at bounding box center [202, 160] width 135 height 0
drag, startPoint x: 113, startPoint y: 331, endPoint x: 114, endPoint y: 346, distance: 14.7
click at [135, 346] on div "Editar nulo Conteúdo Estilo Avançado Imagem de fundo Adicionar imagem Efeito da…" at bounding box center [202, 282] width 135 height 506
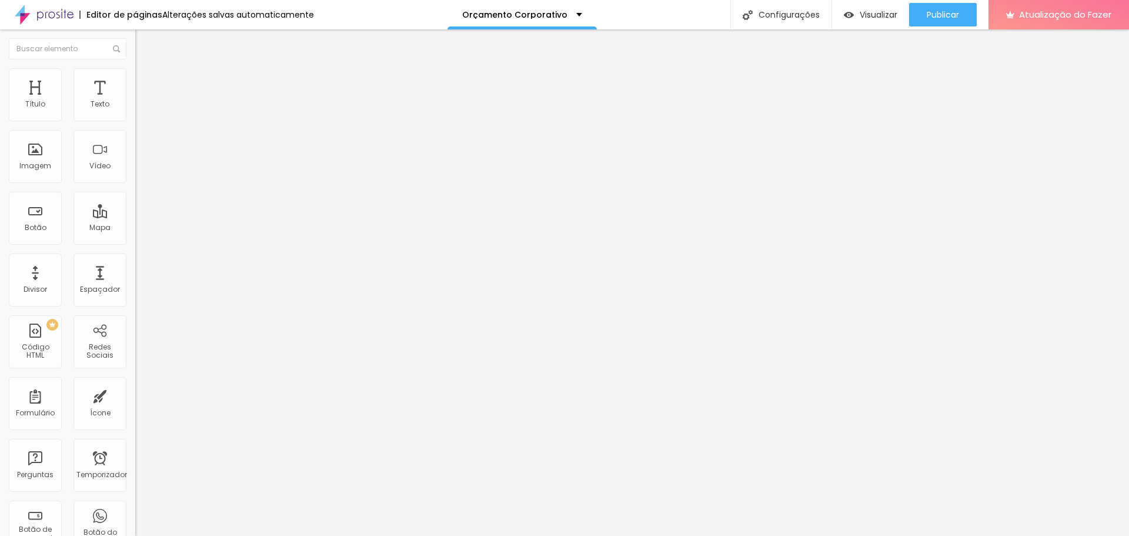
click at [146, 80] on font "Estilo" at bounding box center [155, 76] width 18 height 10
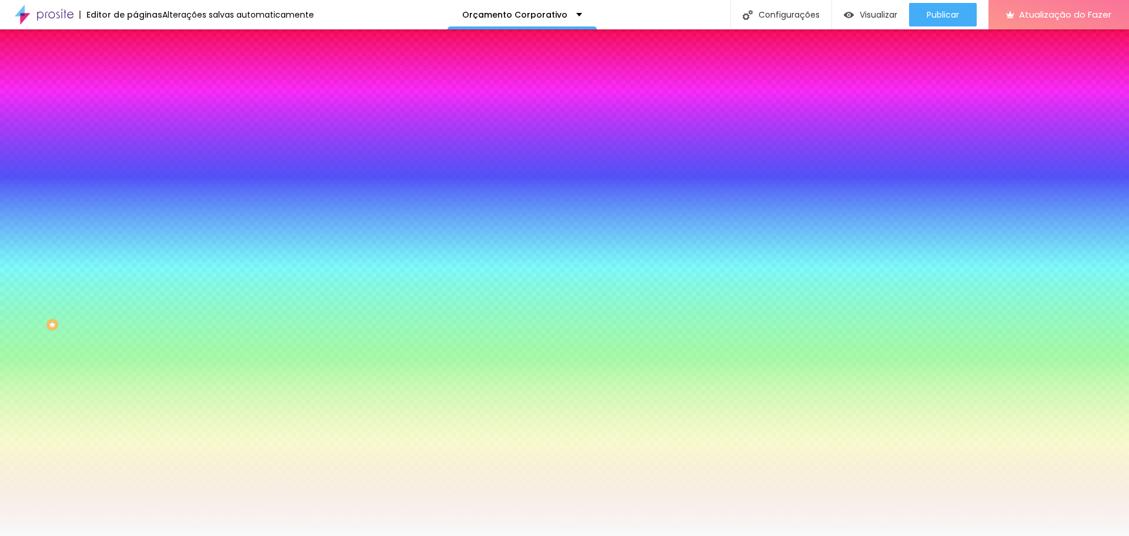
click at [135, 160] on div at bounding box center [202, 160] width 135 height 0
drag, startPoint x: 94, startPoint y: 211, endPoint x: 131, endPoint y: 214, distance: 37.8
click at [135, 214] on div "Imagem de fundo Adicionar imagem Efeito da Imagem Nenhum Nenhum Paralaxe Cor de…" at bounding box center [202, 168] width 135 height 152
paste input "0F0F0F"
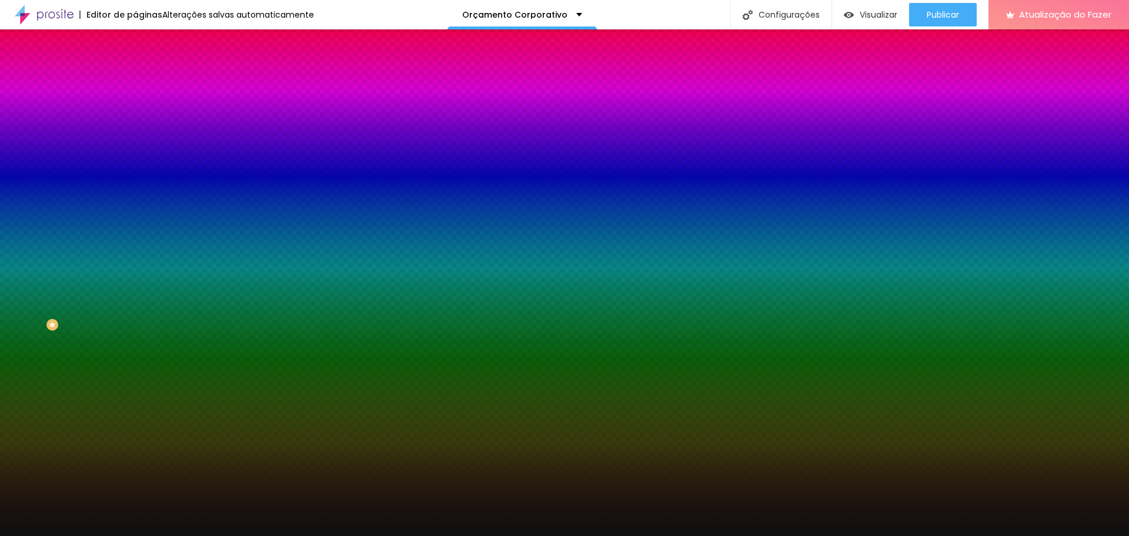
type input "#0F0F0F"
click at [135, 160] on div at bounding box center [202, 160] width 135 height 0
drag, startPoint x: 125, startPoint y: 289, endPoint x: 121, endPoint y: 328, distance: 38.5
click at [135, 328] on div "Editar nulo Conteúdo Estilo Avançado Imagem de fundo Adicionar imagem Efeito da…" at bounding box center [202, 282] width 135 height 506
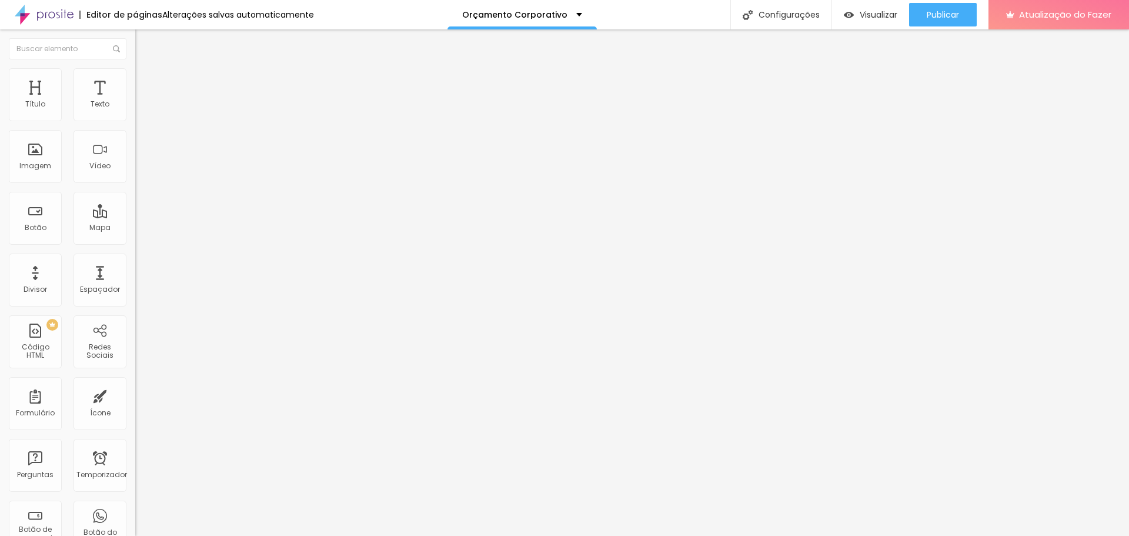
click at [135, 75] on img at bounding box center [140, 73] width 11 height 11
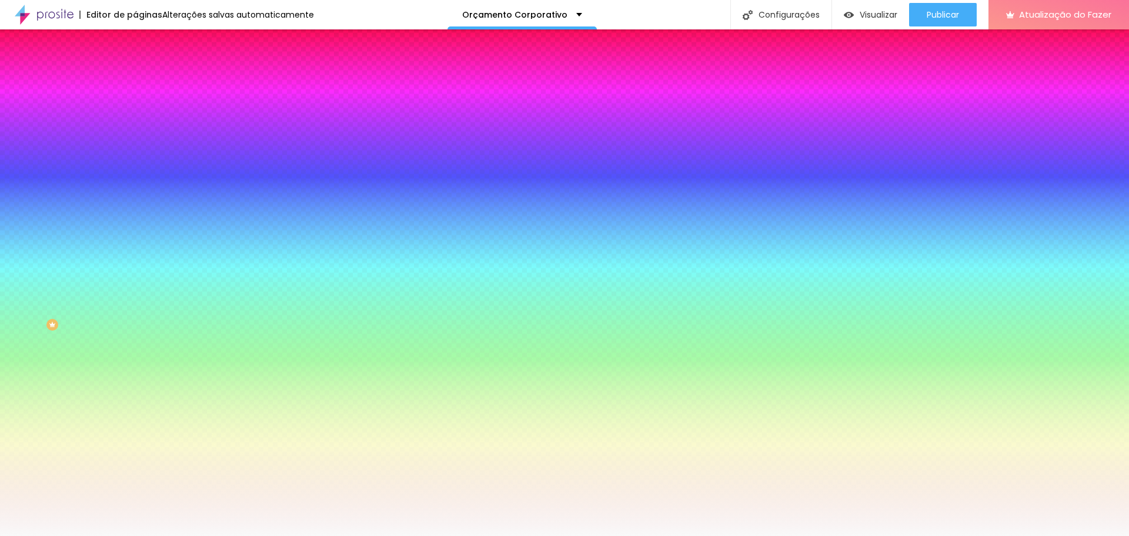
drag, startPoint x: 95, startPoint y: 213, endPoint x: 125, endPoint y: 213, distance: 30.6
click at [135, 172] on input "#F9F9F9" at bounding box center [205, 166] width 141 height 12
paste input "0F0F0F"
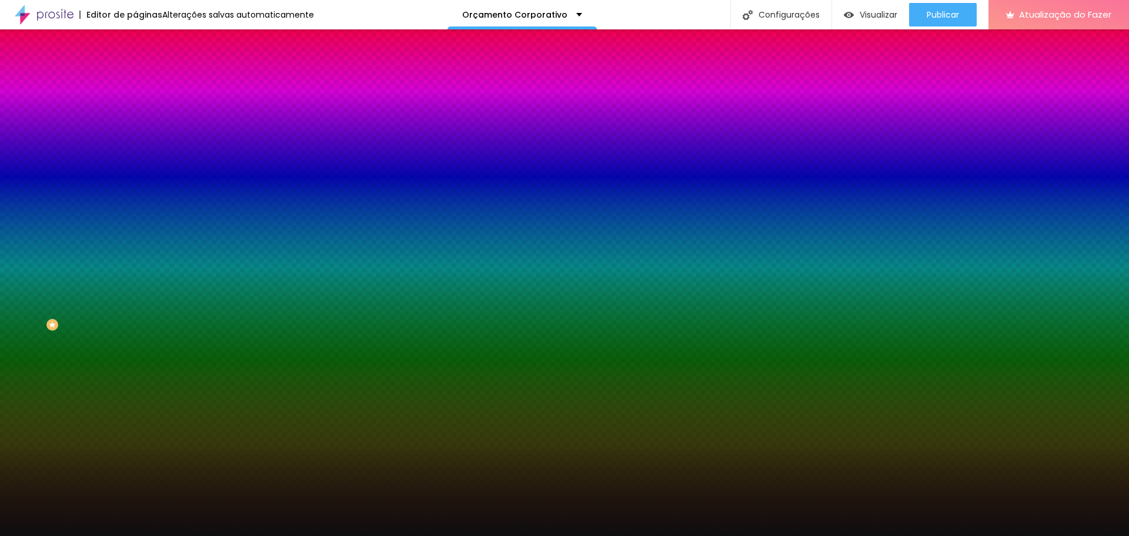
type input "#0F0F0F"
click at [135, 160] on div at bounding box center [202, 160] width 135 height 0
drag, startPoint x: 110, startPoint y: 333, endPoint x: 112, endPoint y: 340, distance: 7.3
click at [135, 340] on div "Editar nulo Conteúdo Estilo Avançado Imagem de fundo Adicionar imagem Efeito da…" at bounding box center [202, 282] width 135 height 506
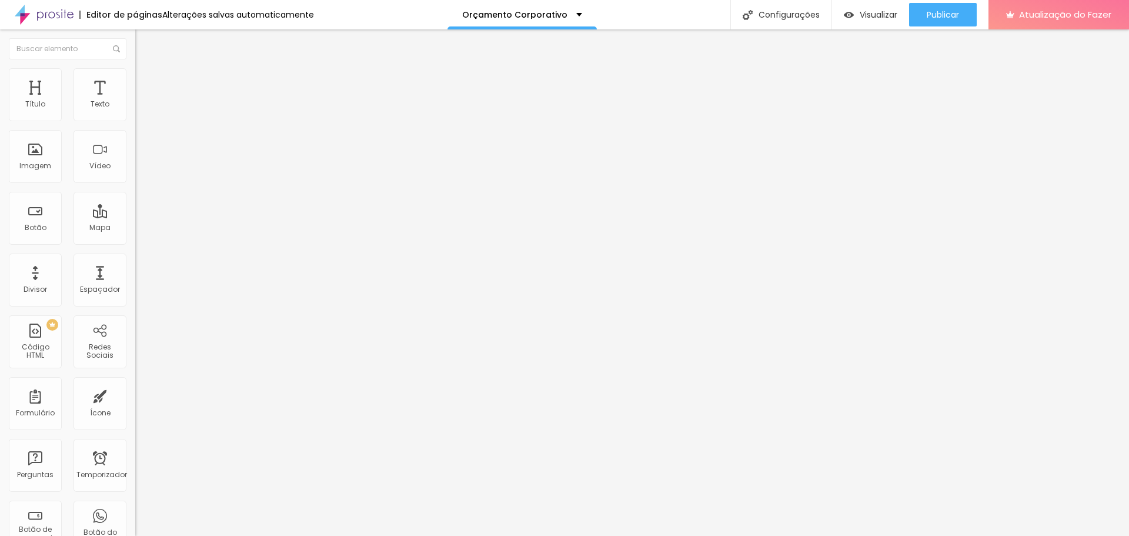
click at [146, 81] on font "Estilo" at bounding box center [155, 76] width 18 height 10
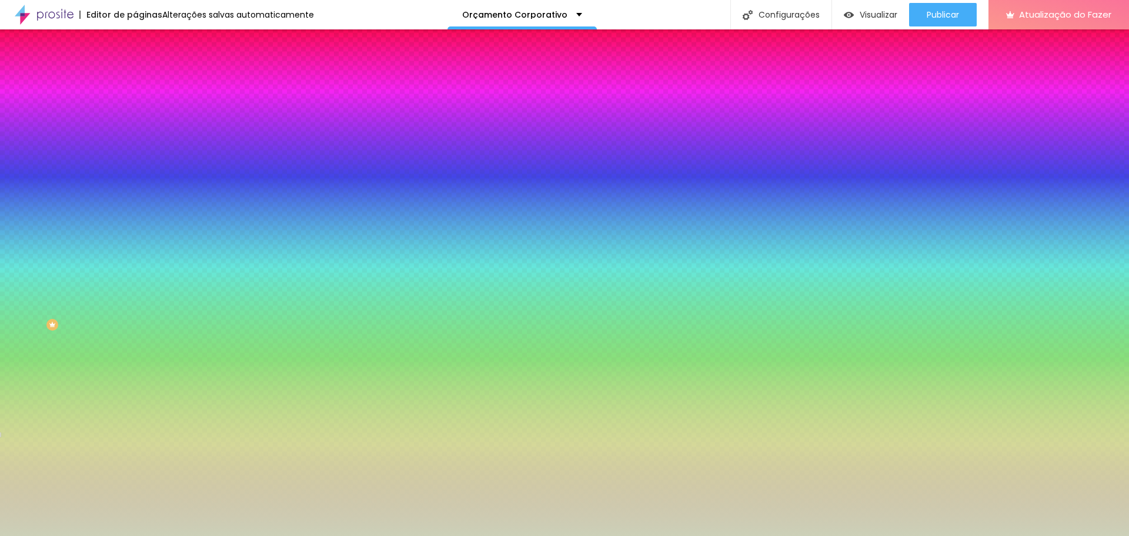
drag, startPoint x: 89, startPoint y: 216, endPoint x: 129, endPoint y: 218, distance: 39.5
click at [135, 218] on div "Imagem de fundo Adicionar imagem Efeito da Imagem Paralaxe Nenhum Paralaxe Cor …" at bounding box center [202, 168] width 135 height 152
paste input "0F0F0F"
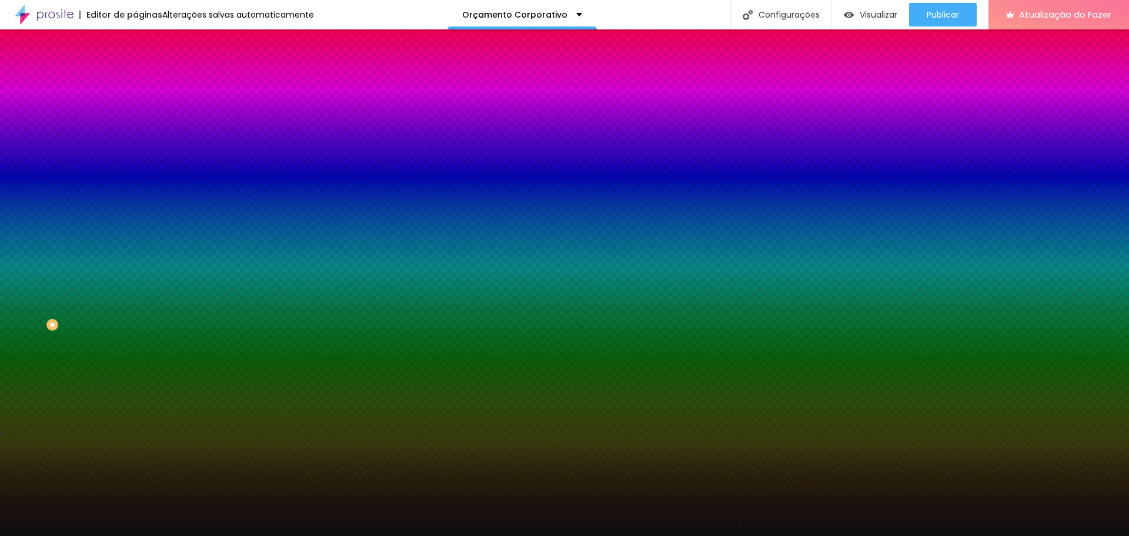
type input "#0F0F0F"
click at [135, 160] on div at bounding box center [202, 160] width 135 height 0
drag, startPoint x: 121, startPoint y: 288, endPoint x: 135, endPoint y: 276, distance: 18.3
click at [135, 332] on div "Editar nulo Conteúdo Estilo Avançado Imagem de fundo Adicionar imagem Efeito da…" at bounding box center [202, 282] width 135 height 506
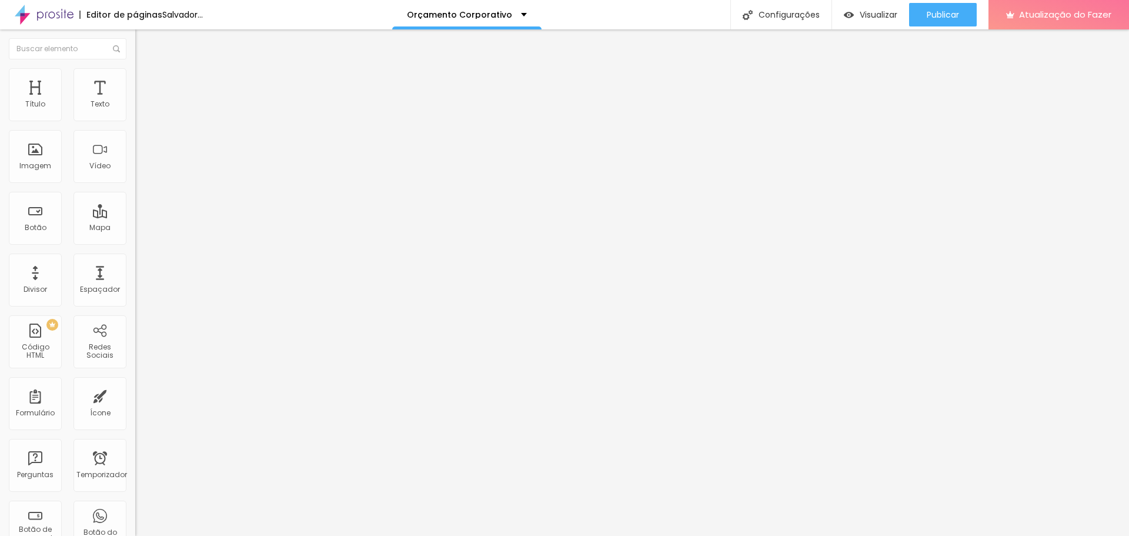
click at [146, 80] on font "Estilo" at bounding box center [155, 76] width 18 height 10
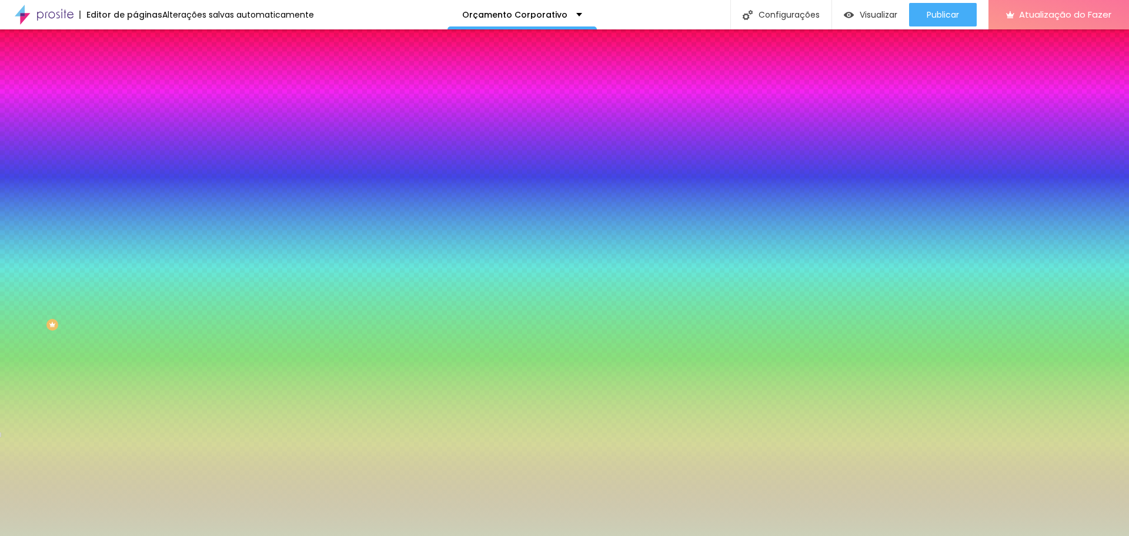
drag, startPoint x: 91, startPoint y: 214, endPoint x: 129, endPoint y: 217, distance: 38.4
click at [135, 217] on div "Imagem de fundo Adicionar imagem Efeito da Imagem Paralaxe Nenhum Paralaxe Cor …" at bounding box center [202, 168] width 135 height 152
paste input "0F0F0F"
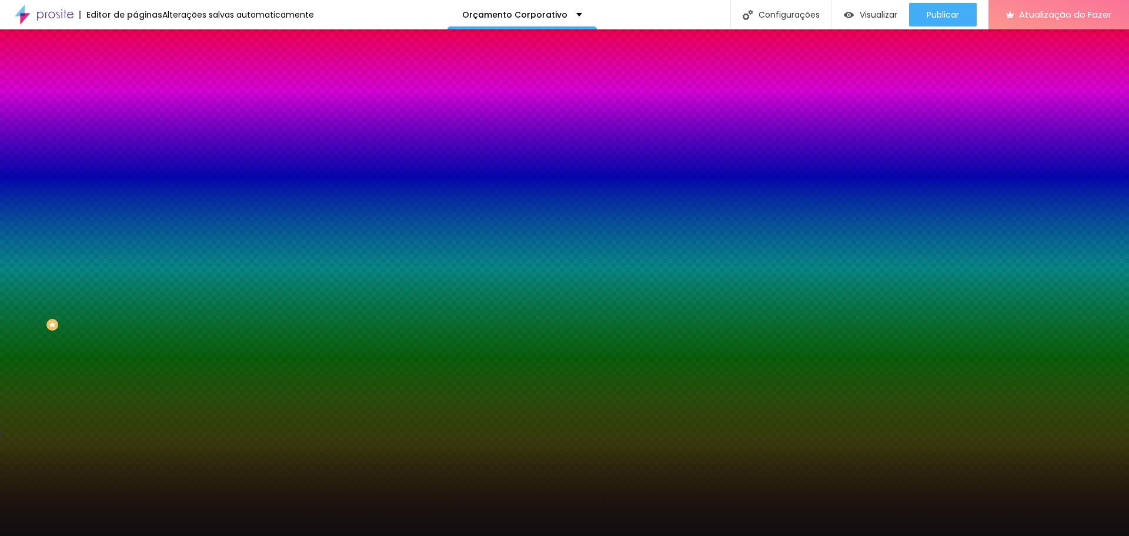
type input "#0F0F0F"
click at [135, 160] on div at bounding box center [202, 160] width 135 height 0
drag, startPoint x: 119, startPoint y: 305, endPoint x: 124, endPoint y: 329, distance: 24.5
click at [135, 332] on div "Editar nulo Conteúdo Estilo Avançado Imagem de fundo Adicionar imagem Efeito da…" at bounding box center [202, 282] width 135 height 506
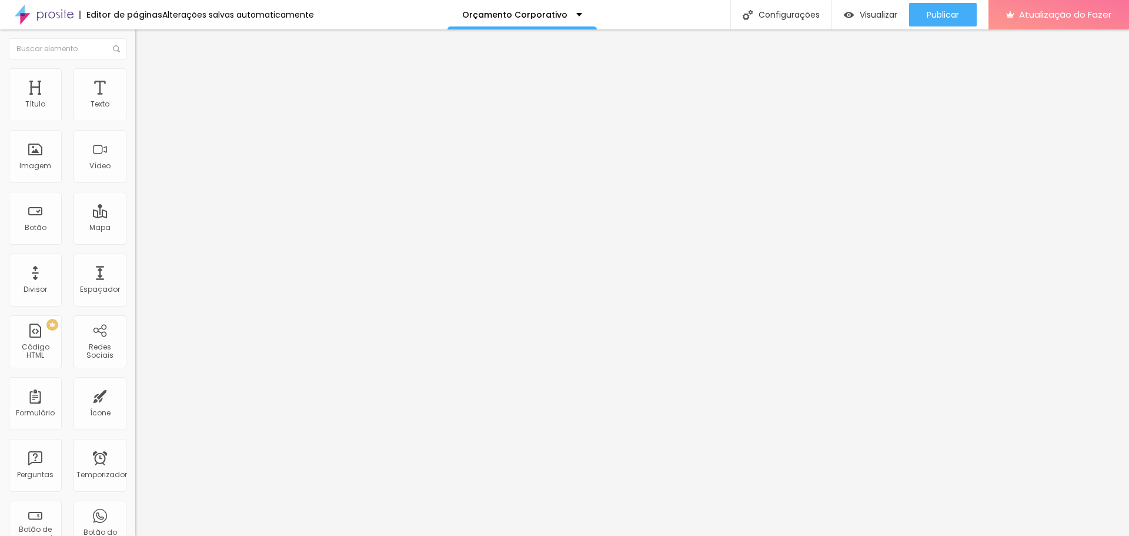
click at [135, 75] on img at bounding box center [140, 73] width 11 height 11
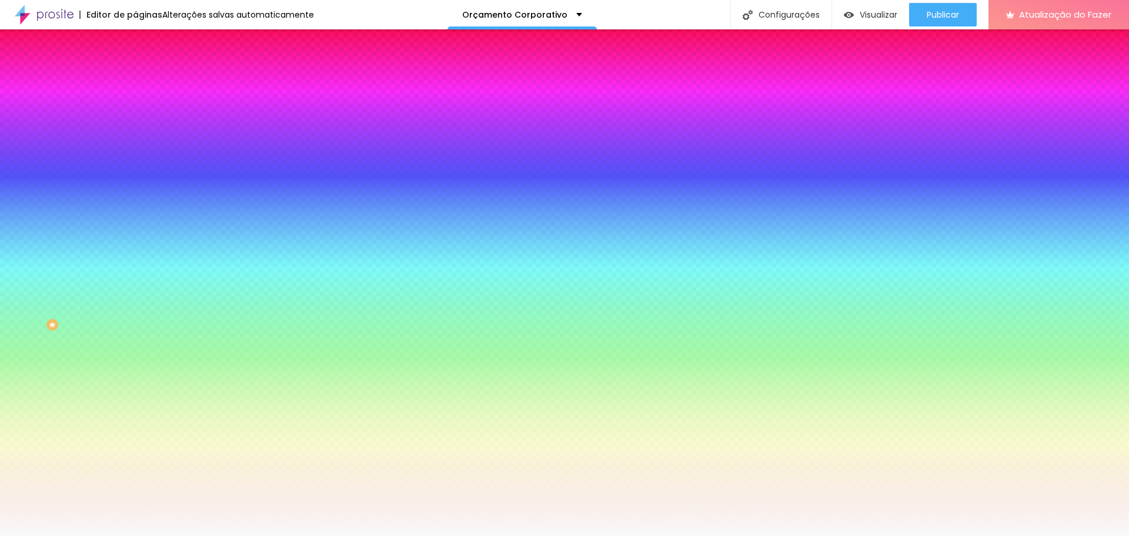
drag, startPoint x: 92, startPoint y: 214, endPoint x: 131, endPoint y: 214, distance: 38.2
click at [135, 214] on div "Imagem de fundo Adicionar imagem Efeito da Imagem Nenhum Nenhum Paralaxe Cor de…" at bounding box center [202, 168] width 135 height 152
paste input "0F0F0F"
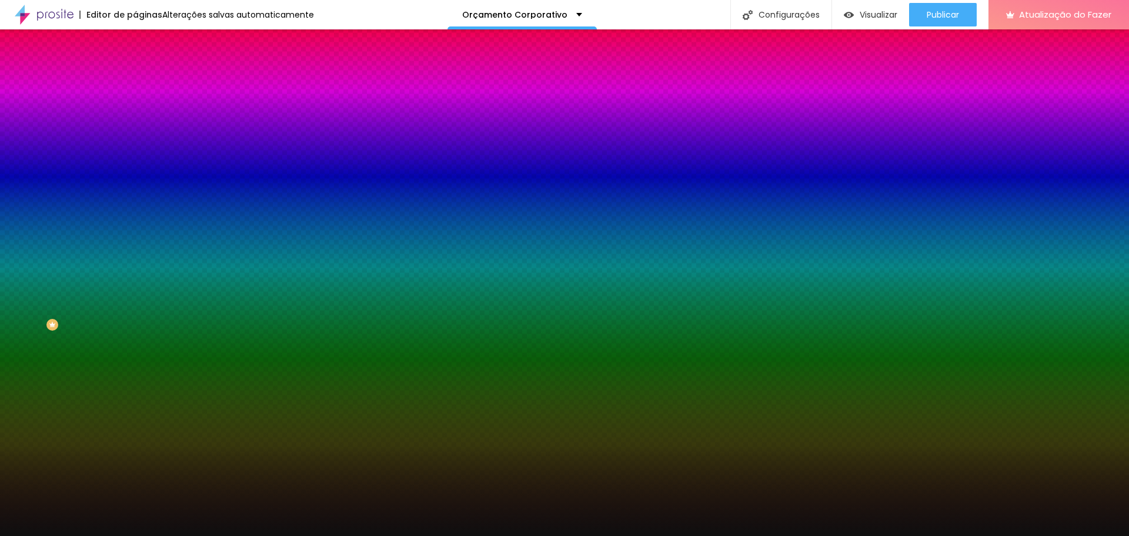
type input "#0F0F0F"
click at [135, 160] on div at bounding box center [202, 160] width 135 height 0
drag, startPoint x: 119, startPoint y: 281, endPoint x: 115, endPoint y: 342, distance: 61.3
click at [135, 342] on div "Editar nulo Conteúdo Estilo Avançado Imagem de fundo Adicionar imagem Efeito da…" at bounding box center [202, 282] width 135 height 506
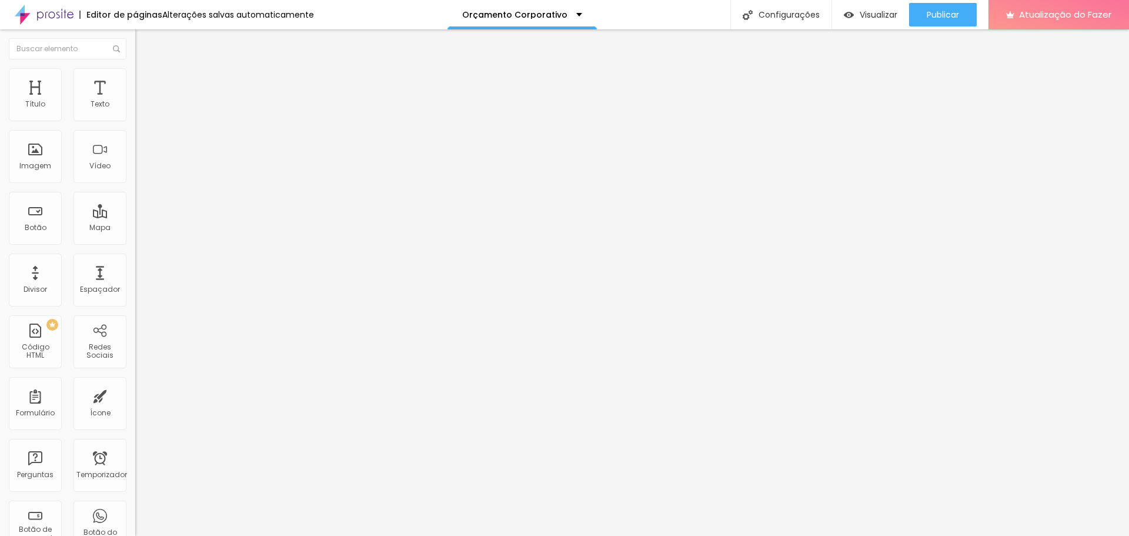
drag, startPoint x: 62, startPoint y: 77, endPoint x: 61, endPoint y: 84, distance: 7.2
click at [135, 77] on li "Estilo" at bounding box center [202, 74] width 135 height 12
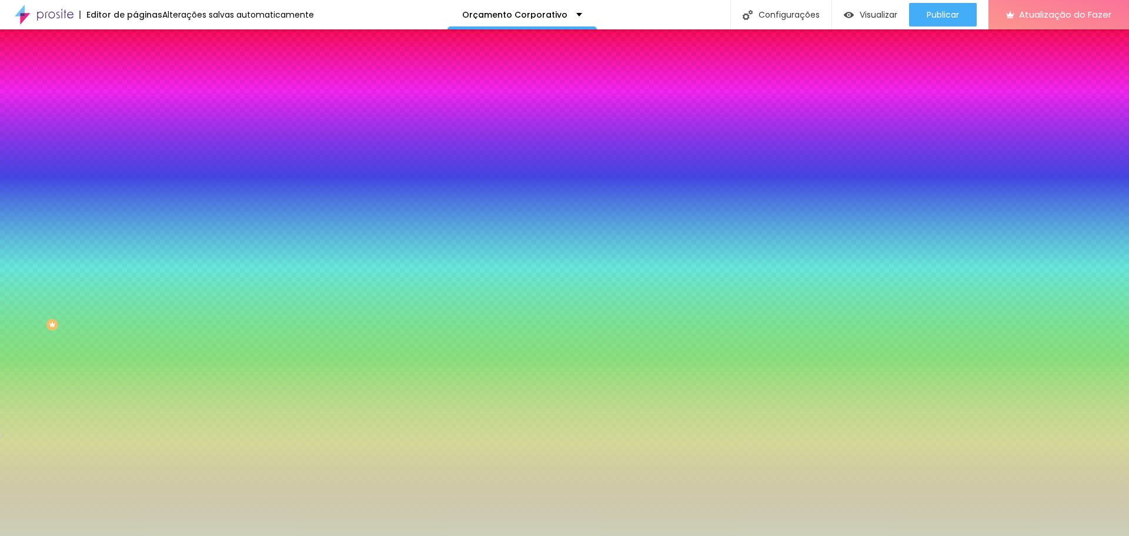
drag, startPoint x: 89, startPoint y: 213, endPoint x: 128, endPoint y: 211, distance: 38.3
click at [135, 211] on div "Imagem de fundo Adicionar imagem Efeito da Imagem Paralaxe Nenhum Paralaxe Cor …" at bounding box center [202, 168] width 135 height 152
paste input "0F0F0F"
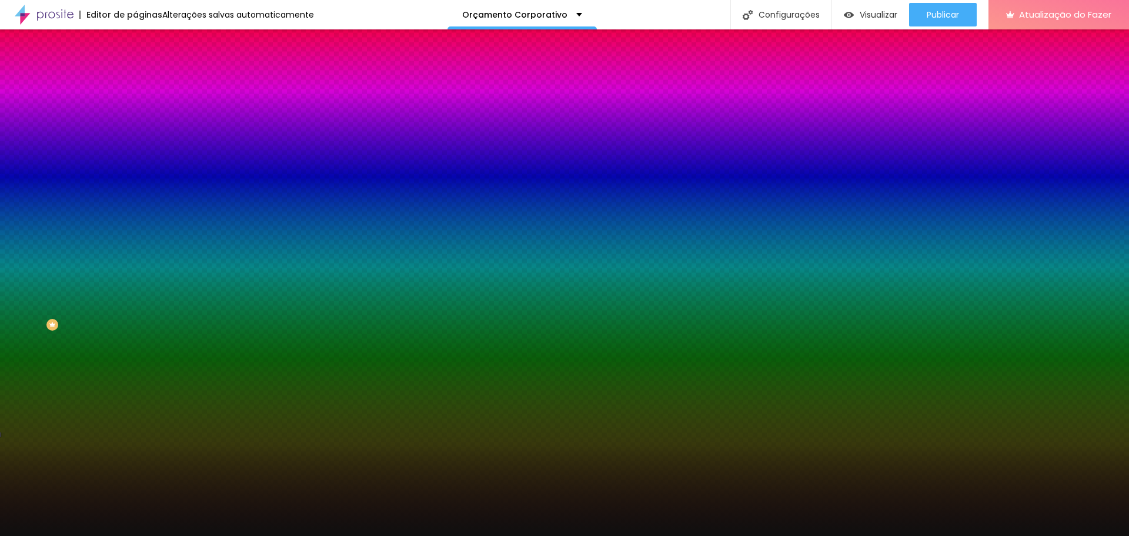
type input "#0F0F0F"
click at [135, 160] on div at bounding box center [202, 160] width 135 height 0
drag, startPoint x: 122, startPoint y: 321, endPoint x: 124, endPoint y: 346, distance: 25.9
click at [135, 346] on div "Editar nulo Conteúdo Estilo Avançado Imagem de fundo Adicionar imagem Efeito da…" at bounding box center [202, 282] width 135 height 506
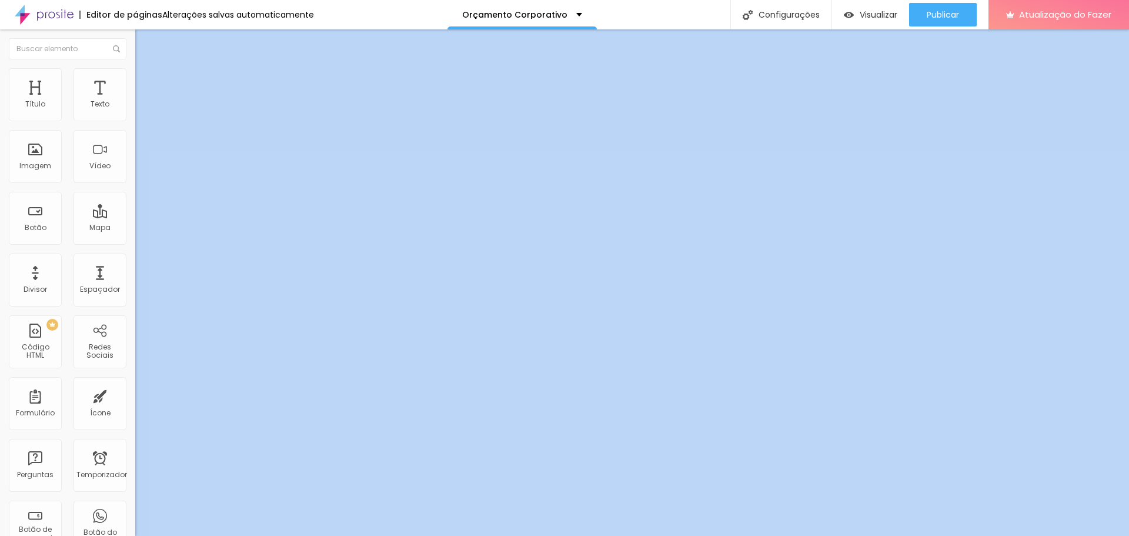
click at [135, 75] on li "Estilo" at bounding box center [202, 74] width 135 height 12
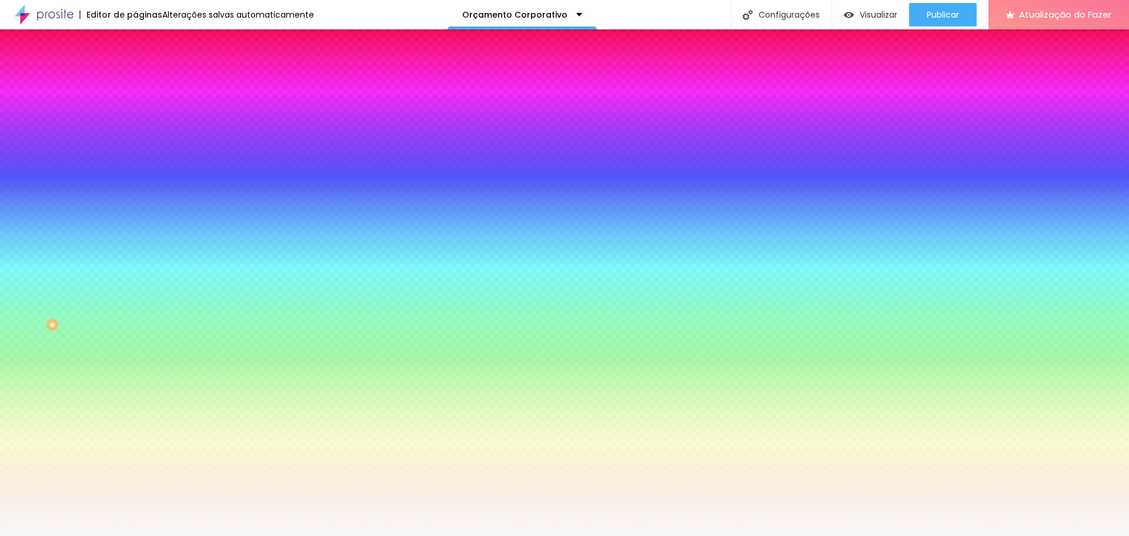
drag, startPoint x: 124, startPoint y: 214, endPoint x: 79, endPoint y: 221, distance: 45.3
click at [135, 172] on div "#F9F9F9" at bounding box center [202, 166] width 135 height 12
paste input "0F0F0F"
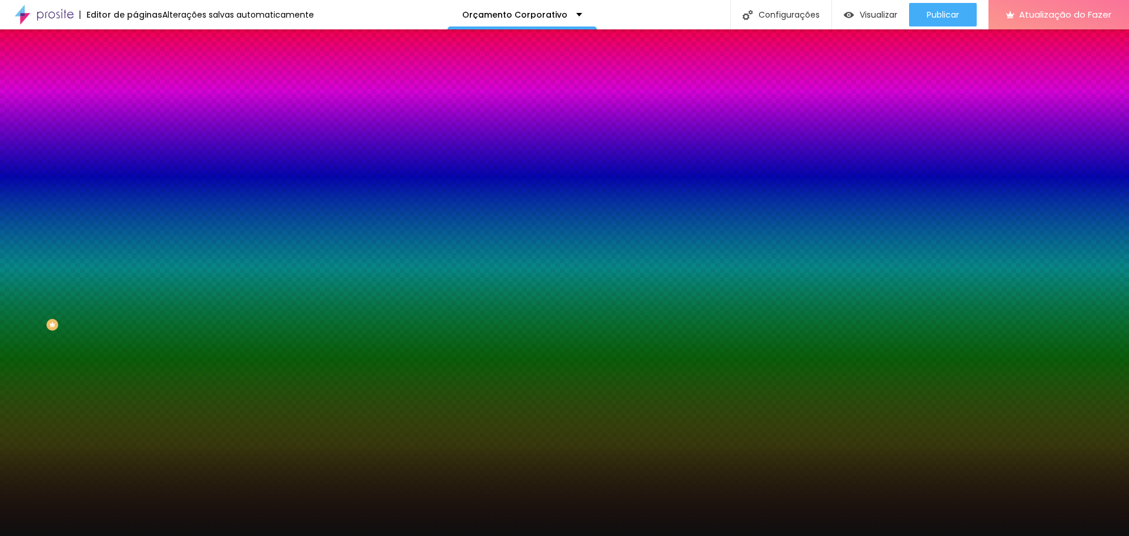
type input "#0F0F0F"
click at [135, 160] on div at bounding box center [202, 160] width 135 height 0
drag, startPoint x: 117, startPoint y: 301, endPoint x: 128, endPoint y: 321, distance: 23.4
click at [135, 332] on div "Editar nulo Conteúdo Estilo Avançado Imagem de fundo Adicionar imagem Efeito da…" at bounding box center [202, 282] width 135 height 506
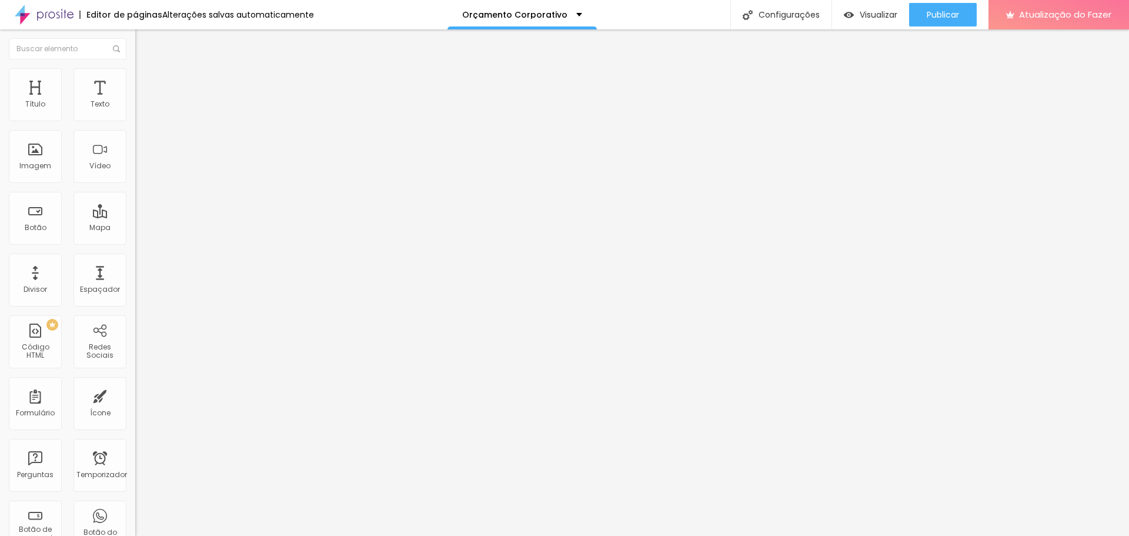
click at [135, 76] on li "Estilo" at bounding box center [202, 74] width 135 height 12
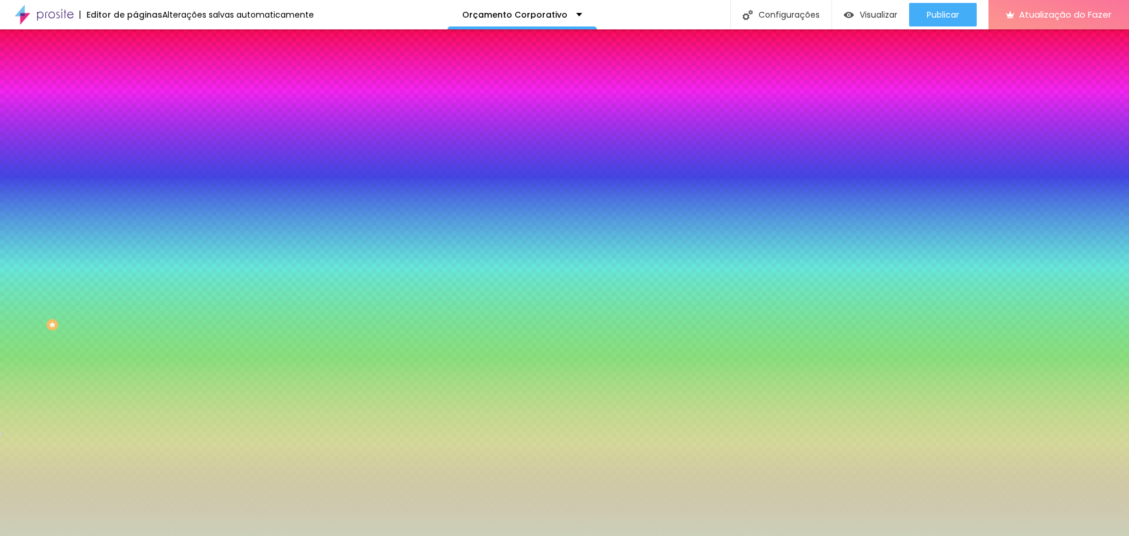
drag, startPoint x: 121, startPoint y: 211, endPoint x: 88, endPoint y: 216, distance: 32.8
click at [135, 172] on div "#CCD0B8" at bounding box center [202, 166] width 135 height 12
paste input "0F0F0F"
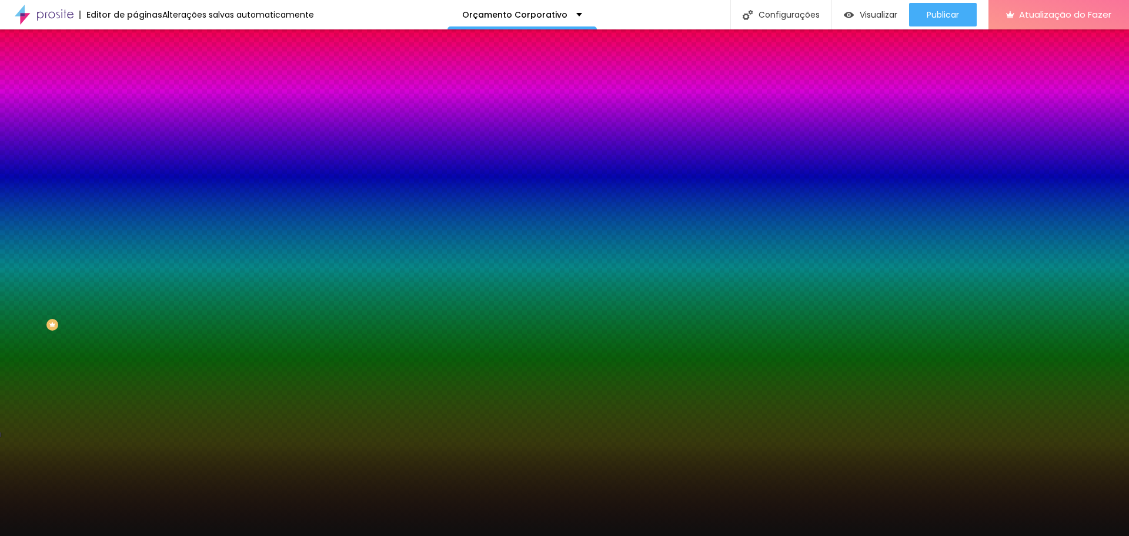
type input "#0F0F0F"
click at [135, 160] on div at bounding box center [202, 160] width 135 height 0
drag, startPoint x: 116, startPoint y: 312, endPoint x: 119, endPoint y: 338, distance: 25.5
click at [135, 338] on div "Editar nulo Conteúdo Estilo Avançado Imagem de fundo Adicionar imagem Efeito da…" at bounding box center [202, 282] width 135 height 506
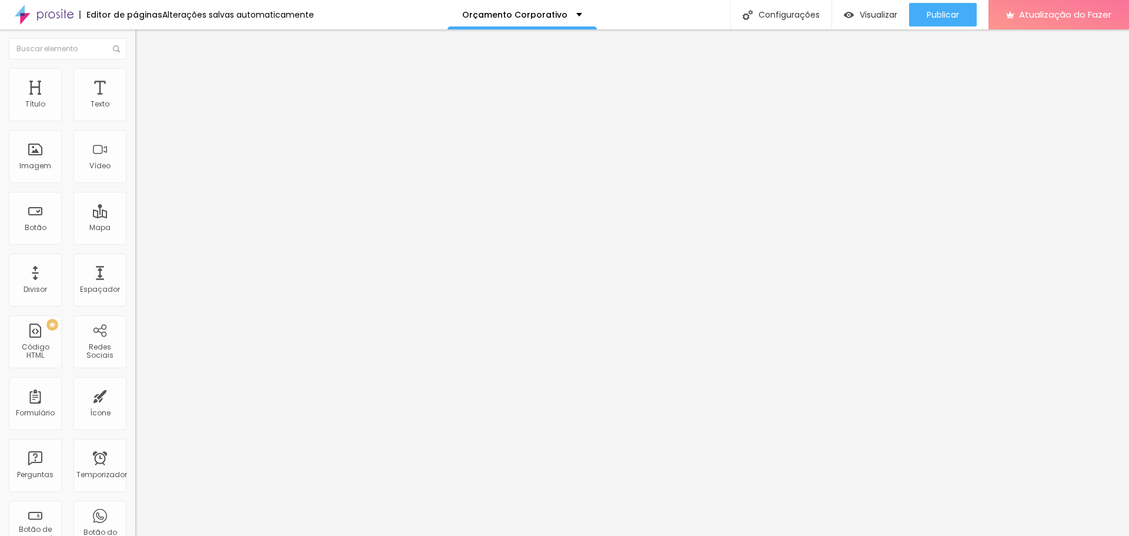
click at [135, 76] on li "Estilo" at bounding box center [202, 74] width 135 height 12
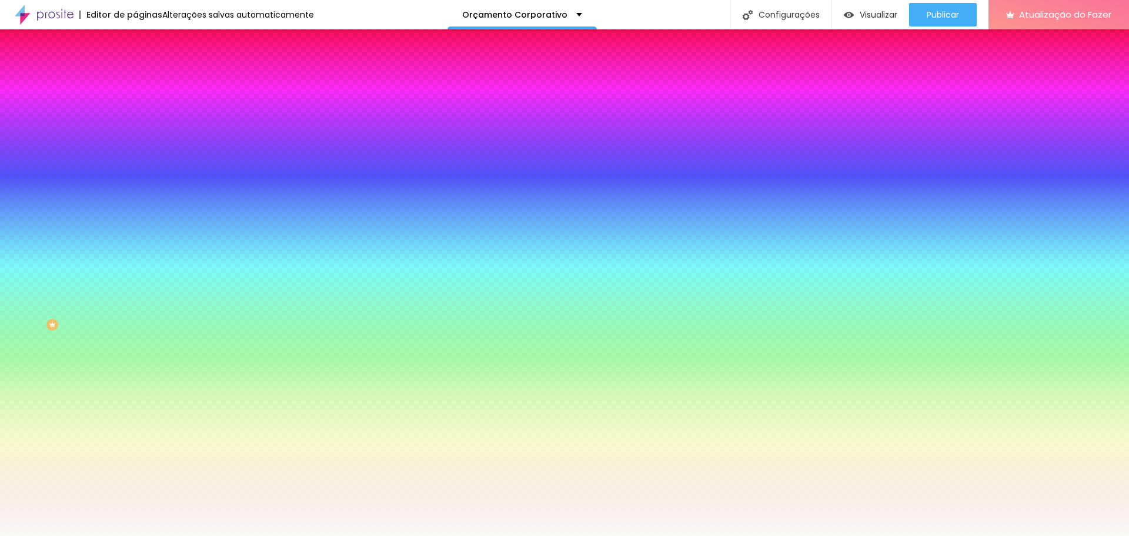
drag, startPoint x: 120, startPoint y: 215, endPoint x: 94, endPoint y: 219, distance: 26.8
click at [135, 172] on input "#F9F9F9" at bounding box center [205, 166] width 141 height 12
paste input "0F0F0F"
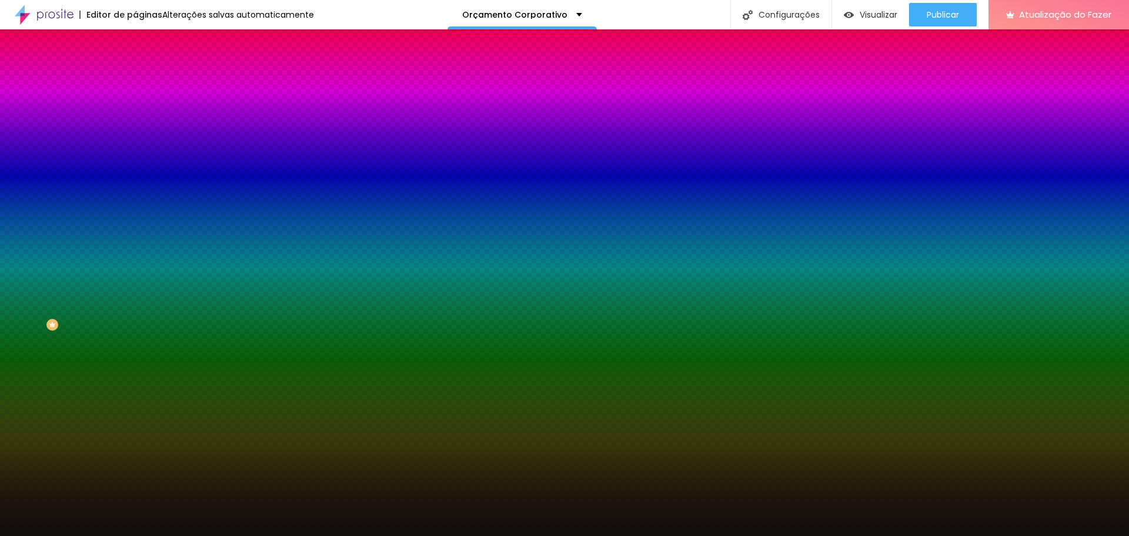
type input "#0F0F0F"
click at [135, 160] on div at bounding box center [202, 160] width 135 height 0
drag, startPoint x: 118, startPoint y: 316, endPoint x: 120, endPoint y: 360, distance: 44.1
click at [135, 358] on div "Editar nulo Conteúdo Estilo Avançado Imagem de fundo Adicionar imagem Efeito da…" at bounding box center [202, 282] width 135 height 506
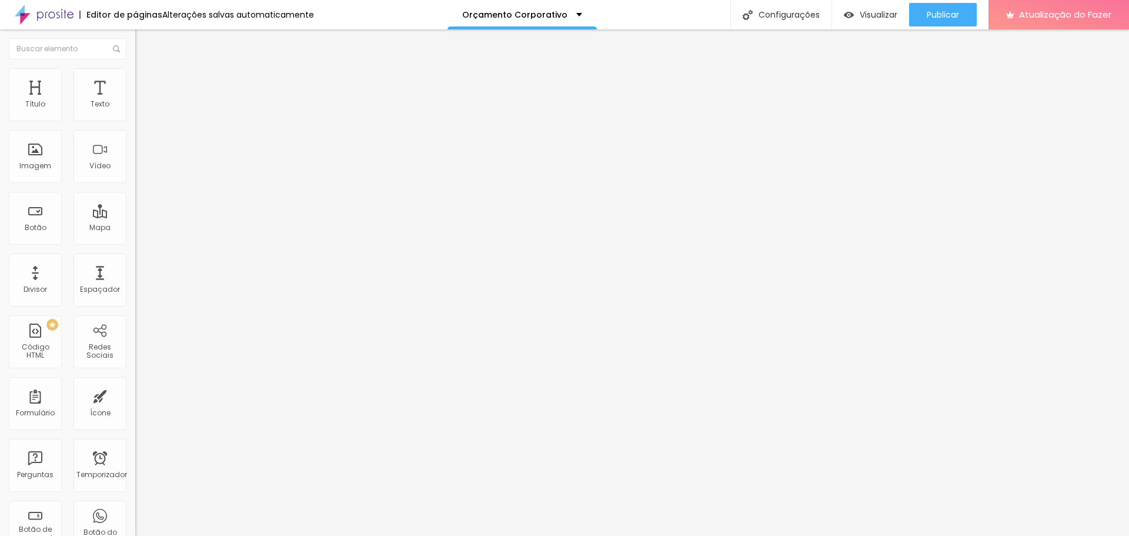
click at [135, 78] on li "Estilo" at bounding box center [202, 74] width 135 height 12
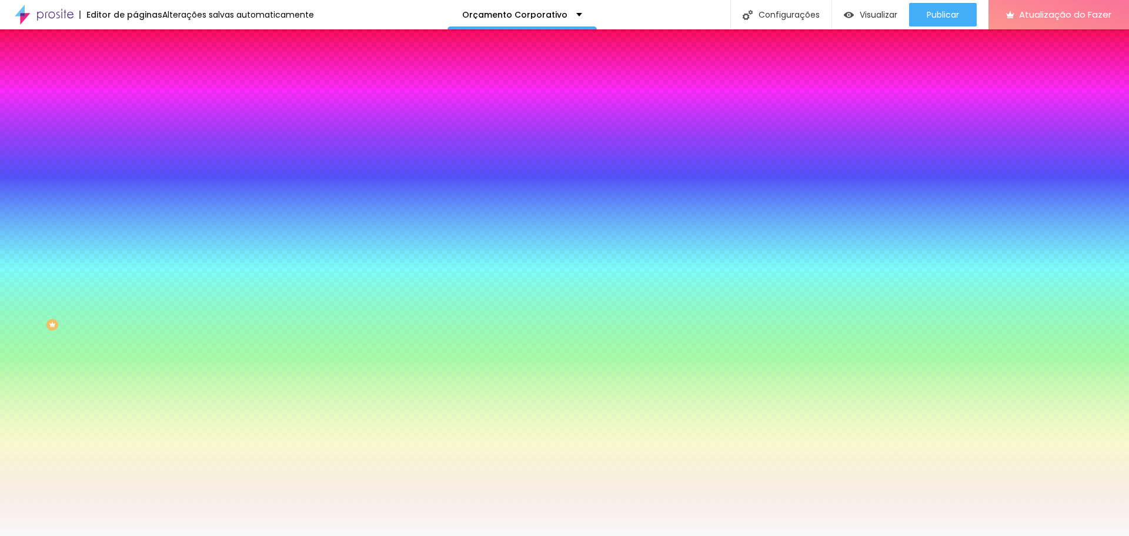
drag, startPoint x: 121, startPoint y: 217, endPoint x: 88, endPoint y: 217, distance: 32.9
click at [135, 172] on div "#F9F9F9" at bounding box center [202, 166] width 135 height 12
paste input "0F0F0F"
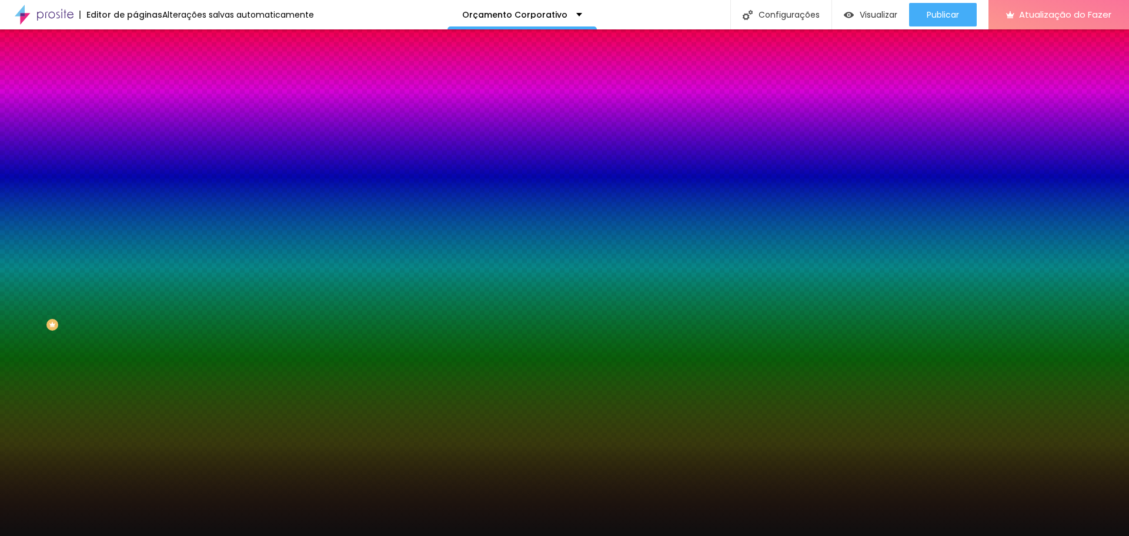
type input "#0F0F0F"
click at [135, 160] on div at bounding box center [202, 160] width 135 height 0
drag, startPoint x: 114, startPoint y: 348, endPoint x: 112, endPoint y: 374, distance: 26.5
click at [135, 374] on div "Editar nulo Conteúdo Estilo Avançado Imagem de fundo Adicionar imagem Efeito da…" at bounding box center [202, 282] width 135 height 506
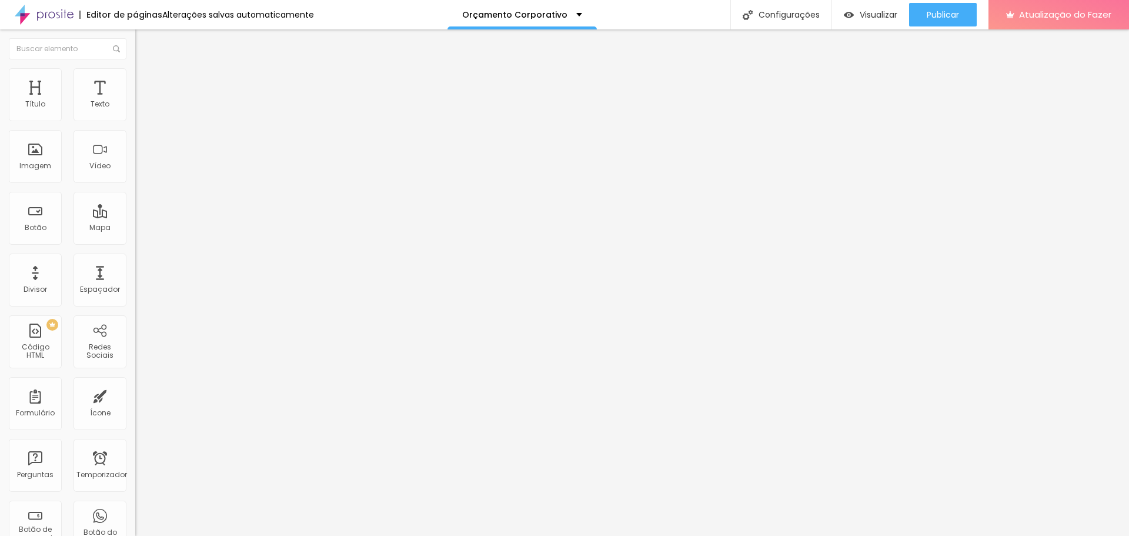
click at [146, 81] on font "Estilo" at bounding box center [155, 76] width 18 height 10
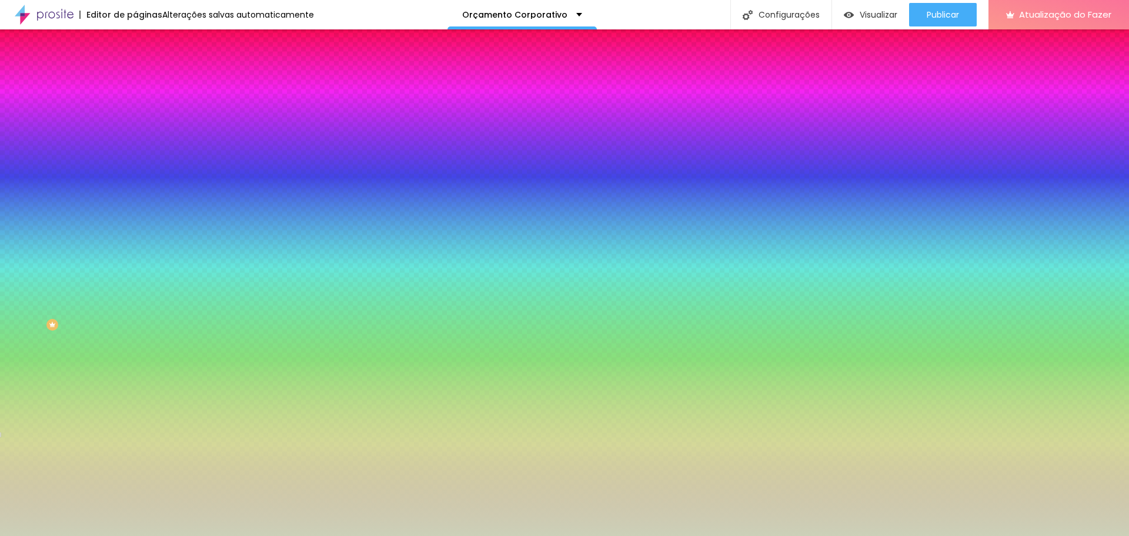
drag, startPoint x: 92, startPoint y: 212, endPoint x: 131, endPoint y: 214, distance: 39.4
click at [135, 214] on div "Imagem de fundo Adicionar imagem Efeito da Imagem Paralaxe Nenhum Paralaxe Cor …" at bounding box center [202, 168] width 135 height 152
paste input "0F0F0F"
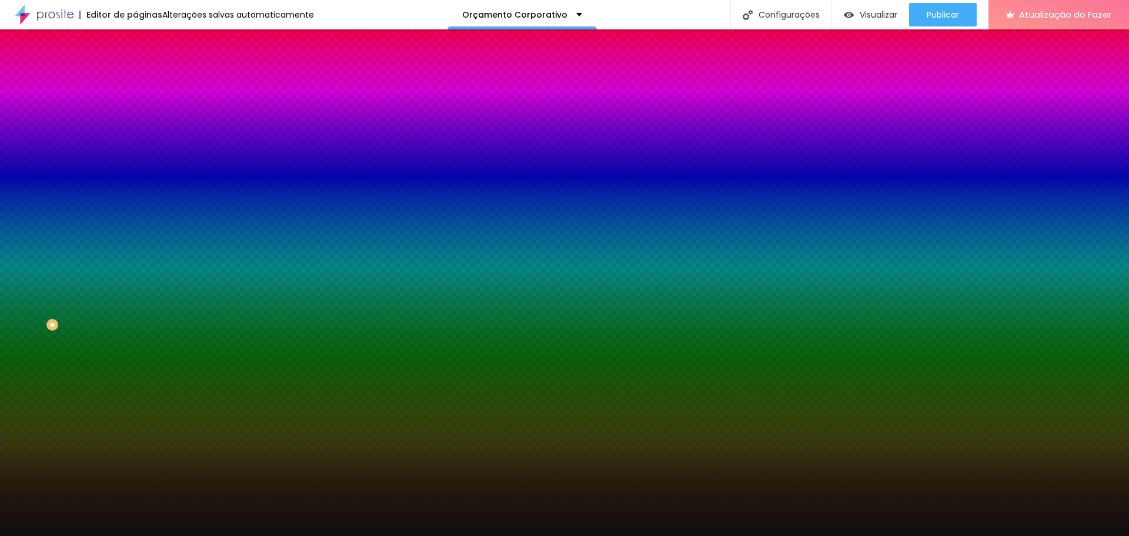
type input "#0F0F0F"
click at [135, 172] on div "#0F0F0F" at bounding box center [202, 166] width 135 height 12
click at [135, 160] on div at bounding box center [202, 160] width 135 height 0
click at [135, 160] on button "Voltar ao padrão" at bounding box center [175, 153] width 80 height 14
click at [135, 160] on div at bounding box center [202, 160] width 135 height 0
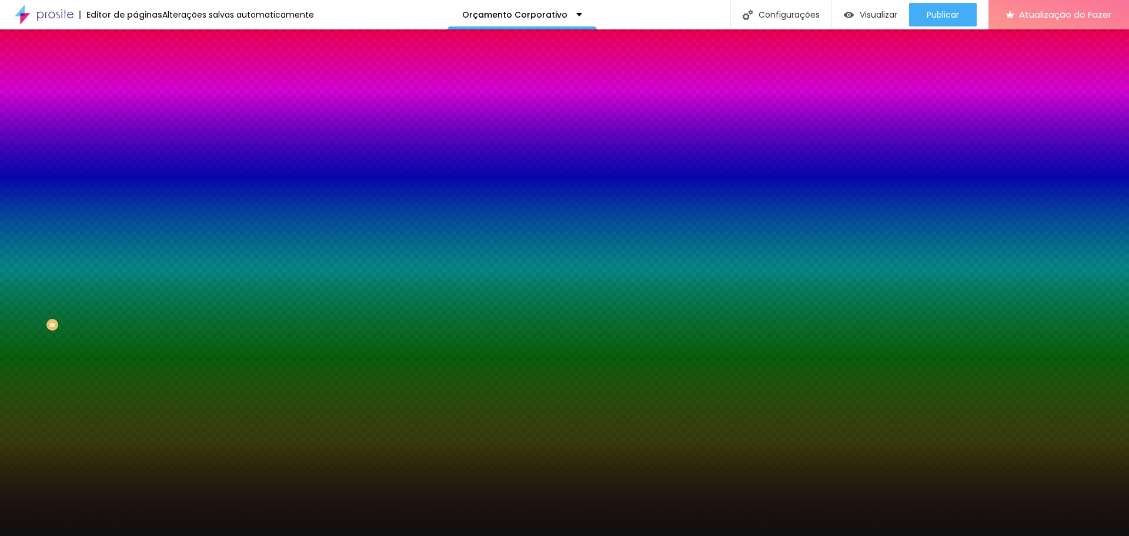
click at [135, 160] on div at bounding box center [202, 160] width 135 height 0
drag, startPoint x: 118, startPoint y: 293, endPoint x: 129, endPoint y: 343, distance: 51.2
click at [135, 343] on div "Editar nulo Conteúdo Estilo Avançado Imagem de fundo Adicionar imagem Efeito da…" at bounding box center [202, 282] width 135 height 506
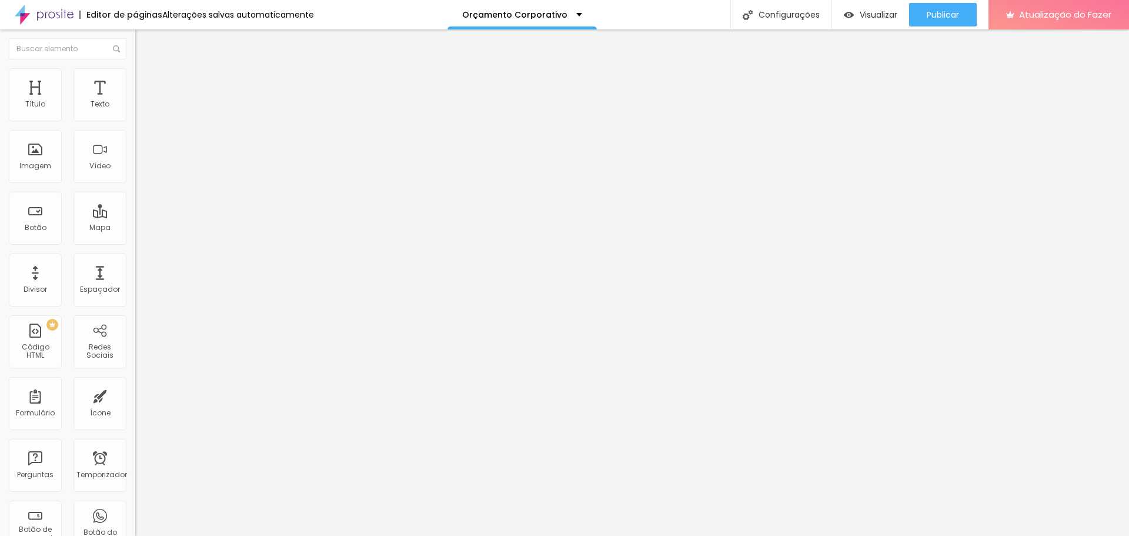
click at [135, 77] on li "Estilo" at bounding box center [202, 74] width 135 height 12
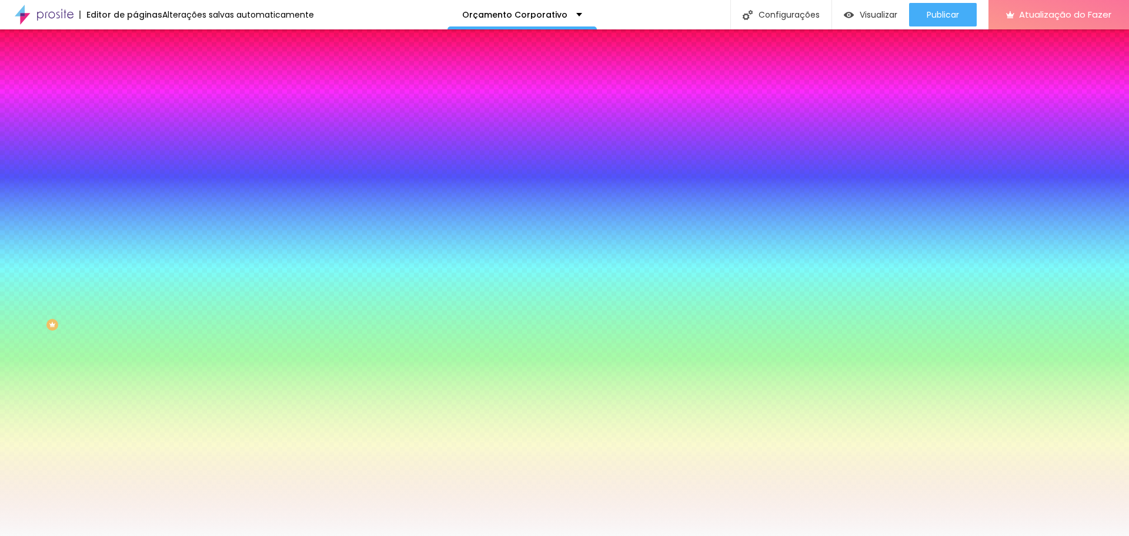
drag, startPoint x: 93, startPoint y: 215, endPoint x: 121, endPoint y: 215, distance: 28.2
click at [135, 172] on input "#F9F9F9" at bounding box center [205, 166] width 141 height 12
paste input "0F0F0F"
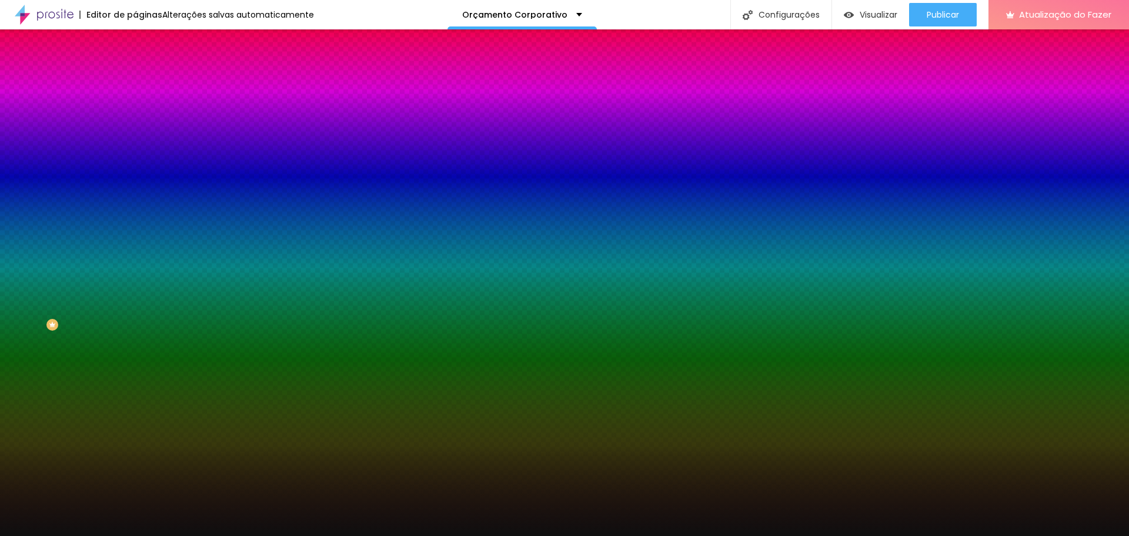
type input "#0F0F0F"
click at [135, 160] on div at bounding box center [202, 160] width 135 height 0
drag, startPoint x: 121, startPoint y: 263, endPoint x: 117, endPoint y: 356, distance: 92.4
click at [135, 357] on div "Editar nulo Conteúdo Estilo Avançado Imagem de fundo Adicionar imagem Efeito da…" at bounding box center [202, 282] width 135 height 506
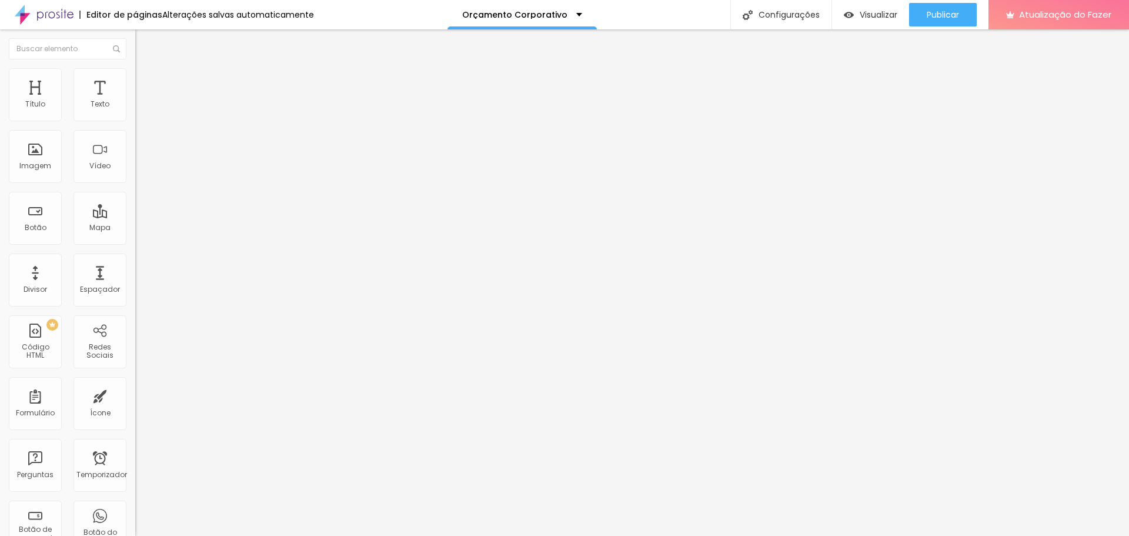
click at [135, 75] on li "Estilo" at bounding box center [202, 74] width 135 height 12
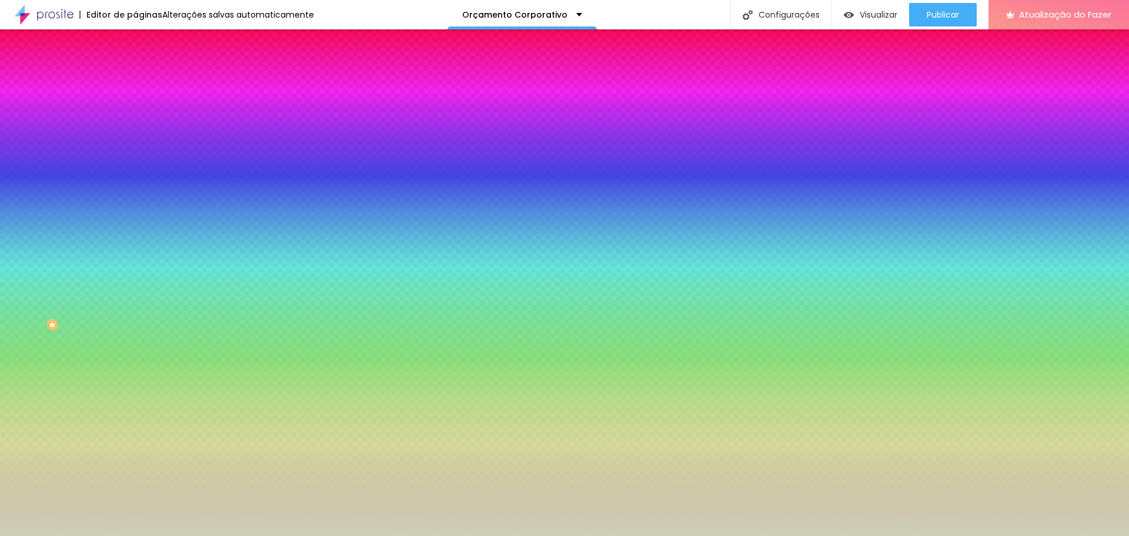
drag, startPoint x: 91, startPoint y: 215, endPoint x: 126, endPoint y: 217, distance: 36.0
click at [135, 217] on div "Imagem de fundo Adicionar imagem Efeito da Imagem Paralaxe Nenhum Paralaxe Cor …" at bounding box center [202, 168] width 135 height 152
paste input "0F0F0F"
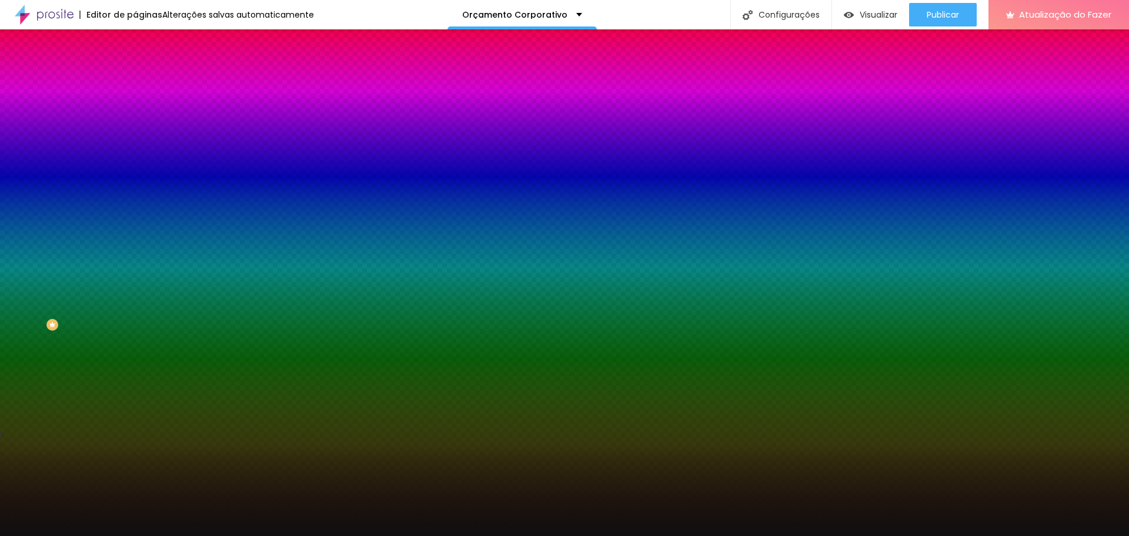
type input "#0F0F0F"
click at [135, 160] on div at bounding box center [202, 160] width 135 height 0
drag, startPoint x: 121, startPoint y: 299, endPoint x: 120, endPoint y: 336, distance: 36.5
click at [135, 336] on div "Editar nulo Conteúdo Estilo Avançado Imagem de fundo Adicionar imagem Efeito da…" at bounding box center [202, 282] width 135 height 506
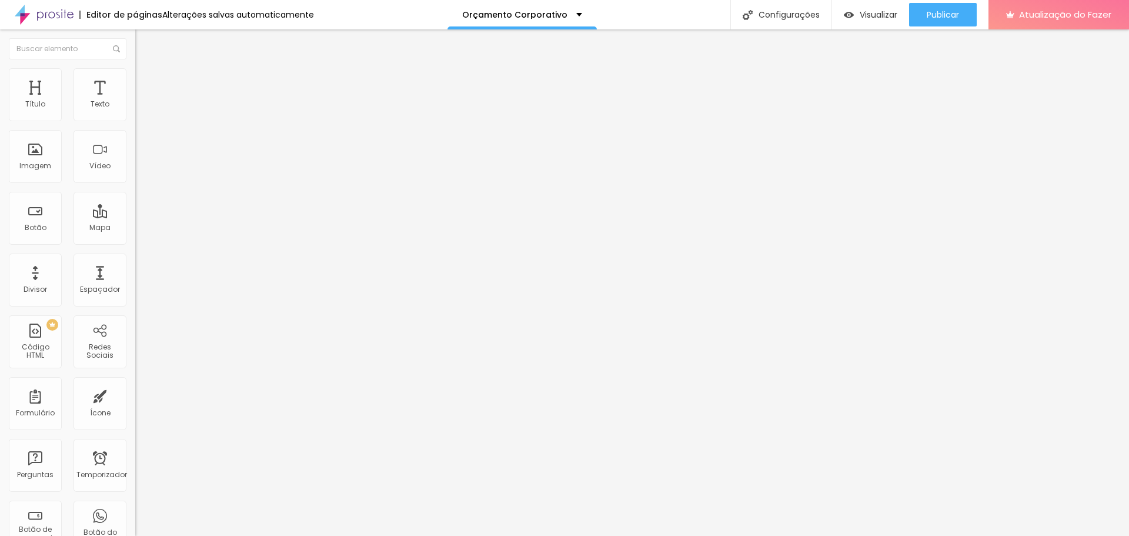
click at [135, 74] on ul "Conteúdo Estilo Avançado" at bounding box center [202, 73] width 135 height 35
click at [146, 81] on font "Estilo" at bounding box center [155, 76] width 18 height 10
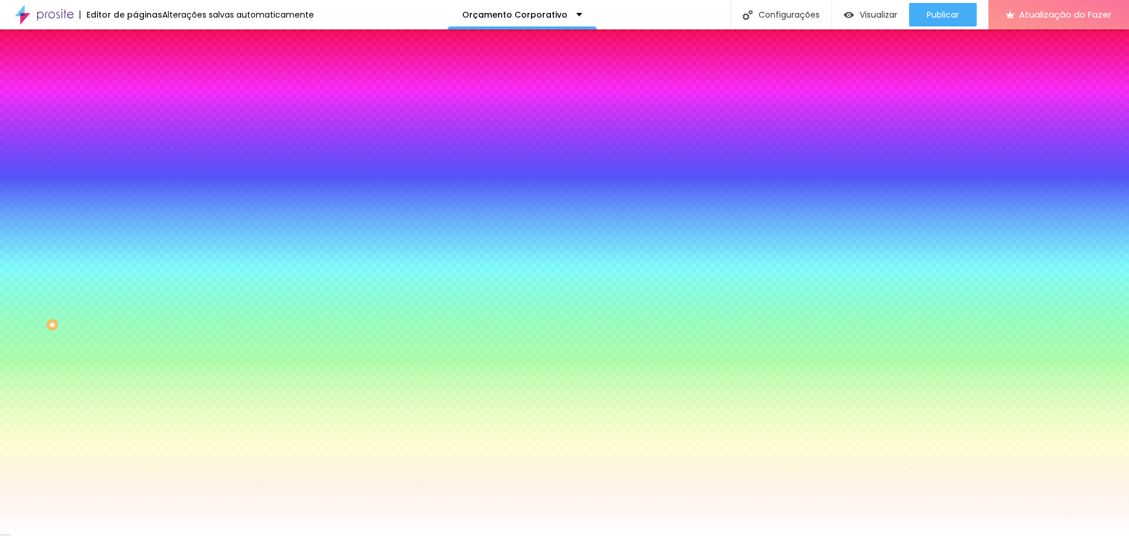
drag, startPoint x: 93, startPoint y: 211, endPoint x: 128, endPoint y: 214, distance: 35.4
click at [135, 214] on div "Imagem de fundo Adicionar imagem Efeito da Imagem Nenhum Nenhum Paralaxe Cor de…" at bounding box center [202, 168] width 135 height 152
paste input "0F0F0"
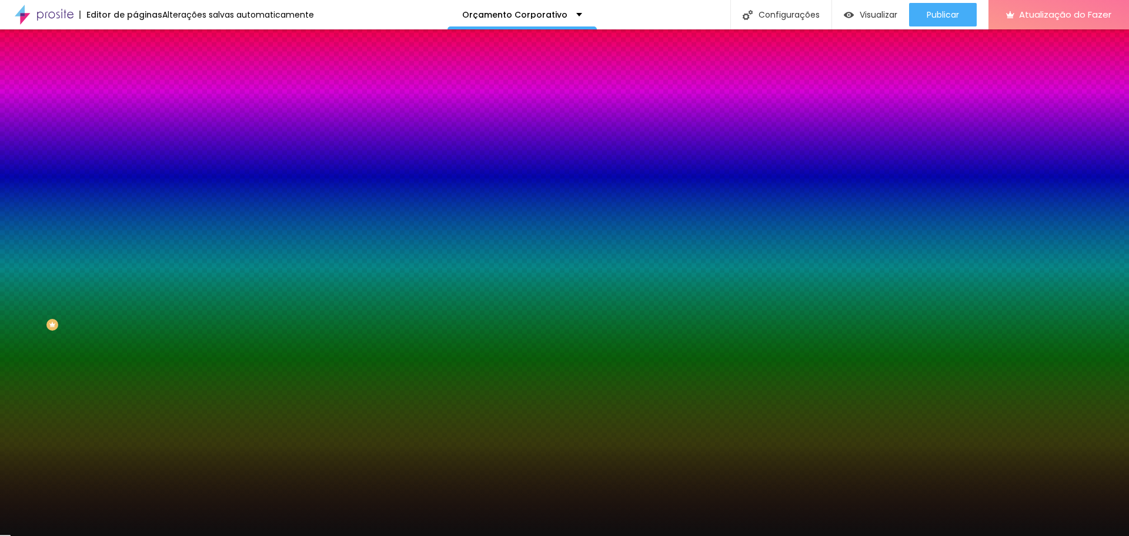
type input "#0F0F0F"
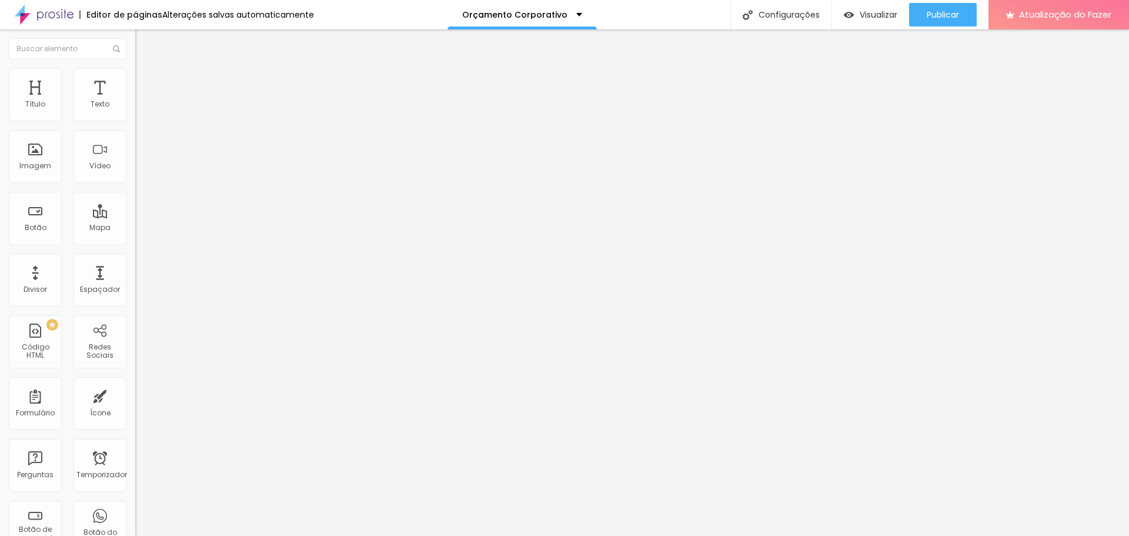
click at [146, 81] on font "Estilo" at bounding box center [155, 76] width 18 height 10
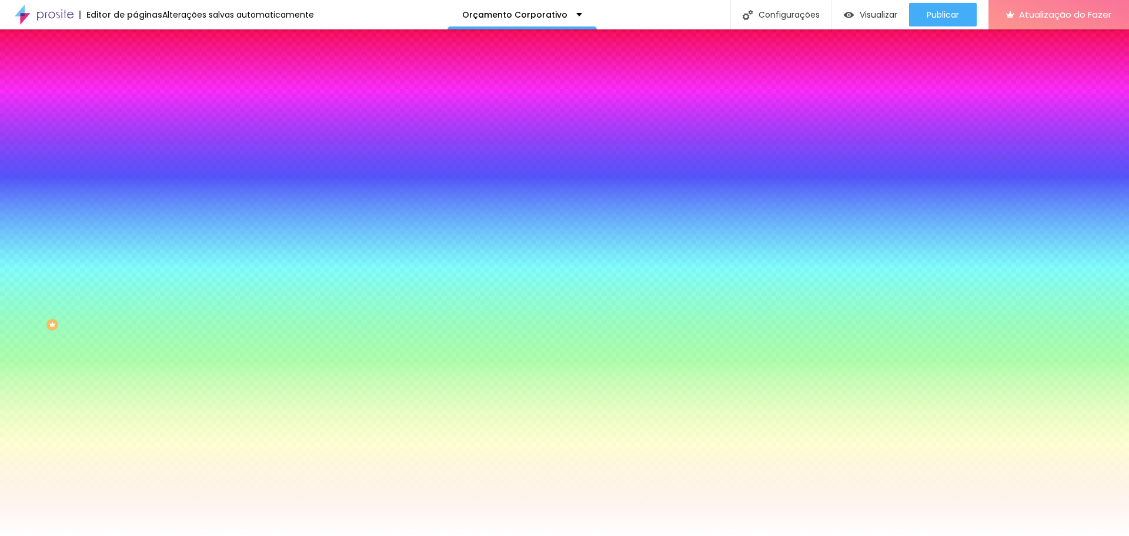
drag, startPoint x: 94, startPoint y: 211, endPoint x: 129, endPoint y: 212, distance: 35.3
click at [135, 212] on div "Imagem de fundo Adicionar imagem Efeito da Imagem Paralaxe Nenhum Paralaxe Cor …" at bounding box center [202, 168] width 135 height 152
paste input "0F0F0"
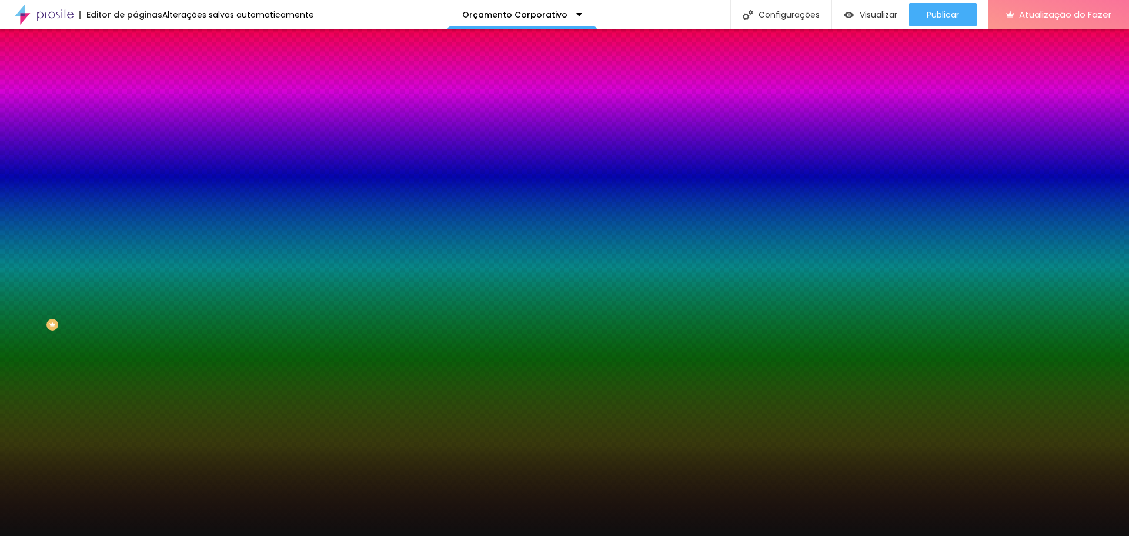
type input "#0F0F0F"
click at [135, 160] on div at bounding box center [202, 160] width 135 height 0
drag, startPoint x: 98, startPoint y: 309, endPoint x: 126, endPoint y: 353, distance: 52.1
click at [135, 361] on div "Editar nulo Conteúdo Estilo Avançado Imagem de fundo Adicionar imagem Efeito da…" at bounding box center [202, 282] width 135 height 506
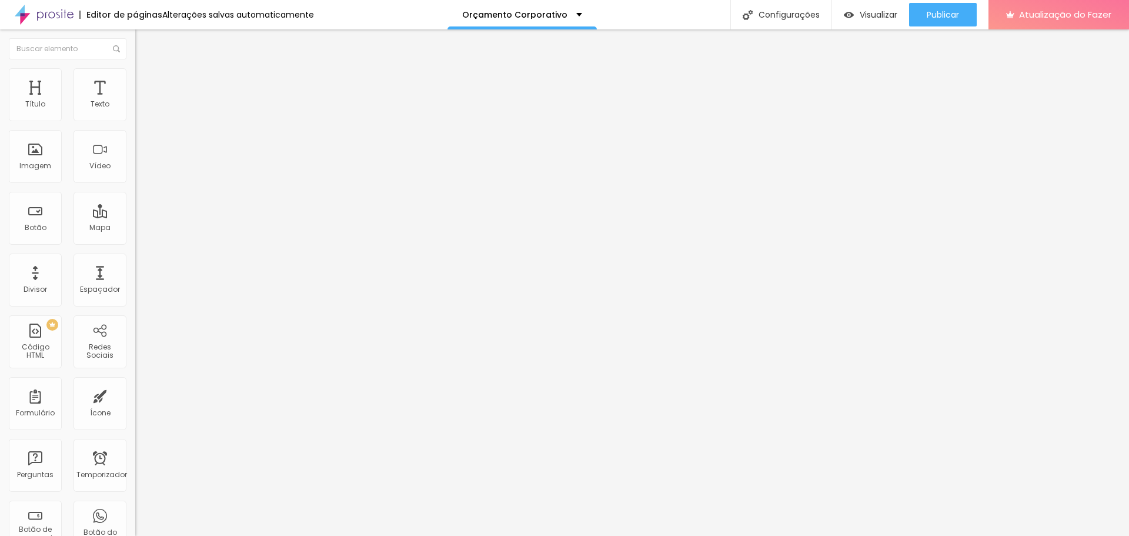
click at [135, 75] on img at bounding box center [140, 73] width 11 height 11
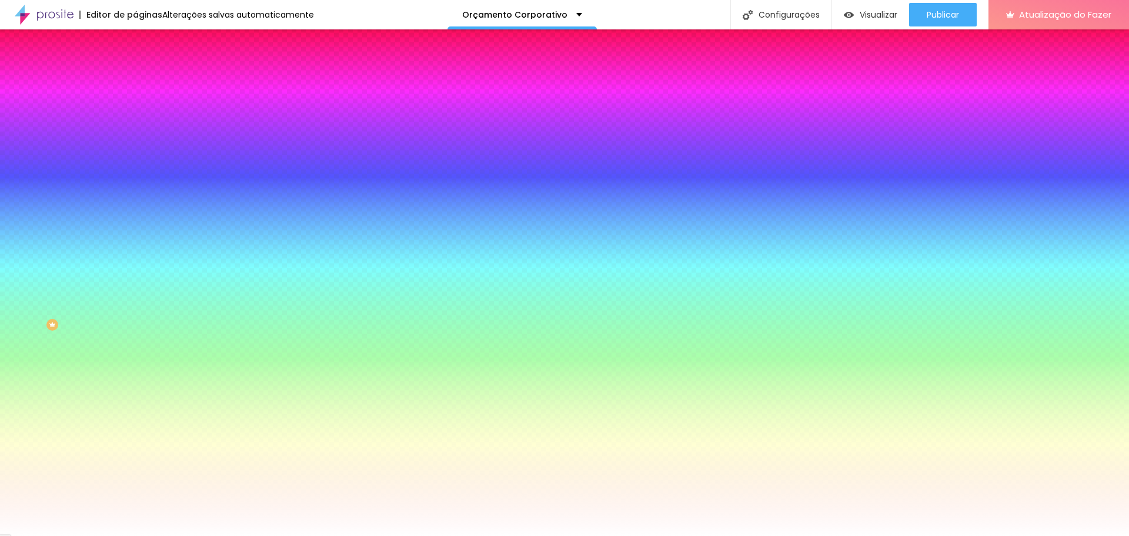
drag, startPoint x: 95, startPoint y: 212, endPoint x: 129, endPoint y: 214, distance: 34.2
click at [135, 214] on div "Imagem de fundo Adicionar imagem Efeito da Imagem Nenhum Nenhum Paralaxe Cor de…" at bounding box center [202, 168] width 135 height 152
paste input "0F0F0"
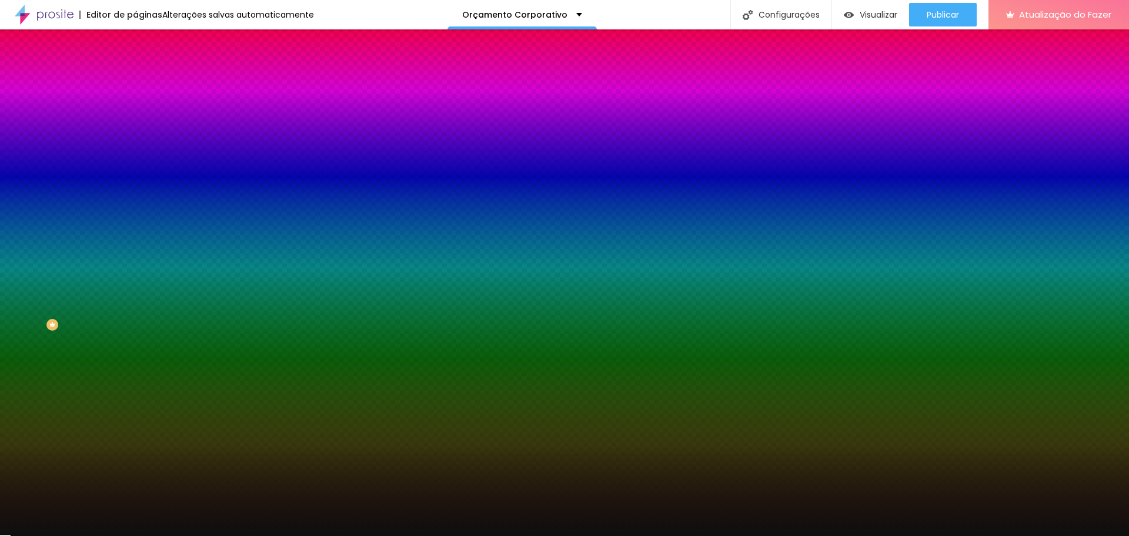
type input "#0F0F0F"
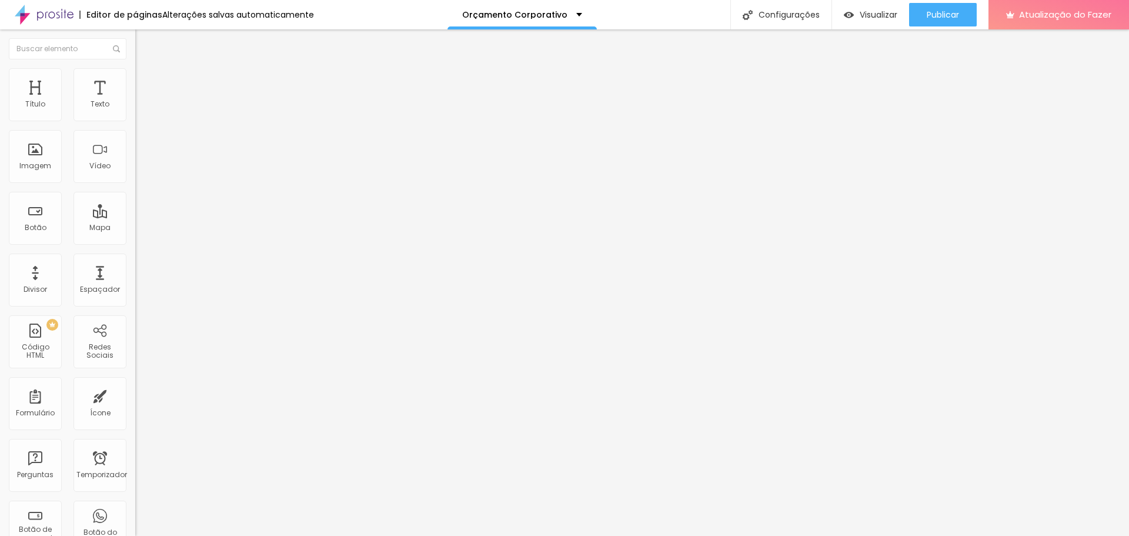
click at [135, 76] on img at bounding box center [140, 73] width 11 height 11
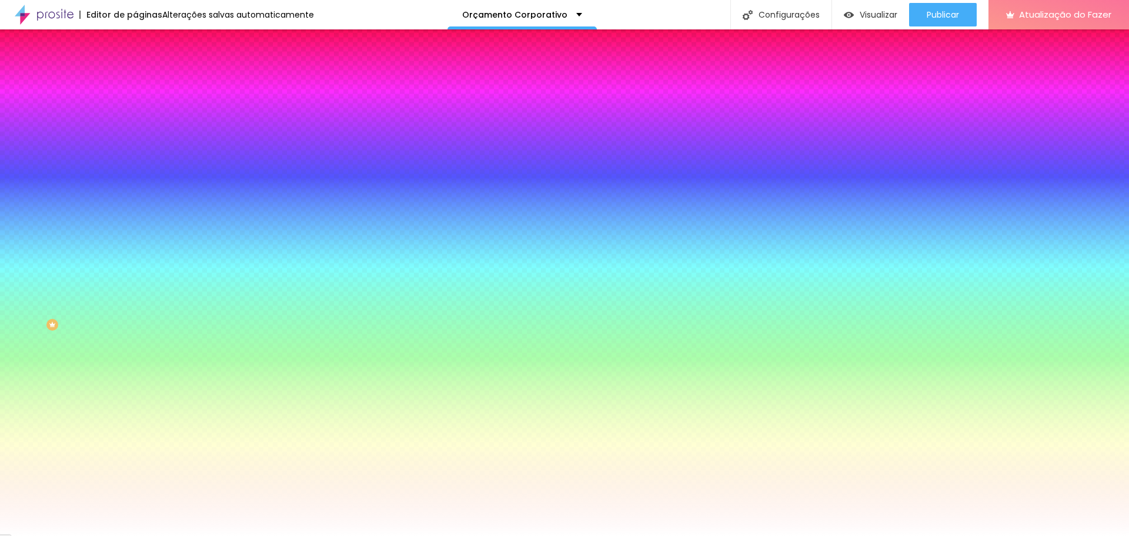
paste input "0F0F0"
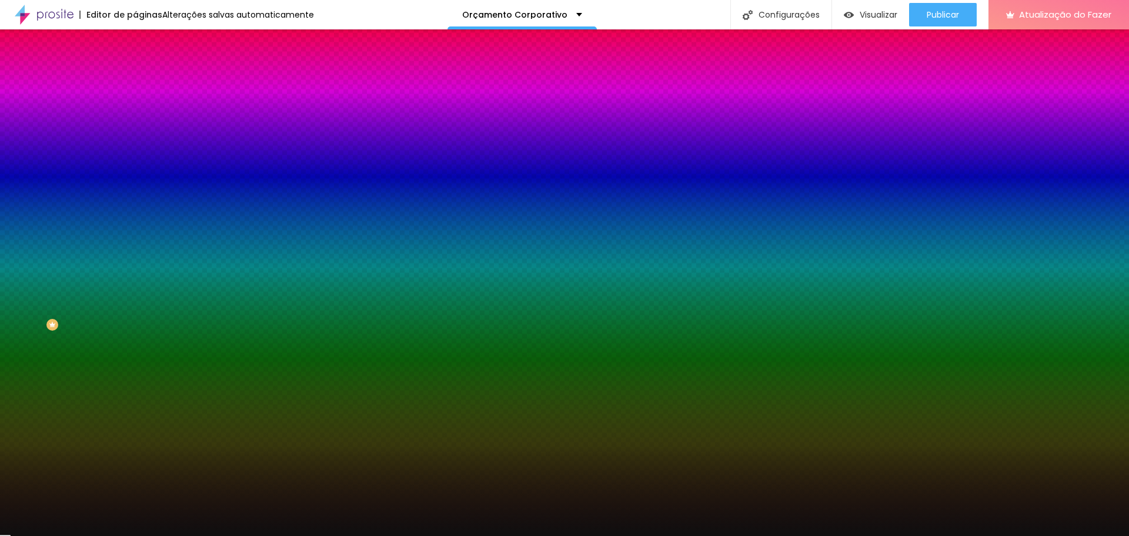
type input "#0F0F0F"
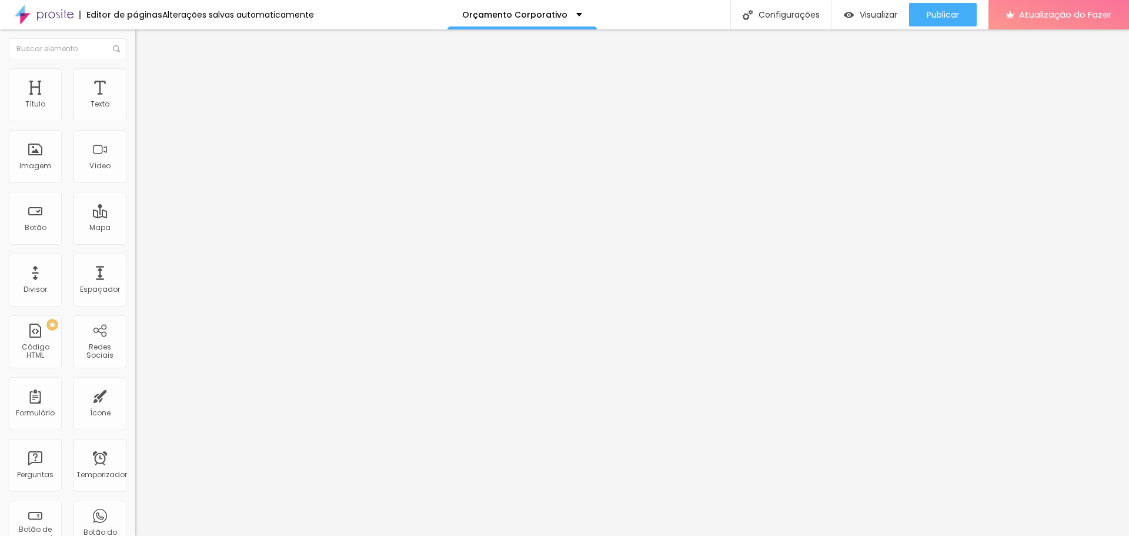
click at [146, 81] on font "Estilo" at bounding box center [155, 76] width 18 height 10
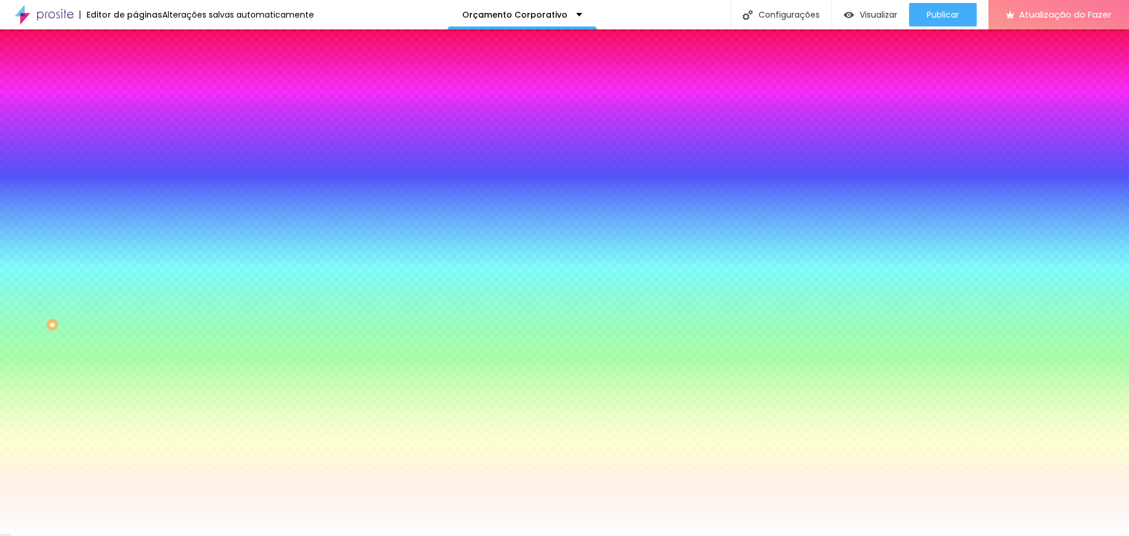
drag, startPoint x: 94, startPoint y: 213, endPoint x: 125, endPoint y: 213, distance: 31.2
click at [135, 172] on input "#FFFFFF" at bounding box center [205, 166] width 141 height 12
paste input "0F0F0"
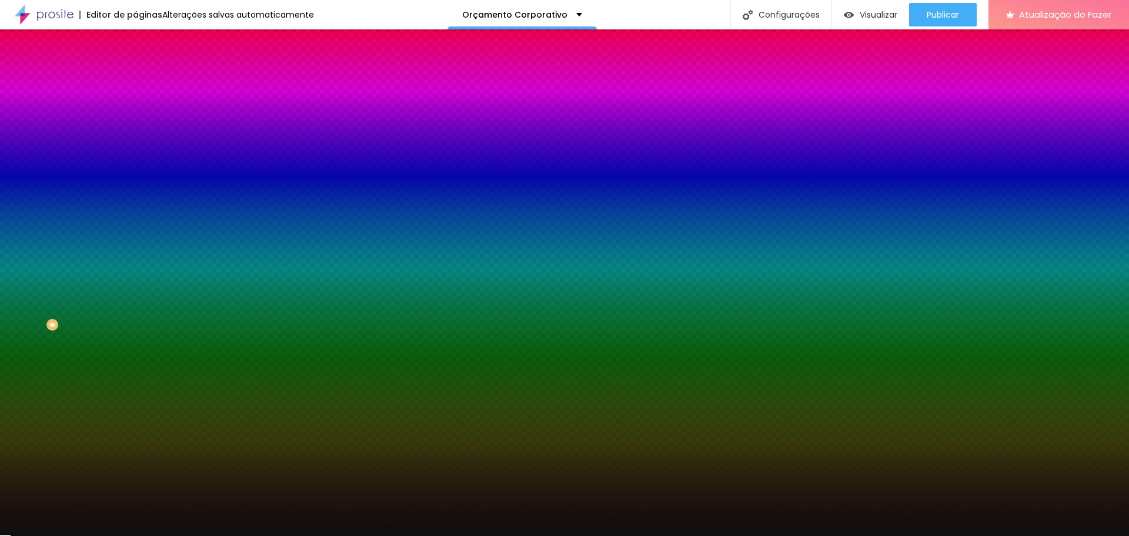
type input "#0F0F0F"
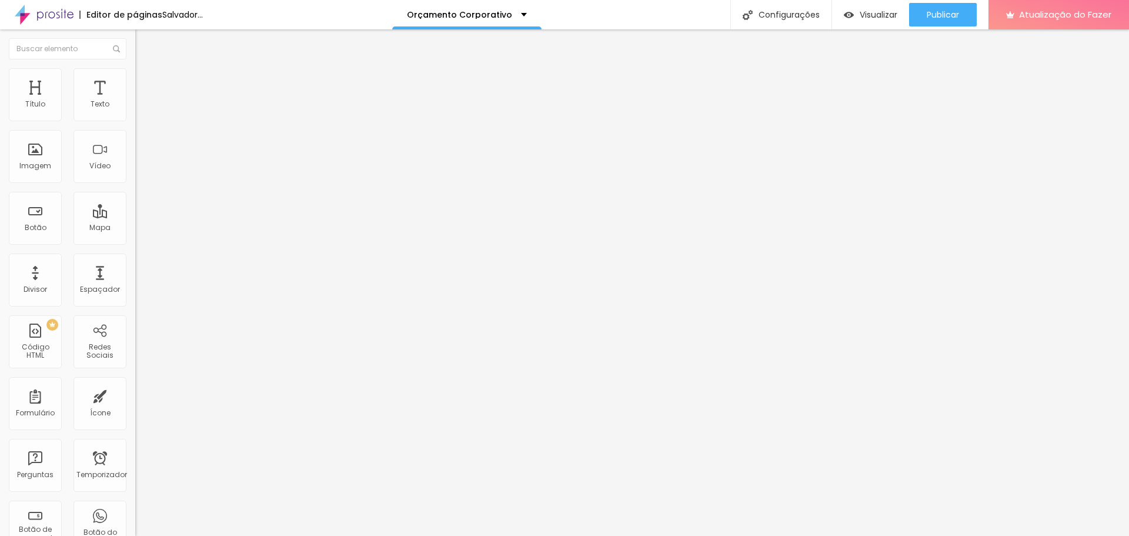
click at [146, 81] on font "Estilo" at bounding box center [155, 76] width 18 height 10
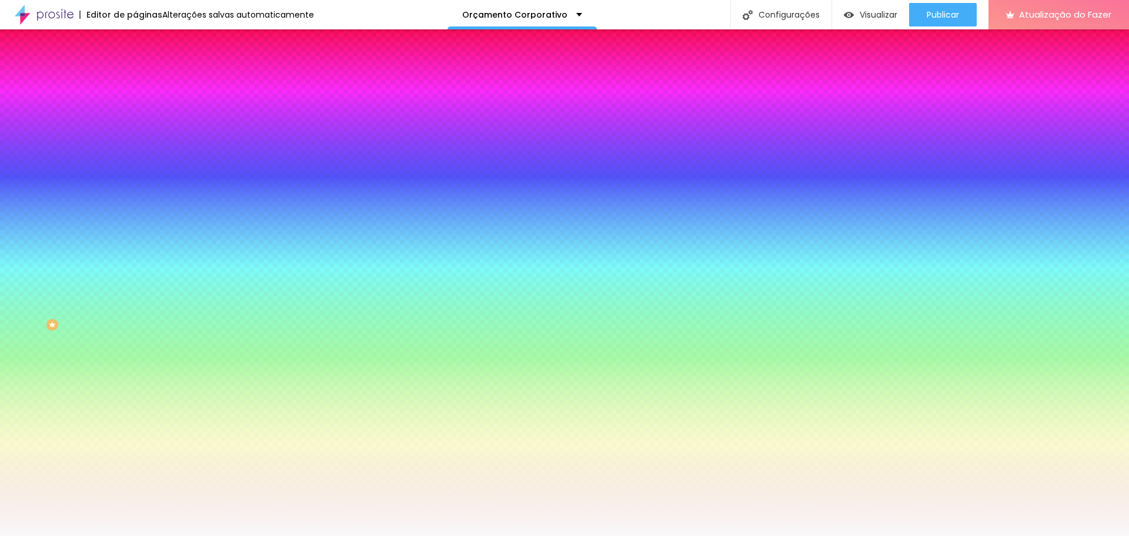
drag, startPoint x: 108, startPoint y: 211, endPoint x: 125, endPoint y: 210, distance: 16.5
click at [135, 172] on input "#F9F9F9" at bounding box center [205, 166] width 141 height 12
paste input "0F0F0F"
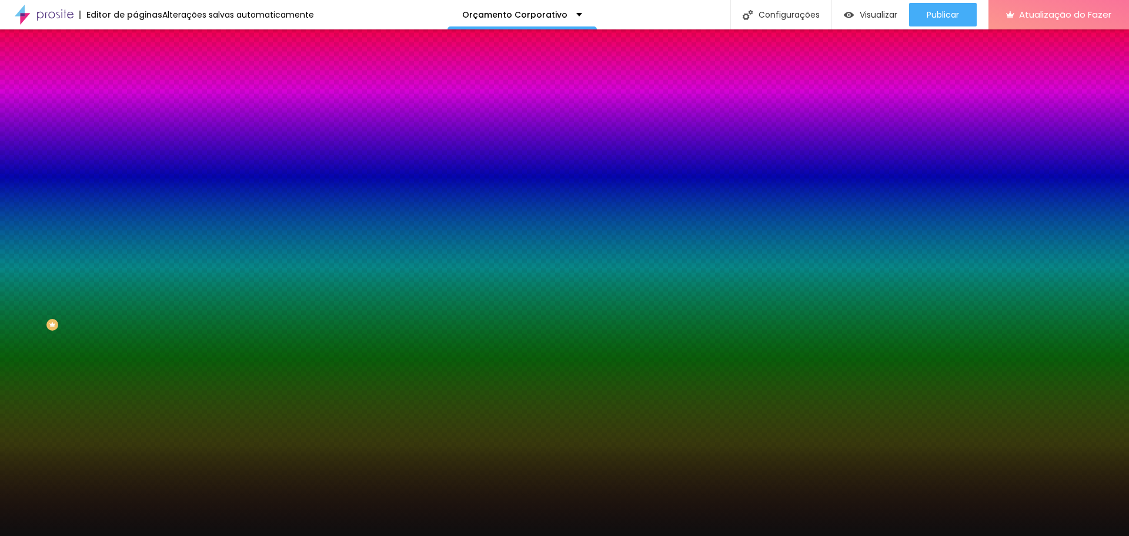
type input "#0F0F0F"
click at [135, 160] on div at bounding box center [202, 160] width 135 height 0
drag, startPoint x: 118, startPoint y: 237, endPoint x: 119, endPoint y: 355, distance: 117.6
click at [135, 355] on div "Editar nulo Conteúdo Estilo Avançado Imagem de fundo Adicionar imagem Efeito da…" at bounding box center [202, 282] width 135 height 506
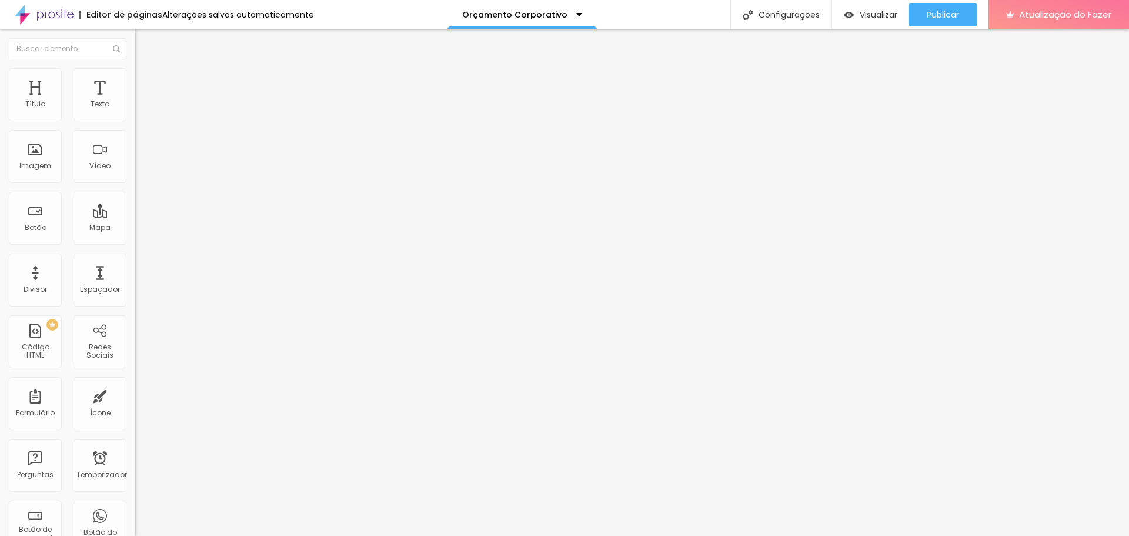
click at [146, 79] on font "Estilo" at bounding box center [155, 76] width 18 height 10
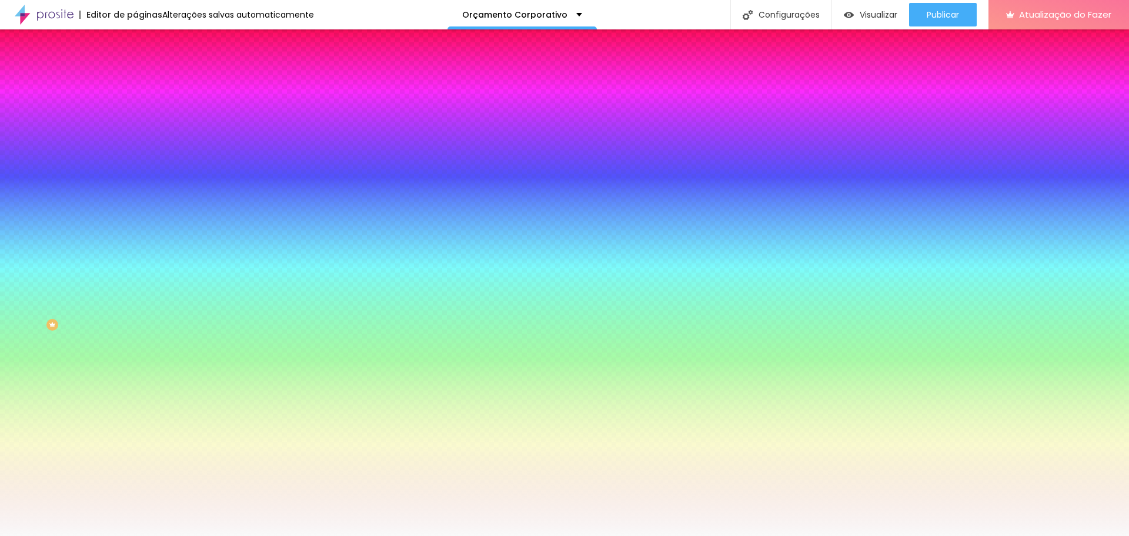
drag, startPoint x: 91, startPoint y: 208, endPoint x: 131, endPoint y: 213, distance: 40.9
click at [135, 213] on div "Imagem de fundo Adicionar imagem Efeito da Imagem Nenhum Nenhum Paralaxe Cor de…" at bounding box center [202, 168] width 135 height 152
paste input "0F0F0F"
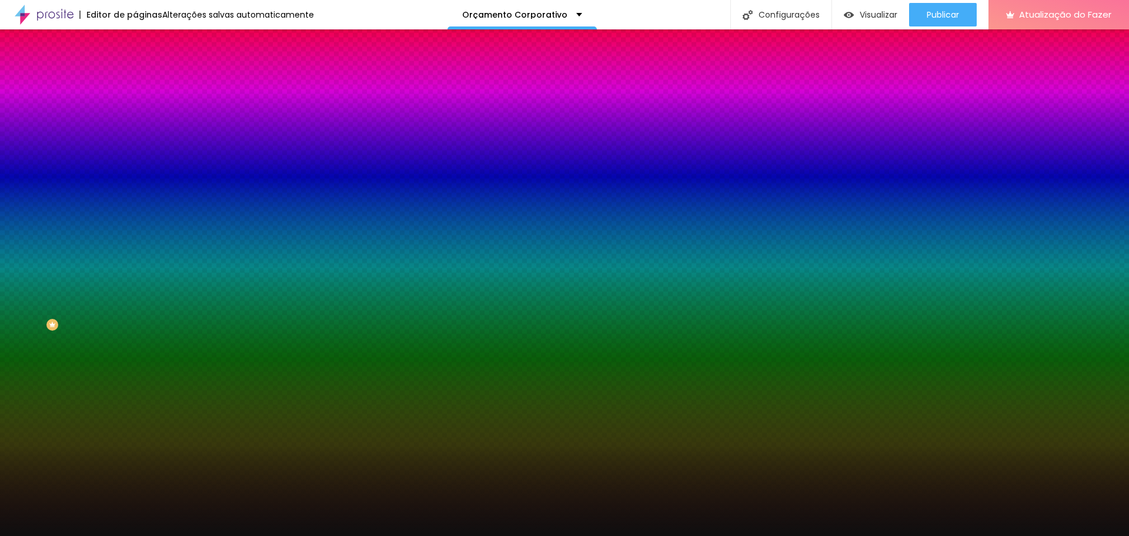
type input "#0F0F0F"
click at [135, 160] on div at bounding box center [202, 160] width 135 height 0
drag, startPoint x: 121, startPoint y: 273, endPoint x: 126, endPoint y: 353, distance: 79.6
click at [135, 353] on div "Editar nulo Conteúdo Estilo Avançado Imagem de fundo Adicionar imagem Efeito da…" at bounding box center [202, 282] width 135 height 506
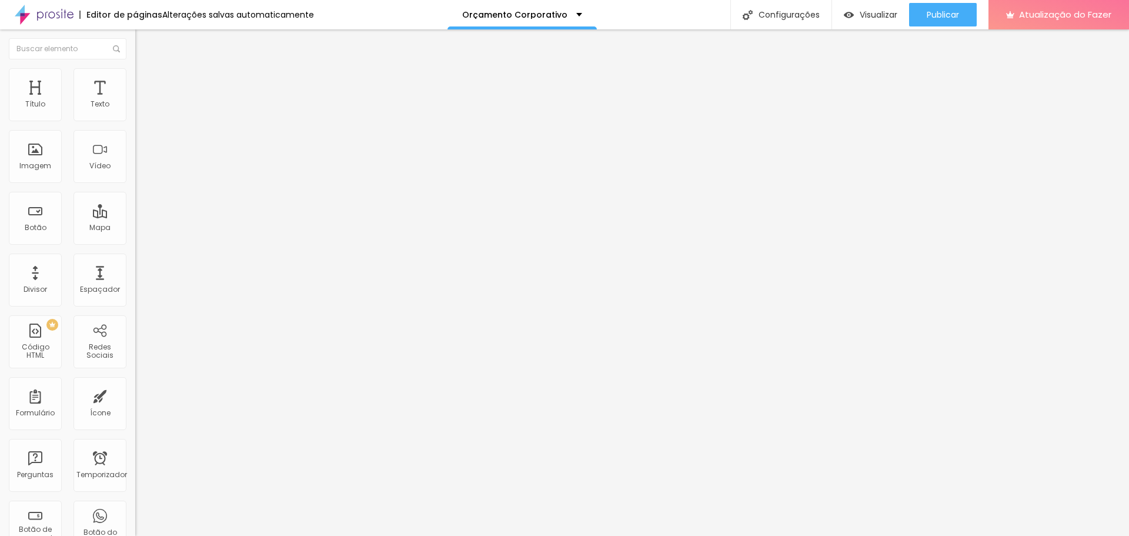
click at [146, 81] on font "Estilo" at bounding box center [155, 76] width 18 height 10
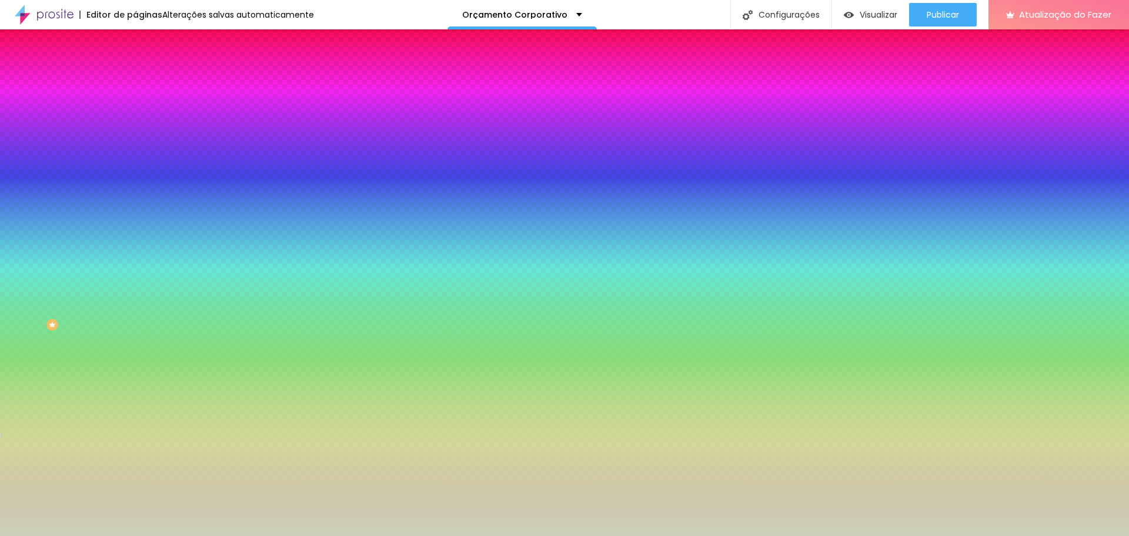
drag, startPoint x: 89, startPoint y: 213, endPoint x: 128, endPoint y: 215, distance: 38.9
click at [135, 215] on div "Imagem de fundo Adicionar imagem Efeito da Imagem Paralaxe Nenhum Paralaxe Cor …" at bounding box center [202, 168] width 135 height 152
paste input "0F0F0F"
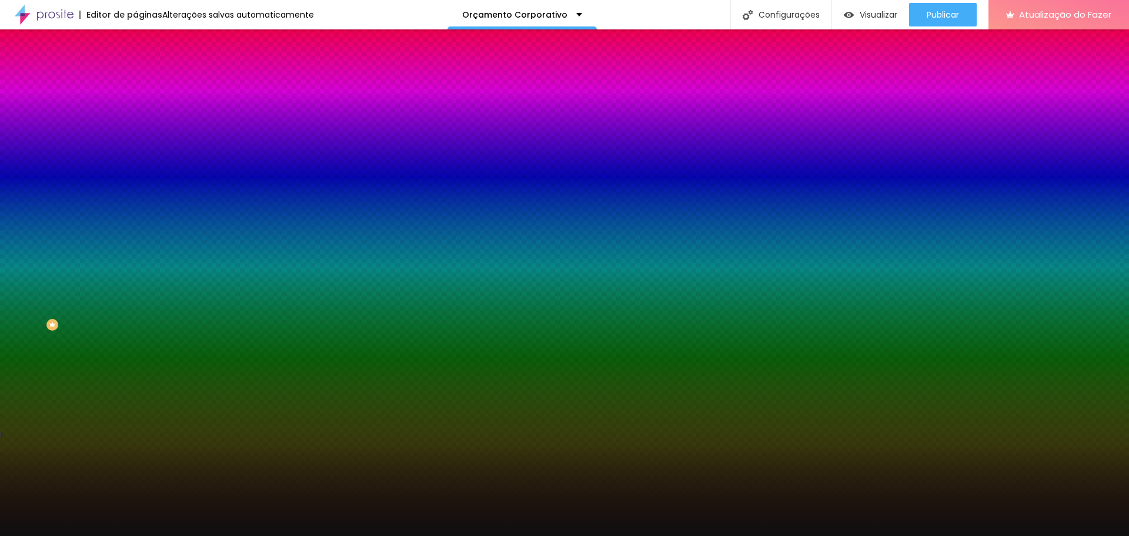
type input "#0F0F0F"
click at [135, 160] on div at bounding box center [202, 160] width 135 height 0
drag, startPoint x: 126, startPoint y: 341, endPoint x: 126, endPoint y: 361, distance: 19.4
click at [135, 361] on div "Editar nulo Conteúdo Estilo Avançado Imagem de fundo Adicionar imagem Efeito da…" at bounding box center [202, 282] width 135 height 506
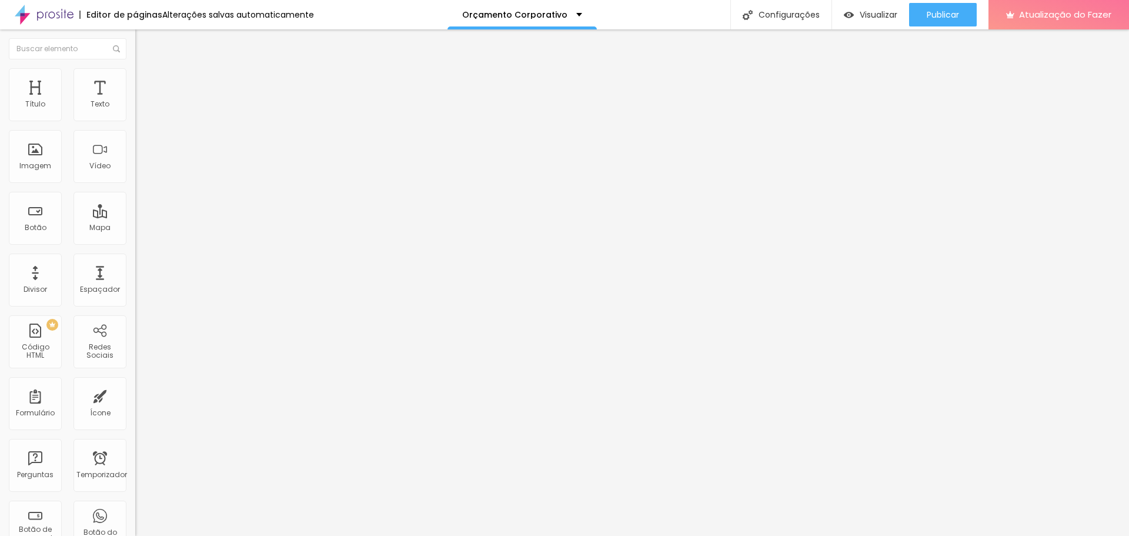
click at [135, 74] on img at bounding box center [140, 73] width 11 height 11
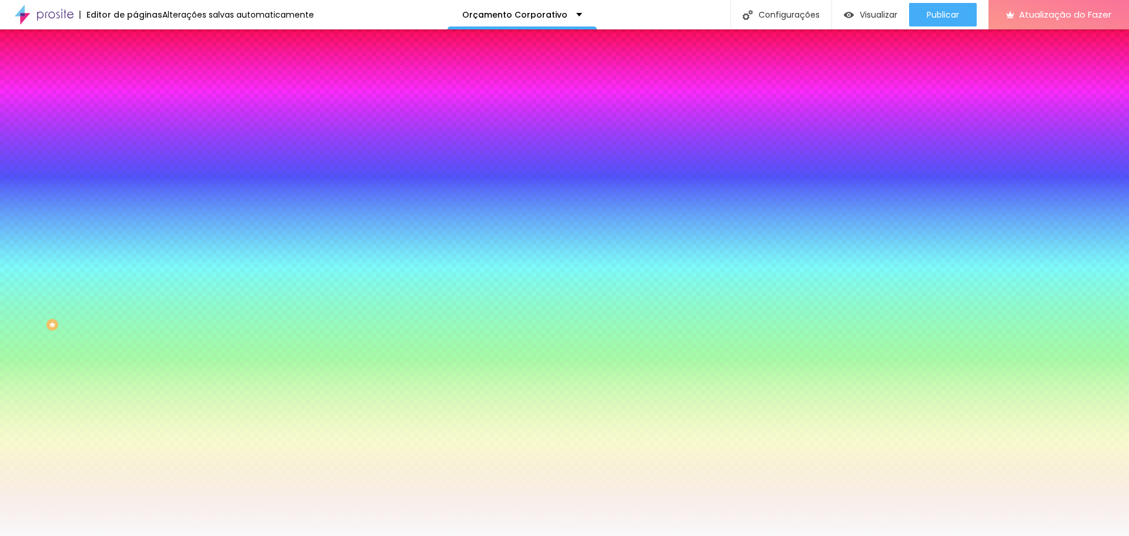
drag, startPoint x: 92, startPoint y: 213, endPoint x: 130, endPoint y: 214, distance: 37.6
click at [135, 214] on div "Imagem de fundo Adicionar imagem Efeito da Imagem Nenhum Nenhum Paralaxe Cor de…" at bounding box center [202, 168] width 135 height 152
paste input "0F0F0F"
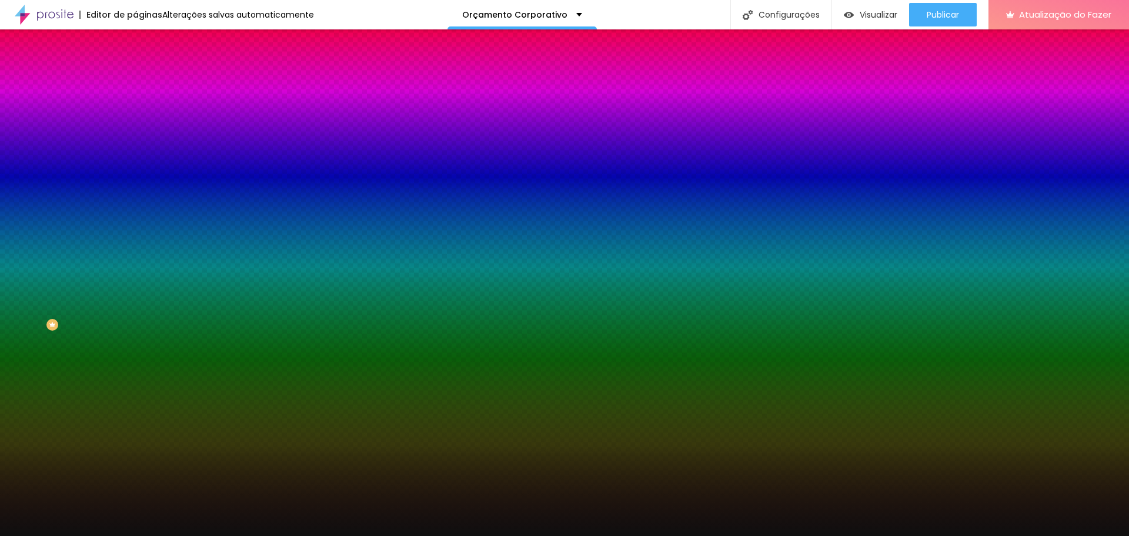
type input "#0F0F0F"
click at [135, 160] on div at bounding box center [202, 160] width 135 height 0
drag, startPoint x: 124, startPoint y: 328, endPoint x: 123, endPoint y: 354, distance: 25.9
click at [135, 354] on div "Editar nulo Conteúdo Estilo Avançado Imagem de fundo Adicionar imagem Efeito da…" at bounding box center [202, 282] width 135 height 506
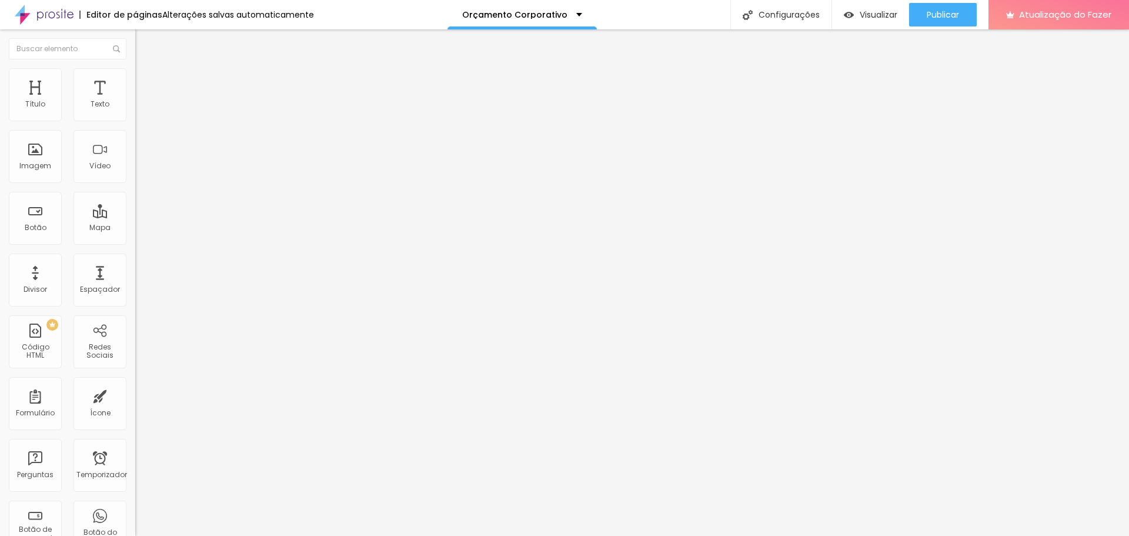
click at [135, 76] on li "Estilo" at bounding box center [202, 74] width 135 height 12
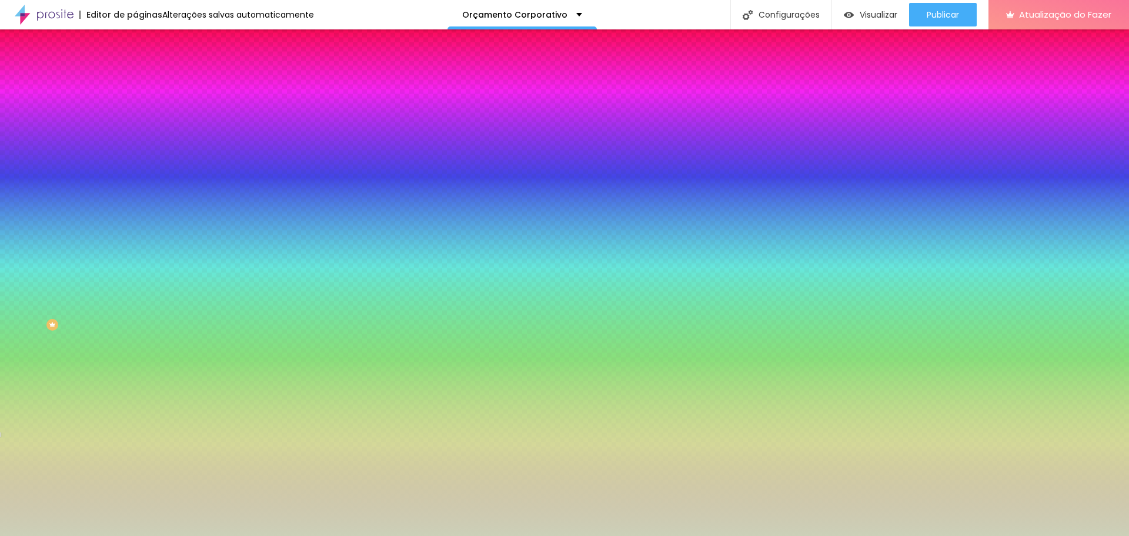
drag, startPoint x: 92, startPoint y: 215, endPoint x: 129, endPoint y: 215, distance: 37.1
click at [135, 215] on div "Imagem de fundo Adicionar imagem Efeito da Imagem Paralaxe Nenhum Paralaxe Cor …" at bounding box center [202, 168] width 135 height 152
paste input "0F0F0F"
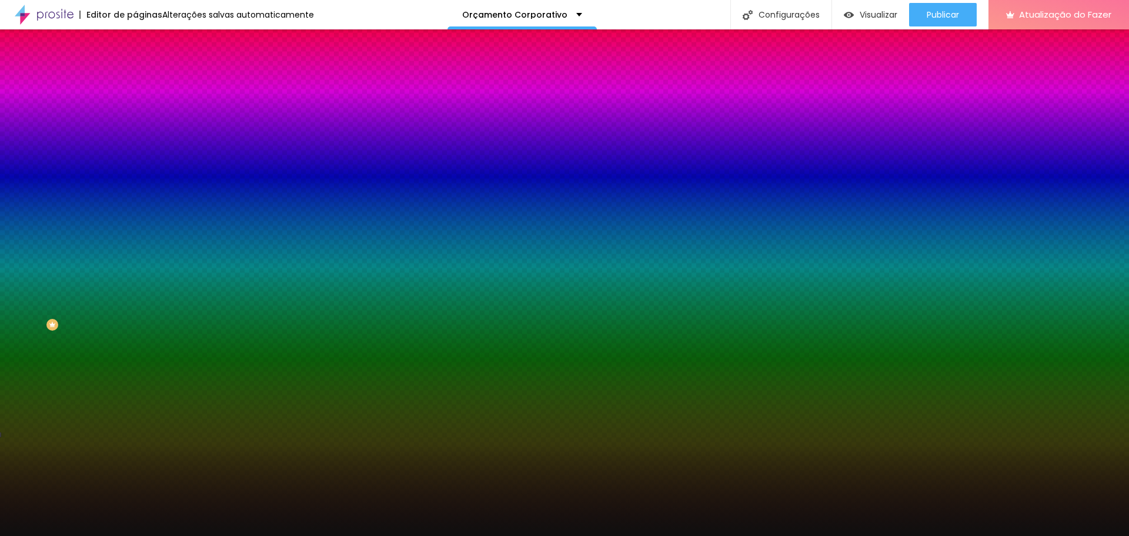
type input "#0F0F0F"
click at [135, 160] on div at bounding box center [202, 160] width 135 height 0
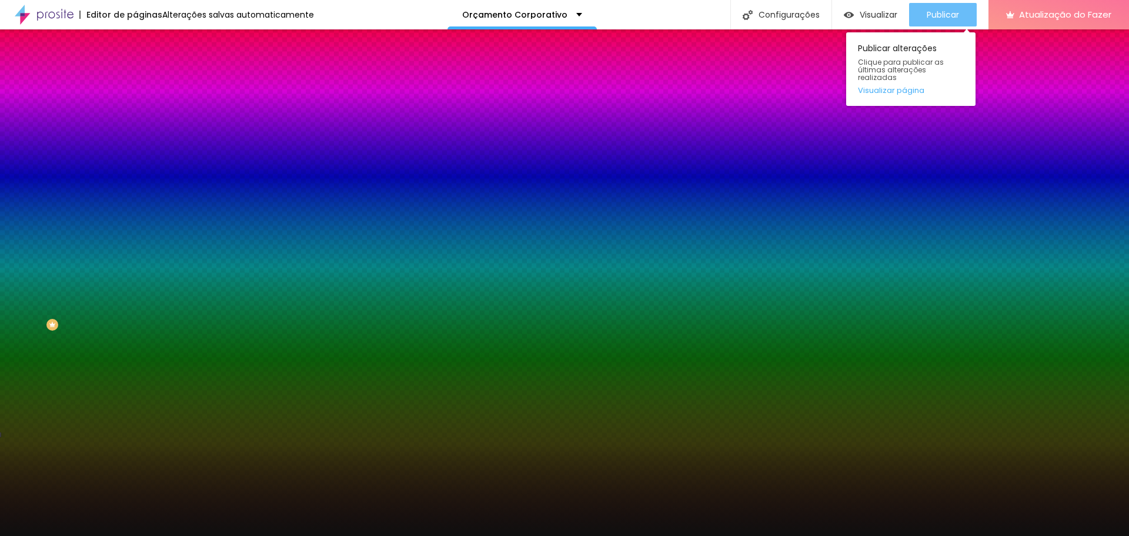
click at [950, 11] on font "Publicar" at bounding box center [943, 15] width 32 height 12
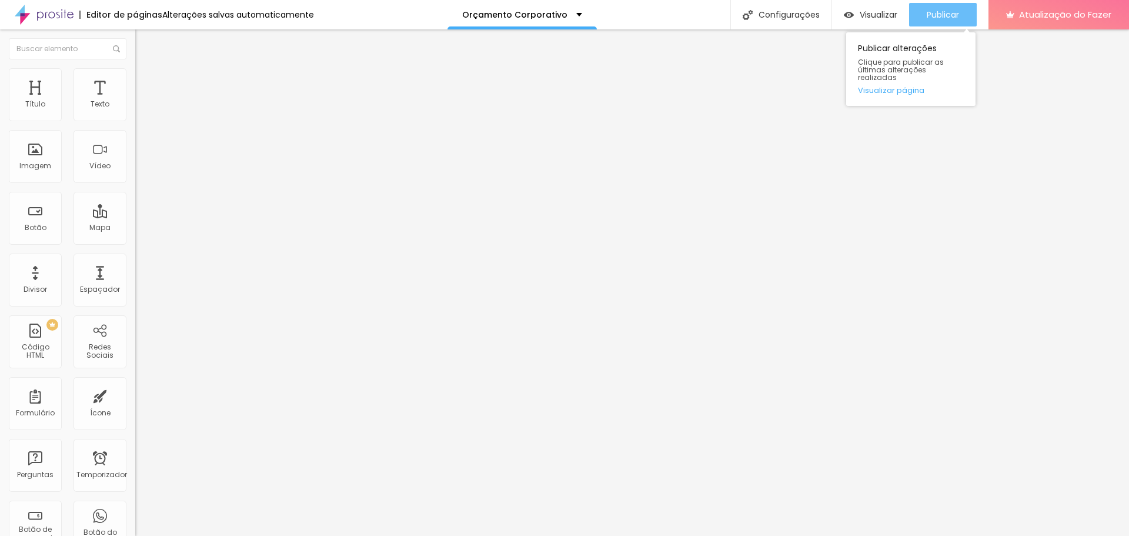
click at [926, 12] on button "Publicar" at bounding box center [943, 15] width 68 height 24
click at [936, 18] on font "Publicar" at bounding box center [943, 15] width 32 height 12
click at [939, 9] on font "Publicar" at bounding box center [943, 15] width 32 height 12
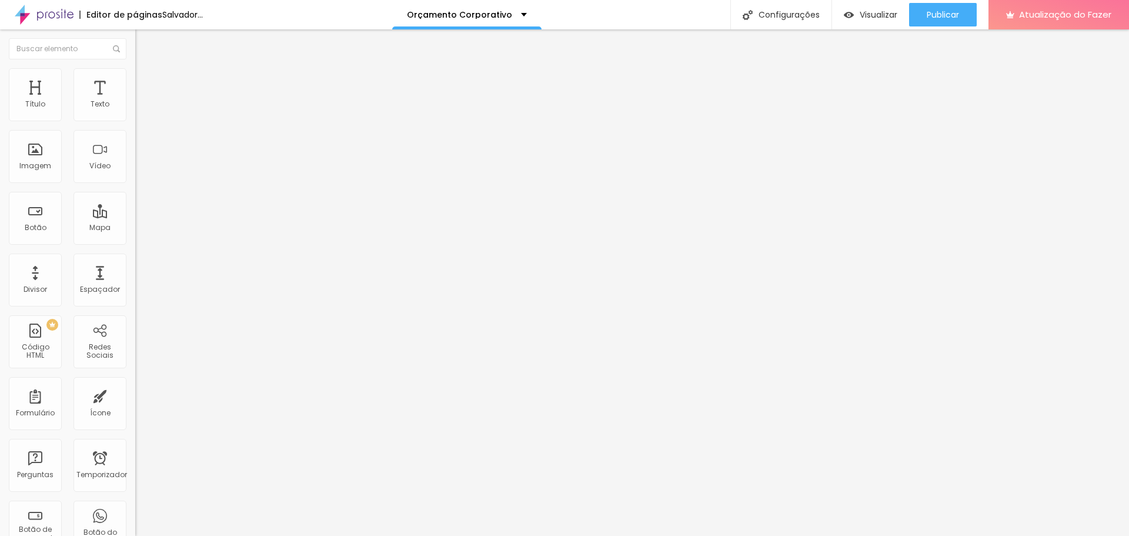
click at [135, 74] on li "Estilo" at bounding box center [202, 74] width 135 height 12
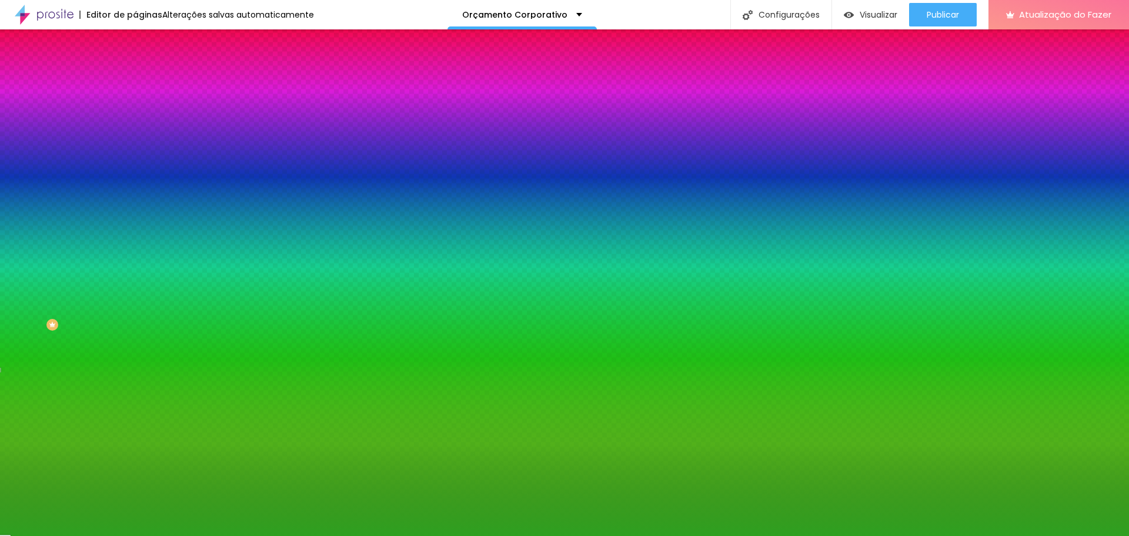
click at [135, 144] on div at bounding box center [202, 144] width 135 height 0
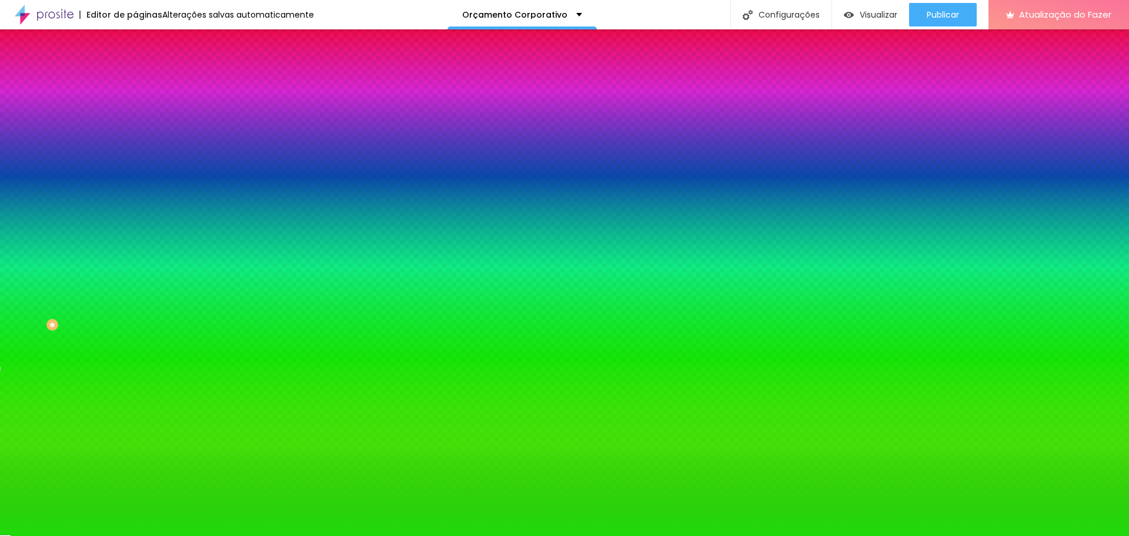
type input "#1FDA0B"
drag, startPoint x: 80, startPoint y: 193, endPoint x: 92, endPoint y: 174, distance: 22.2
click at [1071, 79] on div at bounding box center [1072, 77] width 2 height 2
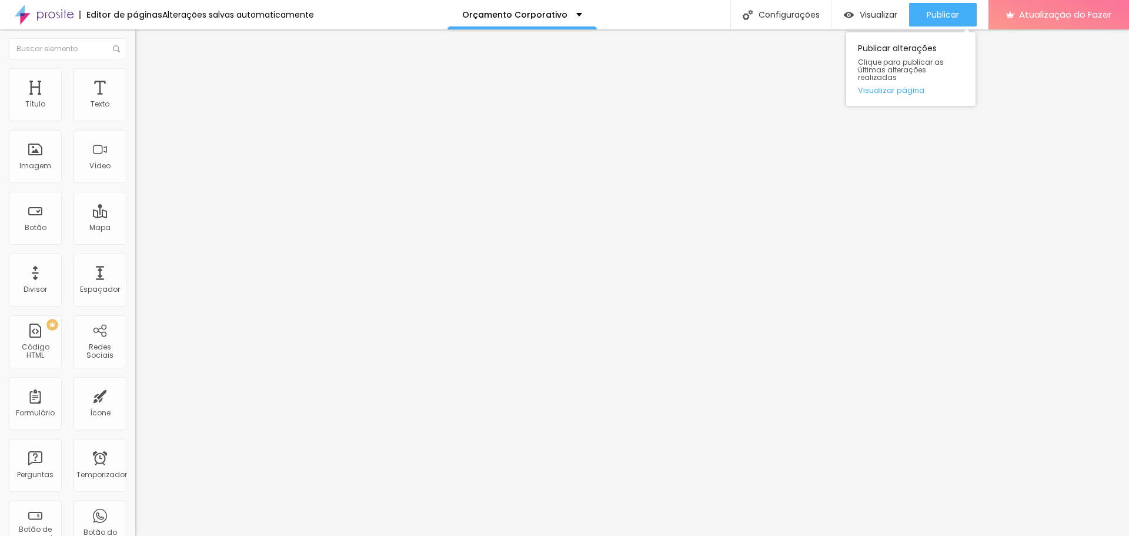
click at [954, 1] on div "Publicar Publicar alterações Clique para publicar as últimas alterações realiza…" at bounding box center [943, 14] width 68 height 29
click at [949, 12] on font "Publicar" at bounding box center [943, 15] width 32 height 12
click at [135, 78] on li "Estilo" at bounding box center [202, 74] width 135 height 12
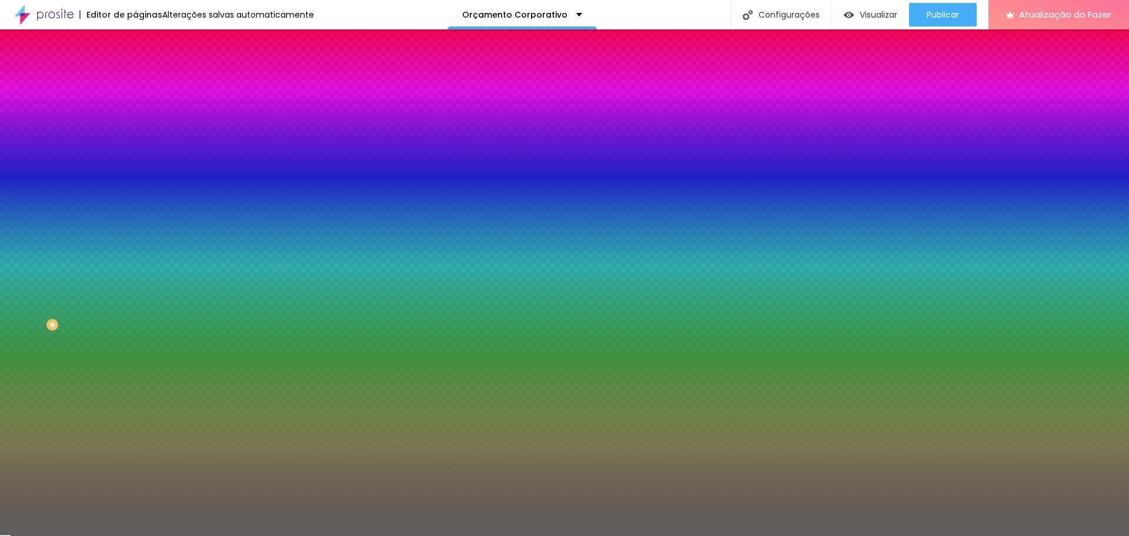
click at [135, 112] on div at bounding box center [202, 112] width 135 height 0
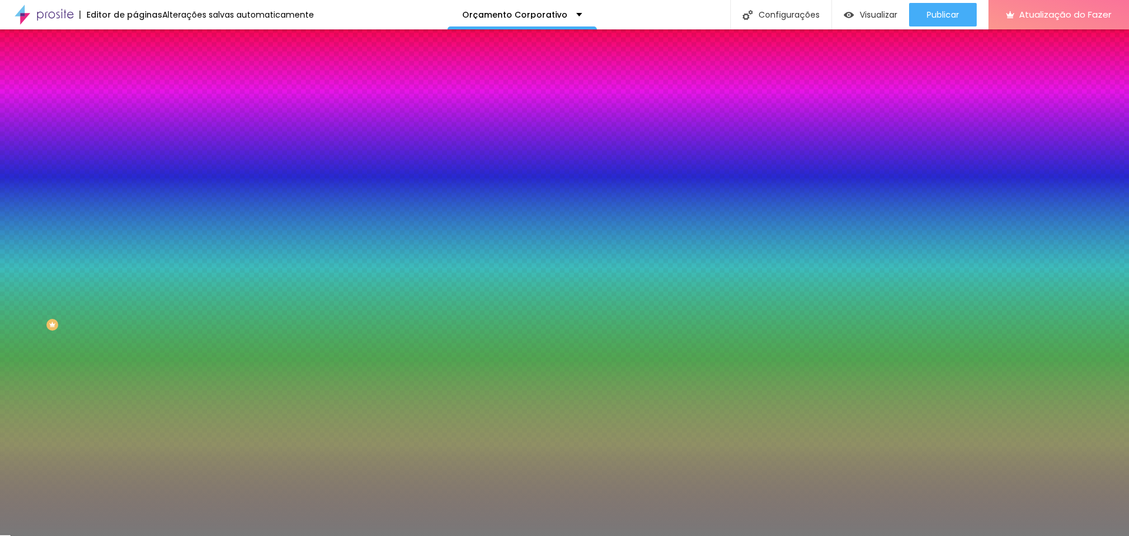
type input "#777777"
drag, startPoint x: 19, startPoint y: 186, endPoint x: 0, endPoint y: 180, distance: 20.5
click at [135, 180] on div "Editar nulo Conteúdo Estilo Avançado Cor de fundo Voltar ao padrão #777777 24 B…" at bounding box center [202, 282] width 135 height 506
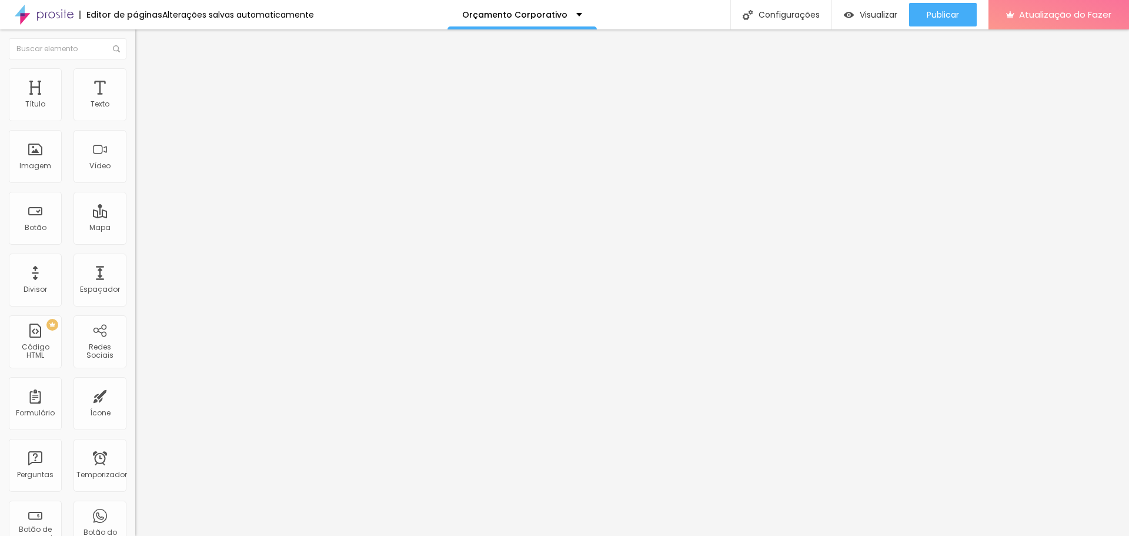
click at [135, 71] on li "Estilo" at bounding box center [202, 74] width 135 height 12
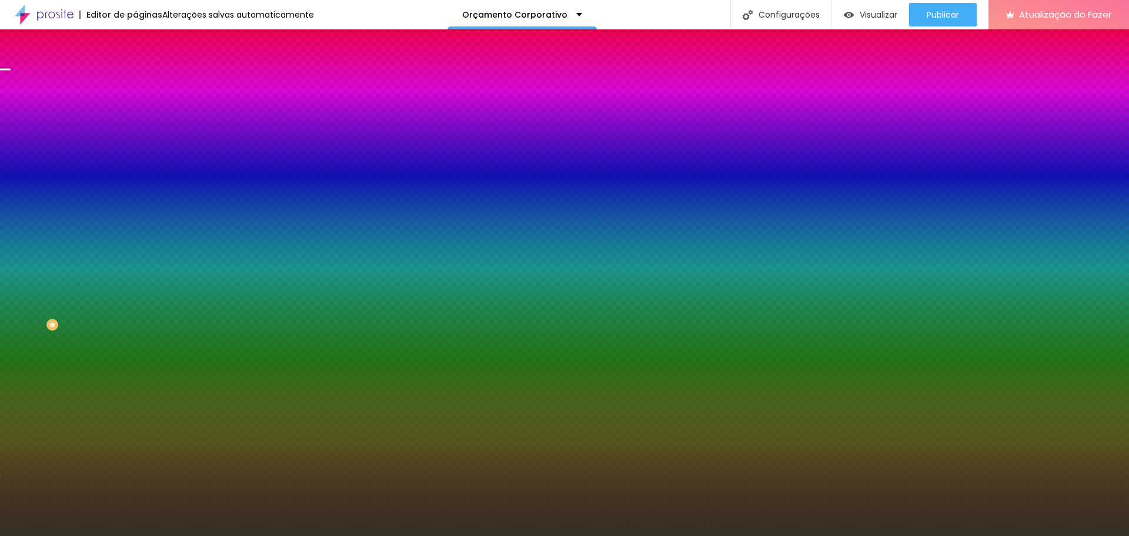
click at [135, 112] on div at bounding box center [202, 112] width 135 height 0
drag, startPoint x: 118, startPoint y: 149, endPoint x: 93, endPoint y: 256, distance: 110.6
click at [135, 258] on div "Editar nulo Conteúdo Estilo Avançado Cor de fundo Voltar ao padrão #353024 24 B…" at bounding box center [202, 282] width 135 height 506
click at [135, 112] on div at bounding box center [202, 112] width 135 height 0
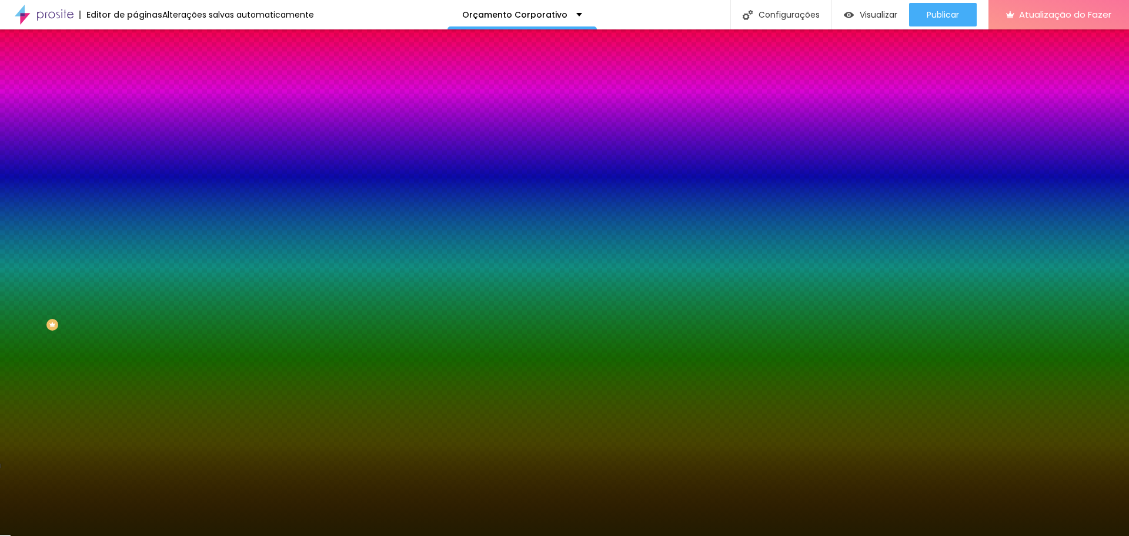
type input "#221C01"
drag, startPoint x: 49, startPoint y: 204, endPoint x: 92, endPoint y: 209, distance: 43.8
click at [1097, 459] on div at bounding box center [1098, 460] width 2 height 2
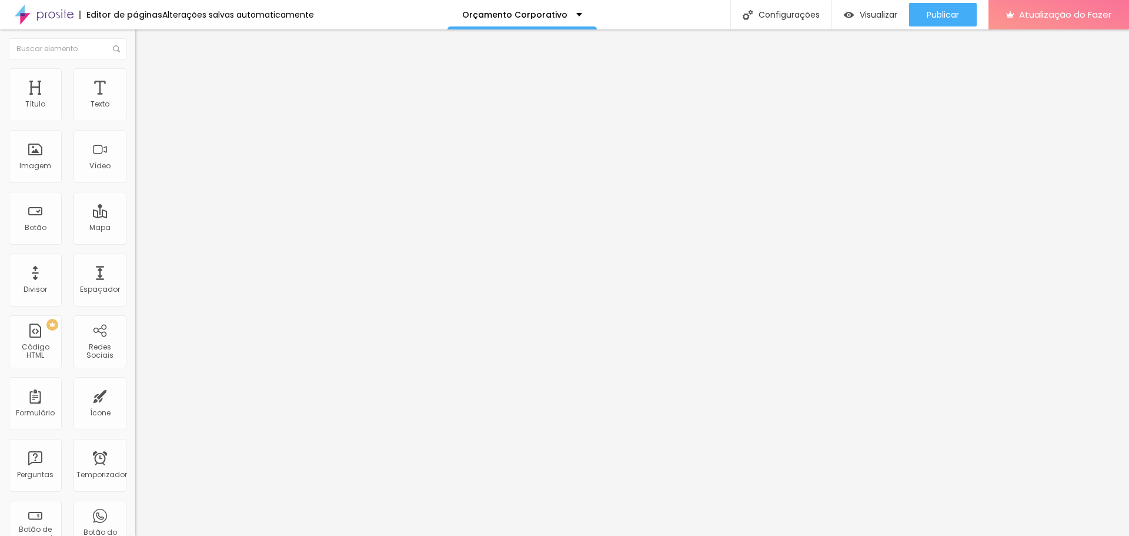
click at [146, 80] on font "Estilo" at bounding box center [155, 76] width 18 height 10
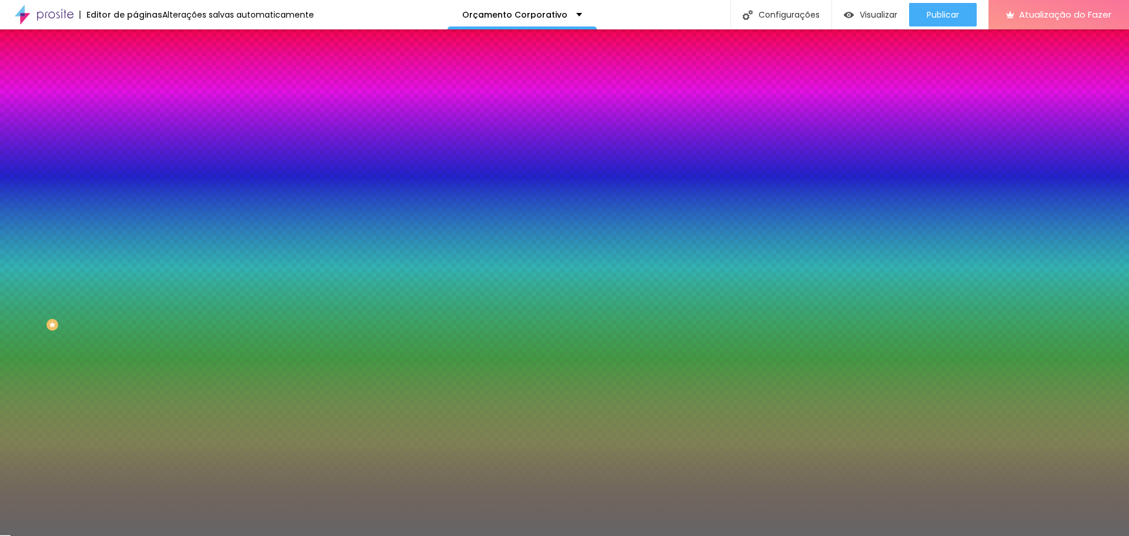
click at [135, 112] on div at bounding box center [202, 112] width 135 height 0
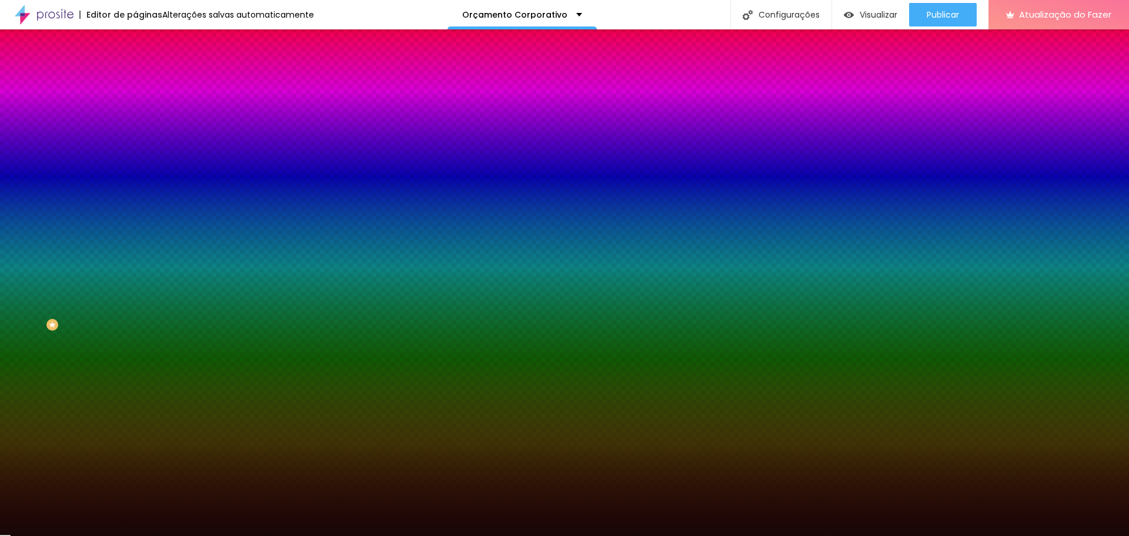
drag, startPoint x: 73, startPoint y: 204, endPoint x: 74, endPoint y: 213, distance: 8.9
click at [74, 213] on div at bounding box center [564, 268] width 1129 height 536
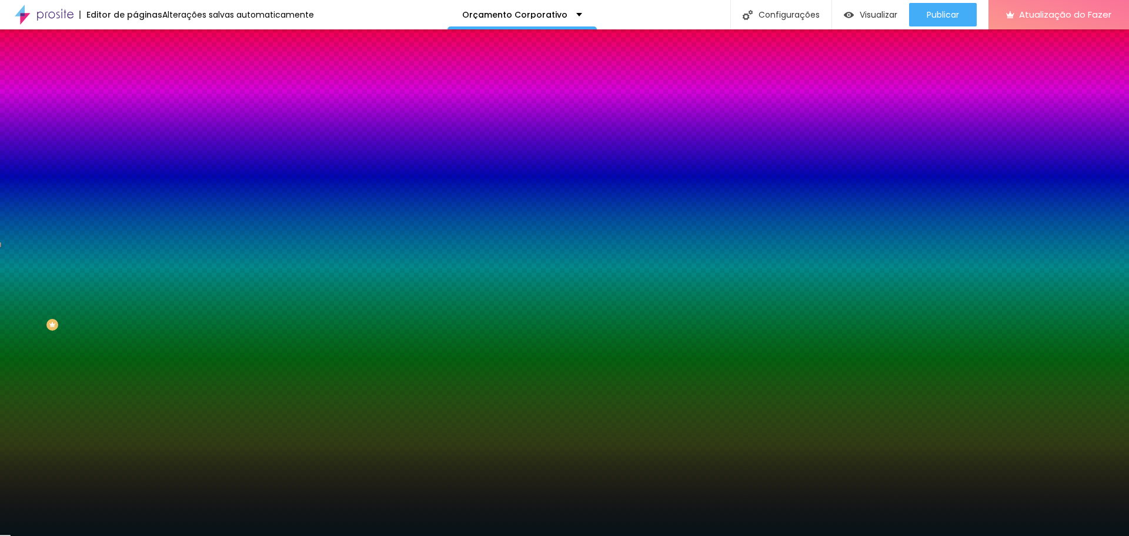
drag, startPoint x: 104, startPoint y: 184, endPoint x: 105, endPoint y: 173, distance: 11.2
click at [105, 173] on div at bounding box center [564, 268] width 1129 height 536
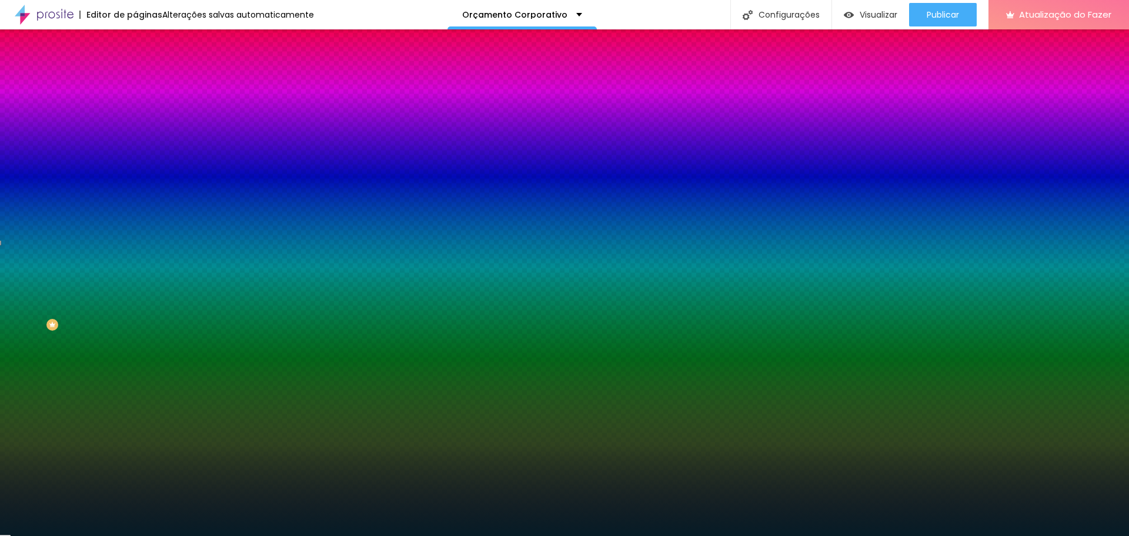
click at [83, 208] on div at bounding box center [564, 268] width 1129 height 536
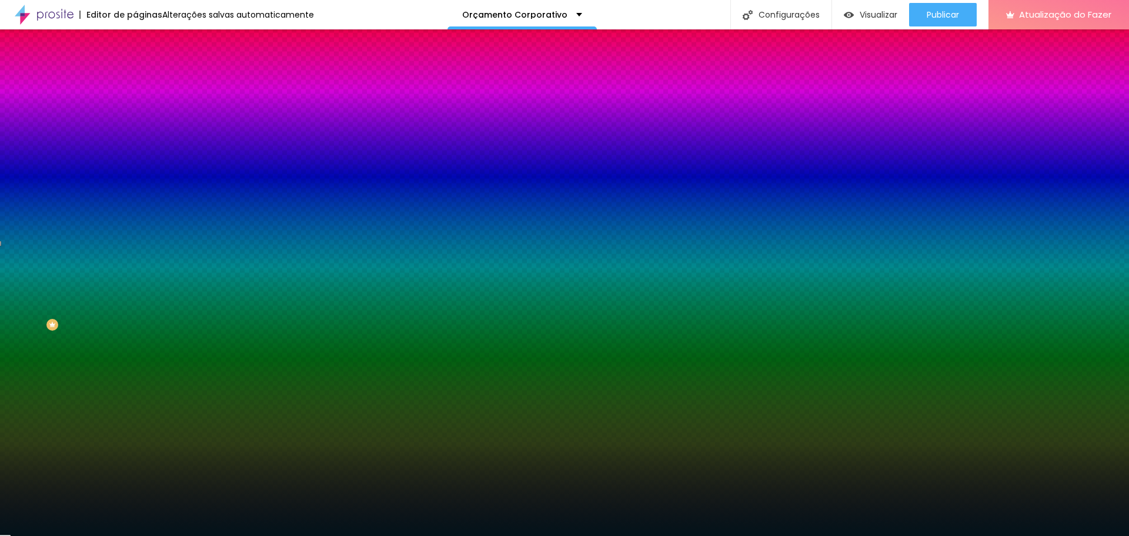
drag, startPoint x: 83, startPoint y: 210, endPoint x: 95, endPoint y: 207, distance: 12.1
click at [999, 481] on div at bounding box center [1000, 482] width 2 height 2
type input "#03131A"
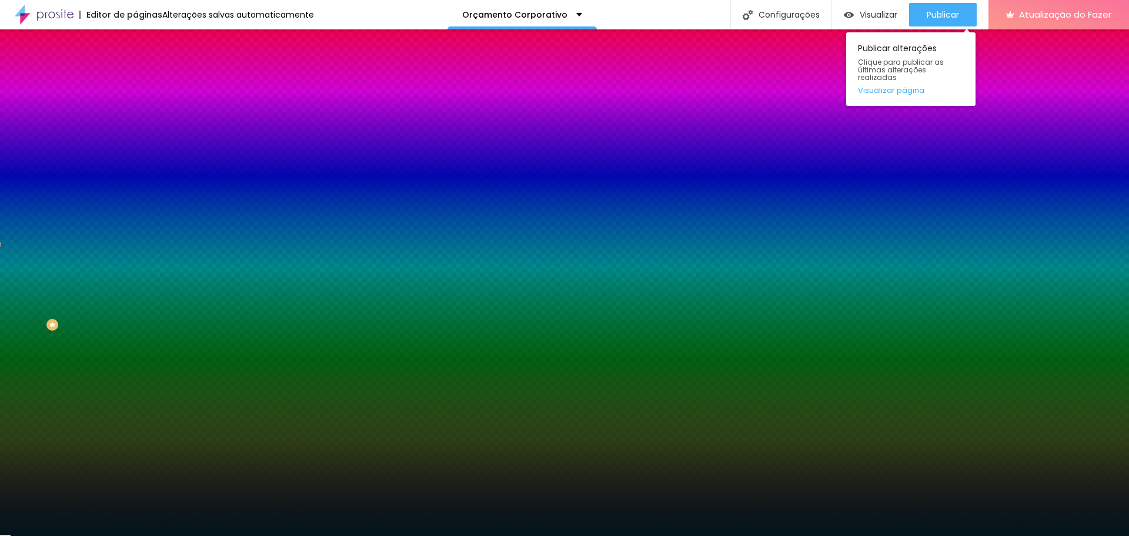
click at [973, 87] on div "Publicar alterações Clique para publicar as últimas alterações realizadas Visua…" at bounding box center [910, 69] width 129 height 74
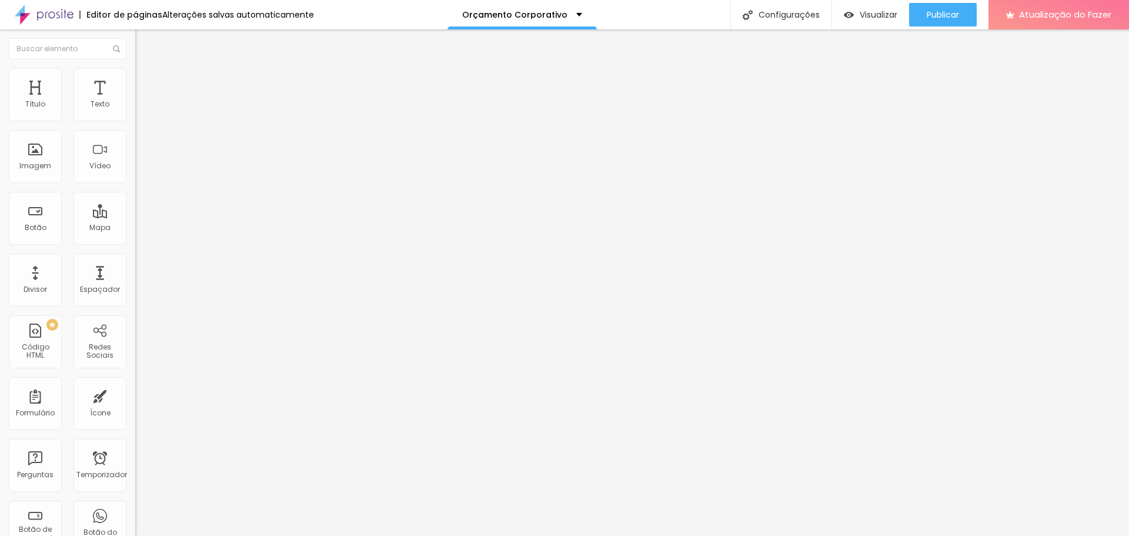
click at [135, 77] on li "Estilo" at bounding box center [202, 74] width 135 height 12
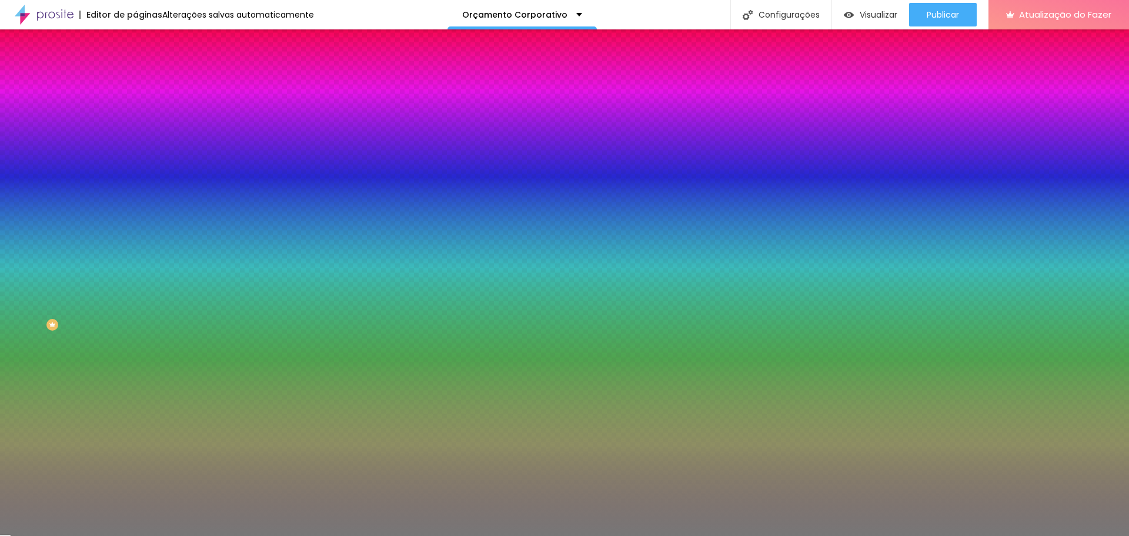
click at [135, 112] on div at bounding box center [202, 112] width 135 height 0
drag, startPoint x: 105, startPoint y: 221, endPoint x: 106, endPoint y: 173, distance: 48.2
click at [106, 173] on div at bounding box center [564, 268] width 1129 height 536
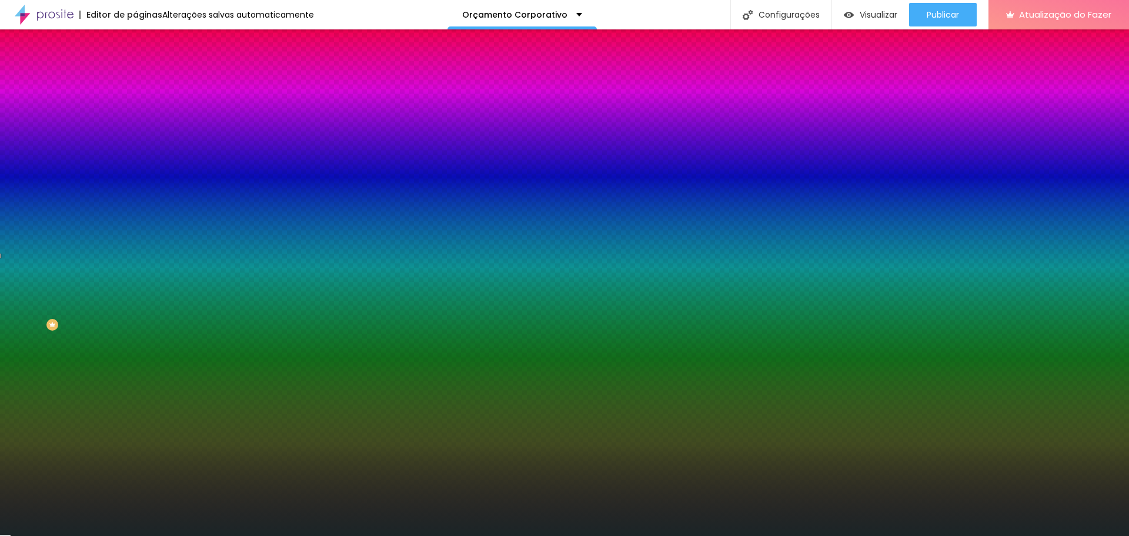
type input "#1A2426"
drag, startPoint x: 78, startPoint y: 210, endPoint x: 42, endPoint y: 209, distance: 35.3
click at [42, 209] on div at bounding box center [564, 268] width 1129 height 536
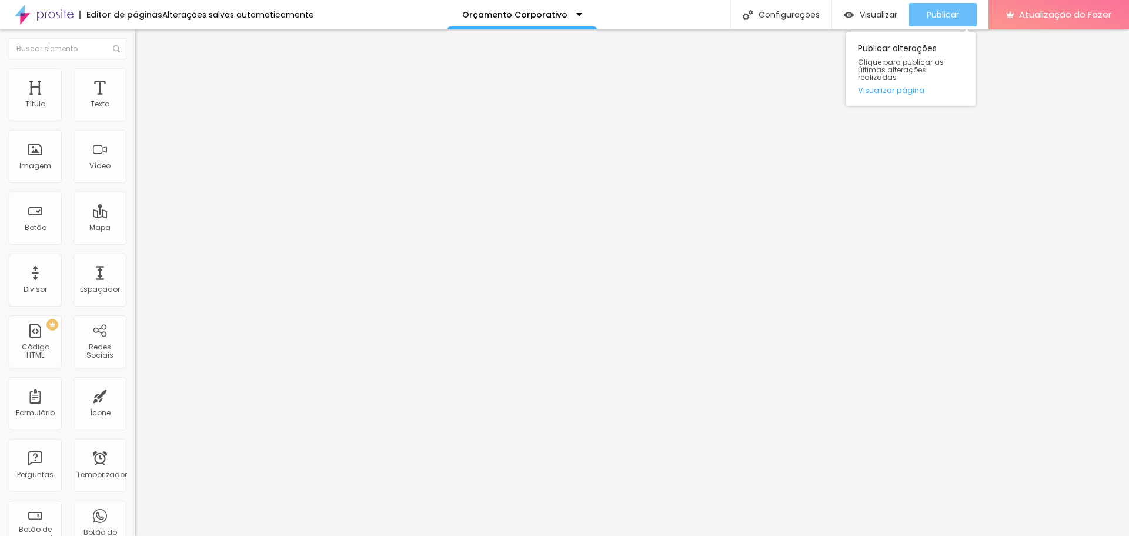
click at [920, 15] on button "Publicar" at bounding box center [943, 15] width 68 height 24
click at [146, 79] on font "Estilo" at bounding box center [155, 76] width 18 height 10
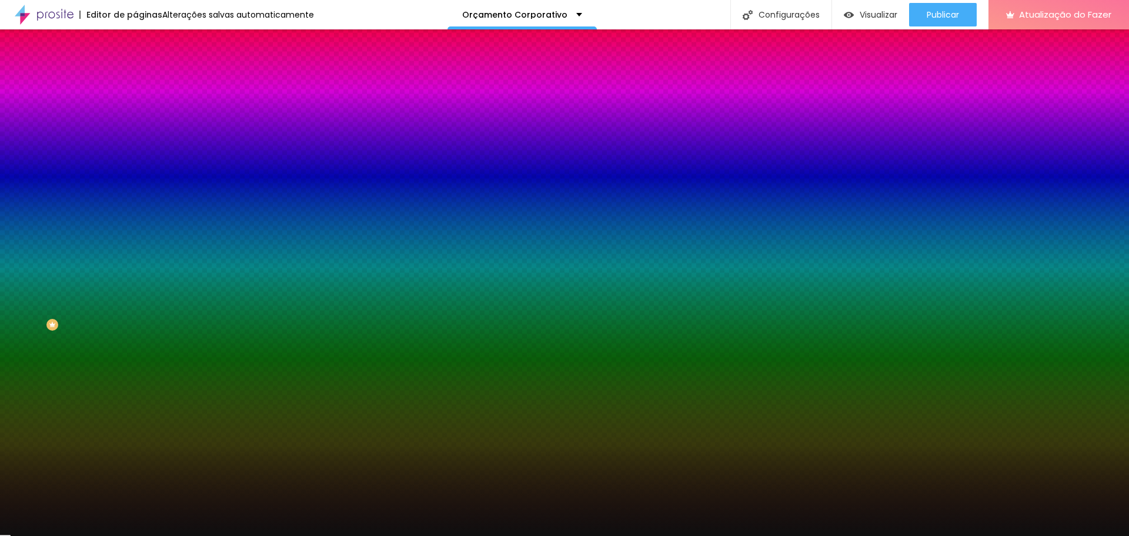
drag, startPoint x: 122, startPoint y: 216, endPoint x: 87, endPoint y: 221, distance: 35.7
click at [135, 172] on div "#0F0F0F" at bounding box center [202, 166] width 135 height 12
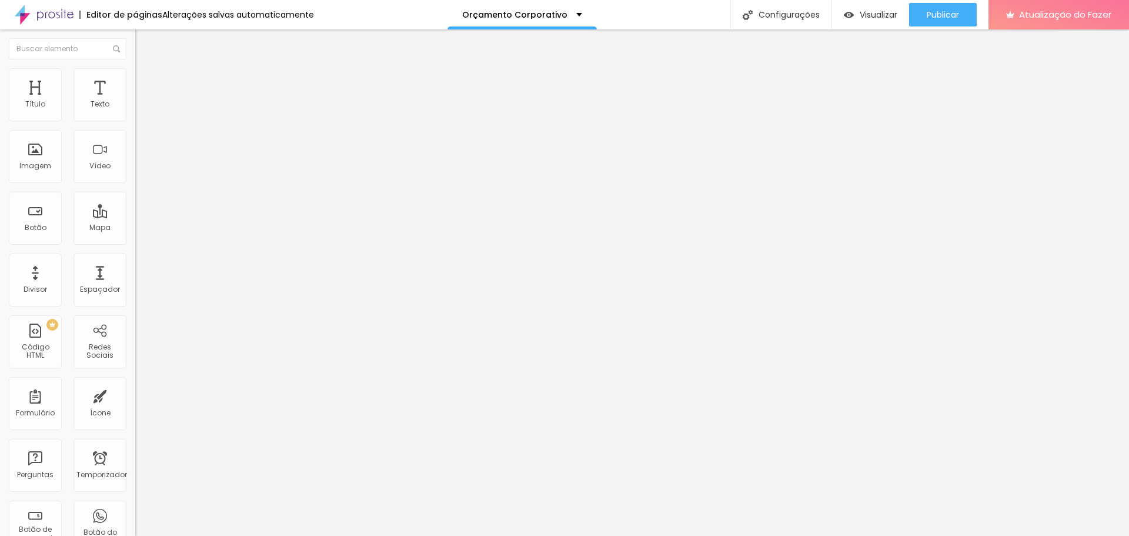
click at [146, 79] on font "Estilo" at bounding box center [155, 76] width 18 height 10
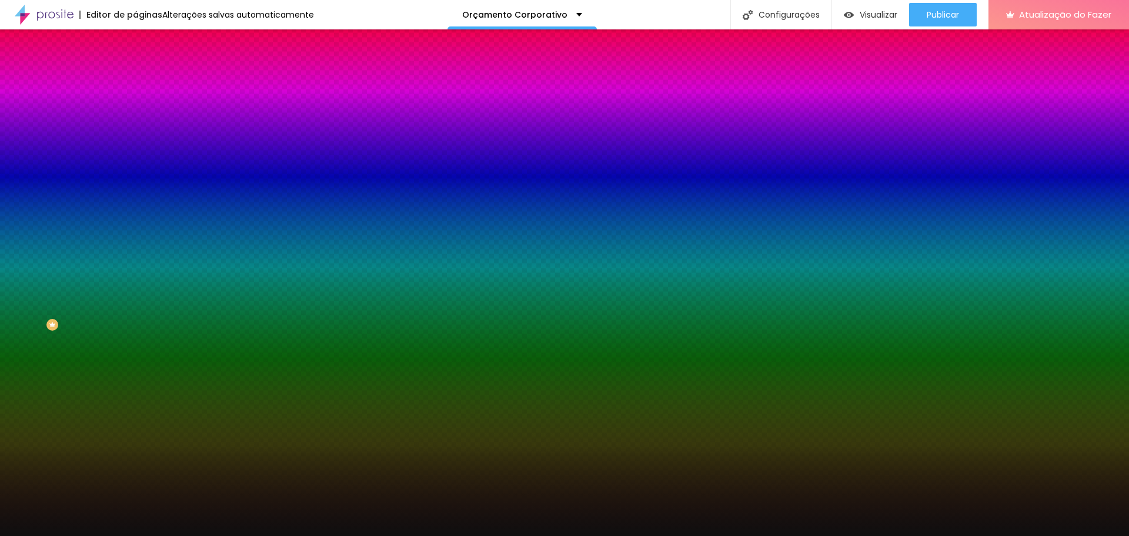
drag, startPoint x: 124, startPoint y: 215, endPoint x: 71, endPoint y: 221, distance: 53.3
click at [135, 172] on div "Voltar ao padrão #0F0F0F" at bounding box center [202, 158] width 135 height 25
click at [135, 160] on div at bounding box center [202, 160] width 135 height 0
drag, startPoint x: 121, startPoint y: 294, endPoint x: 126, endPoint y: 342, distance: 48.5
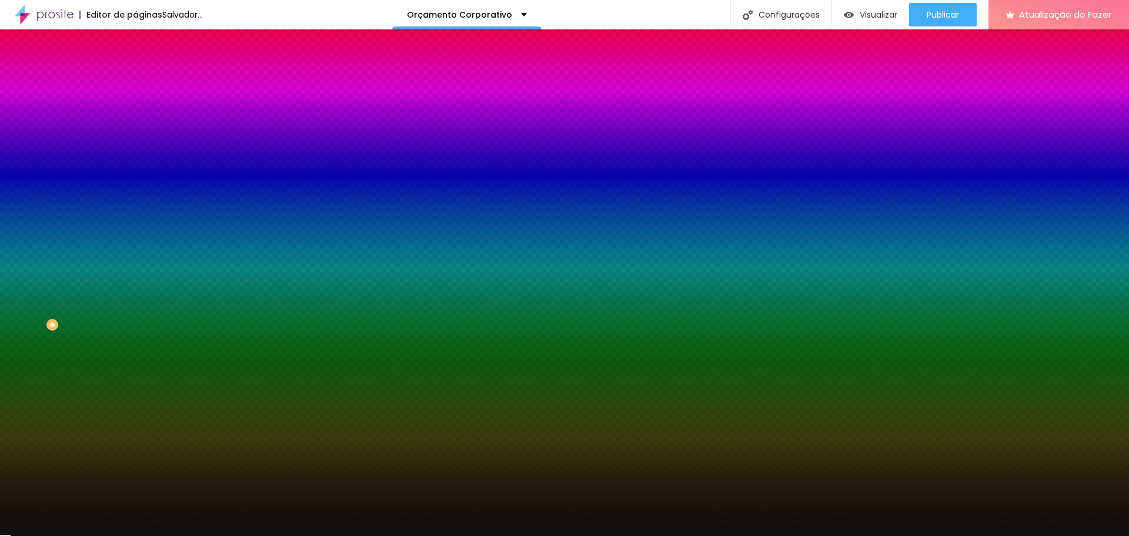
click at [135, 347] on div "Editar nulo Conteúdo Estilo Avançado Imagem de fundo Adicionar imagem Efeito da…" at bounding box center [202, 282] width 135 height 506
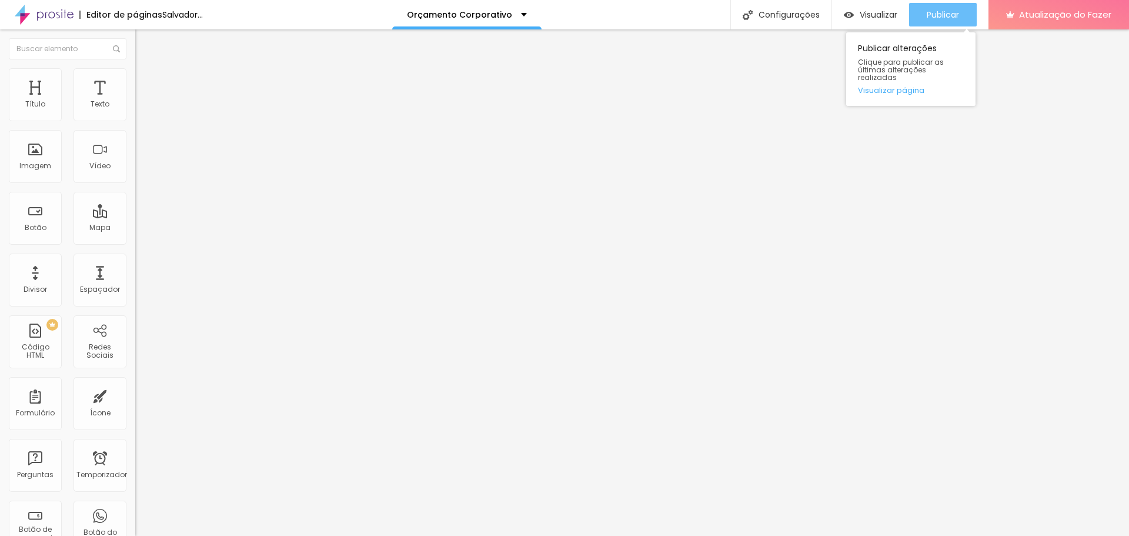
click at [953, 15] on font "Publicar" at bounding box center [943, 15] width 32 height 12
click at [962, 11] on button "Publicar" at bounding box center [943, 15] width 68 height 24
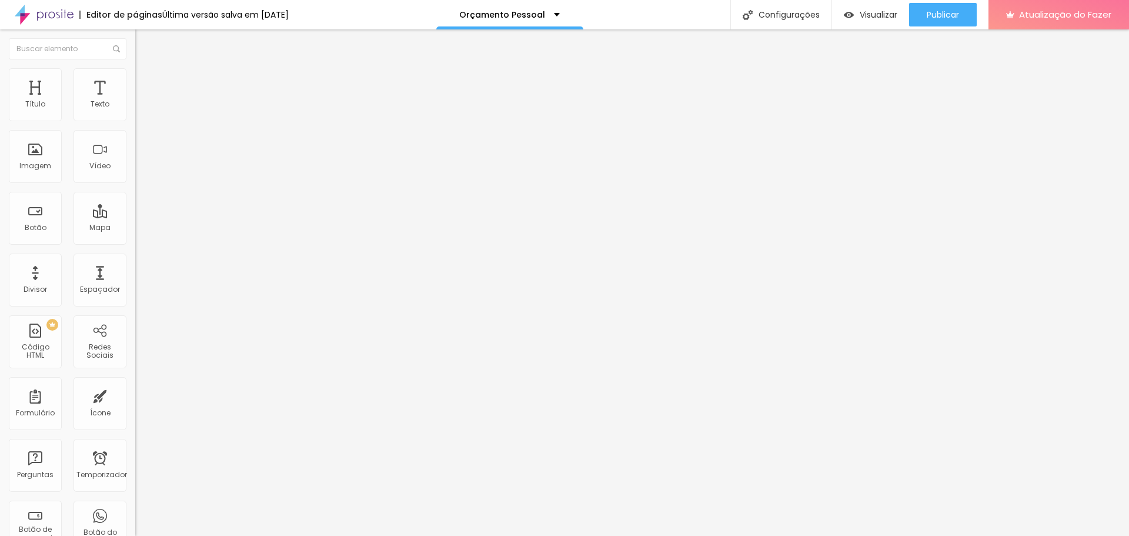
click at [146, 81] on font "Estilo" at bounding box center [155, 76] width 18 height 10
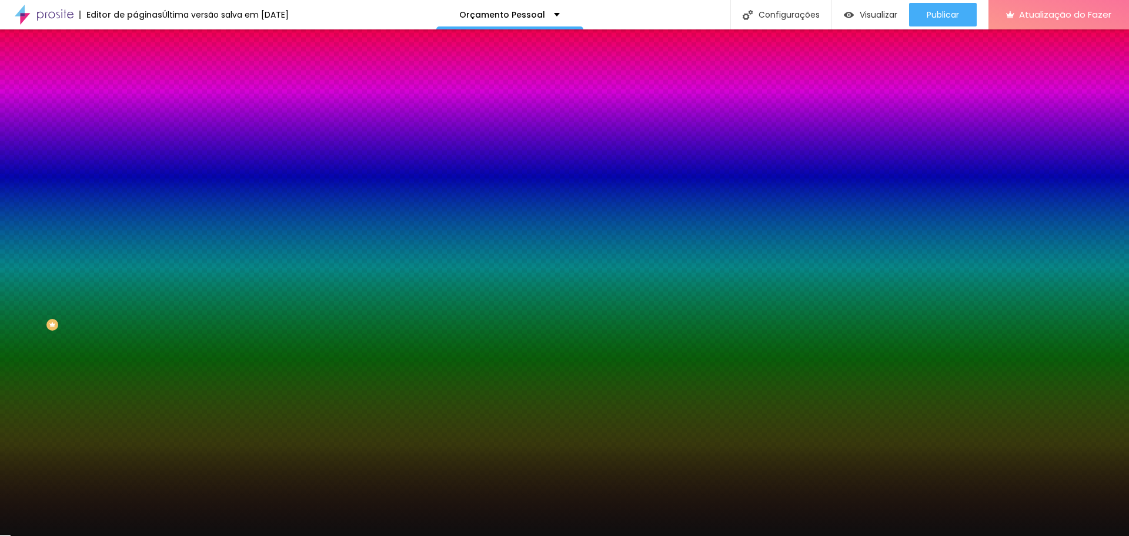
drag, startPoint x: 96, startPoint y: 211, endPoint x: 126, endPoint y: 211, distance: 30.6
click at [135, 211] on div "Imagem de fundo Adicionar imagem Efeito da Imagem Nenhum Nenhum Paralaxe Cor de…" at bounding box center [202, 168] width 135 height 152
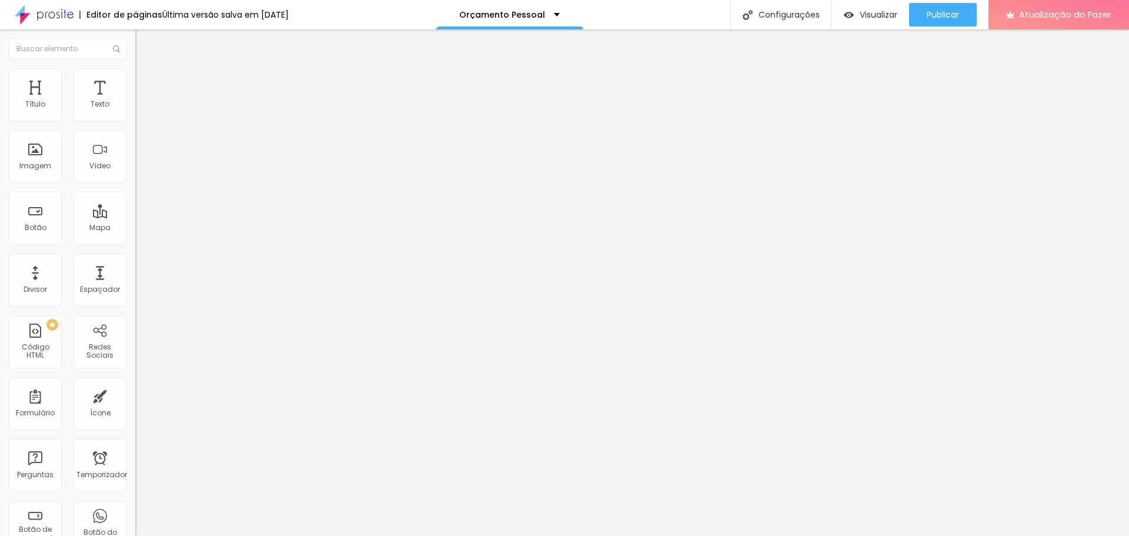
click at [135, 76] on img at bounding box center [140, 73] width 11 height 11
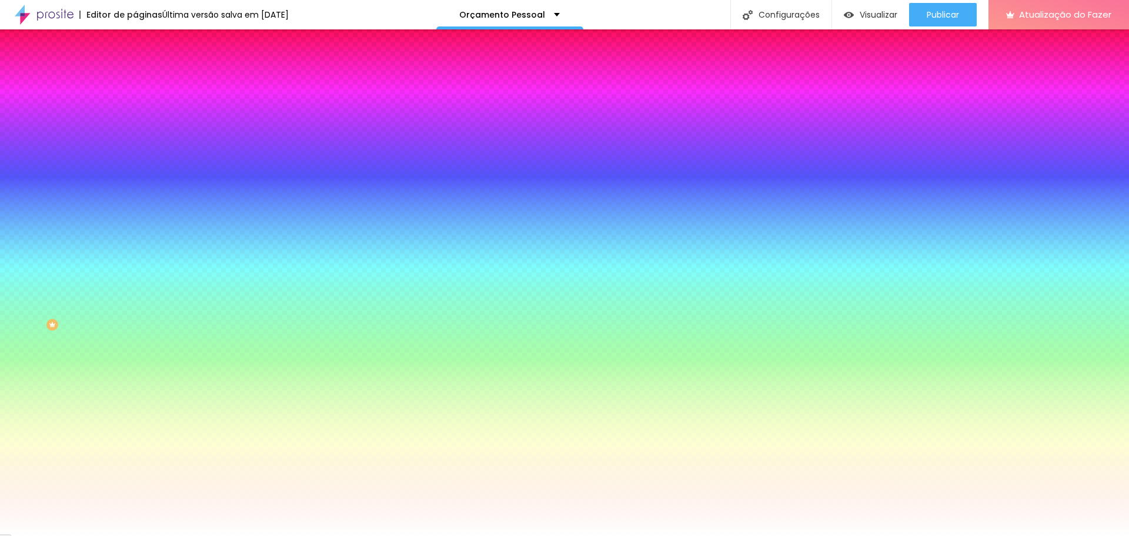
drag, startPoint x: 93, startPoint y: 213, endPoint x: 125, endPoint y: 214, distance: 32.4
click at [135, 172] on input "#FFFFFF" at bounding box center [205, 166] width 141 height 12
paste input "0F0F0"
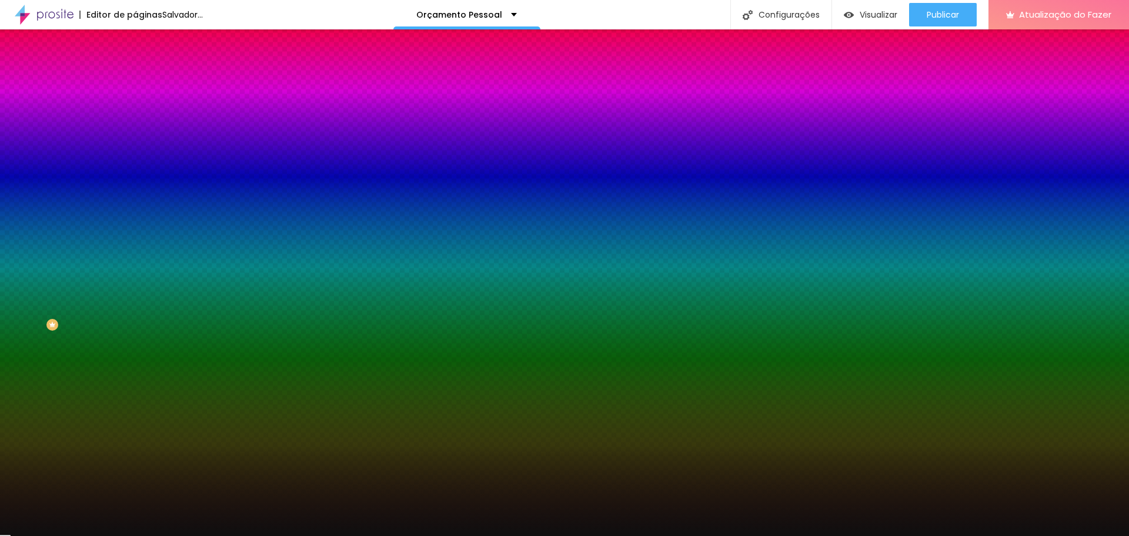
type input "#0F0F0F"
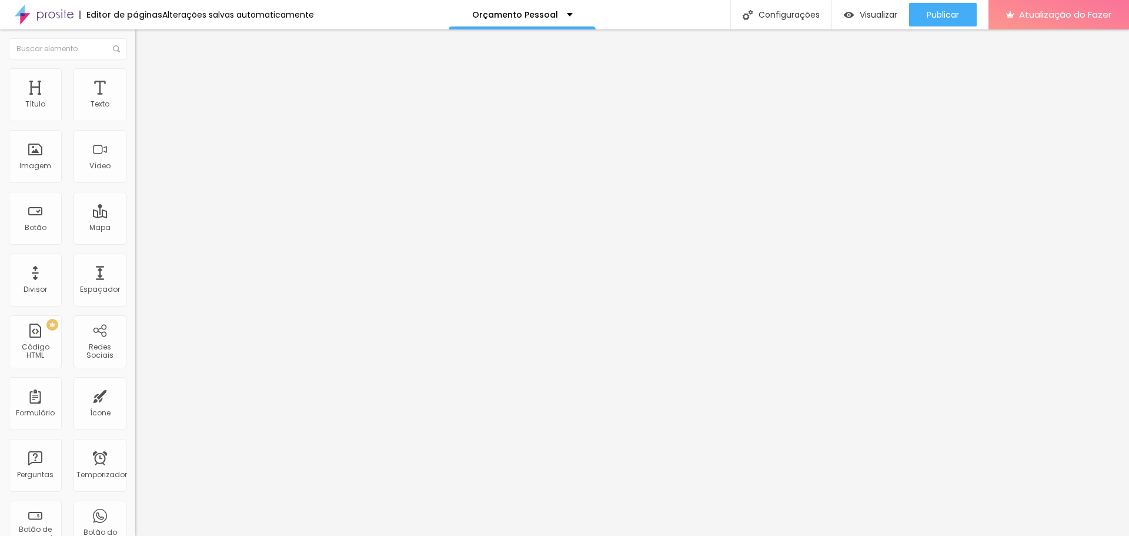
click at [135, 72] on img at bounding box center [140, 73] width 11 height 11
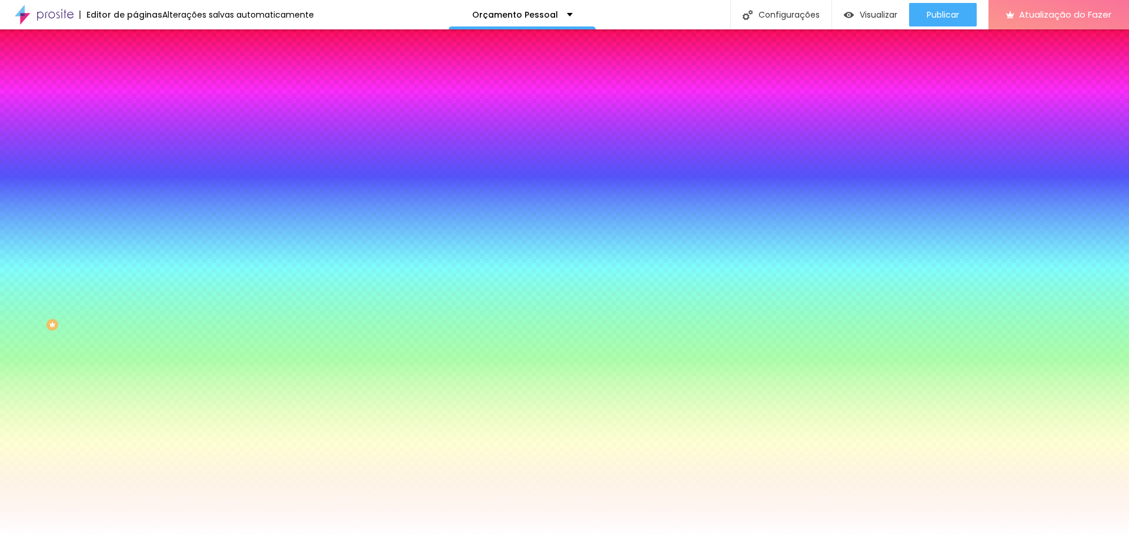
drag, startPoint x: 95, startPoint y: 212, endPoint x: 132, endPoint y: 211, distance: 37.7
click at [135, 211] on div "Imagem de fundo Adicionar imagem Efeito da Imagem Nenhum Nenhum Paralaxe Cor de…" at bounding box center [202, 168] width 135 height 152
paste input "0F0F0"
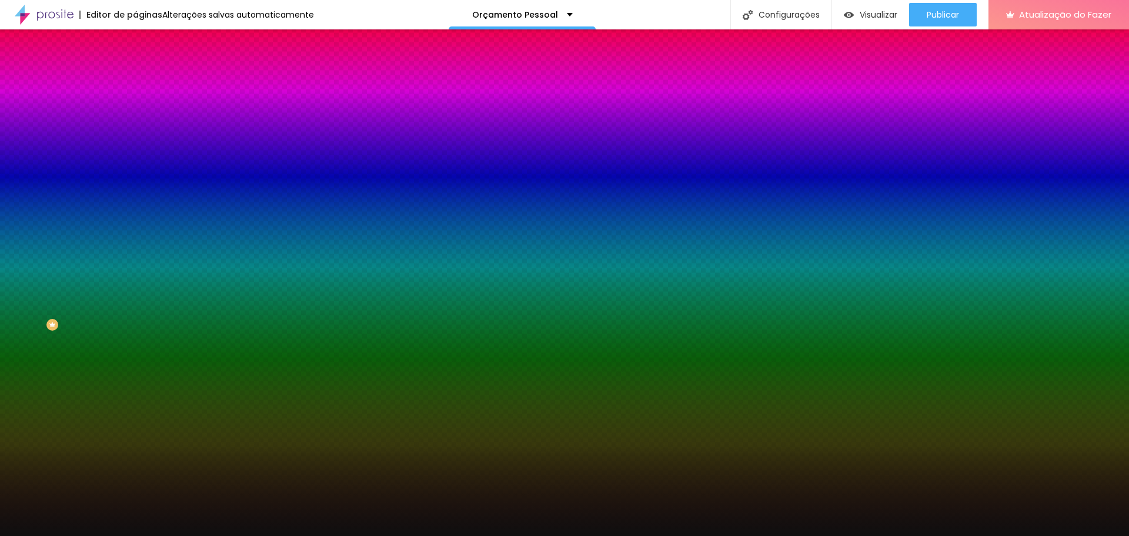
type input "#0F0F0F"
click at [135, 160] on div at bounding box center [202, 160] width 135 height 0
drag, startPoint x: 115, startPoint y: 245, endPoint x: 117, endPoint y: 344, distance: 99.4
click at [135, 344] on div "Editar nulo Conteúdo Estilo Avançado Imagem de fundo Adicionar imagem Efeito da…" at bounding box center [202, 282] width 135 height 506
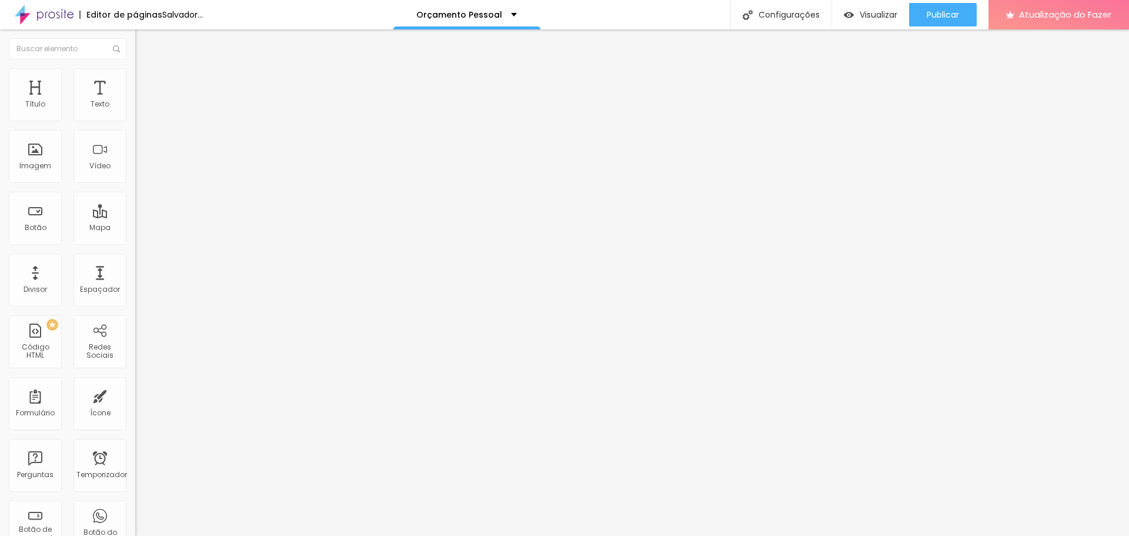
click at [135, 77] on li "Estilo" at bounding box center [202, 74] width 135 height 12
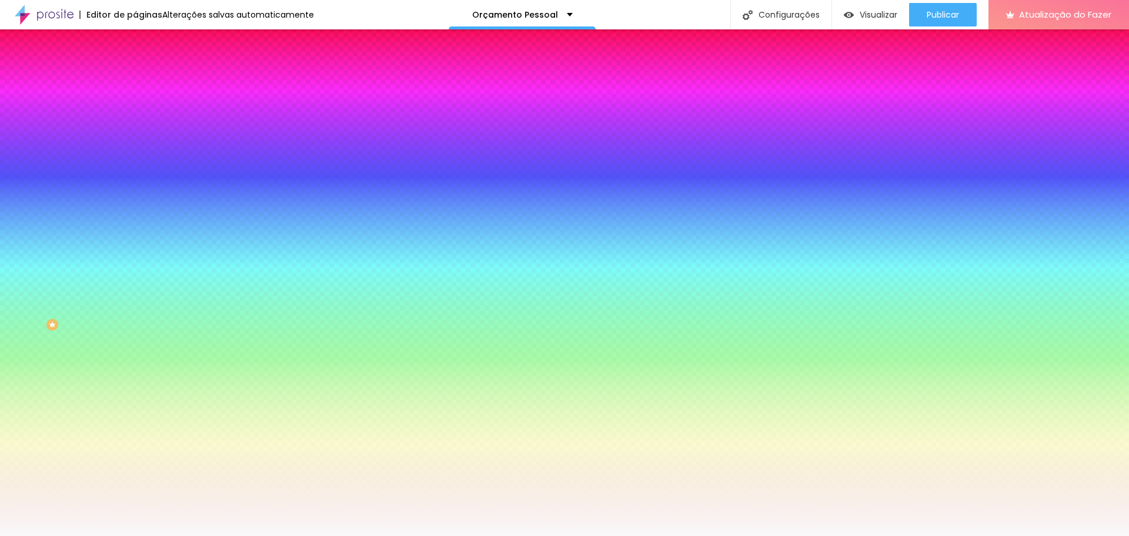
drag, startPoint x: 92, startPoint y: 213, endPoint x: 134, endPoint y: 214, distance: 41.8
click at [135, 214] on div "Imagem de fundo Adicionar imagem Efeito da Imagem Nenhum Nenhum Paralaxe Cor de…" at bounding box center [202, 168] width 135 height 152
paste input "0F0F0F"
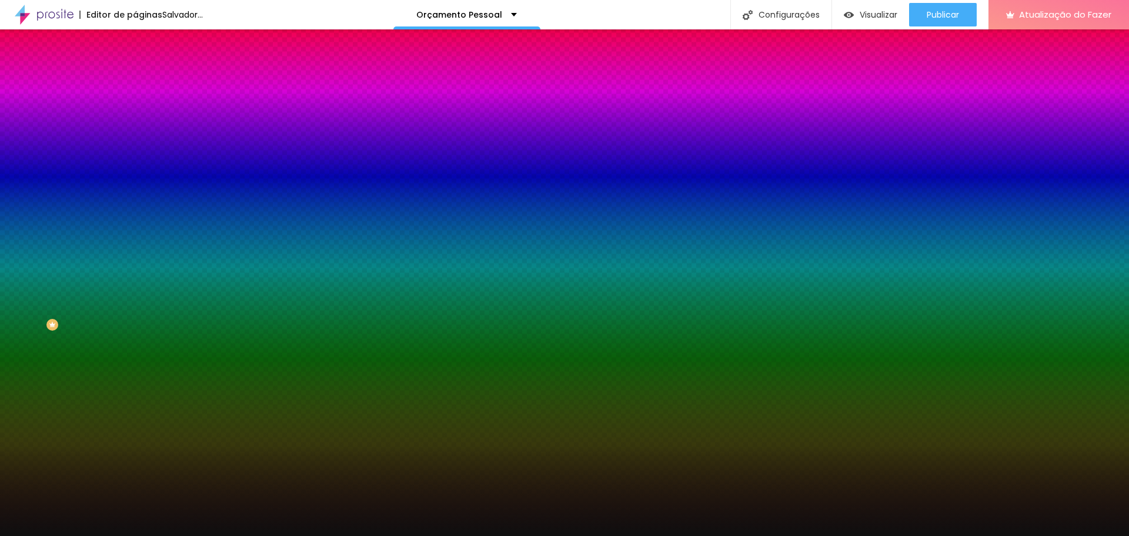
type input "#0F0F0F"
click at [135, 160] on div at bounding box center [202, 160] width 135 height 0
drag, startPoint x: 120, startPoint y: 244, endPoint x: 116, endPoint y: 345, distance: 101.8
click at [135, 345] on div "Editar nulo Conteúdo Estilo Avançado Imagem de fundo Adicionar imagem Efeito da…" at bounding box center [202, 282] width 135 height 506
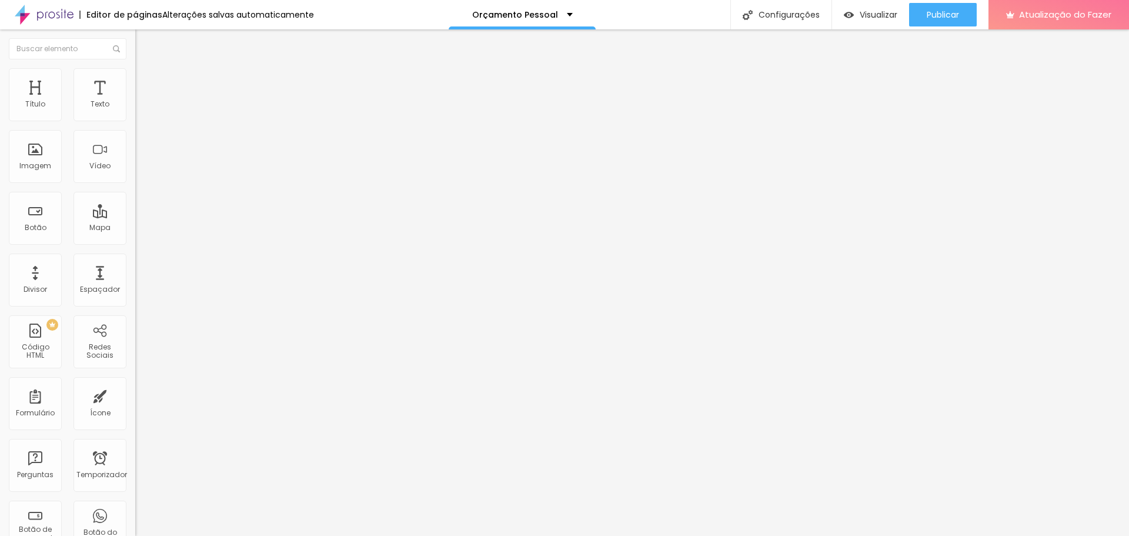
click at [146, 81] on font "Estilo" at bounding box center [155, 76] width 18 height 10
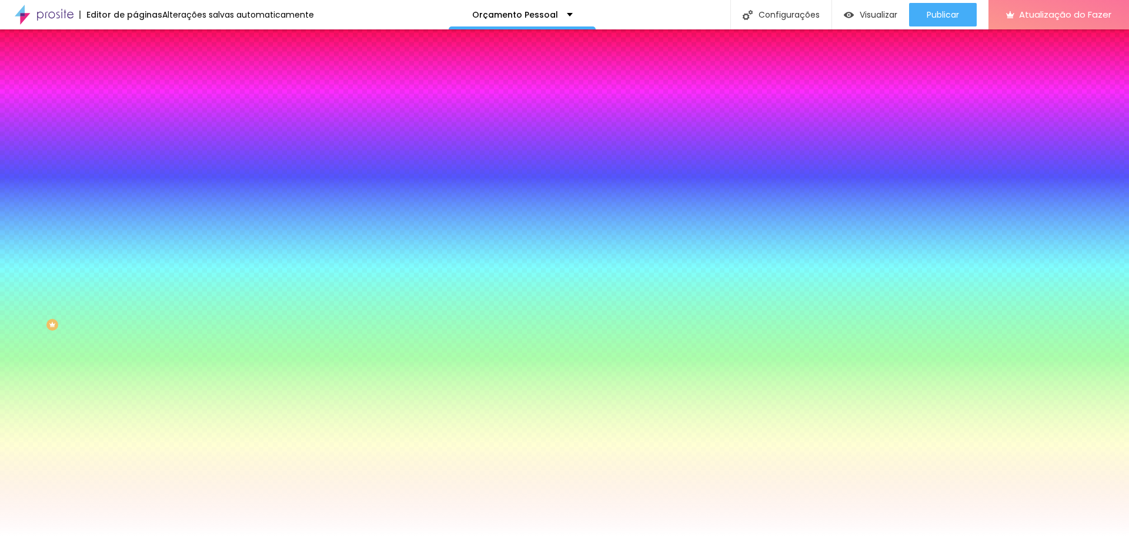
paste input "0F0F0"
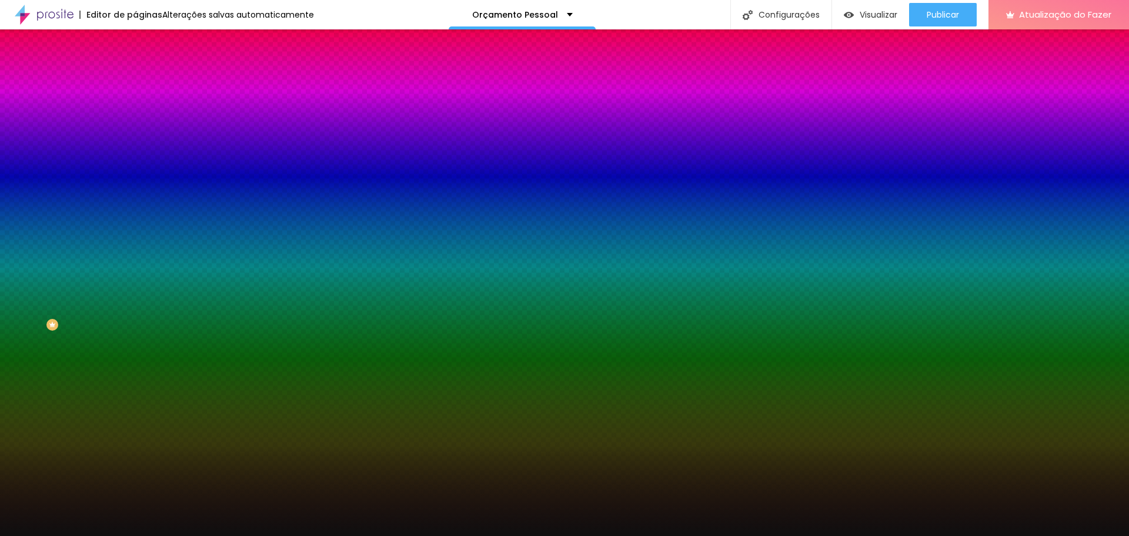
type input "#0F0F0F"
click at [135, 160] on div at bounding box center [202, 160] width 135 height 0
drag, startPoint x: 116, startPoint y: 308, endPoint x: 118, endPoint y: 333, distance: 26.0
click at [135, 336] on div "Editar nulo Conteúdo Estilo Avançado Imagem de fundo Adicionar imagem Efeito da…" at bounding box center [202, 282] width 135 height 506
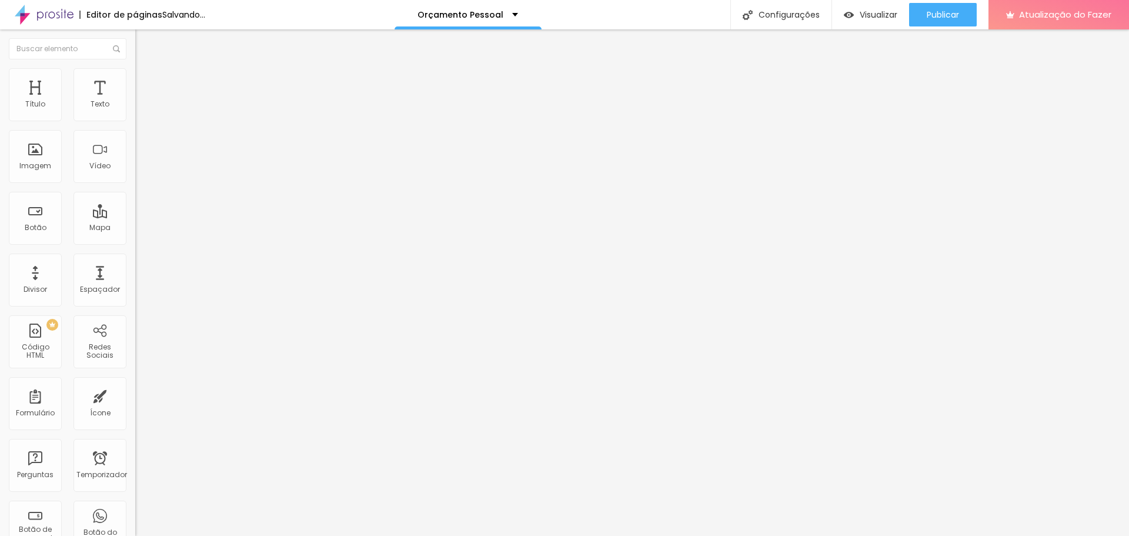
click at [135, 73] on li "Estilo" at bounding box center [202, 74] width 135 height 12
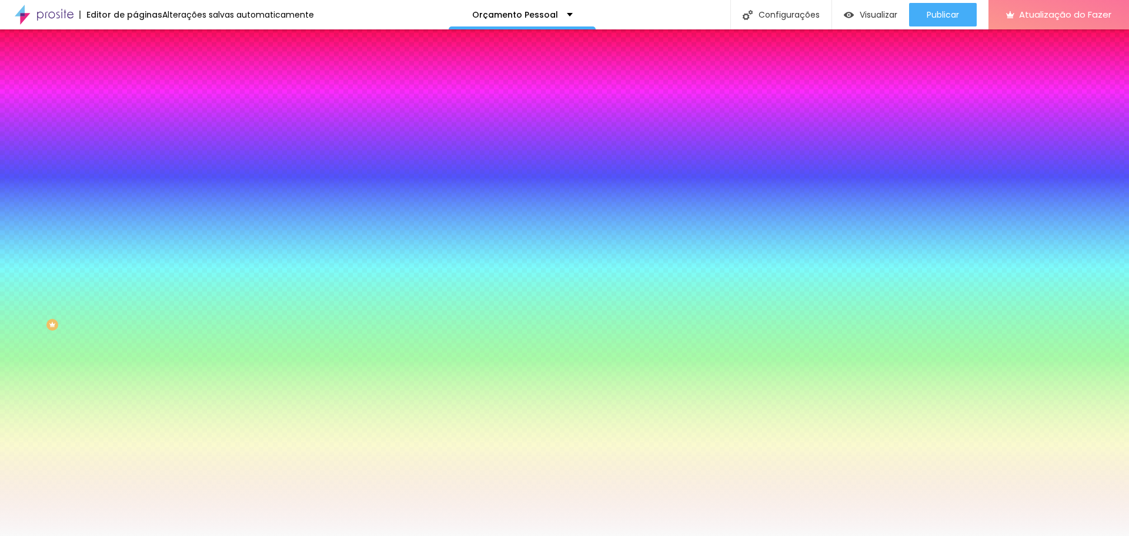
paste input "0F0F0F"
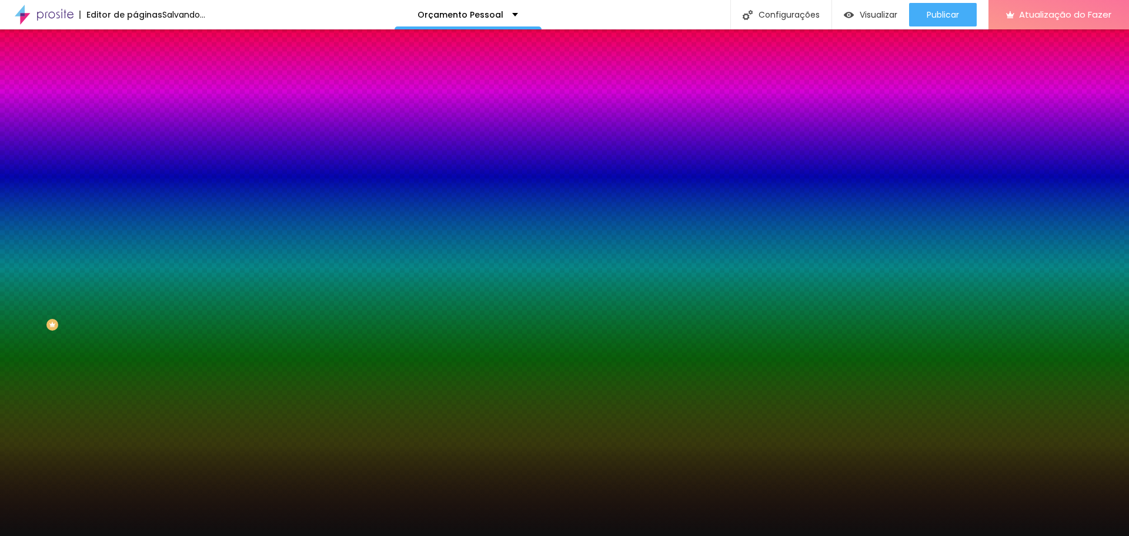
type input "#0F0F0F"
click at [135, 160] on div at bounding box center [202, 160] width 135 height 0
drag, startPoint x: 121, startPoint y: 306, endPoint x: 116, endPoint y: 353, distance: 47.9
click at [135, 353] on div "Editar nulo Conteúdo Estilo Avançado Imagem de fundo Adicionar imagem Efeito da…" at bounding box center [202, 282] width 135 height 506
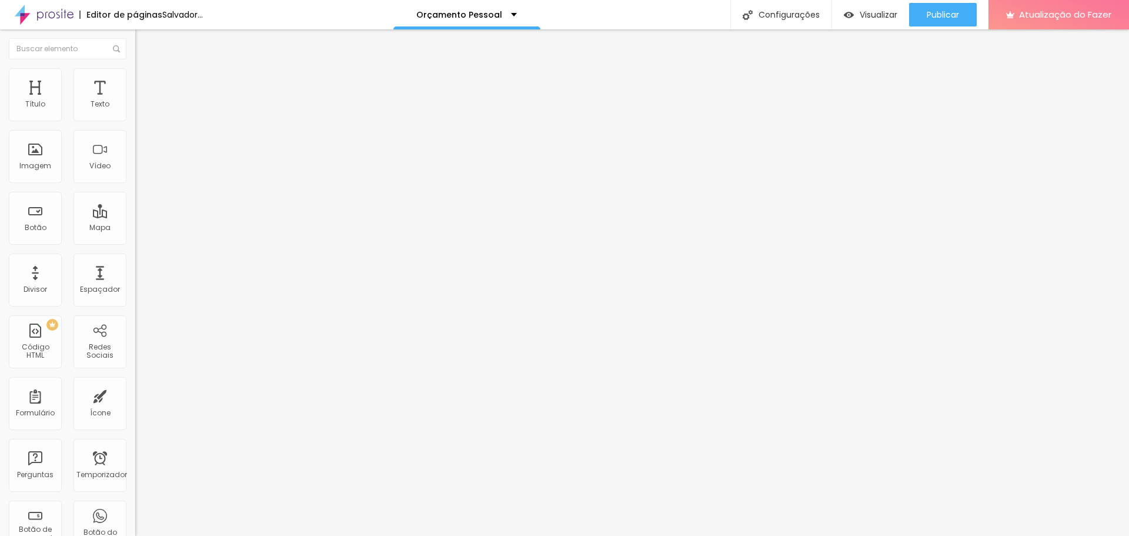
click at [135, 75] on li "Estilo" at bounding box center [202, 74] width 135 height 12
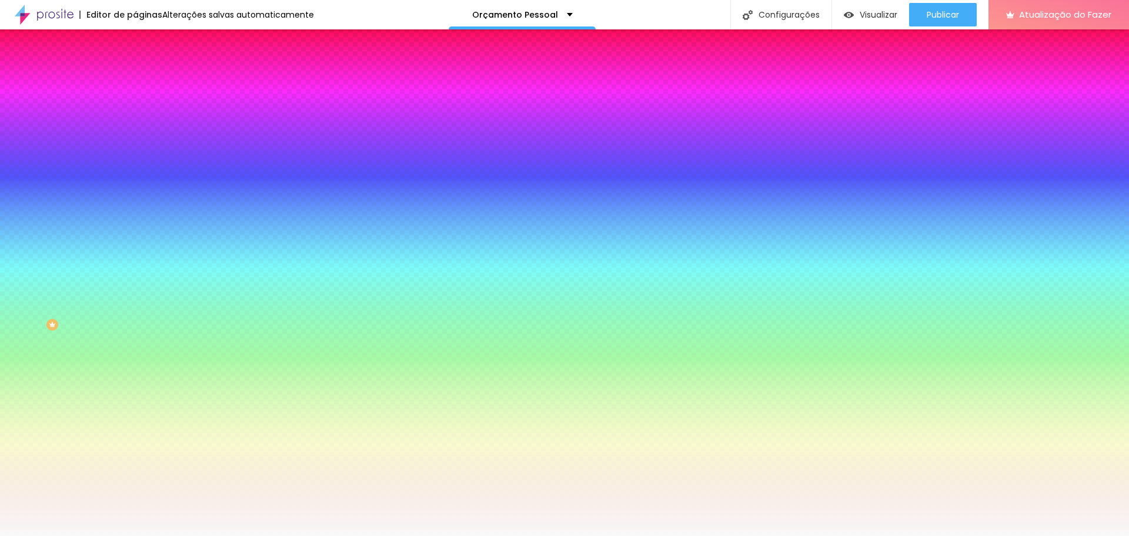
paste input "0F0F0F"
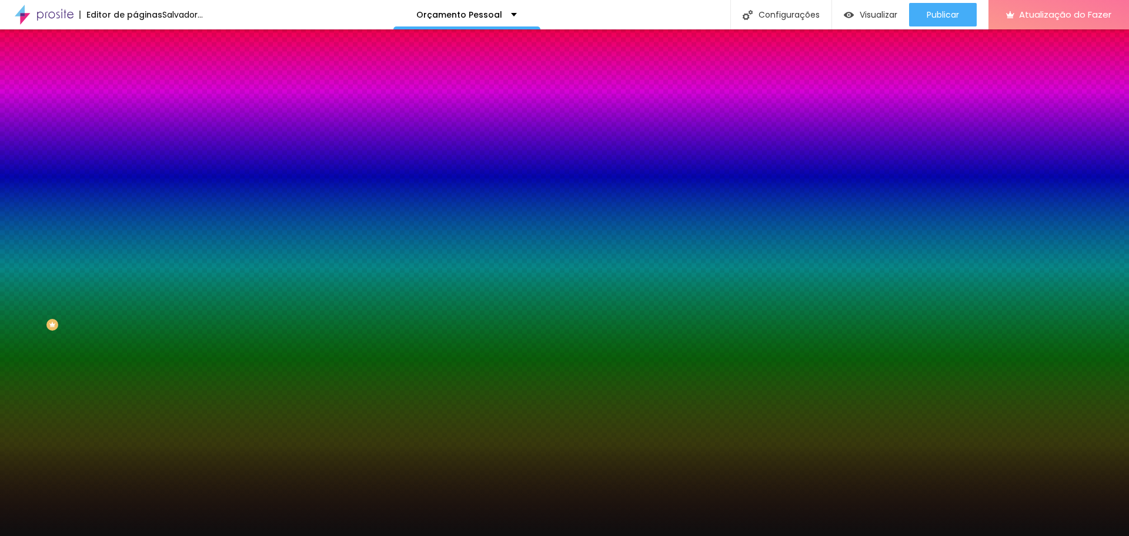
type input "#0F0F0F"
click at [135, 160] on div at bounding box center [202, 160] width 135 height 0
drag, startPoint x: 118, startPoint y: 309, endPoint x: 113, endPoint y: 351, distance: 42.7
click at [135, 351] on div "Editar nulo Conteúdo Estilo Avançado Imagem de fundo Adicionar imagem Efeito da…" at bounding box center [202, 282] width 135 height 506
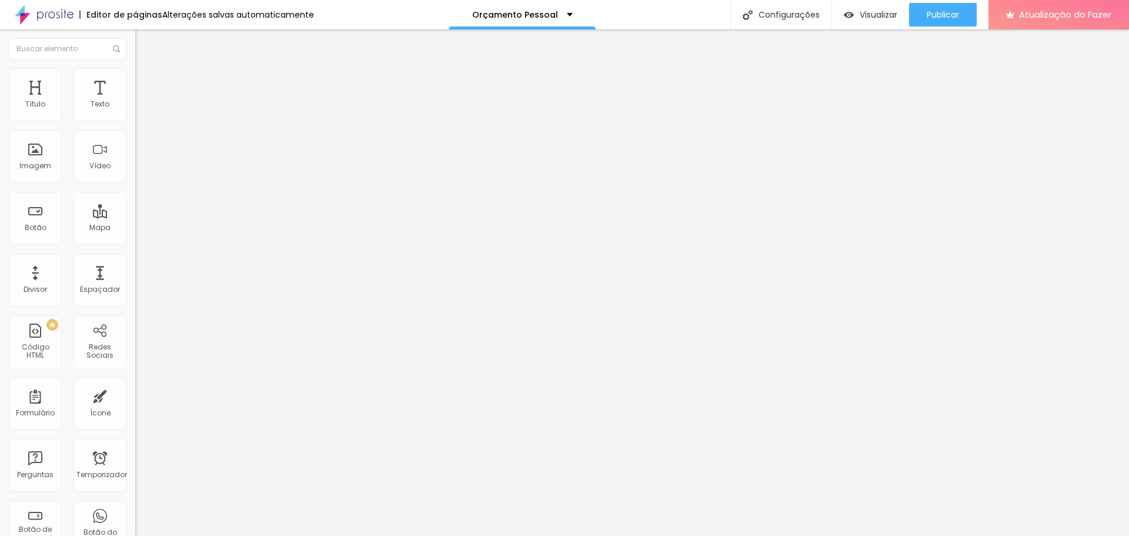
click at [135, 71] on img at bounding box center [140, 73] width 11 height 11
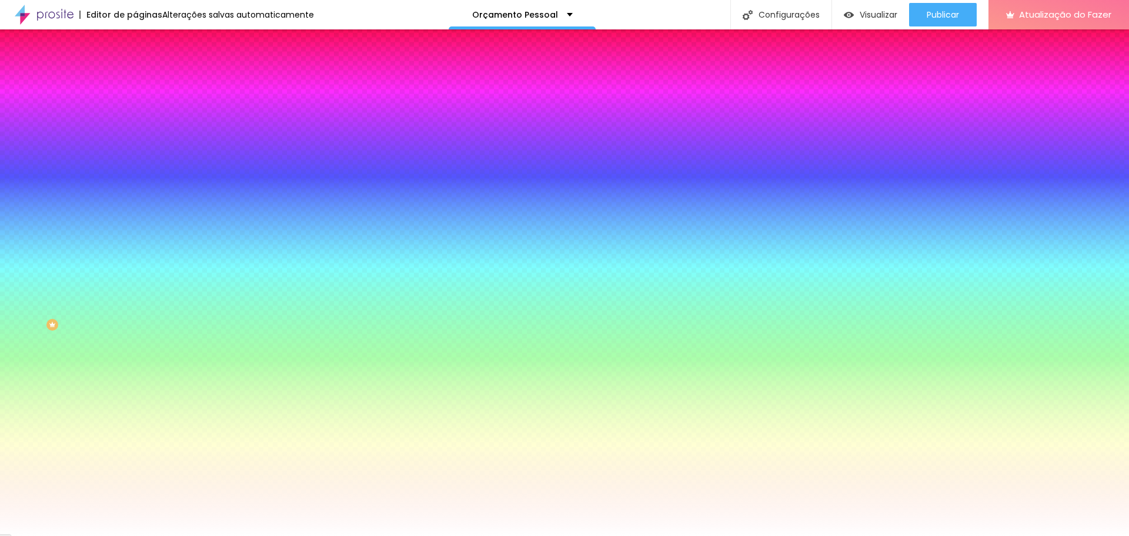
click at [135, 215] on div "Imagem de fundo Adicionar imagem Efeito da Imagem Nenhum Nenhum Paralaxe Cor de…" at bounding box center [202, 168] width 135 height 152
paste input "0F0F0"
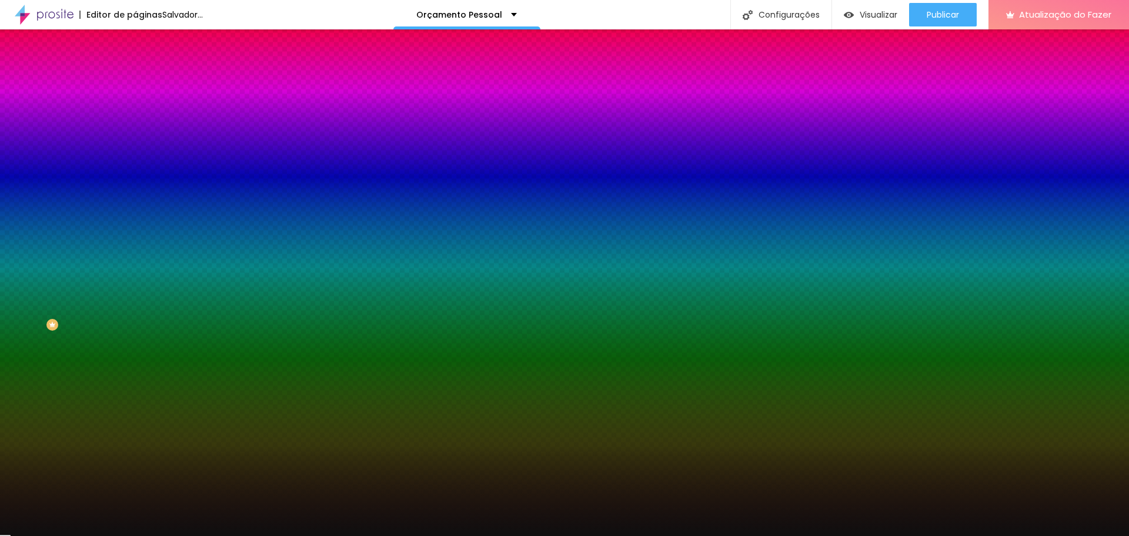
type input "#0F0F0F"
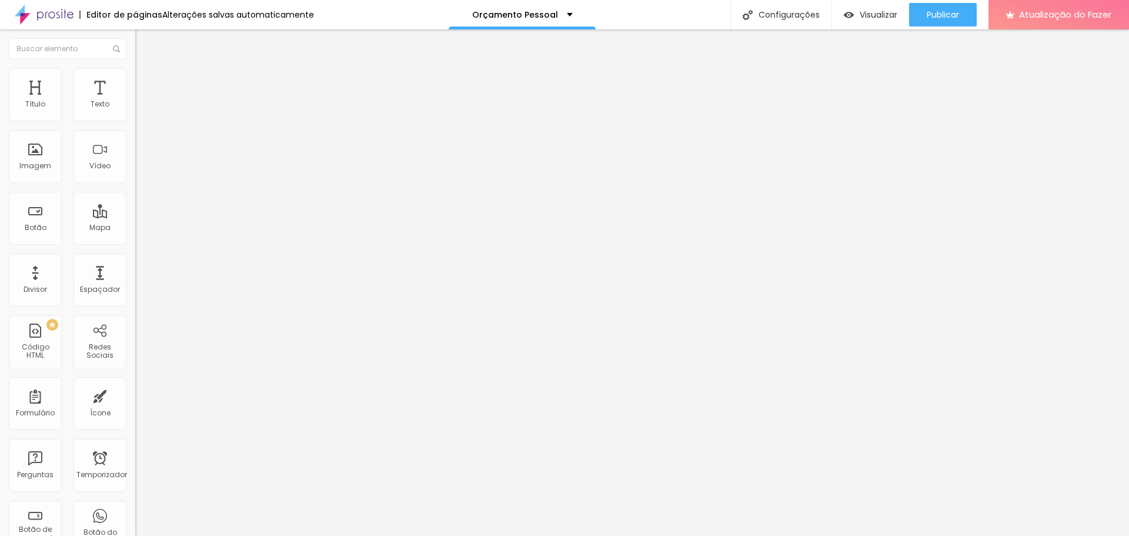
click at [135, 76] on li "Estilo" at bounding box center [202, 74] width 135 height 12
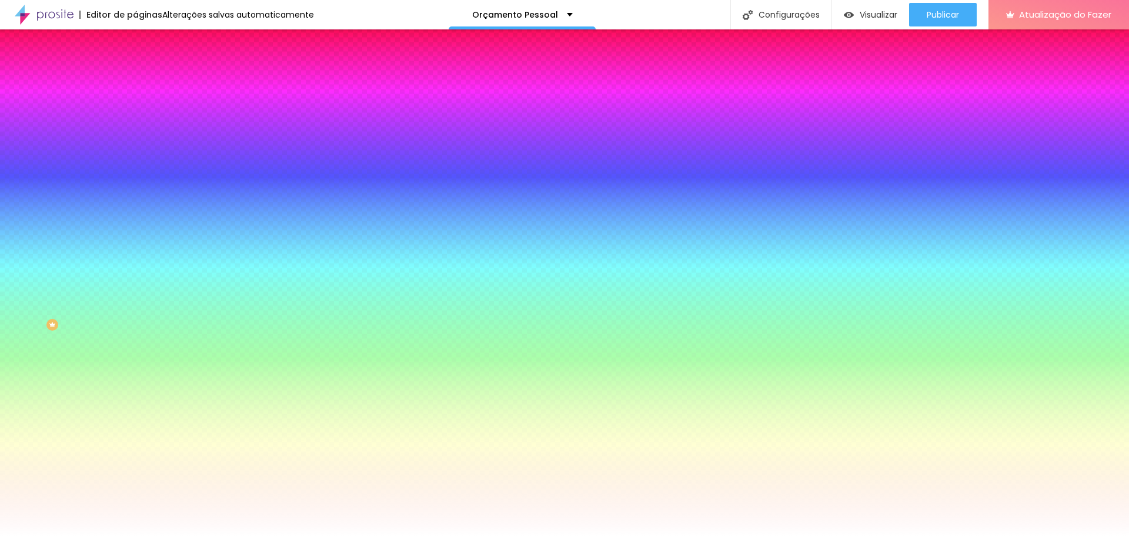
drag, startPoint x: 88, startPoint y: 215, endPoint x: 105, endPoint y: 215, distance: 16.5
click at [135, 172] on div "#FFFFFF" at bounding box center [202, 166] width 135 height 12
paste input "0F0F0"
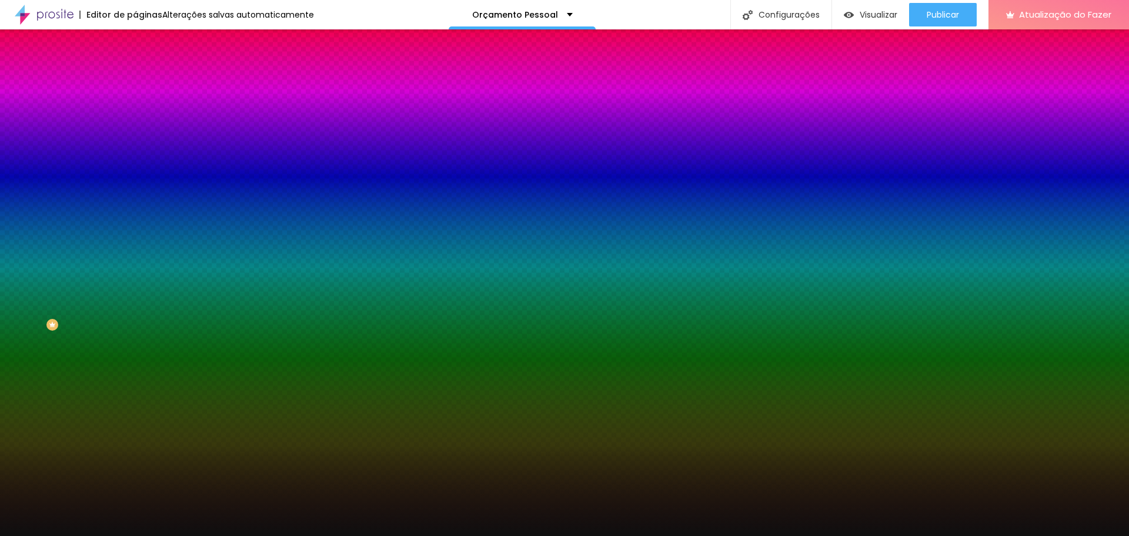
type input "#0F0F0F"
click at [135, 160] on div at bounding box center [202, 160] width 135 height 0
drag, startPoint x: 122, startPoint y: 291, endPoint x: 128, endPoint y: 343, distance: 52.6
click at [135, 343] on div "Editar nulo Conteúdo Estilo Avançado Imagem de fundo Adicionar imagem Efeito da…" at bounding box center [202, 282] width 135 height 506
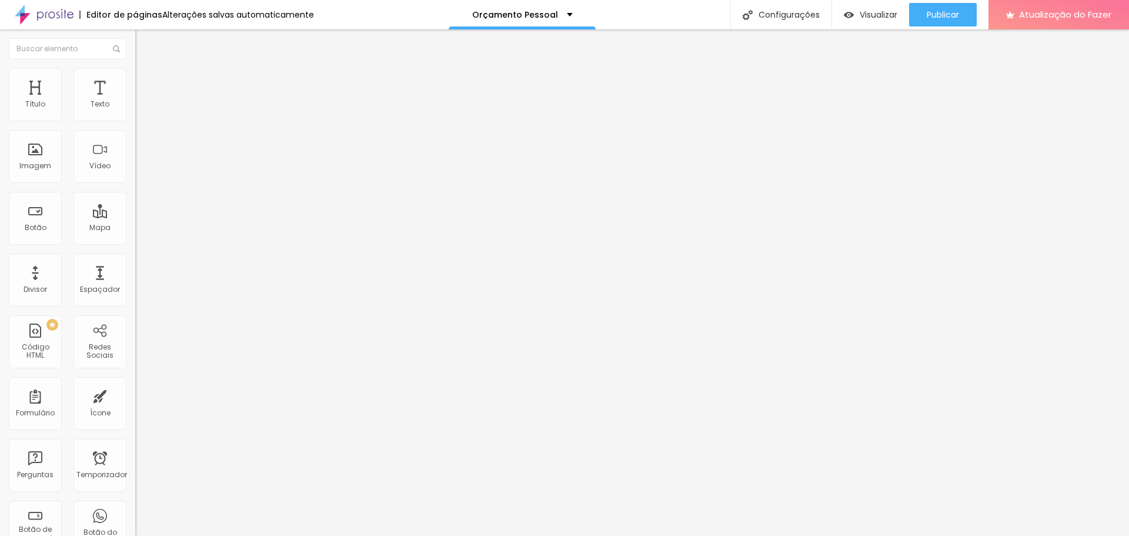
click at [146, 81] on font "Estilo" at bounding box center [155, 76] width 18 height 10
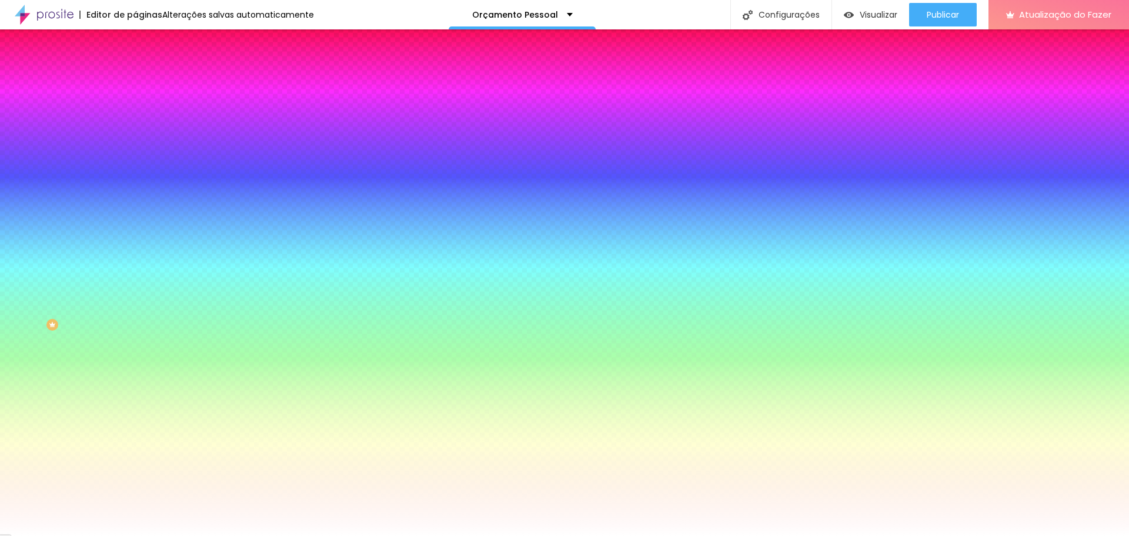
paste input "0F0F0"
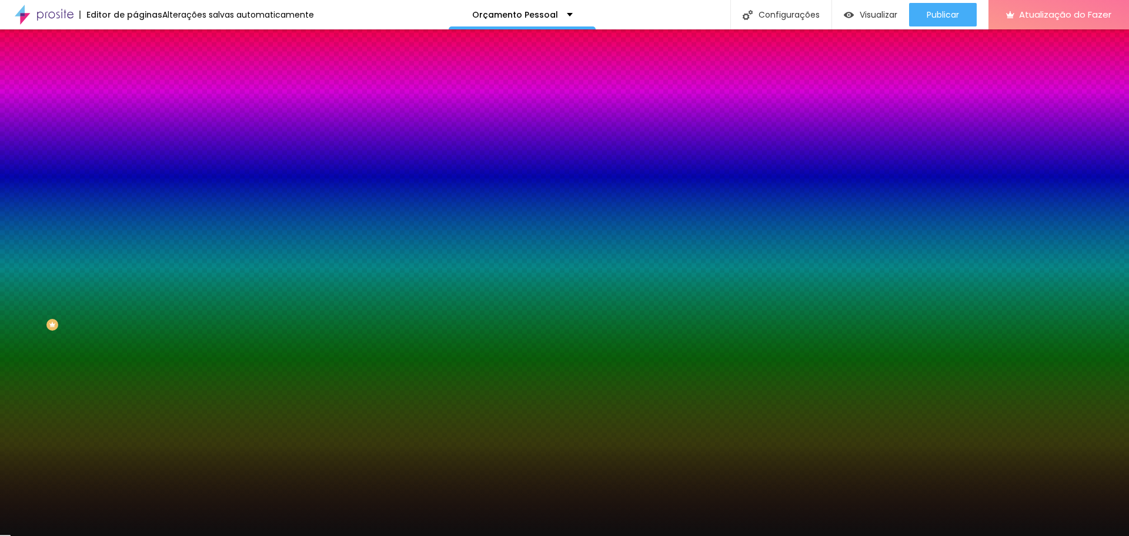
type input "#0F0F0F"
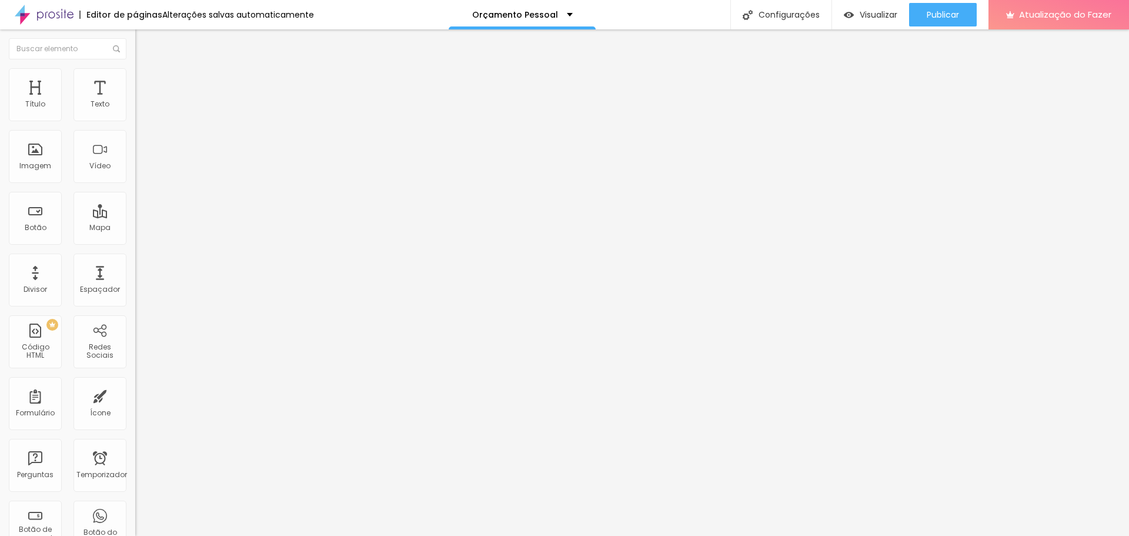
click at [135, 73] on li "Estilo" at bounding box center [202, 74] width 135 height 12
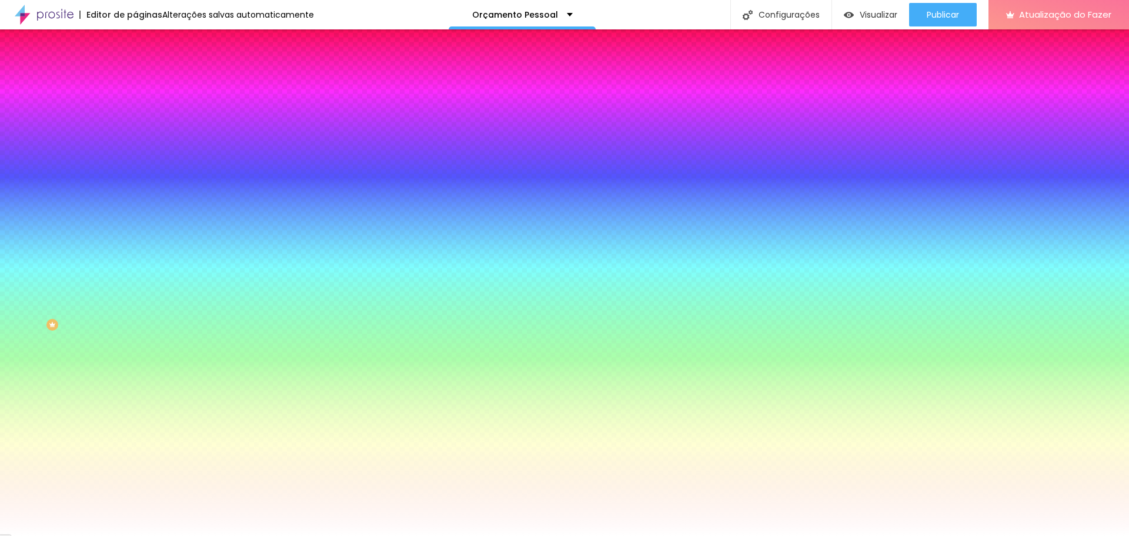
drag, startPoint x: 93, startPoint y: 216, endPoint x: 122, endPoint y: 217, distance: 28.8
click at [135, 172] on input "#FFFFFF" at bounding box center [205, 166] width 141 height 12
paste input "0F0F0"
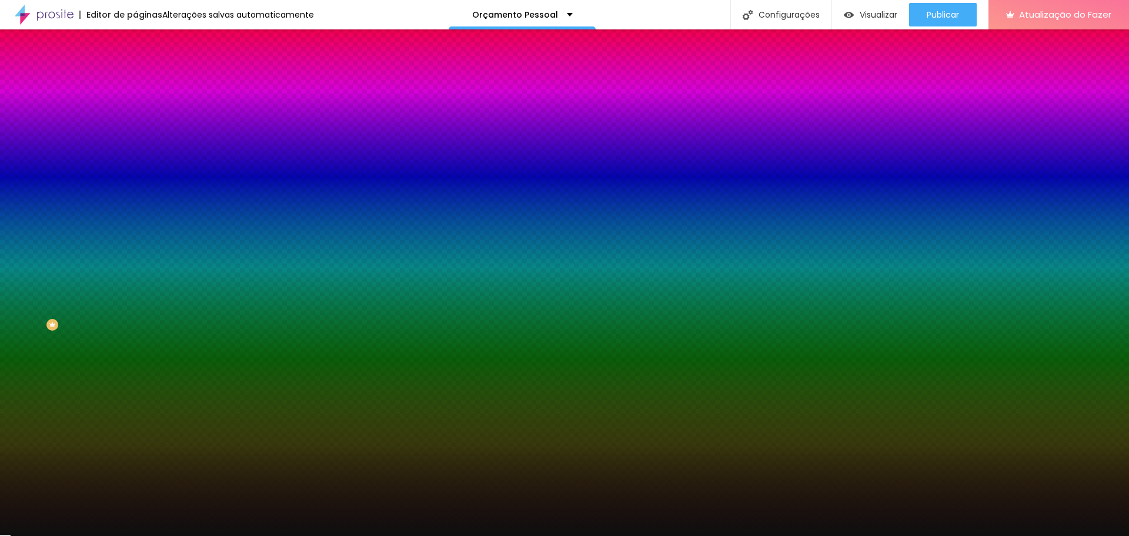
type input "#0F0F0F"
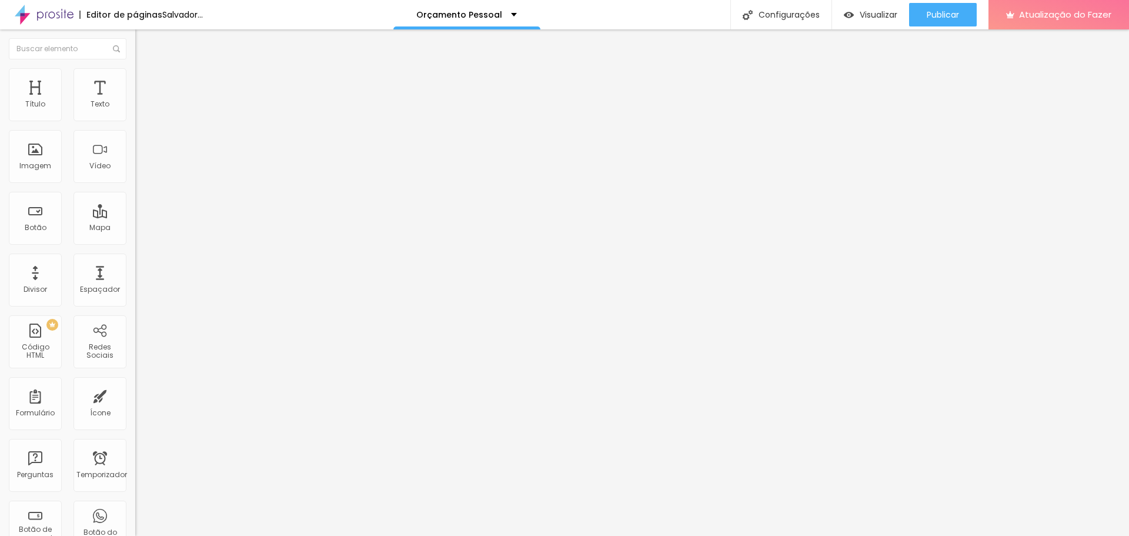
click at [146, 81] on font "Estilo" at bounding box center [155, 76] width 18 height 10
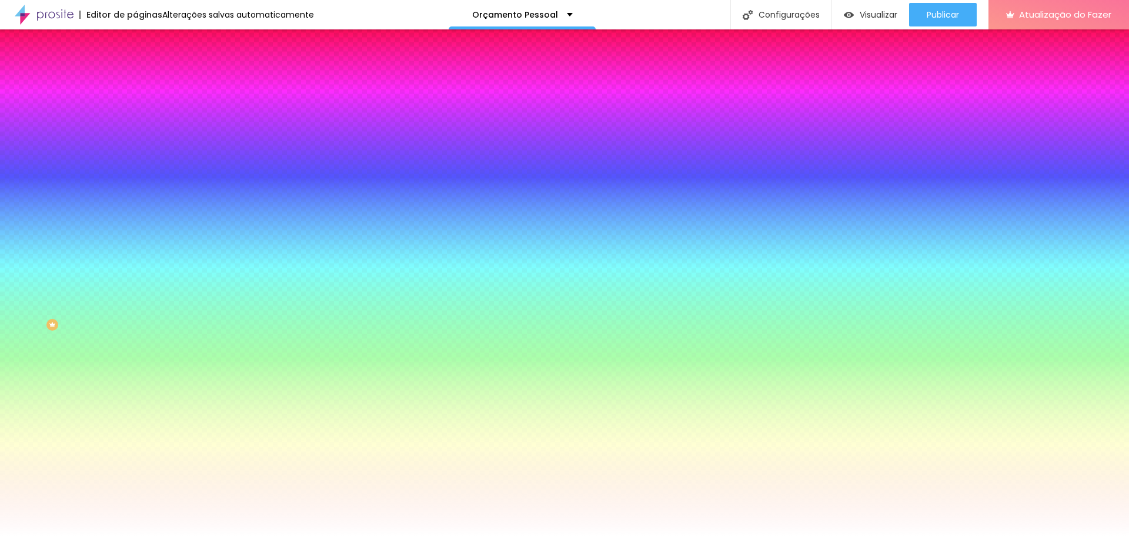
paste input "0F0F0"
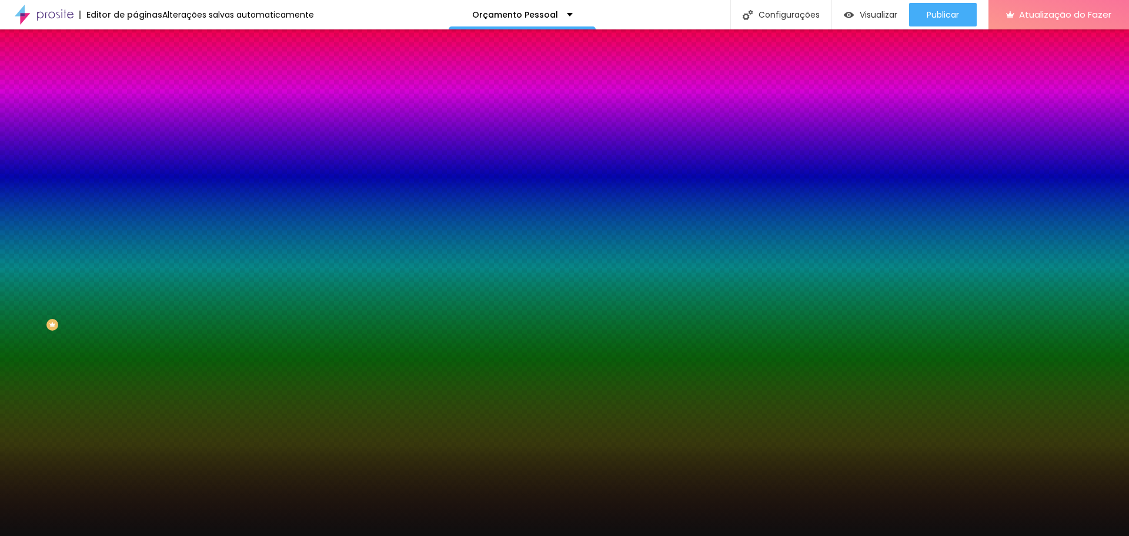
type input "#0F0F0F"
click at [135, 160] on button "Voltar ao padrão" at bounding box center [175, 153] width 80 height 14
click at [135, 172] on div "Voltar ao padrão #0F0F0F" at bounding box center [202, 158] width 135 height 25
click at [135, 160] on div at bounding box center [202, 160] width 135 height 0
drag, startPoint x: 117, startPoint y: 318, endPoint x: 126, endPoint y: 345, distance: 28.5
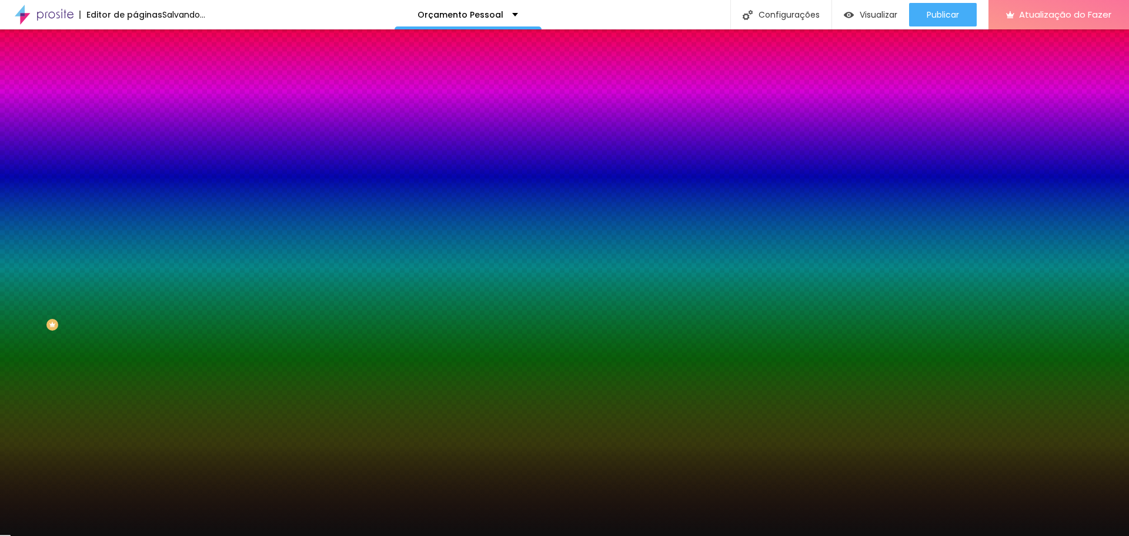
click at [135, 346] on div "Editar nulo Conteúdo Estilo Avançado Imagem de fundo Adicionar imagem Efeito da…" at bounding box center [202, 282] width 135 height 506
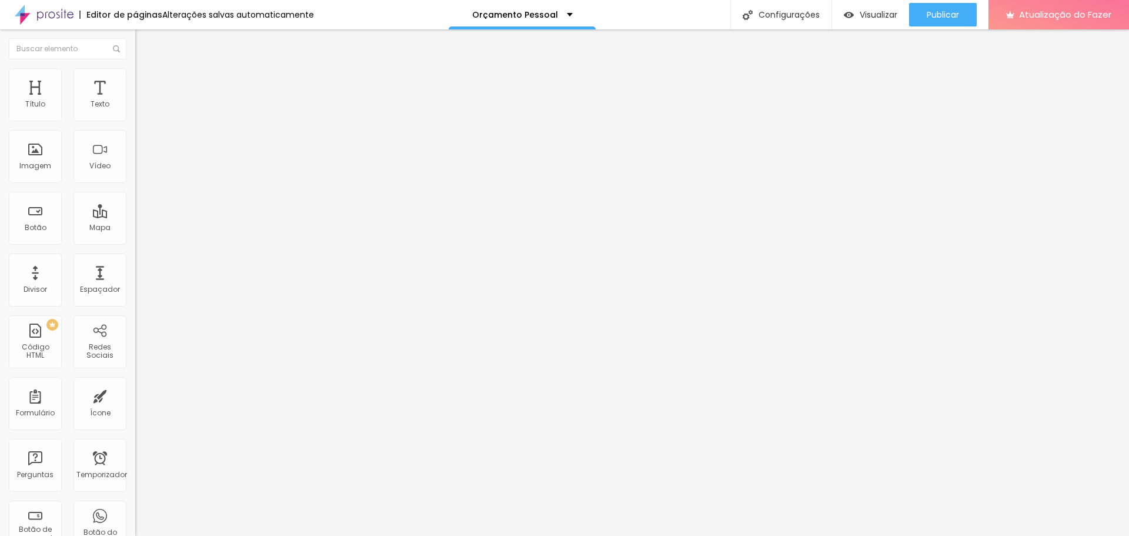
click at [146, 81] on font "Estilo" at bounding box center [155, 76] width 18 height 10
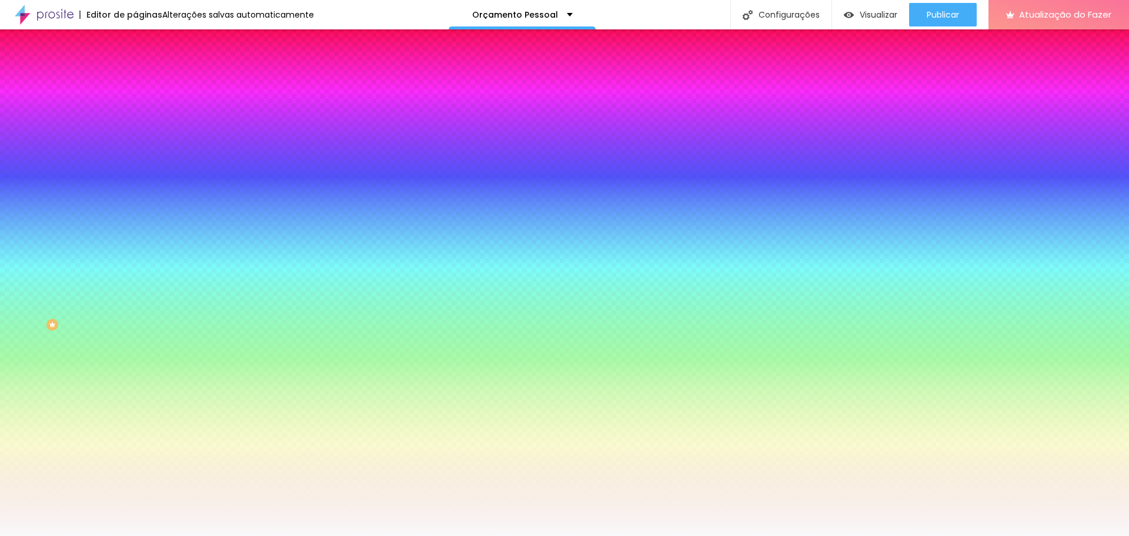
drag, startPoint x: 93, startPoint y: 213, endPoint x: 133, endPoint y: 218, distance: 40.3
click at [135, 218] on div "Imagem de fundo Adicionar imagem Efeito da Imagem Nenhum Nenhum Paralaxe Cor de…" at bounding box center [202, 168] width 135 height 152
paste input "0F0F0F"
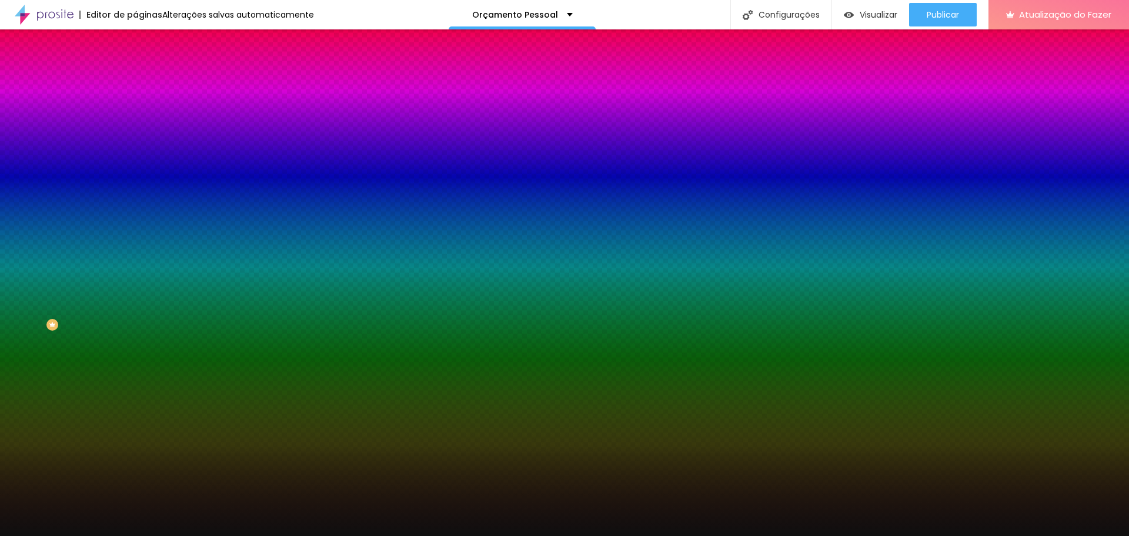
type input "#0F0F0F"
click at [135, 160] on div at bounding box center [202, 160] width 135 height 0
drag, startPoint x: 118, startPoint y: 241, endPoint x: 128, endPoint y: 329, distance: 89.4
click at [135, 345] on div "Editar nulo Conteúdo Estilo Avançado Imagem de fundo Adicionar imagem Efeito da…" at bounding box center [202, 282] width 135 height 506
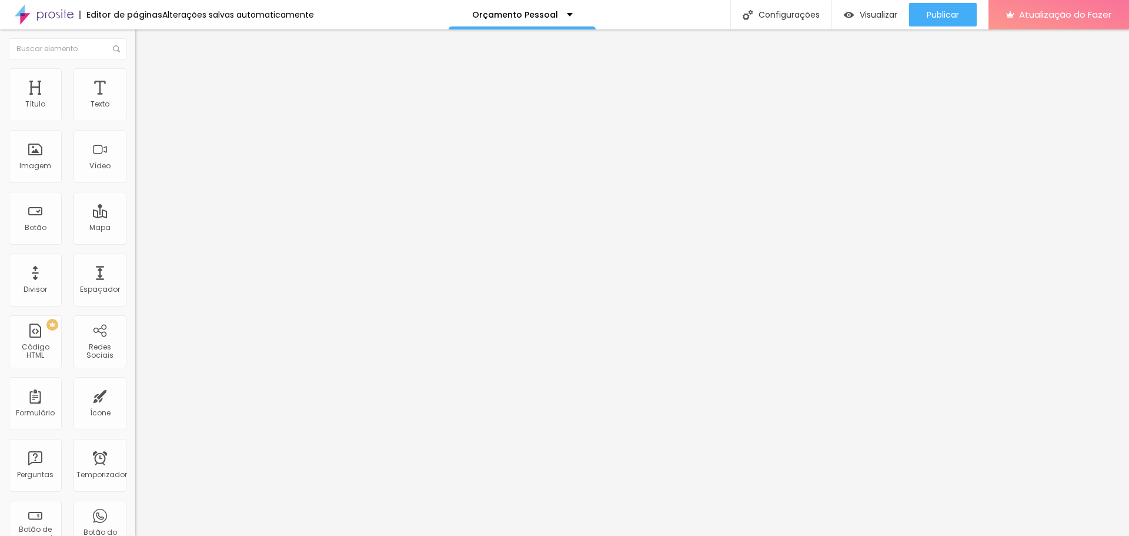
click at [135, 77] on li "Estilo" at bounding box center [202, 74] width 135 height 12
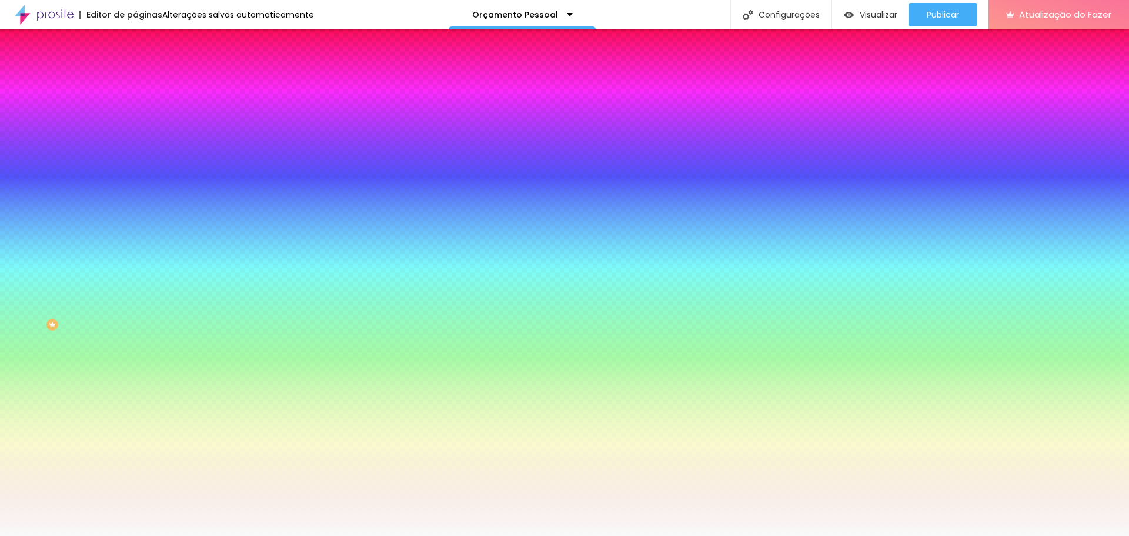
drag, startPoint x: 92, startPoint y: 215, endPoint x: 129, endPoint y: 216, distance: 36.5
click at [135, 216] on div "Imagem de fundo Adicionar imagem Efeito da Imagem Nenhum Nenhum Paralaxe Cor de…" at bounding box center [202, 168] width 135 height 152
paste input "0F0F0F"
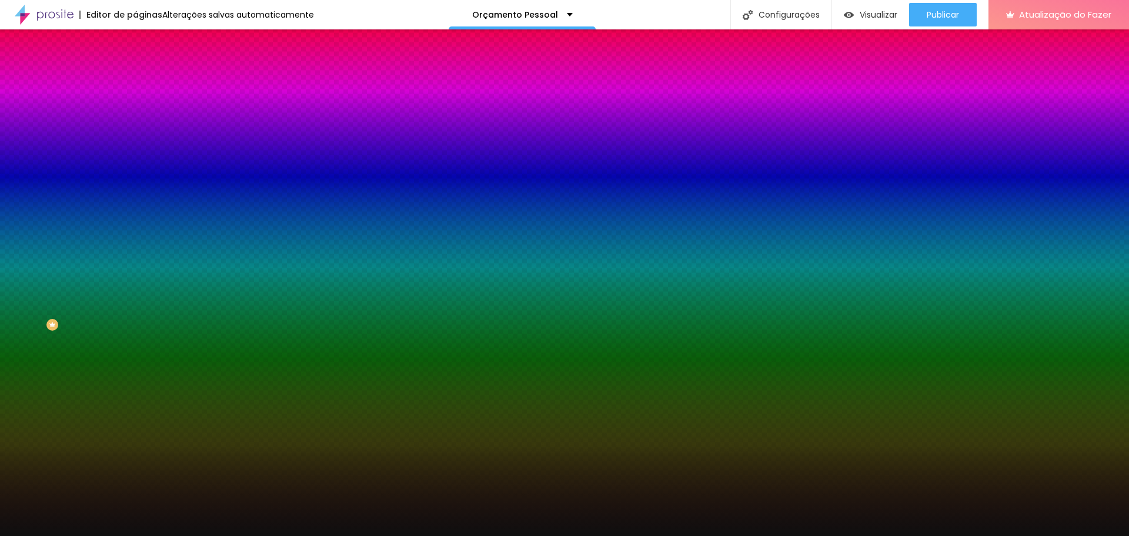
type input "#0F0F0F"
click at [135, 160] on div at bounding box center [202, 160] width 135 height 0
drag, startPoint x: 117, startPoint y: 276, endPoint x: 130, endPoint y: 343, distance: 67.7
click at [135, 343] on div "Editar nulo Conteúdo Estilo Avançado Imagem de fundo Adicionar imagem Efeito da…" at bounding box center [202, 282] width 135 height 506
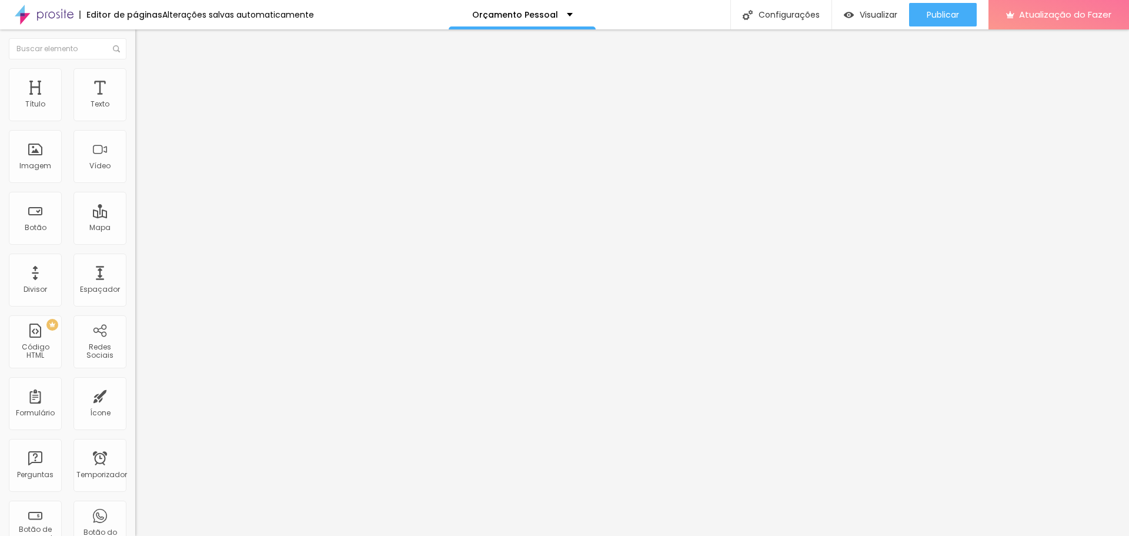
click at [146, 81] on font "Estilo" at bounding box center [155, 76] width 18 height 10
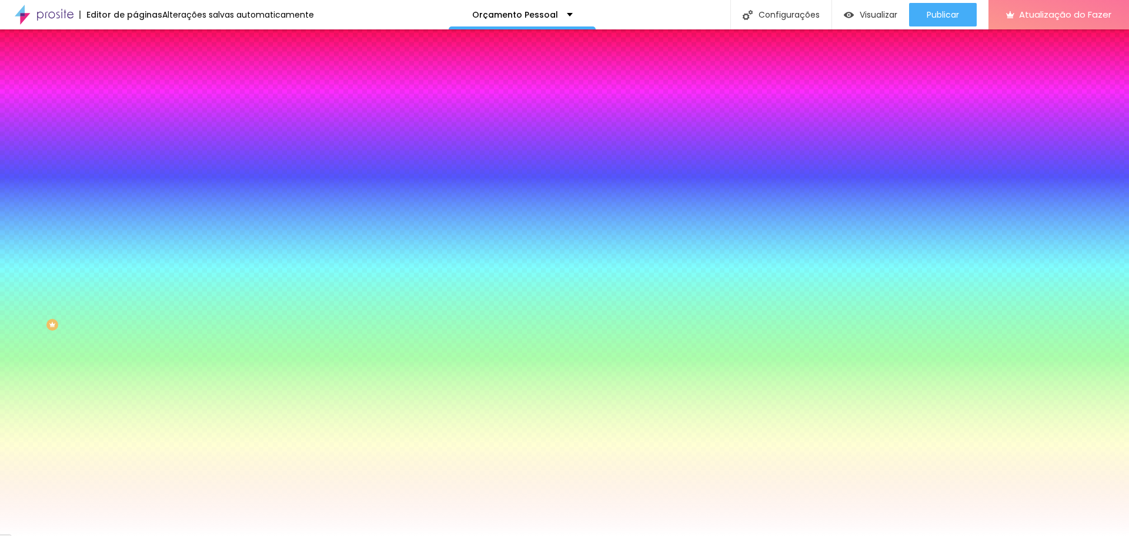
drag, startPoint x: 94, startPoint y: 213, endPoint x: 132, endPoint y: 219, distance: 38.2
click at [135, 219] on div "Imagem de fundo Adicionar imagem Efeito da Imagem Nenhum Nenhum Paralaxe Cor de…" at bounding box center [202, 168] width 135 height 152
paste input "0F0F0"
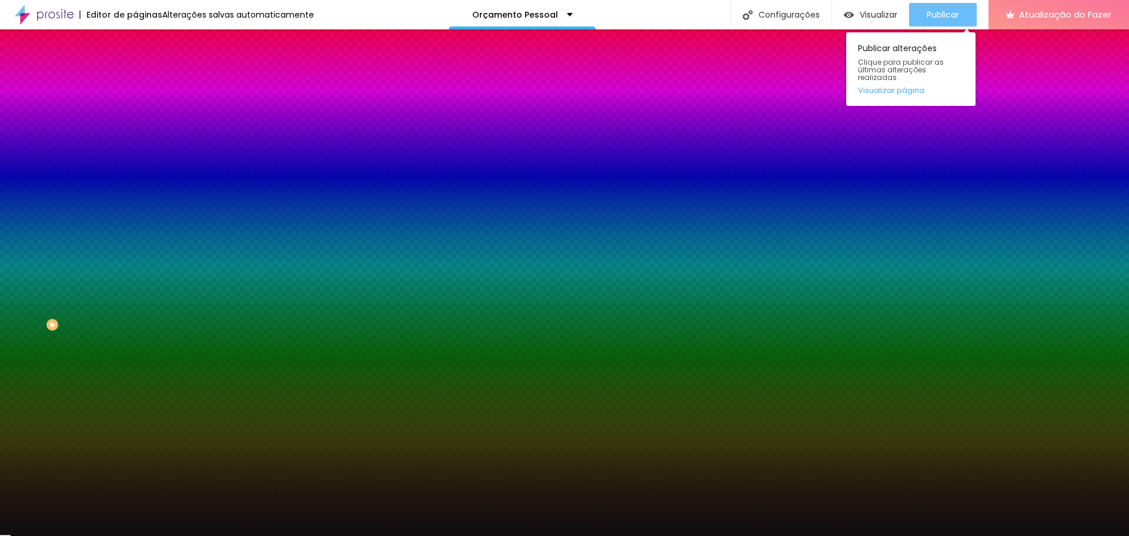
type input "#0F0F0F"
click at [952, 19] on font "Publicar" at bounding box center [943, 15] width 32 height 12
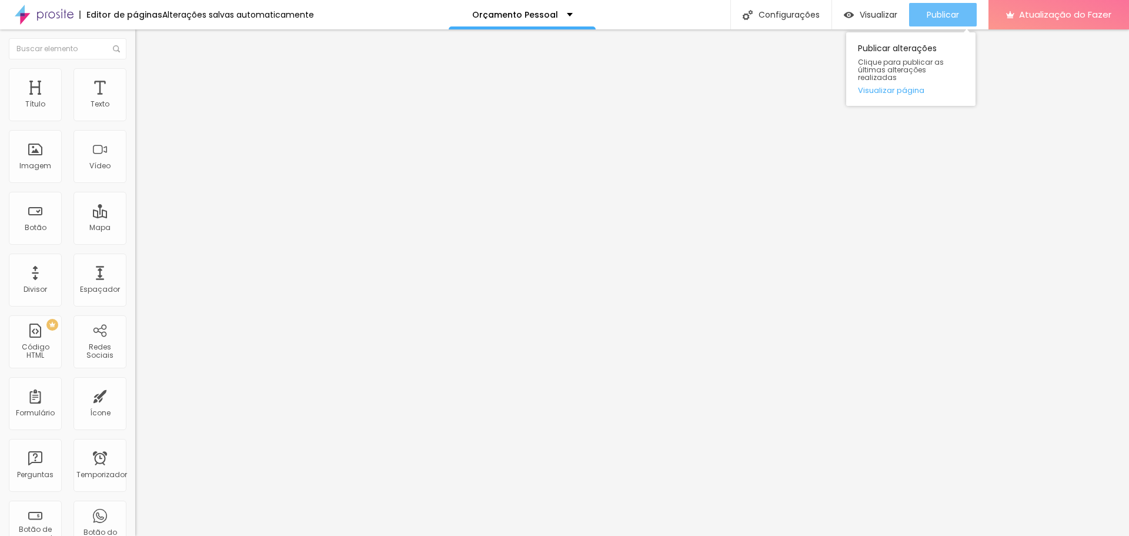
click at [953, 12] on font "Publicar" at bounding box center [943, 15] width 32 height 12
click at [952, 16] on font "Publicar" at bounding box center [943, 15] width 32 height 12
click at [930, 15] on font "Publicar" at bounding box center [943, 15] width 32 height 12
click at [940, 12] on font "Publicar" at bounding box center [943, 15] width 32 height 12
click at [943, 5] on div "Publicar" at bounding box center [943, 15] width 32 height 24
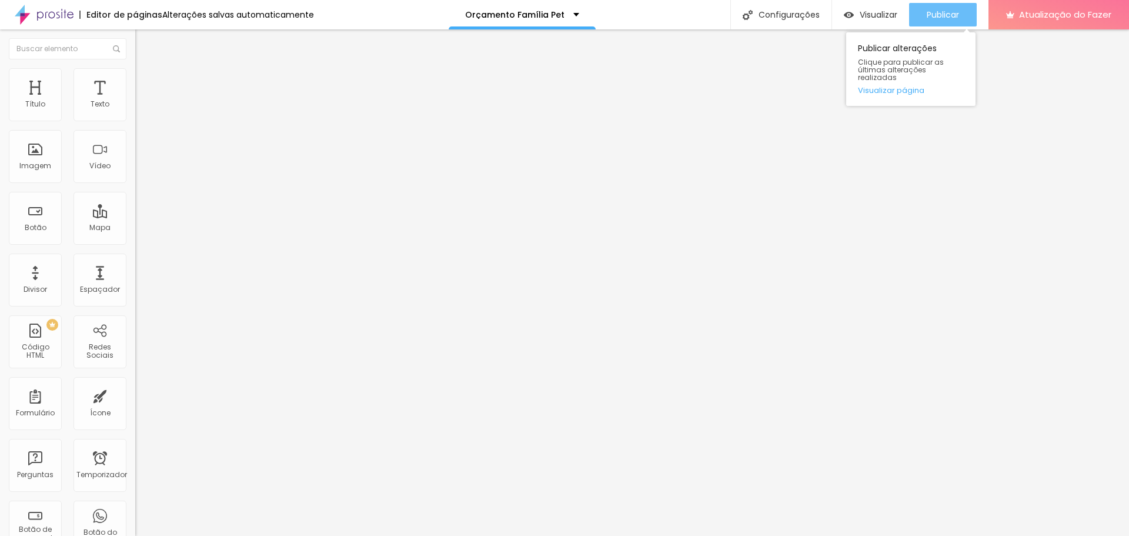
drag, startPoint x: 956, startPoint y: 14, endPoint x: 937, endPoint y: 15, distance: 18.9
click at [955, 14] on font "Publicar" at bounding box center [943, 15] width 32 height 12
click at [939, 14] on font "Publicar" at bounding box center [943, 15] width 32 height 12
click at [135, 78] on li "Estilo" at bounding box center [202, 74] width 135 height 12
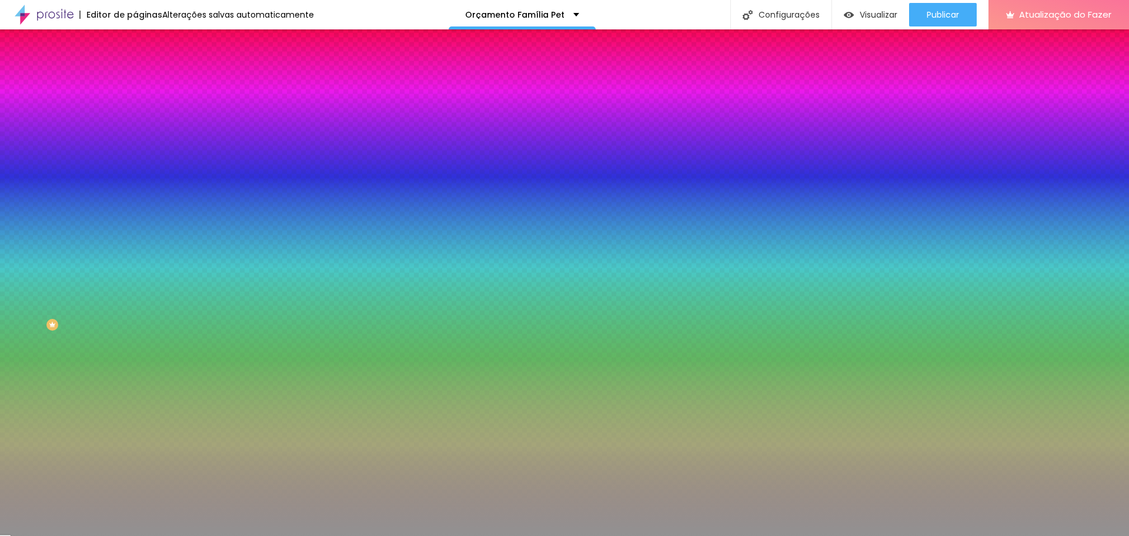
click at [135, 112] on div at bounding box center [202, 112] width 135 height 0
click at [101, 212] on div at bounding box center [564, 268] width 1129 height 536
drag, startPoint x: 17, startPoint y: 168, endPoint x: 35, endPoint y: 174, distance: 19.2
click at [135, 124] on div at bounding box center [202, 124] width 135 height 0
click at [135, 112] on div at bounding box center [202, 112] width 135 height 0
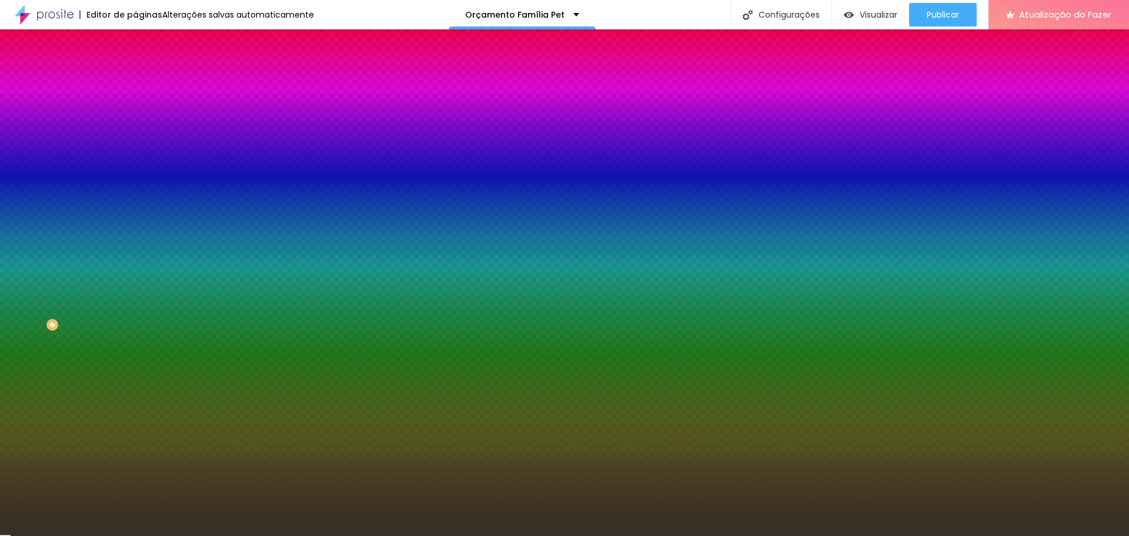
type input "#333127"
drag, startPoint x: 25, startPoint y: 175, endPoint x: 36, endPoint y: 203, distance: 30.4
click at [36, 203] on div at bounding box center [564, 268] width 1129 height 536
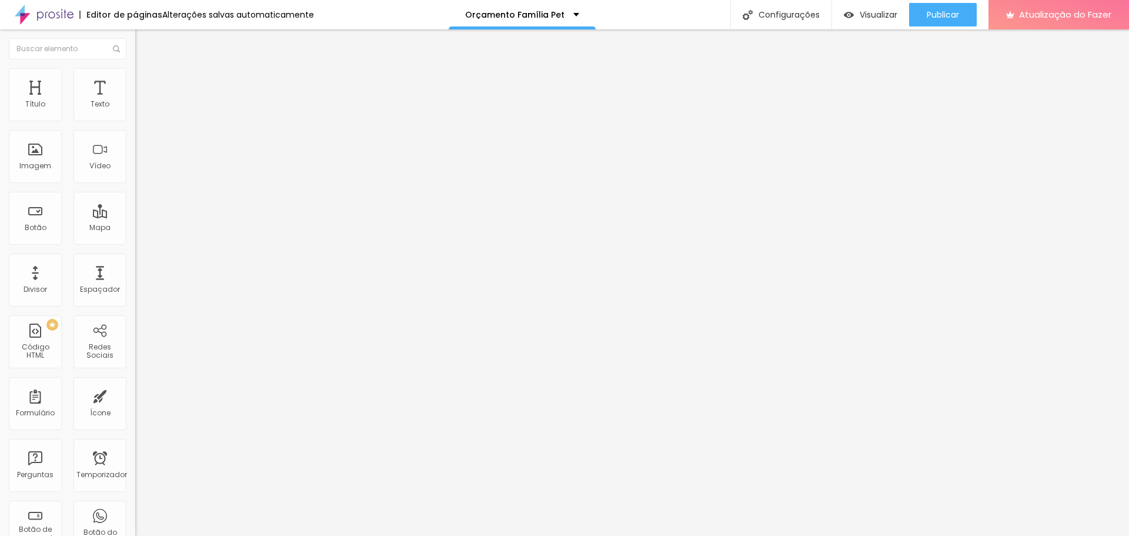
click at [146, 81] on font "Estilo" at bounding box center [155, 76] width 18 height 10
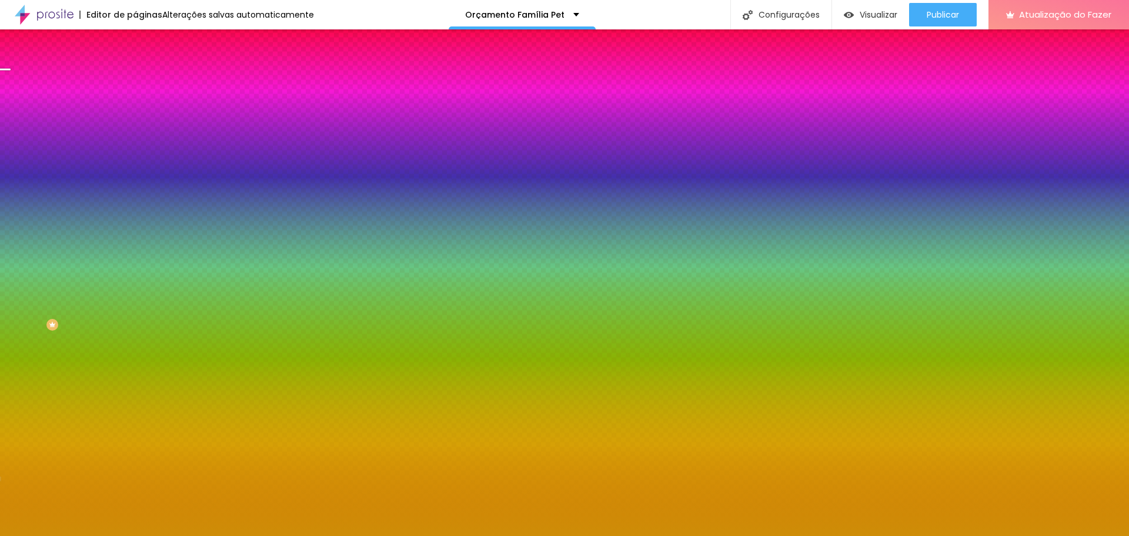
paste input "33312"
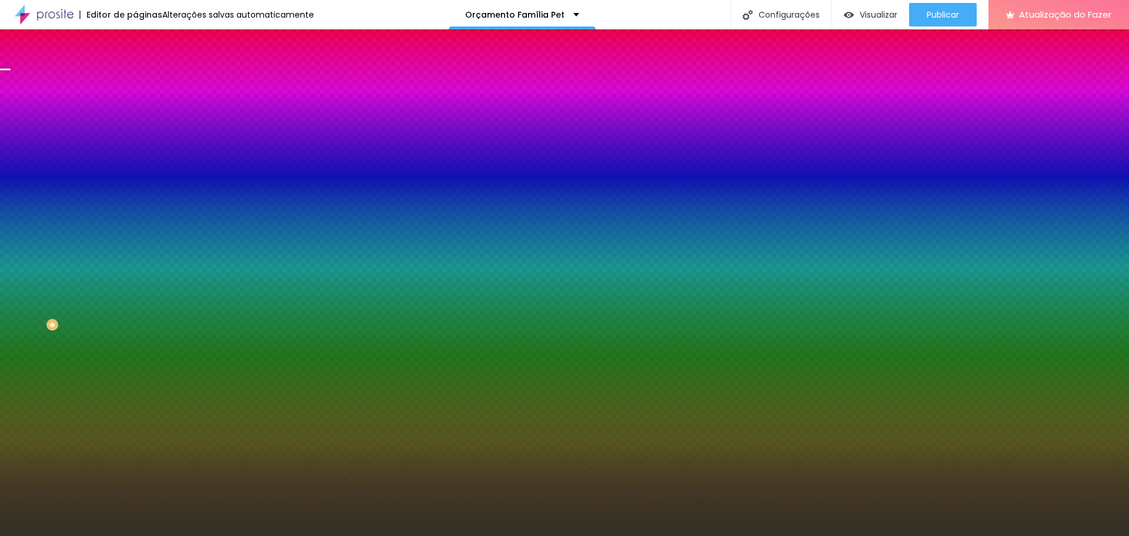
type input "#333127"
click at [135, 112] on div at bounding box center [202, 112] width 135 height 0
drag, startPoint x: 116, startPoint y: 158, endPoint x: 118, endPoint y: 245, distance: 87.1
click at [135, 245] on div "Editar nulo Conteúdo Estilo Avançado Cor de fundo Voltar ao padrão #333127 24 B…" at bounding box center [202, 282] width 135 height 506
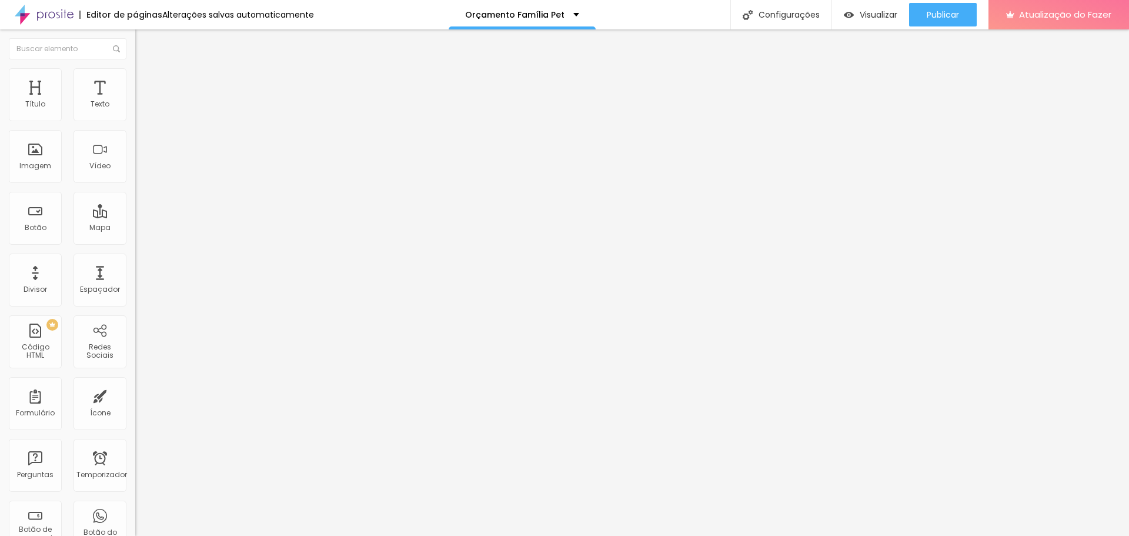
click at [135, 78] on li "Estilo" at bounding box center [202, 74] width 135 height 12
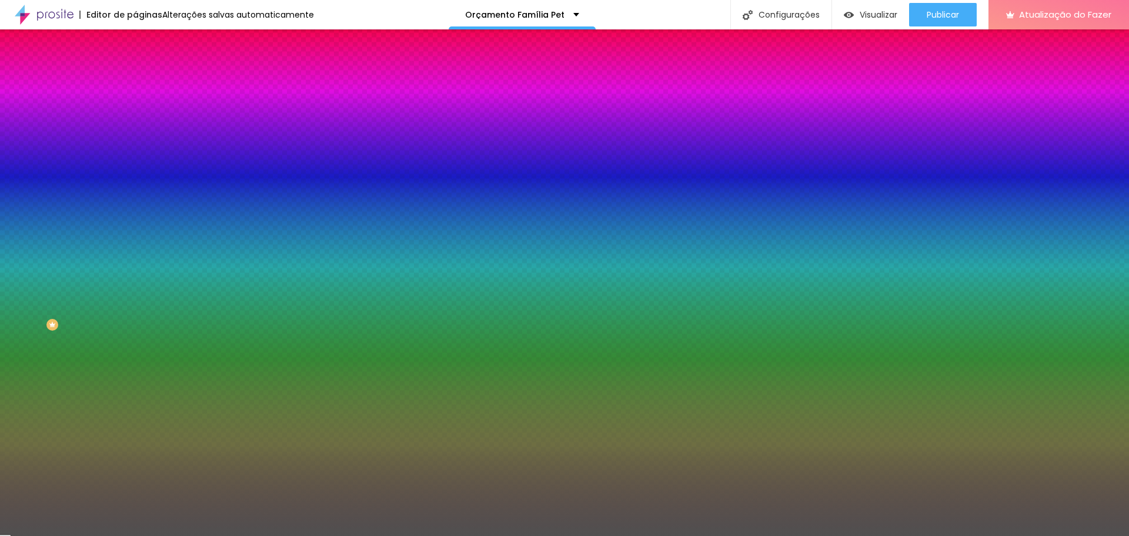
paste input "333127"
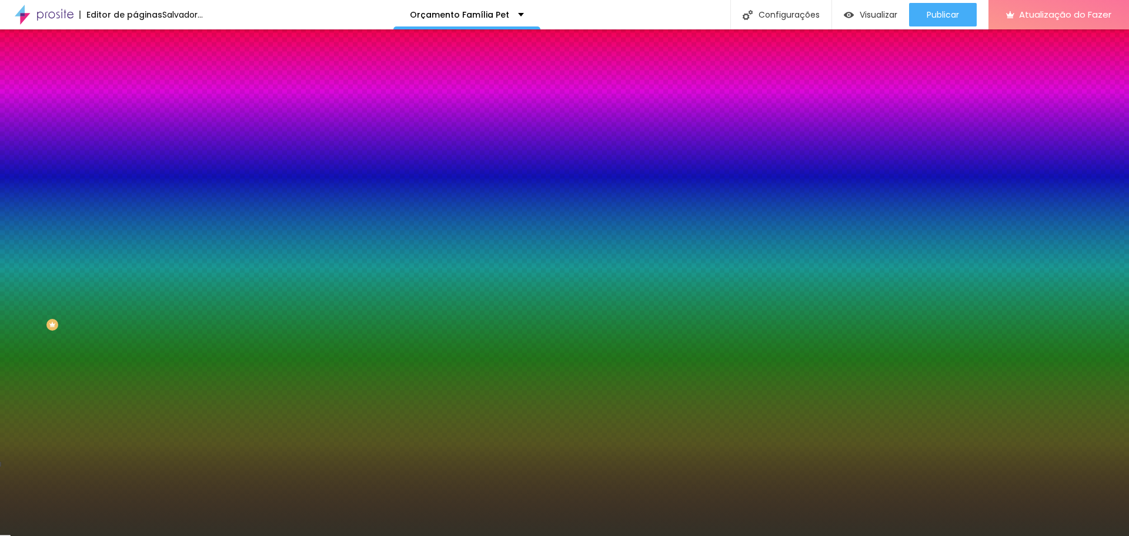
type input "#333127"
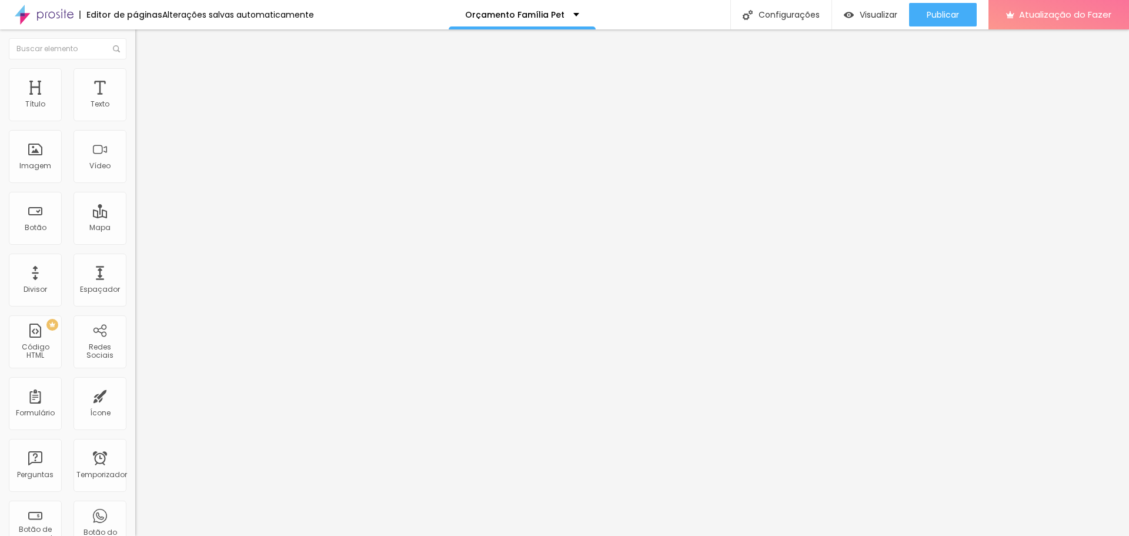
click at [135, 74] on li "Estilo" at bounding box center [202, 74] width 135 height 12
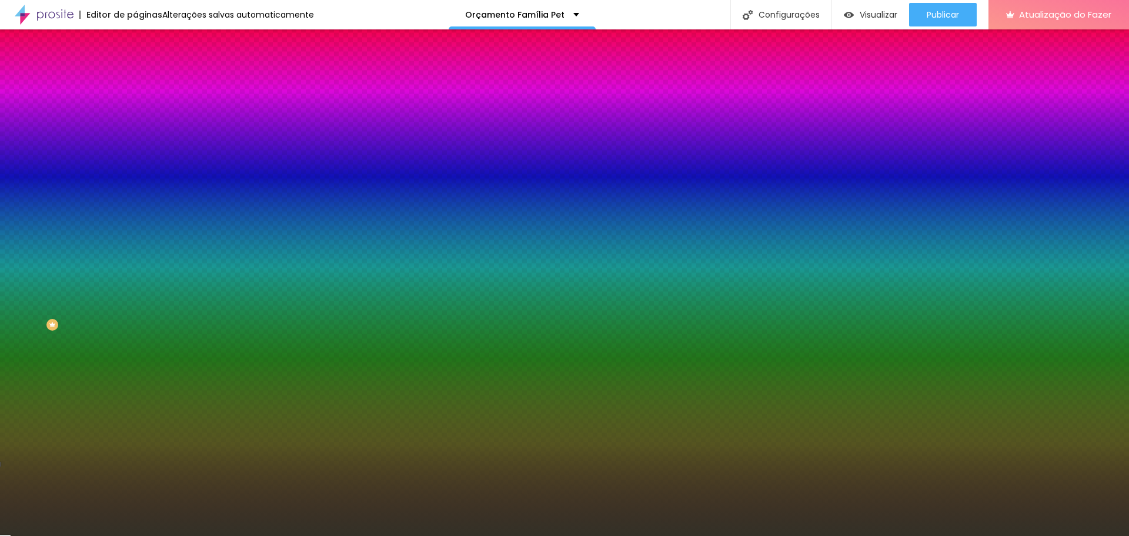
click at [135, 112] on div at bounding box center [202, 112] width 135 height 0
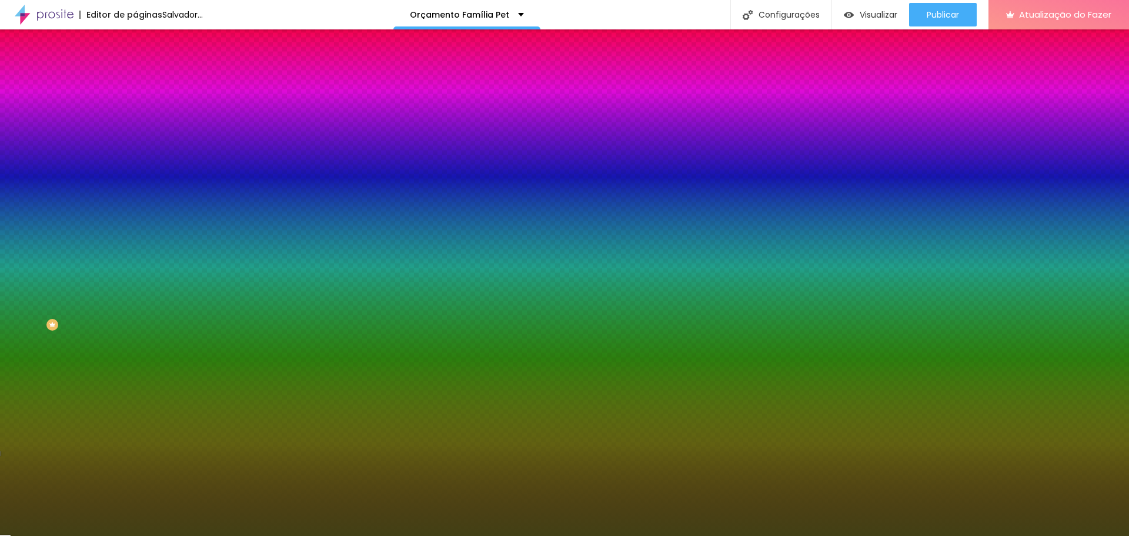
drag, startPoint x: 37, startPoint y: 200, endPoint x: 86, endPoint y: 204, distance: 49.5
click at [72, 198] on div at bounding box center [564, 268] width 1129 height 536
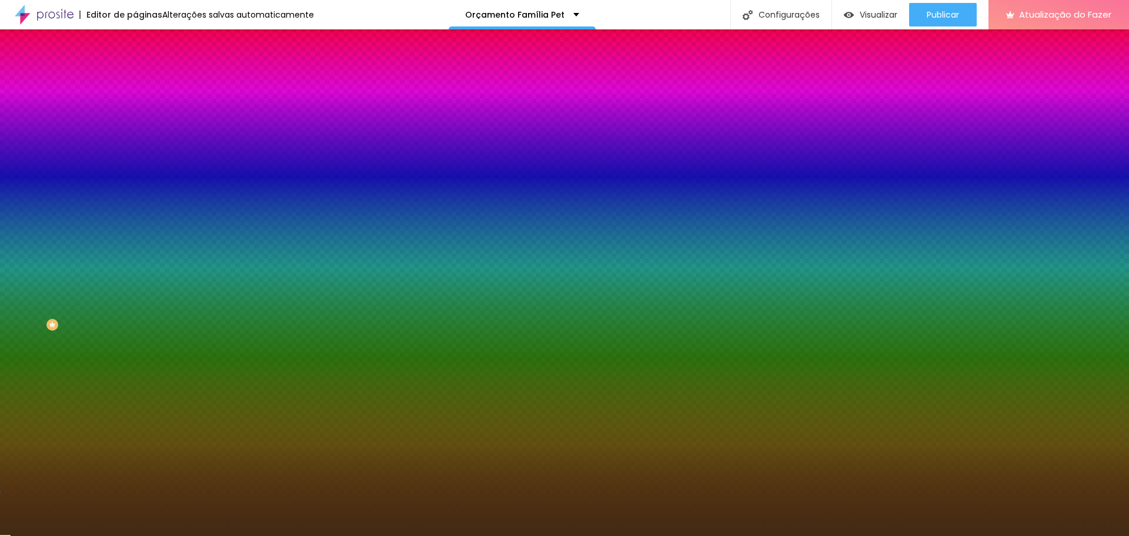
type input "#422C14"
click at [101, 212] on div at bounding box center [564, 268] width 1129 height 536
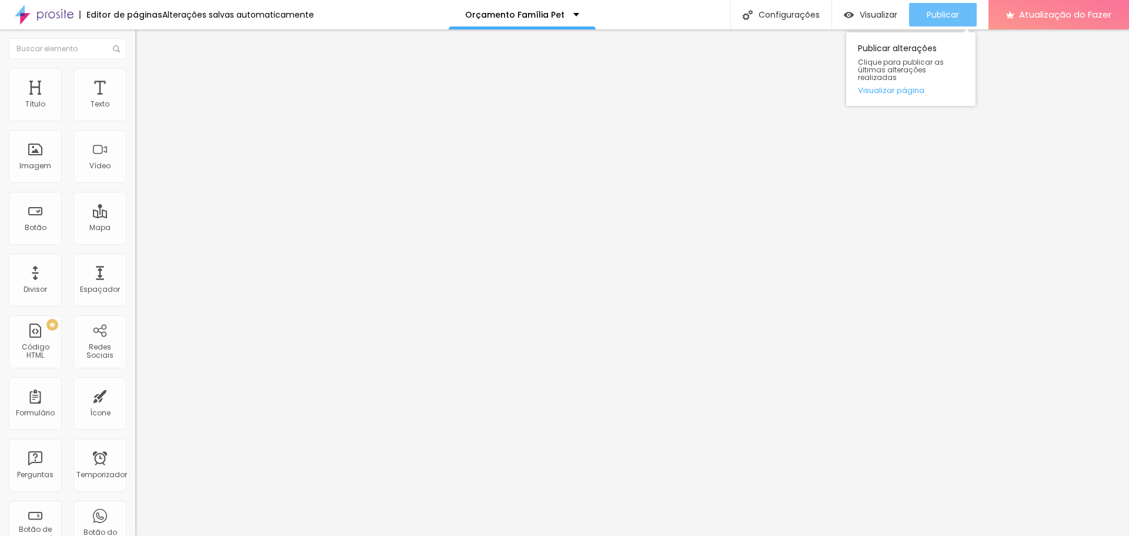
click at [945, 18] on font "Publicar" at bounding box center [943, 15] width 32 height 12
click at [146, 81] on font "Estilo" at bounding box center [155, 76] width 18 height 10
click at [146, 79] on font "Estilo" at bounding box center [155, 76] width 18 height 10
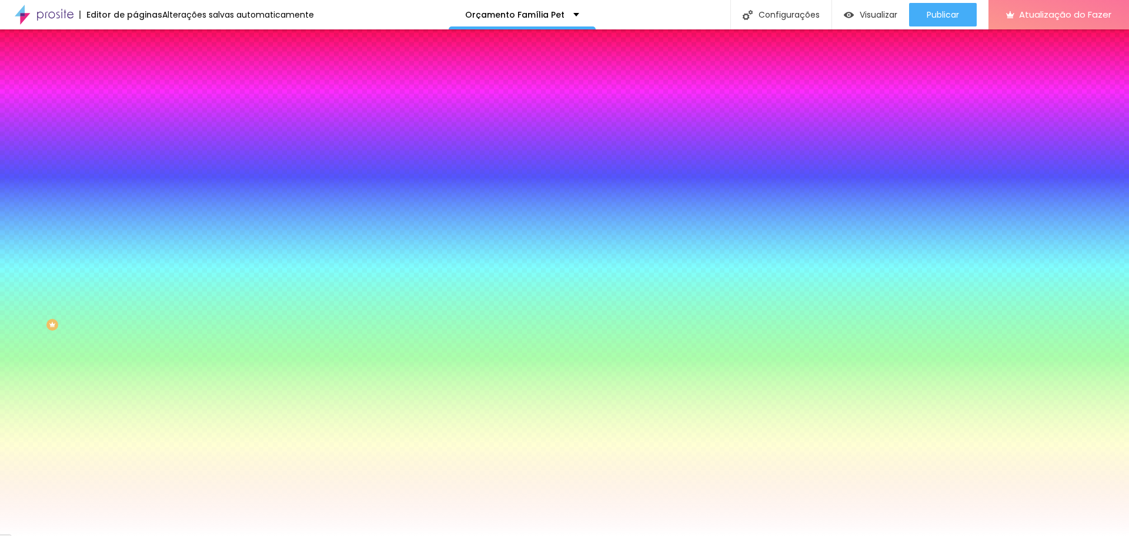
click at [146, 69] on font "Conteúdo" at bounding box center [164, 64] width 36 height 10
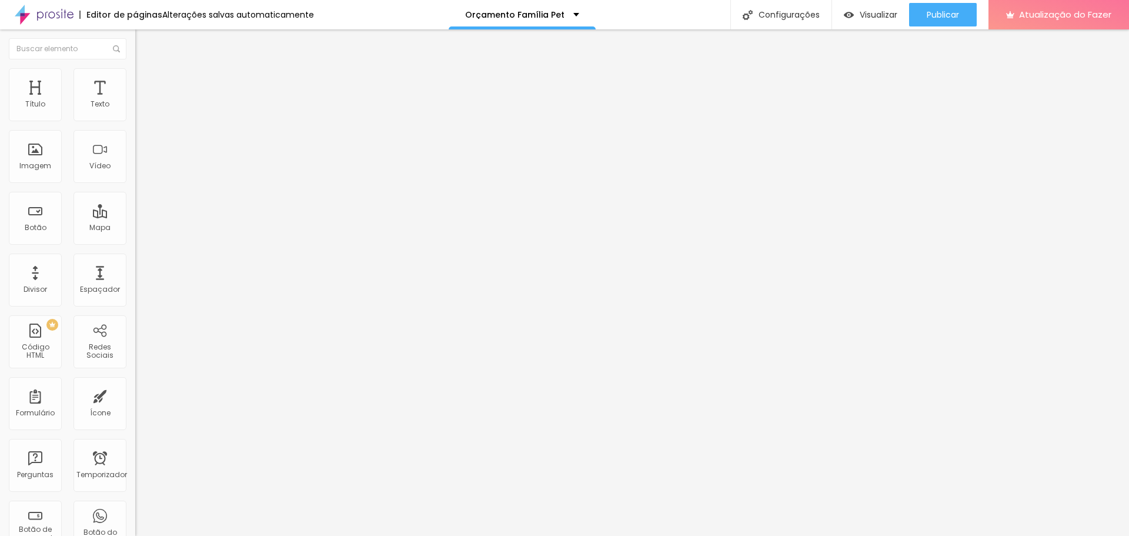
click at [135, 80] on img at bounding box center [140, 85] width 11 height 11
click at [146, 81] on font "Estilo" at bounding box center [155, 76] width 18 height 10
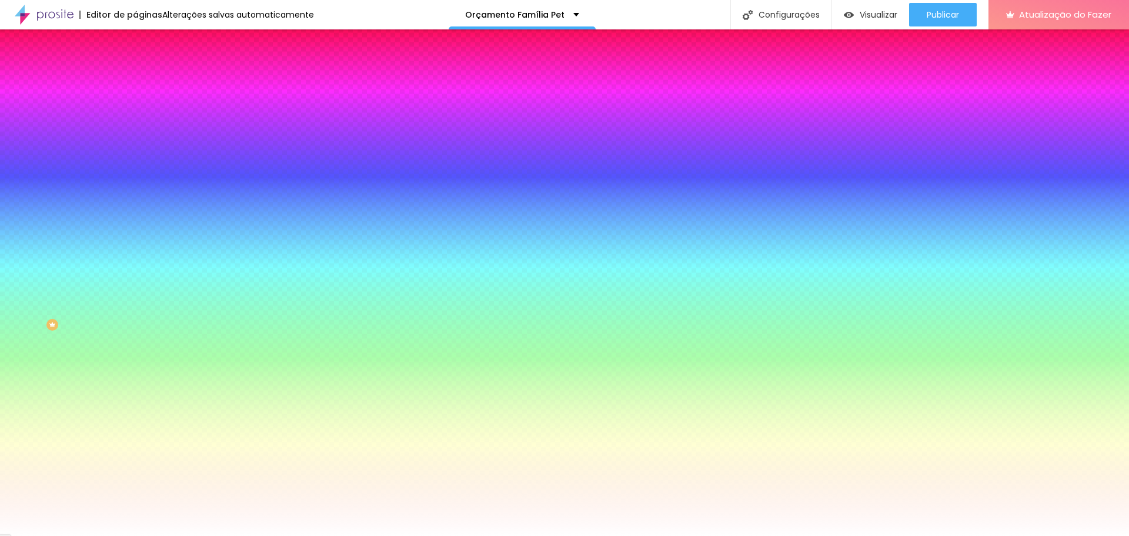
click at [135, 160] on div at bounding box center [202, 160] width 135 height 0
drag, startPoint x: 104, startPoint y: 313, endPoint x: 108, endPoint y: 306, distance: 8.5
click at [108, 306] on div at bounding box center [564, 268] width 1129 height 536
click at [29, 234] on div at bounding box center [564, 268] width 1129 height 536
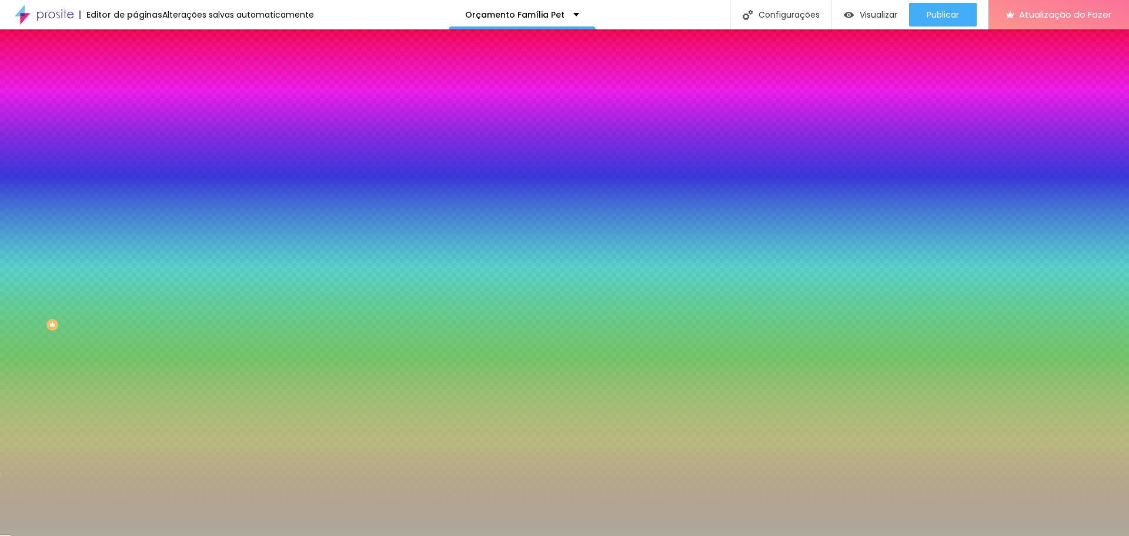
drag, startPoint x: 29, startPoint y: 234, endPoint x: 26, endPoint y: 256, distance: 22.6
click at [116, 171] on div at bounding box center [117, 170] width 2 height 2
type input "#AEA59C"
click at [1, 492] on div at bounding box center [0, 494] width 2 height 5
drag, startPoint x: 122, startPoint y: 215, endPoint x: 88, endPoint y: 218, distance: 33.7
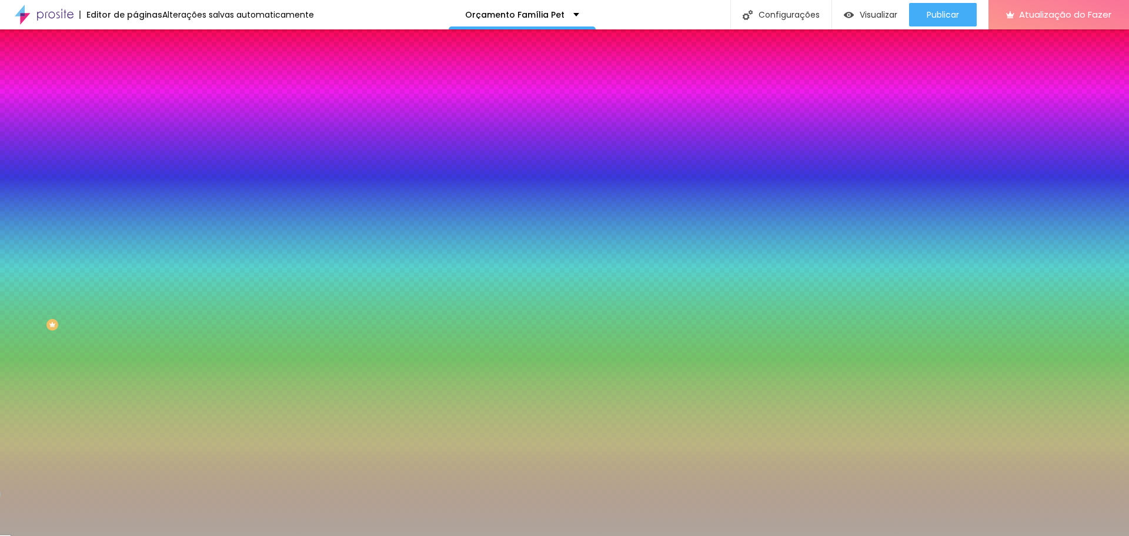
click at [135, 172] on div "#AEA59C" at bounding box center [202, 166] width 135 height 12
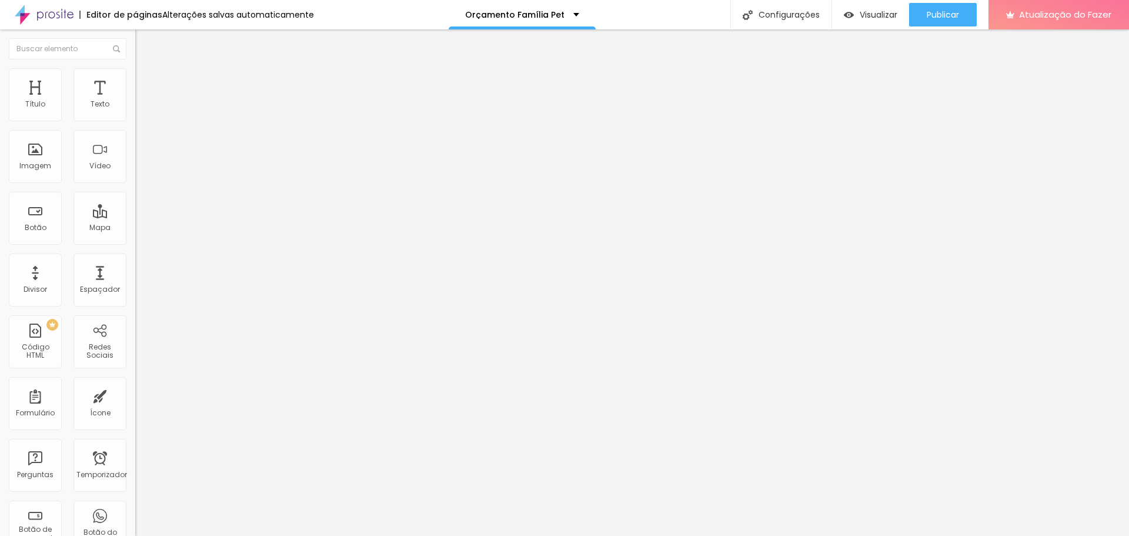
click at [146, 81] on font "Estilo" at bounding box center [155, 76] width 18 height 10
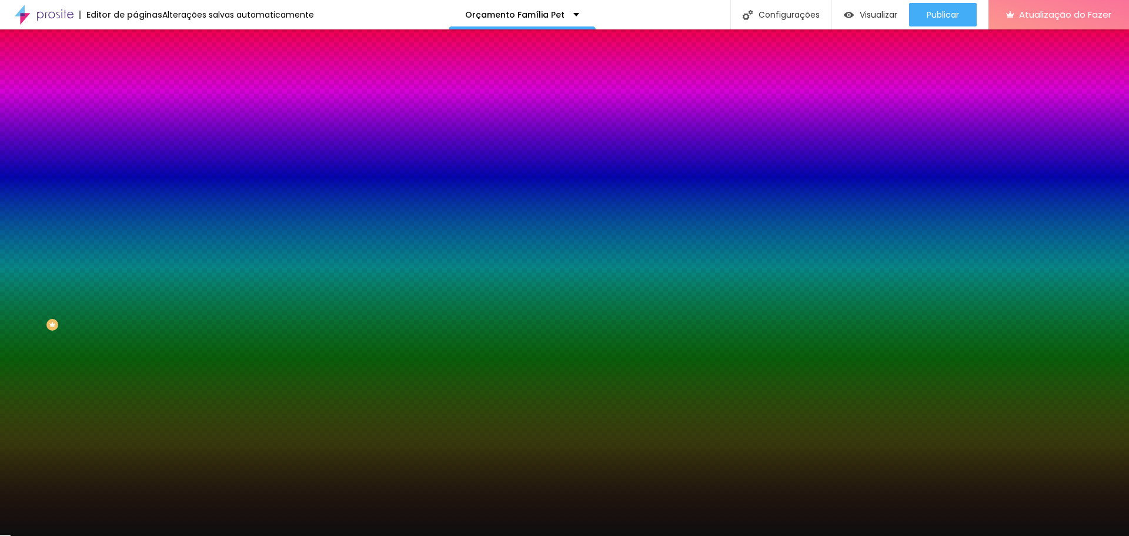
click at [135, 160] on div at bounding box center [202, 160] width 135 height 0
paste input "AEA59C"
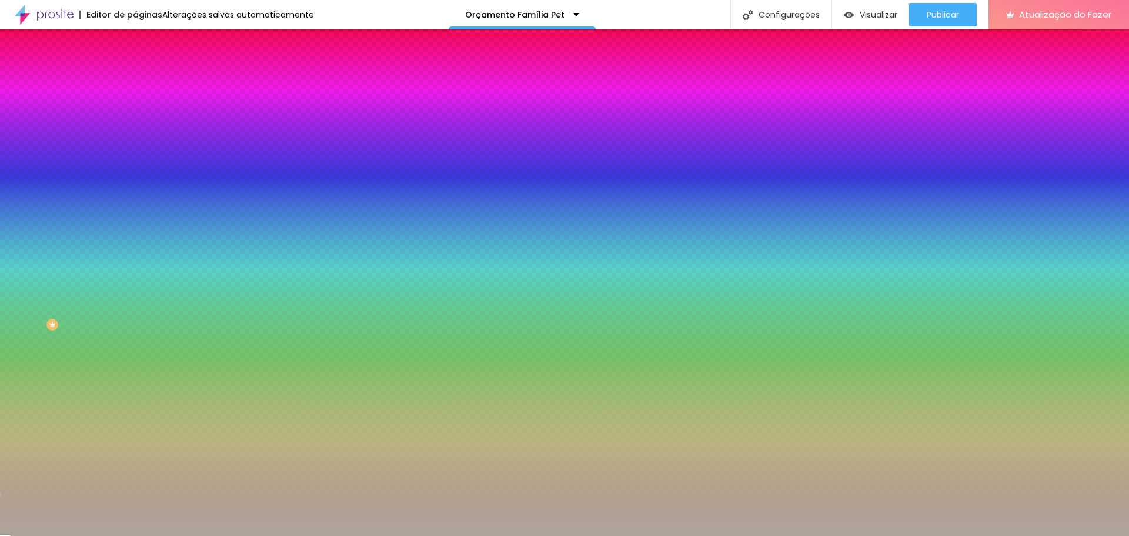
type input "#AEA59C"
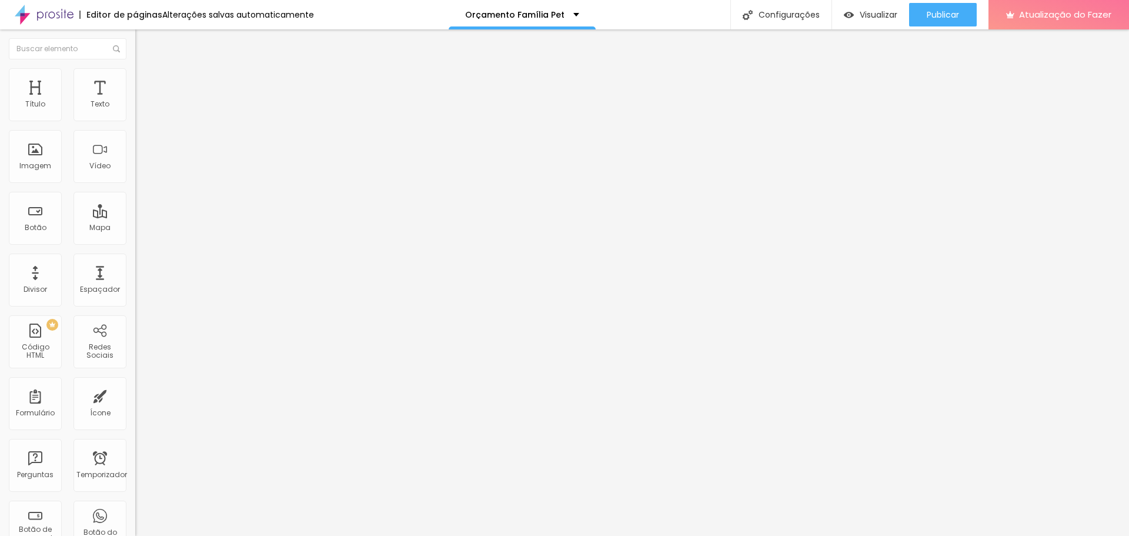
click at [142, 101] on font "Trocar imagem" at bounding box center [170, 96] width 57 height 10
click at [146, 83] on font "Avançado" at bounding box center [165, 88] width 39 height 10
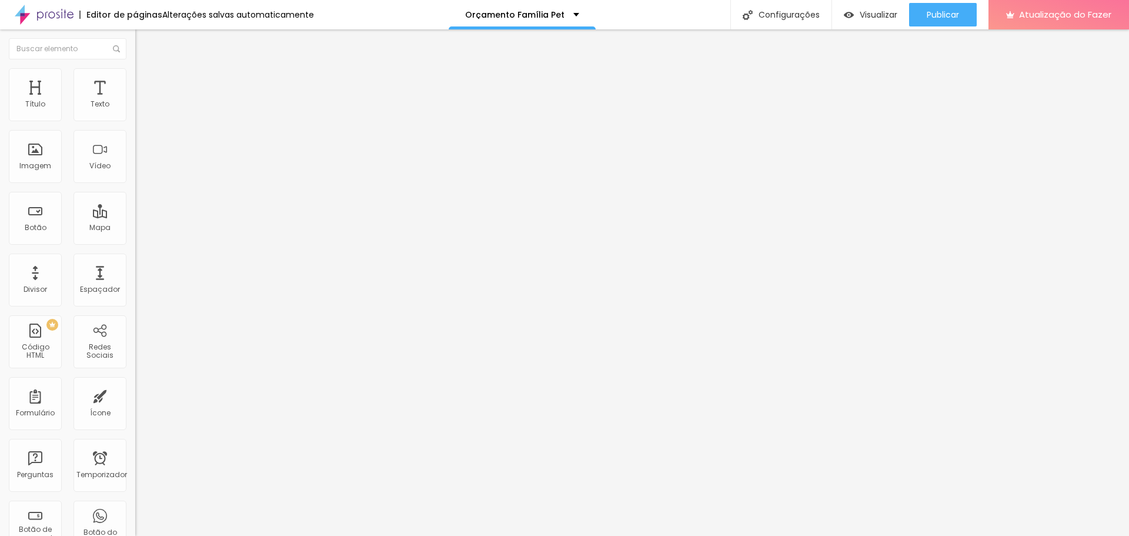
type input "9"
type input "18"
type input "19"
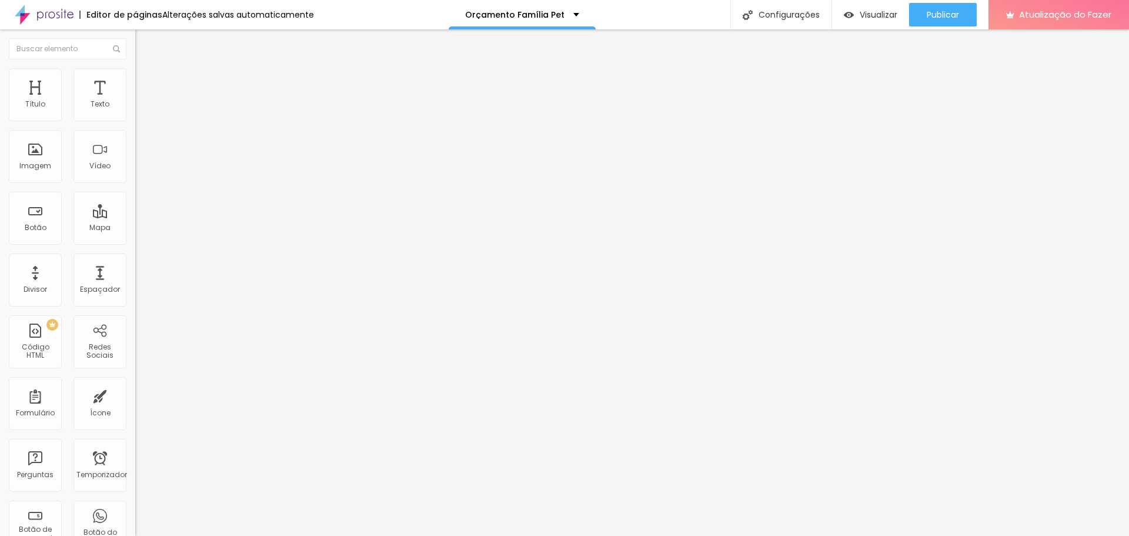
type input "19"
type input "20"
type input "21"
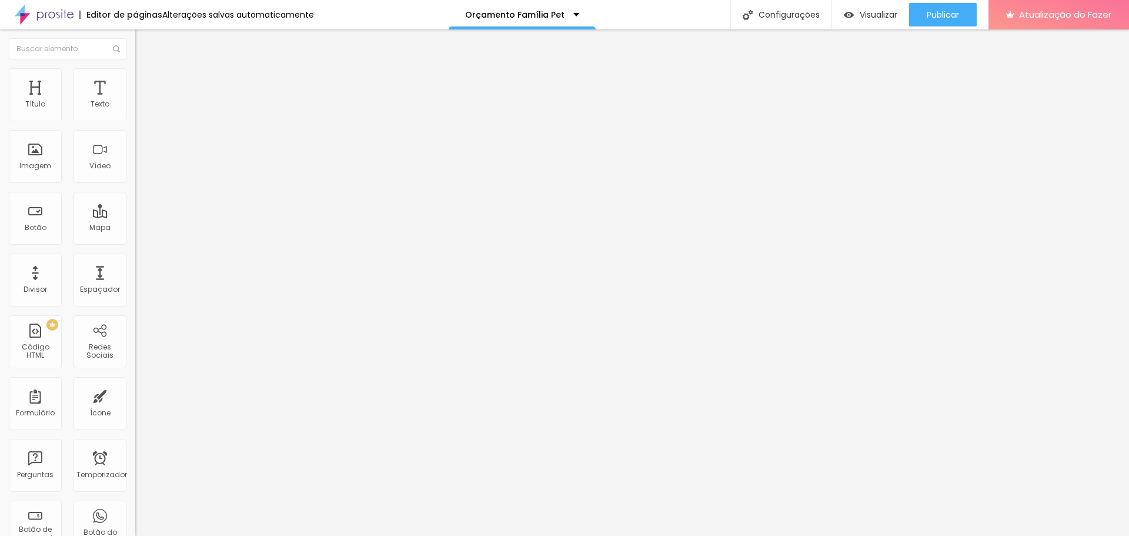
type input "22"
type input "25"
type input "26"
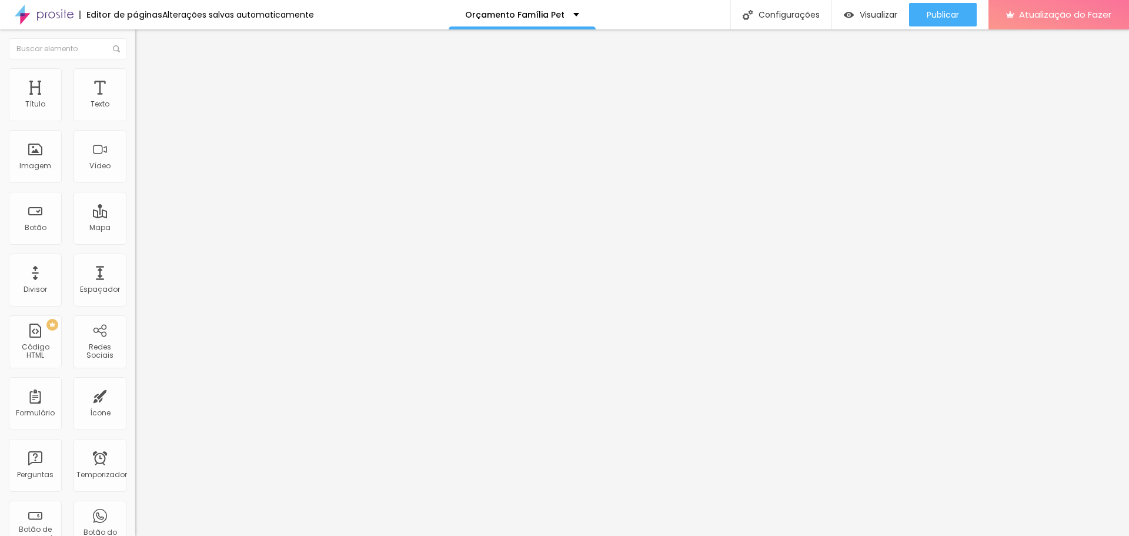
type input "26"
type input "19"
type input "15"
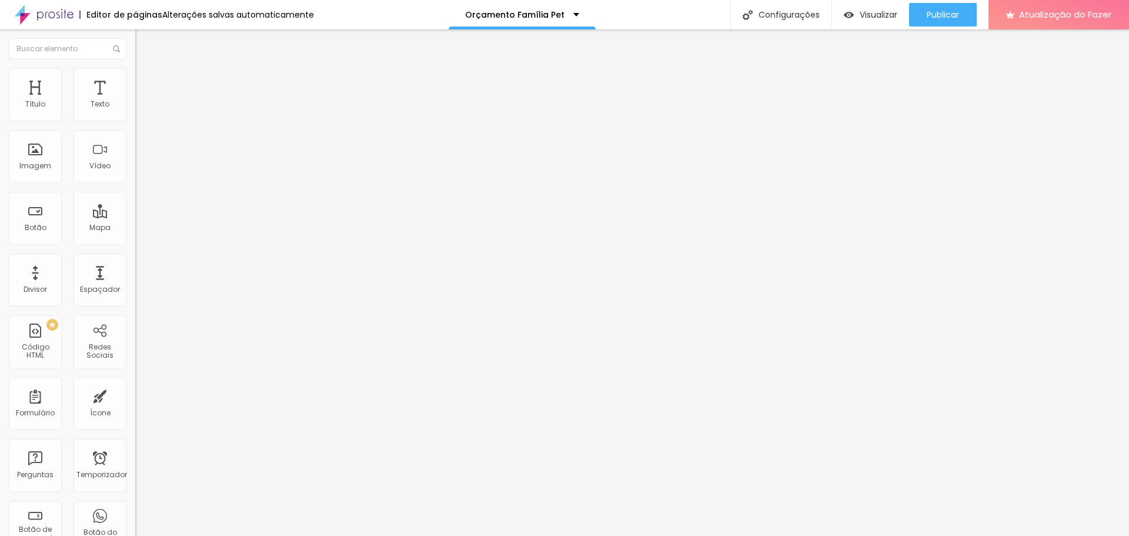
type input "9"
type input "7"
type input "6"
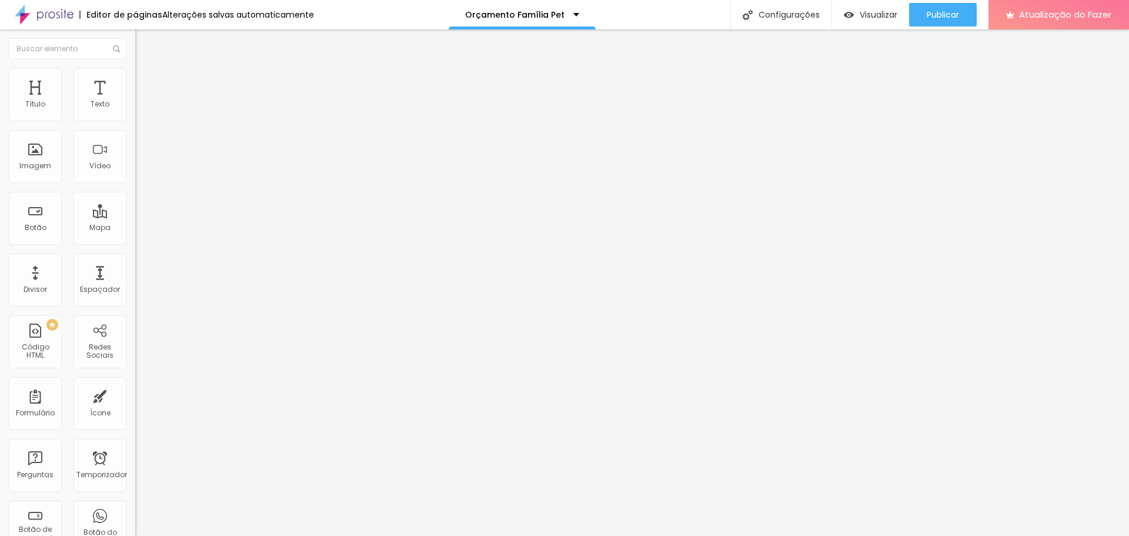
type input "6"
type input "5"
type input "2"
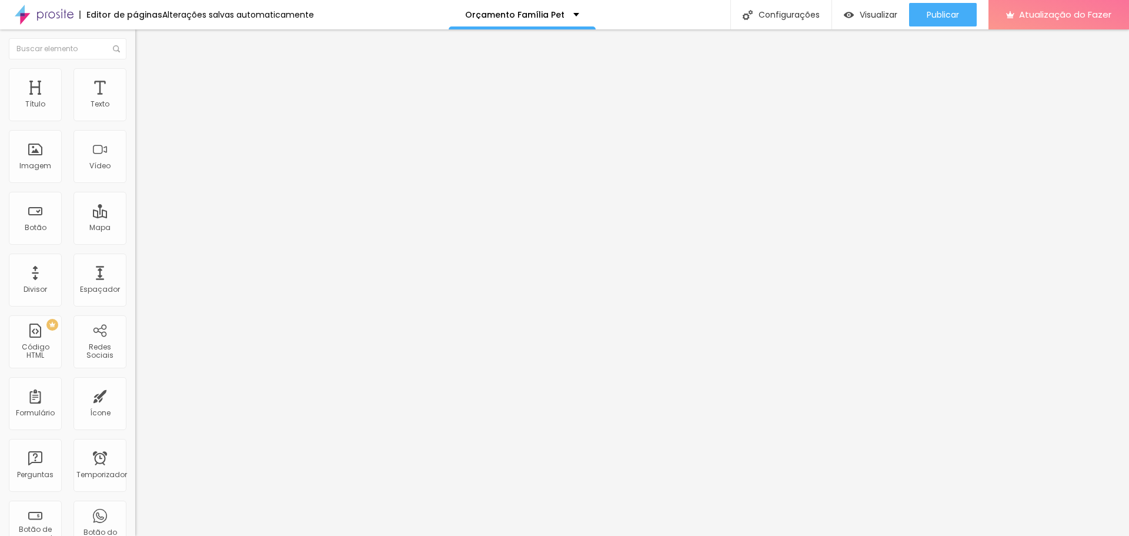
type input "1"
type input "0"
drag, startPoint x: 30, startPoint y: 116, endPoint x: 21, endPoint y: 114, distance: 9.0
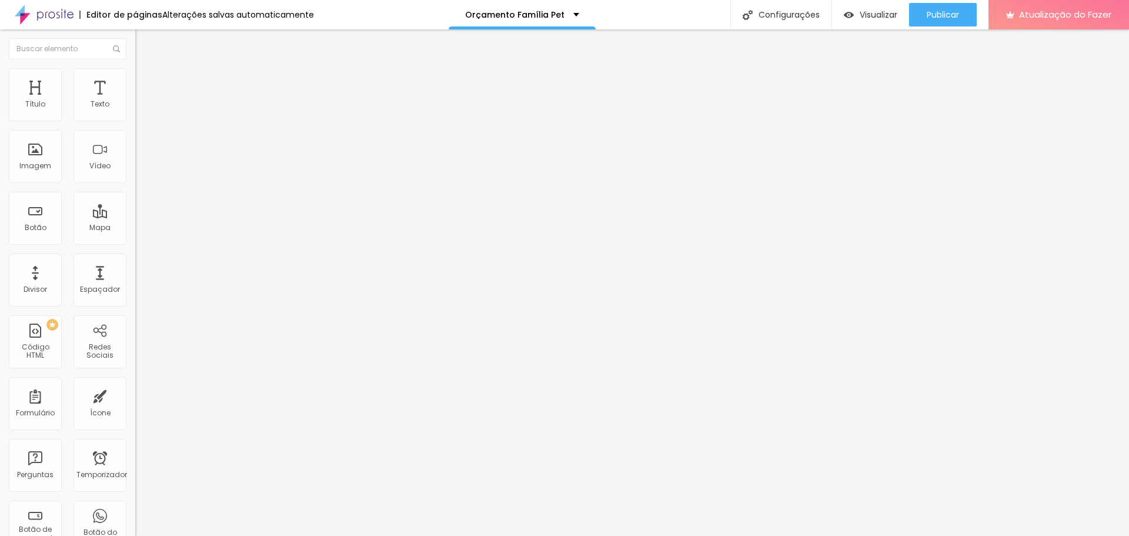
click at [135, 228] on input "range" at bounding box center [173, 232] width 76 height 9
click at [135, 76] on li "Estilo" at bounding box center [202, 74] width 135 height 12
type input "140"
type input "210"
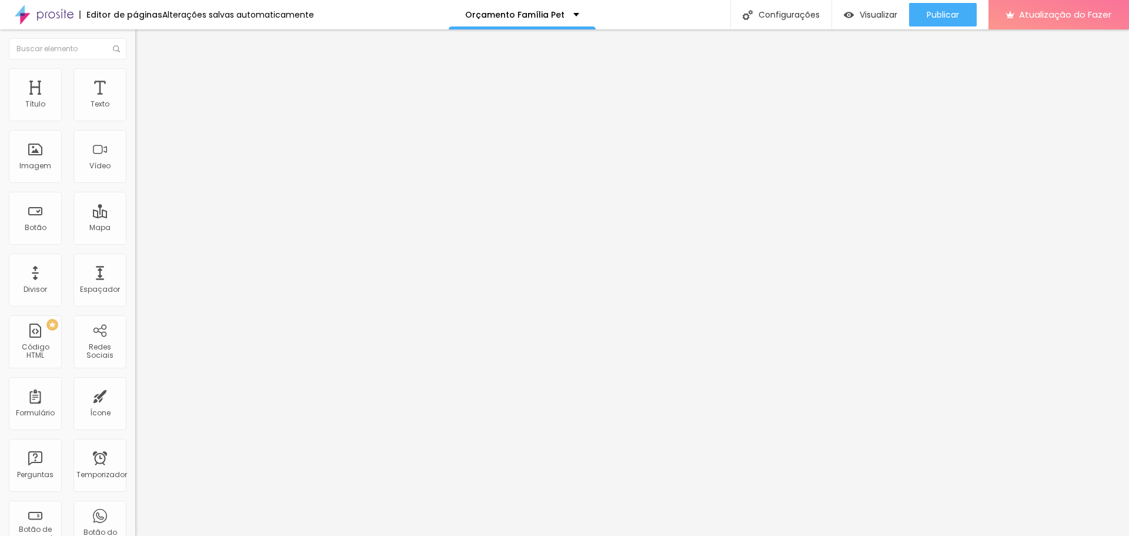
type input "210"
type input "240"
type input "250"
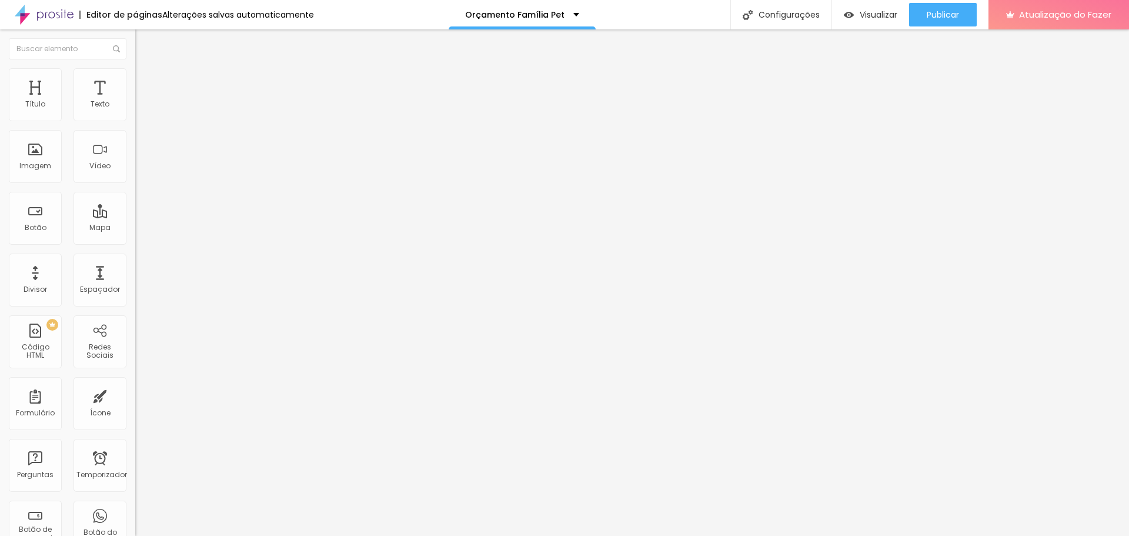
type input "300"
type input "370"
type input "390"
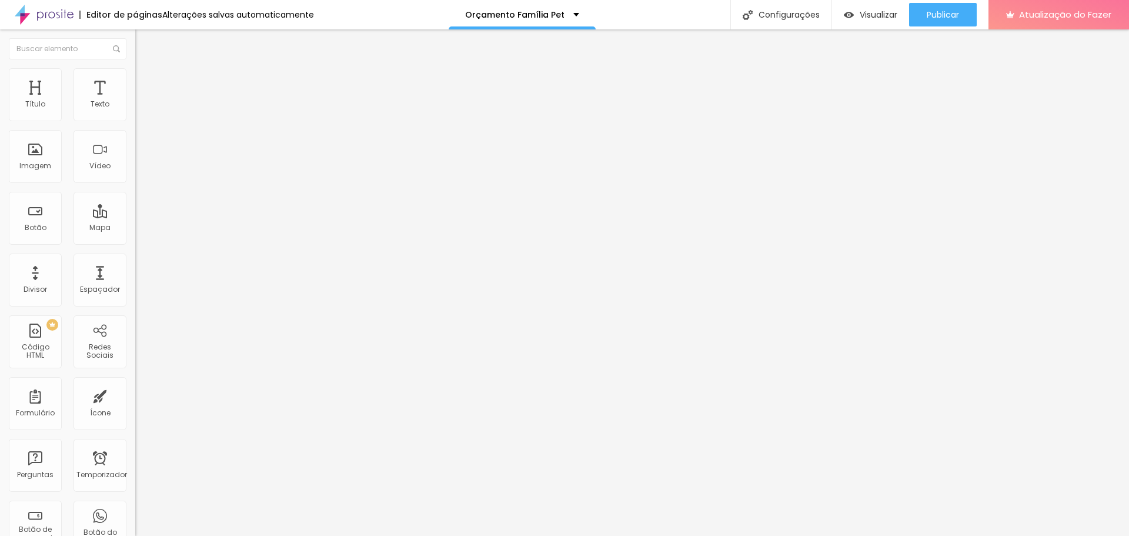
type input "390"
type input "400"
type input "410"
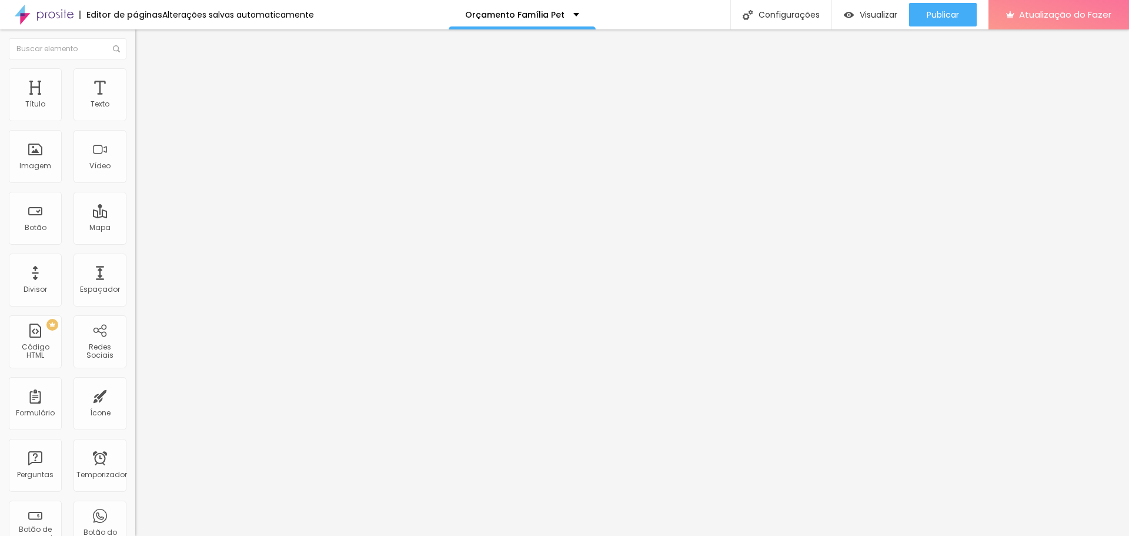
type input "430"
type input "440"
type input "430"
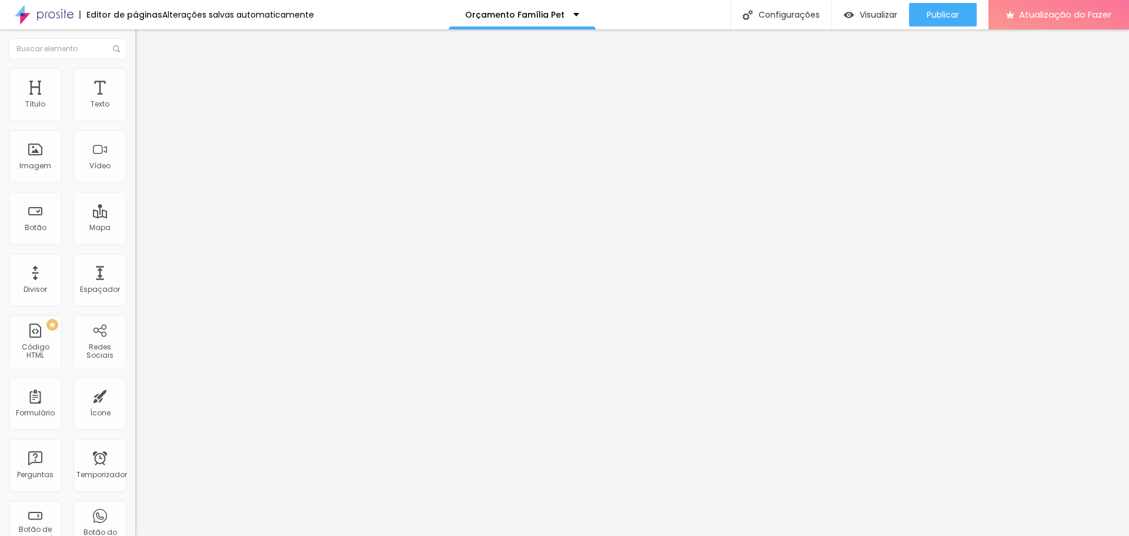
type input "430"
type input "420"
type input "360"
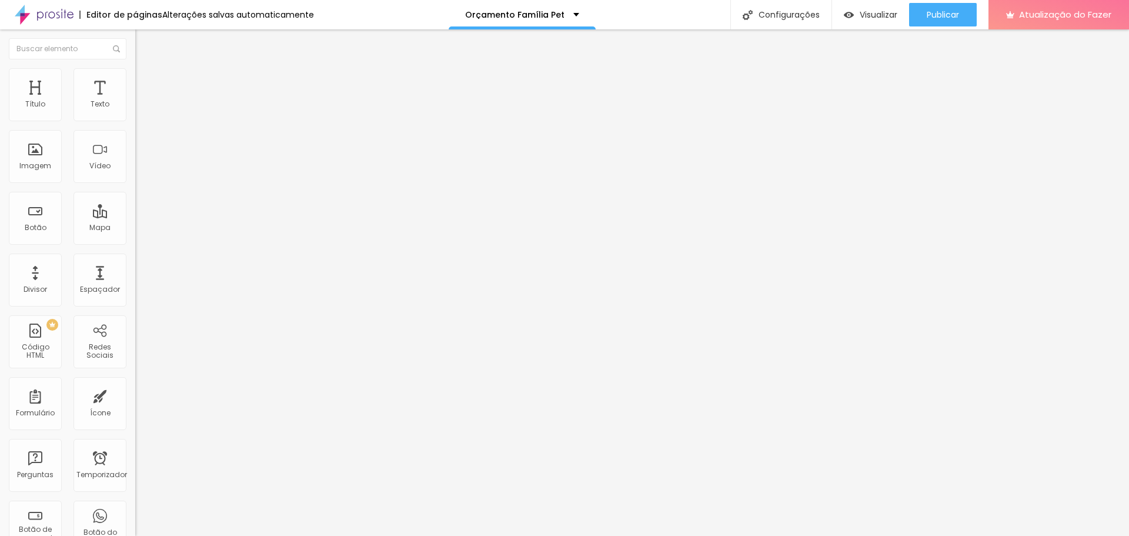
type input "350"
type input "340"
type input "310"
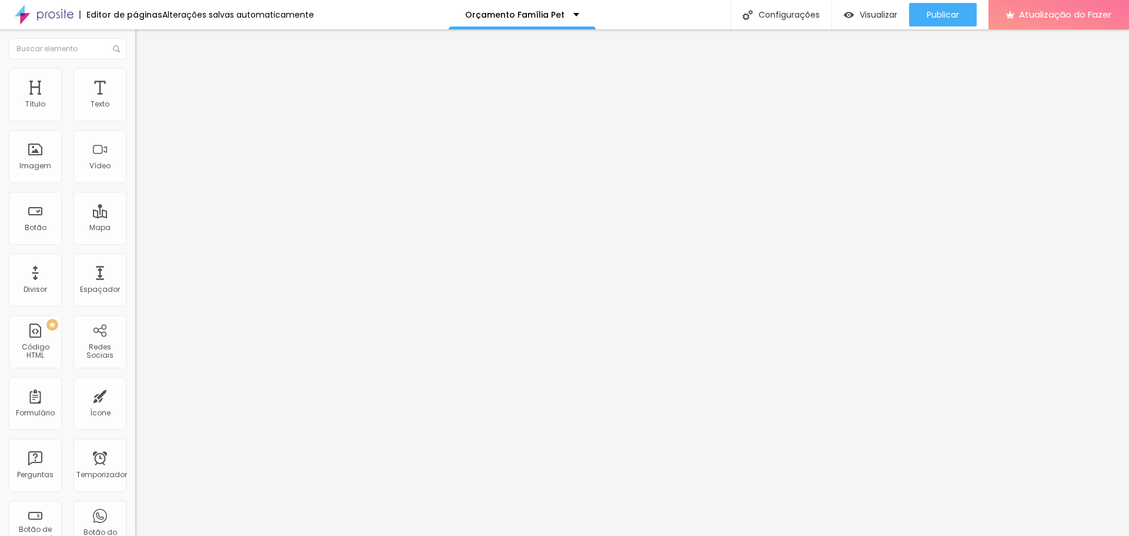
type input "310"
type input "280"
type input "240"
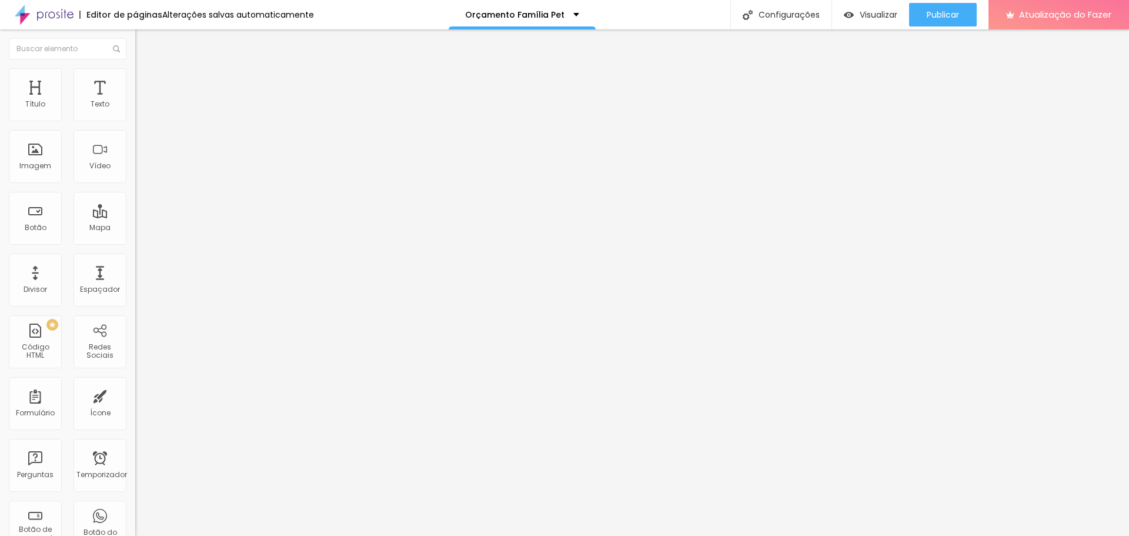
type input "220"
type input "210"
type input "240"
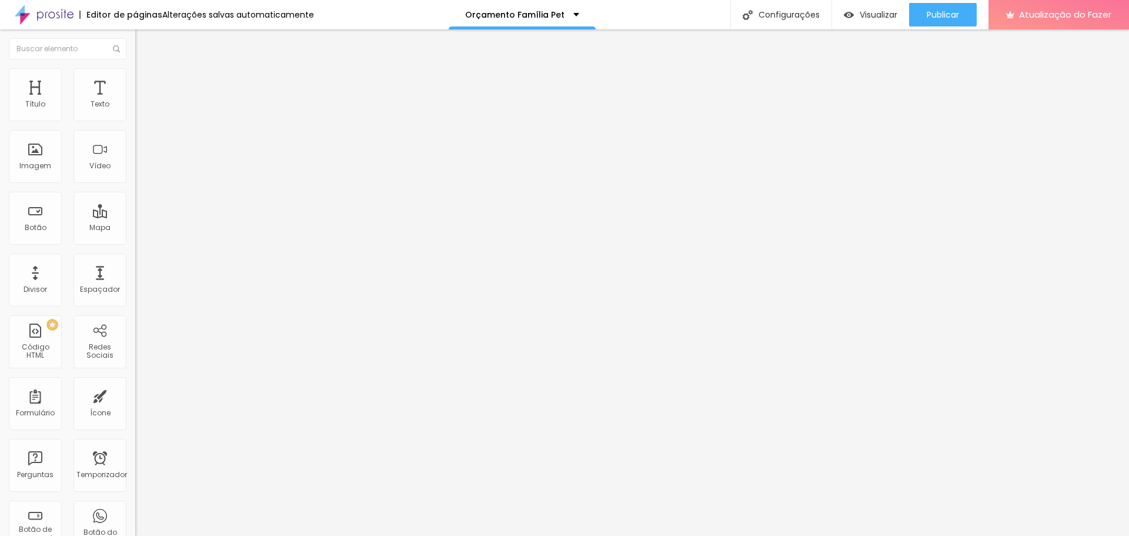
type input "240"
type input "260"
type input "270"
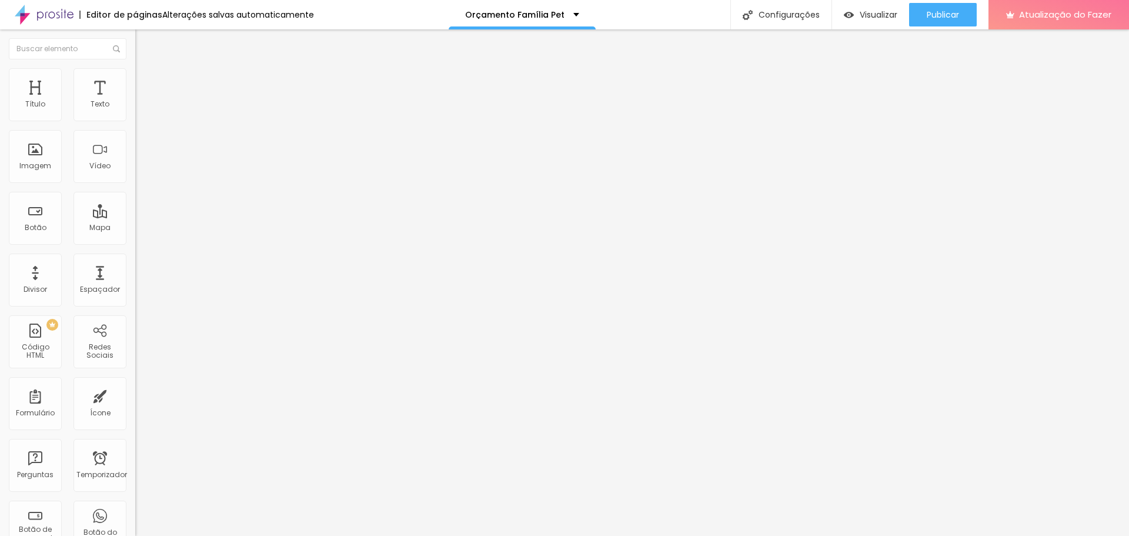
type input "280"
type input "290"
type input "300"
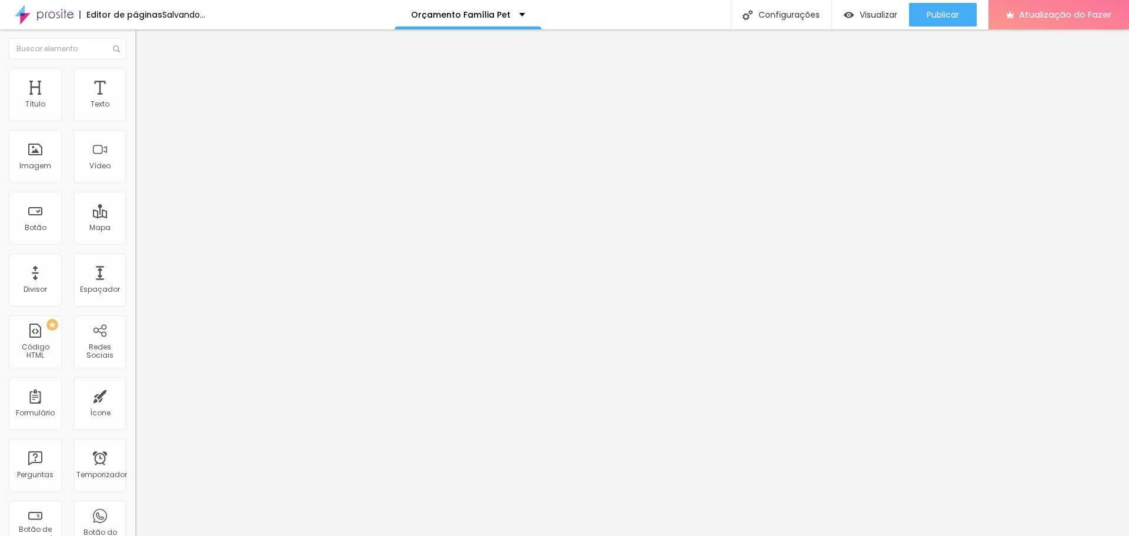
type input "300"
type input "310"
type input "320"
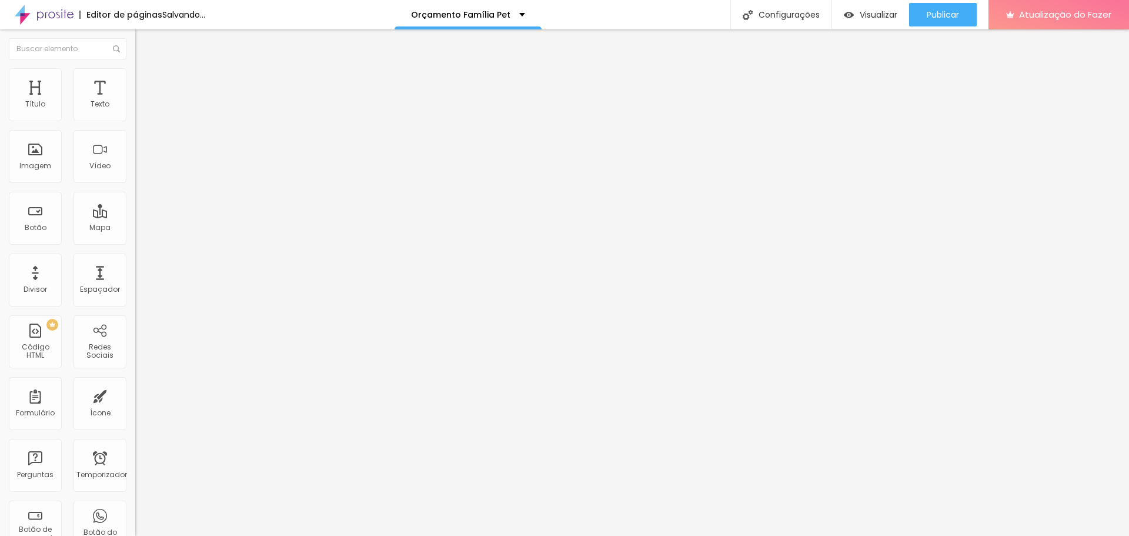
type input "350"
type input "360"
type input "370"
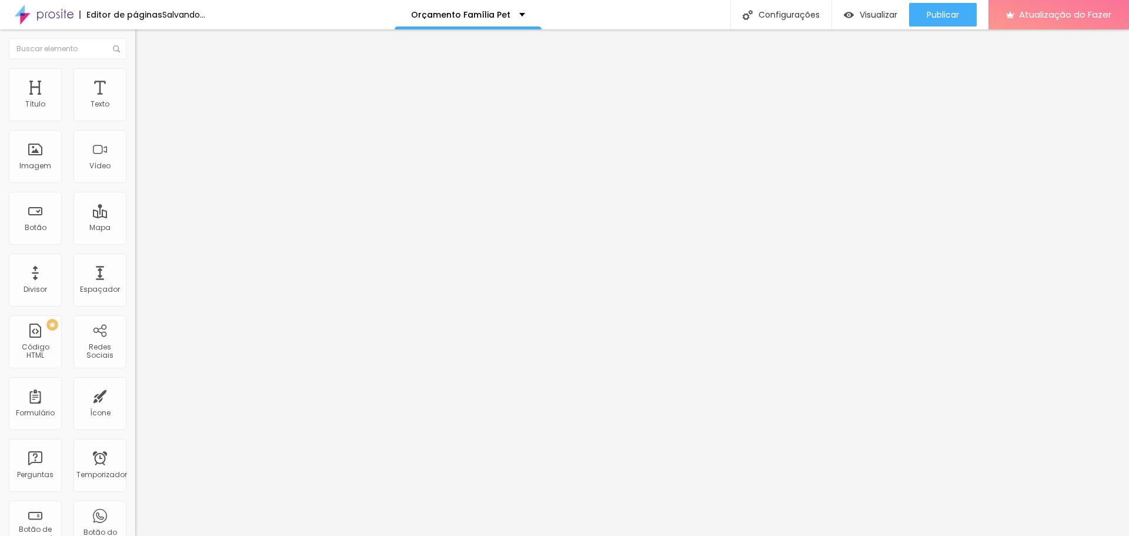
type input "370"
type input "380"
type input "390"
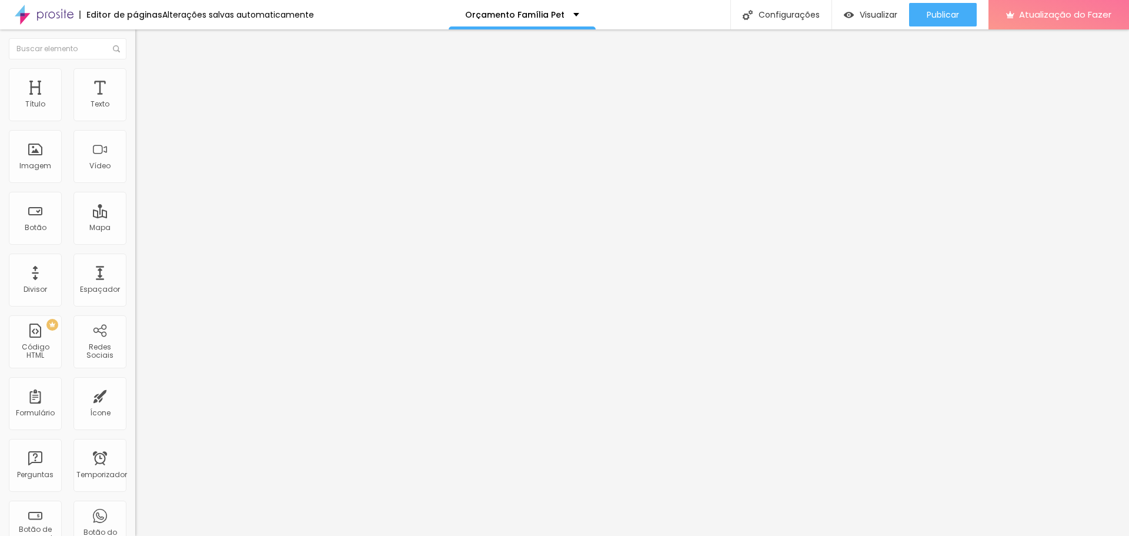
type input "400"
type input "420"
type input "460"
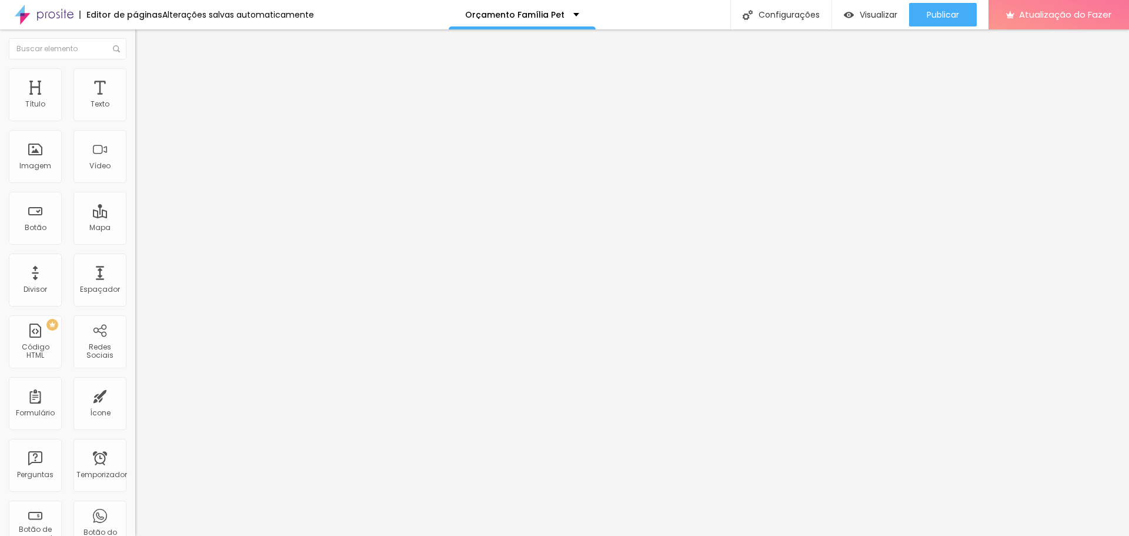
type input "460"
type input "470"
type input "480"
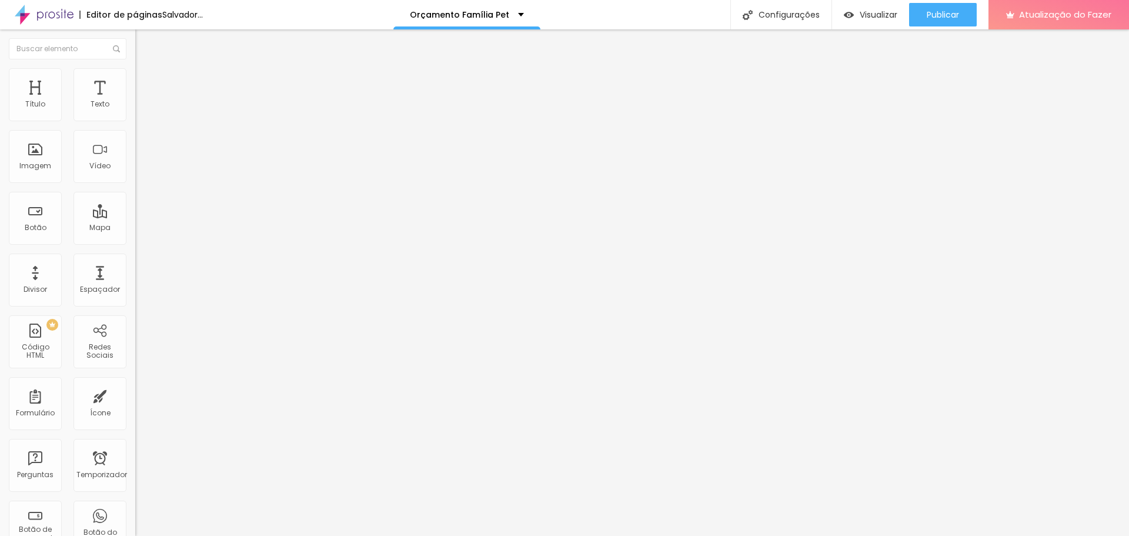
type input "420"
type input "410"
type input "400"
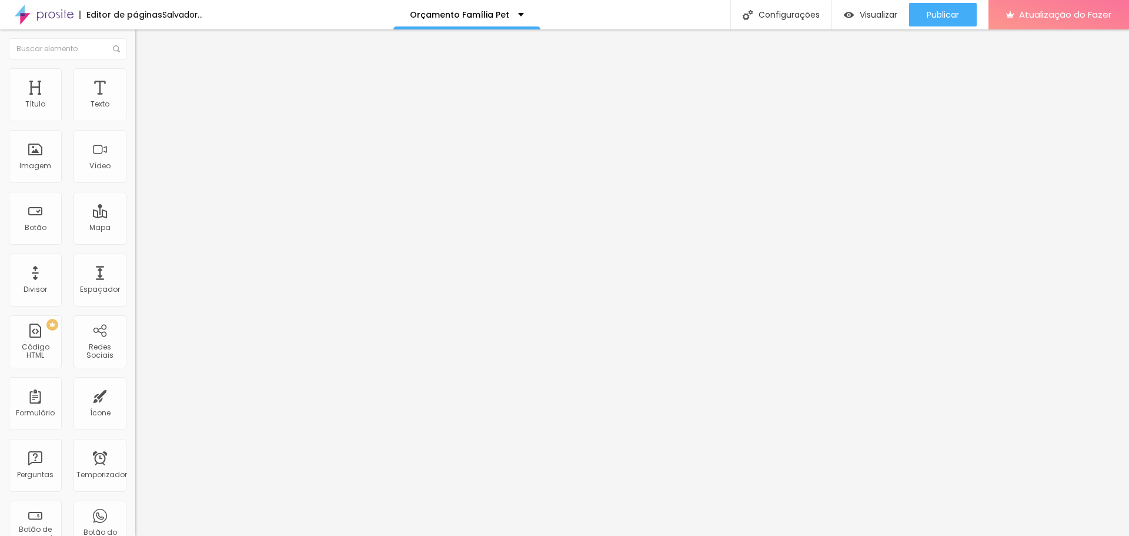
type input "400"
type input "410"
type input "450"
drag, startPoint x: 11, startPoint y: 124, endPoint x: 45, endPoint y: 151, distance: 44.0
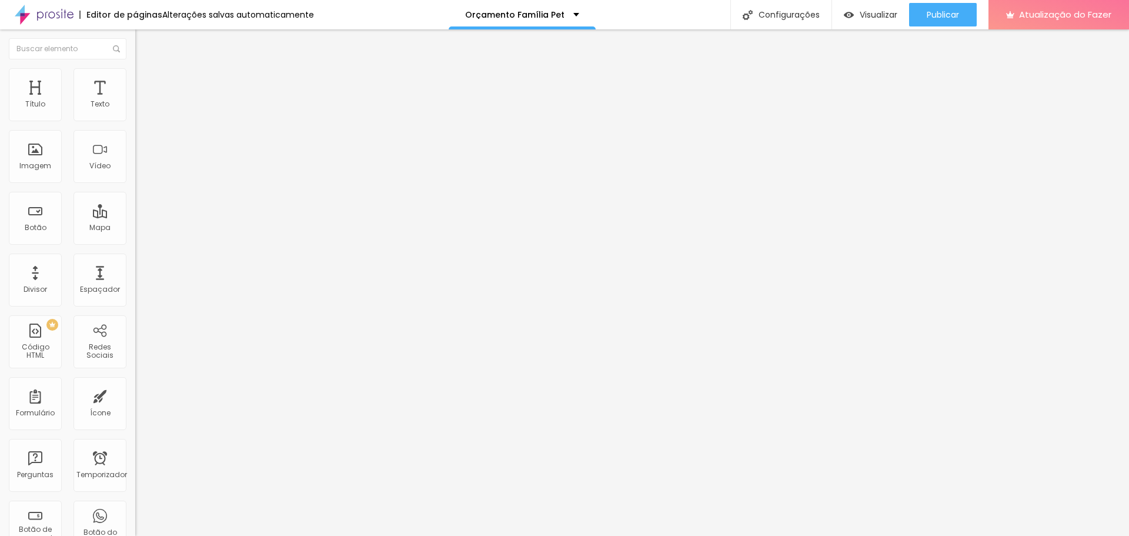
type input "450"
click at [135, 121] on input "range" at bounding box center [173, 115] width 76 height 9
click at [135, 65] on li "Conteúdo" at bounding box center [202, 62] width 135 height 12
click at [135, 184] on font "Original" at bounding box center [149, 179] width 28 height 10
click at [135, 191] on span "Cinema" at bounding box center [149, 186] width 29 height 10
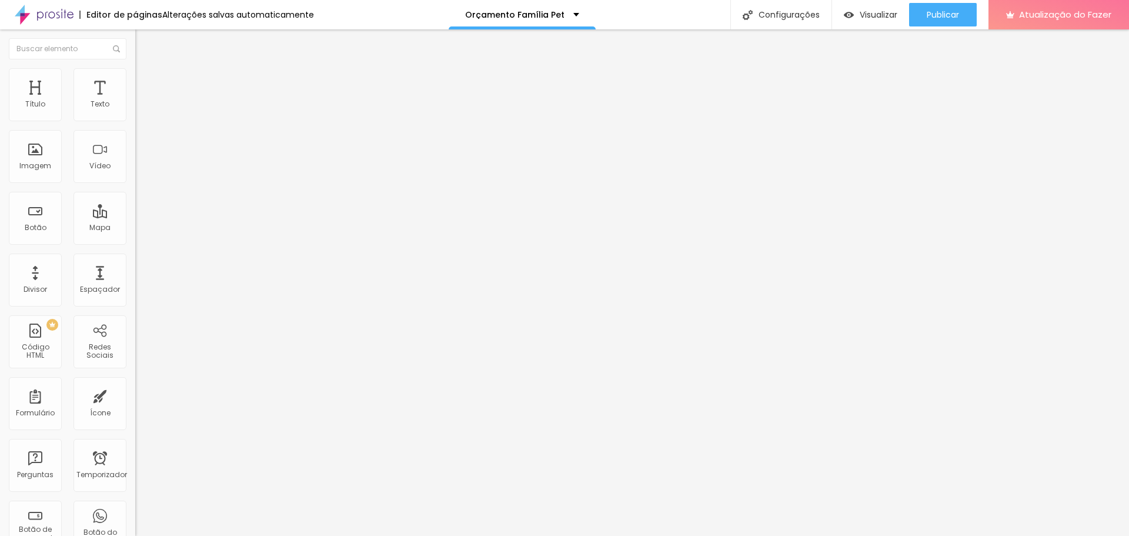
click at [135, 80] on img at bounding box center [140, 85] width 11 height 11
click at [135, 77] on li "Estilo" at bounding box center [202, 74] width 135 height 12
click at [146, 69] on font "Conteúdo" at bounding box center [164, 64] width 36 height 10
click at [135, 80] on li "Avançado" at bounding box center [202, 86] width 135 height 12
click at [135, 74] on img at bounding box center [140, 73] width 11 height 11
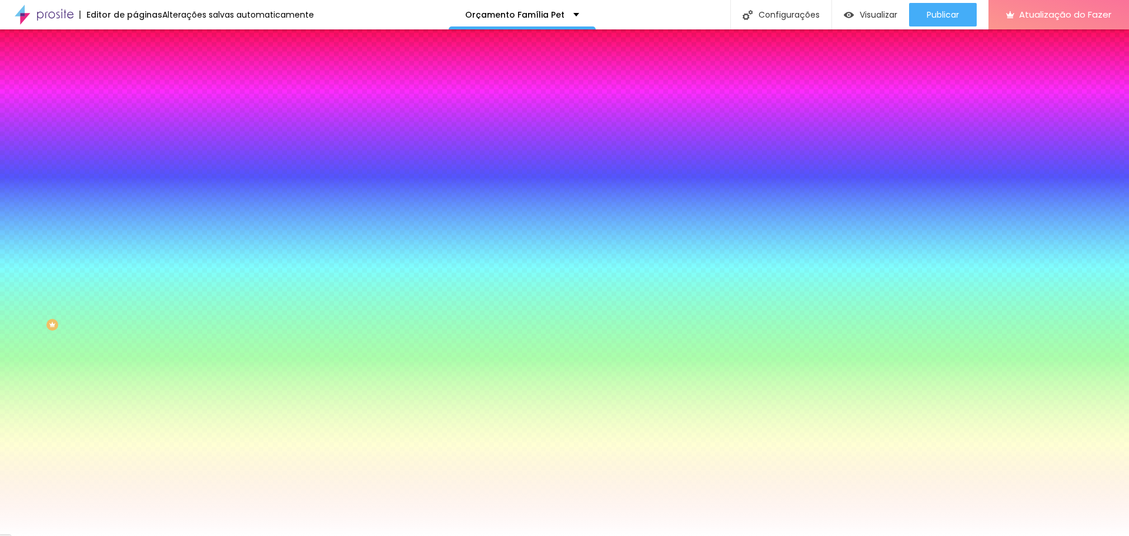
click at [146, 85] on font "Avançado" at bounding box center [165, 88] width 39 height 10
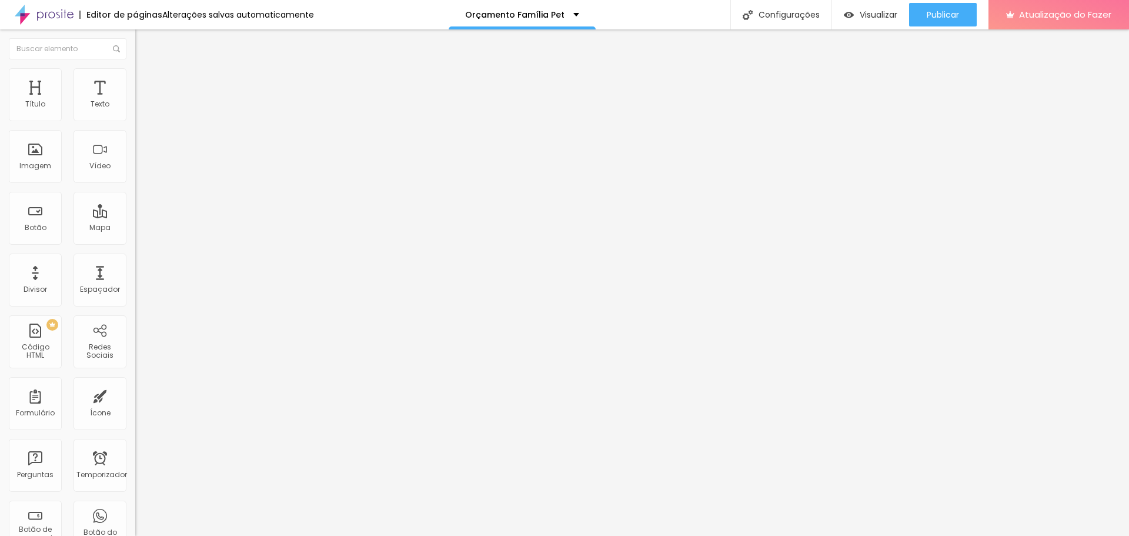
type input "5"
type input "0"
drag, startPoint x: 45, startPoint y: 116, endPoint x: 0, endPoint y: 120, distance: 45.5
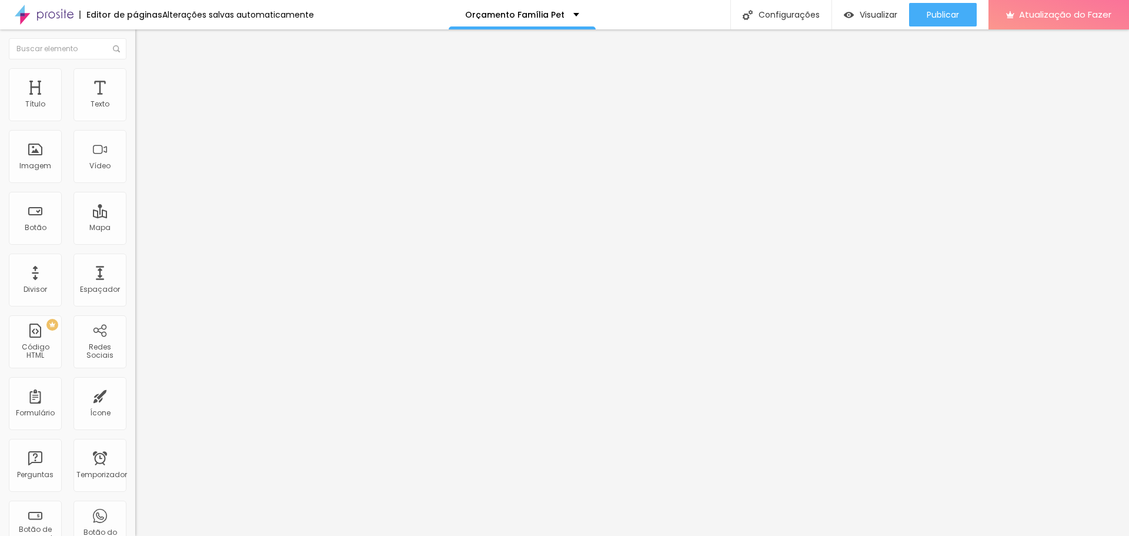
type input "0"
click at [135, 228] on input "range" at bounding box center [173, 232] width 76 height 9
click at [146, 79] on font "Estilo" at bounding box center [155, 76] width 18 height 10
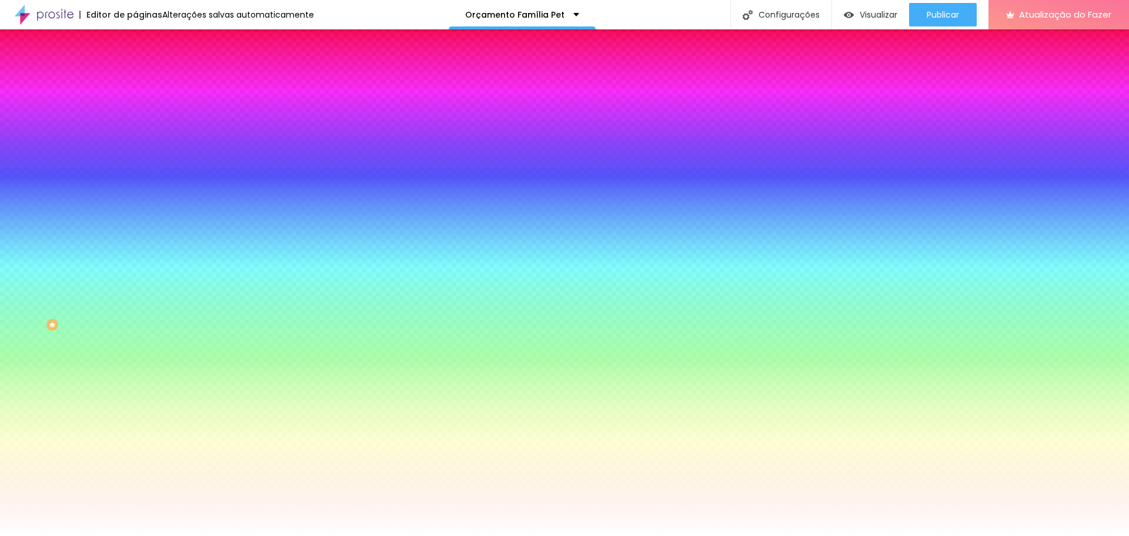
drag, startPoint x: 92, startPoint y: 212, endPoint x: 130, endPoint y: 218, distance: 38.1
click at [135, 218] on div "Imagem de fundo Adicionar imagem Efeito da Imagem Nenhum Nenhum Paralaxe Cor de…" at bounding box center [202, 168] width 135 height 152
paste input "AEA59C"
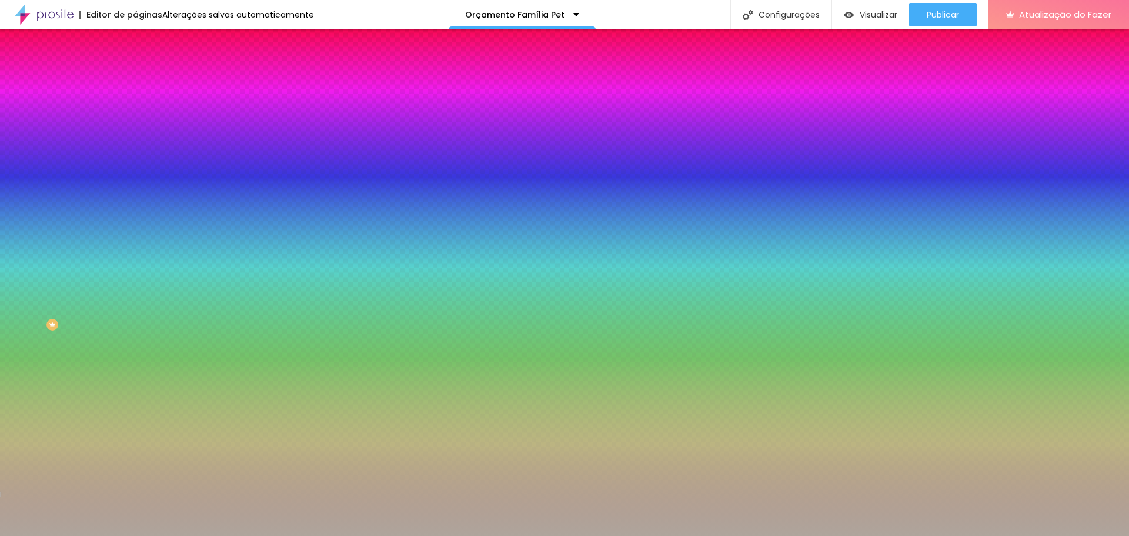
type input "#AEA59C"
click at [135, 160] on button "Voltar ao padrão" at bounding box center [175, 153] width 80 height 14
click at [135, 160] on div at bounding box center [202, 160] width 135 height 0
drag, startPoint x: 119, startPoint y: 285, endPoint x: 124, endPoint y: 352, distance: 67.2
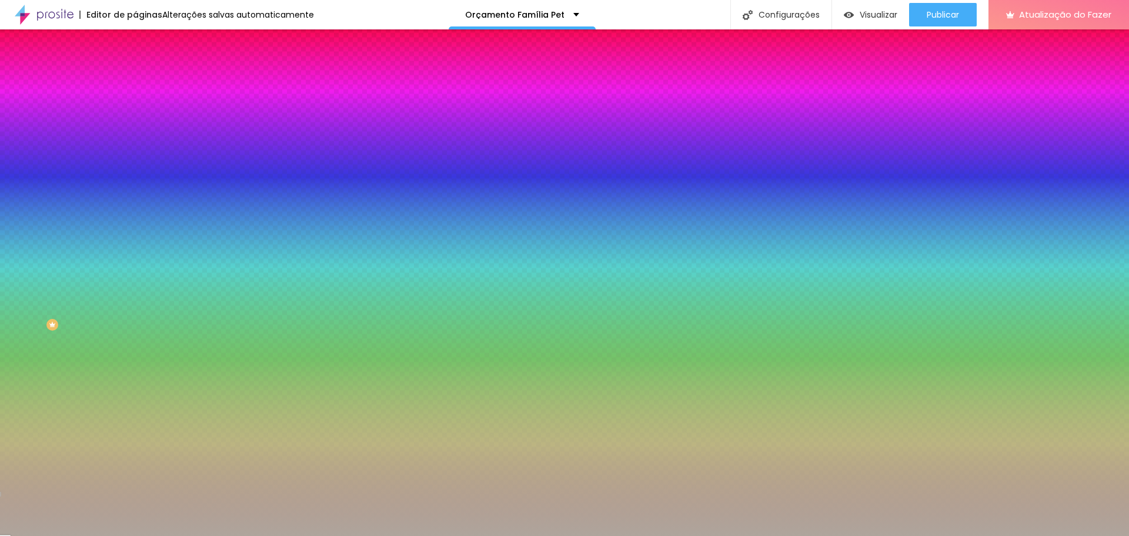
click at [135, 352] on div "Editar nulo Conteúdo Estilo Avançado Imagem de fundo Adicionar imagem Efeito da…" at bounding box center [202, 282] width 135 height 506
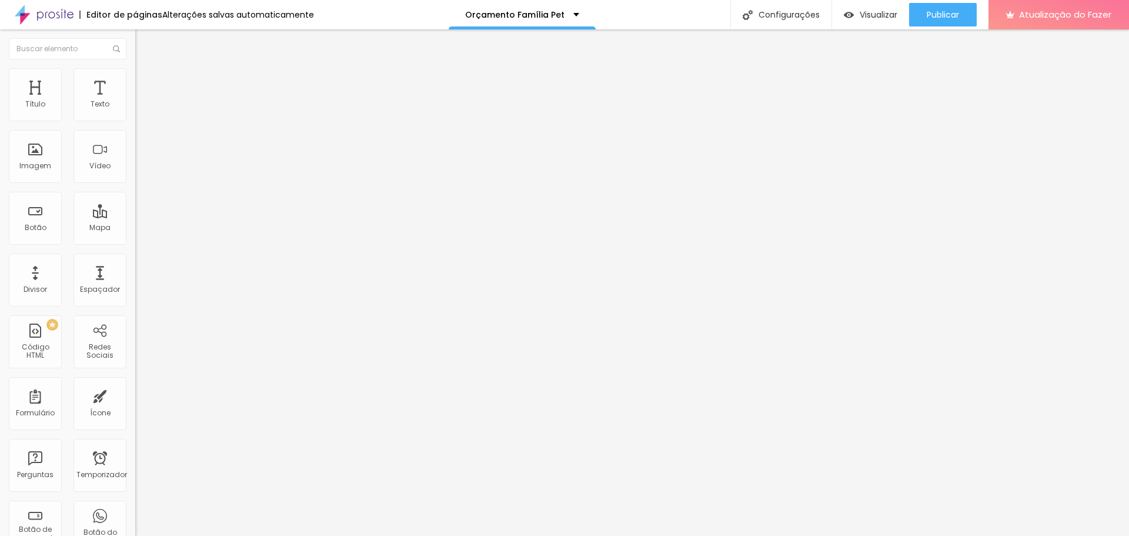
click at [135, 77] on li "Estilo" at bounding box center [202, 74] width 135 height 12
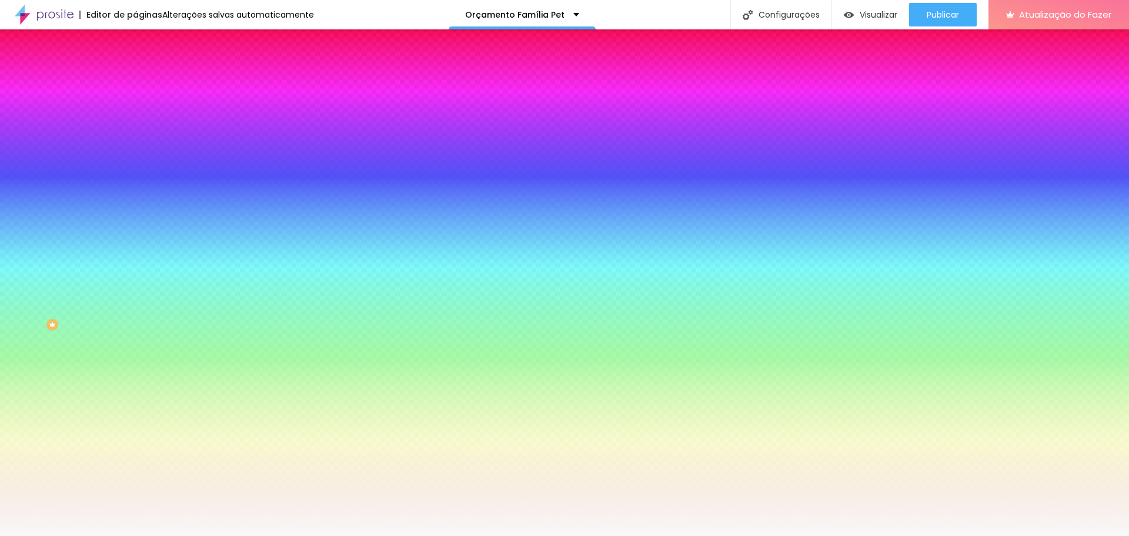
click at [135, 212] on div "Imagem de fundo Adicionar imagem Efeito da Imagem Nenhum Nenhum Paralaxe Cor de…" at bounding box center [202, 168] width 135 height 152
paste input "AEA59C"
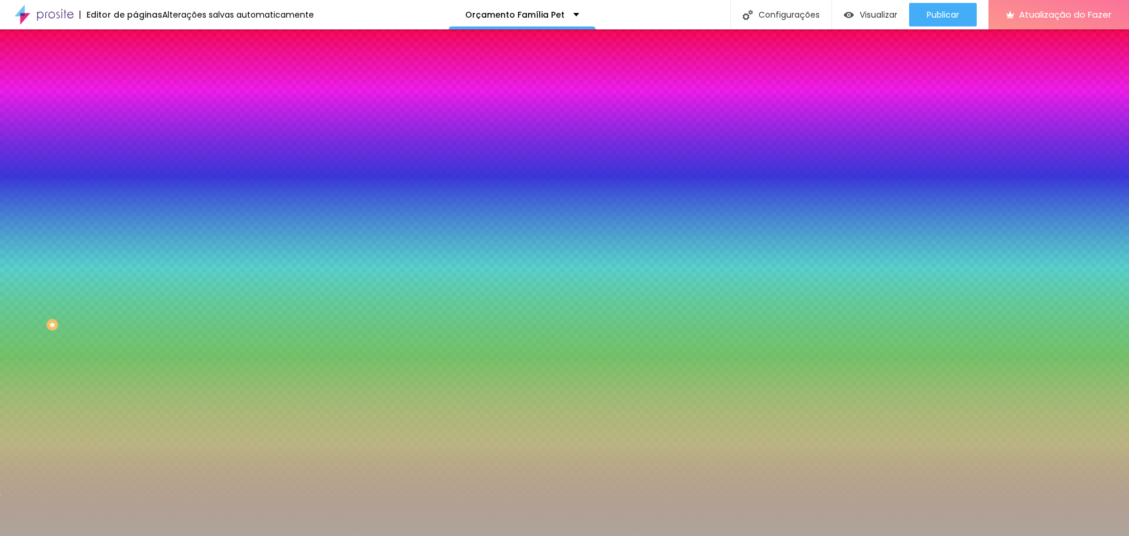
type input "#AEA59C"
click at [135, 160] on div at bounding box center [202, 160] width 135 height 0
drag, startPoint x: 119, startPoint y: 247, endPoint x: 113, endPoint y: 352, distance: 105.4
click at [135, 357] on div "Editar nulo Conteúdo Estilo Avançado Imagem de fundo Adicionar imagem Efeito da…" at bounding box center [202, 282] width 135 height 506
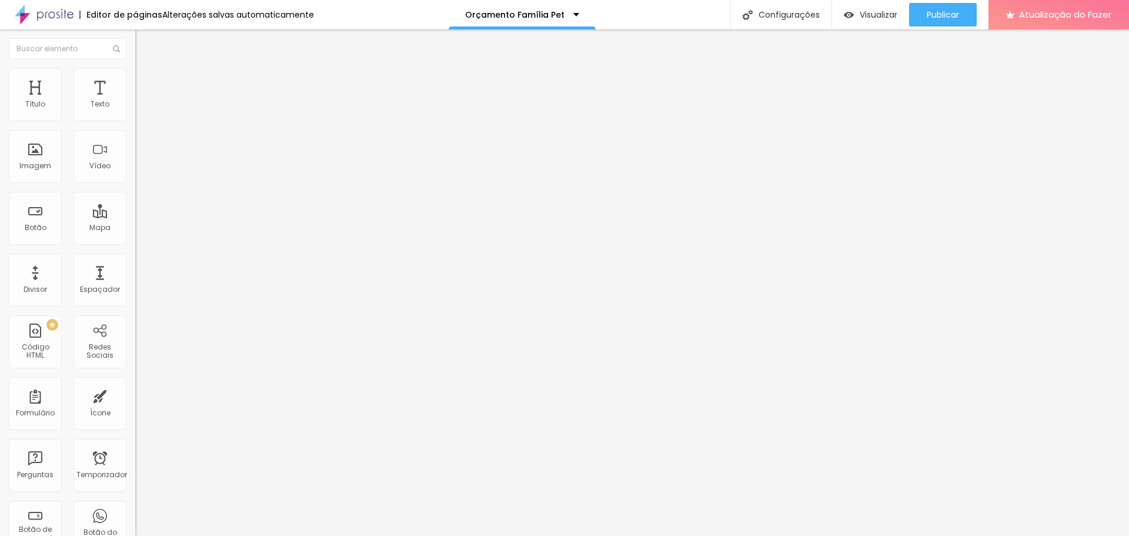
click at [146, 81] on font "Estilo" at bounding box center [155, 76] width 18 height 10
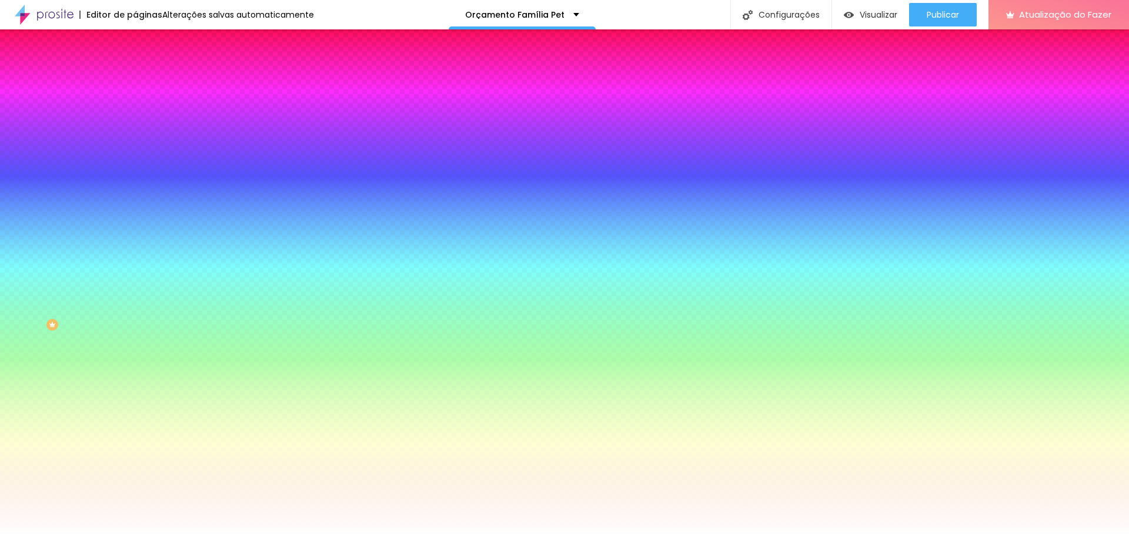
drag, startPoint x: 119, startPoint y: 213, endPoint x: 131, endPoint y: 216, distance: 12.8
click at [135, 215] on div "Imagem de fundo Adicionar imagem Efeito da Imagem Nenhum Nenhum Paralaxe Cor de…" at bounding box center [202, 168] width 135 height 152
paste input "AEA59C"
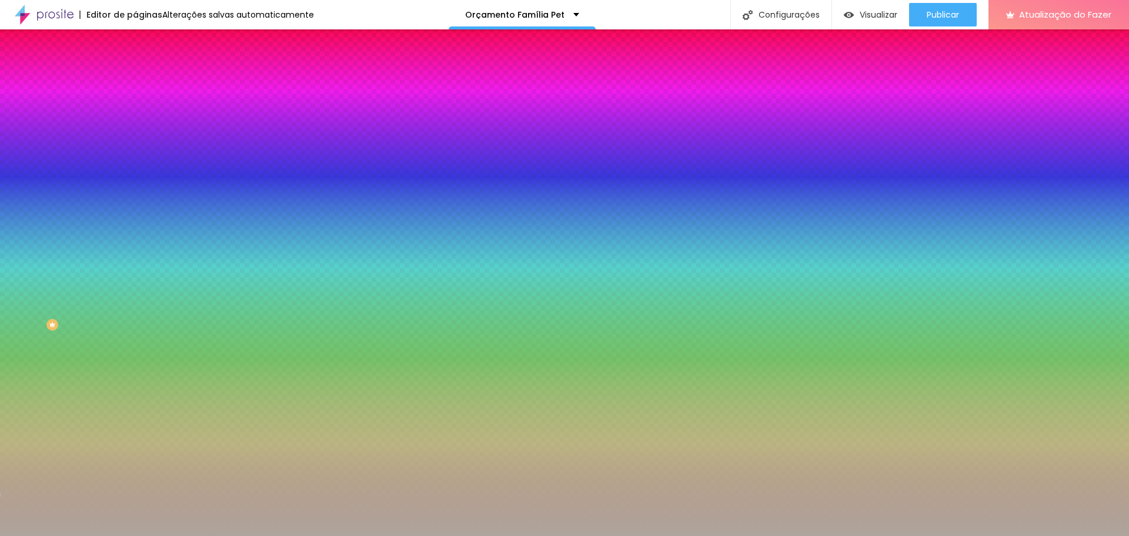
type input "#AEA59C"
click at [135, 160] on div at bounding box center [202, 160] width 135 height 0
drag, startPoint x: 117, startPoint y: 283, endPoint x: 122, endPoint y: 347, distance: 64.3
click at [135, 347] on div "Editar nulo Conteúdo Estilo Avançado Imagem de fundo Adicionar imagem Efeito da…" at bounding box center [202, 282] width 135 height 506
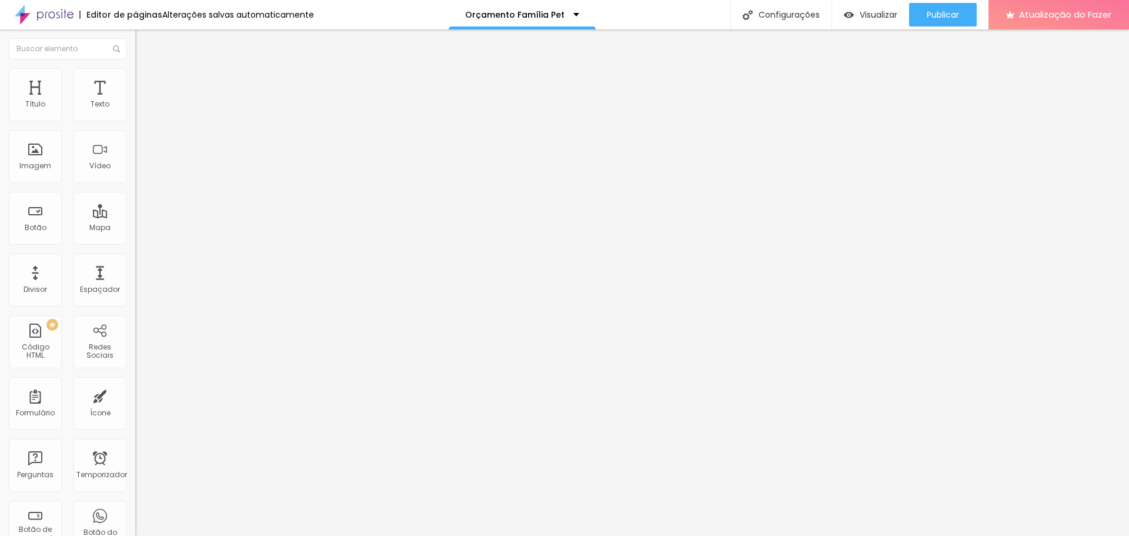
click at [146, 81] on font "Estilo" at bounding box center [155, 76] width 18 height 10
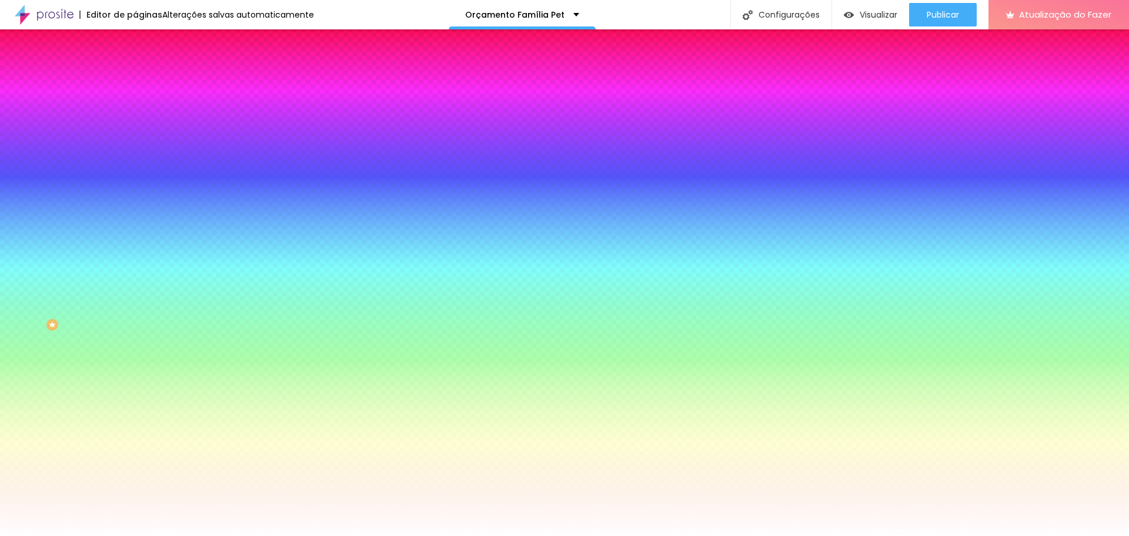
drag, startPoint x: 111, startPoint y: 214, endPoint x: 129, endPoint y: 218, distance: 18.7
click at [135, 218] on div "Imagem de fundo Adicionar imagem Efeito da Imagem Paralaxe Nenhum Paralaxe Cor …" at bounding box center [202, 168] width 135 height 152
paste input "AEA59C"
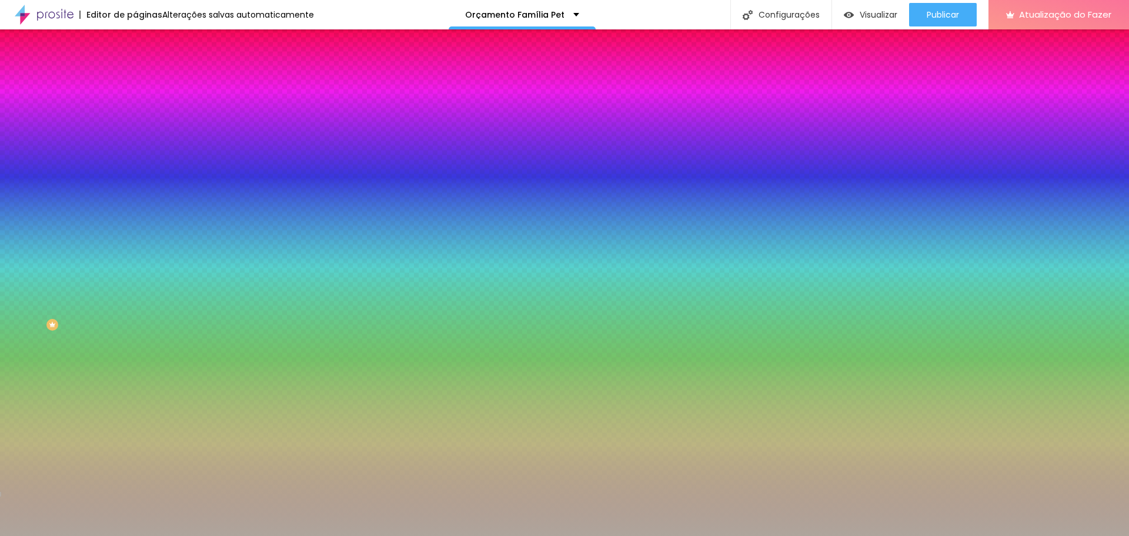
type input "#AEA59C"
click at [135, 160] on div at bounding box center [202, 160] width 135 height 0
drag, startPoint x: 119, startPoint y: 321, endPoint x: 124, endPoint y: 346, distance: 25.7
click at [135, 346] on div "Editar nulo Conteúdo Estilo Avançado Imagem de fundo Adicionar imagem Efeito da…" at bounding box center [202, 282] width 135 height 506
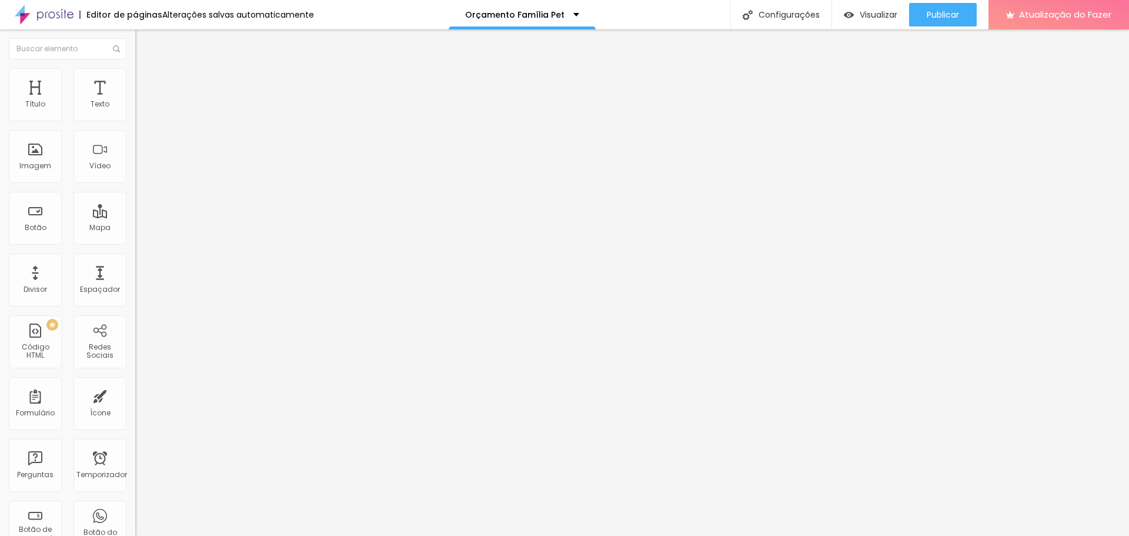
click at [146, 81] on font "Estilo" at bounding box center [155, 76] width 18 height 10
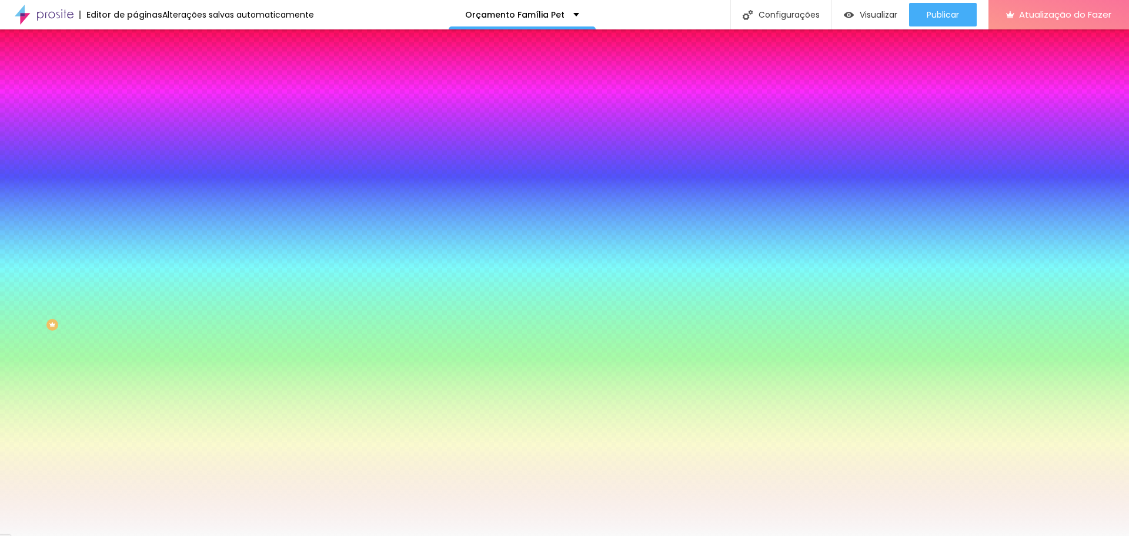
drag, startPoint x: 93, startPoint y: 213, endPoint x: 132, endPoint y: 219, distance: 39.8
click at [135, 219] on div "Imagem de fundo Adicionar imagem Efeito da Imagem Nenhum Nenhum Paralaxe Cor de…" at bounding box center [202, 168] width 135 height 152
paste input "AEA59C"
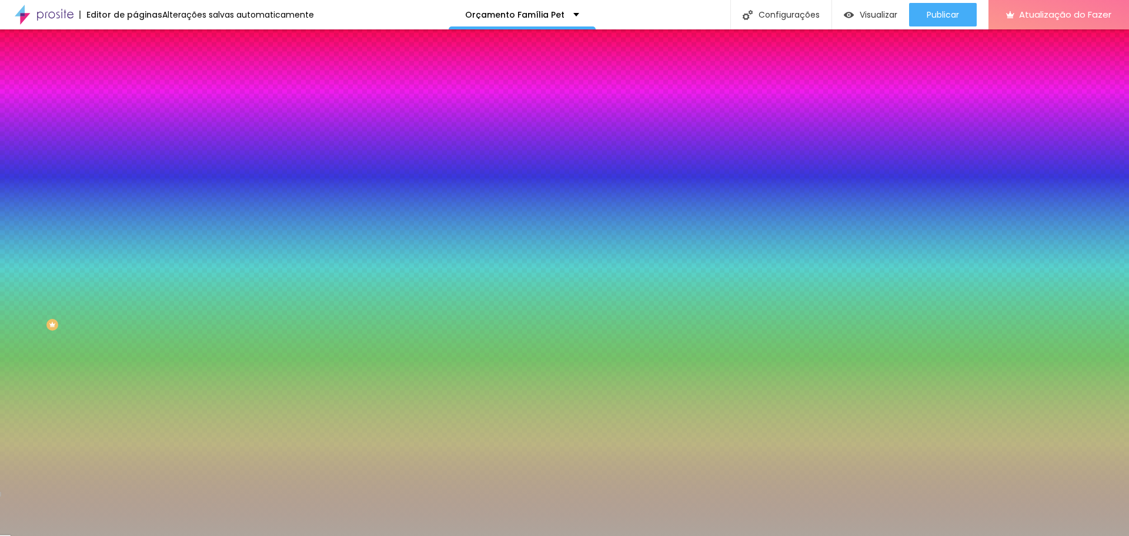
type input "#AEA59C"
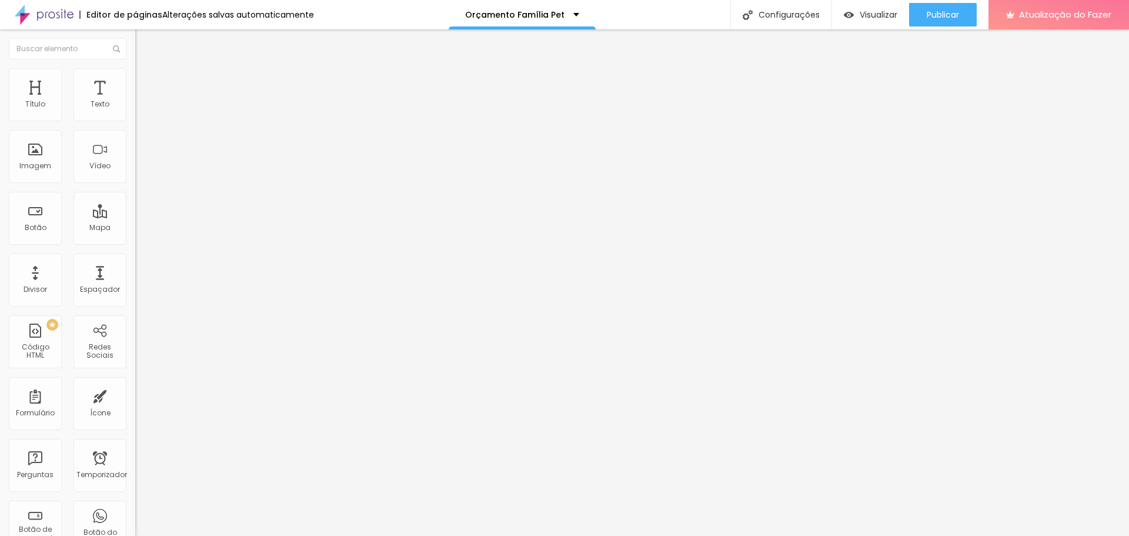
click at [135, 71] on li "Estilo" at bounding box center [202, 74] width 135 height 12
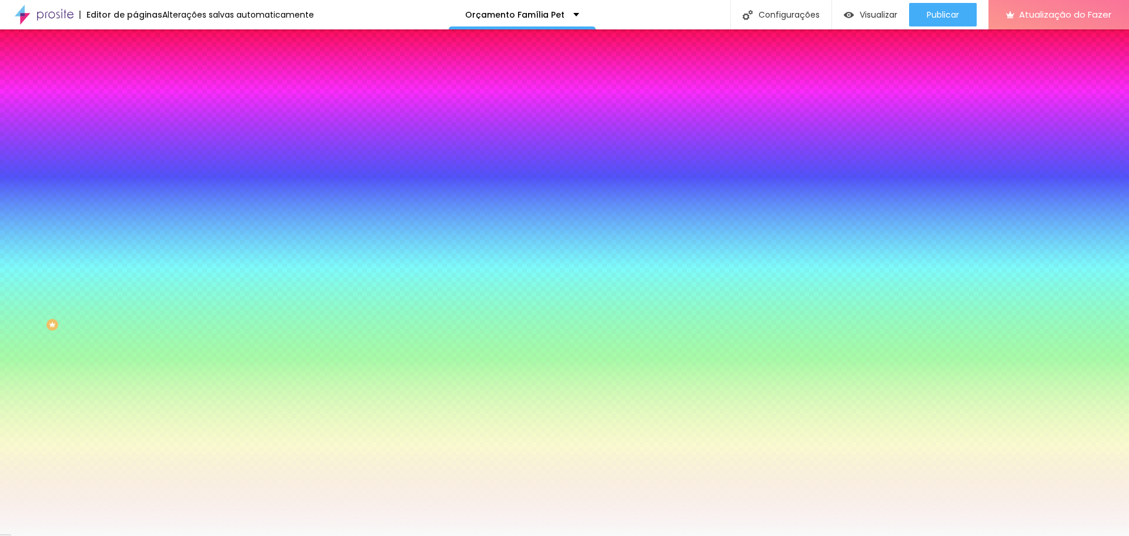
drag, startPoint x: 94, startPoint y: 211, endPoint x: 132, endPoint y: 215, distance: 38.5
click at [135, 215] on div "Imagem de fundo Adicionar imagem Efeito da Imagem Nenhum Nenhum Paralaxe Cor de…" at bounding box center [202, 168] width 135 height 152
paste input "AEA59C"
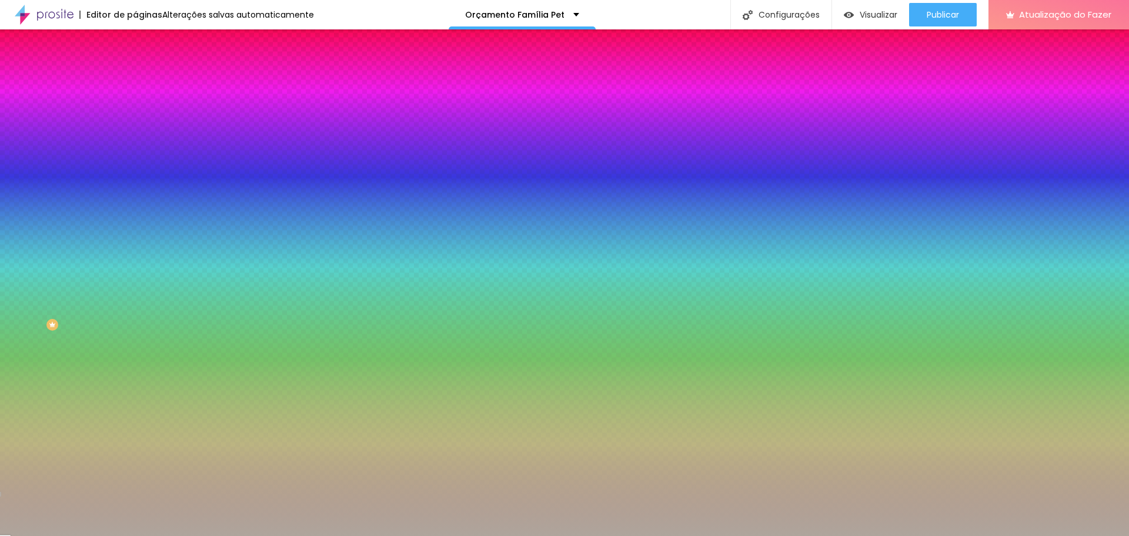
type input "#AEA59C"
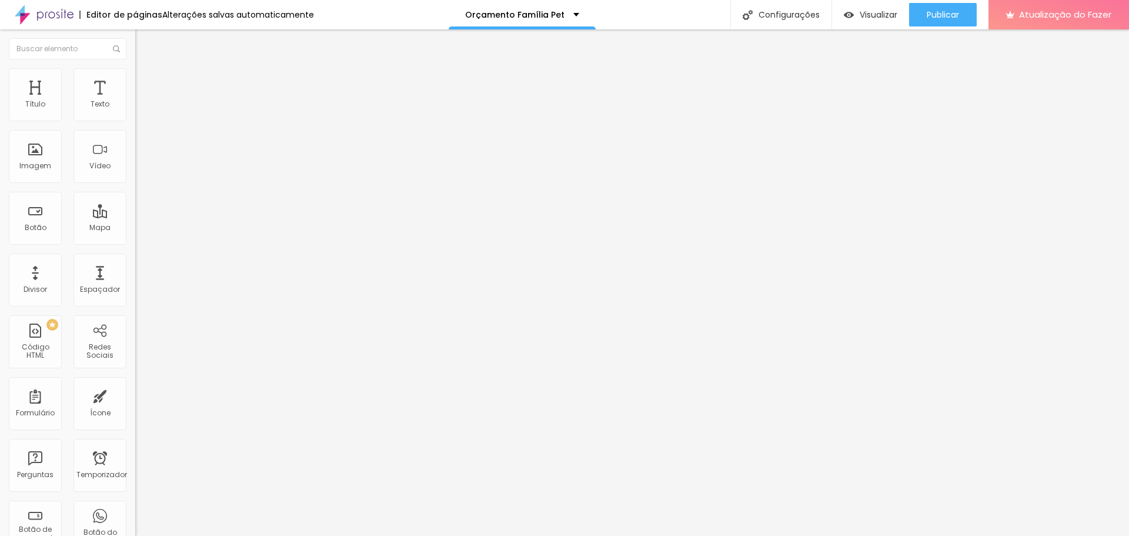
click at [146, 79] on font "Estilo" at bounding box center [155, 76] width 18 height 10
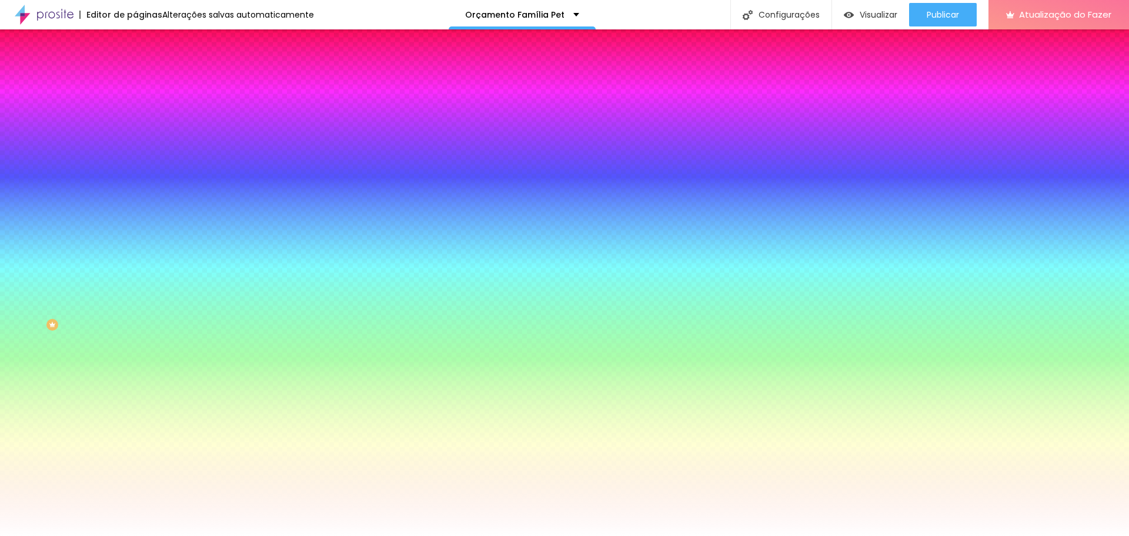
drag, startPoint x: 99, startPoint y: 214, endPoint x: 129, endPoint y: 214, distance: 30.0
click at [135, 214] on div "Imagem de fundo Adicionar imagem Efeito da Imagem Paralaxe Nenhum Paralaxe Cor …" at bounding box center [202, 168] width 135 height 152
paste input "AEA59C"
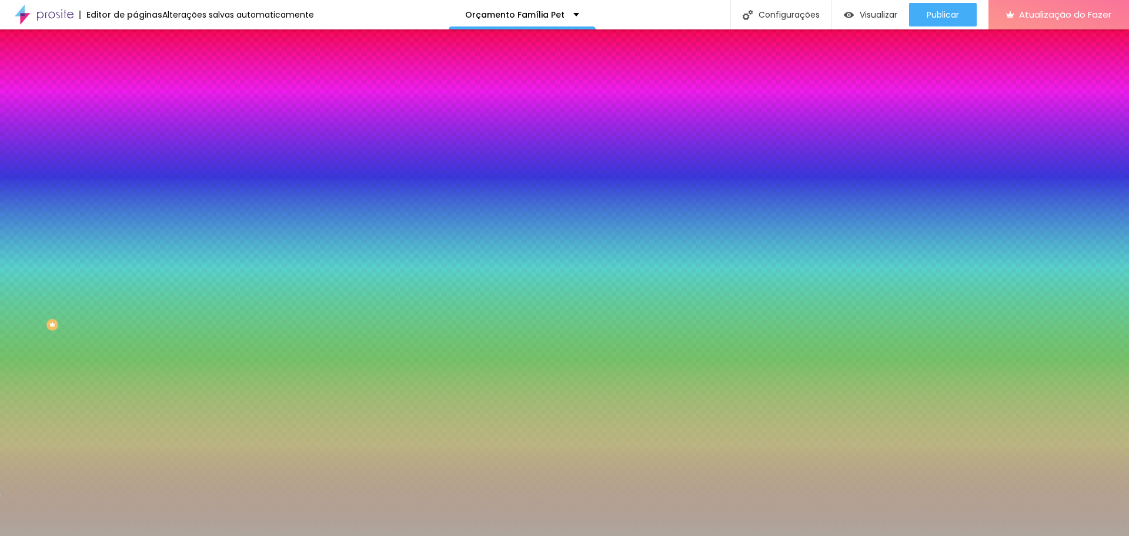
type input "#AEA59C"
click at [135, 160] on div at bounding box center [202, 160] width 135 height 0
drag, startPoint x: 117, startPoint y: 244, endPoint x: 129, endPoint y: 350, distance: 107.2
click at [135, 350] on div "Editar nulo Conteúdo Estilo Avançado Imagem de fundo Adicionar imagem Efeito da…" at bounding box center [202, 282] width 135 height 506
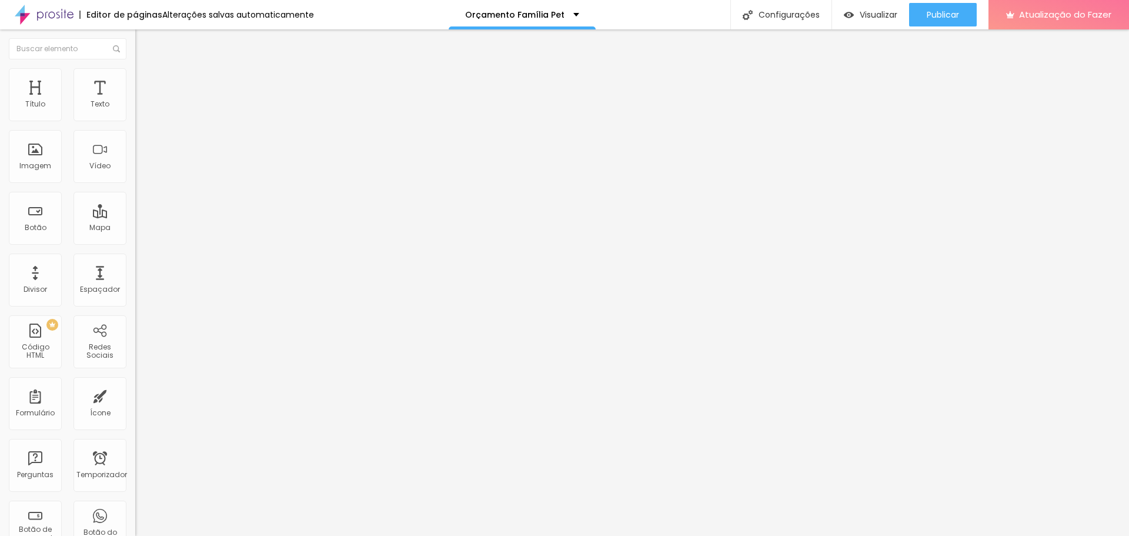
click at [135, 72] on li "Estilo" at bounding box center [202, 74] width 135 height 12
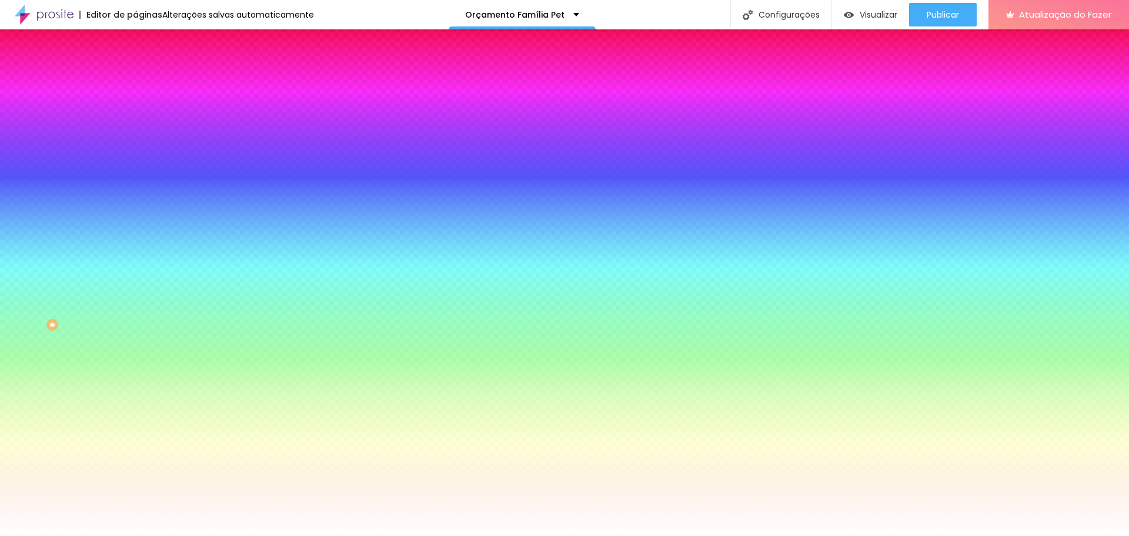
paste input "AEA59C"
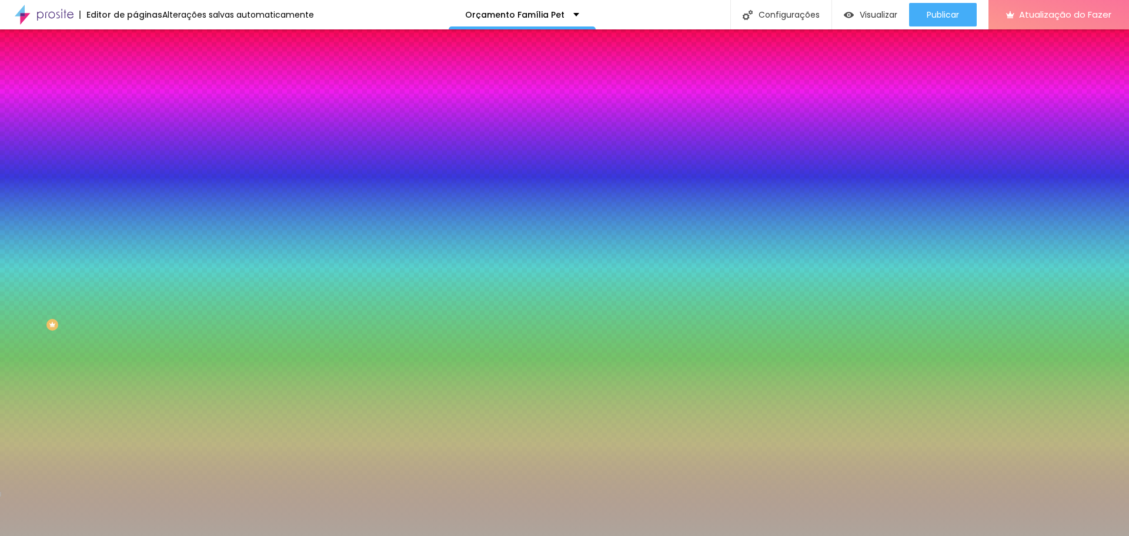
type input "#AEA59C"
click at [135, 160] on div at bounding box center [202, 160] width 135 height 0
drag, startPoint x: 118, startPoint y: 254, endPoint x: 118, endPoint y: 345, distance: 91.2
click at [135, 345] on div "Editar nulo Conteúdo Estilo Avançado Imagem de fundo Adicionar imagem Efeito da…" at bounding box center [202, 282] width 135 height 506
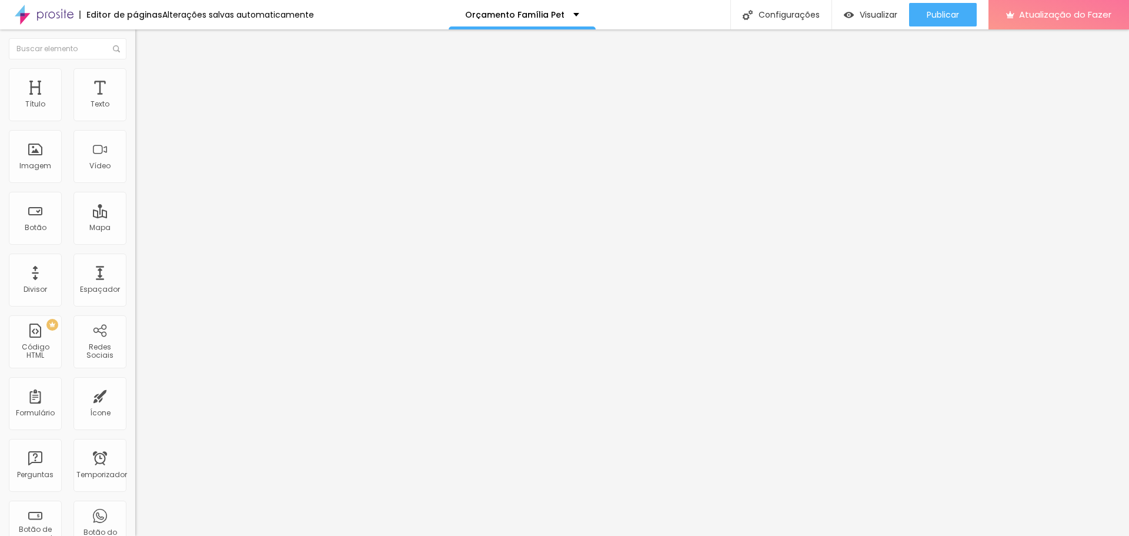
click at [135, 78] on li "Estilo" at bounding box center [202, 74] width 135 height 12
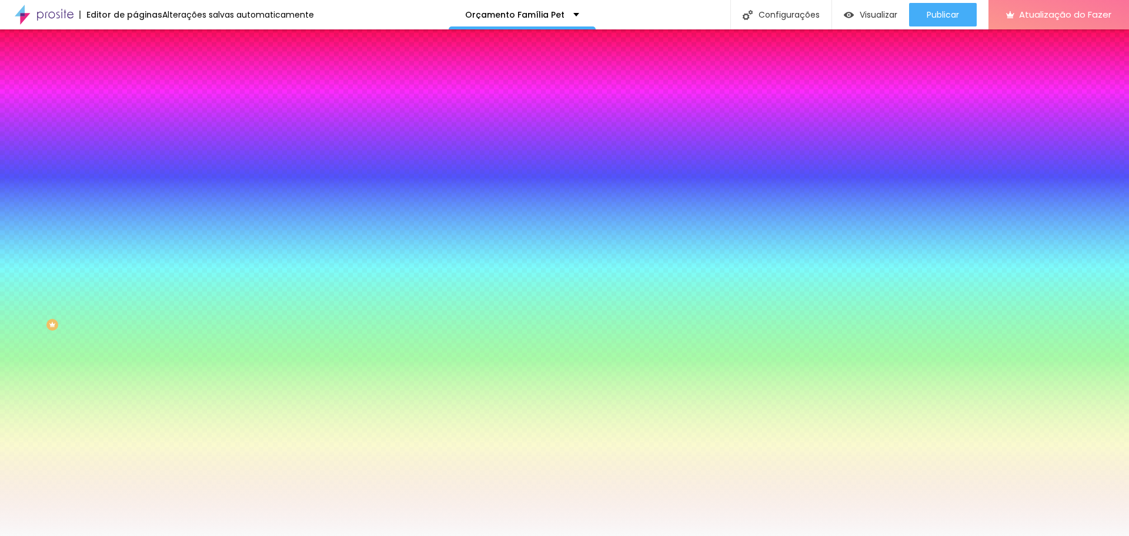
drag, startPoint x: 92, startPoint y: 214, endPoint x: 131, endPoint y: 217, distance: 39.0
click at [135, 217] on div "Imagem de fundo Adicionar imagem Efeito da Imagem Nenhum Nenhum Paralaxe Cor de…" at bounding box center [202, 168] width 135 height 152
paste input "AEA59C"
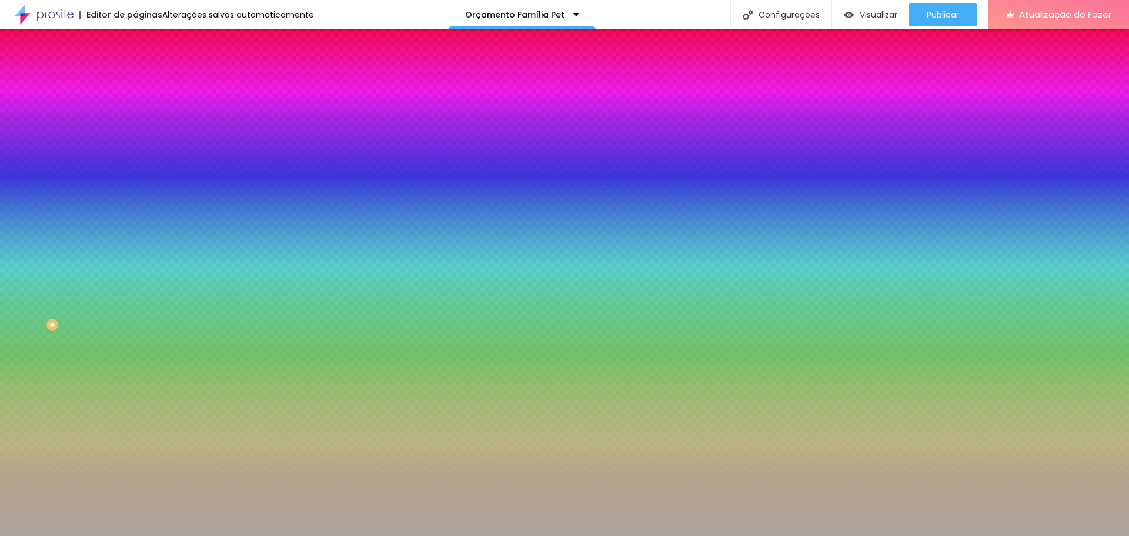
type input "#AEA59C"
click at [135, 160] on div at bounding box center [202, 160] width 135 height 0
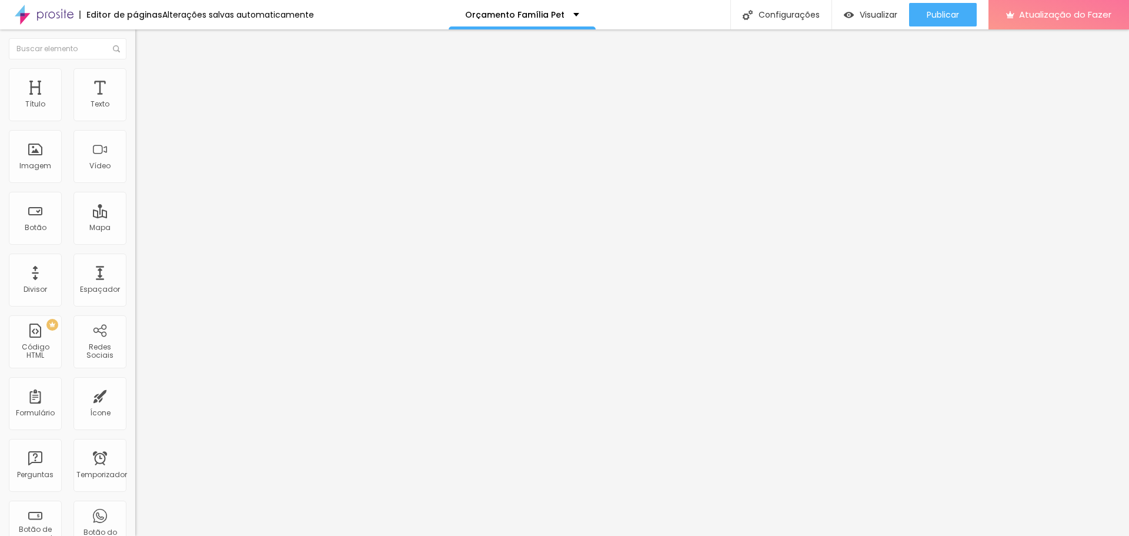
click at [135, 75] on img at bounding box center [140, 73] width 11 height 11
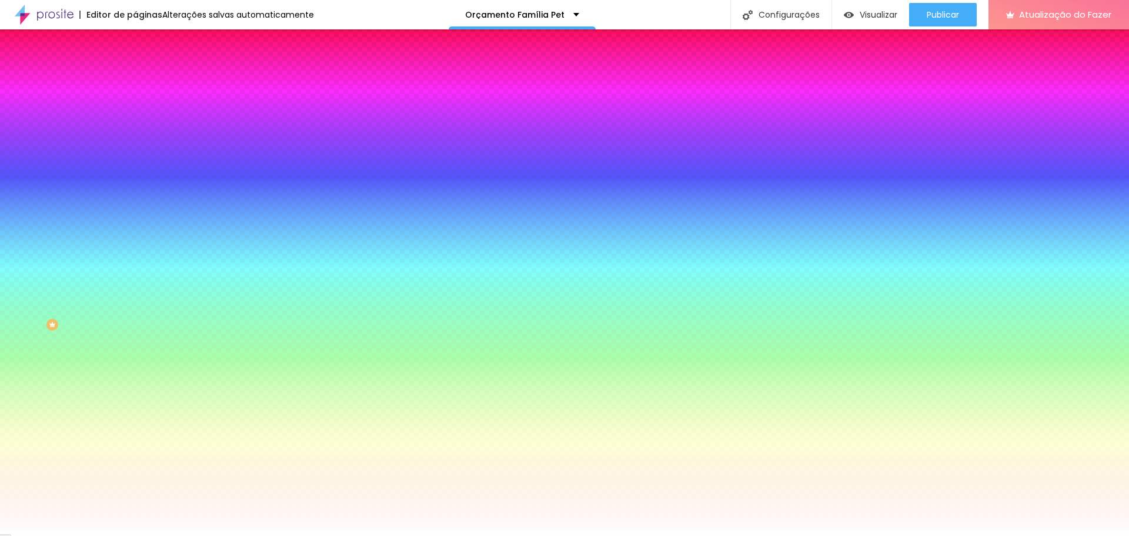
drag, startPoint x: 95, startPoint y: 212, endPoint x: 132, endPoint y: 214, distance: 37.7
click at [135, 214] on div "Imagem de fundo Adicionar imagem Efeito da Imagem Nenhum Nenhum Paralaxe Cor de…" at bounding box center [202, 168] width 135 height 152
paste input "AEA59C"
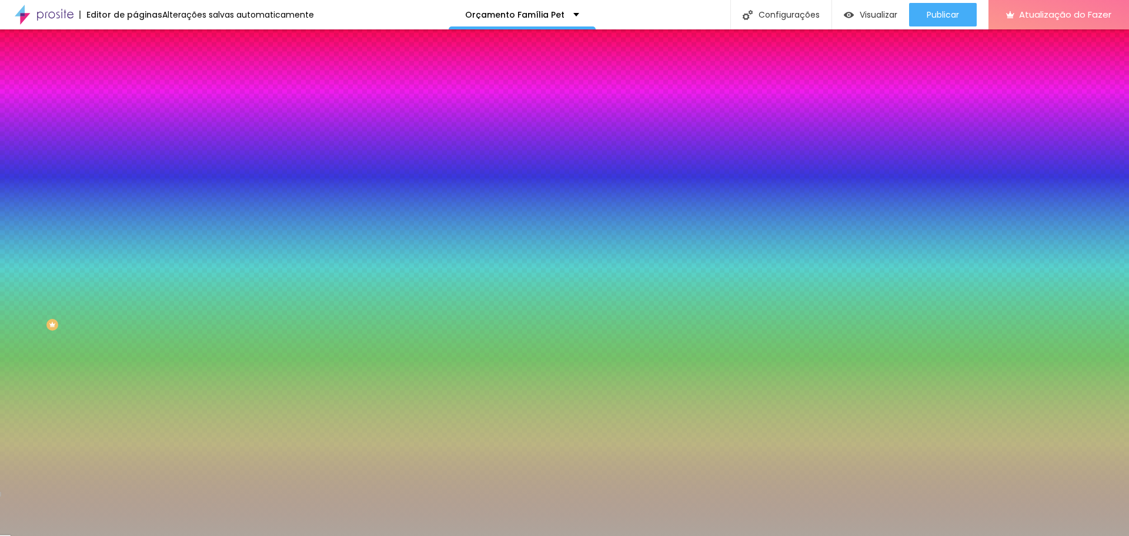
type input "#AEA59C"
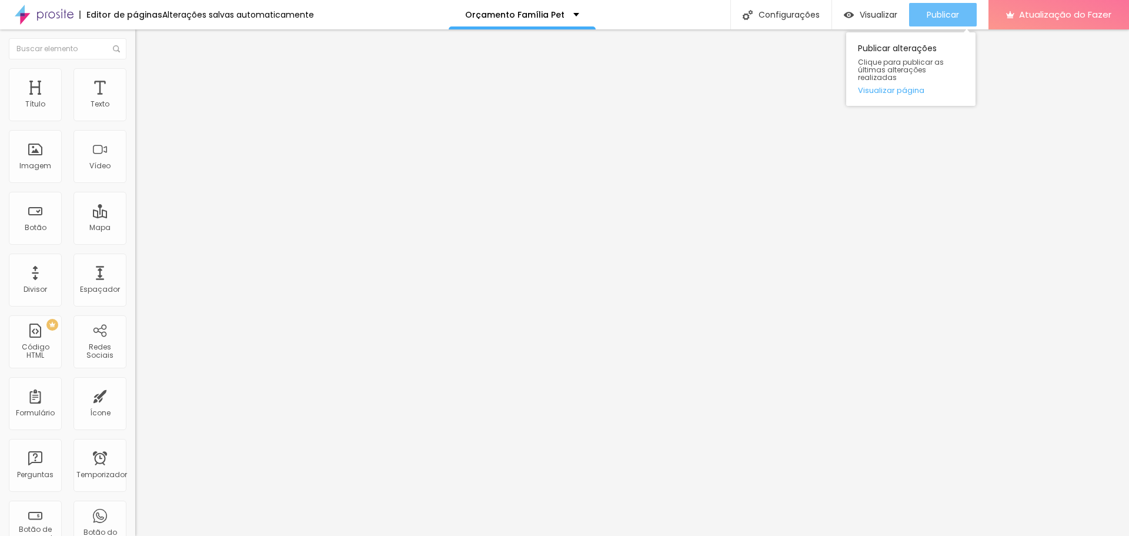
click at [963, 9] on button "Publicar" at bounding box center [943, 15] width 68 height 24
click at [142, 101] on font "Trocar imagem" at bounding box center [170, 96] width 57 height 10
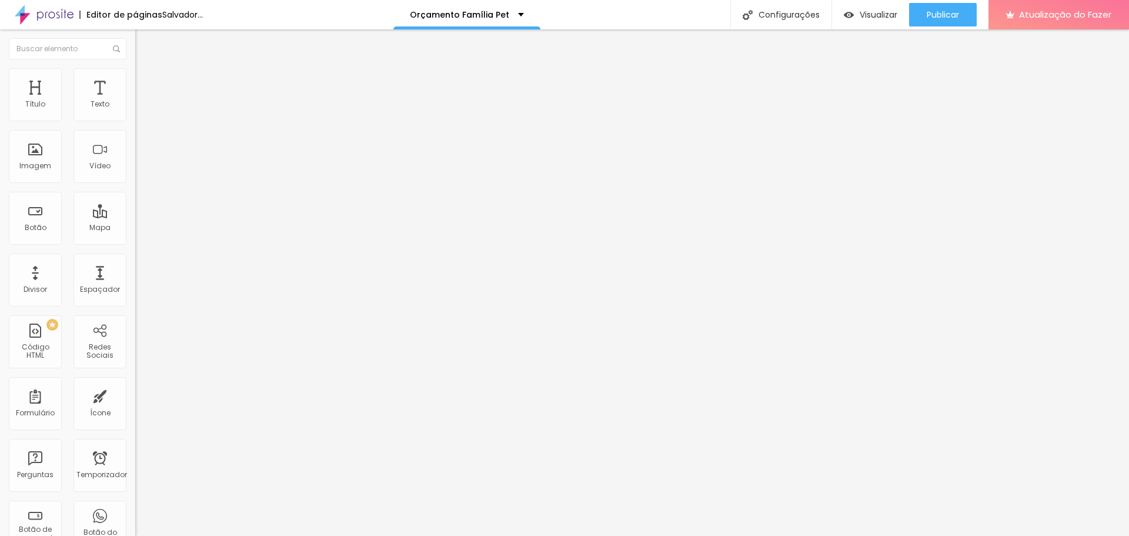
click at [142, 101] on font "Trocar imagem" at bounding box center [170, 96] width 57 height 10
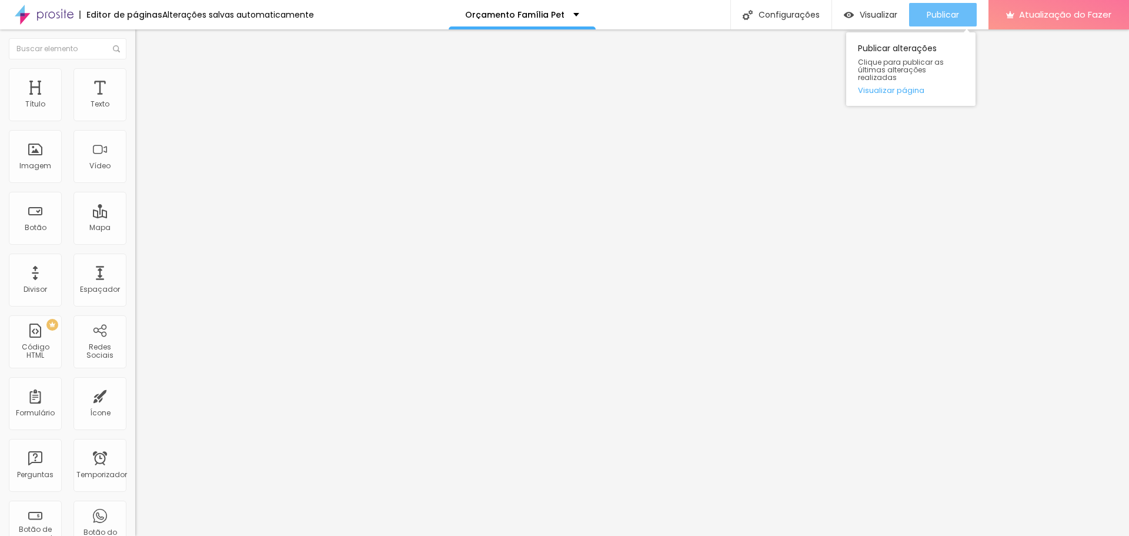
click at [949, 16] on font "Publicar" at bounding box center [943, 15] width 32 height 12
type input "43"
type input "131"
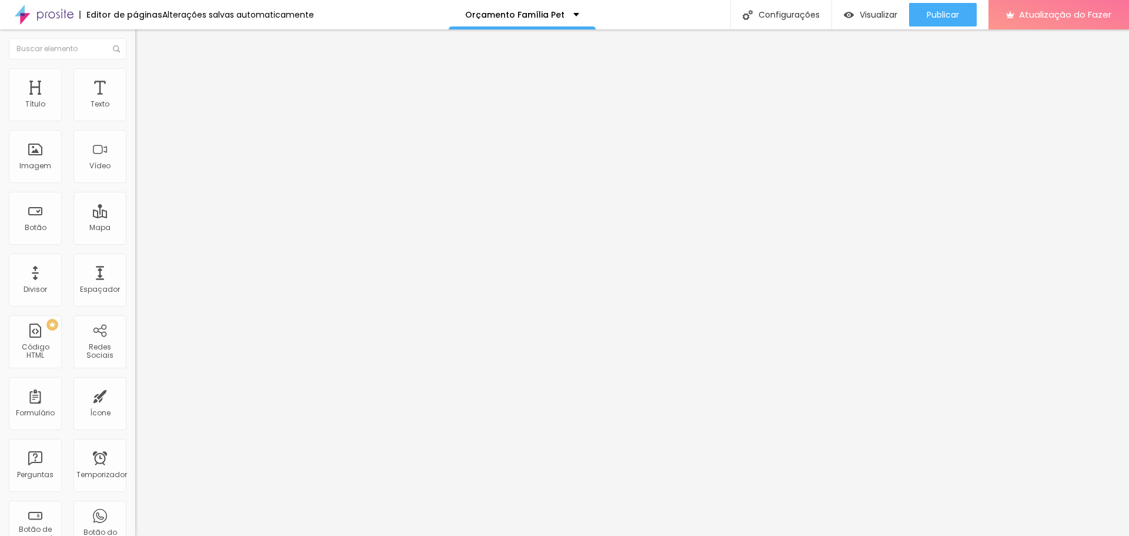
type input "162"
type input "131"
type input "126"
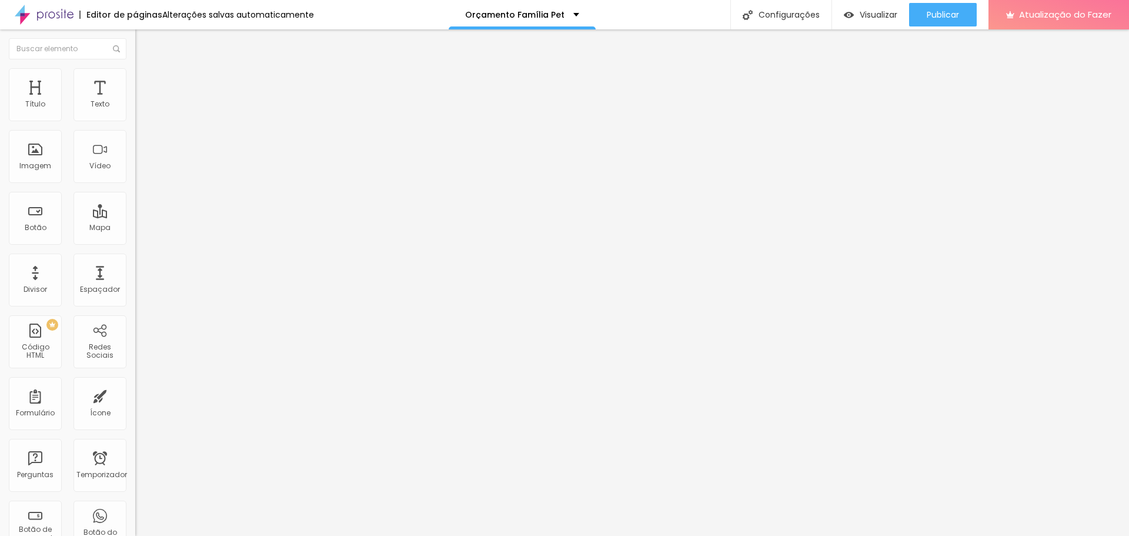
type input "126"
drag, startPoint x: 29, startPoint y: 116, endPoint x: 39, endPoint y: 121, distance: 10.8
type input "126"
click at [135, 216] on input "range" at bounding box center [173, 220] width 76 height 9
click at [959, 9] on font "Publicar" at bounding box center [943, 15] width 32 height 12
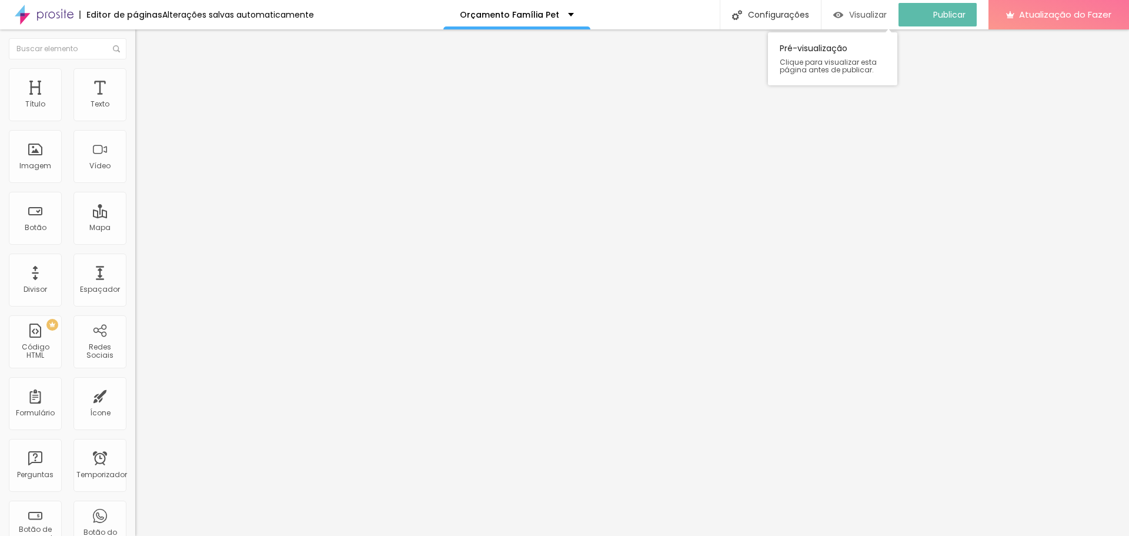
click at [862, 10] on font "Visualizar" at bounding box center [868, 15] width 38 height 12
click at [142, 101] on font "Trocar imagem" at bounding box center [170, 96] width 57 height 10
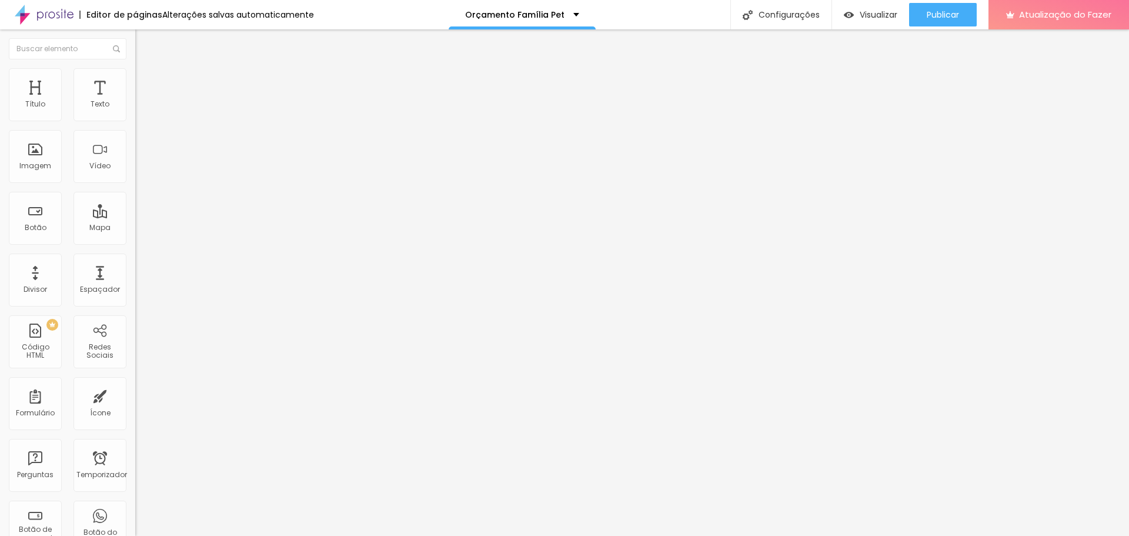
click at [142, 101] on font "Trocar imagem" at bounding box center [170, 96] width 57 height 10
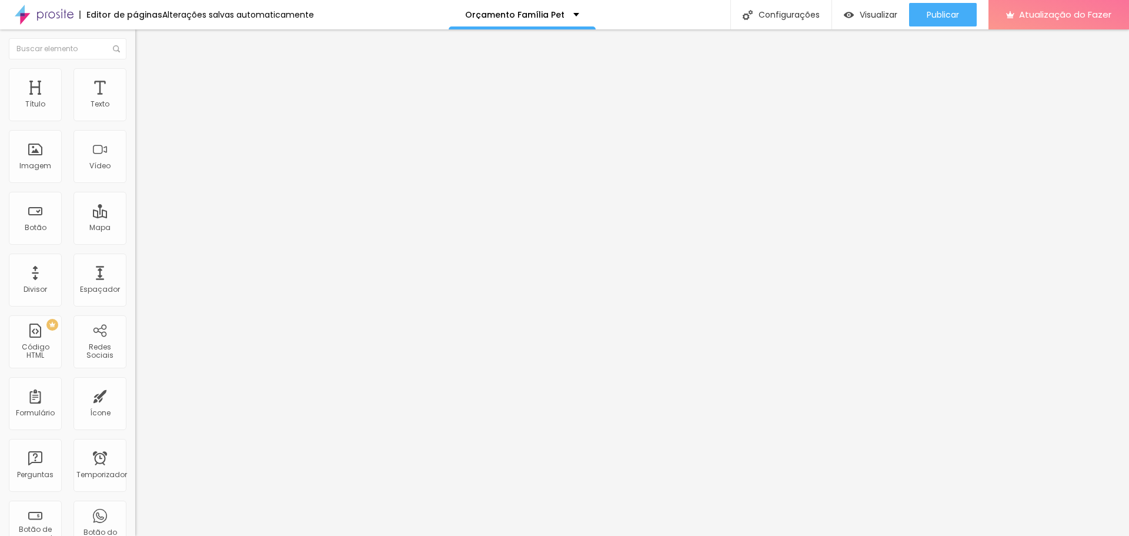
scroll to position [3411, 0]
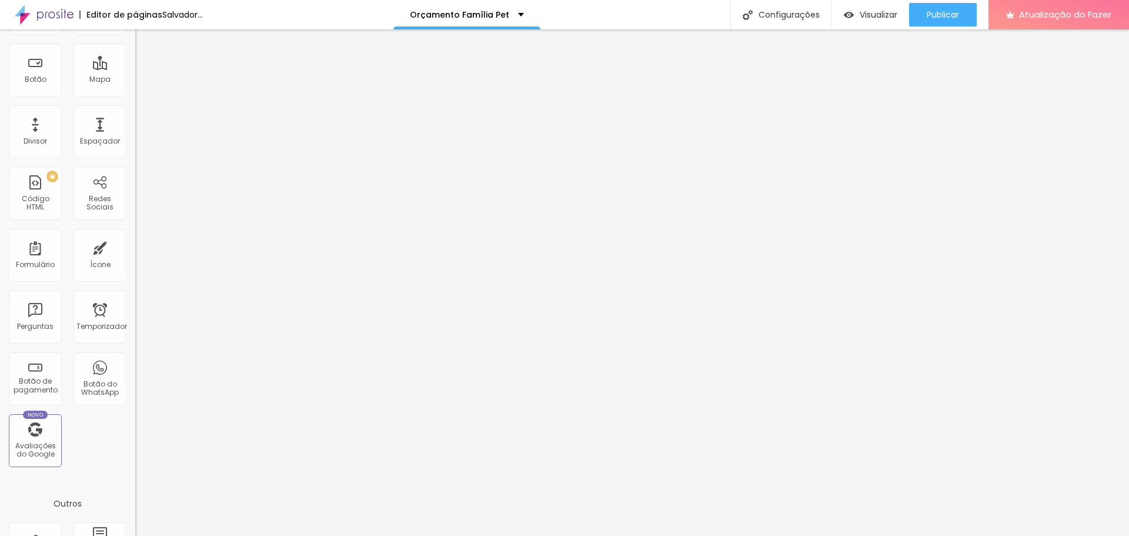
scroll to position [258, 0]
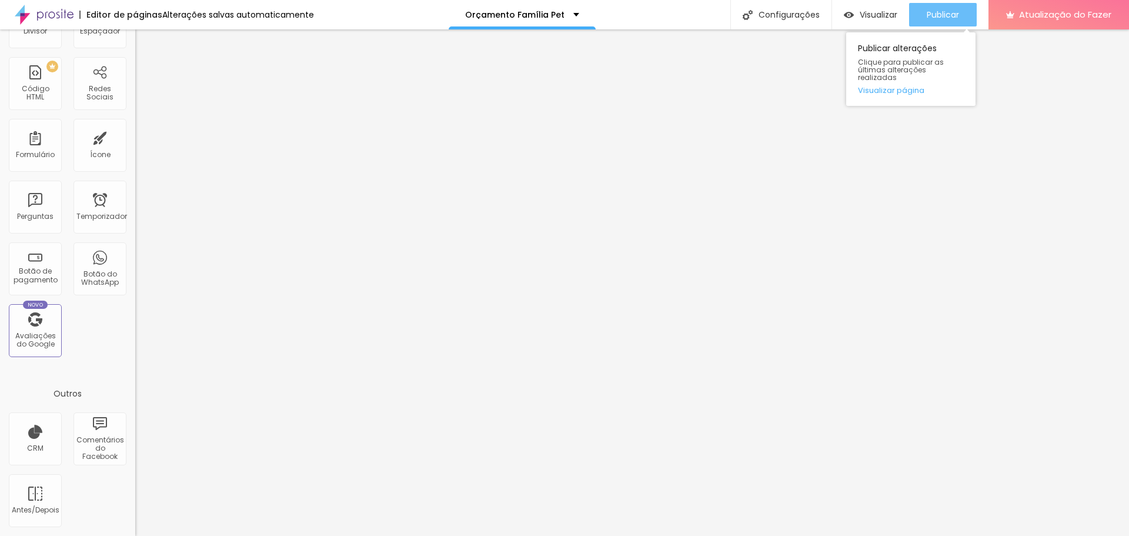
click at [960, 8] on button "Publicar" at bounding box center [943, 15] width 68 height 24
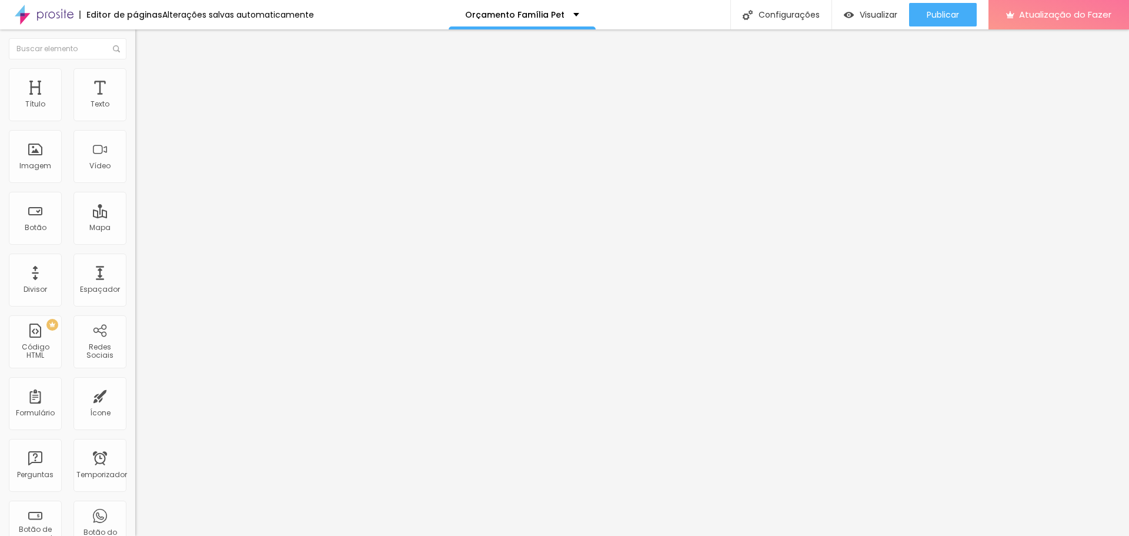
click at [149, 108] on font "Ícone de trocarte" at bounding box center [180, 103] width 62 height 10
type input "pata"
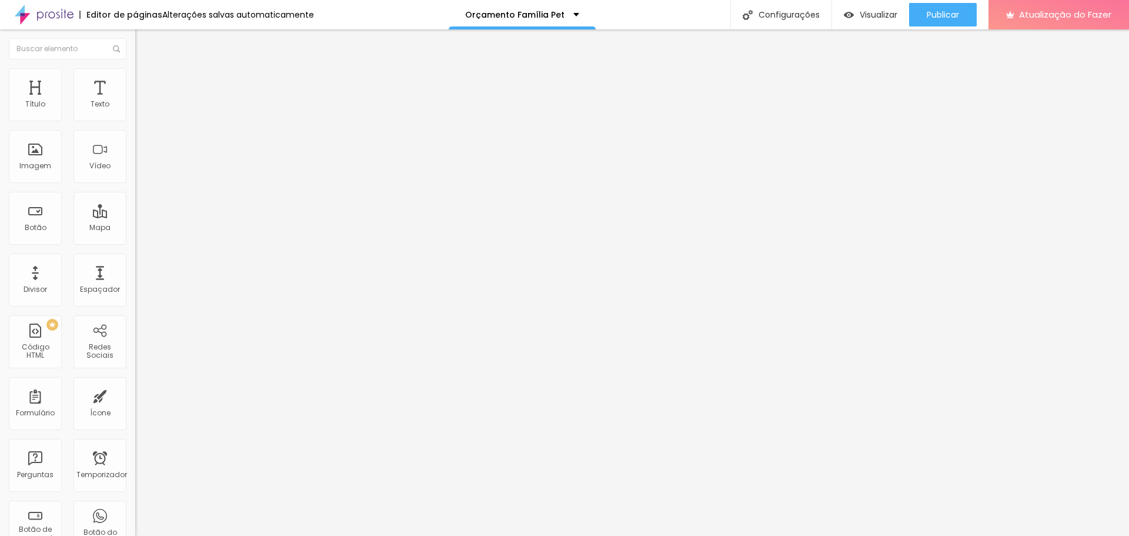
click at [146, 81] on font "Estilo" at bounding box center [155, 76] width 18 height 10
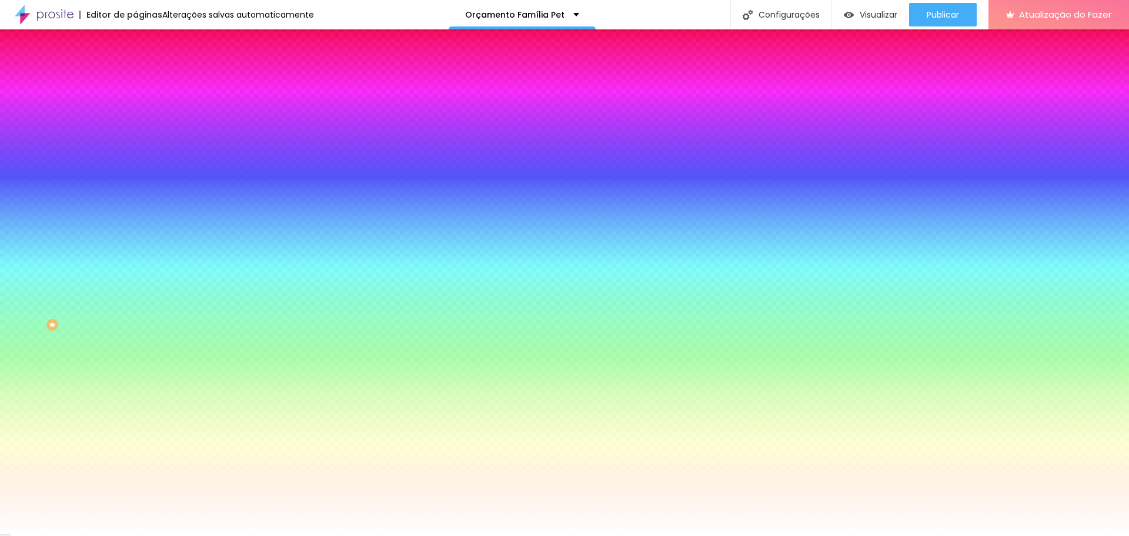
click at [135, 112] on div at bounding box center [202, 112] width 135 height 0
type input "#FFFFFF"
drag, startPoint x: 9, startPoint y: 129, endPoint x: 5, endPoint y: 125, distance: 6.3
click at [135, 125] on div "Cor do ícone Voltar ao padrão #FFFFFF Cor de fundo Voltar ao padrão #FFFFFF Bor…" at bounding box center [202, 223] width 135 height 263
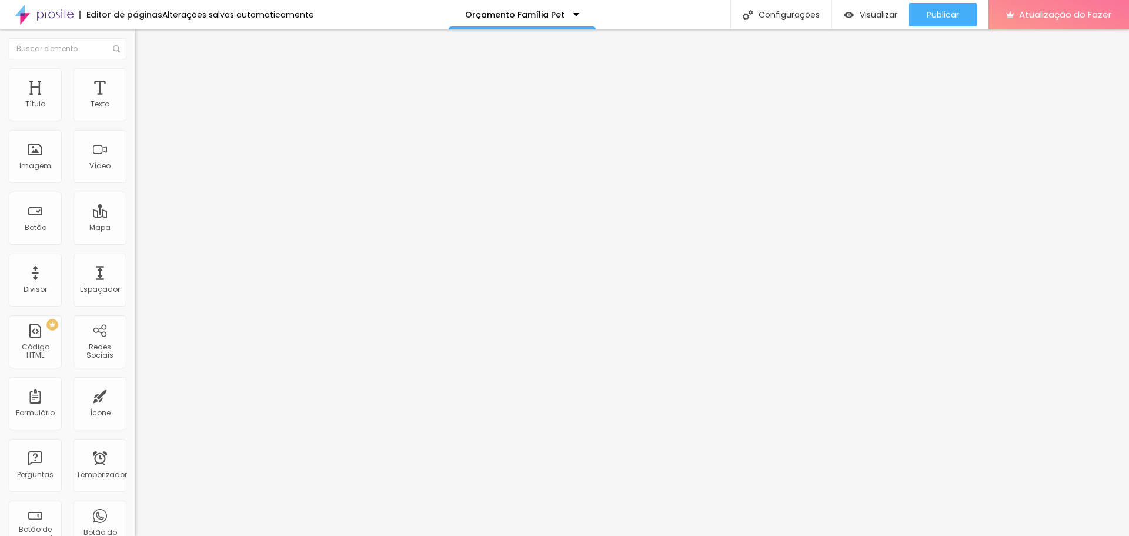
type input "50"
type input "52"
type input "54"
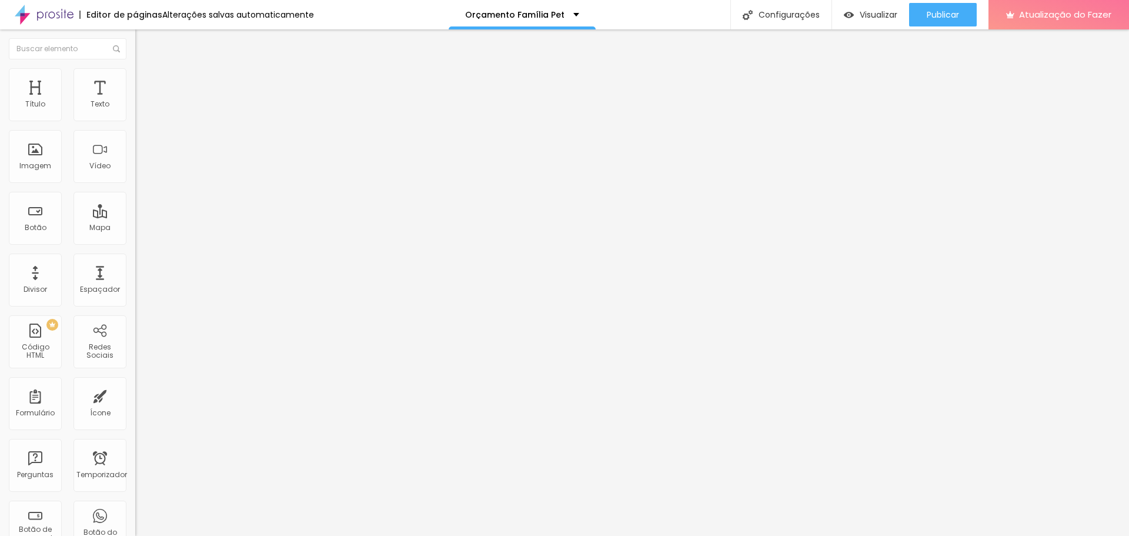
type input "54"
type input "56"
type input "58"
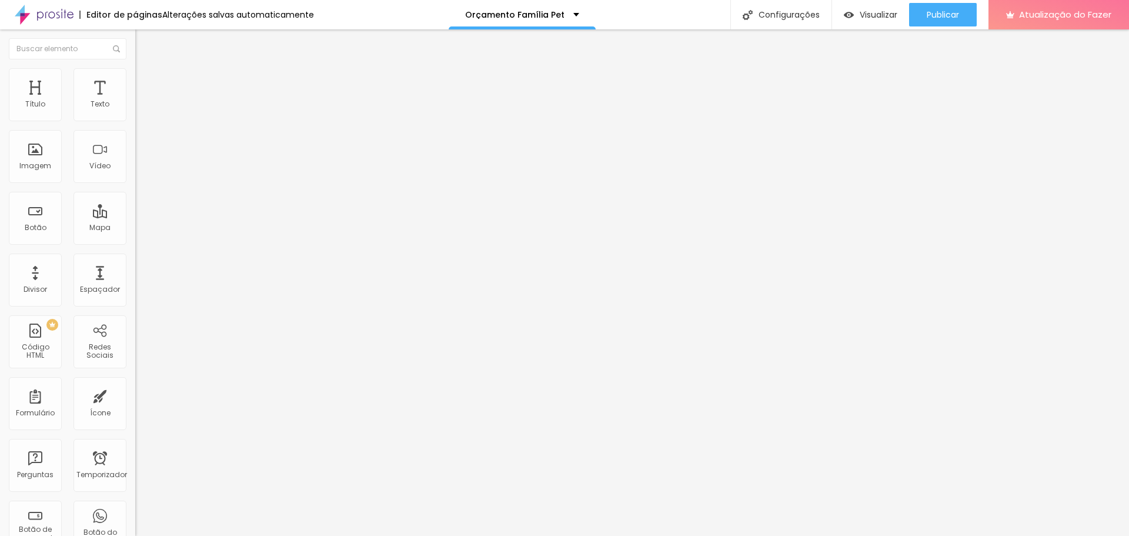
type input "60"
type input "66"
type input "80"
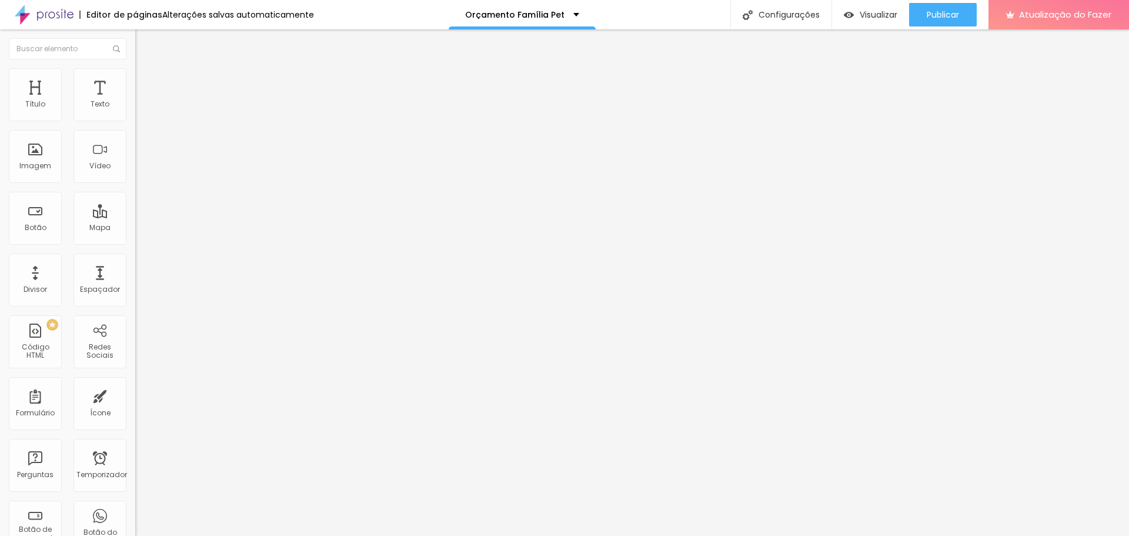
type input "80"
type input "88"
type input "90"
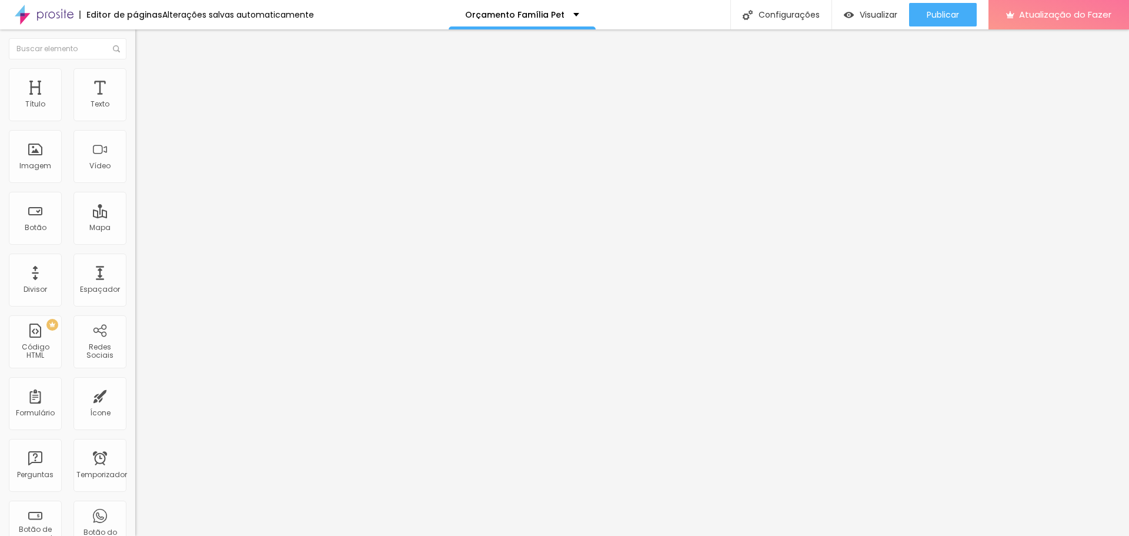
type input "92"
type input "94"
type input "76"
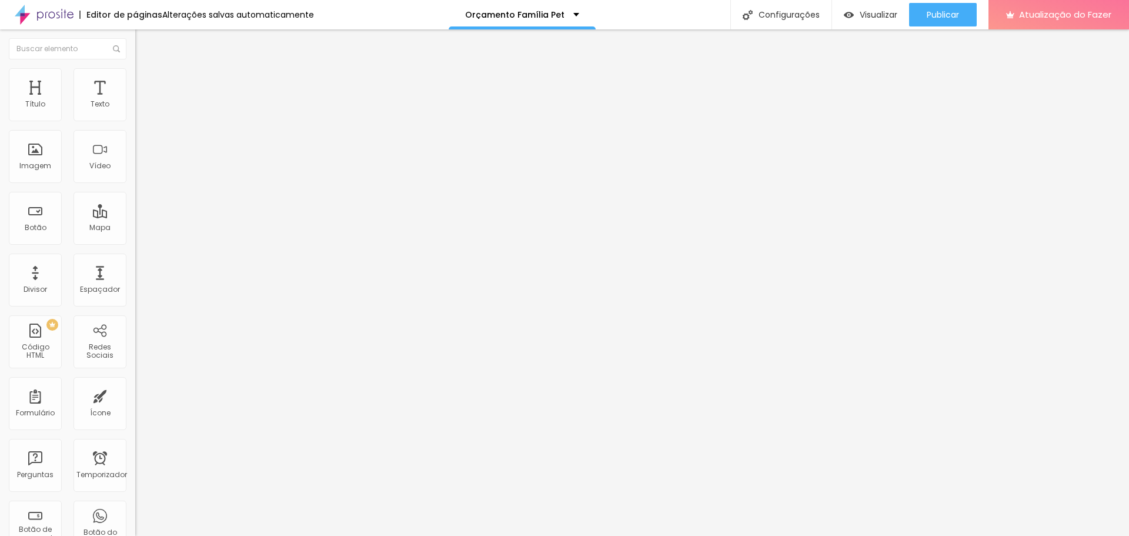
type input "76"
type input "72"
type input "66"
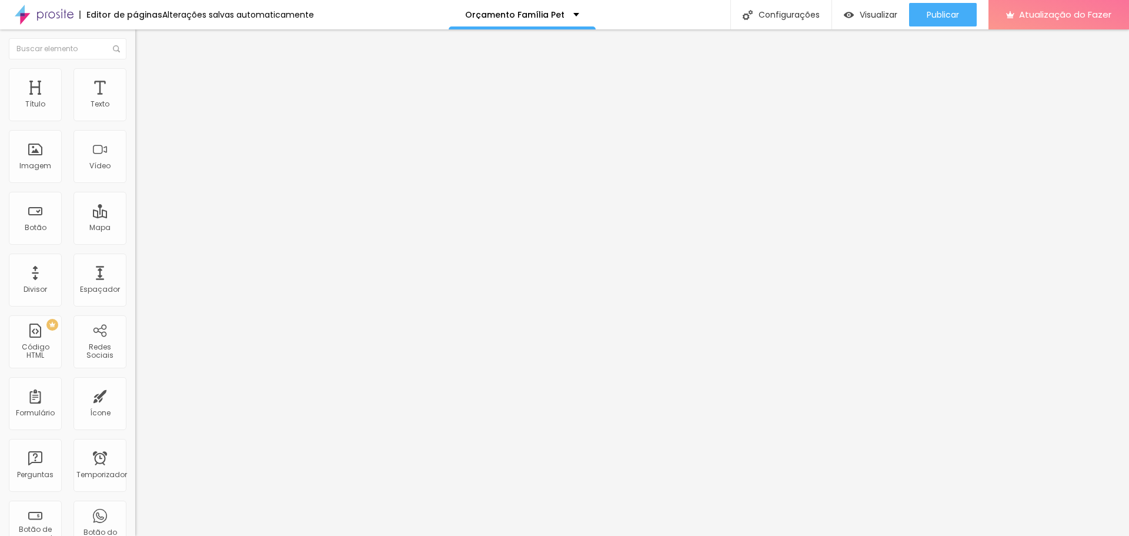
type input "64"
type input "60"
type input "56"
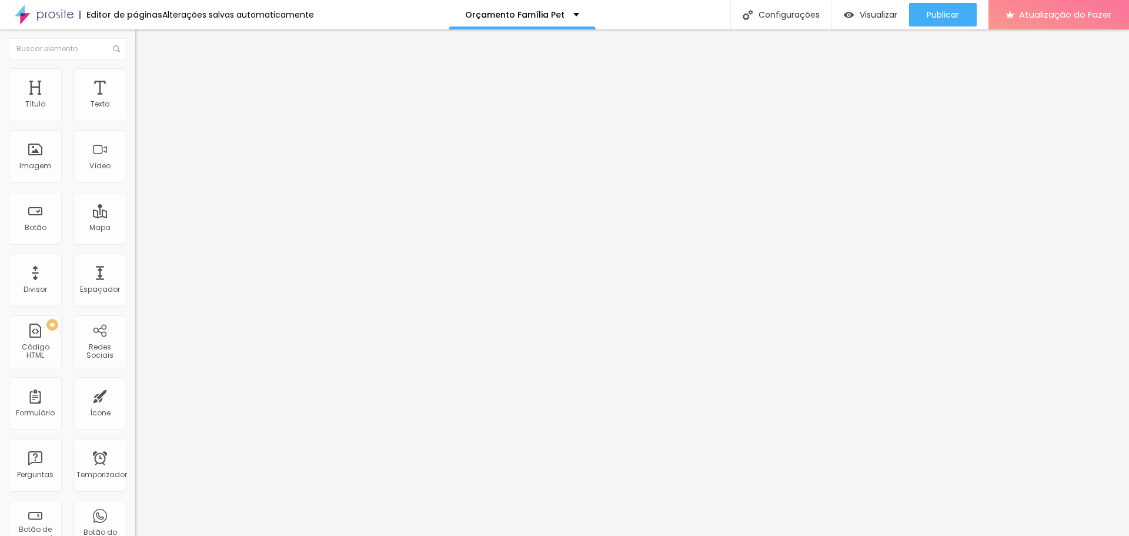
type input "56"
type input "54"
type input "50"
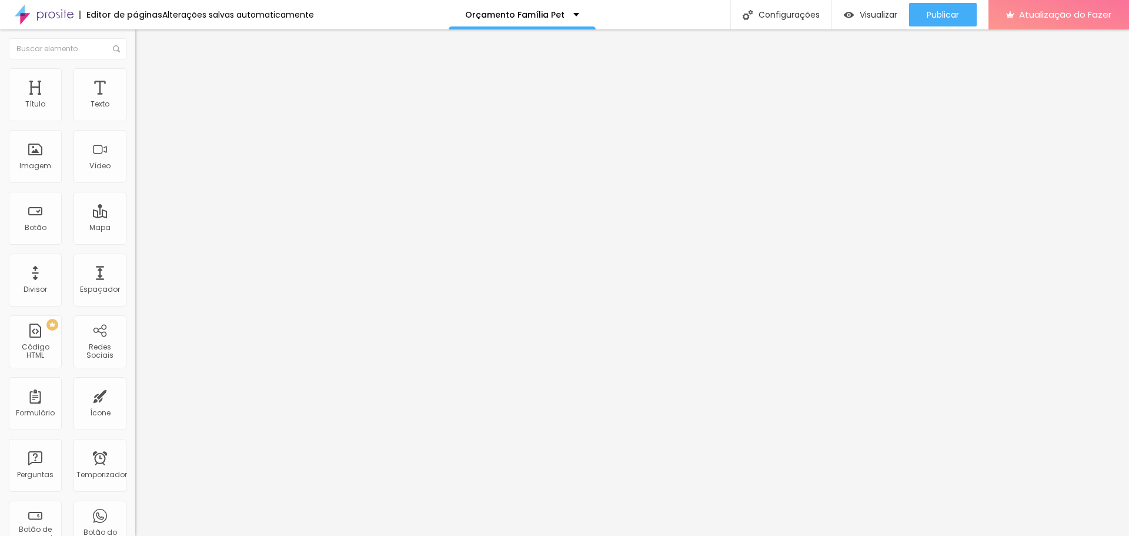
type input "48"
type input "46"
drag, startPoint x: 49, startPoint y: 219, endPoint x: 71, endPoint y: 226, distance: 23.1
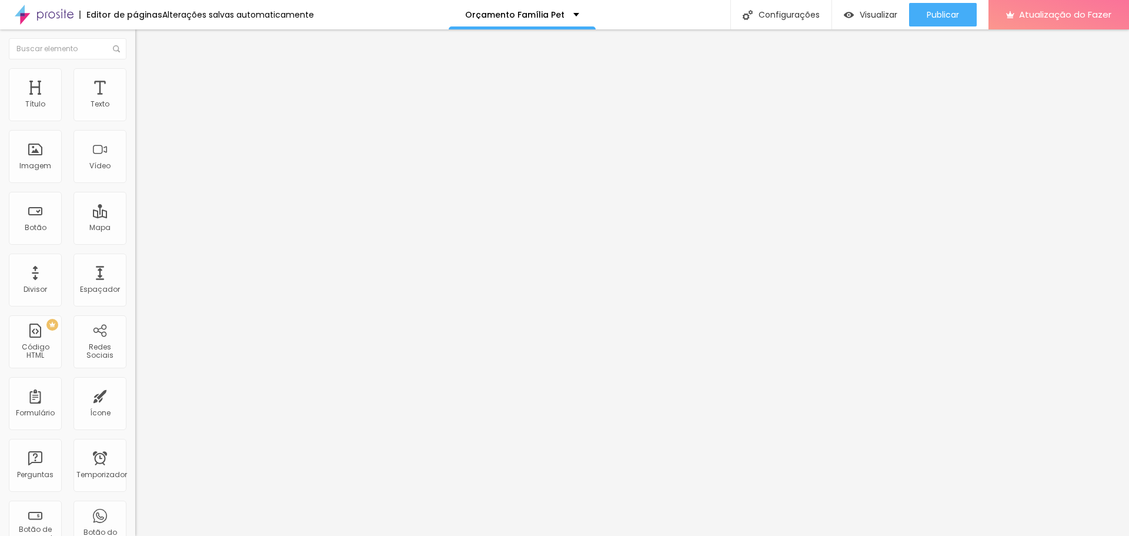
click at [135, 136] on input "range" at bounding box center [173, 130] width 76 height 9
drag, startPoint x: 41, startPoint y: 114, endPoint x: 31, endPoint y: 114, distance: 10.6
click at [135, 216] on input "range" at bounding box center [173, 220] width 76 height 9
click at [146, 83] on font "Avançado" at bounding box center [165, 88] width 39 height 10
click at [146, 79] on font "Estilo" at bounding box center [155, 76] width 18 height 10
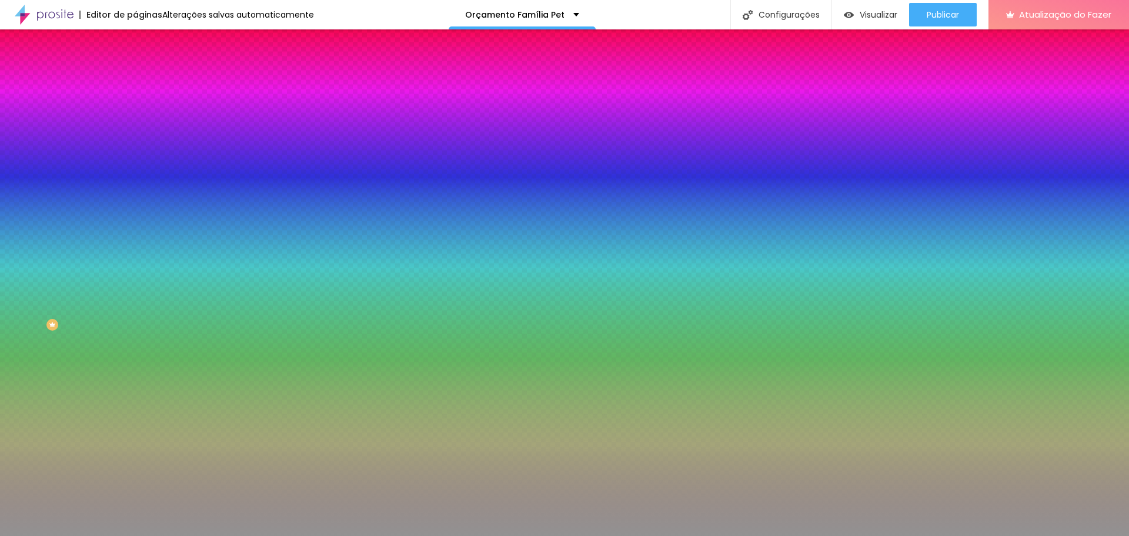
click at [146, 69] on font "Conteúdo" at bounding box center [164, 64] width 36 height 10
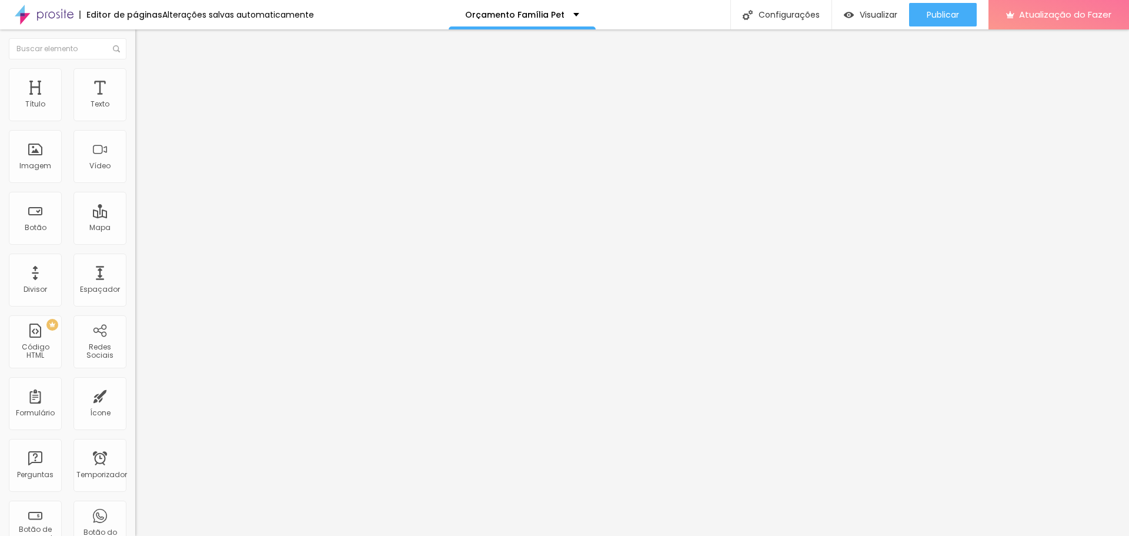
click at [135, 71] on img at bounding box center [140, 73] width 11 height 11
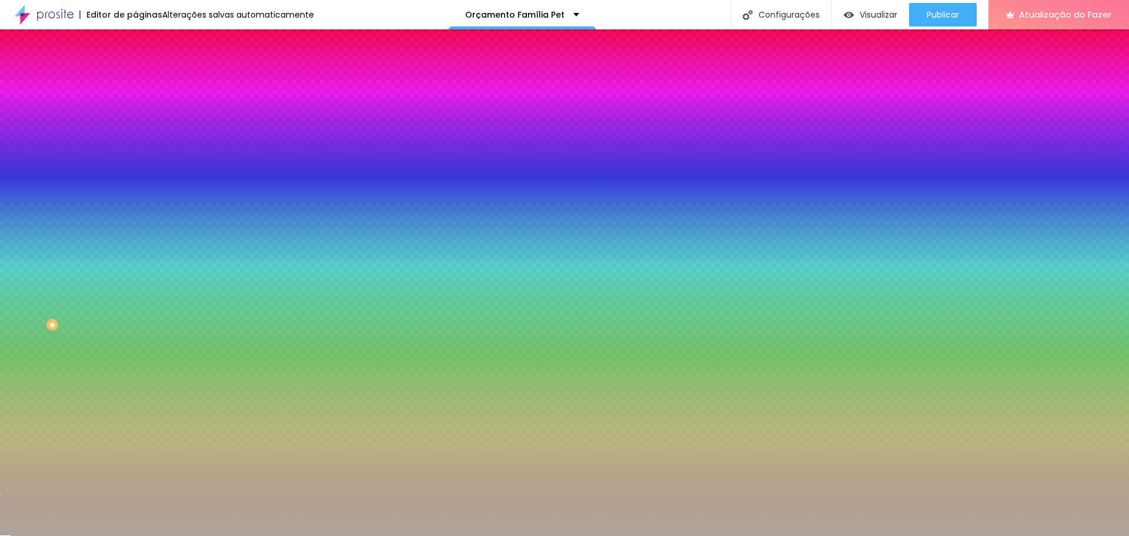
click at [135, 80] on img at bounding box center [140, 85] width 11 height 11
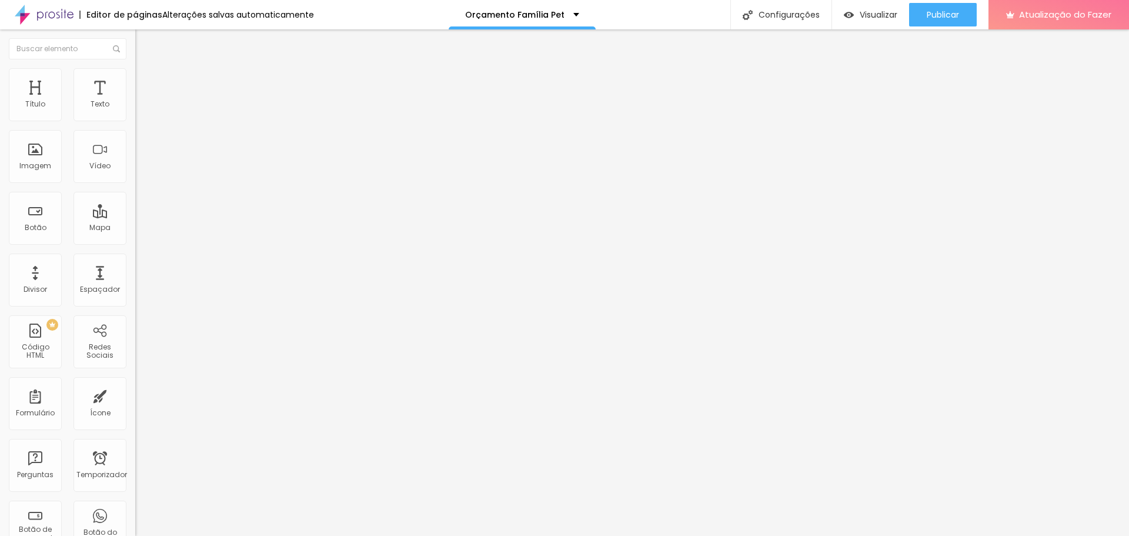
drag, startPoint x: 98, startPoint y: 115, endPoint x: 126, endPoint y: 116, distance: 28.8
click at [135, 228] on input "range" at bounding box center [173, 232] width 76 height 9
click at [943, 10] on font "Publicar" at bounding box center [943, 15] width 32 height 12
